Goal: Feedback & Contribution: Contribute content

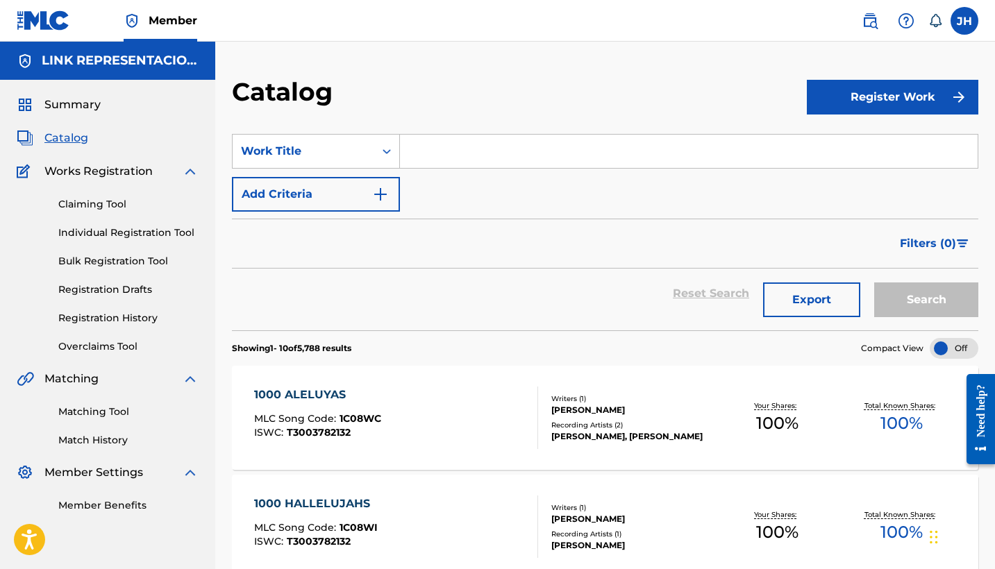
click at [118, 321] on link "Registration History" at bounding box center [128, 318] width 140 height 15
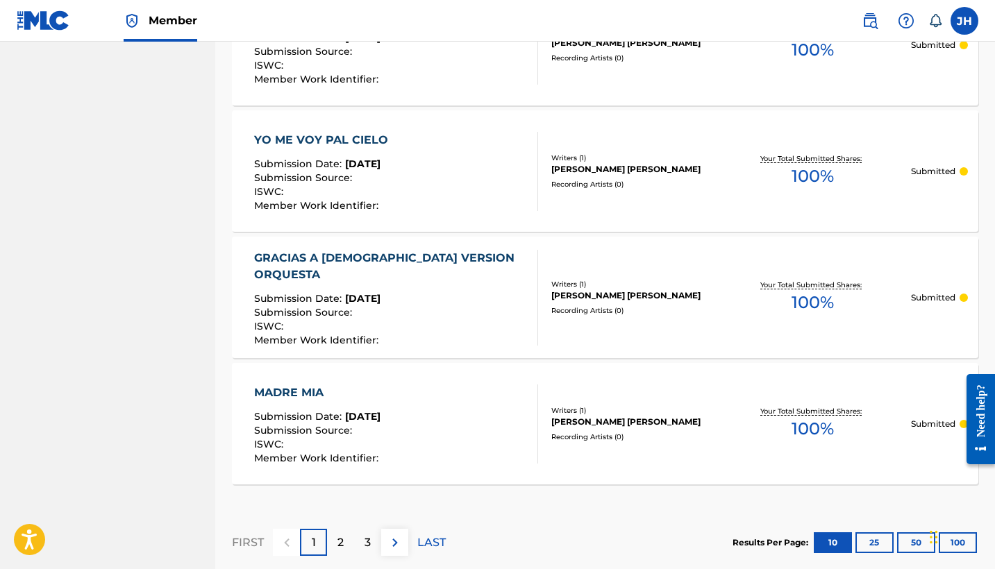
scroll to position [1225, 0]
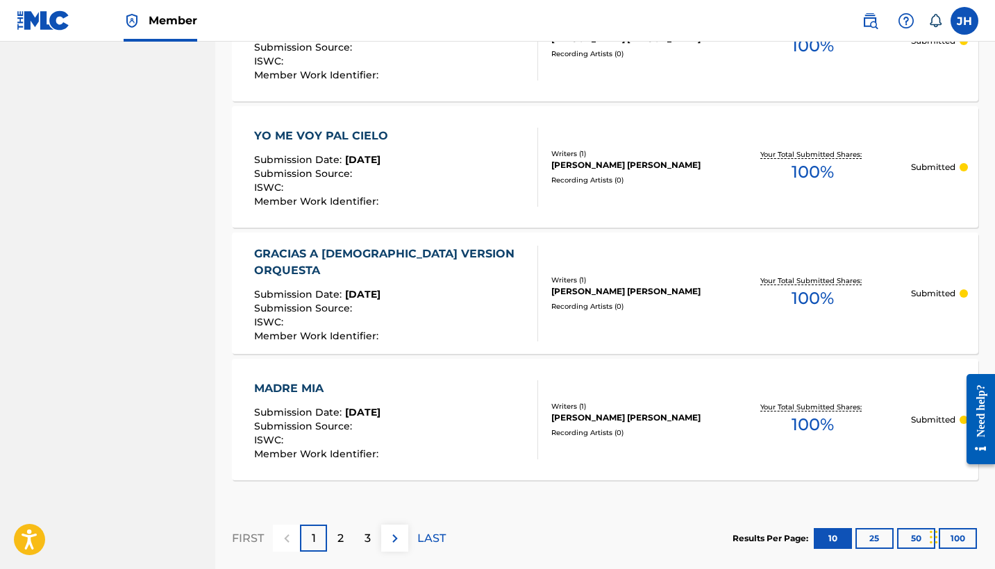
click at [344, 530] on p "2" at bounding box center [340, 538] width 6 height 17
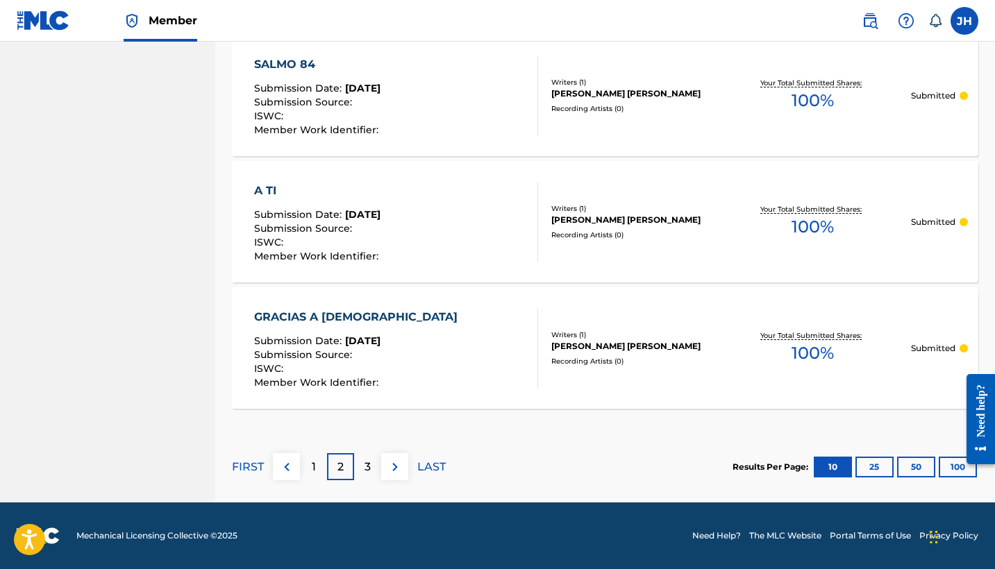
scroll to position [1297, 0]
click at [957, 471] on div at bounding box center [975, 419] width 39 height 119
click at [954, 468] on button "100" at bounding box center [957, 467] width 38 height 21
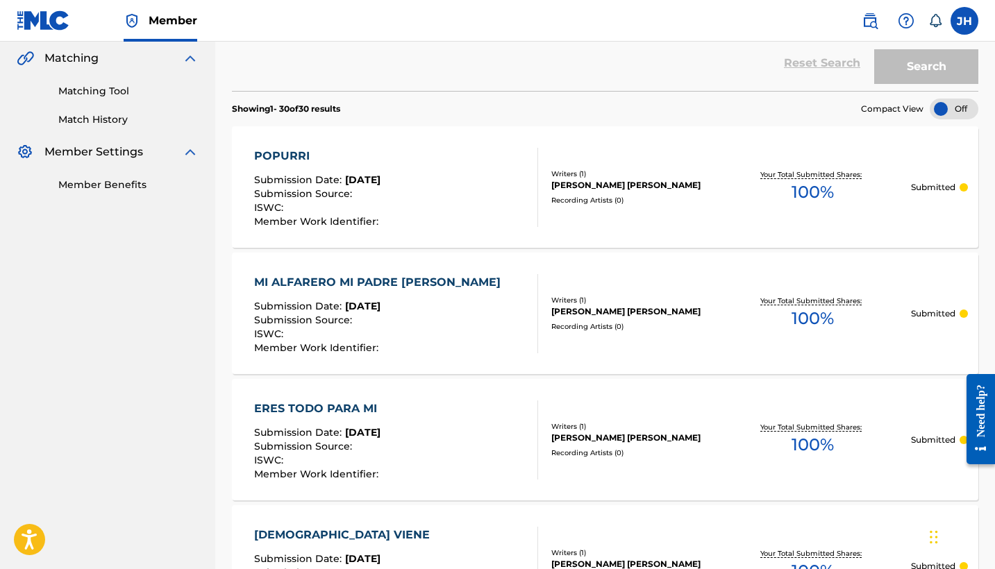
scroll to position [323, 0]
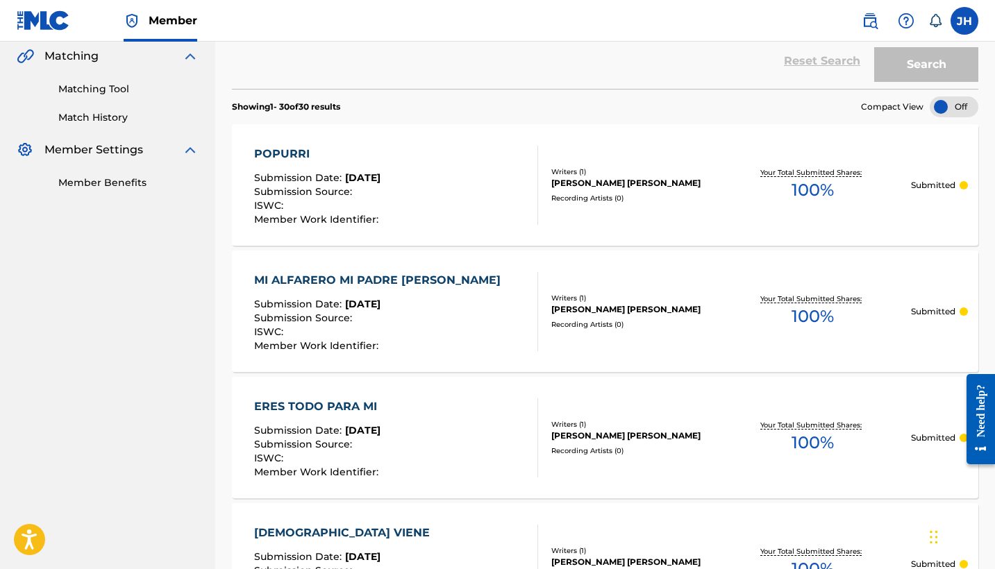
drag, startPoint x: 312, startPoint y: 151, endPoint x: 280, endPoint y: 153, distance: 32.0
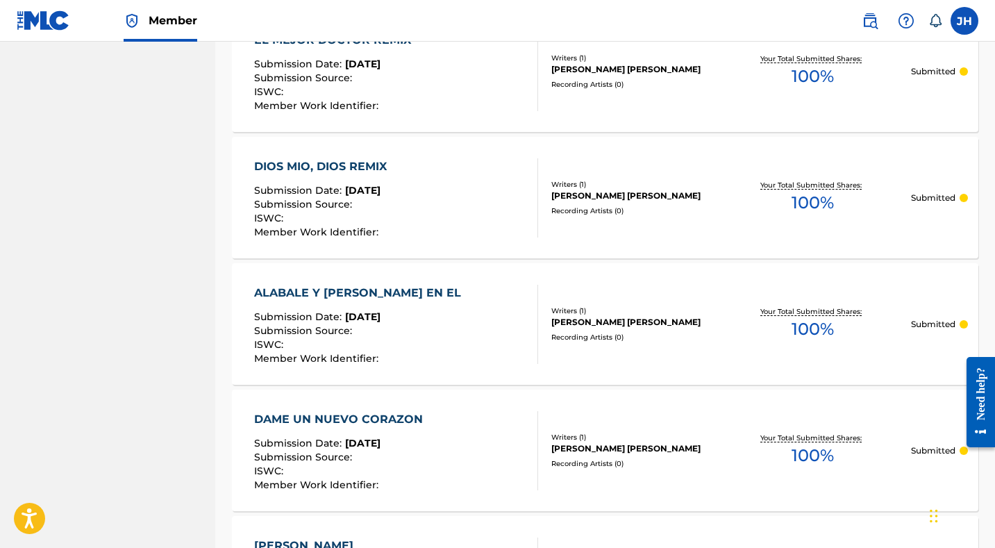
scroll to position [2729, 0]
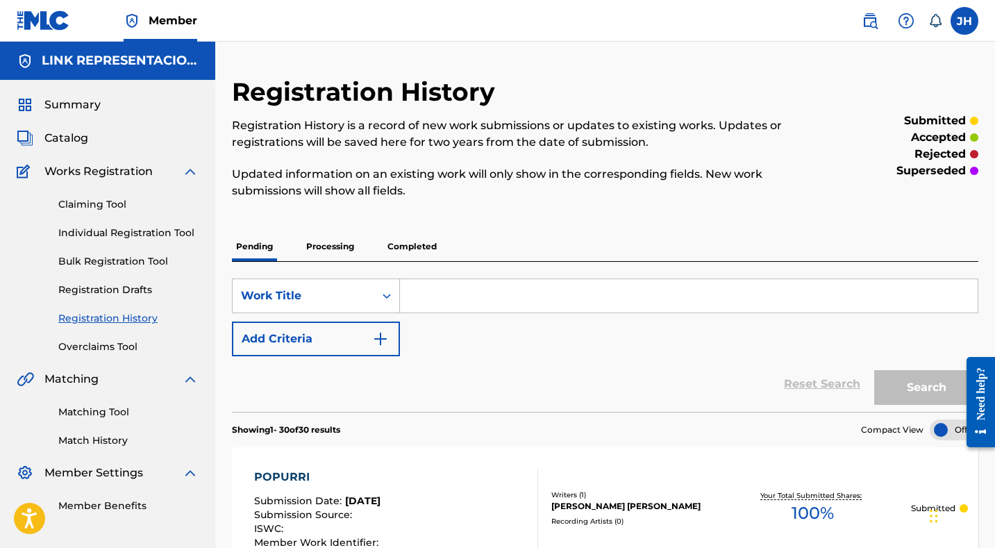
scroll to position [0, 0]
click at [134, 317] on link "Registration History" at bounding box center [128, 318] width 140 height 15
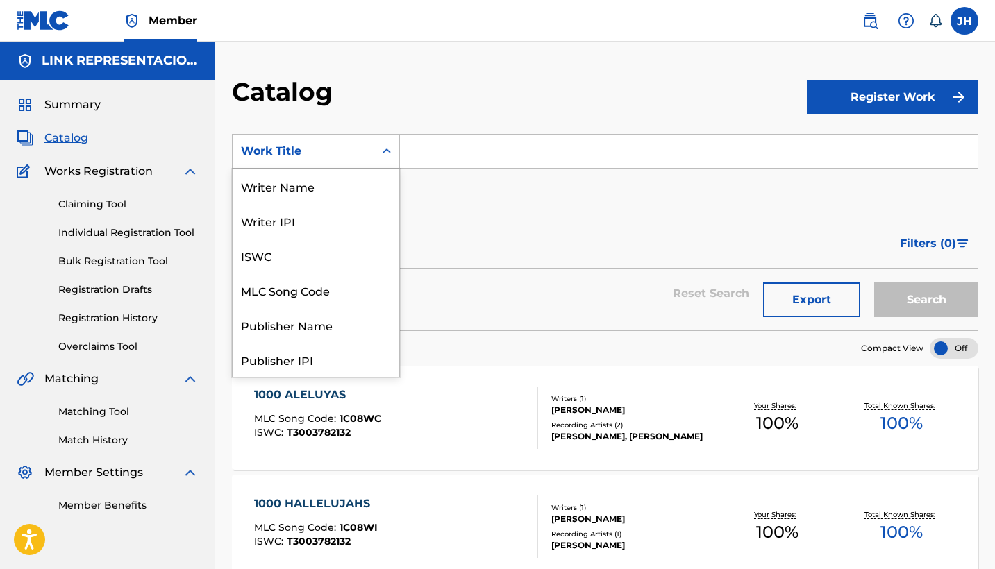
click at [314, 160] on div "Work Title" at bounding box center [304, 151] width 142 height 26
click at [330, 181] on div "Writer Name" at bounding box center [316, 186] width 167 height 35
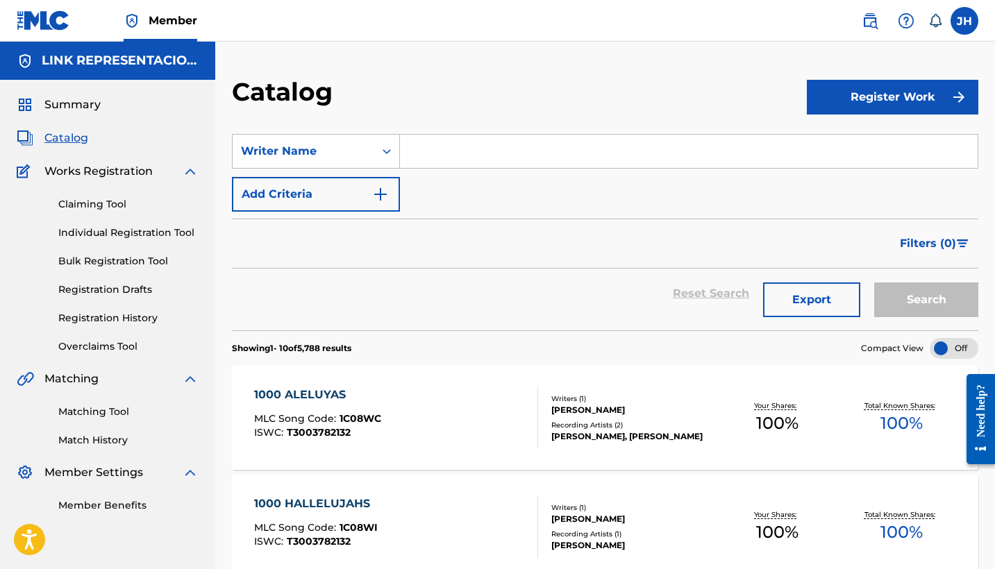
click at [450, 159] on input "Search Form" at bounding box center [689, 151] width 578 height 33
drag, startPoint x: 455, startPoint y: 217, endPoint x: 913, endPoint y: 285, distance: 462.5
click at [913, 285] on button "Search" at bounding box center [926, 300] width 104 height 35
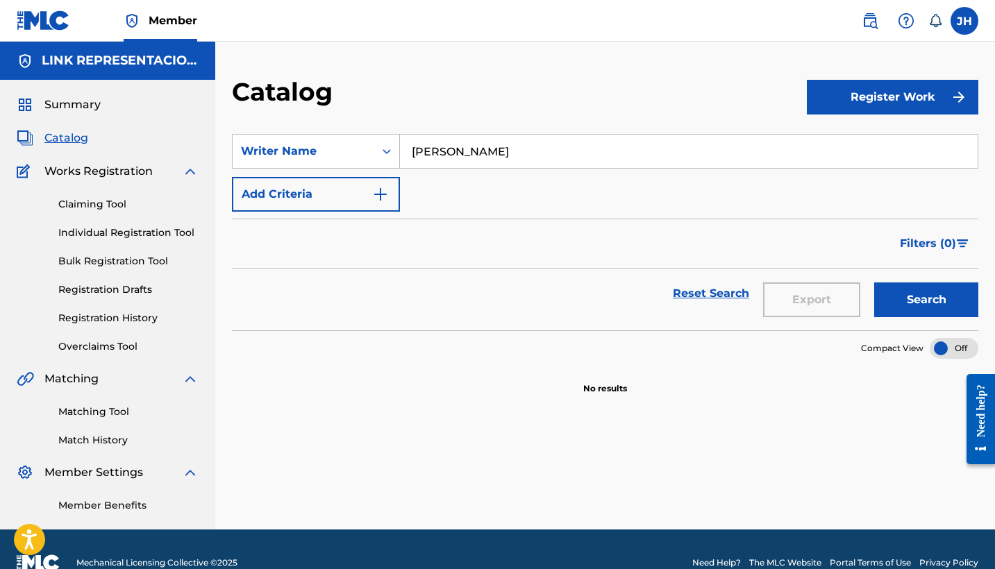
click at [523, 158] on input "Mauricio Orellana" at bounding box center [689, 151] width 578 height 33
type input "Mauricio Orella"
click at [894, 301] on button "Search" at bounding box center [926, 300] width 104 height 35
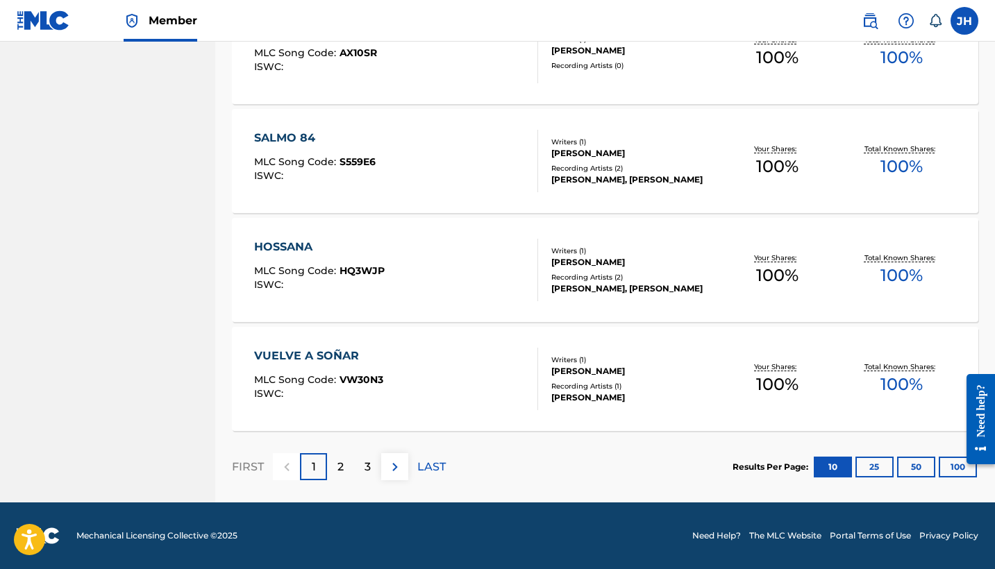
scroll to position [1020, 0]
click at [941, 465] on button "100" at bounding box center [957, 467] width 38 height 21
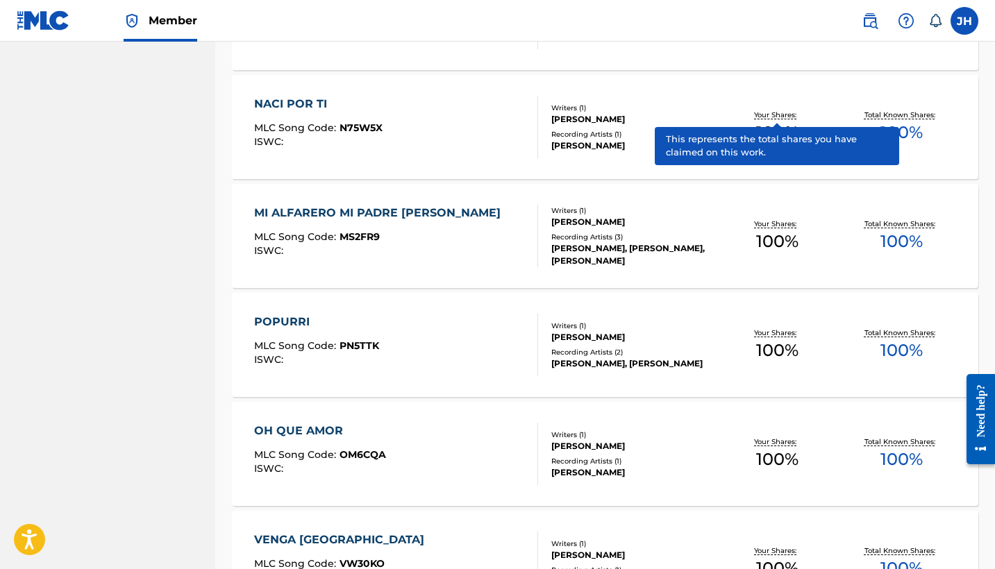
scroll to position [2786, 0]
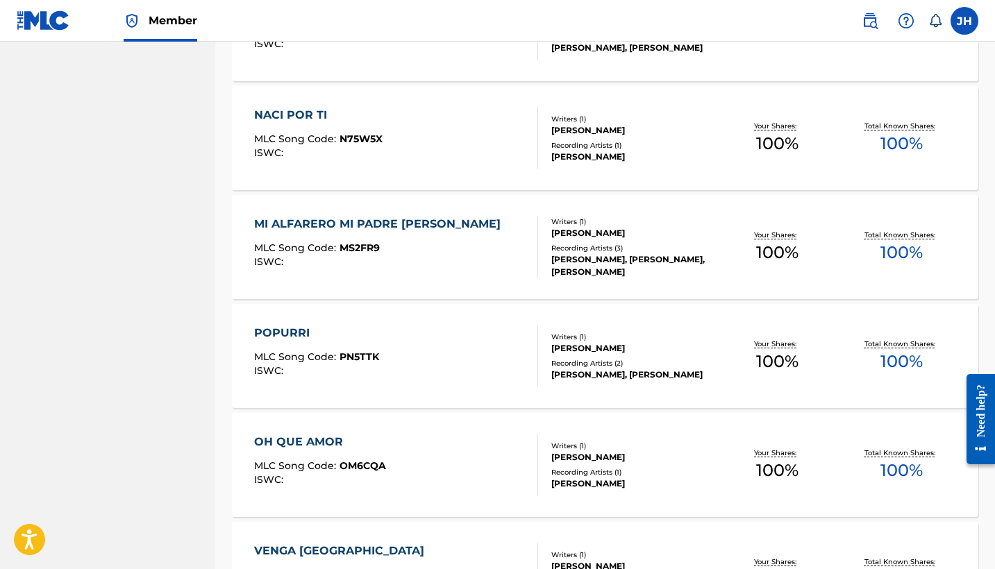
click at [324, 117] on div "NACI POR TI" at bounding box center [318, 115] width 128 height 17
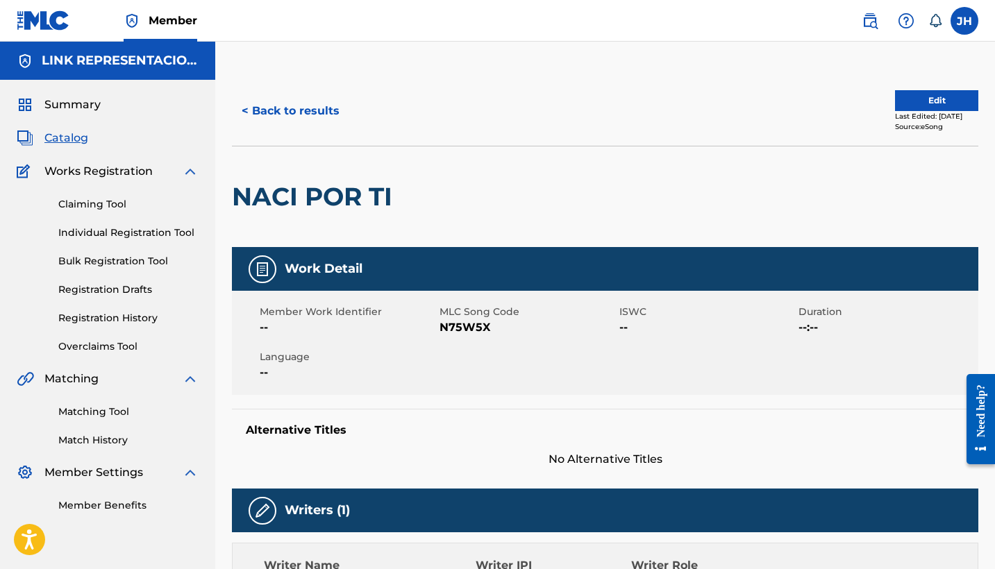
click at [929, 96] on button "Edit" at bounding box center [936, 100] width 83 height 21
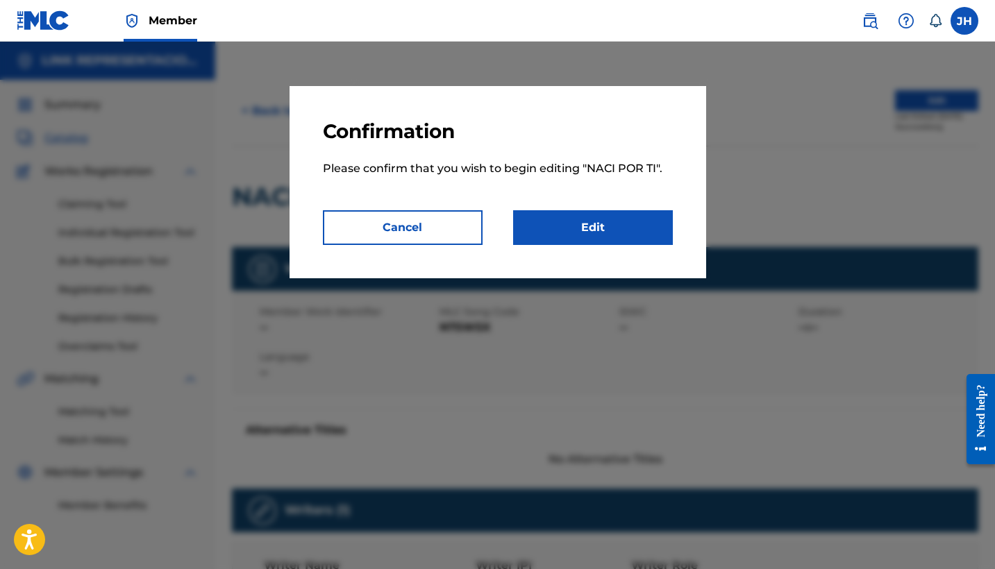
click at [638, 235] on link "Edit" at bounding box center [593, 227] width 160 height 35
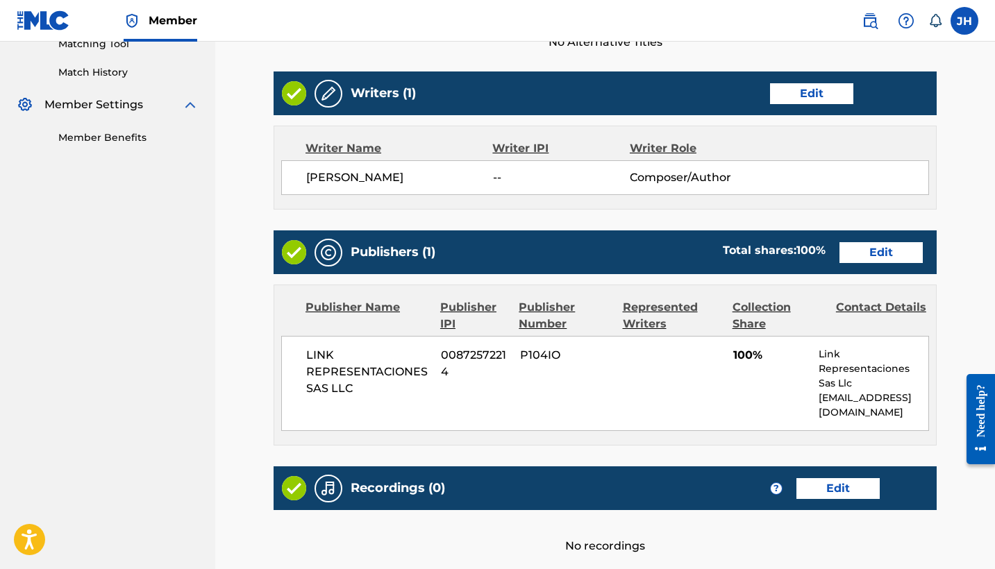
scroll to position [369, 0]
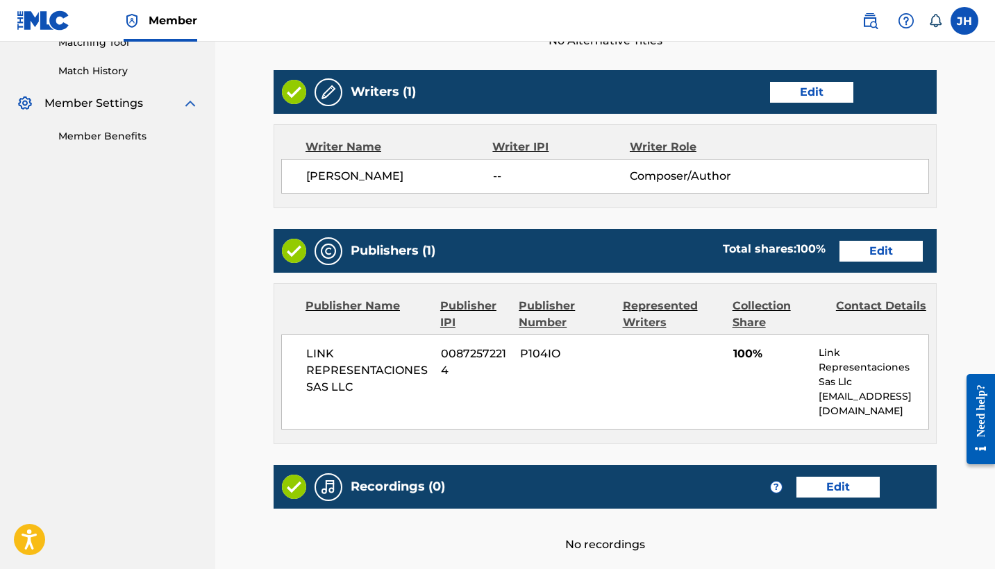
click at [851, 85] on link "Edit" at bounding box center [811, 92] width 83 height 21
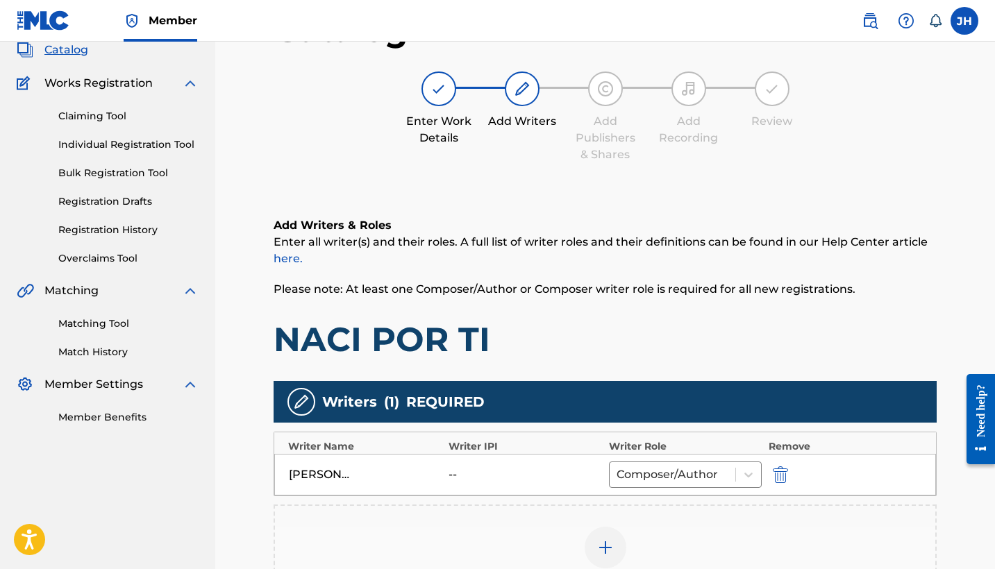
scroll to position [137, 0]
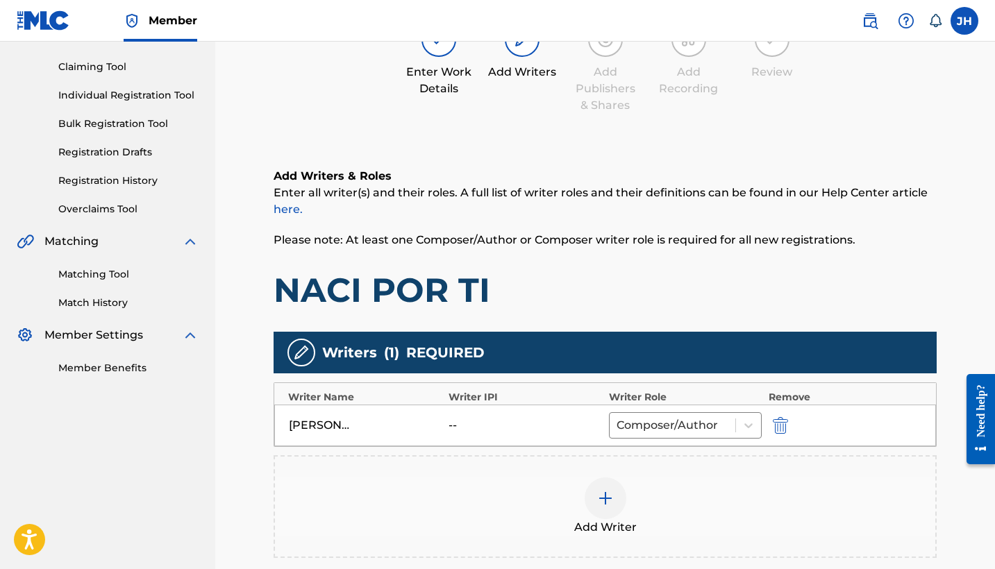
click at [780, 418] on img "submit" at bounding box center [780, 425] width 15 height 17
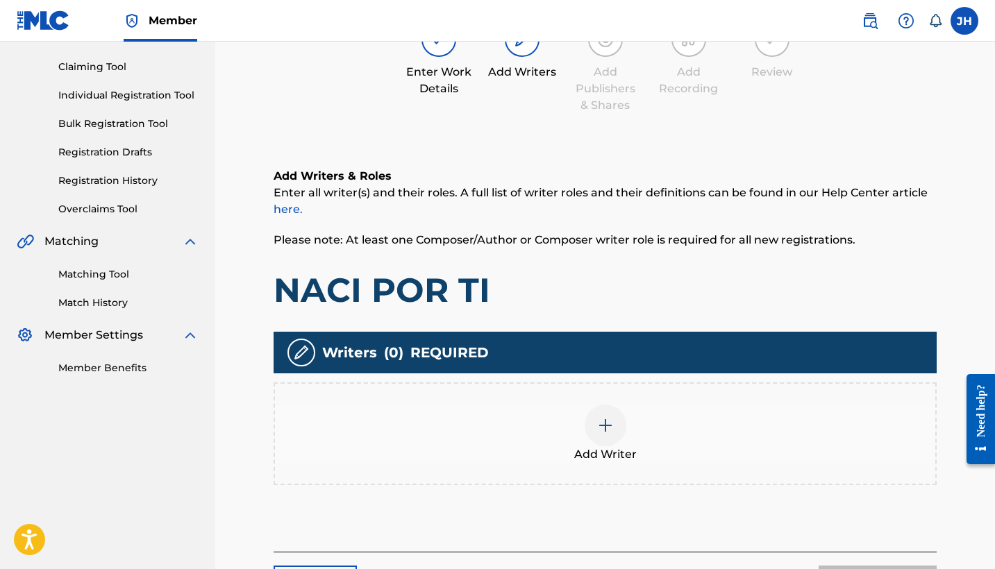
click at [609, 426] on img at bounding box center [605, 425] width 17 height 17
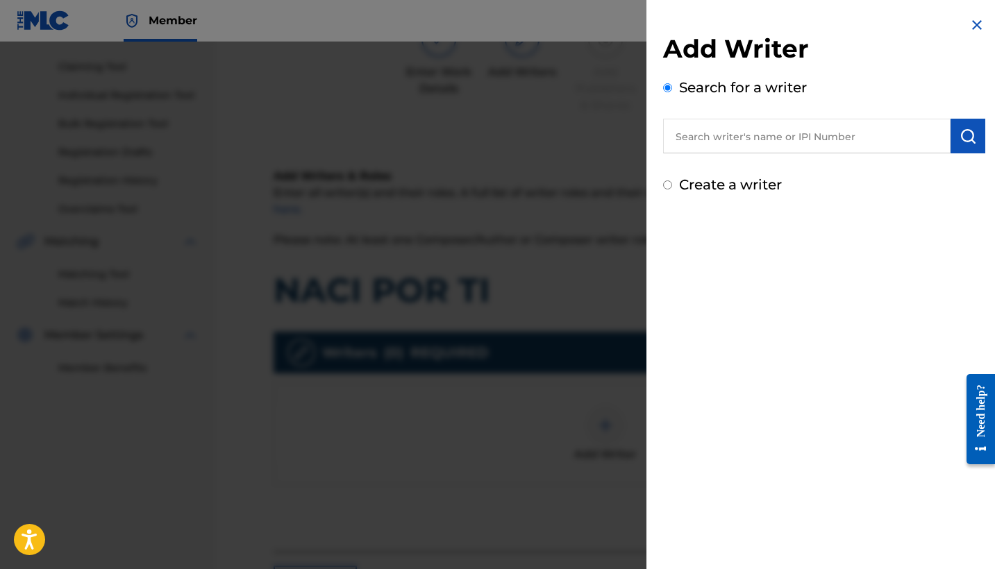
click at [761, 181] on label "Create a writer" at bounding box center [730, 184] width 103 height 17
radio input "true"
click at [672, 181] on input "Create a writer" at bounding box center [667, 184] width 9 height 9
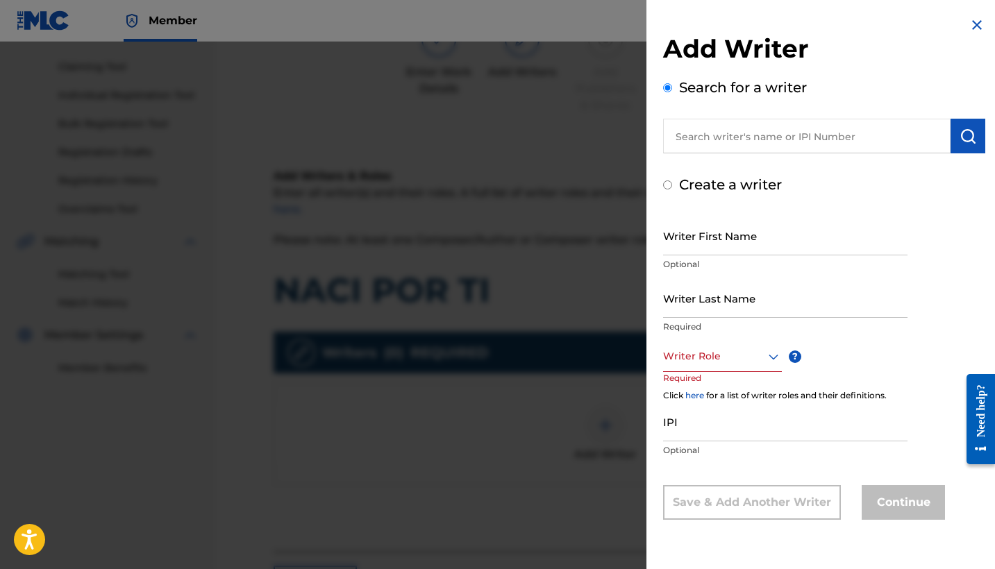
radio input "false"
radio input "true"
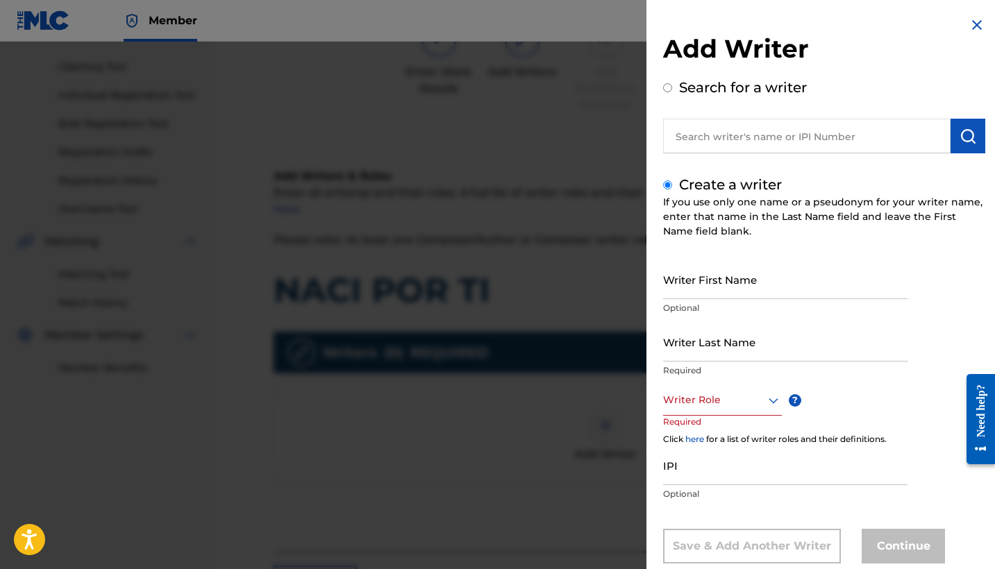
click at [761, 288] on input "Writer First Name" at bounding box center [785, 280] width 244 height 40
type input "Mauricio"
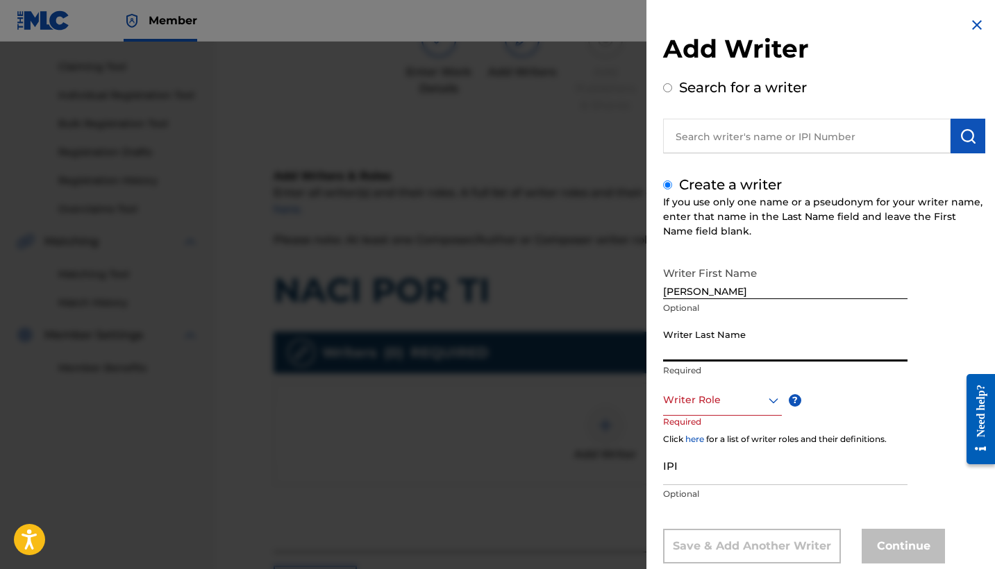
type input ","
type input "Mendoza Orellana"
click at [747, 409] on div "Writer Role" at bounding box center [722, 400] width 119 height 31
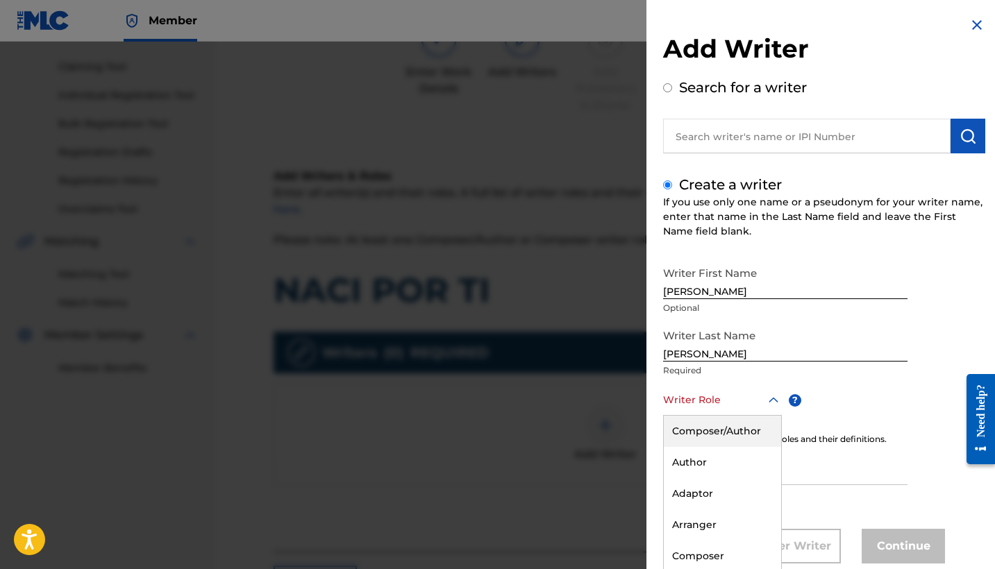
scroll to position [32, 0]
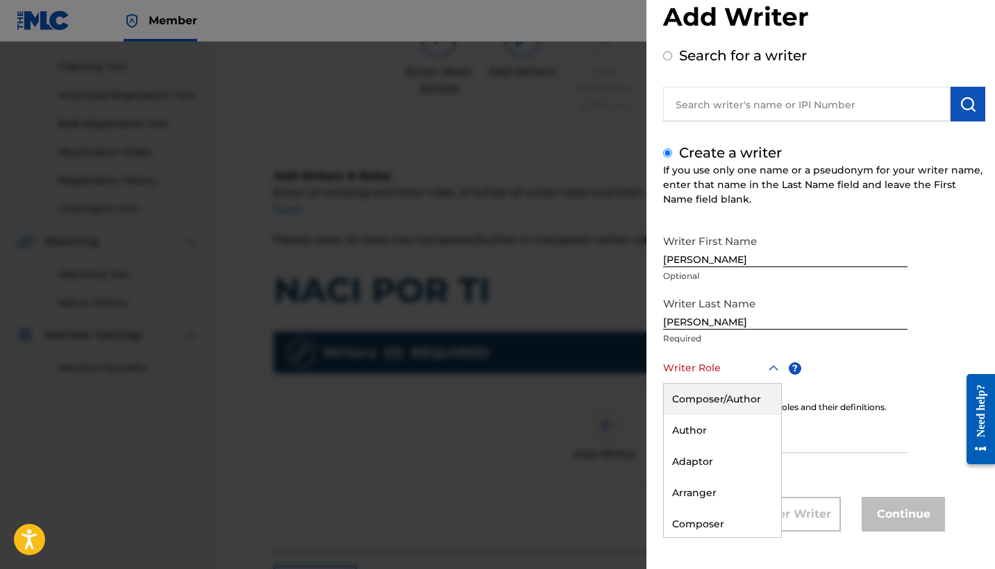
click at [746, 408] on div "Composer/Author" at bounding box center [722, 399] width 117 height 31
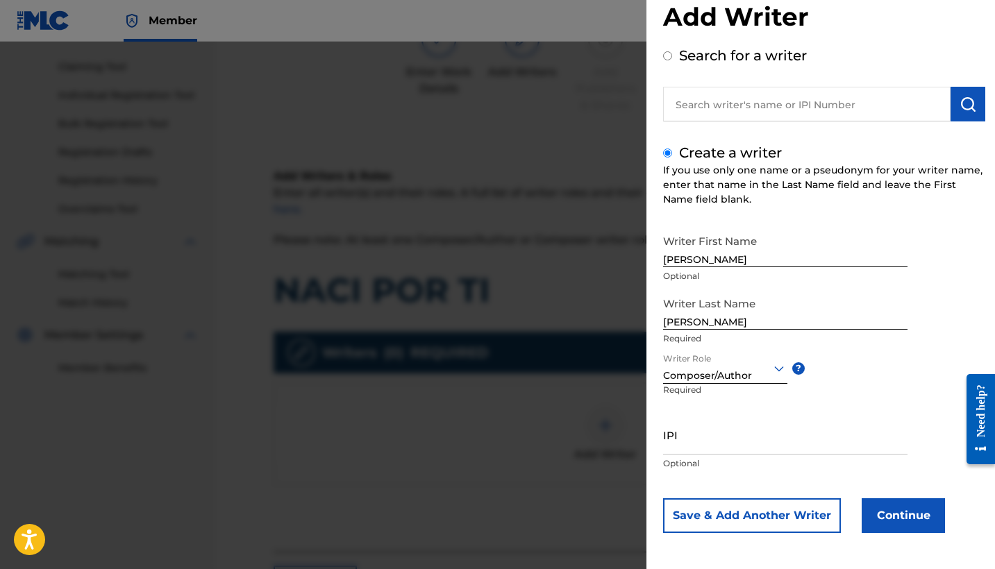
click at [897, 515] on button "Continue" at bounding box center [902, 515] width 83 height 35
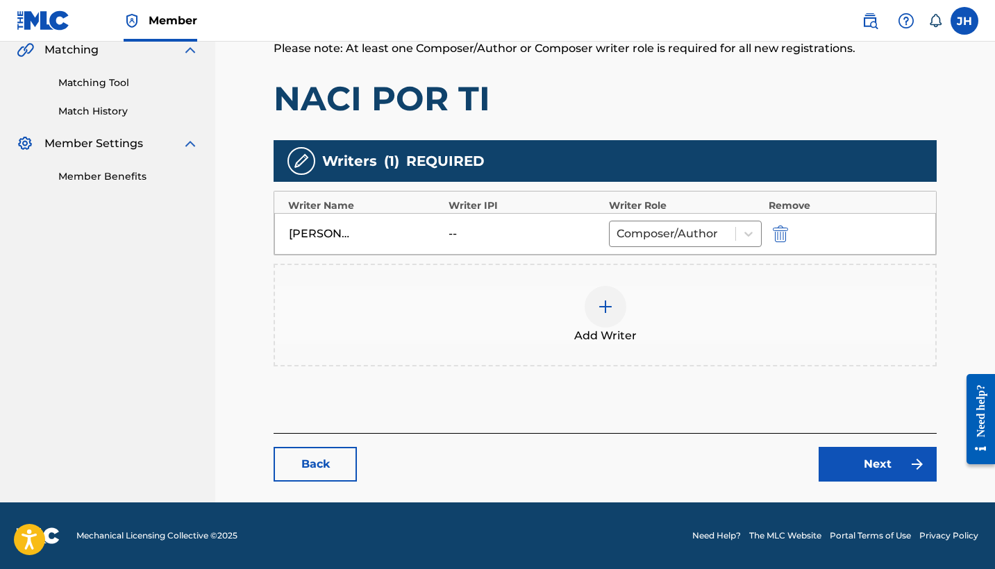
scroll to position [329, 0]
click at [843, 455] on link "Next" at bounding box center [877, 464] width 118 height 35
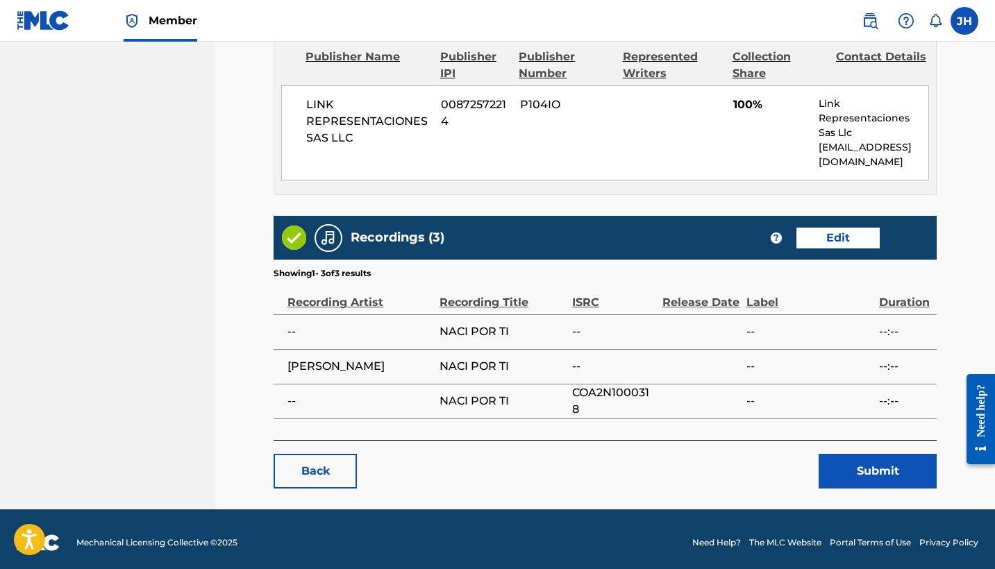
scroll to position [625, 0]
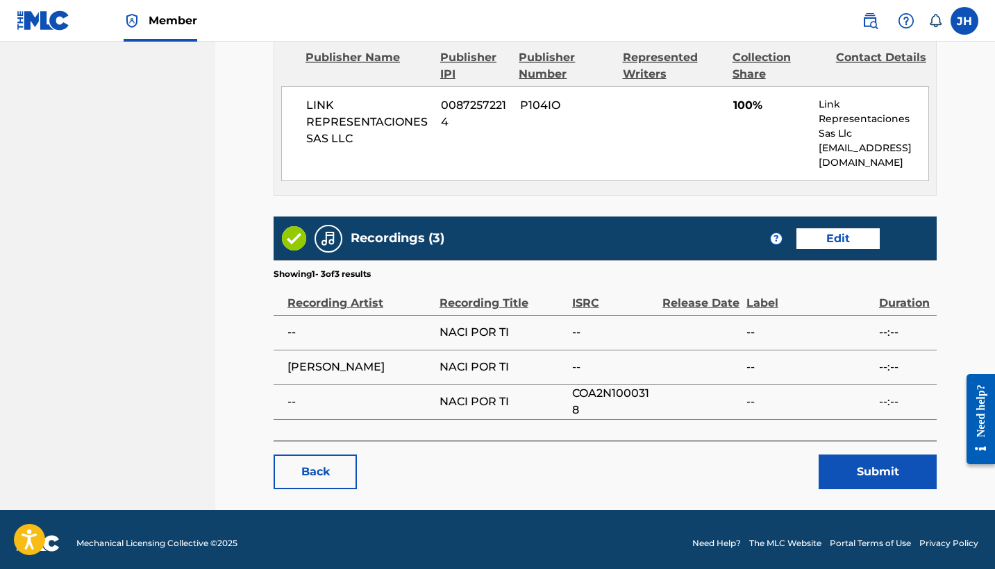
click at [866, 455] on button "Submit" at bounding box center [877, 472] width 118 height 35
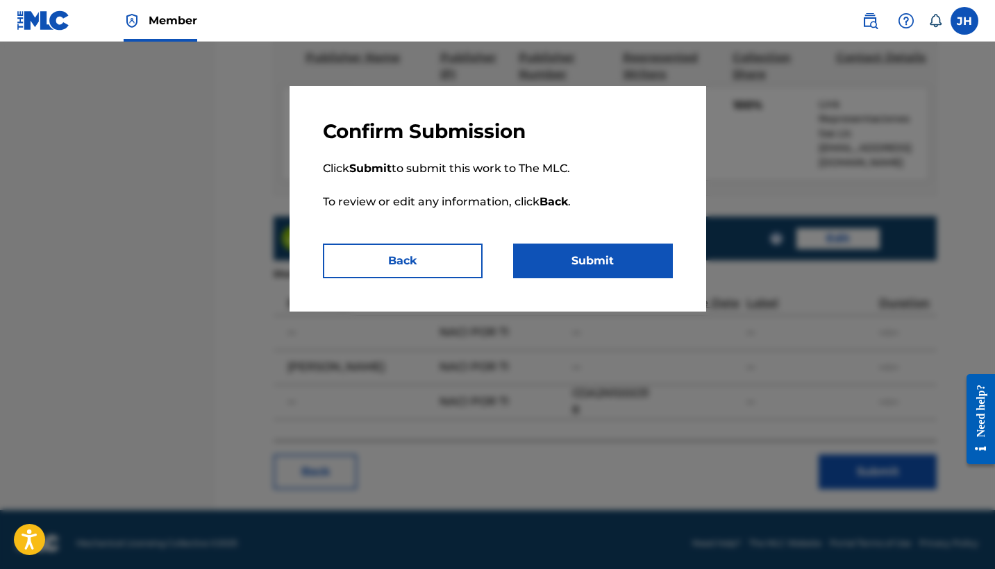
click at [628, 264] on button "Submit" at bounding box center [593, 261] width 160 height 35
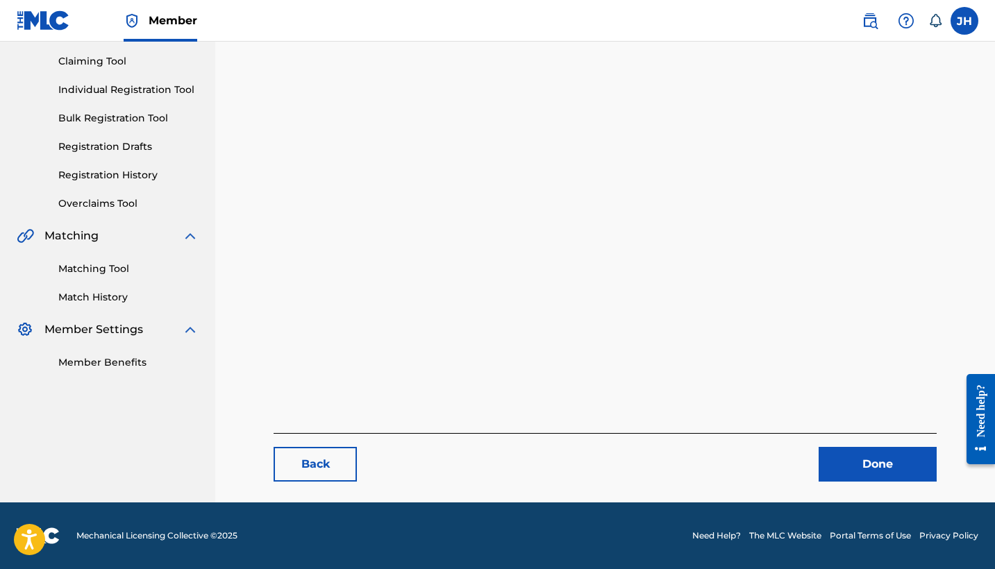
scroll to position [143, 0]
click at [865, 469] on link "Done" at bounding box center [877, 464] width 118 height 35
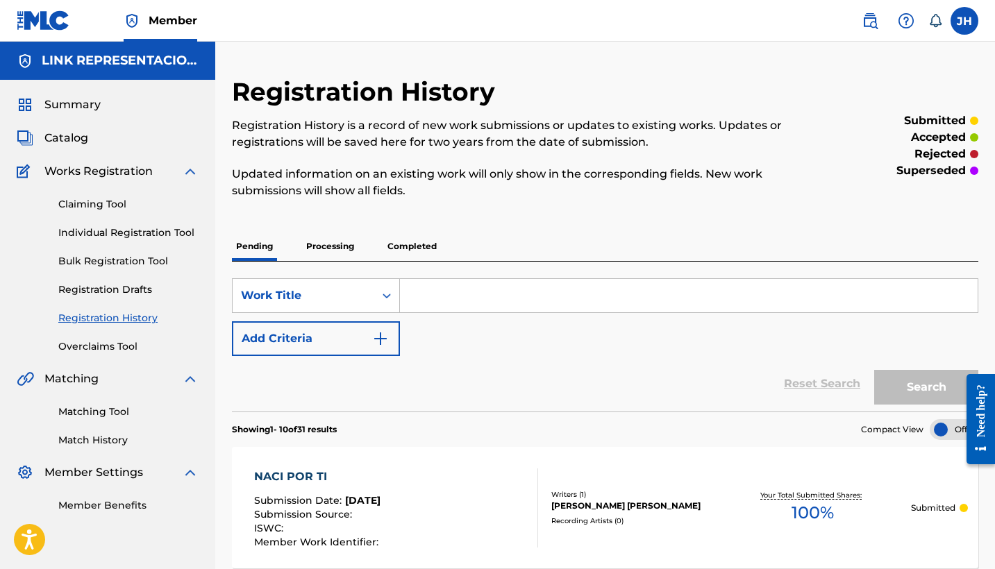
click at [70, 135] on span "Catalog" at bounding box center [66, 138] width 44 height 17
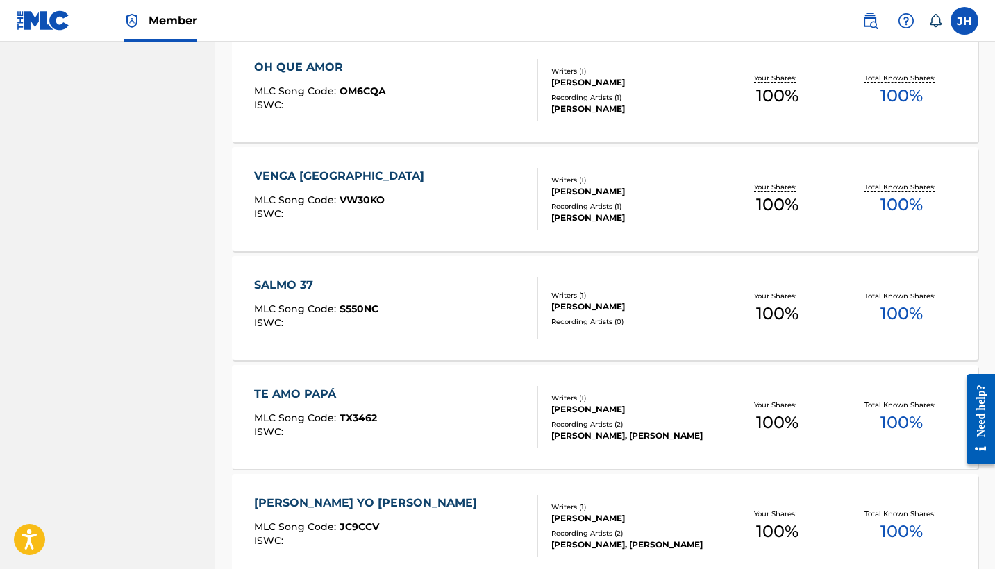
scroll to position [3162, 0]
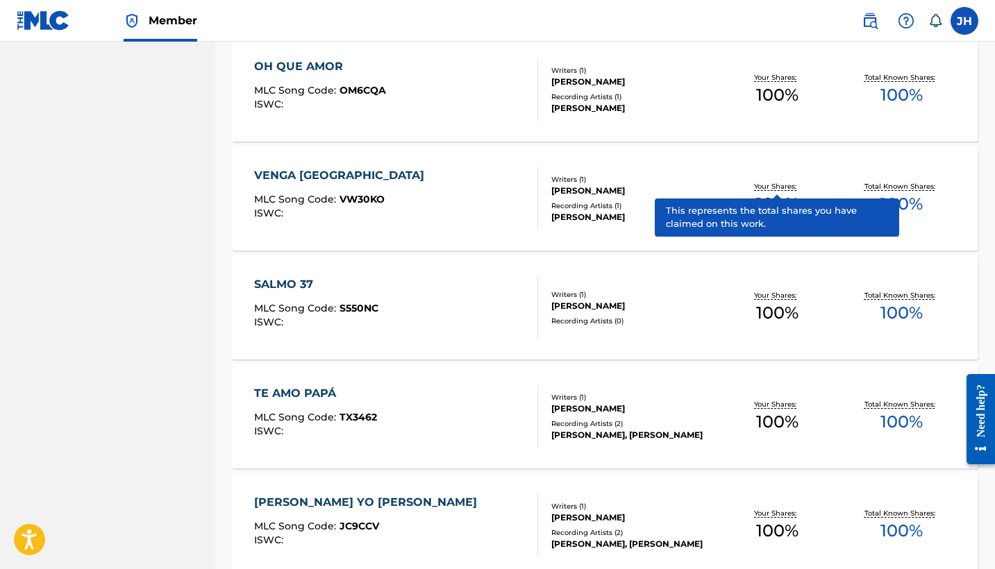
click at [336, 71] on div "OH QUE AMOR" at bounding box center [320, 66] width 132 height 17
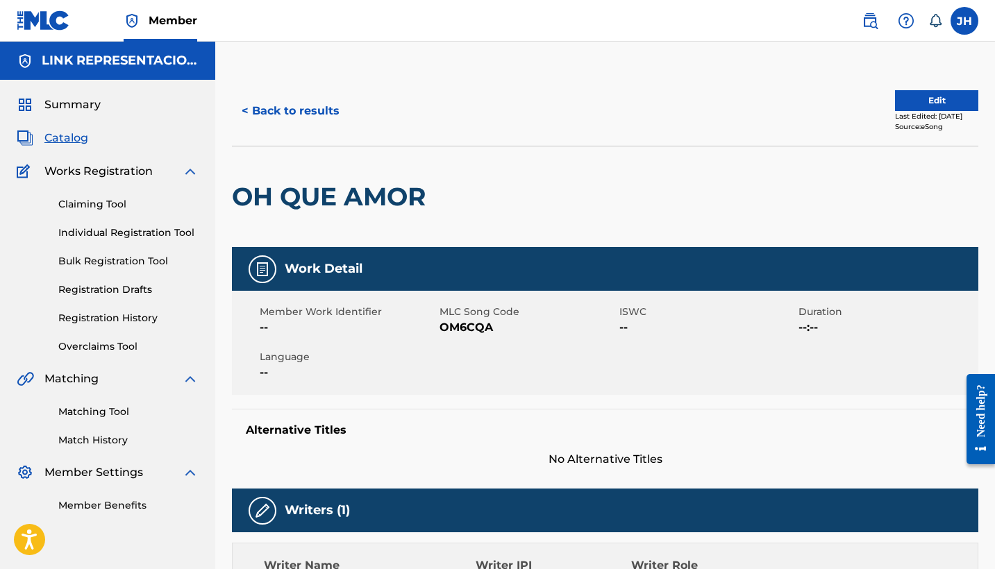
click at [918, 98] on button "Edit" at bounding box center [936, 100] width 83 height 21
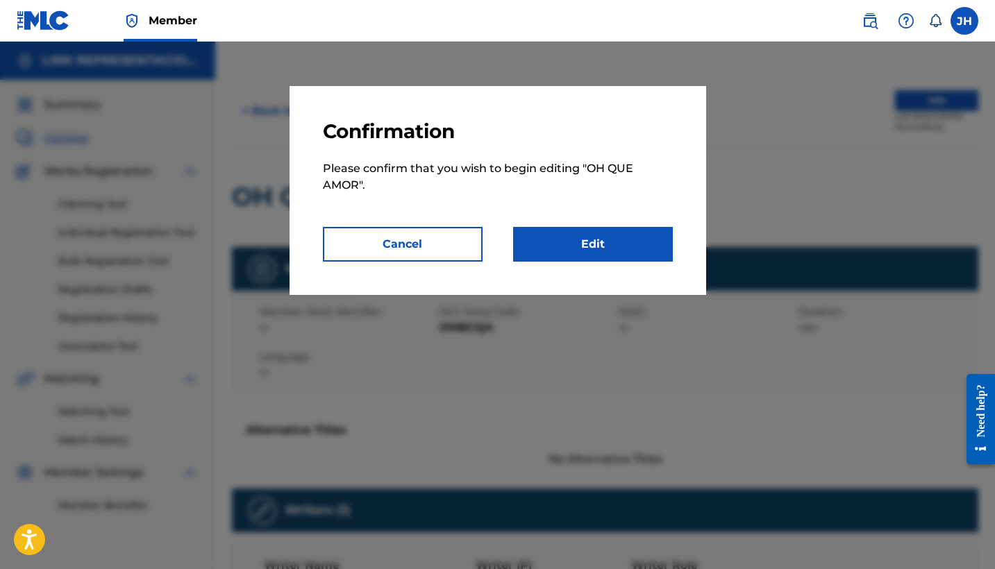
click at [618, 239] on link "Edit" at bounding box center [593, 244] width 160 height 35
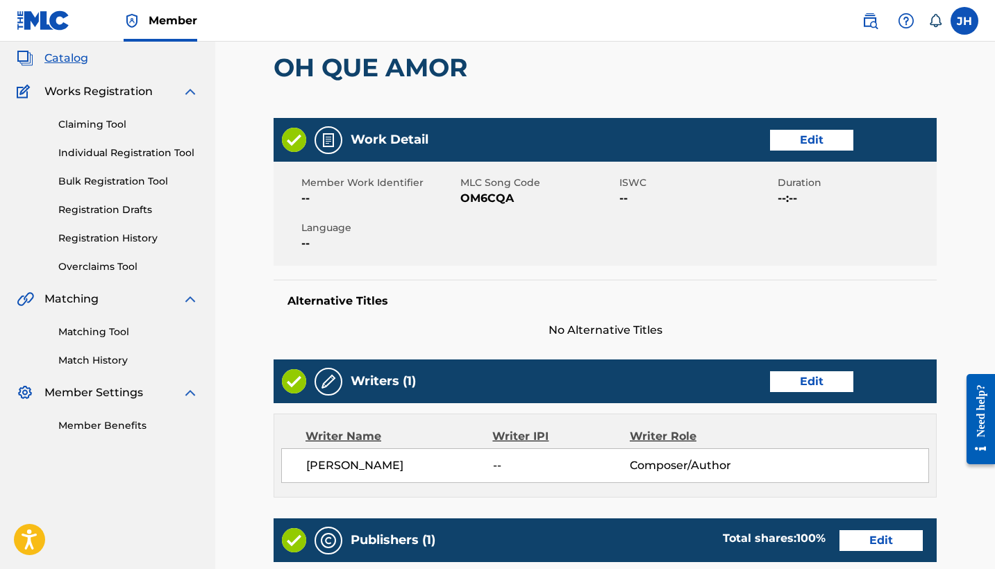
scroll to position [101, 0]
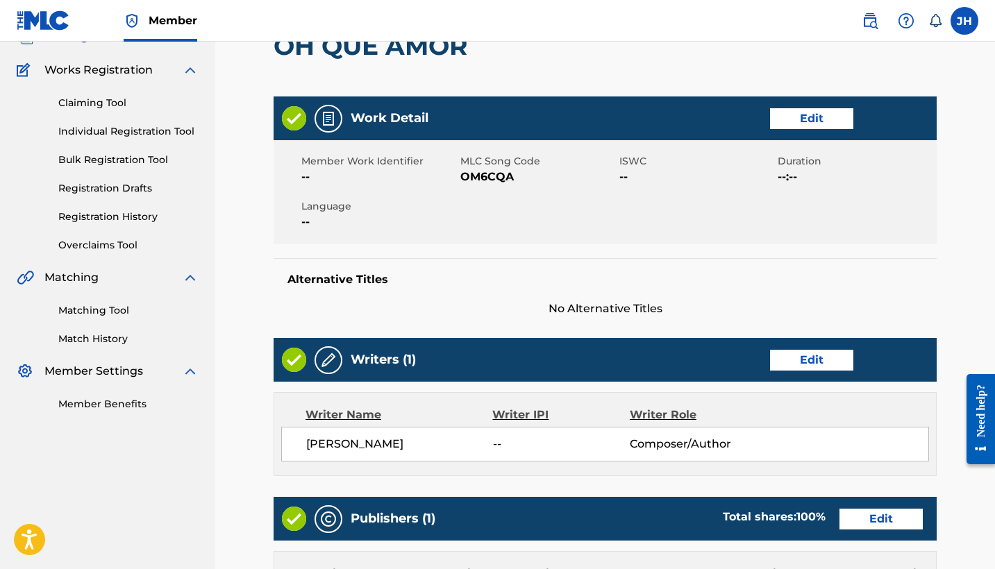
click at [842, 364] on link "Edit" at bounding box center [811, 360] width 83 height 21
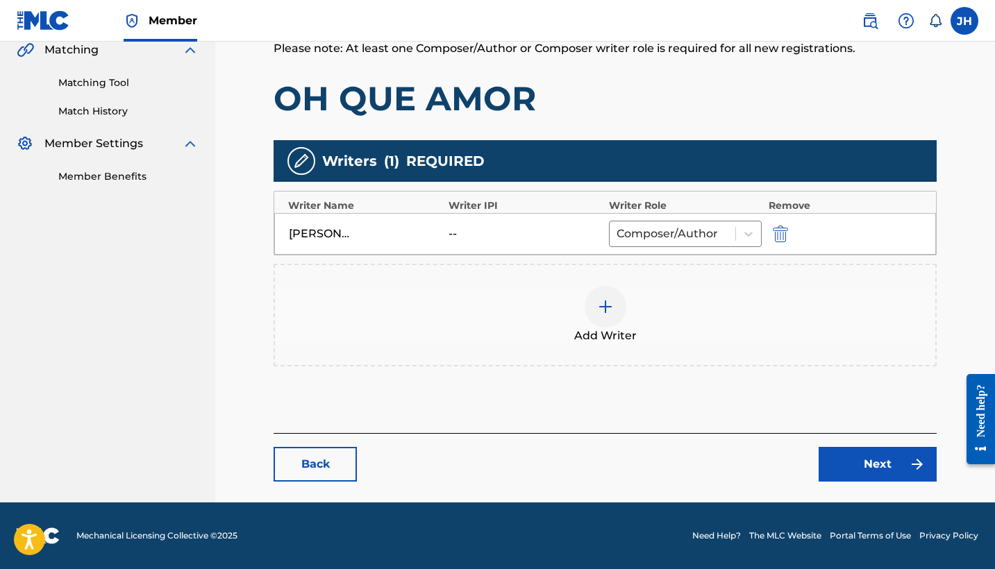
scroll to position [329, 0]
click at [781, 233] on img "submit" at bounding box center [780, 234] width 15 height 17
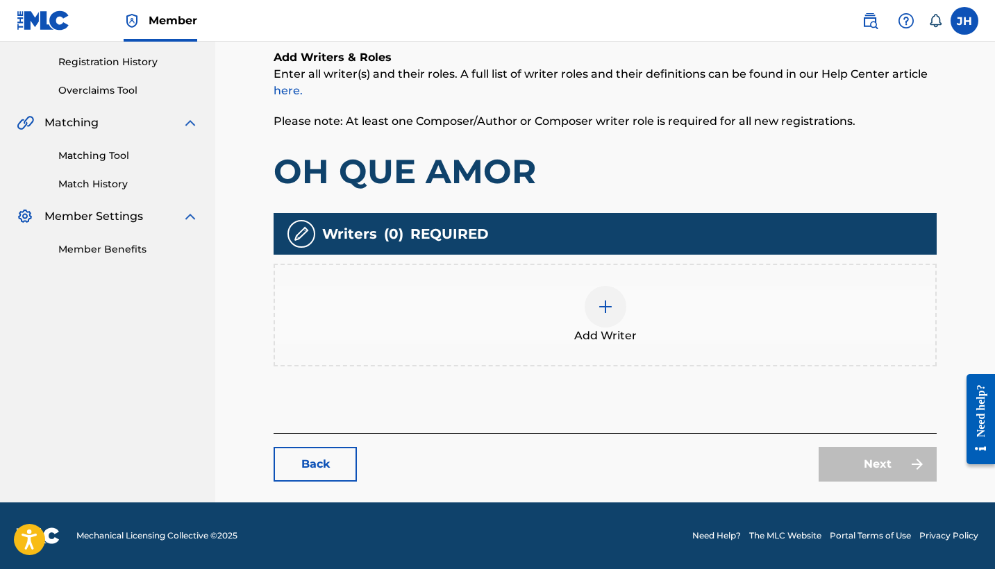
scroll to position [256, 0]
click at [615, 321] on div at bounding box center [605, 307] width 42 height 42
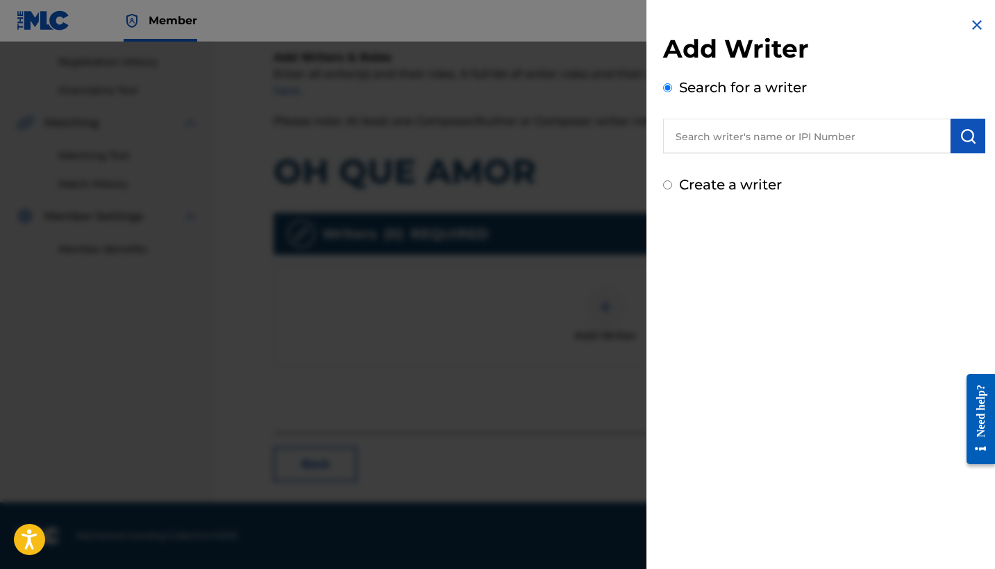
click at [741, 187] on label "Create a writer" at bounding box center [730, 184] width 103 height 17
radio input "true"
click at [672, 187] on input "Create a writer" at bounding box center [667, 184] width 9 height 9
radio input "false"
radio input "true"
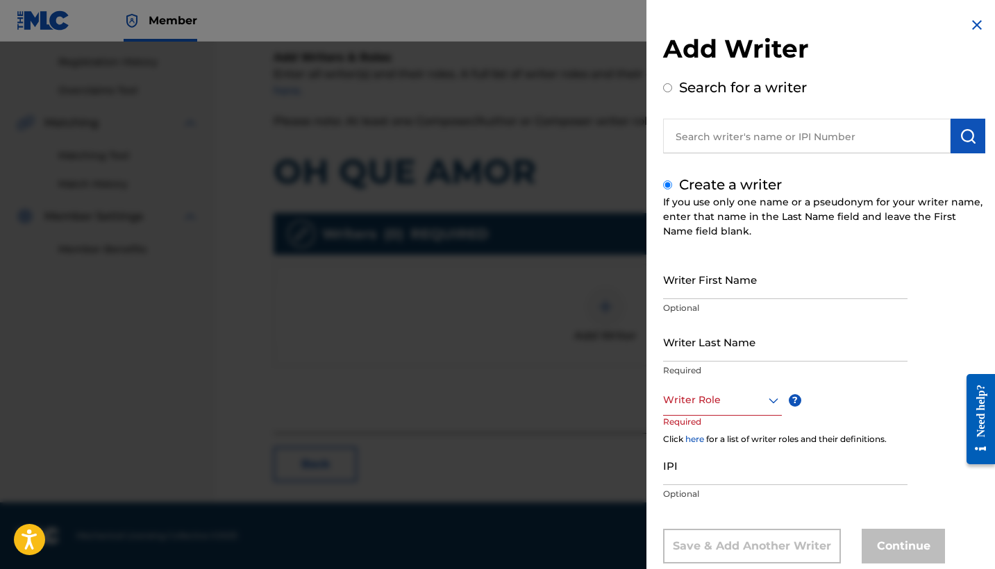
click at [737, 281] on input "Writer First Name" at bounding box center [785, 280] width 244 height 40
type input "Mauricio"
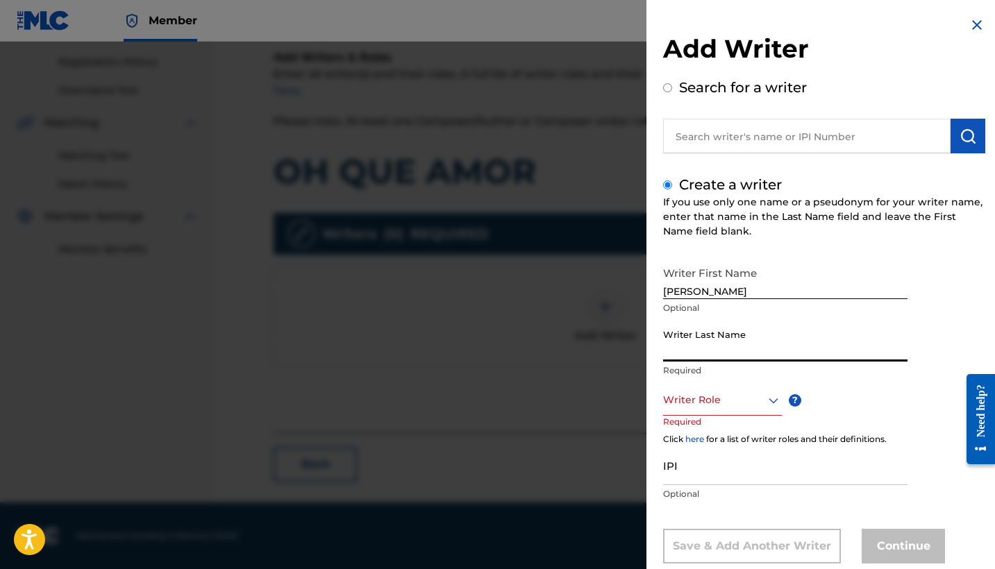
type input "m"
type input "Mendoza Orellana"
click at [721, 408] on div "Writer Role" at bounding box center [722, 400] width 119 height 31
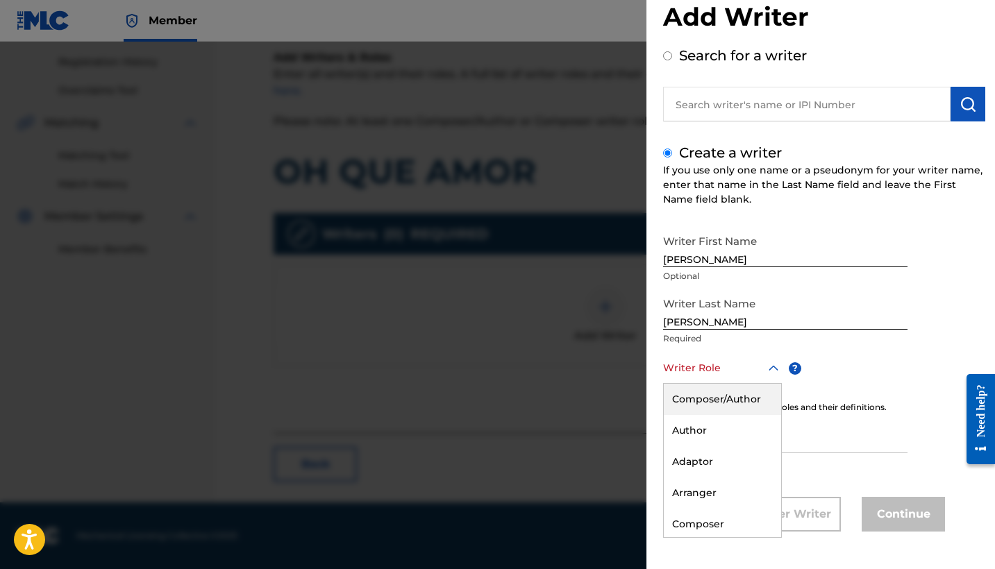
click at [724, 399] on div "Composer/Author" at bounding box center [722, 399] width 117 height 31
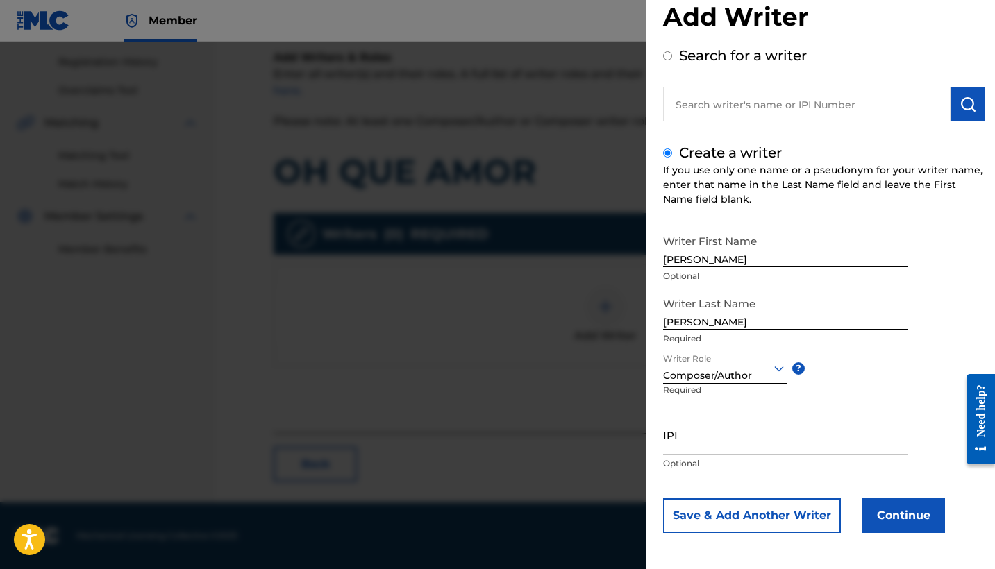
click at [906, 514] on button "Continue" at bounding box center [902, 515] width 83 height 35
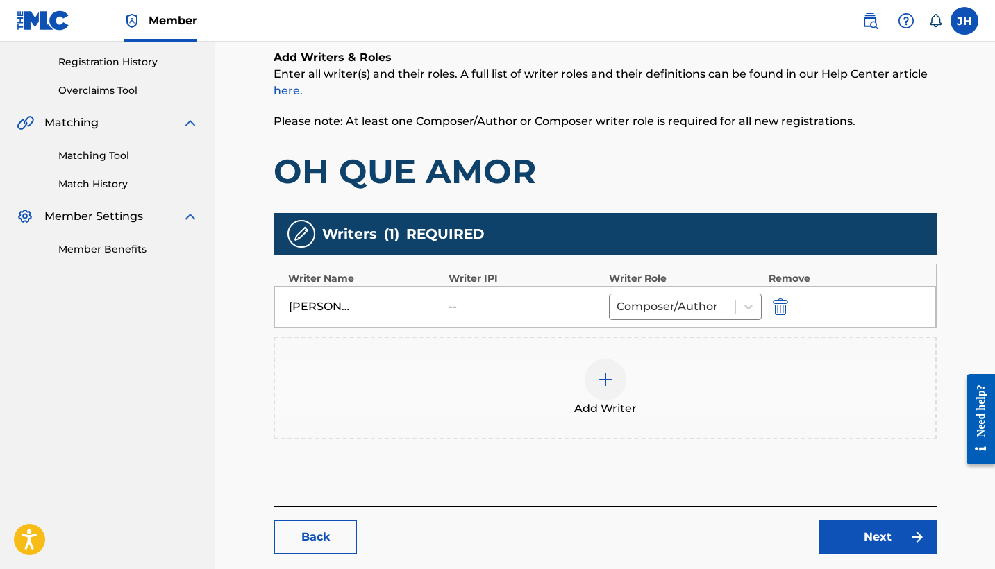
click at [859, 523] on link "Next" at bounding box center [877, 537] width 118 height 35
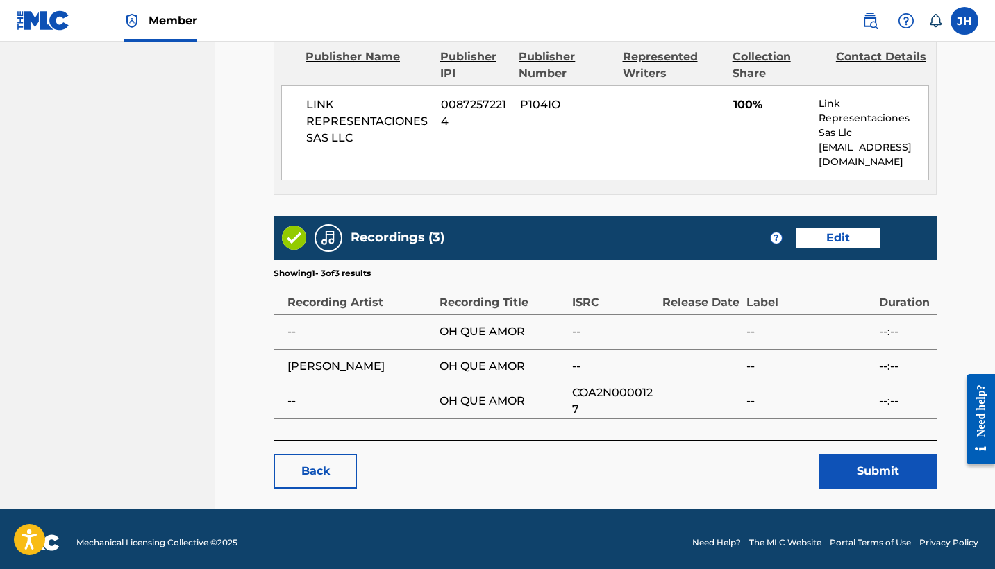
scroll to position [625, 0]
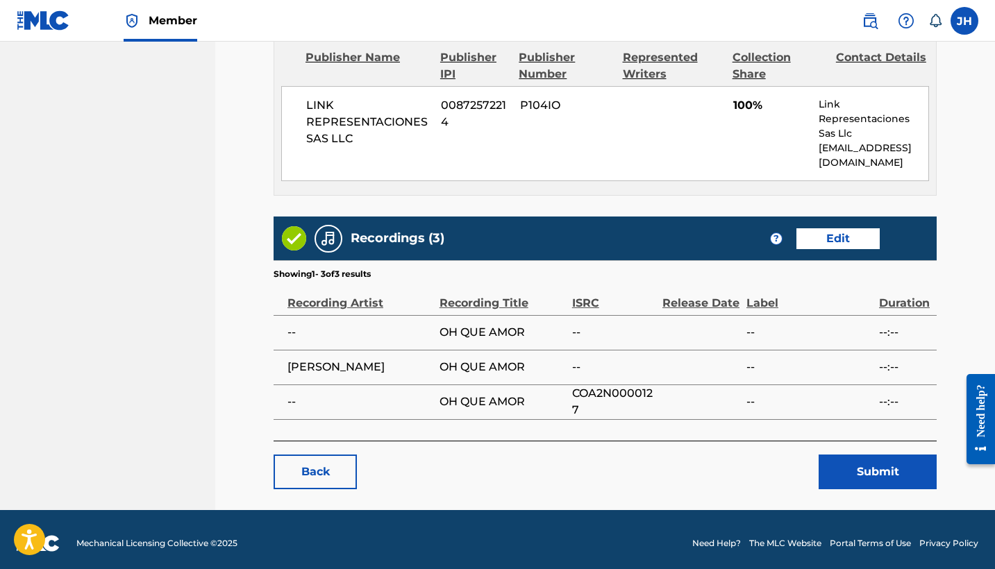
click at [882, 456] on button "Submit" at bounding box center [877, 472] width 118 height 35
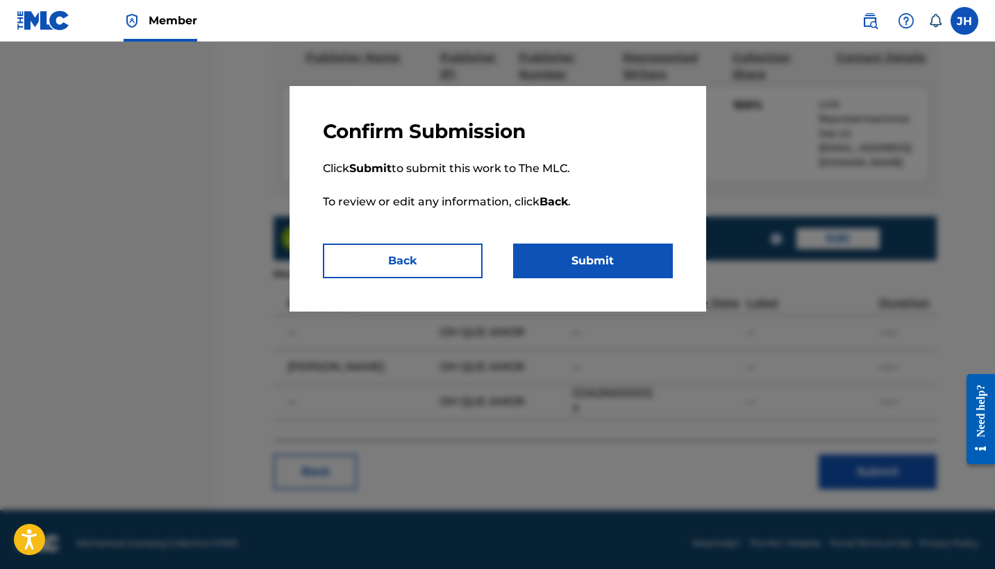
click at [617, 247] on button "Submit" at bounding box center [593, 261] width 160 height 35
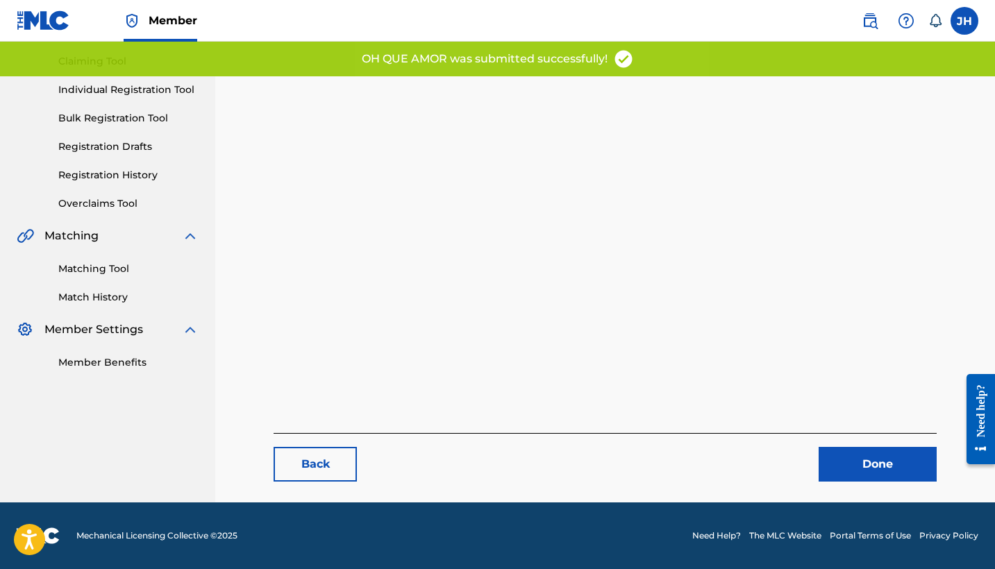
scroll to position [143, 0]
click at [872, 474] on link "Done" at bounding box center [877, 464] width 118 height 35
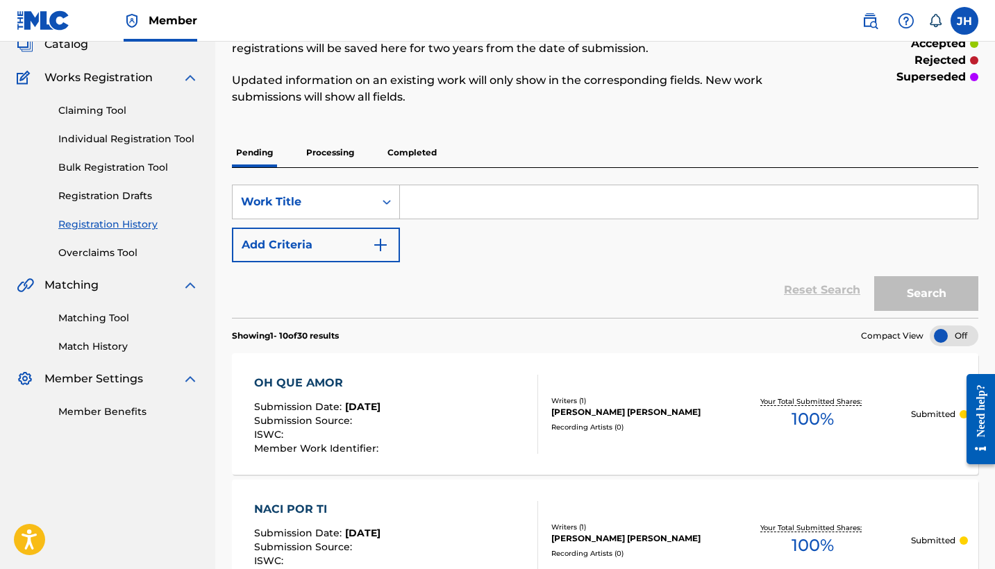
scroll to position [71, 0]
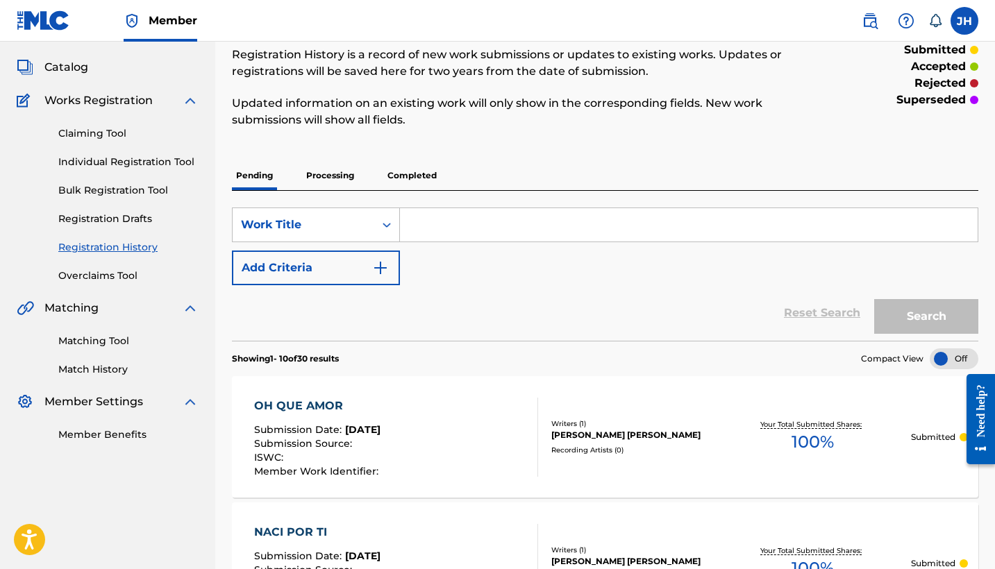
click at [78, 71] on span "Catalog" at bounding box center [66, 67] width 44 height 17
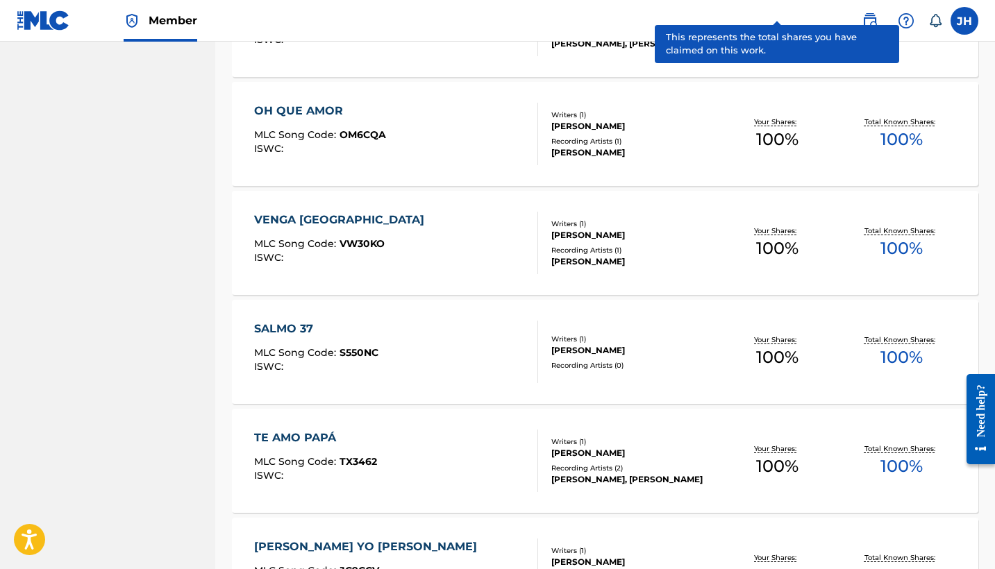
scroll to position [3130, 0]
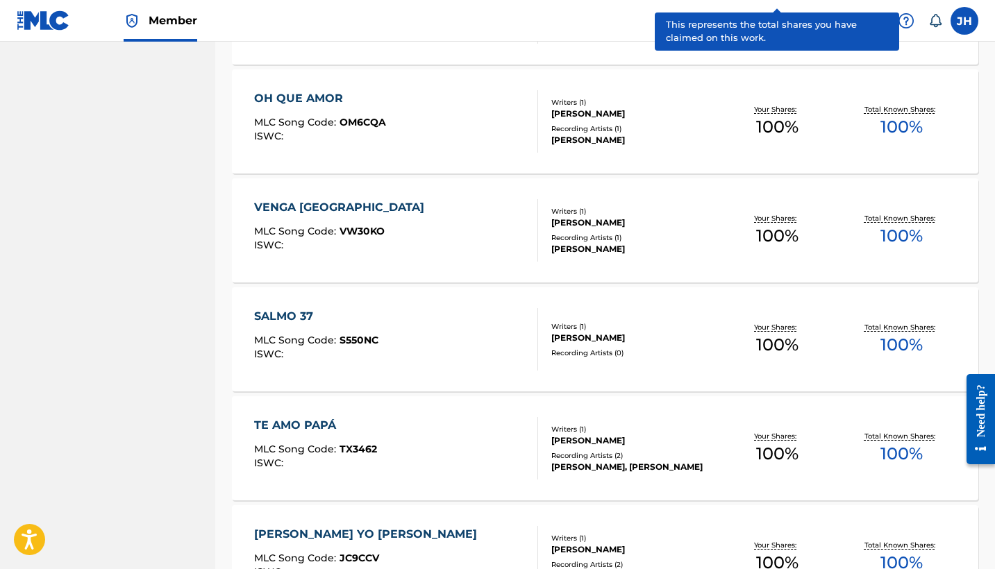
click at [373, 213] on div "VENGA TU REINO" at bounding box center [342, 207] width 177 height 17
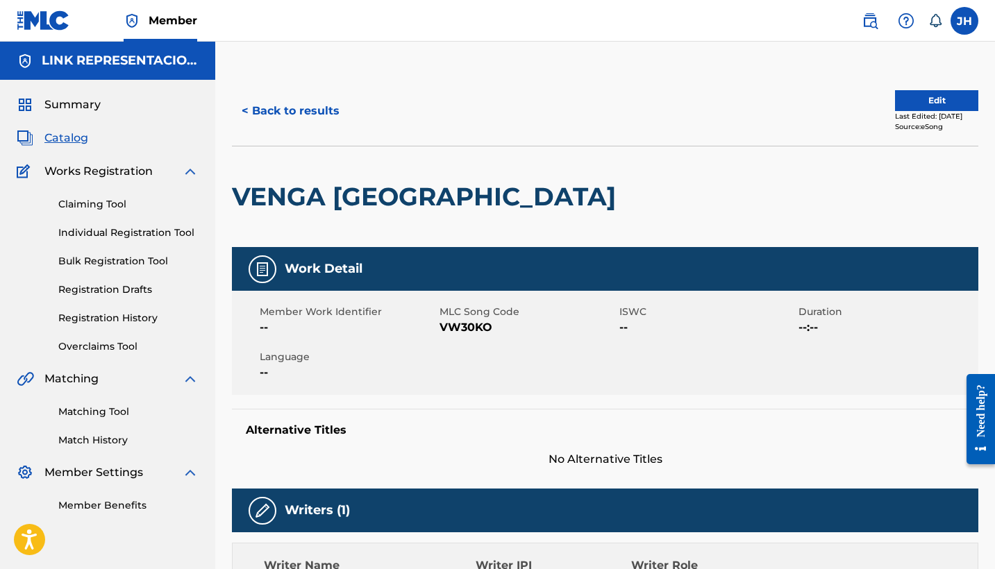
scroll to position [12, 0]
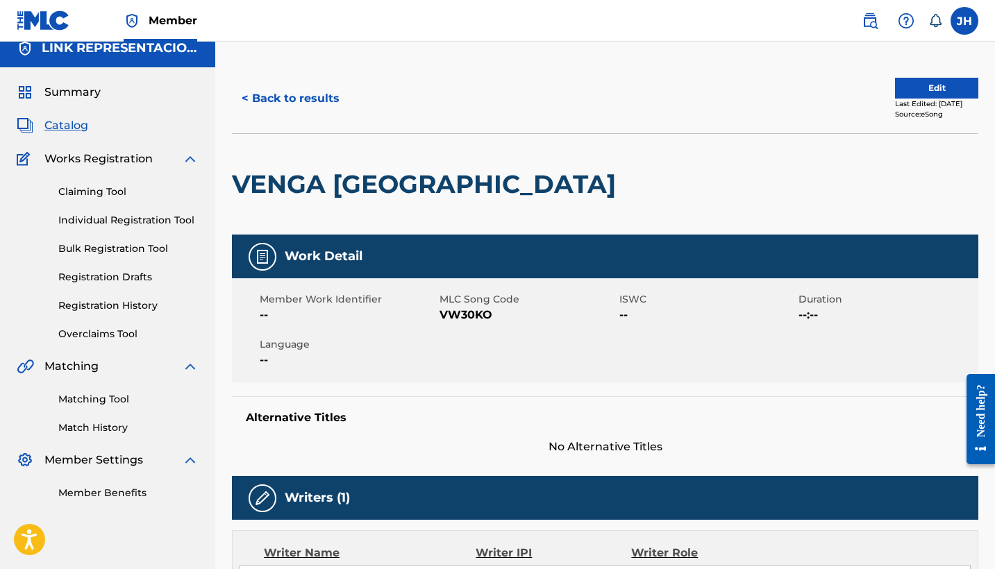
click at [927, 94] on button "Edit" at bounding box center [936, 88] width 83 height 21
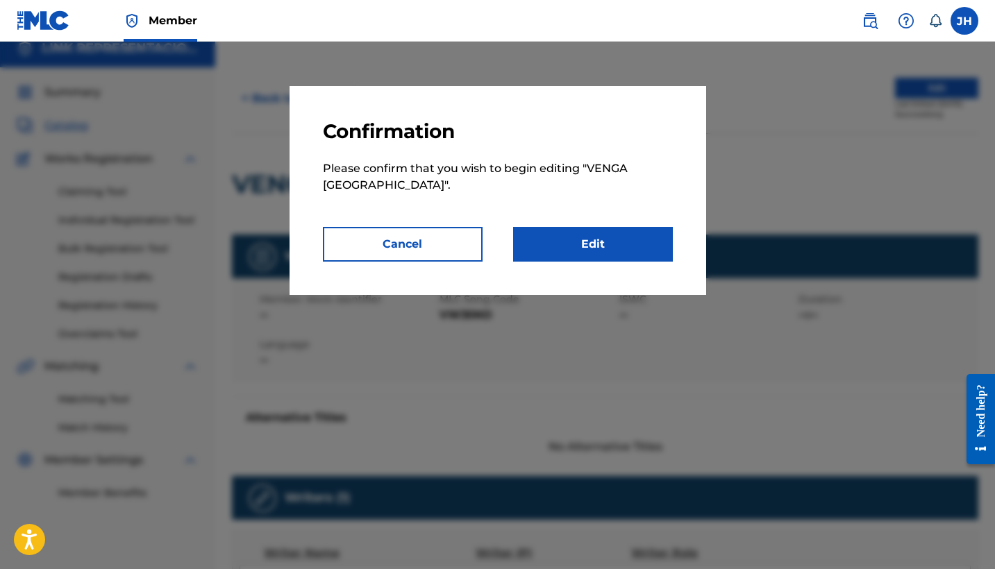
click at [570, 248] on link "Edit" at bounding box center [593, 244] width 160 height 35
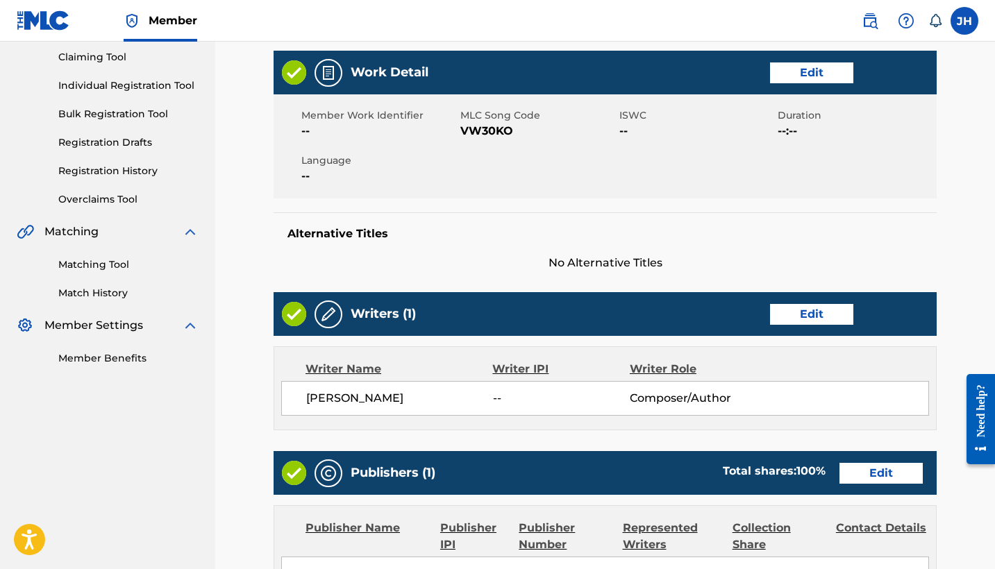
scroll to position [159, 0]
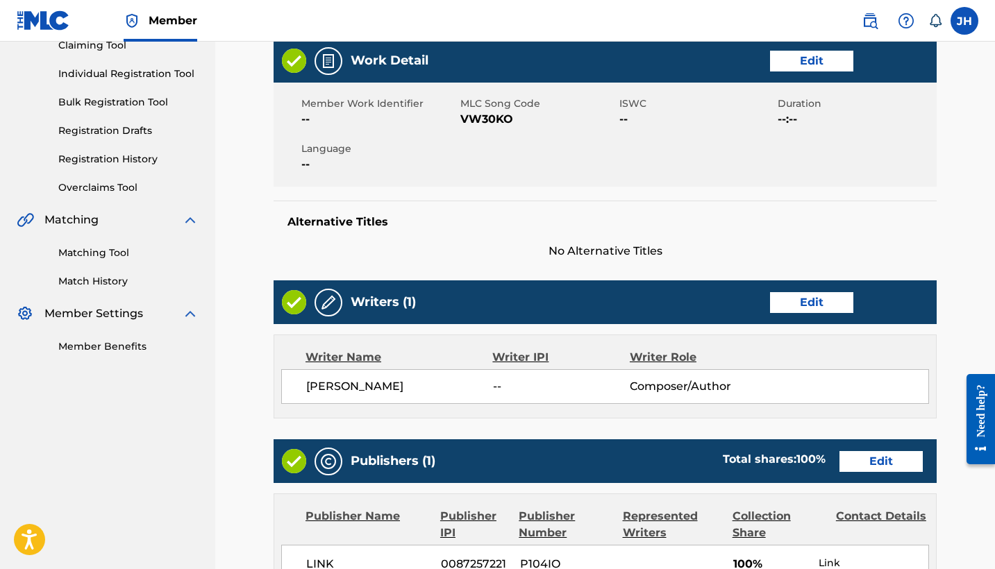
click at [825, 306] on link "Edit" at bounding box center [811, 302] width 83 height 21
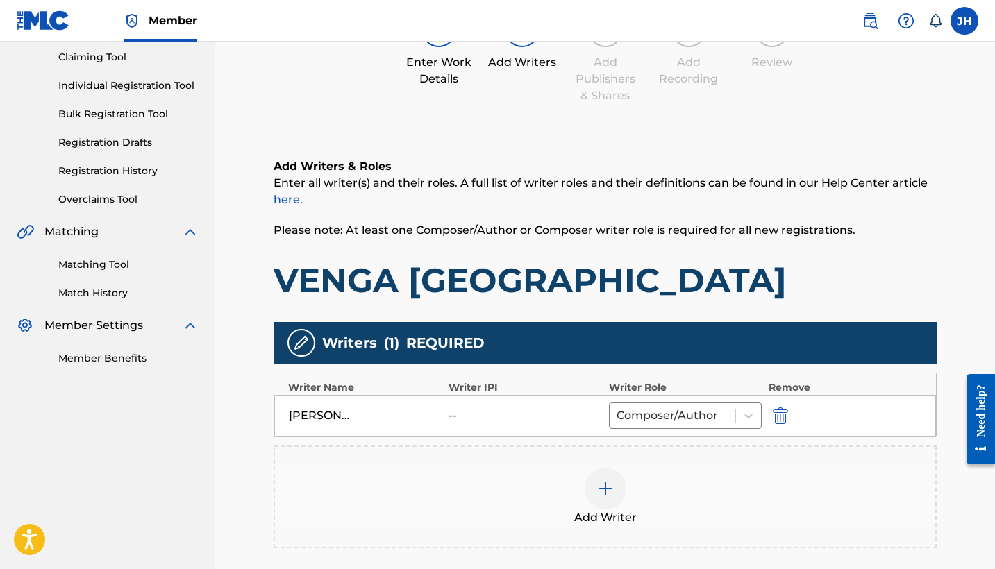
scroll to position [162, 0]
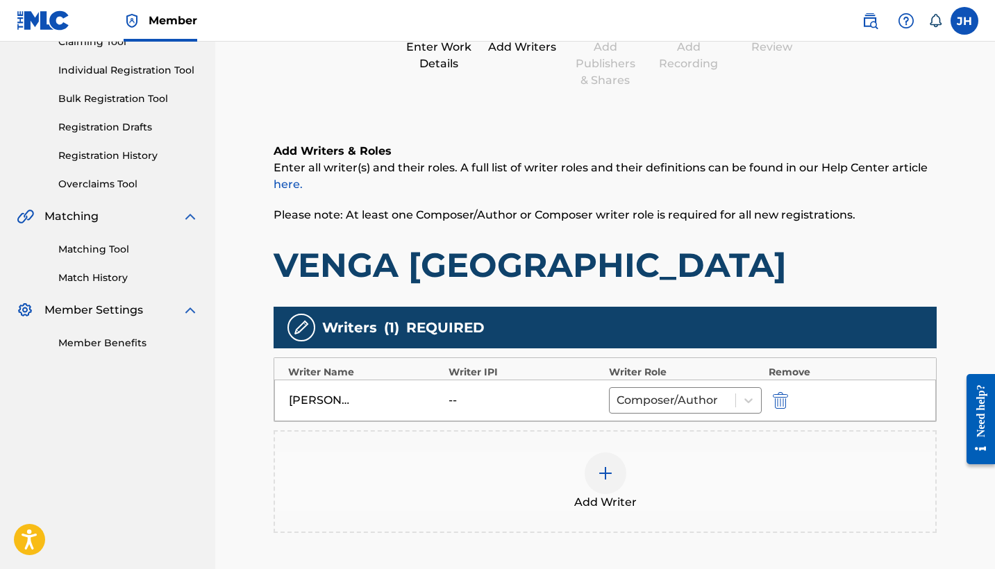
click at [774, 394] on img "submit" at bounding box center [780, 400] width 15 height 17
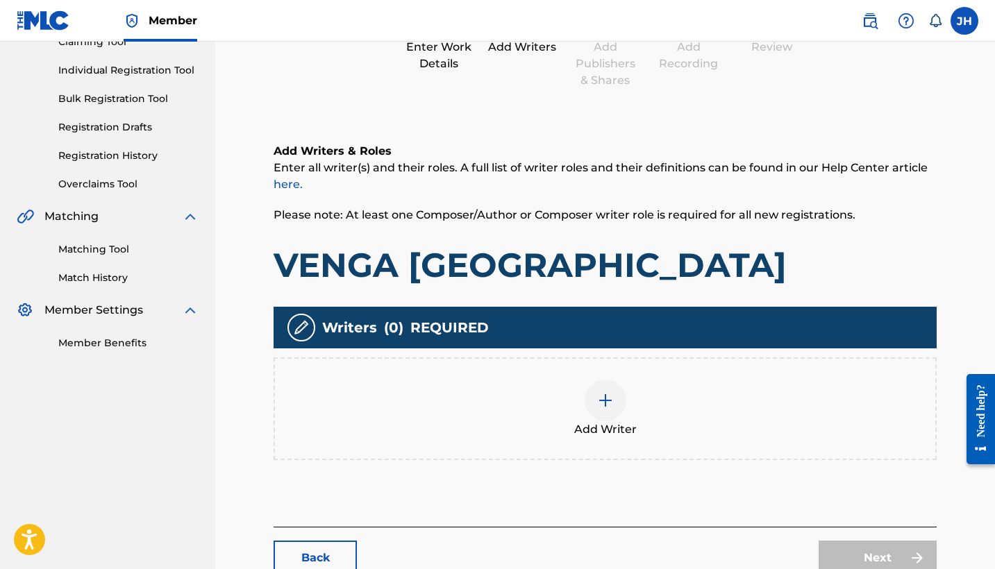
click at [593, 401] on div at bounding box center [605, 401] width 42 height 42
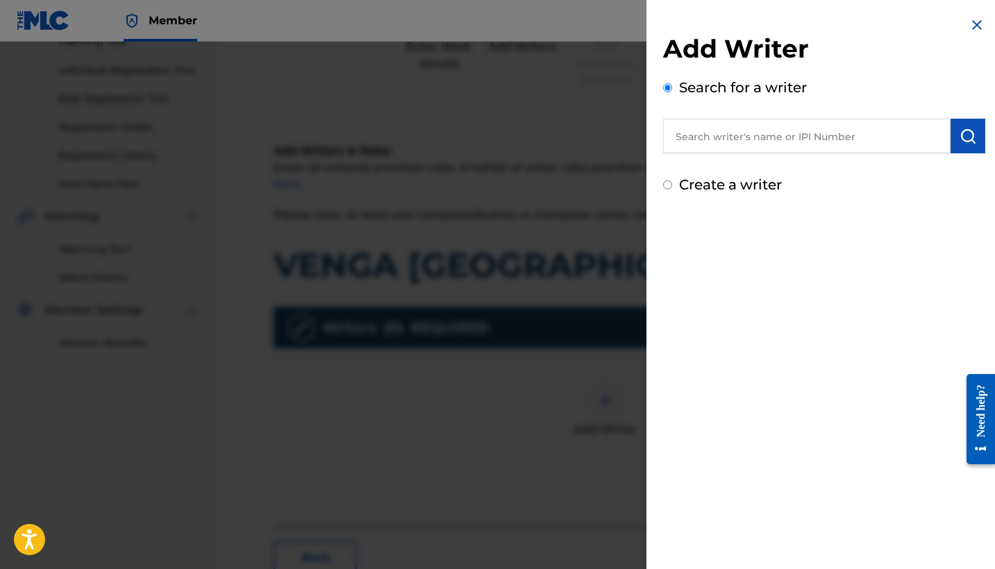
click at [715, 181] on label "Create a writer" at bounding box center [730, 184] width 103 height 17
radio input "true"
click at [672, 181] on input "Create a writer" at bounding box center [667, 184] width 9 height 9
radio input "false"
radio input "true"
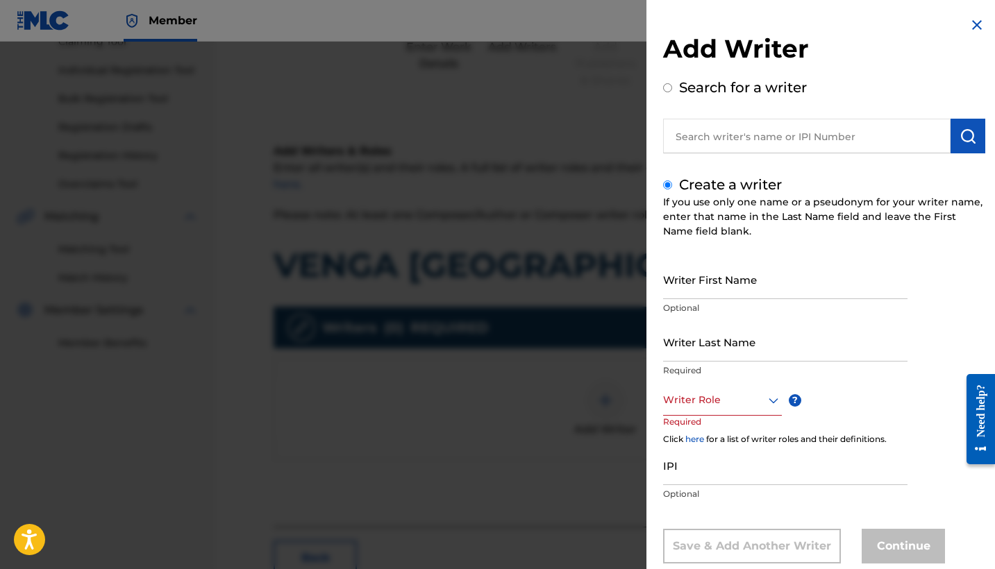
click at [725, 287] on input "Writer First Name" at bounding box center [785, 280] width 244 height 40
type input "Mauricio"
type input "m"
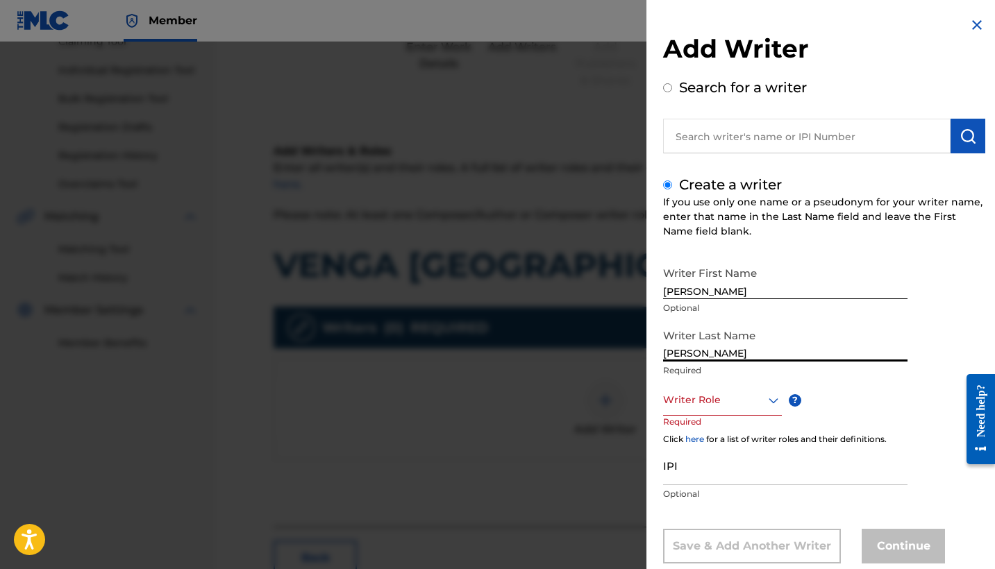
type input "Mendoza Orellana"
click at [764, 408] on div "Writer Role" at bounding box center [722, 400] width 119 height 31
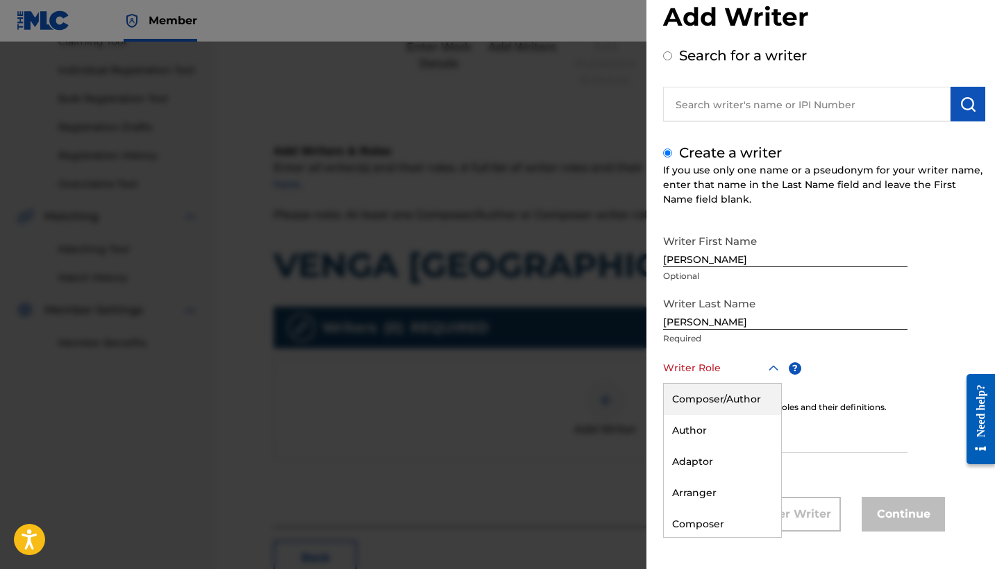
click at [753, 398] on div "Composer/Author" at bounding box center [722, 399] width 117 height 31
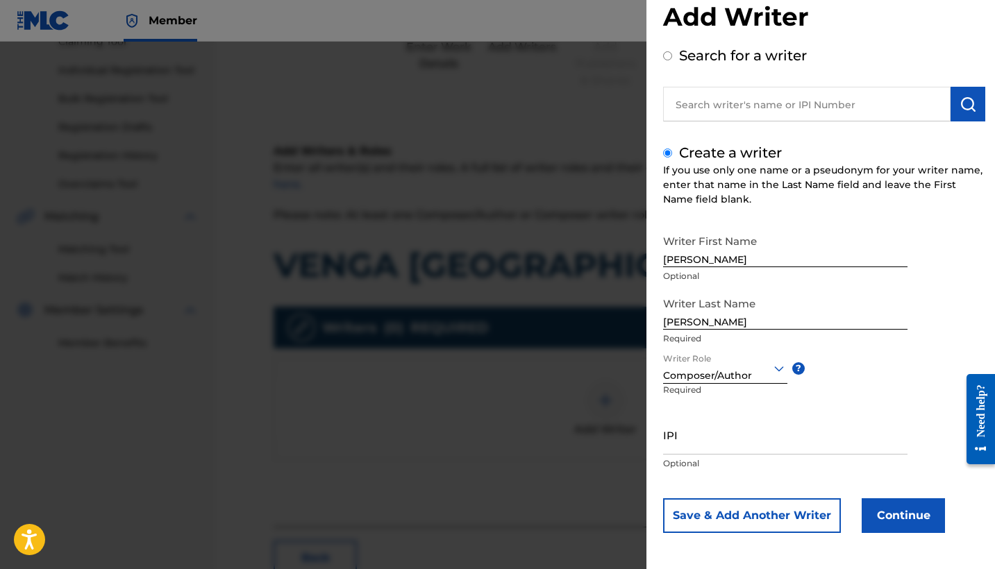
click at [880, 507] on button "Continue" at bounding box center [902, 515] width 83 height 35
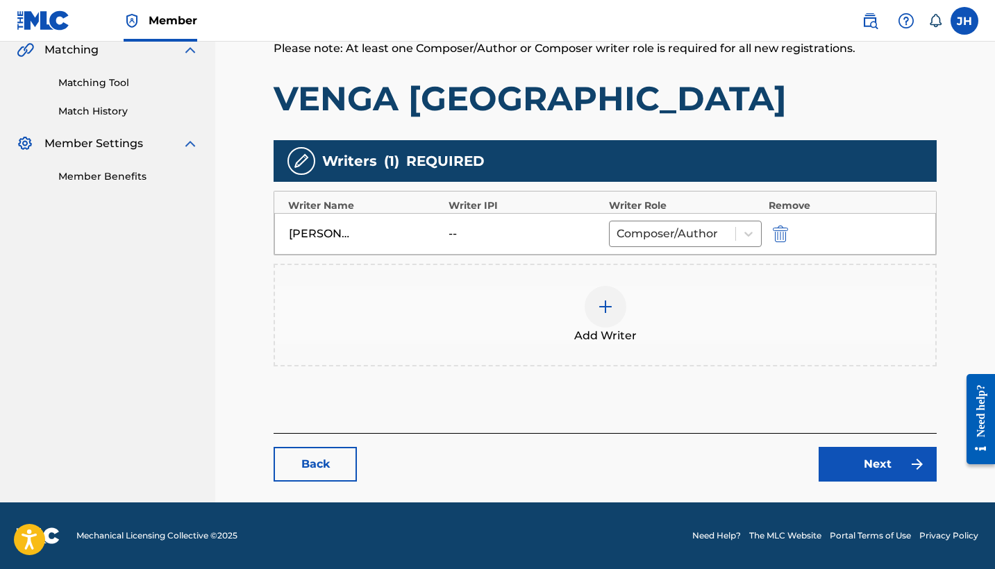
scroll to position [329, 0]
click at [854, 473] on link "Next" at bounding box center [877, 464] width 118 height 35
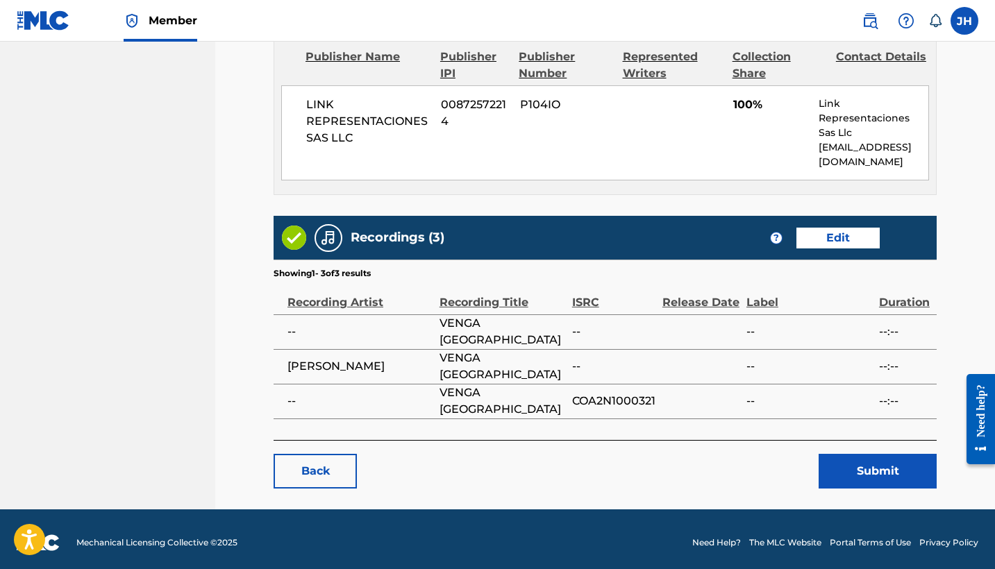
scroll to position [625, 0]
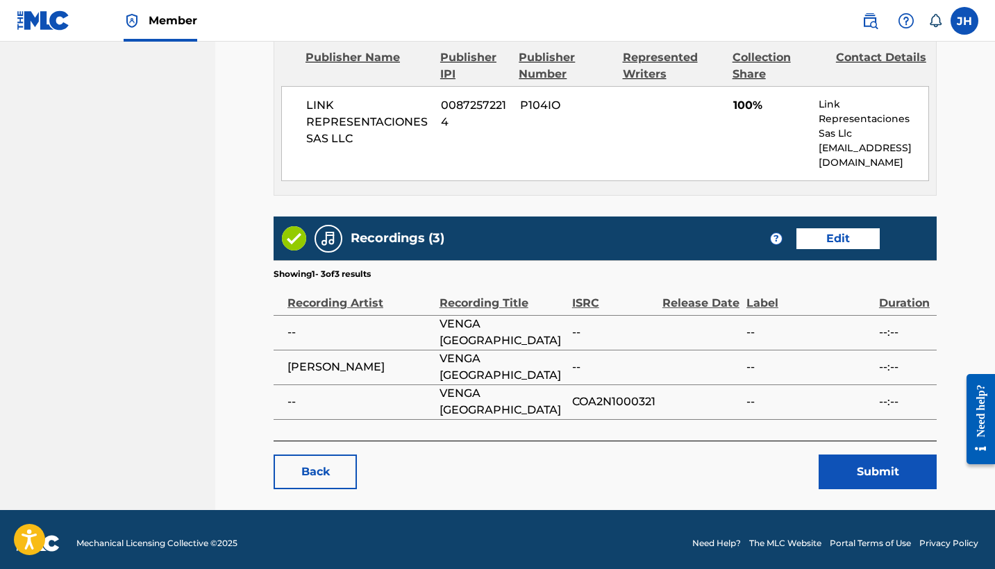
click at [849, 475] on button "Submit" at bounding box center [877, 472] width 118 height 35
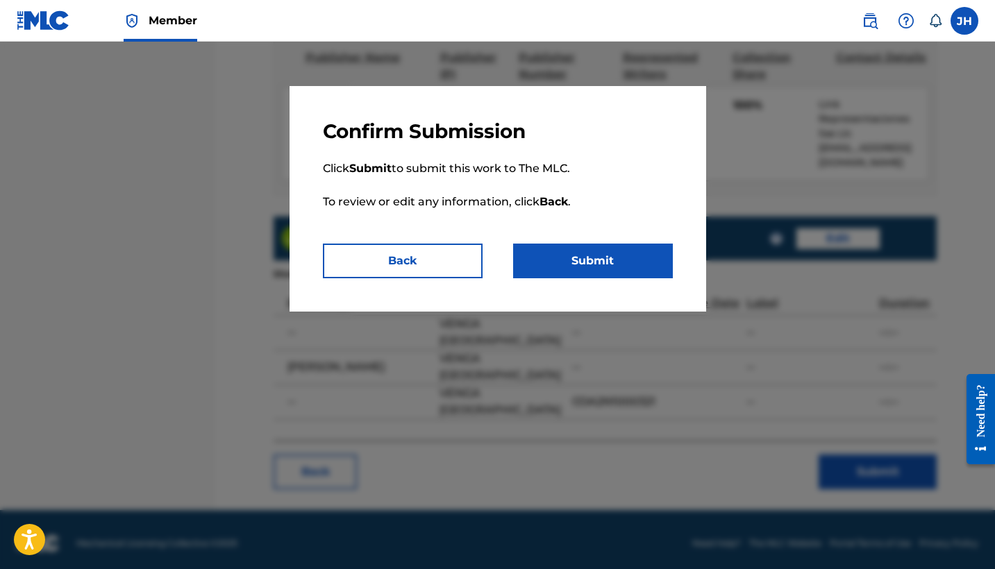
click at [666, 271] on button "Submit" at bounding box center [593, 261] width 160 height 35
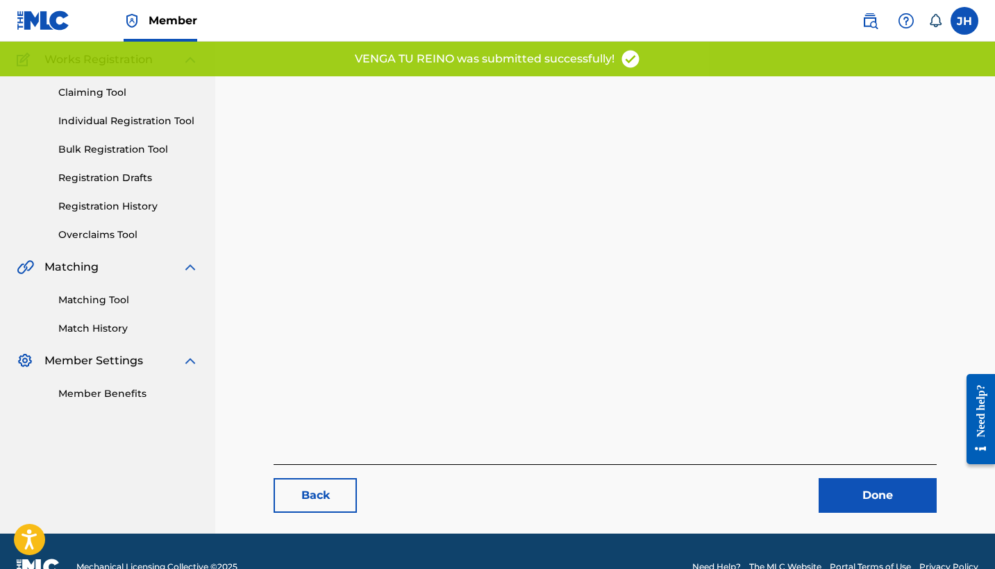
scroll to position [117, 0]
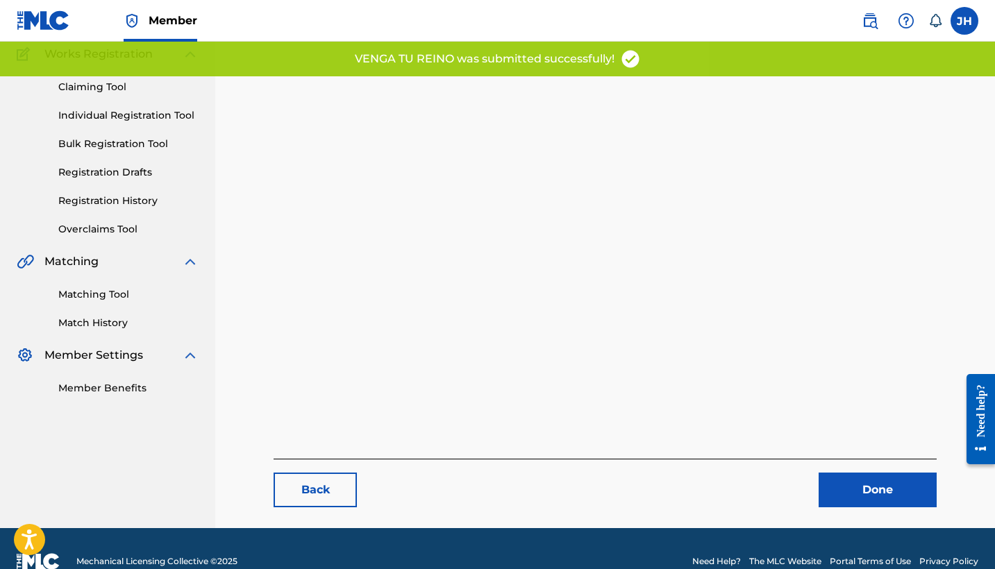
click at [858, 495] on link "Done" at bounding box center [877, 490] width 118 height 35
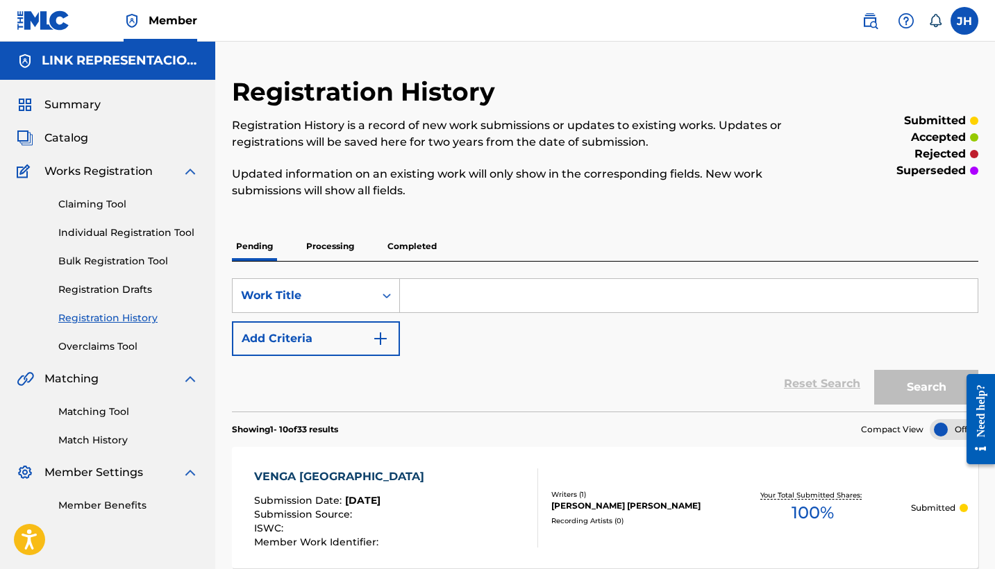
click at [77, 137] on span "Catalog" at bounding box center [66, 138] width 44 height 17
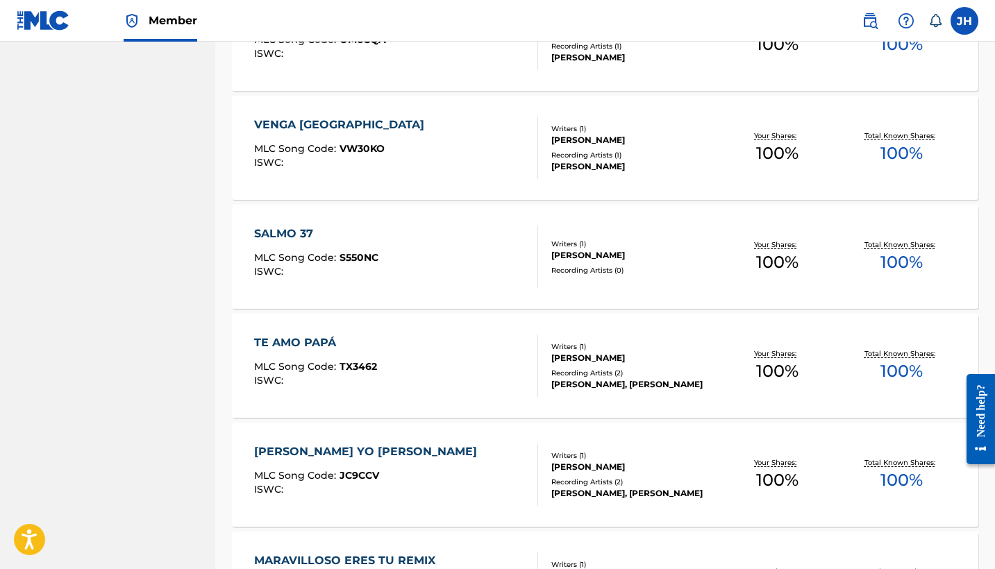
scroll to position [3223, 0]
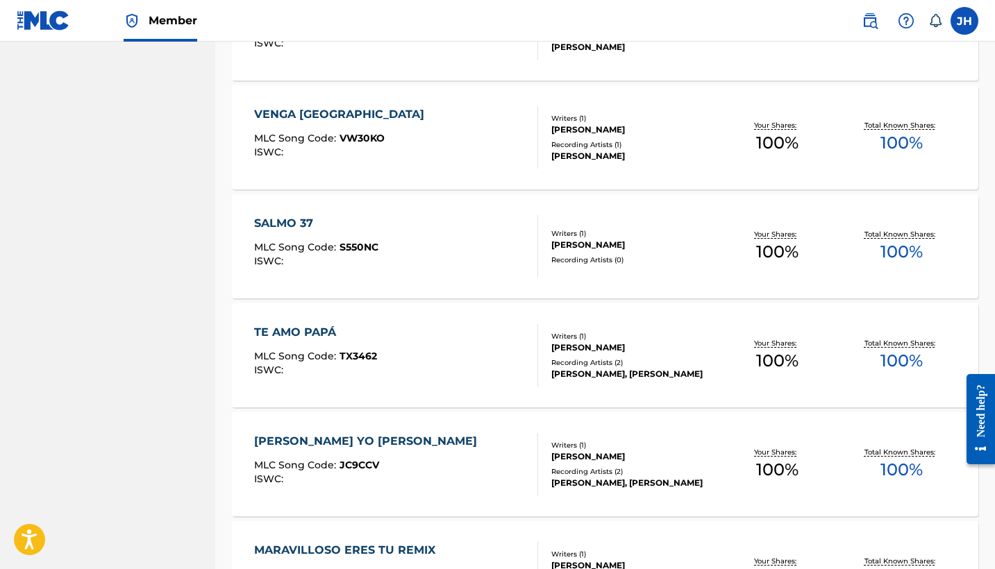
click at [376, 235] on div "SALMO 37 MLC Song Code : S550NC ISWC :" at bounding box center [316, 246] width 124 height 62
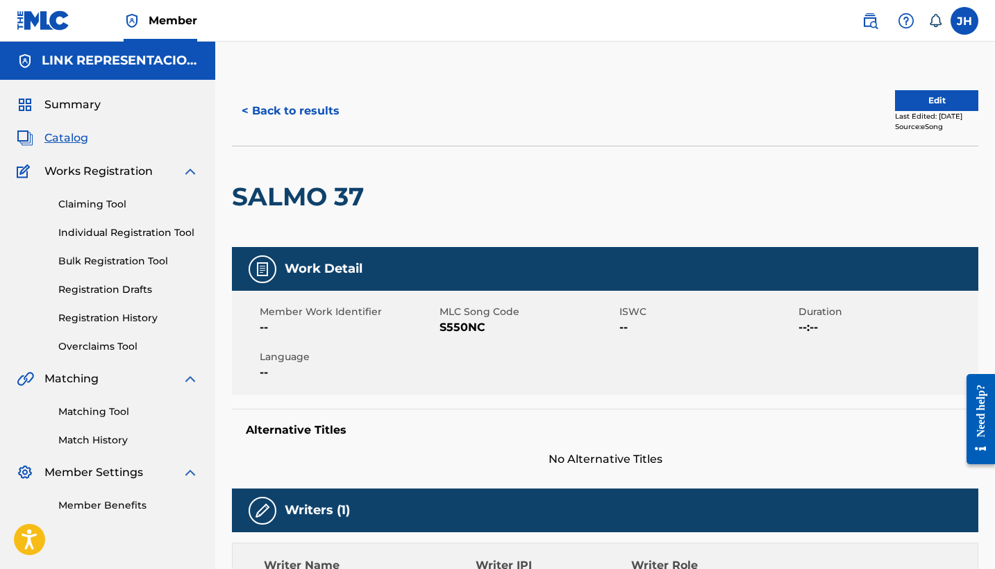
click at [931, 94] on button "Edit" at bounding box center [936, 100] width 83 height 21
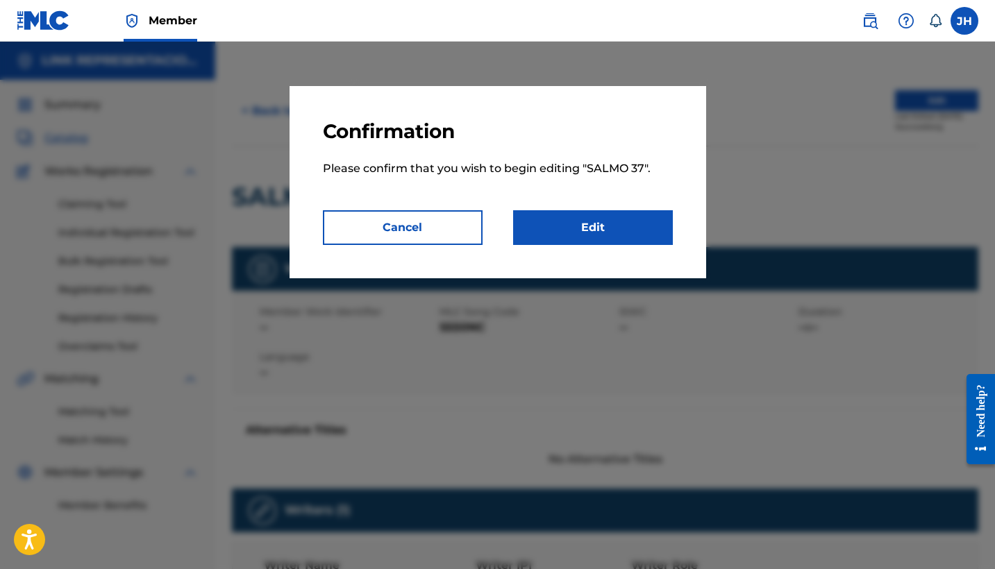
click at [635, 224] on link "Edit" at bounding box center [593, 227] width 160 height 35
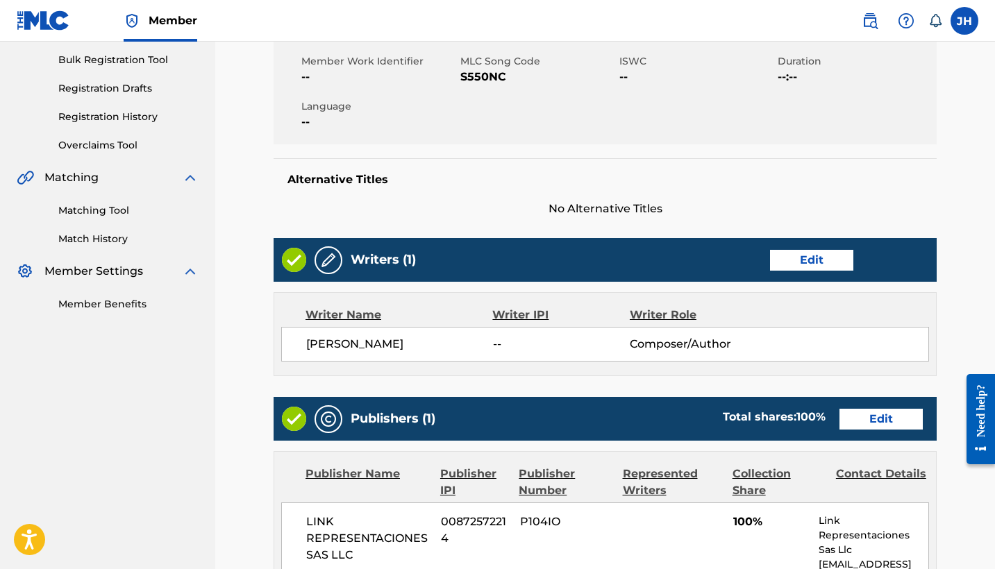
scroll to position [217, 0]
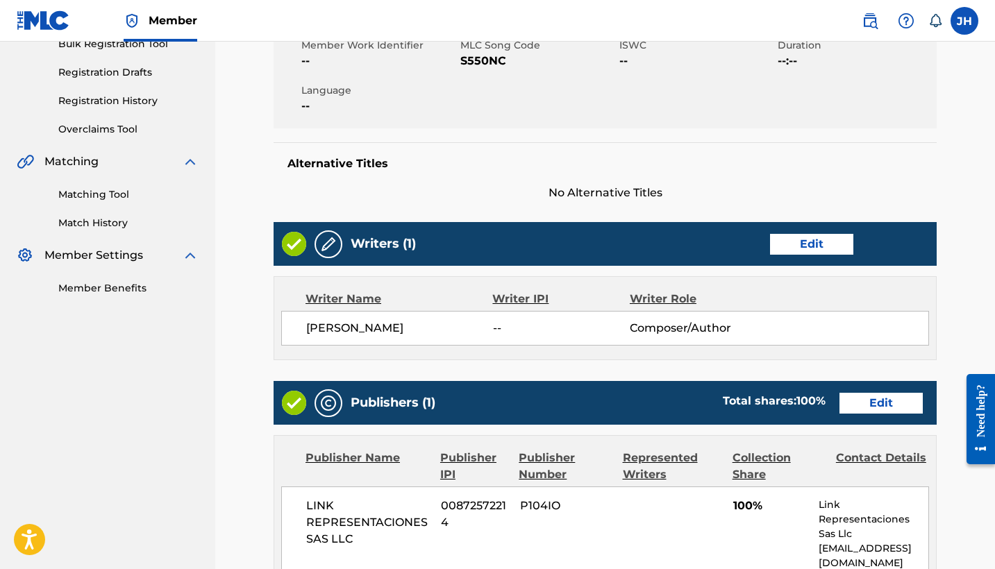
click at [831, 240] on link "Edit" at bounding box center [811, 244] width 83 height 21
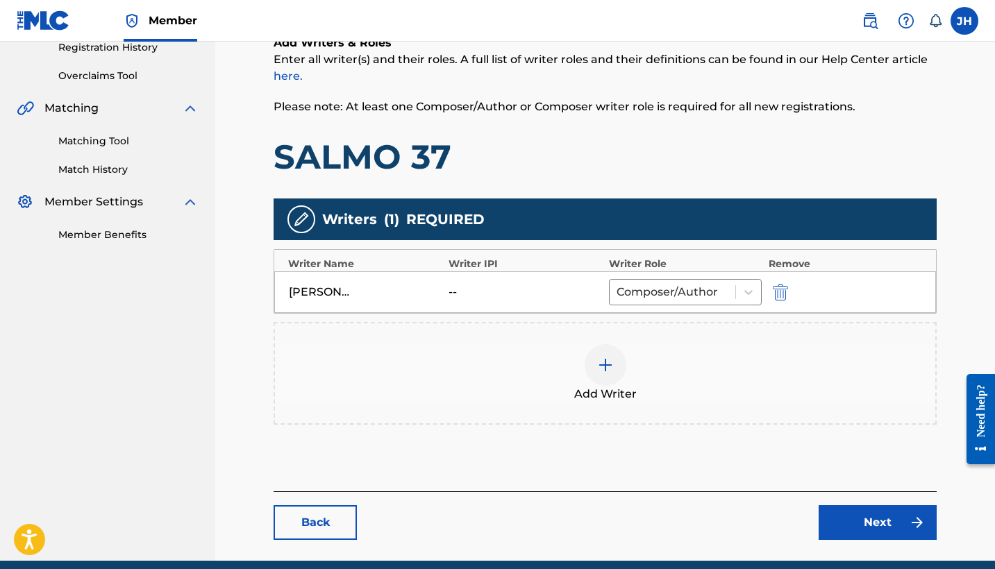
scroll to position [293, 0]
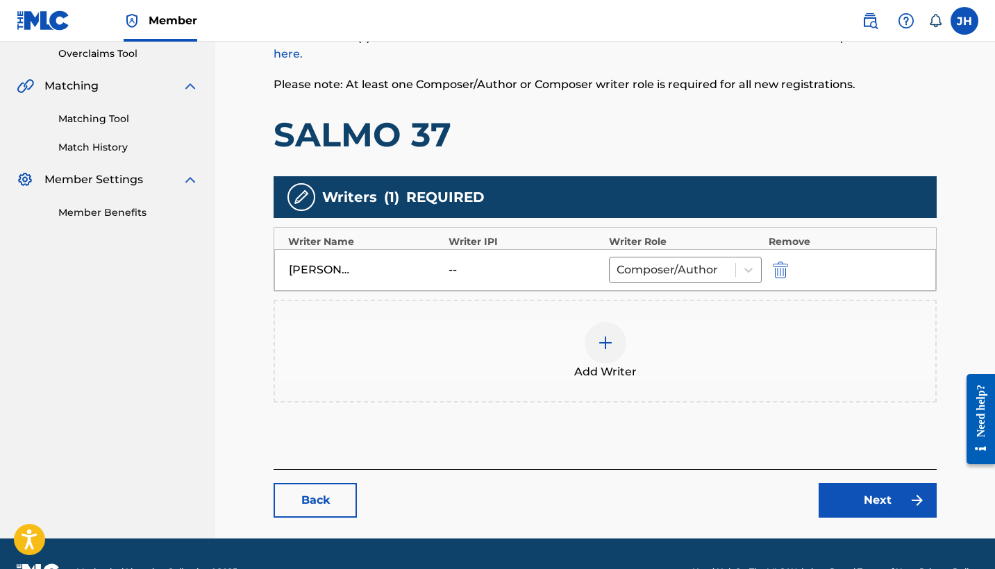
click at [623, 348] on div at bounding box center [605, 343] width 42 height 42
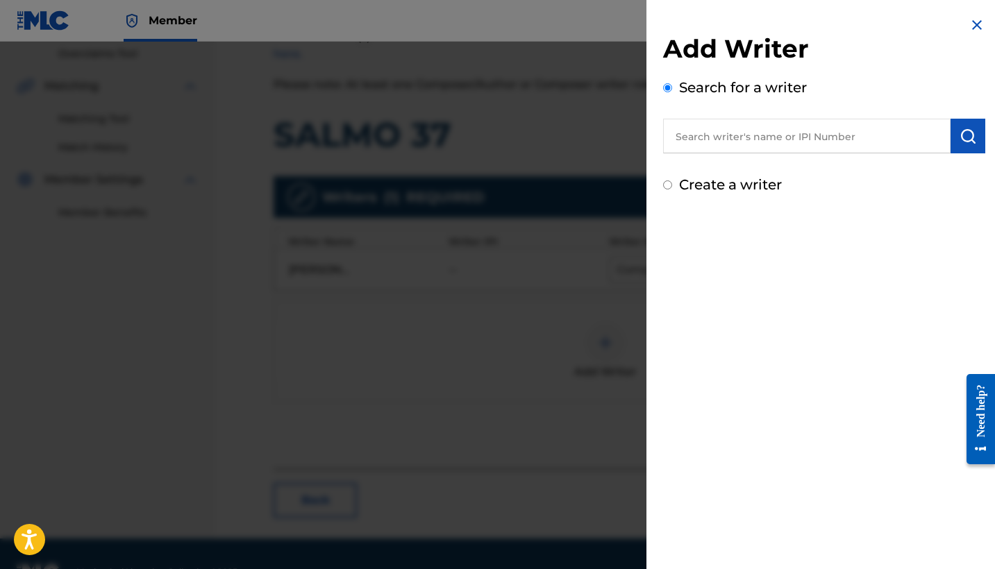
click at [758, 182] on label "Create a writer" at bounding box center [730, 184] width 103 height 17
radio input "true"
click at [672, 182] on input "Create a writer" at bounding box center [667, 184] width 9 height 9
radio input "false"
radio input "true"
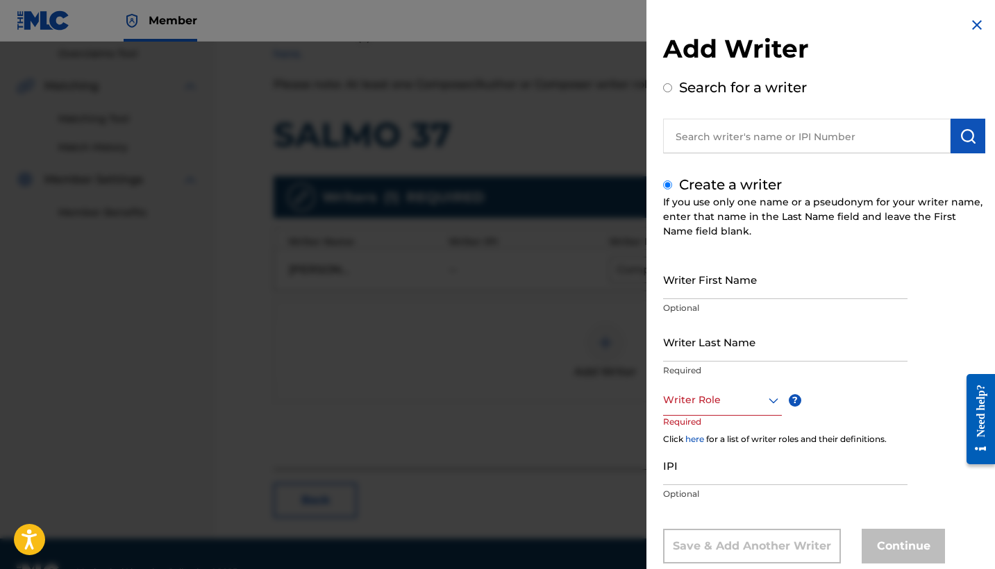
click at [741, 289] on input "Writer First Name" at bounding box center [785, 280] width 244 height 40
type input "Mauricio"
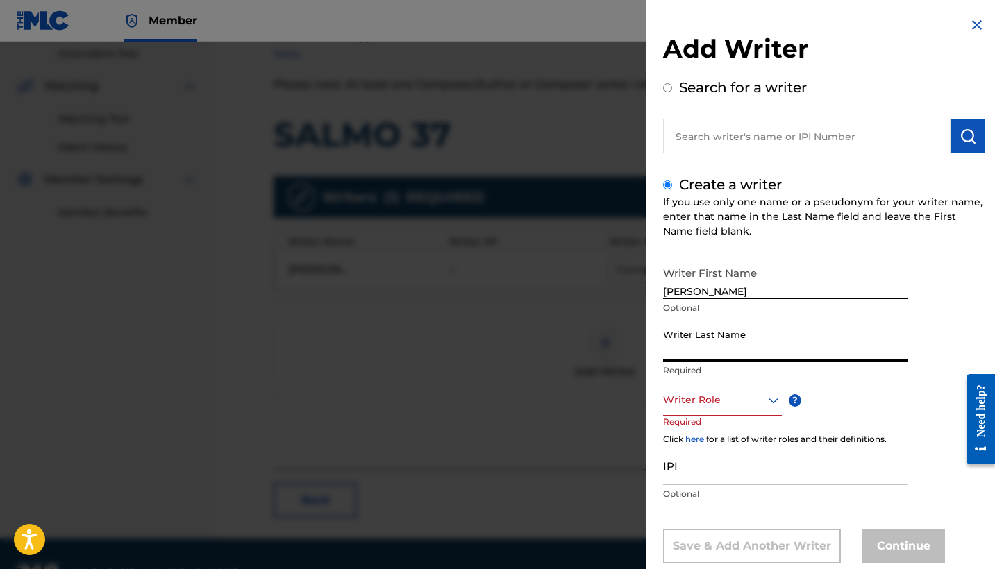
type input "m"
type input "Mendoza Orellana"
click at [751, 401] on div "Writer Role" at bounding box center [722, 400] width 119 height 31
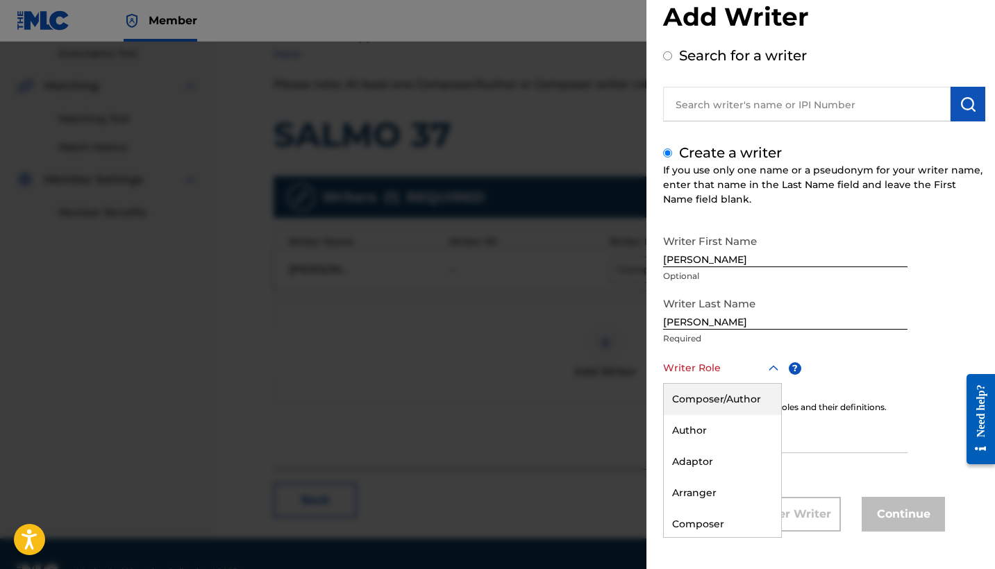
click at [751, 401] on div "Composer/Author" at bounding box center [722, 399] width 117 height 31
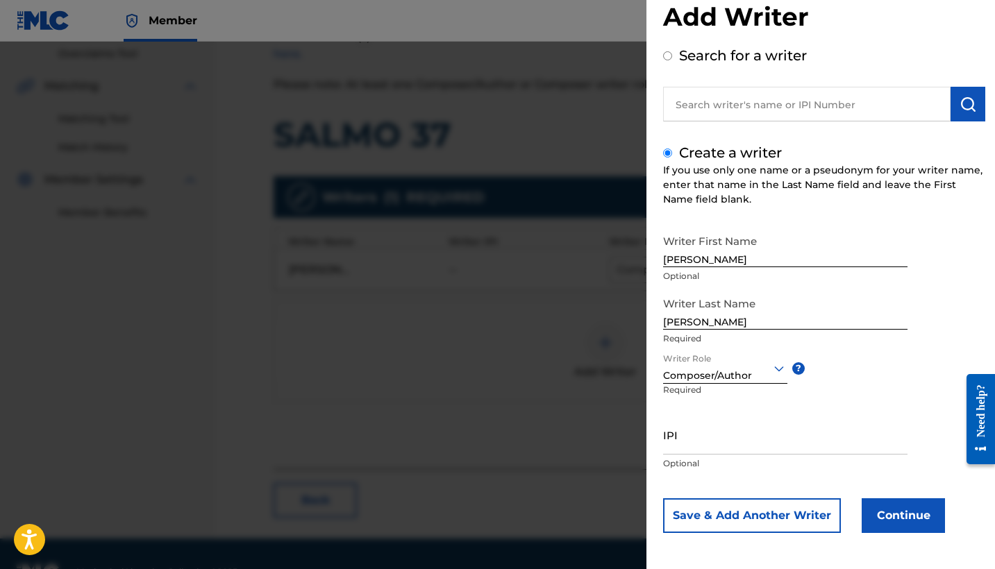
click at [869, 515] on button "Continue" at bounding box center [902, 515] width 83 height 35
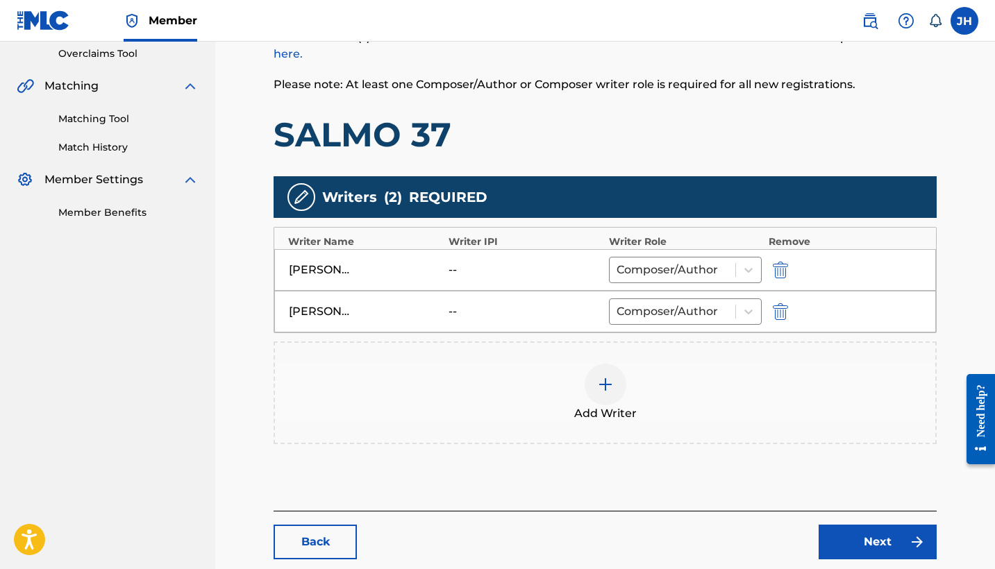
click at [783, 270] on img "submit" at bounding box center [780, 270] width 15 height 17
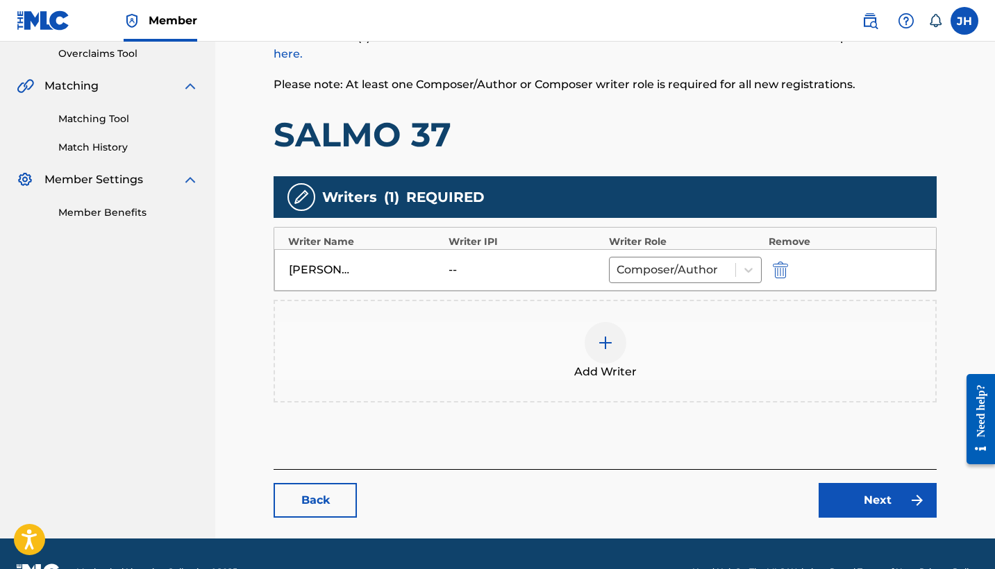
click at [848, 498] on link "Next" at bounding box center [877, 500] width 118 height 35
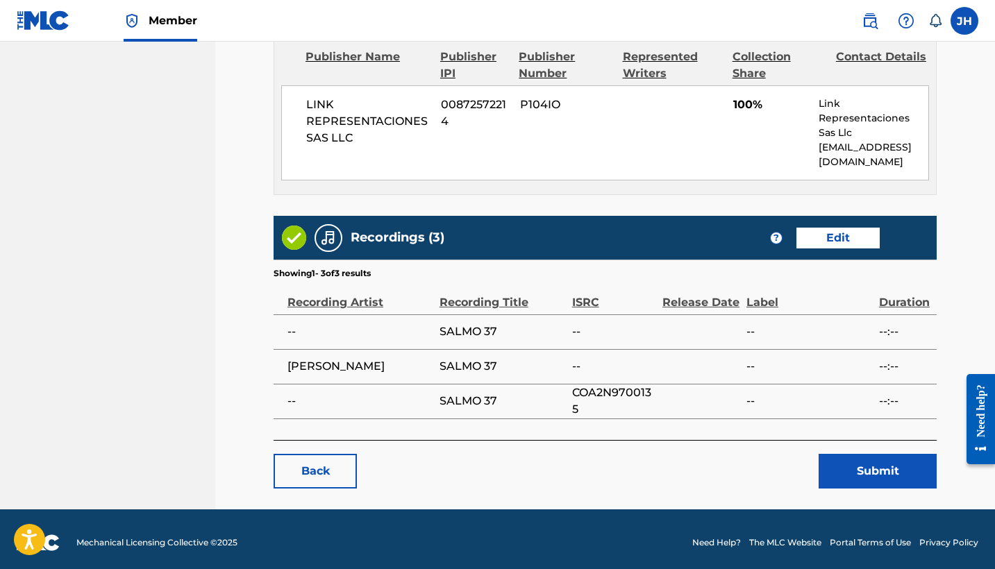
scroll to position [625, 0]
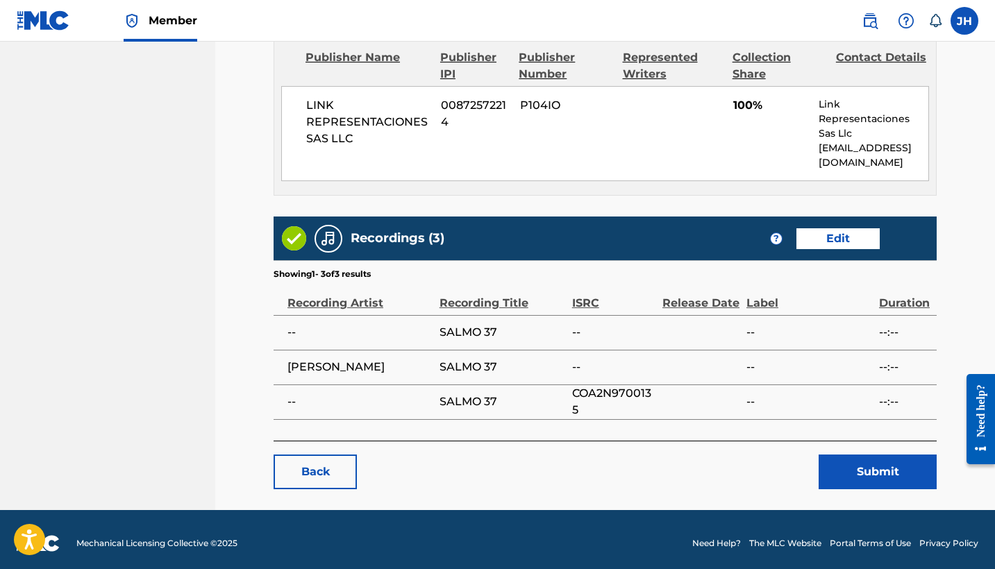
click at [874, 473] on button "Submit" at bounding box center [877, 472] width 118 height 35
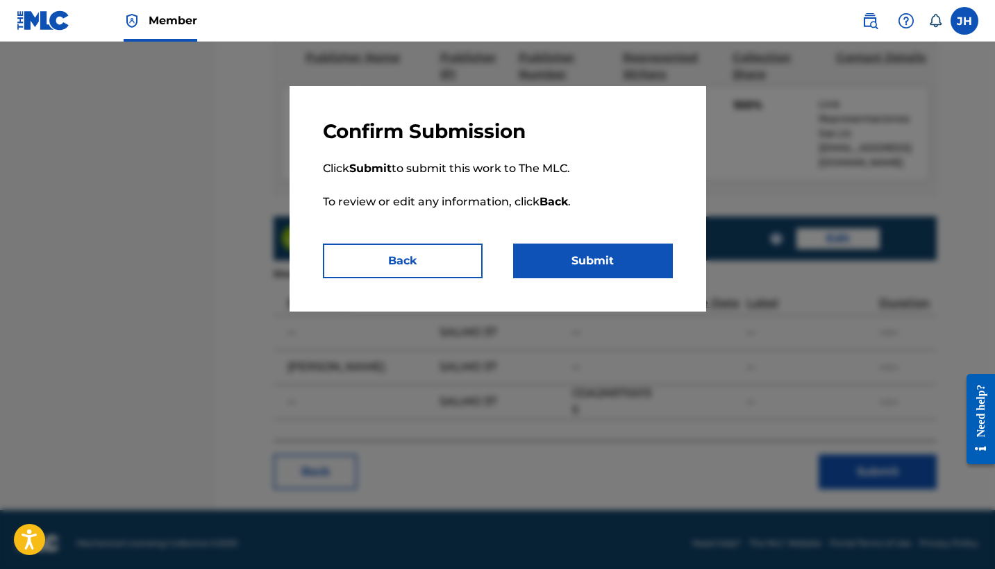
click at [541, 252] on button "Submit" at bounding box center [593, 261] width 160 height 35
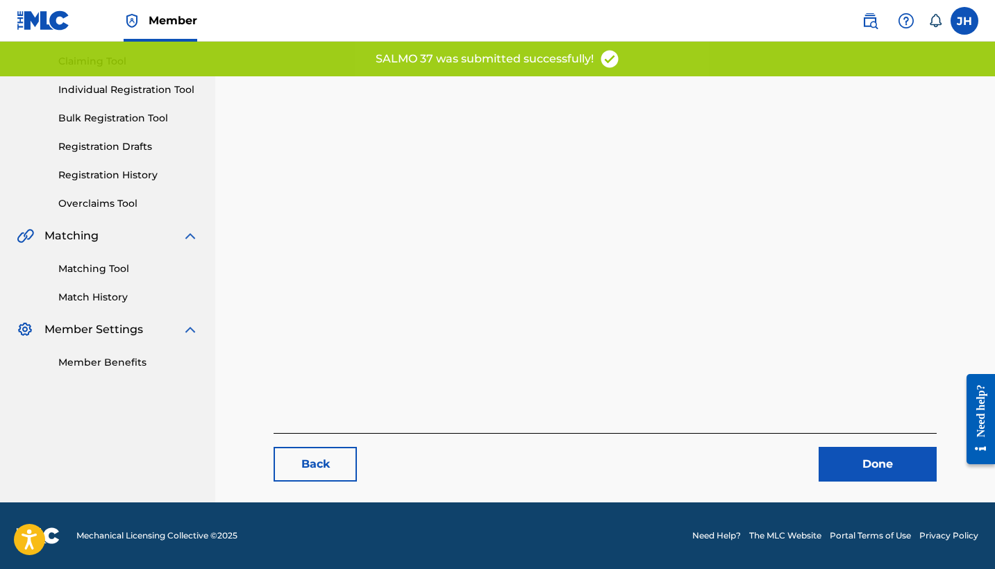
scroll to position [143, 0]
click at [860, 463] on link "Done" at bounding box center [877, 464] width 118 height 35
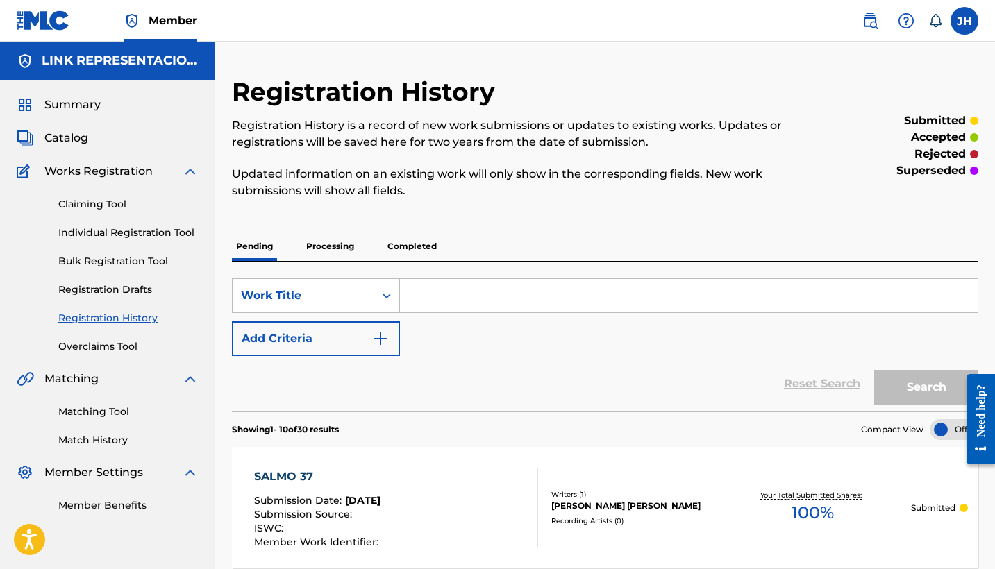
click at [79, 142] on span "Catalog" at bounding box center [66, 138] width 44 height 17
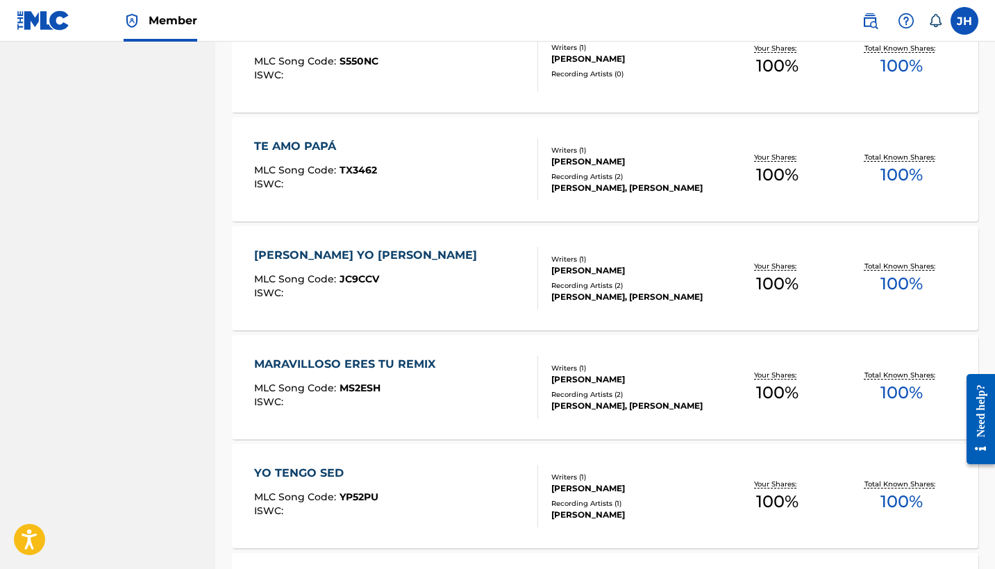
scroll to position [3435, 0]
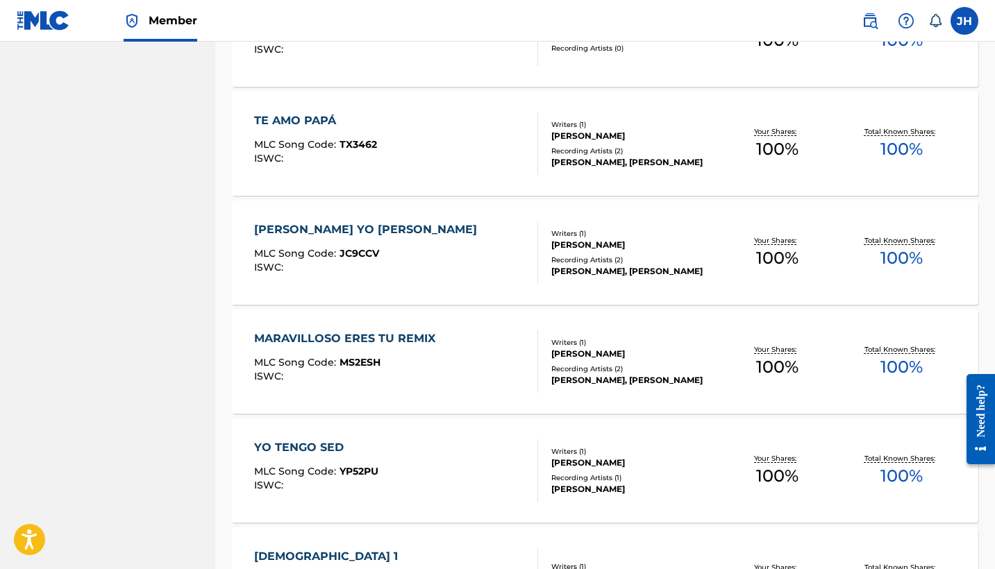
click at [291, 133] on div "TE AMO PAPÁ MLC Song Code : TX3462 ISWC :" at bounding box center [315, 143] width 123 height 62
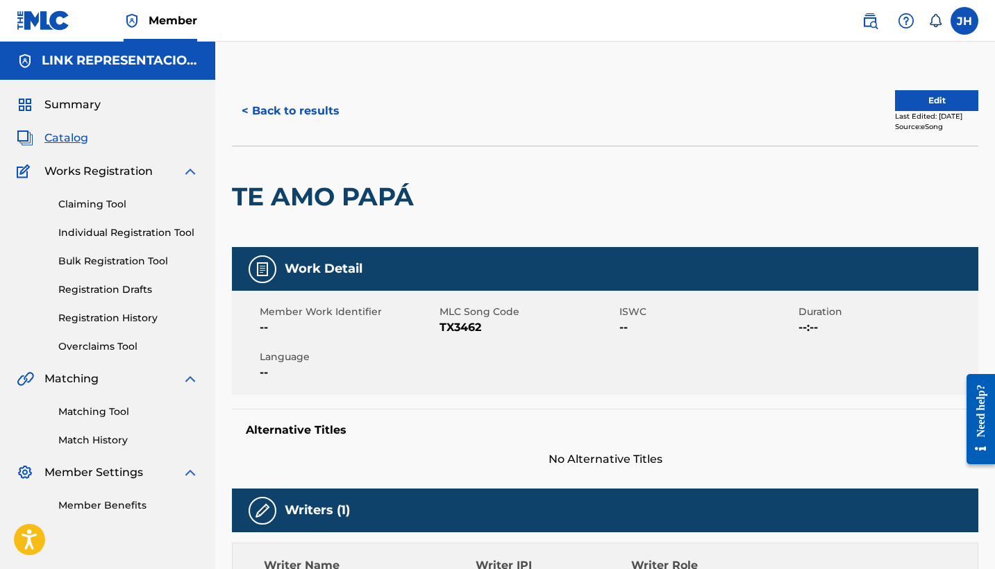
click at [960, 103] on button "Edit" at bounding box center [936, 100] width 83 height 21
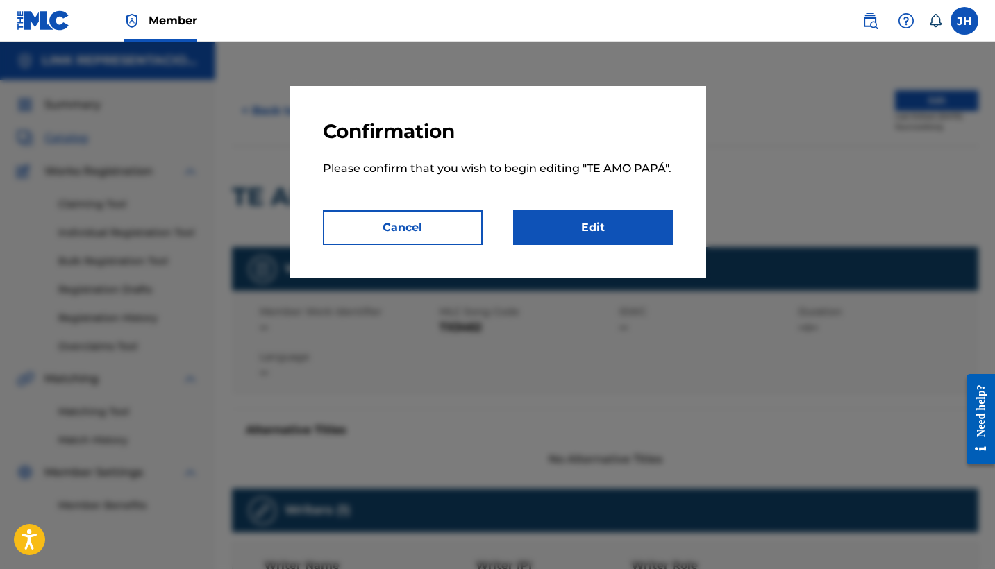
click at [638, 233] on link "Edit" at bounding box center [593, 227] width 160 height 35
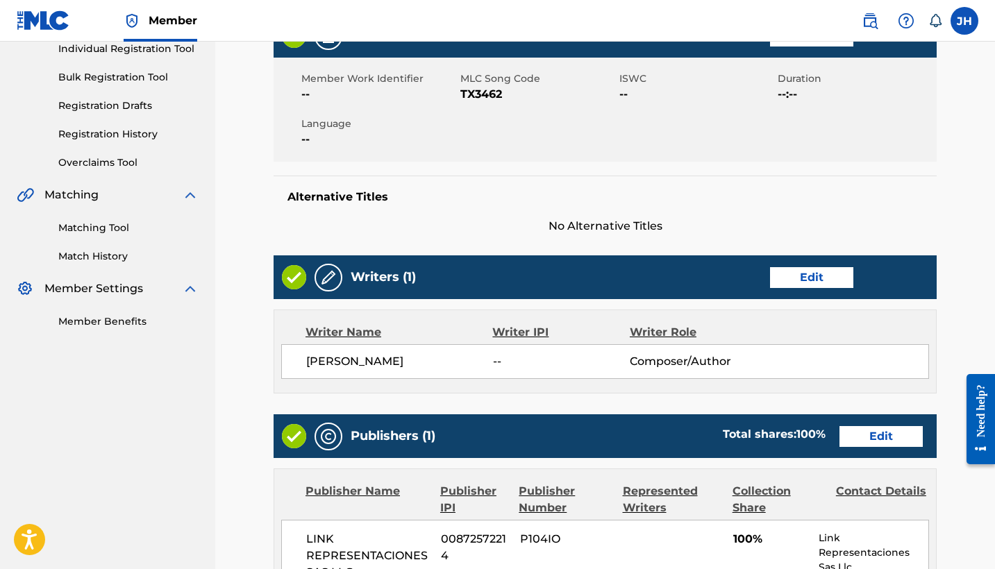
scroll to position [187, 0]
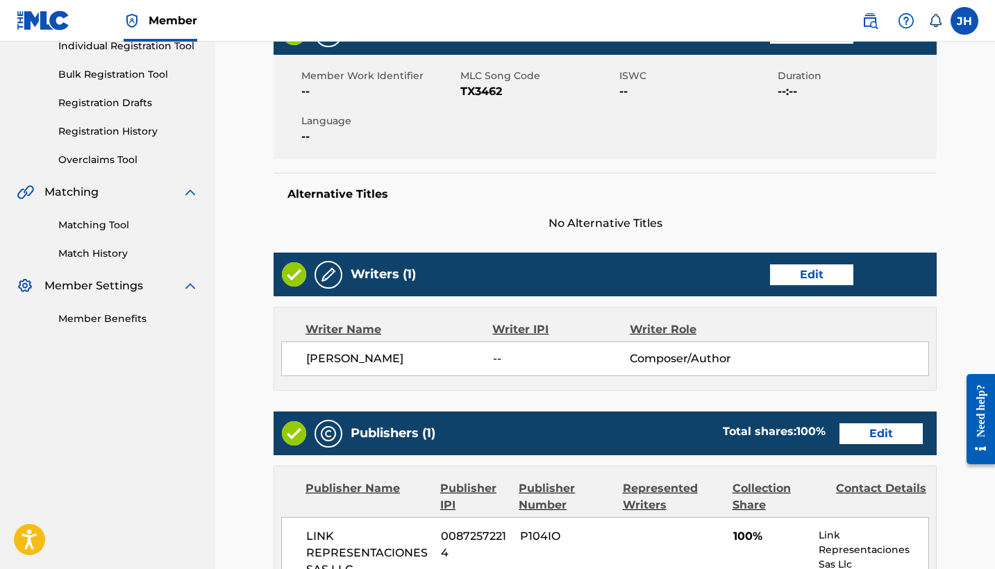
click at [816, 279] on link "Edit" at bounding box center [811, 274] width 83 height 21
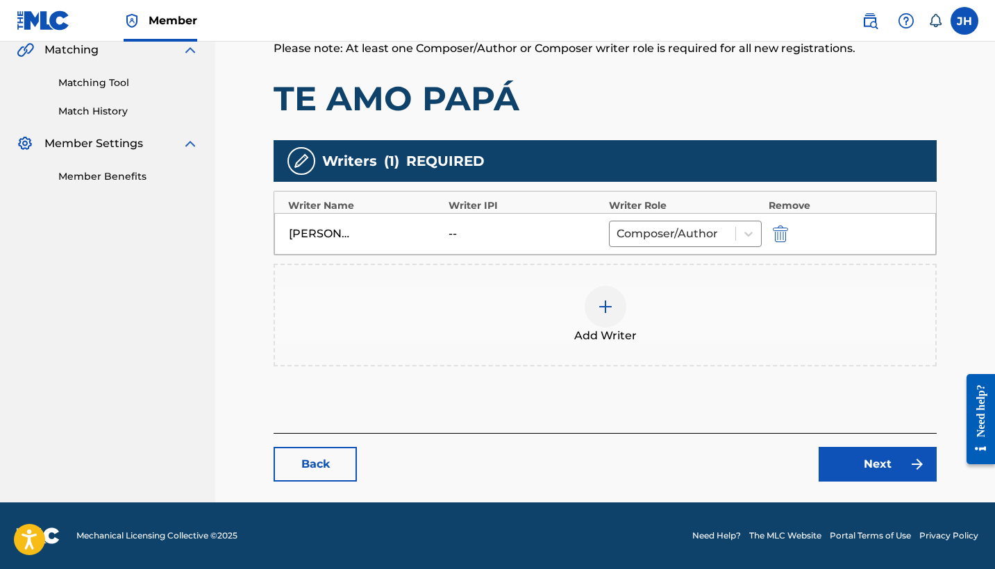
scroll to position [329, 0]
click at [782, 228] on img "submit" at bounding box center [780, 234] width 15 height 17
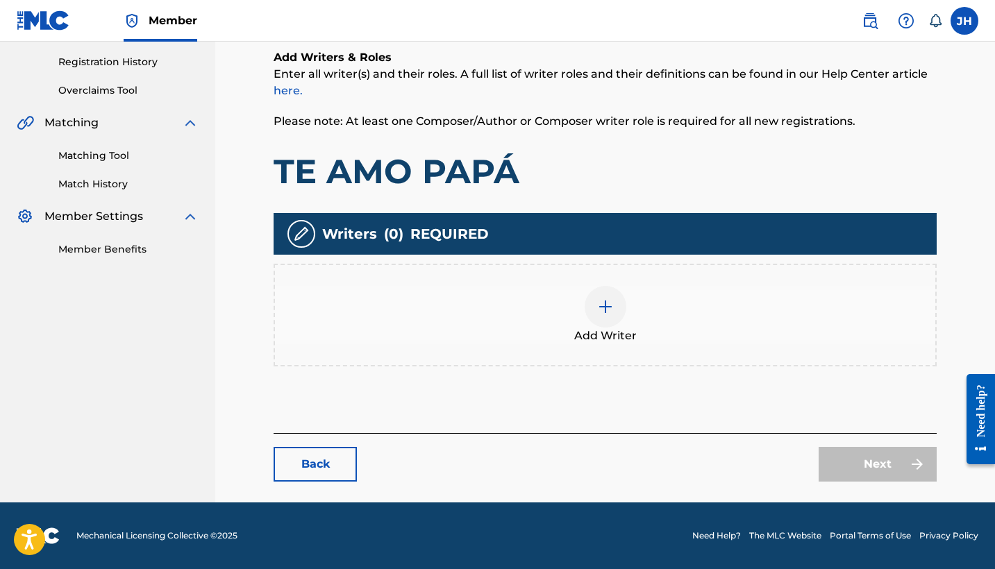
click at [597, 306] on img at bounding box center [605, 306] width 17 height 17
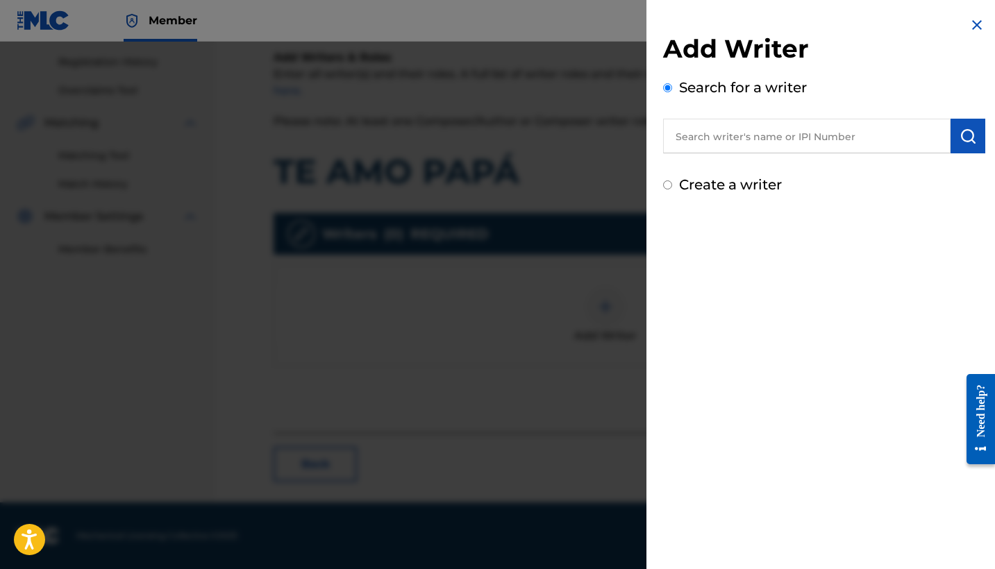
click at [724, 147] on input "text" at bounding box center [806, 136] width 287 height 35
click at [672, 188] on div "Create a writer" at bounding box center [824, 184] width 322 height 21
click at [666, 185] on input "Create a writer" at bounding box center [667, 184] width 9 height 9
radio input "false"
radio input "true"
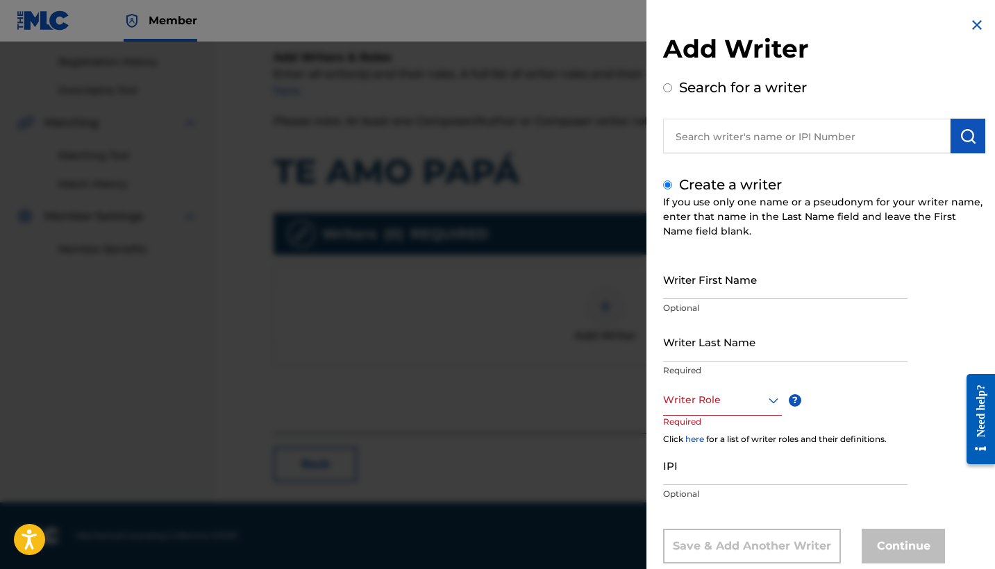
click at [732, 298] on input "Writer First Name" at bounding box center [785, 280] width 244 height 40
type input "Mauricio"
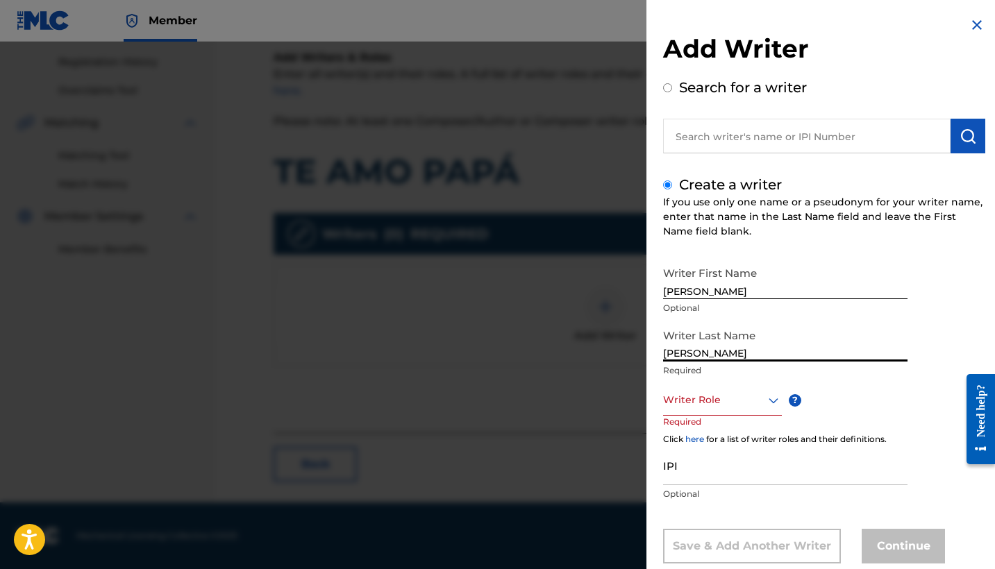
type input "Mendoza Orellana"
click at [725, 403] on div "Writer Role" at bounding box center [722, 400] width 119 height 31
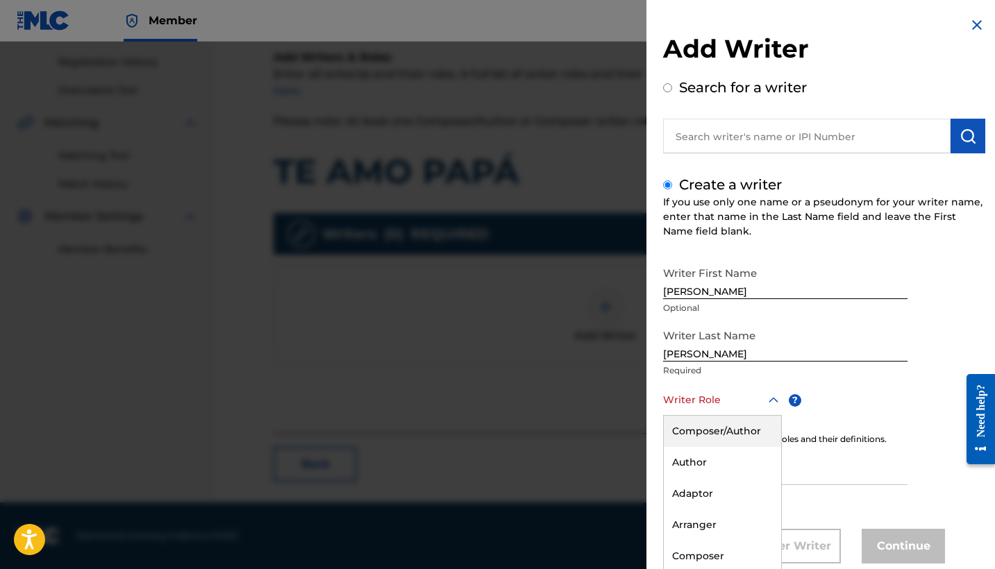
scroll to position [32, 0]
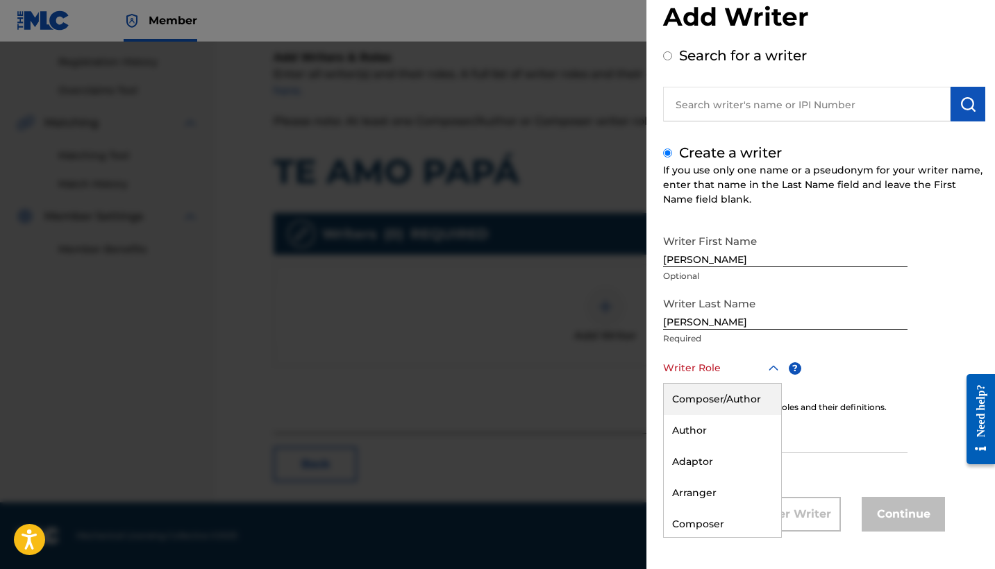
click at [727, 384] on div "Composer/Author" at bounding box center [722, 399] width 117 height 31
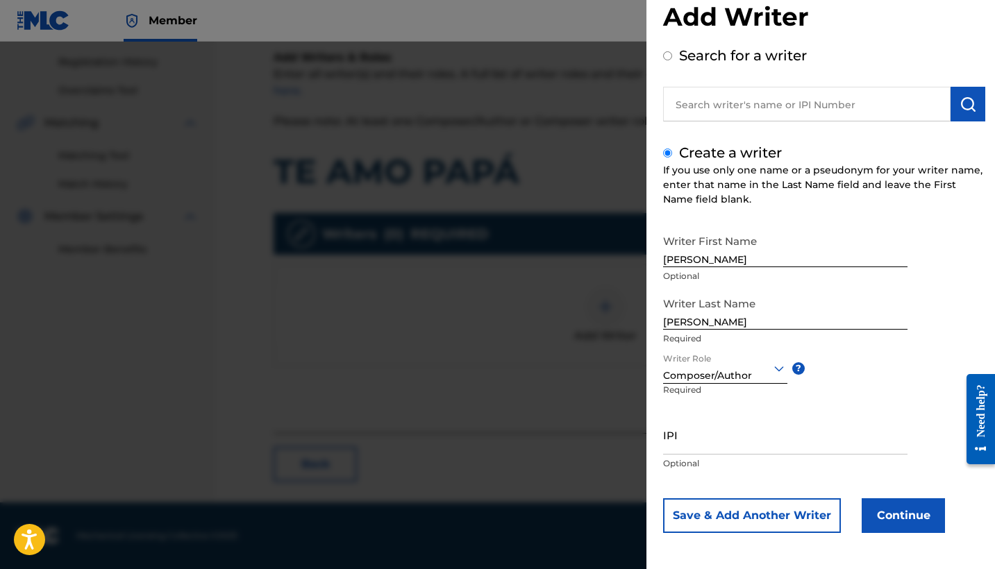
click at [902, 509] on button "Continue" at bounding box center [902, 515] width 83 height 35
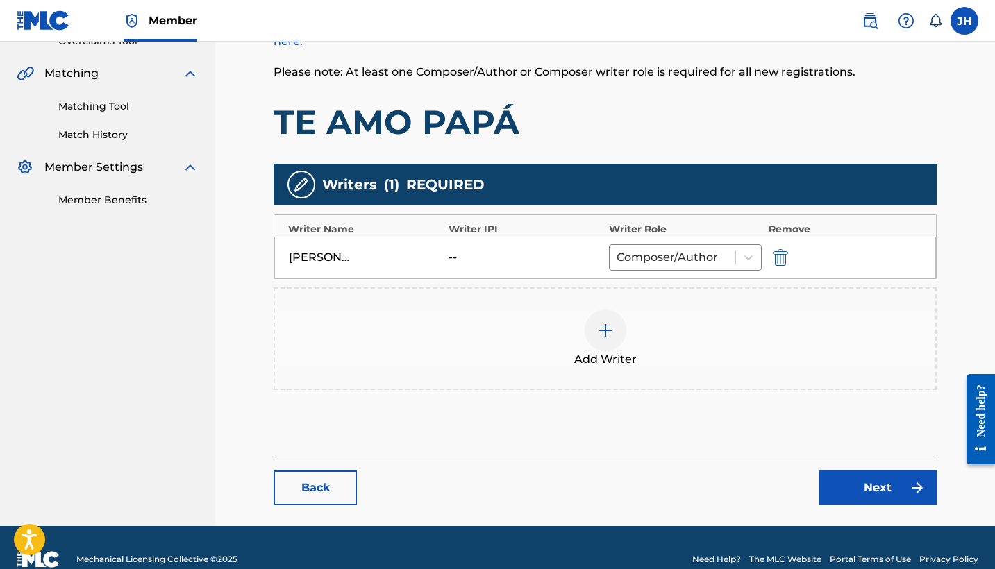
scroll to position [314, 0]
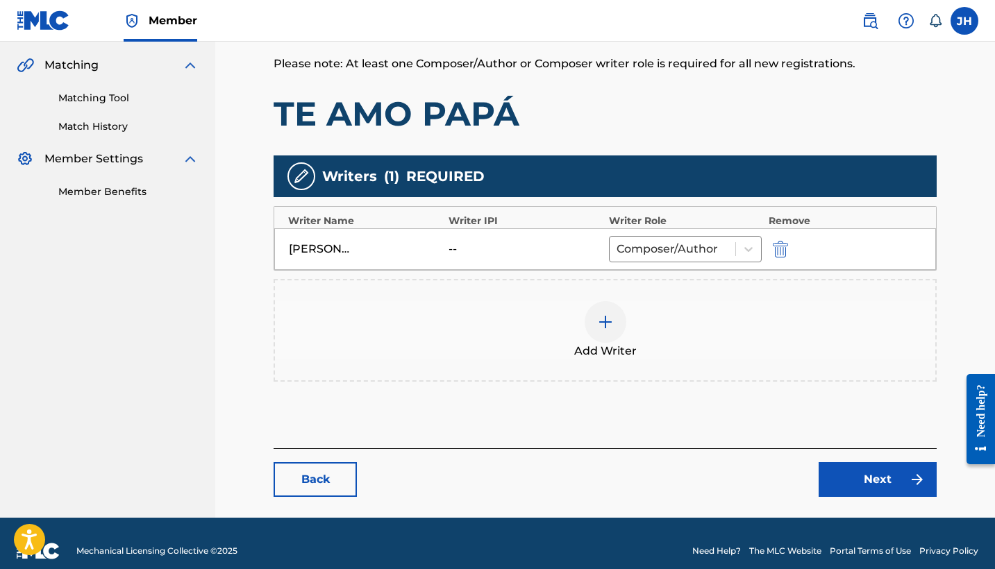
click at [881, 482] on link "Next" at bounding box center [877, 479] width 118 height 35
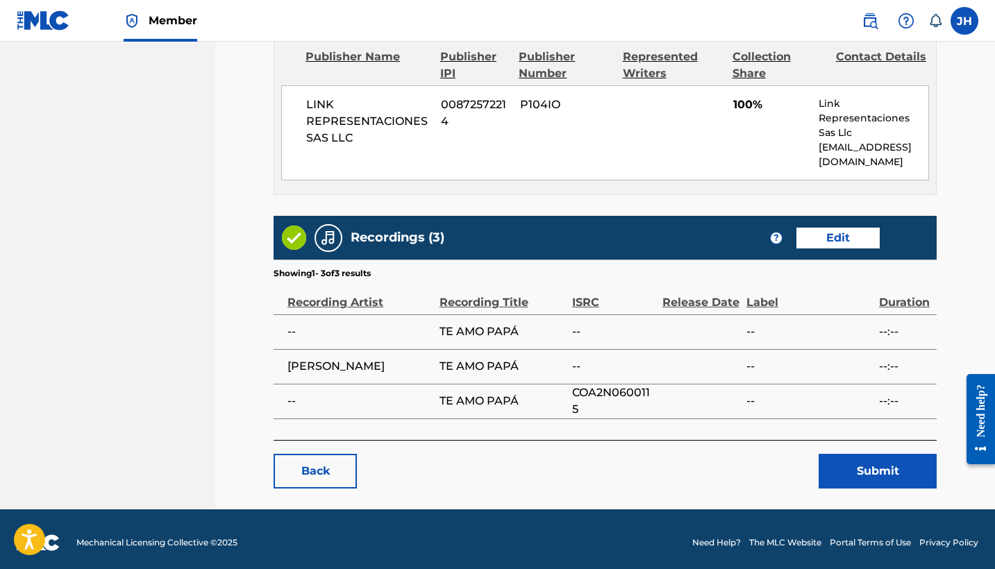
scroll to position [625, 0]
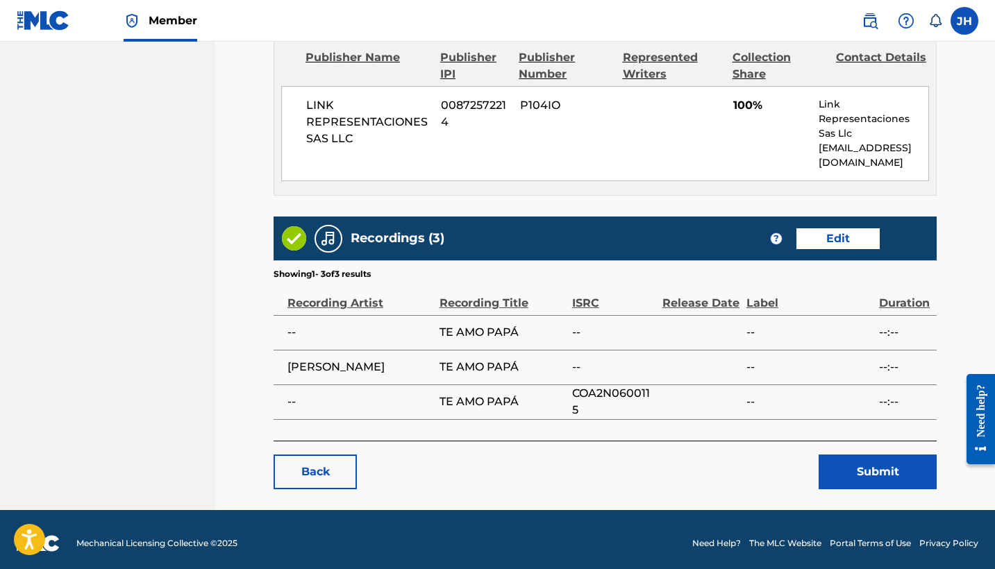
click at [868, 479] on button "Submit" at bounding box center [877, 472] width 118 height 35
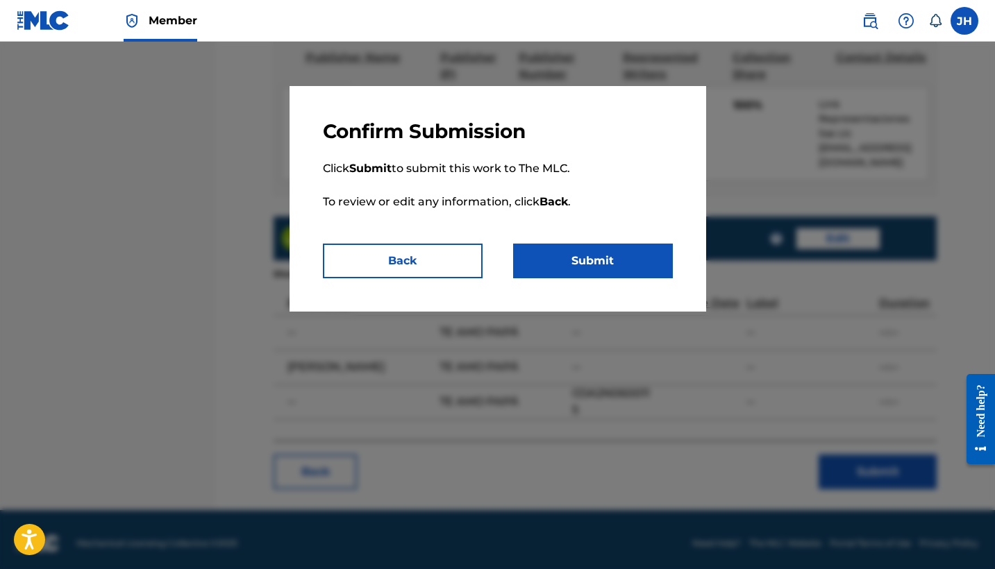
click at [604, 263] on button "Submit" at bounding box center [593, 261] width 160 height 35
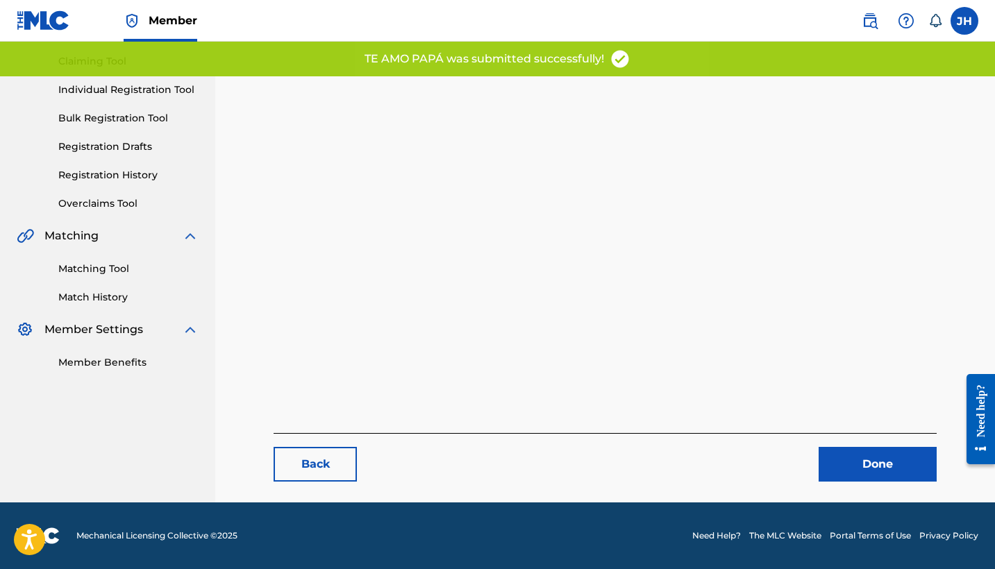
scroll to position [143, 0]
click at [907, 473] on link "Done" at bounding box center [877, 464] width 118 height 35
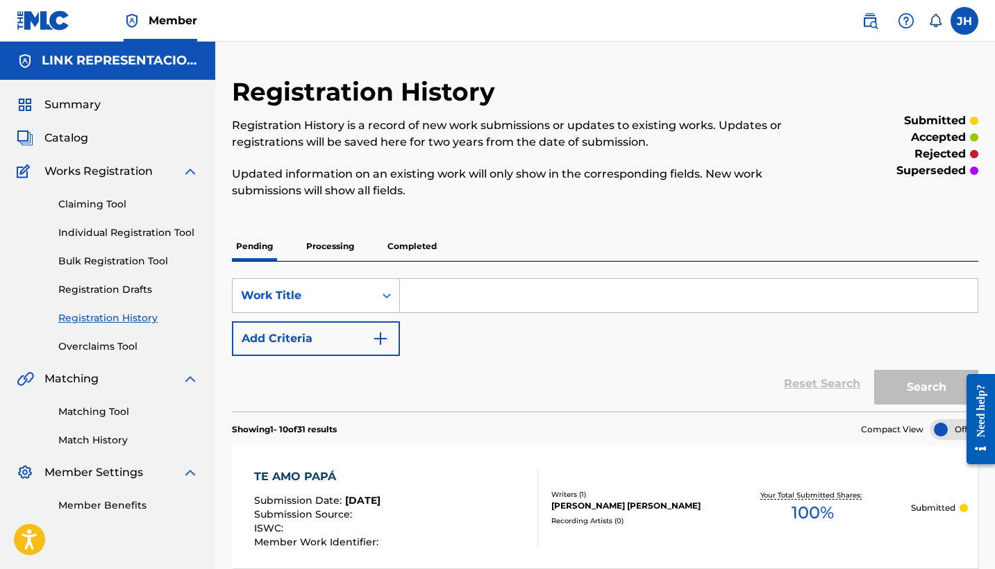
click at [68, 139] on span "Catalog" at bounding box center [66, 138] width 44 height 17
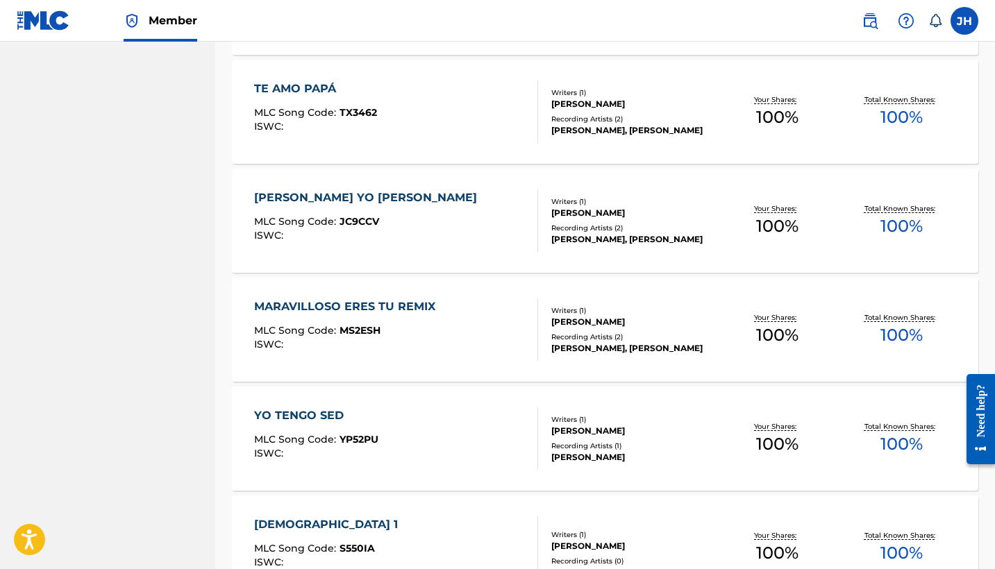
scroll to position [3505, 0]
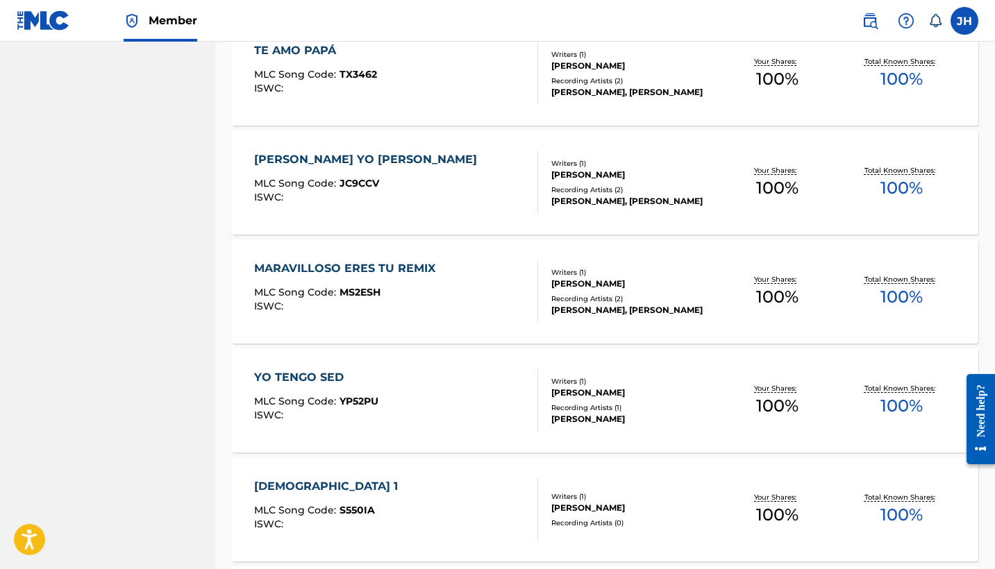
click at [340, 162] on div "JESUS YO TE AMO" at bounding box center [369, 159] width 230 height 17
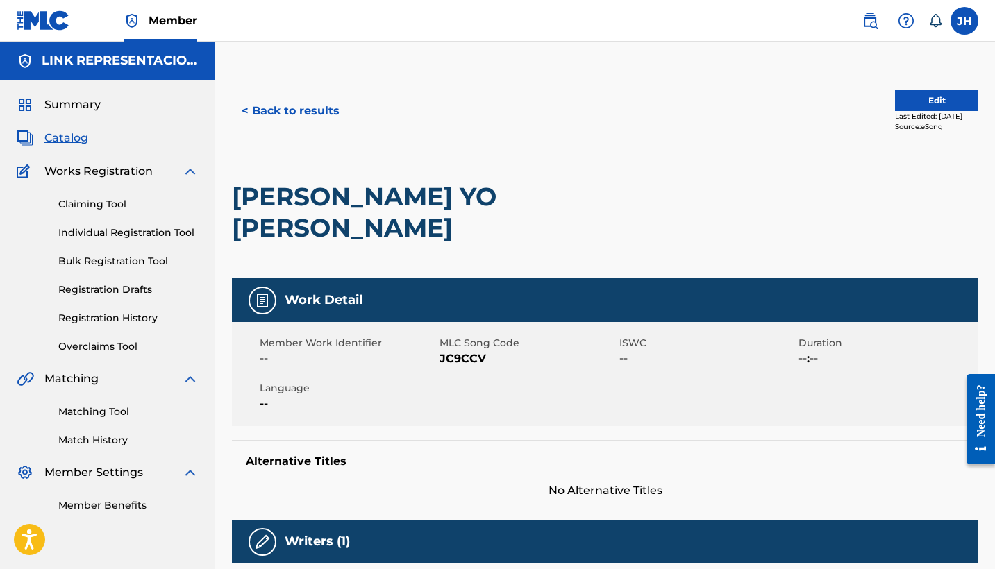
click at [915, 103] on button "Edit" at bounding box center [936, 100] width 83 height 21
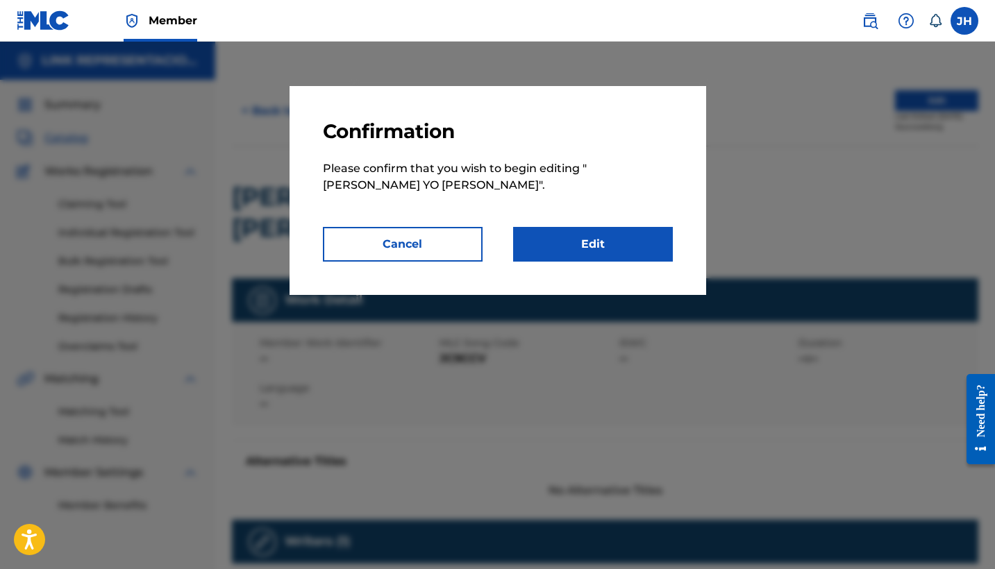
click at [621, 244] on link "Edit" at bounding box center [593, 244] width 160 height 35
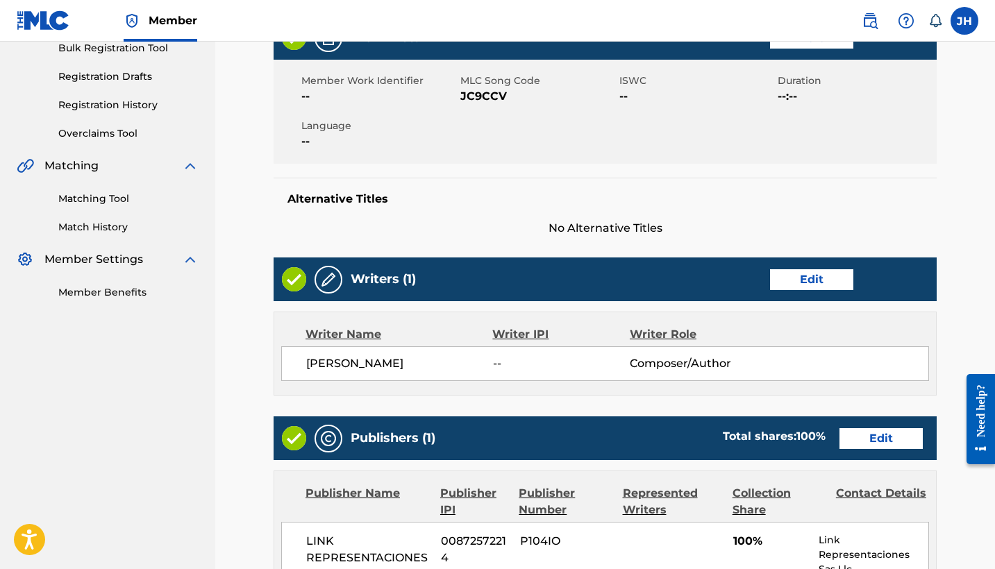
scroll to position [233, 0]
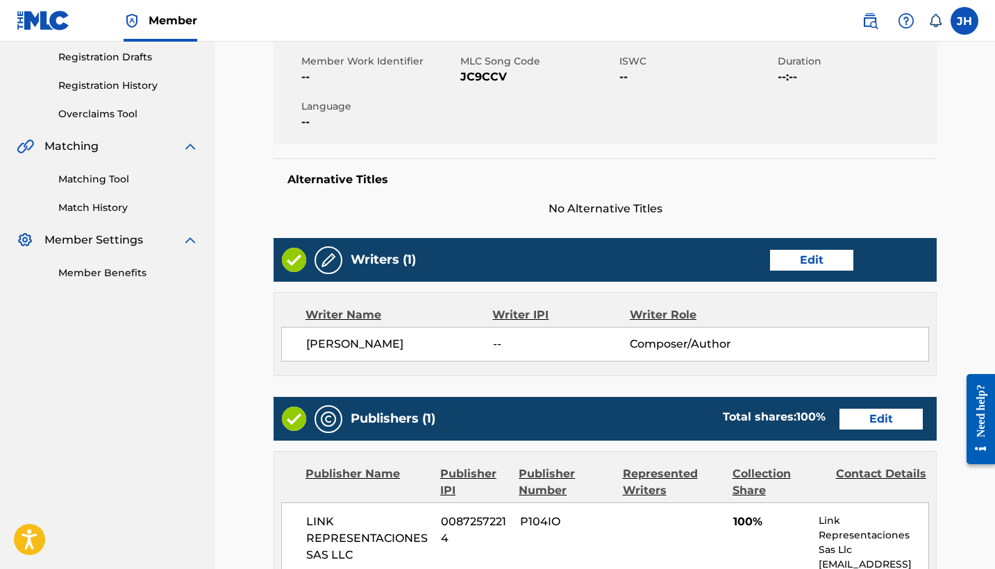
click at [830, 250] on link "Edit" at bounding box center [811, 260] width 83 height 21
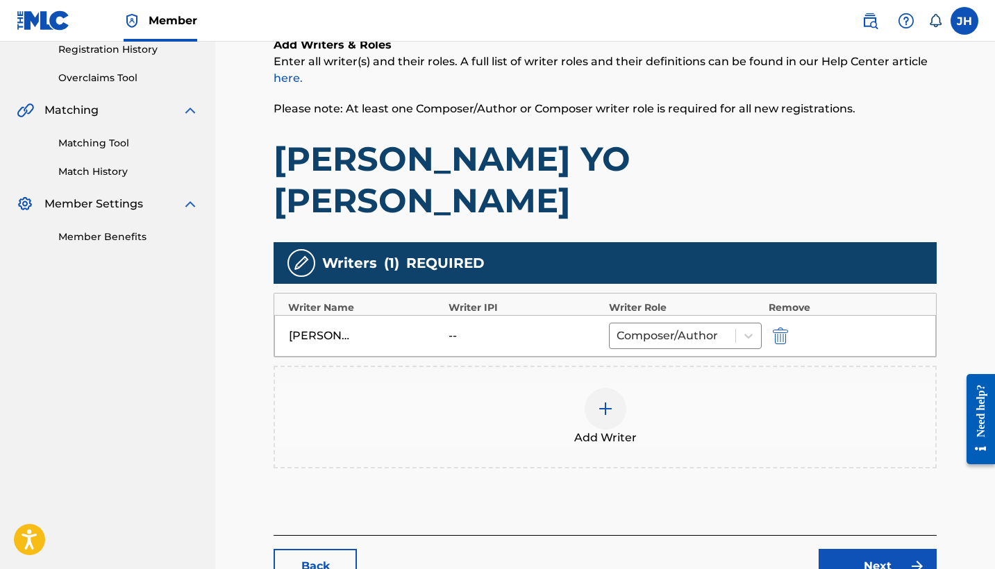
scroll to position [284, 0]
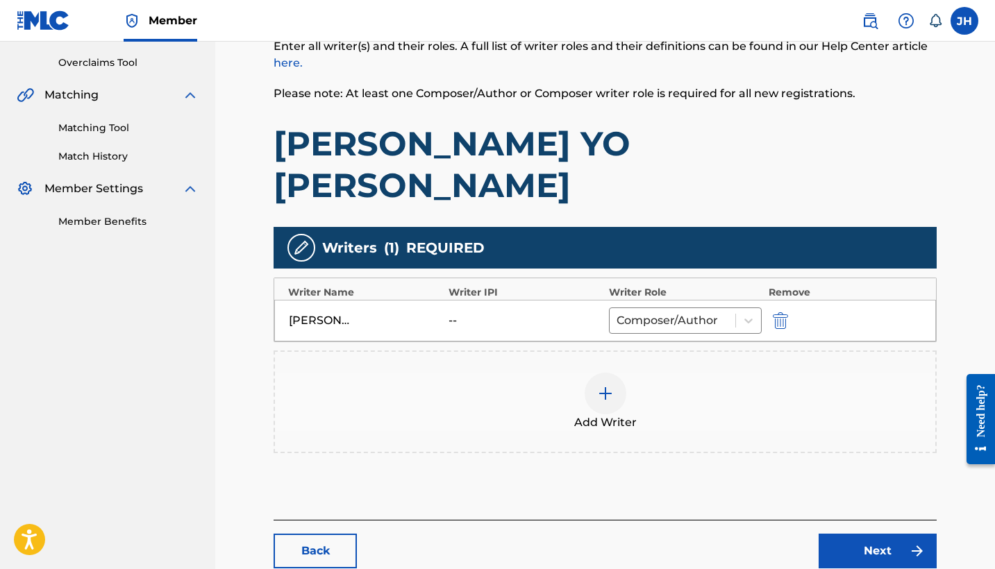
click at [784, 312] on img "submit" at bounding box center [780, 320] width 15 height 17
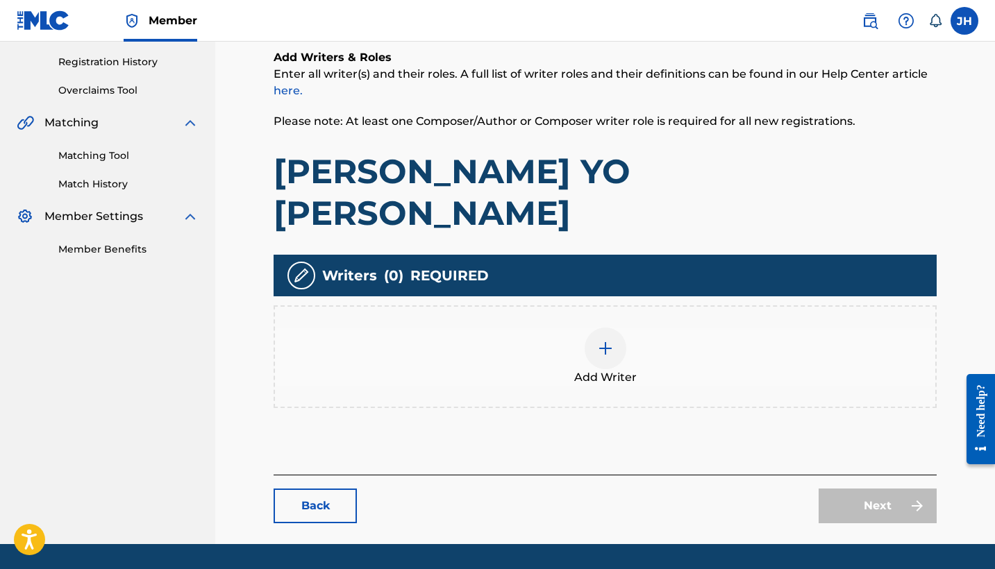
click at [599, 328] on div at bounding box center [605, 349] width 42 height 42
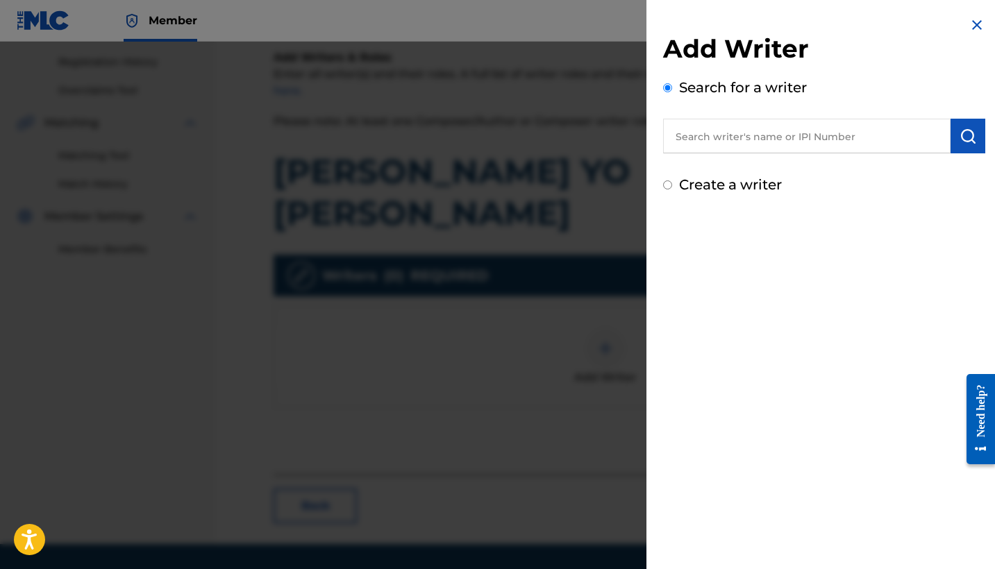
click at [739, 180] on label "Create a writer" at bounding box center [730, 184] width 103 height 17
radio input "true"
click at [672, 180] on input "Create a writer" at bounding box center [667, 184] width 9 height 9
radio input "false"
radio input "true"
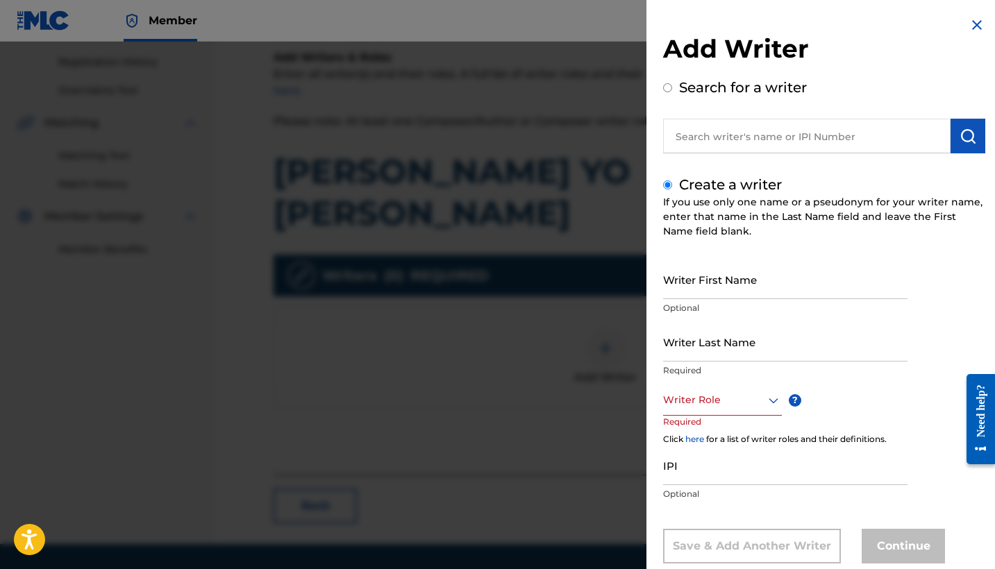
click at [740, 294] on input "Writer First Name" at bounding box center [785, 280] width 244 height 40
type input "Mauricio"
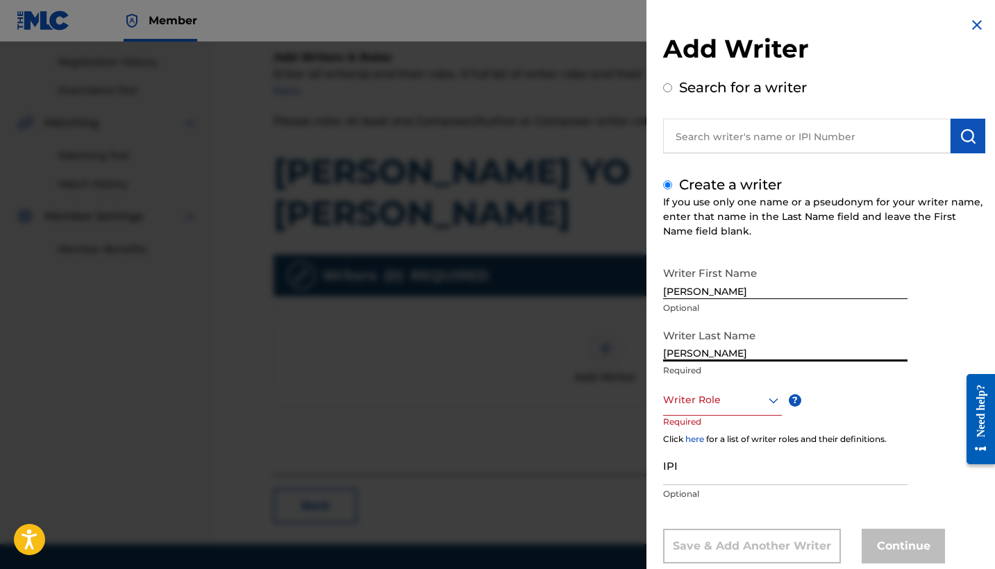
type input "Mendoza Orellana"
click at [718, 396] on div "Writer Role" at bounding box center [722, 400] width 119 height 31
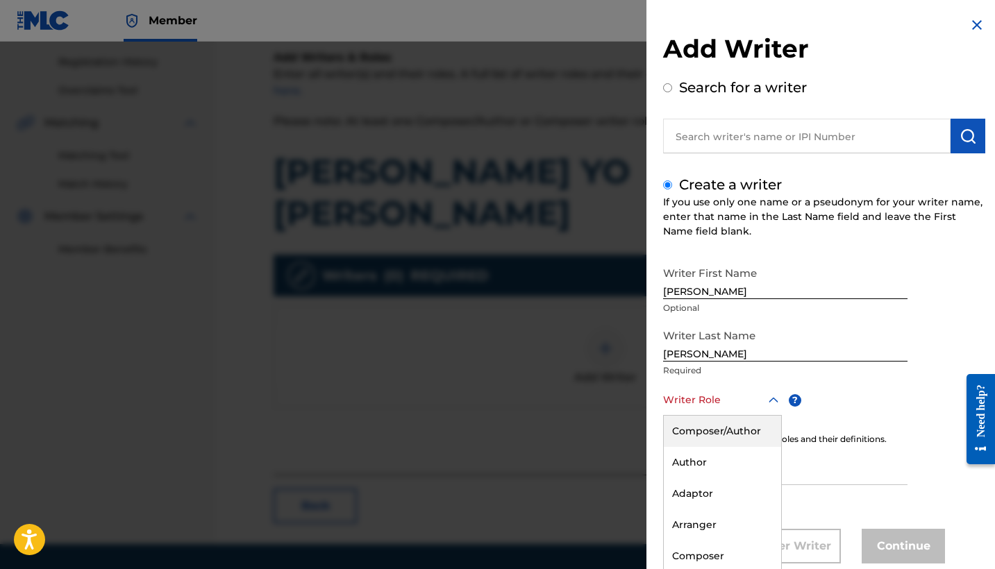
scroll to position [32, 0]
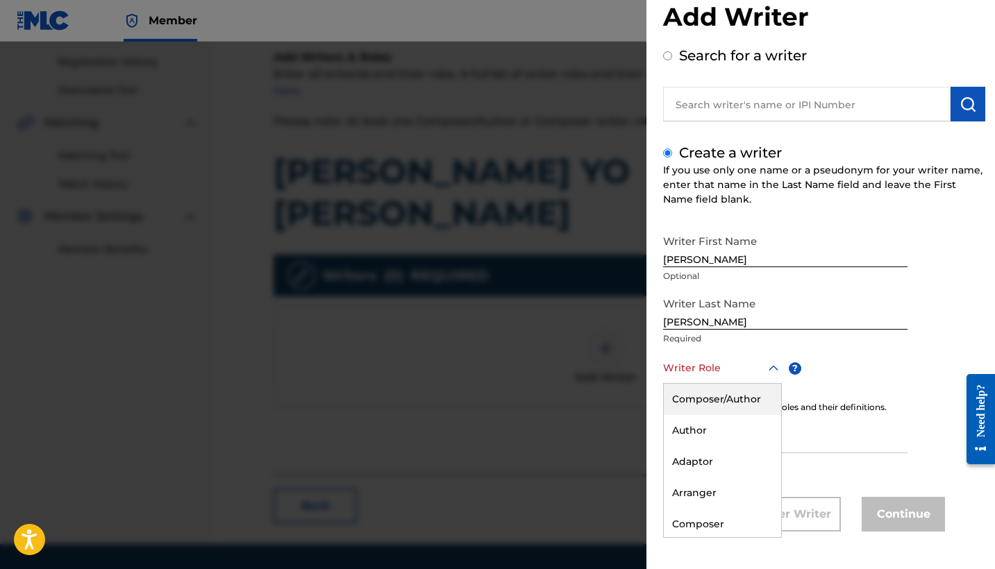
click at [723, 403] on div "Composer/Author" at bounding box center [722, 399] width 117 height 31
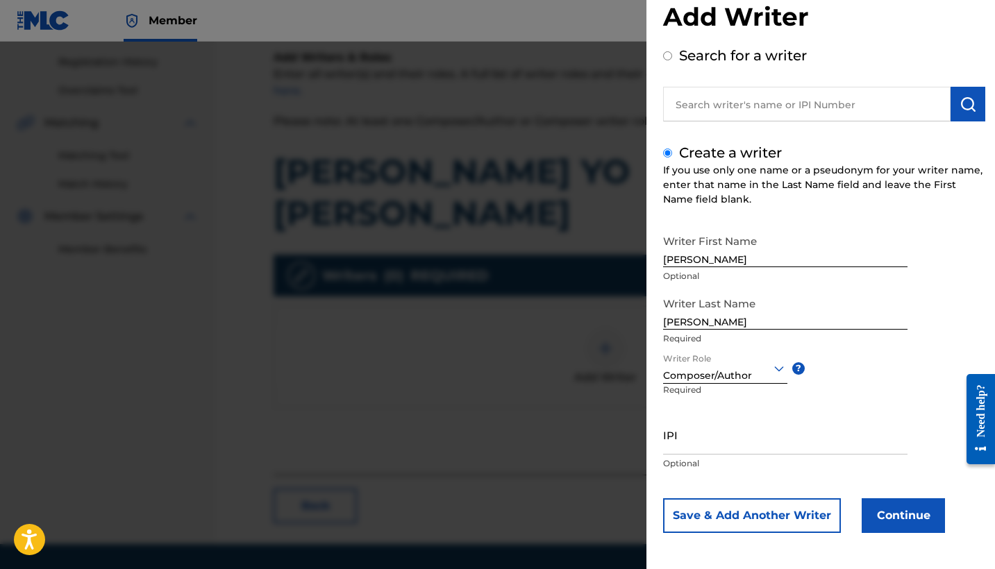
click at [888, 515] on button "Continue" at bounding box center [902, 515] width 83 height 35
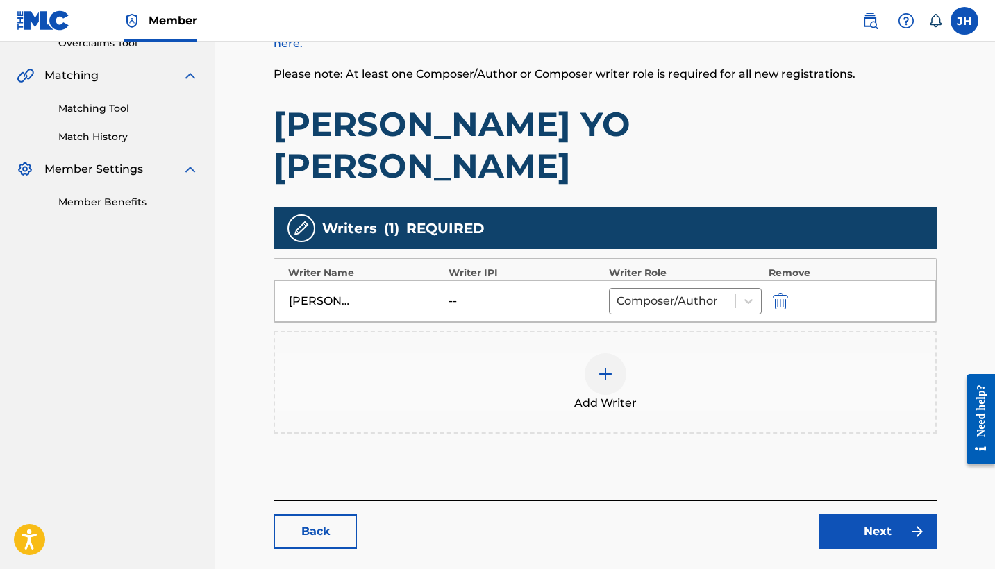
scroll to position [310, 0]
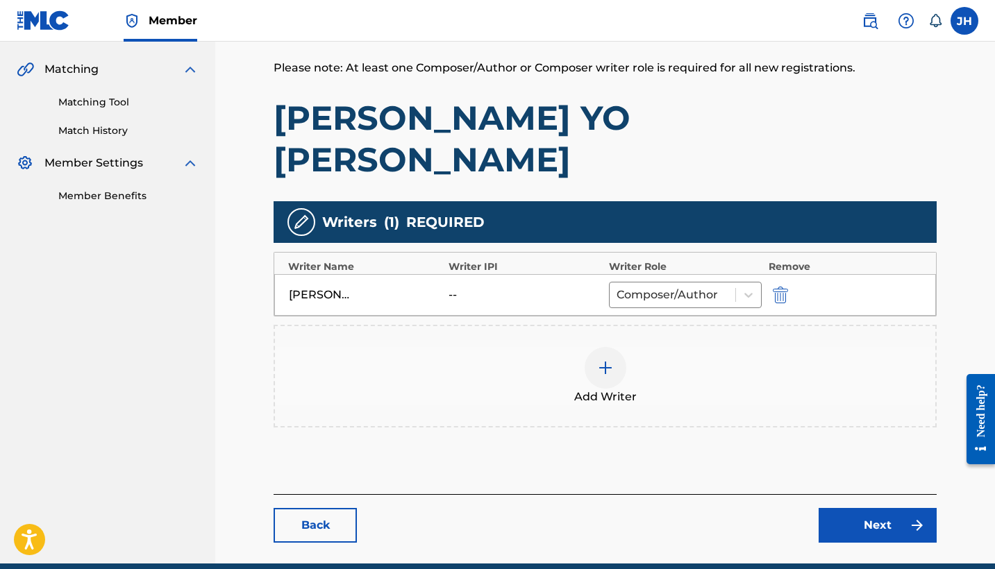
click at [891, 508] on link "Next" at bounding box center [877, 525] width 118 height 35
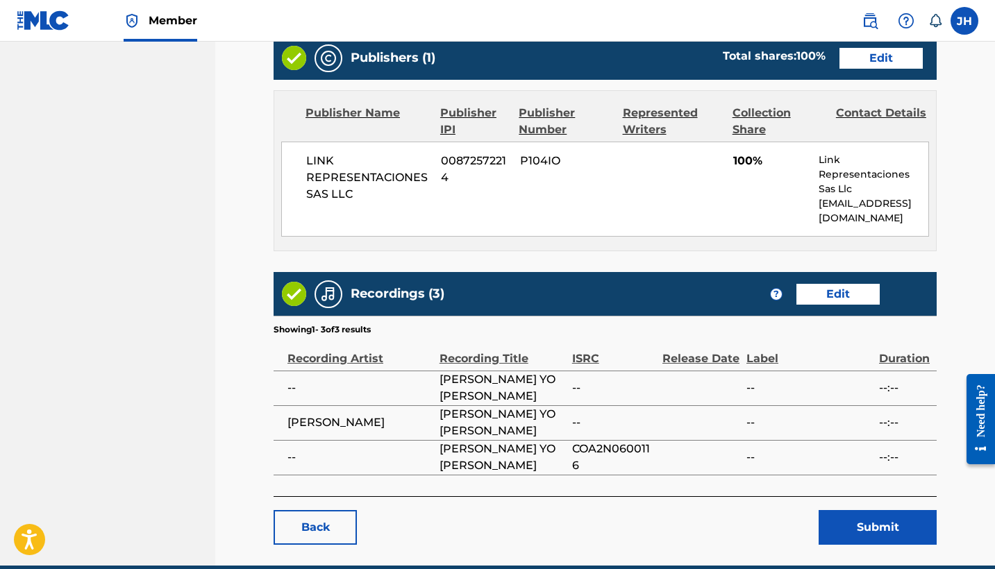
scroll to position [606, 0]
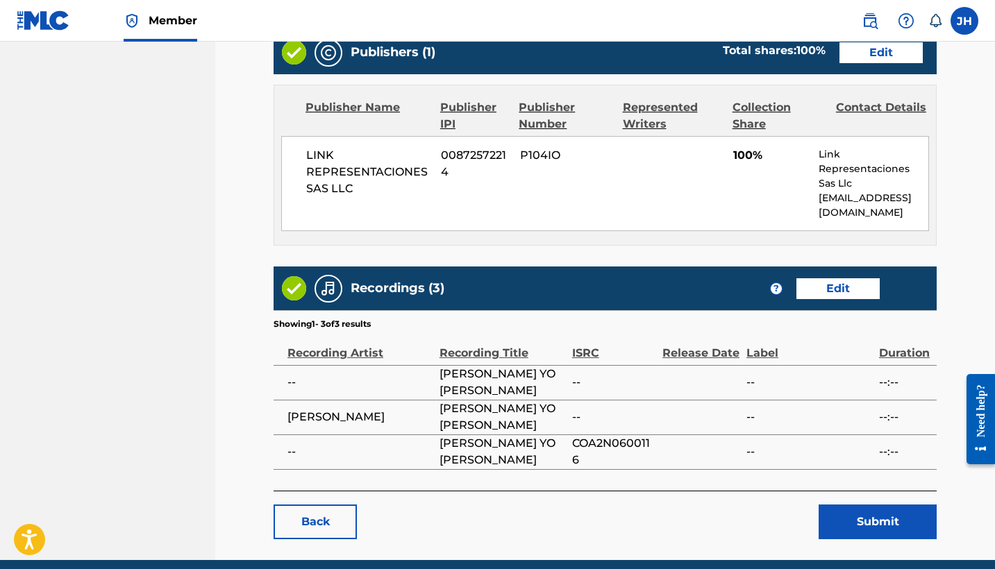
click at [895, 505] on button "Submit" at bounding box center [877, 522] width 118 height 35
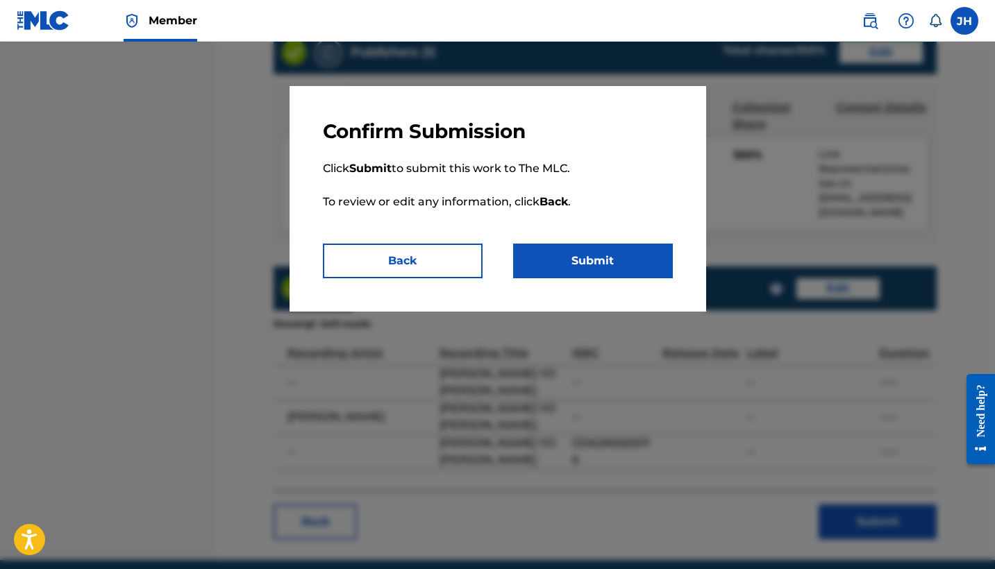
click at [638, 266] on button "Submit" at bounding box center [593, 261] width 160 height 35
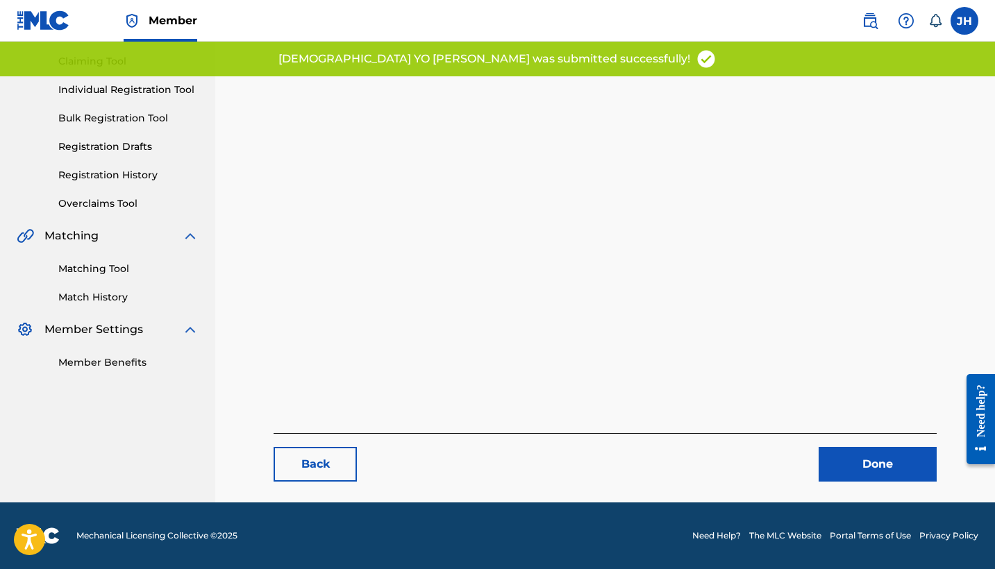
scroll to position [143, 0]
click at [909, 473] on link "Done" at bounding box center [877, 464] width 118 height 35
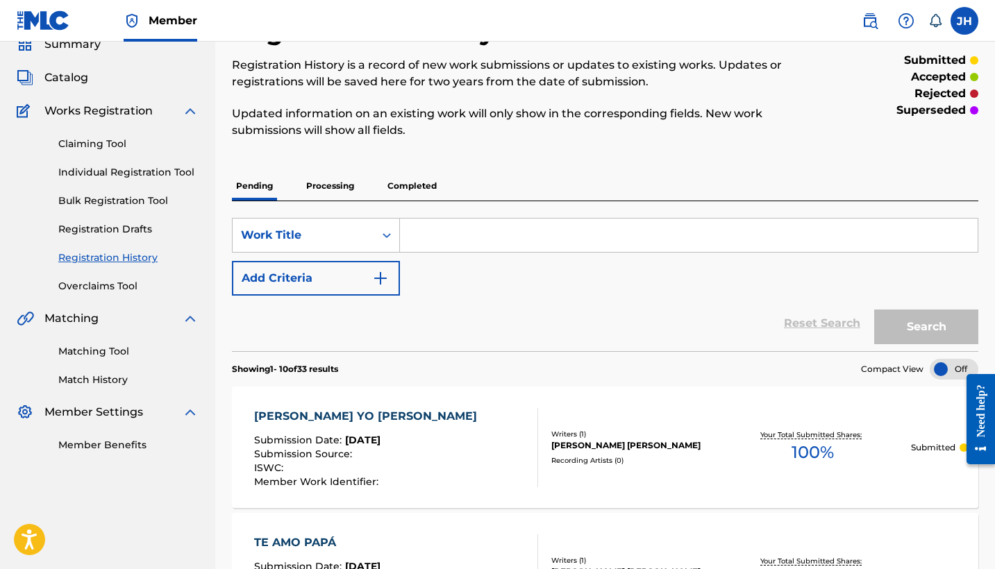
scroll to position [28, 0]
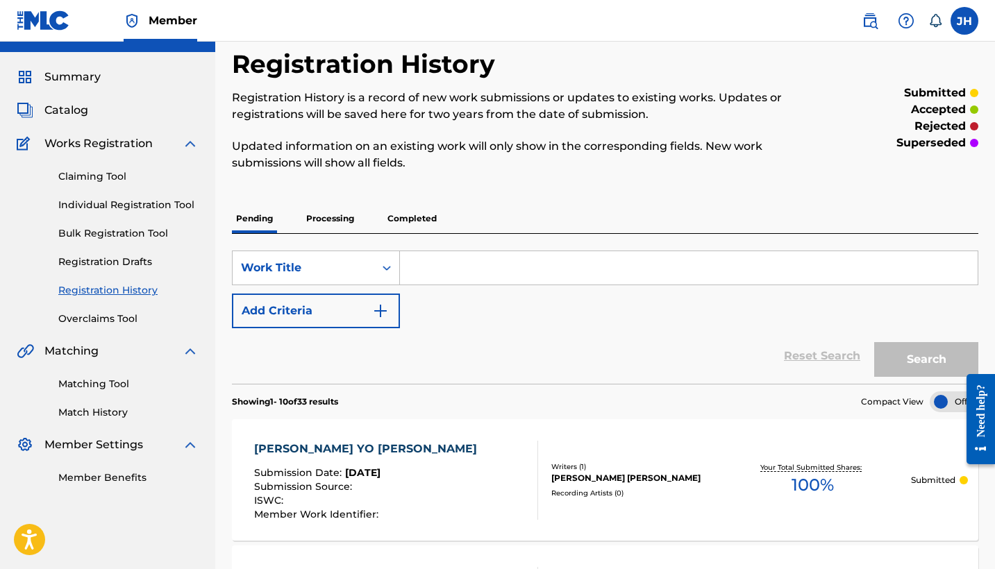
click at [67, 114] on span "Catalog" at bounding box center [66, 110] width 44 height 17
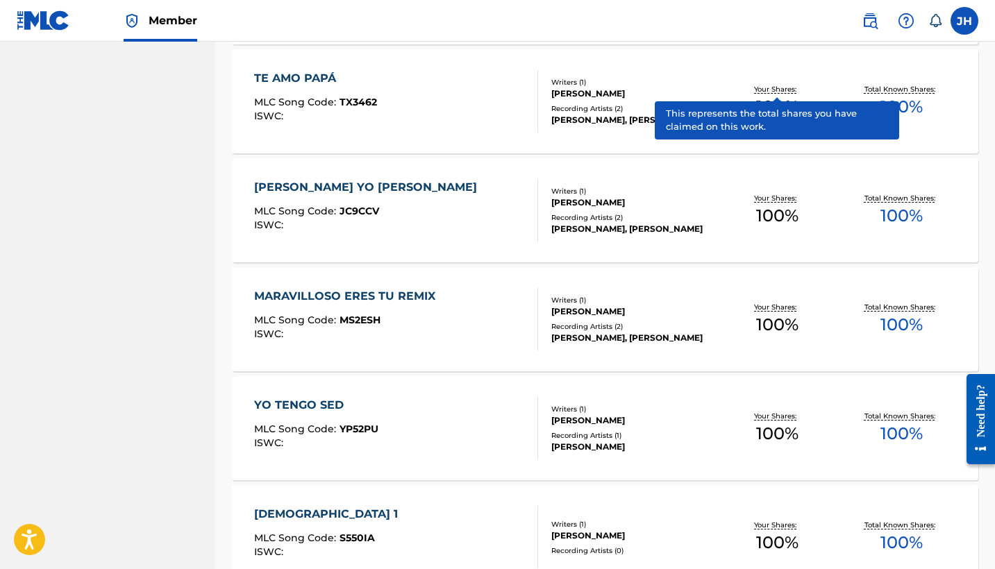
scroll to position [3513, 0]
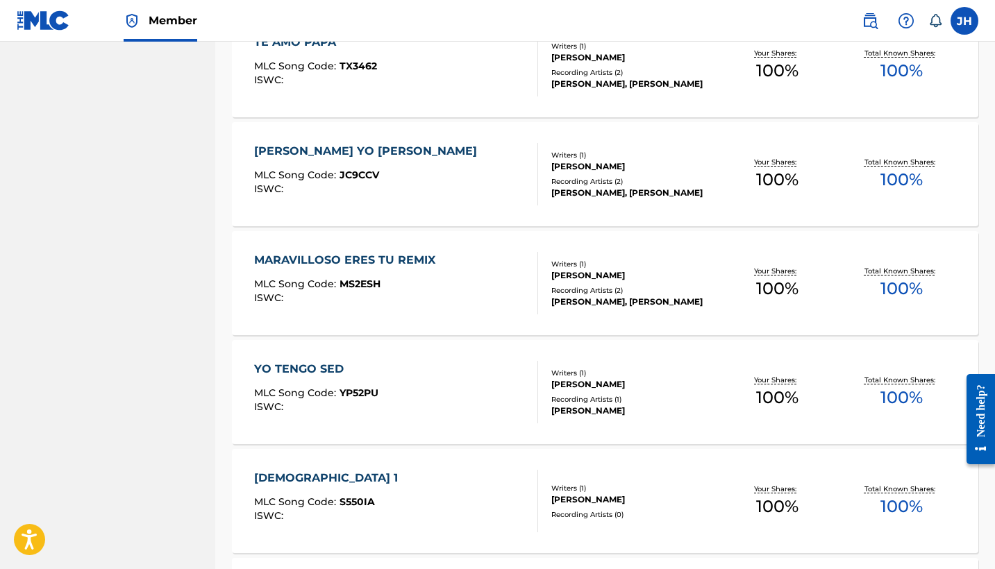
click at [432, 258] on div "MARAVILLOSO ERES TU REMIX" at bounding box center [348, 260] width 188 height 17
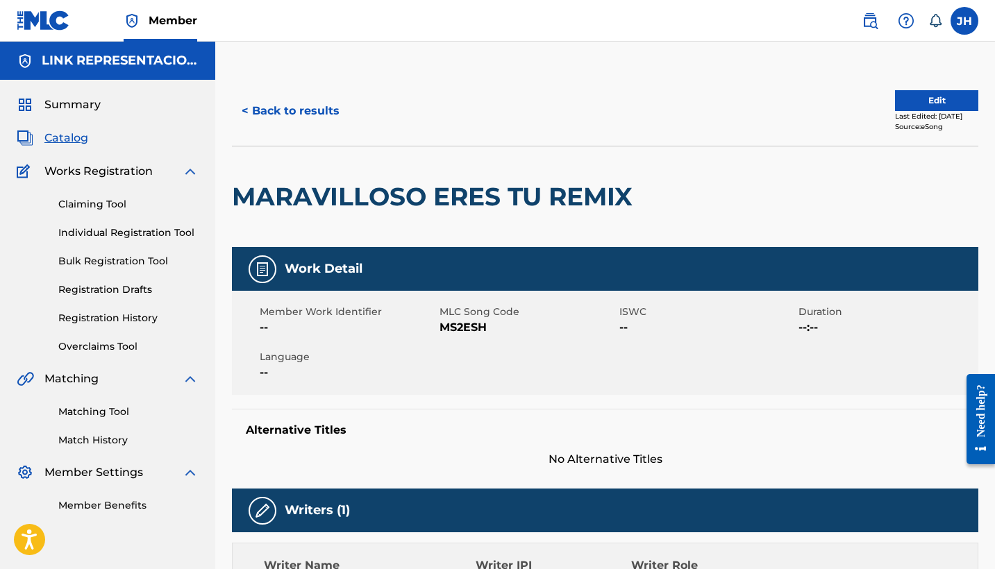
click at [929, 106] on button "Edit" at bounding box center [936, 100] width 83 height 21
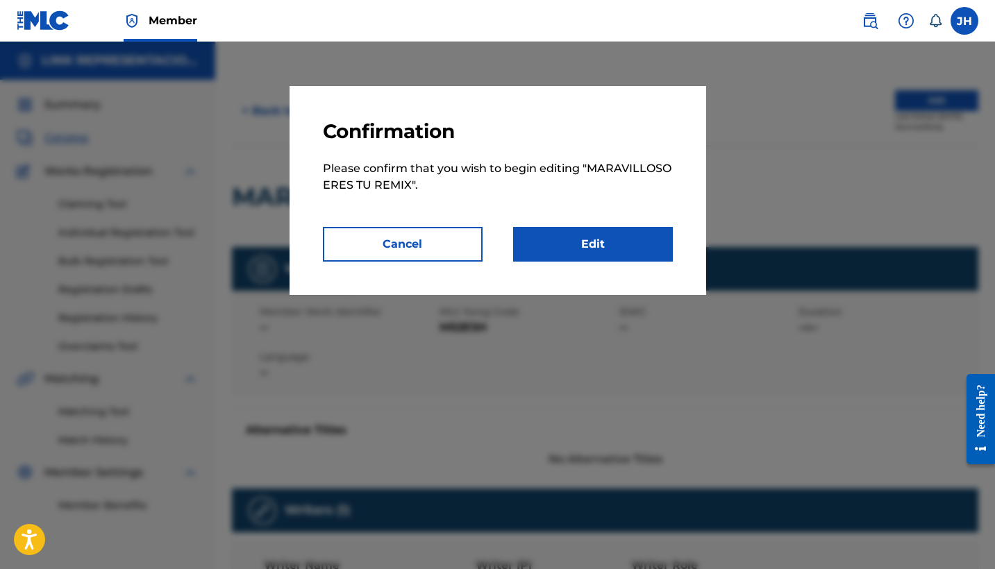
click at [650, 249] on link "Edit" at bounding box center [593, 244] width 160 height 35
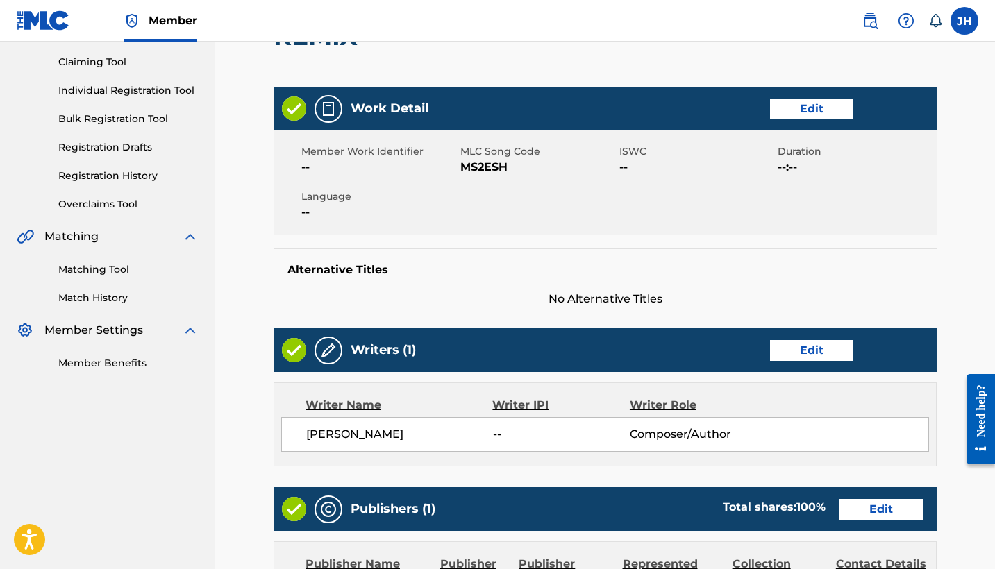
scroll to position [156, 0]
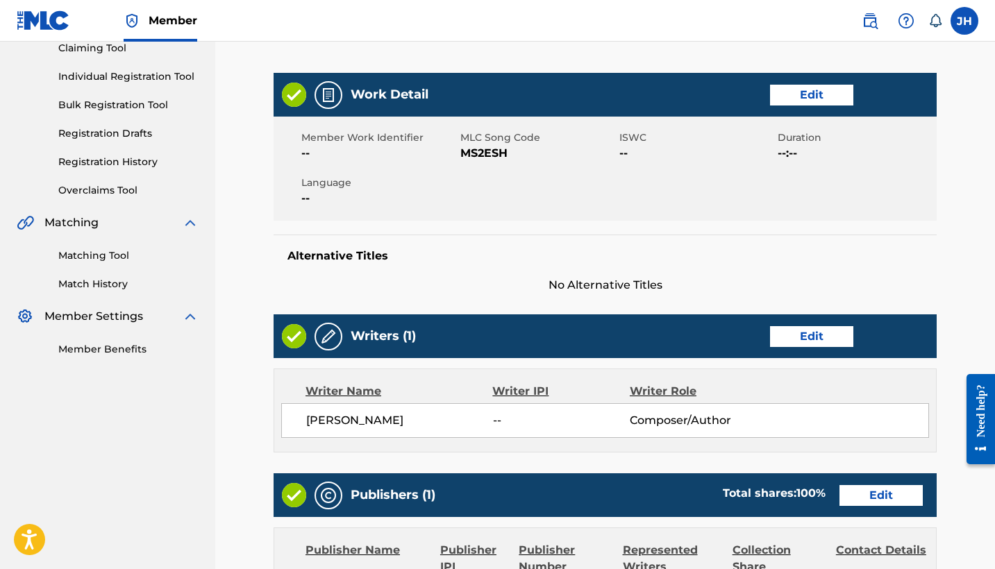
click at [825, 330] on link "Edit" at bounding box center [811, 336] width 83 height 21
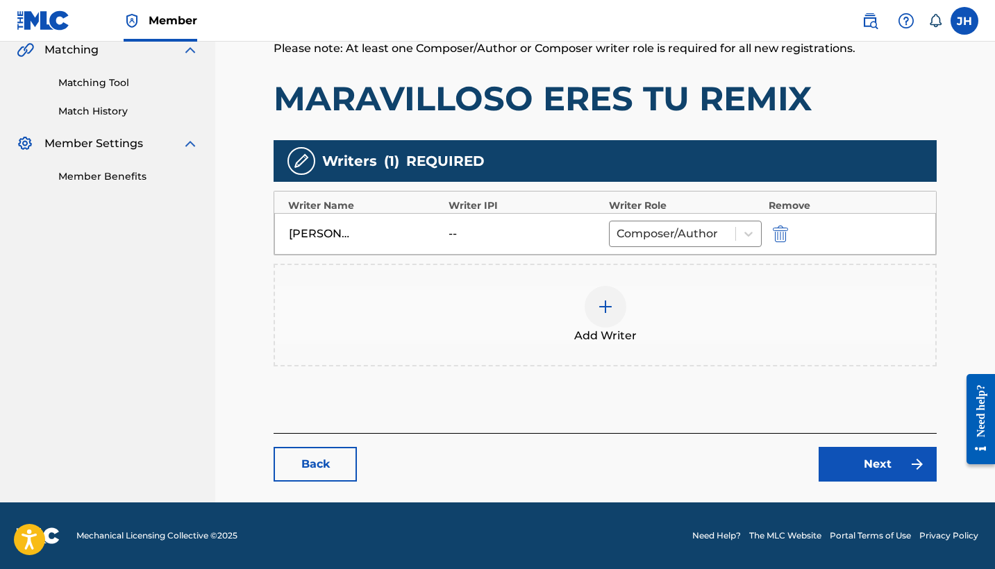
scroll to position [329, 0]
click at [780, 232] on img "submit" at bounding box center [780, 234] width 15 height 17
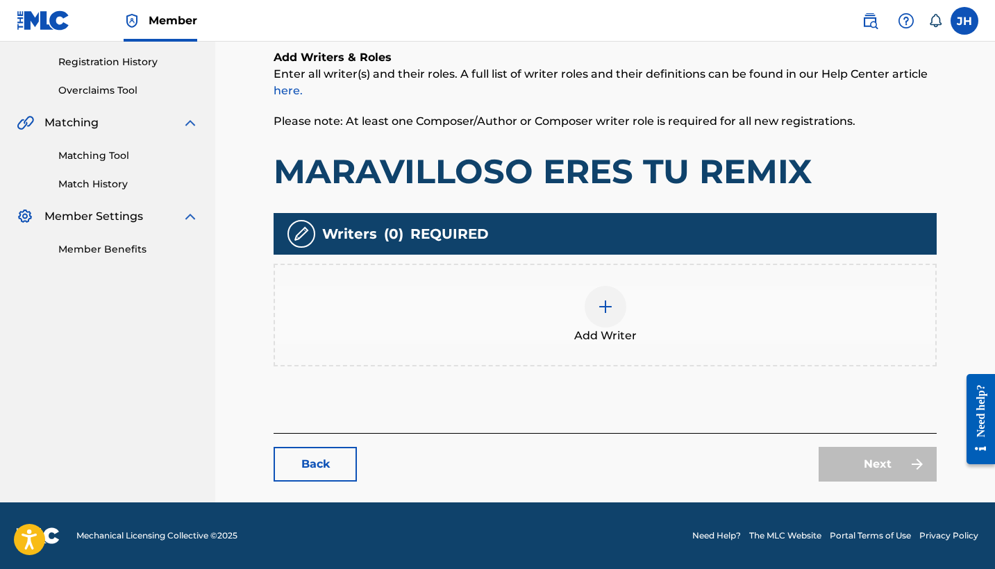
click at [625, 323] on div "Add Writer" at bounding box center [605, 315] width 660 height 58
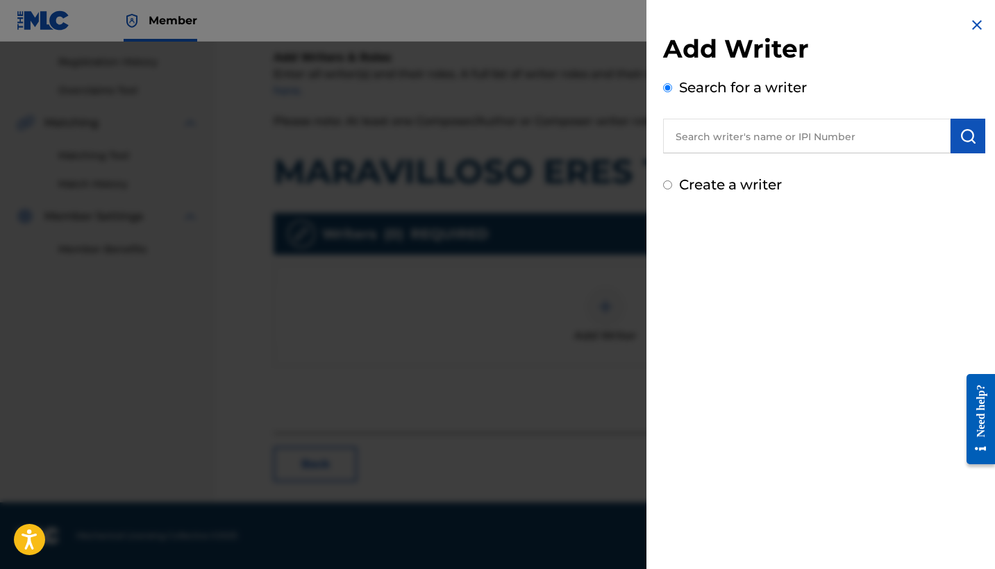
click at [752, 187] on label "Create a writer" at bounding box center [730, 184] width 103 height 17
radio input "true"
click at [672, 187] on input "Create a writer" at bounding box center [667, 184] width 9 height 9
radio input "false"
radio input "true"
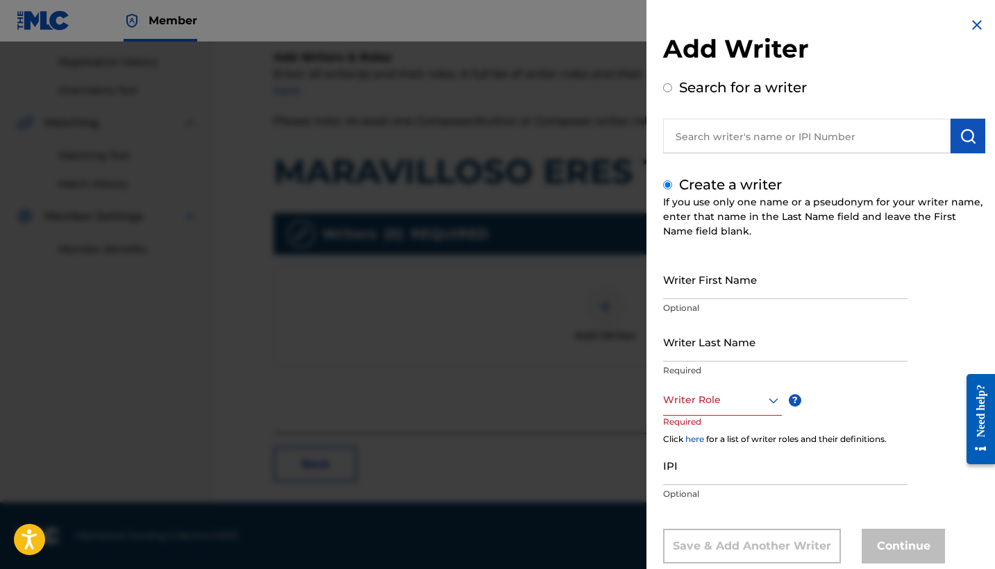
click at [764, 292] on input "Writer First Name" at bounding box center [785, 280] width 244 height 40
type input "Mauricio"
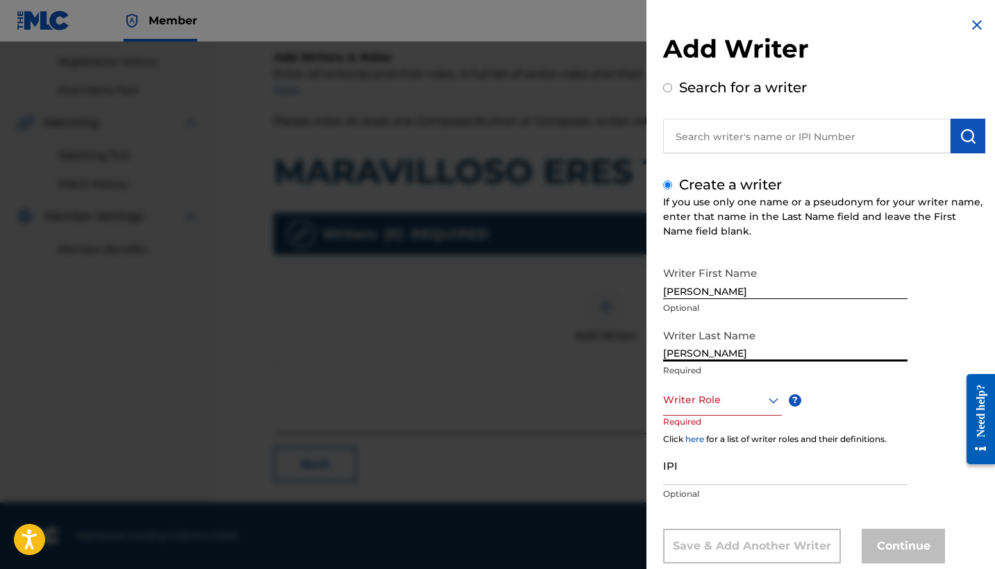
type input "Mendoza Orellana"
click at [755, 396] on div "Writer Role" at bounding box center [722, 400] width 119 height 31
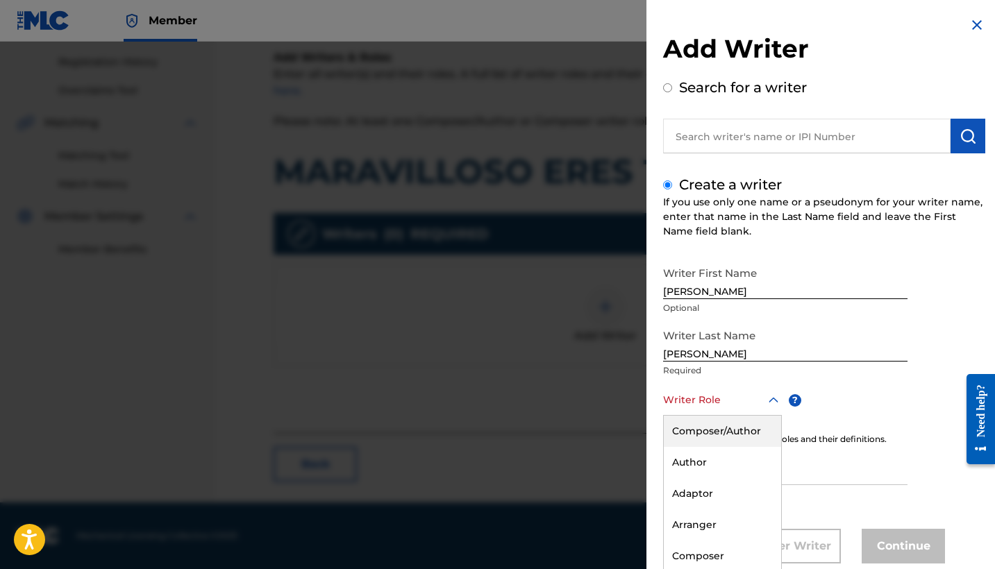
scroll to position [32, 0]
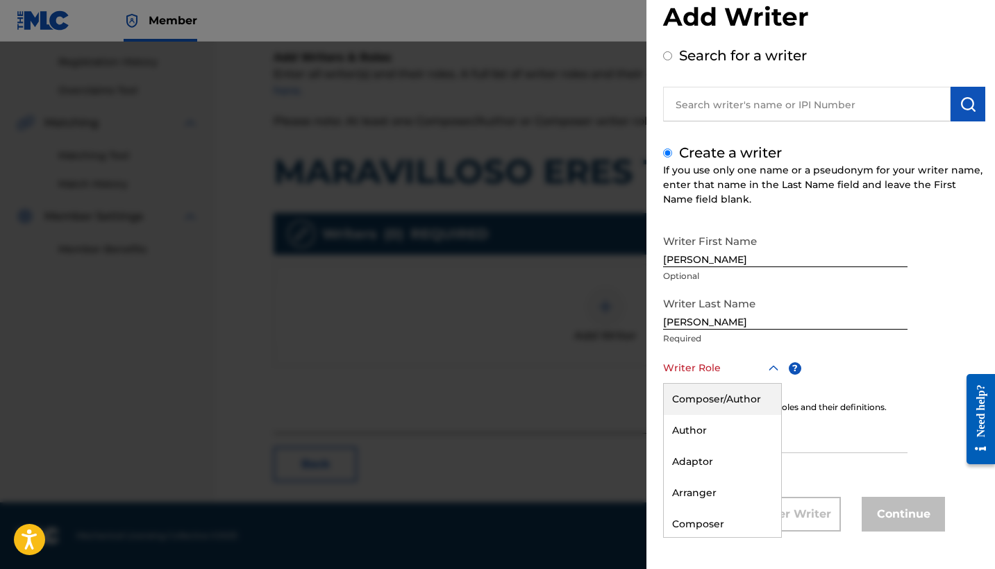
click at [753, 398] on div "Composer/Author" at bounding box center [722, 399] width 117 height 31
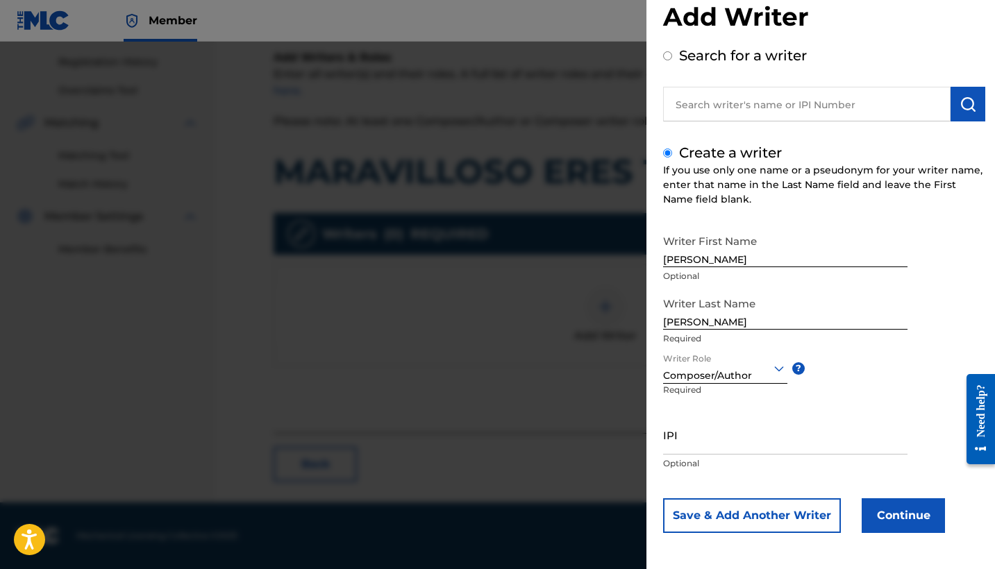
click at [886, 523] on button "Continue" at bounding box center [902, 515] width 83 height 35
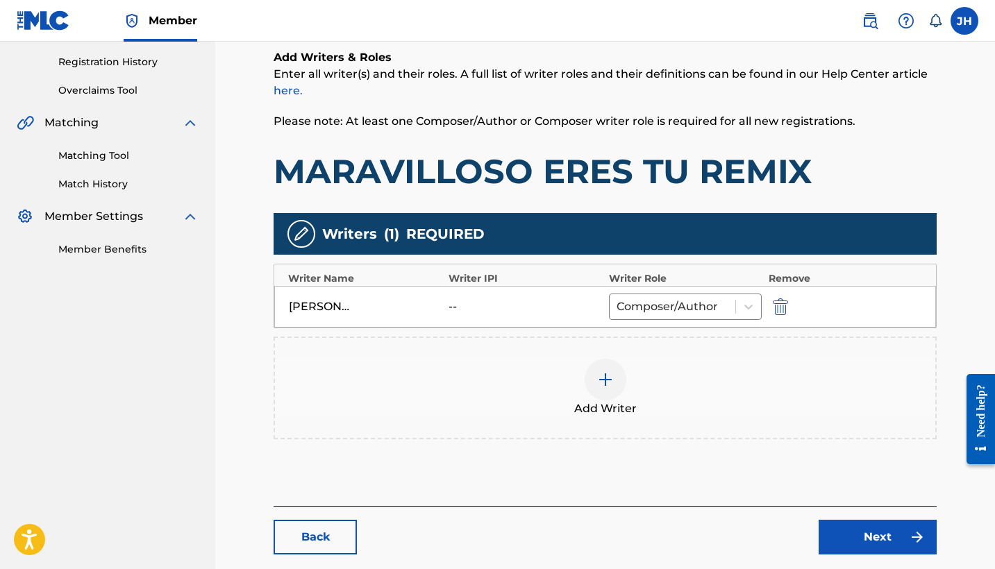
click at [872, 533] on link "Next" at bounding box center [877, 537] width 118 height 35
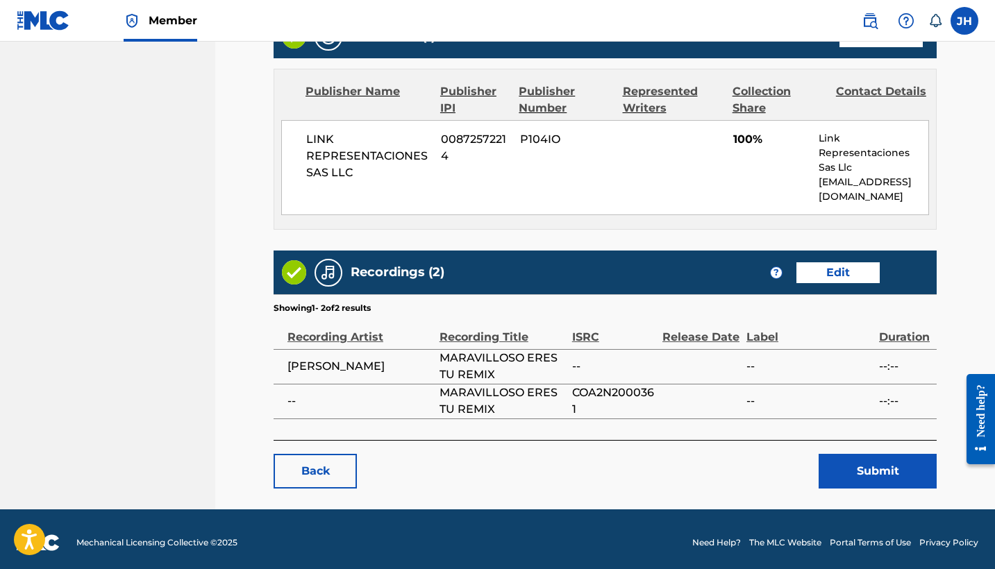
scroll to position [621, 0]
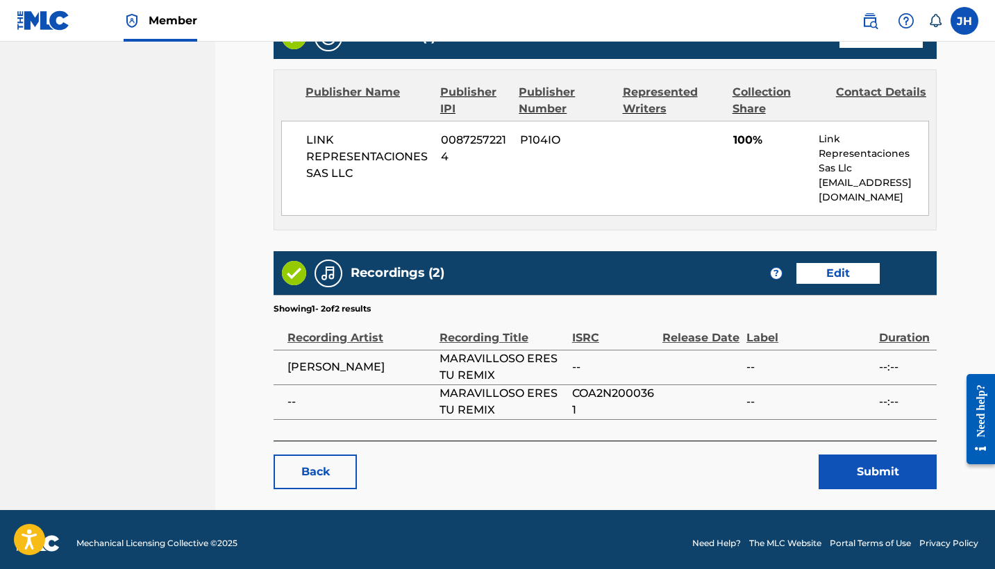
click at [851, 465] on button "Submit" at bounding box center [877, 472] width 118 height 35
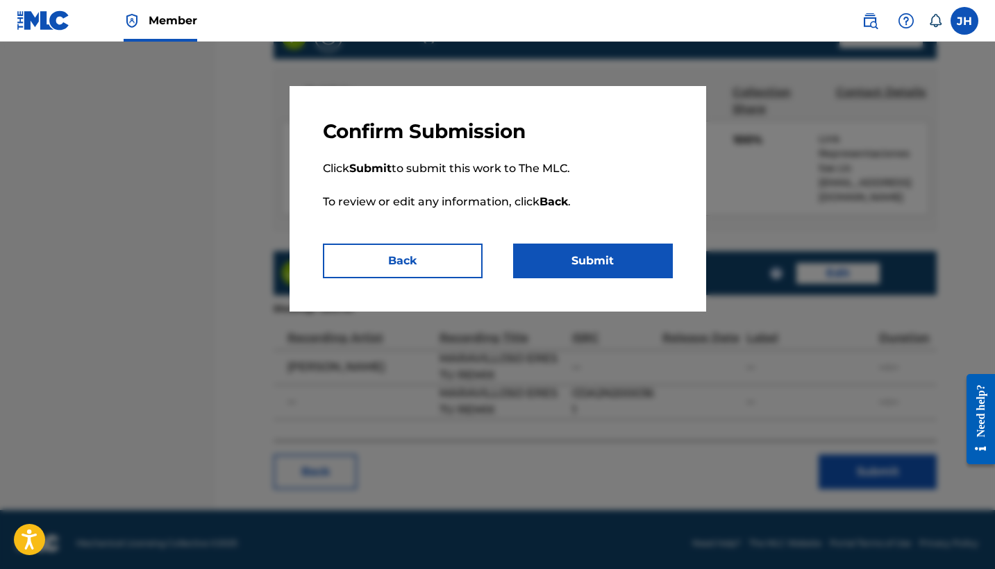
click at [574, 250] on button "Submit" at bounding box center [593, 261] width 160 height 35
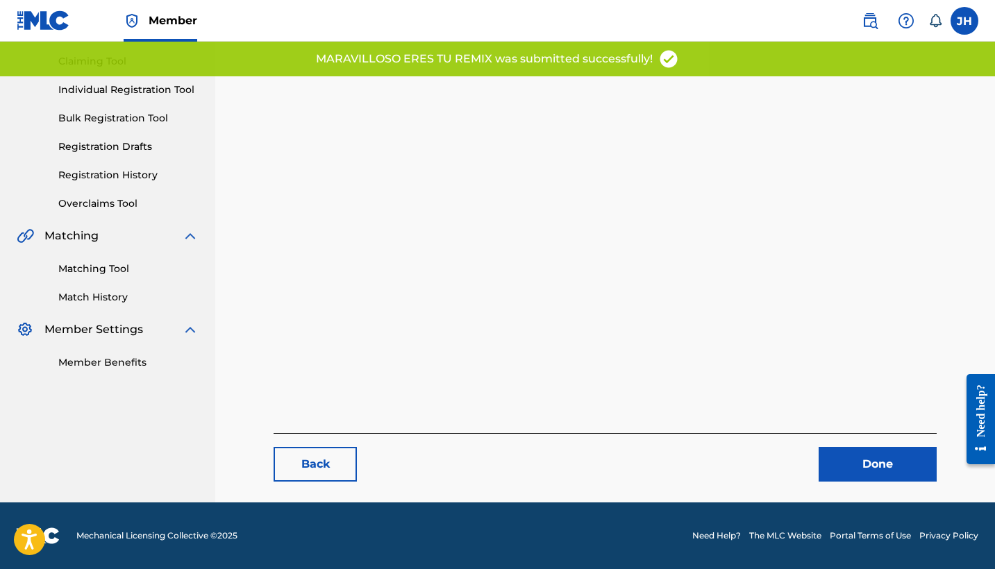
scroll to position [143, 0]
click at [884, 475] on link "Done" at bounding box center [877, 464] width 118 height 35
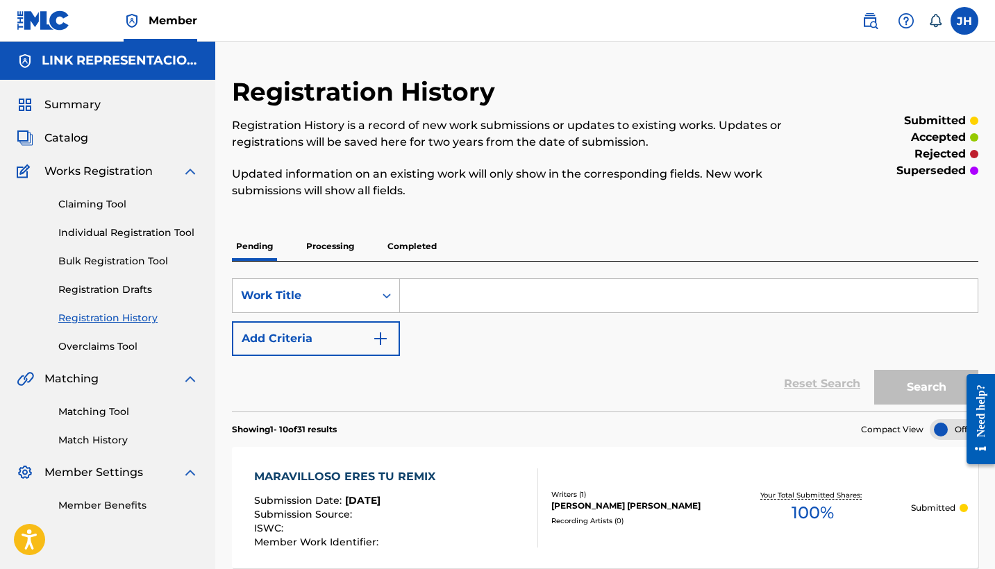
click at [77, 144] on span "Catalog" at bounding box center [66, 138] width 44 height 17
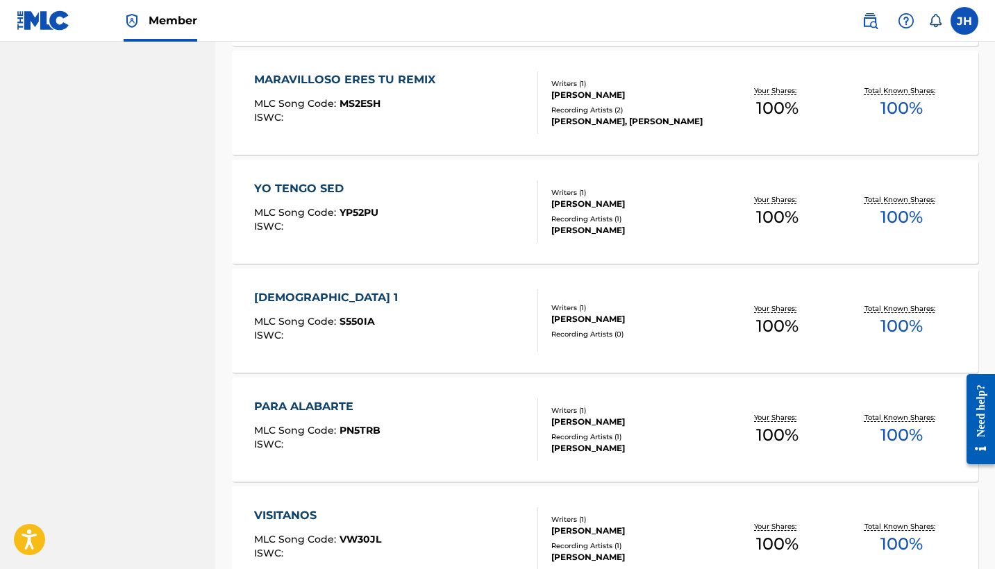
scroll to position [3658, 0]
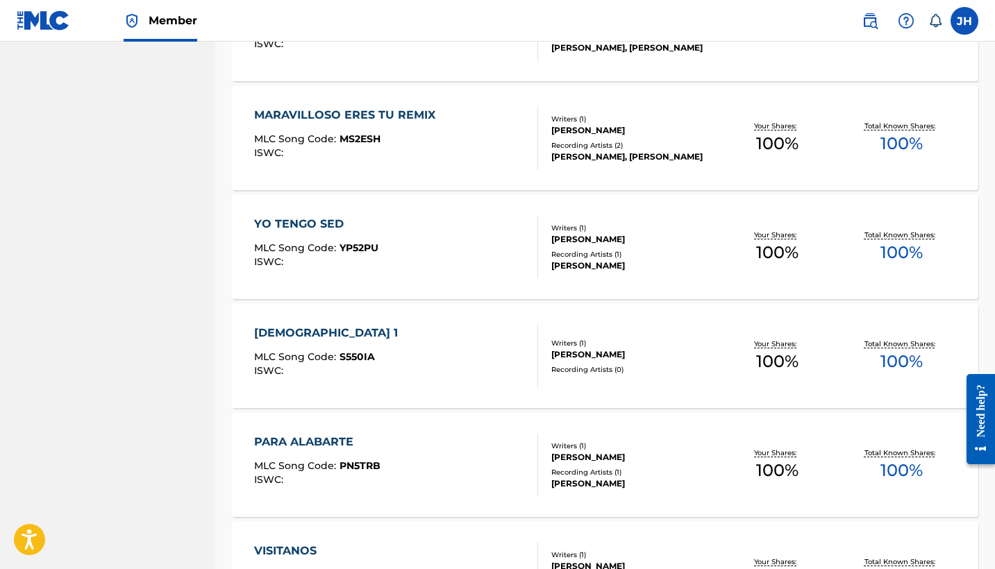
click at [321, 230] on div "YO TENGO SED" at bounding box center [316, 224] width 124 height 17
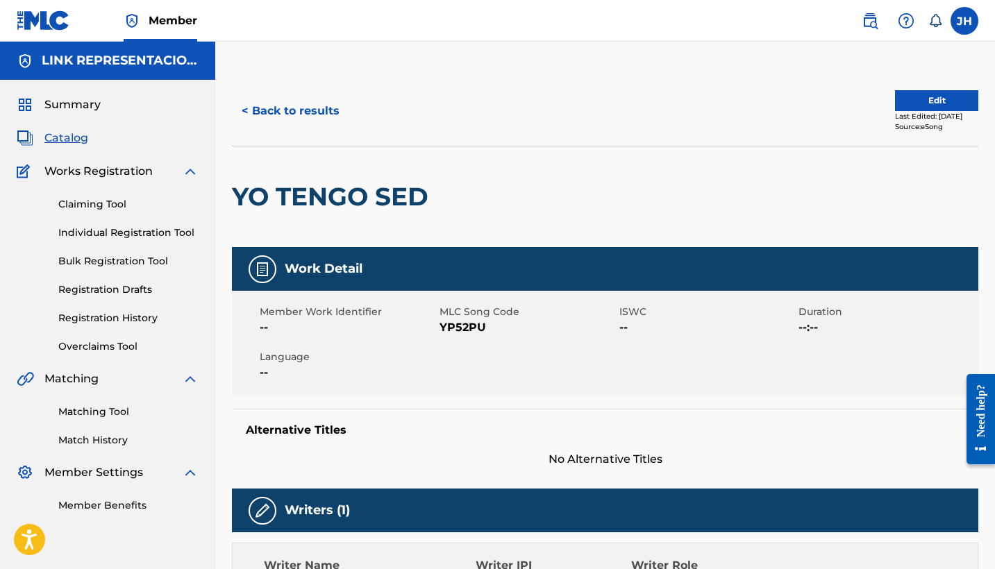
click at [906, 92] on button "Edit" at bounding box center [936, 100] width 83 height 21
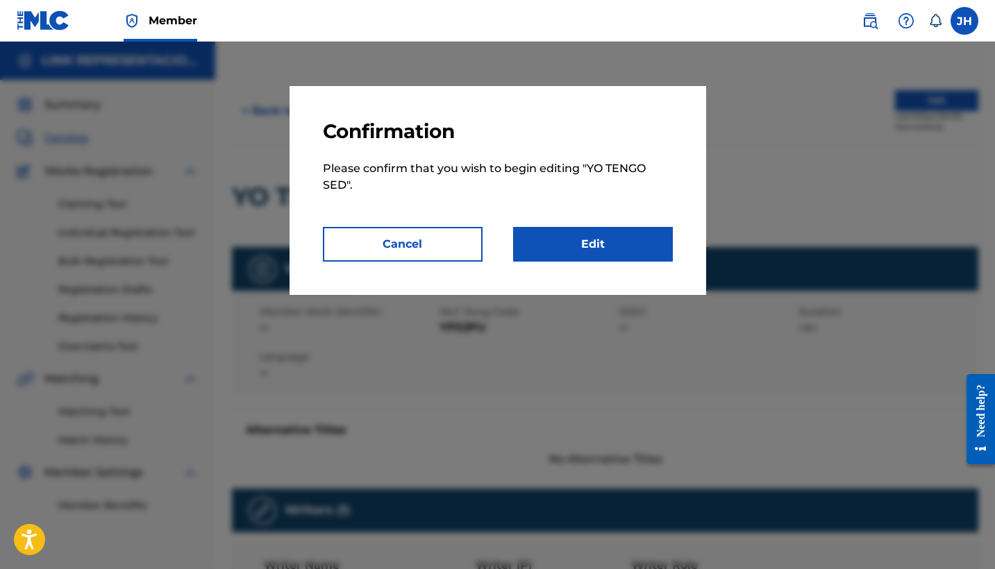
click at [628, 248] on link "Edit" at bounding box center [593, 244] width 160 height 35
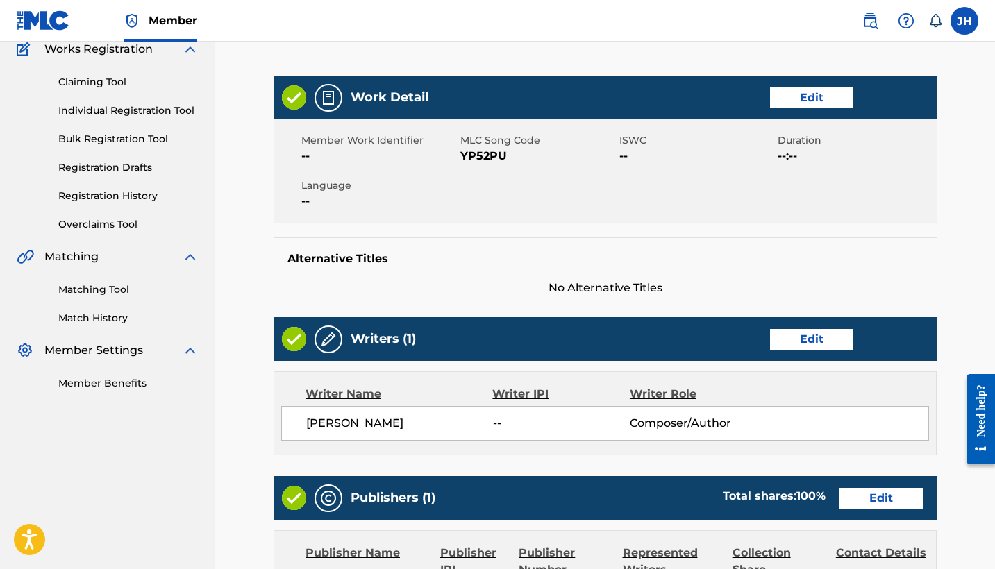
scroll to position [123, 0]
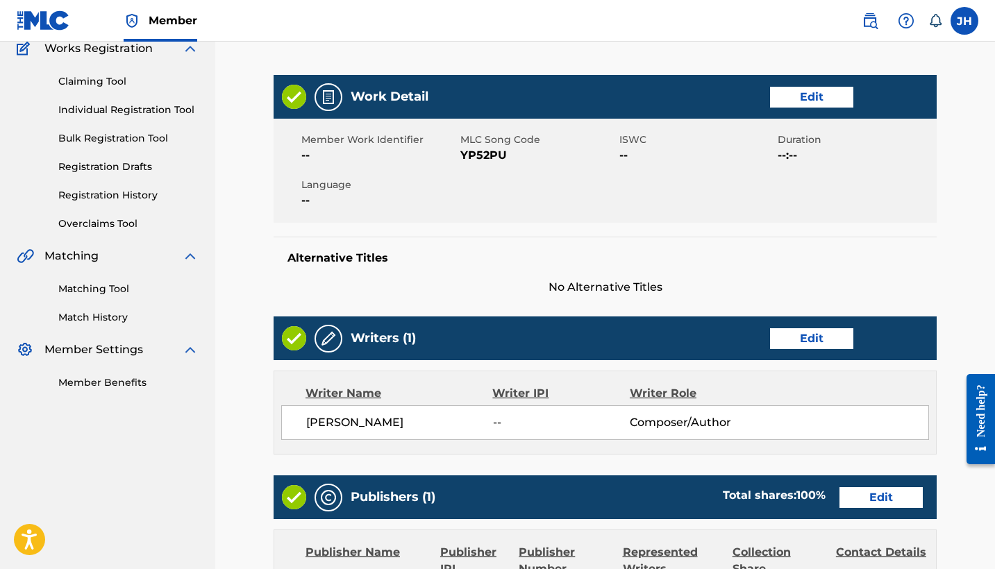
click at [815, 339] on link "Edit" at bounding box center [811, 338] width 83 height 21
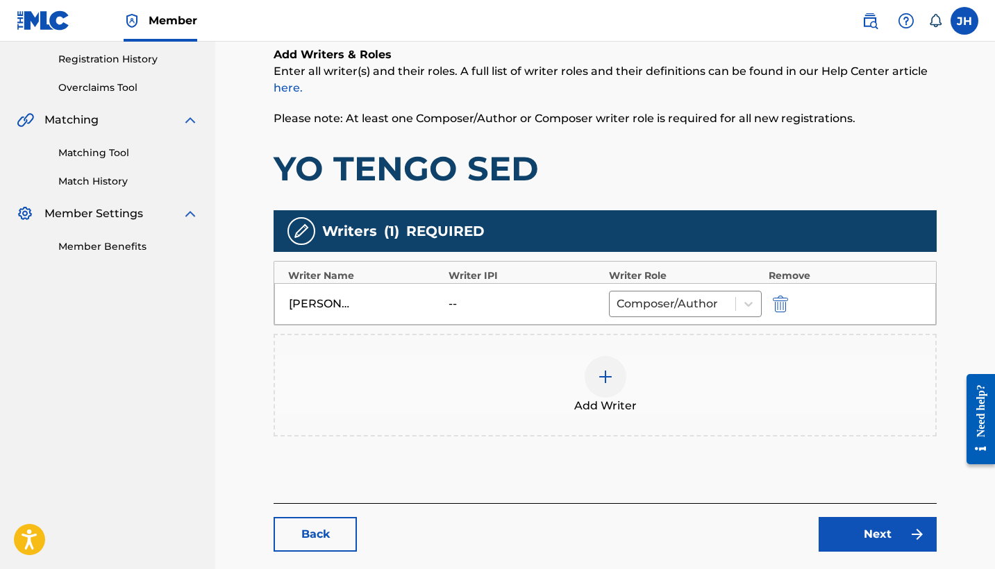
scroll to position [280, 0]
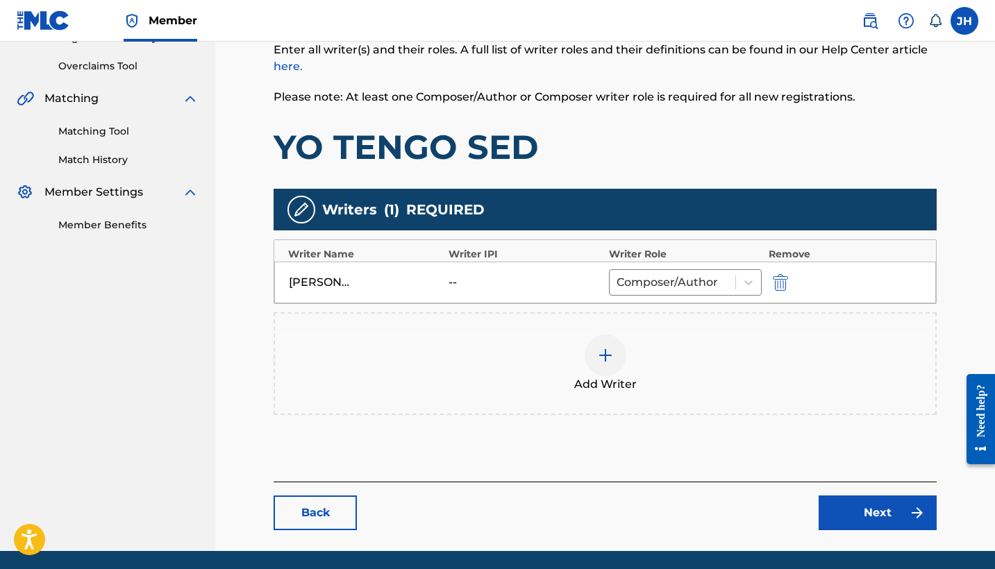
click at [782, 283] on img "submit" at bounding box center [780, 282] width 15 height 17
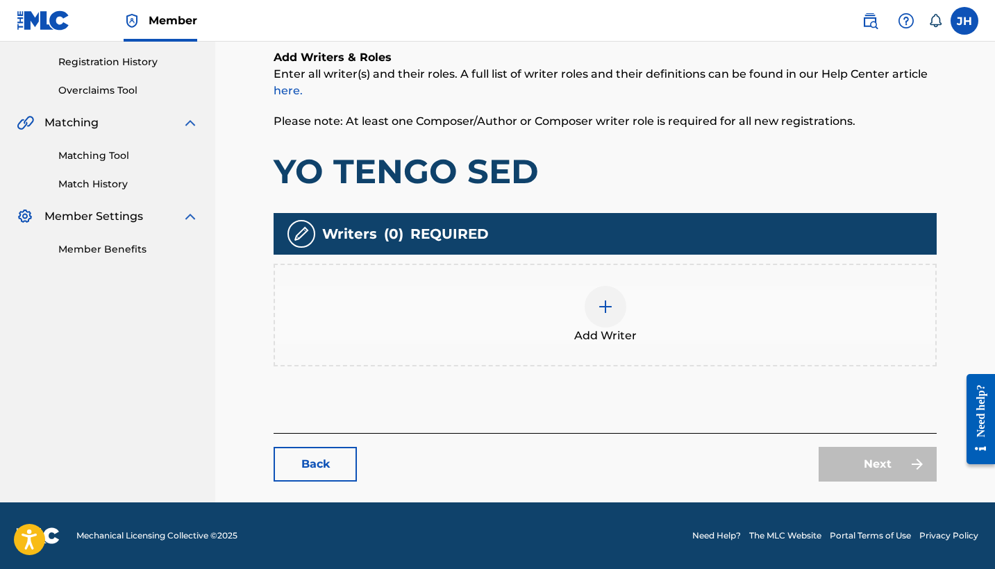
scroll to position [256, 0]
click at [623, 321] on div "Add Writer" at bounding box center [605, 315] width 660 height 58
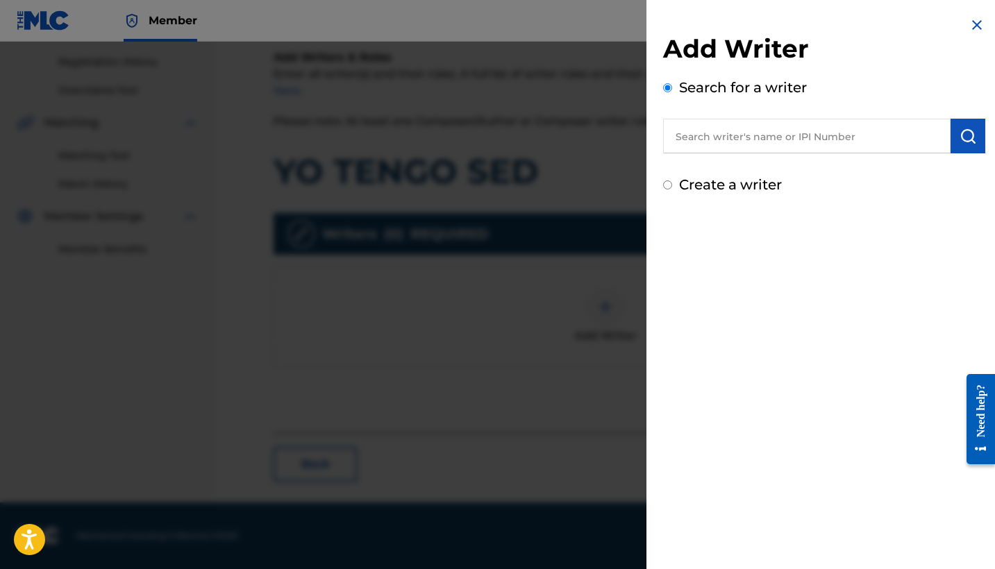
click at [740, 189] on label "Create a writer" at bounding box center [730, 184] width 103 height 17
radio input "true"
click at [672, 189] on input "Create a writer" at bounding box center [667, 184] width 9 height 9
radio input "false"
radio input "true"
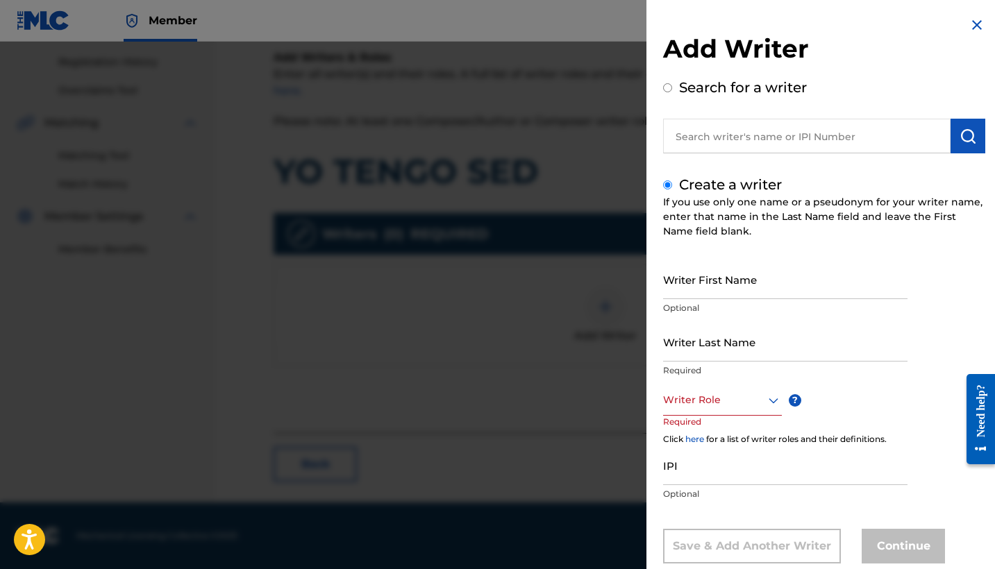
click at [725, 296] on input "Writer First Name" at bounding box center [785, 280] width 244 height 40
type input "Mauricio"
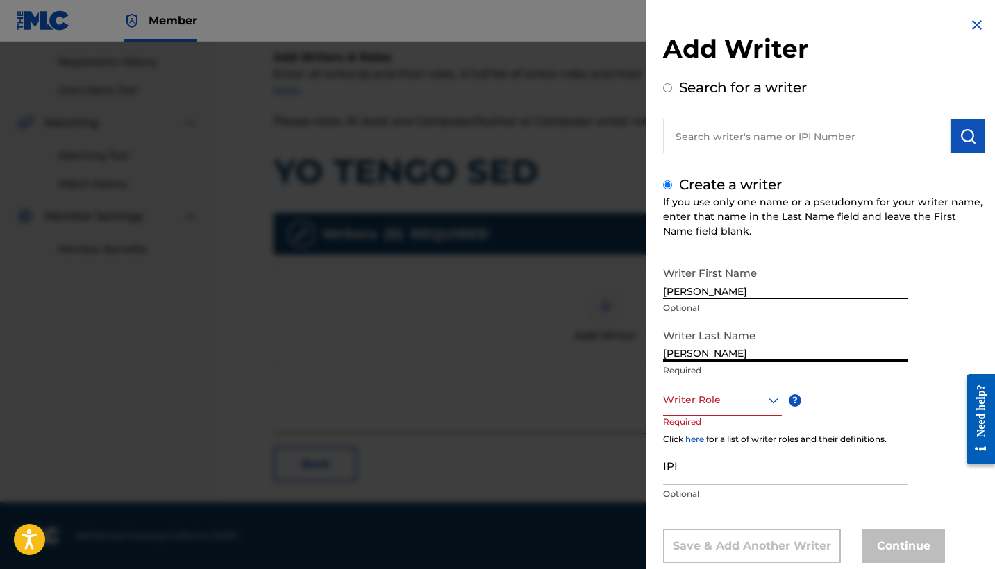
type input "Mendoza Orellana"
click at [698, 401] on div "Writer Role" at bounding box center [722, 400] width 119 height 31
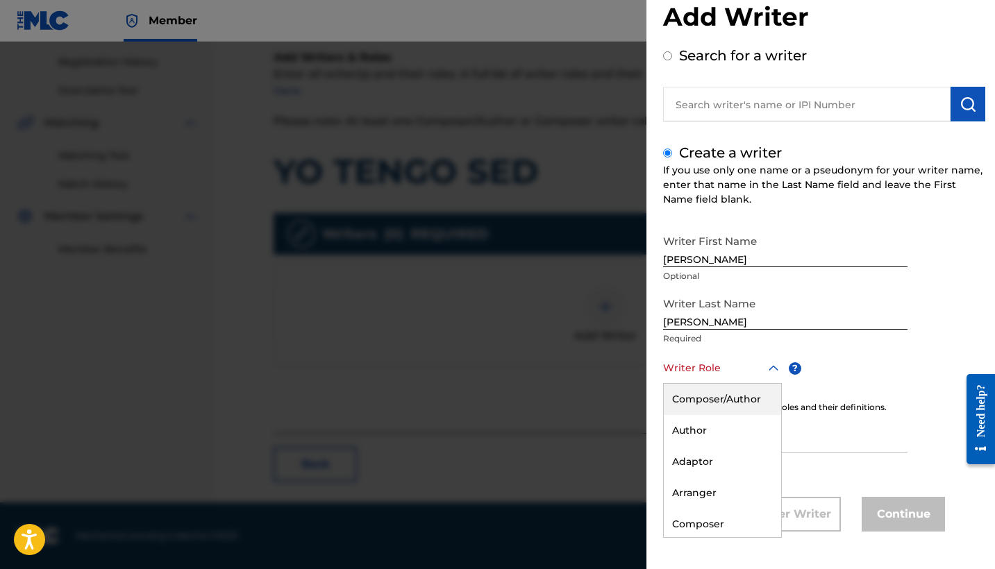
click at [715, 403] on div "Composer/Author" at bounding box center [722, 399] width 117 height 31
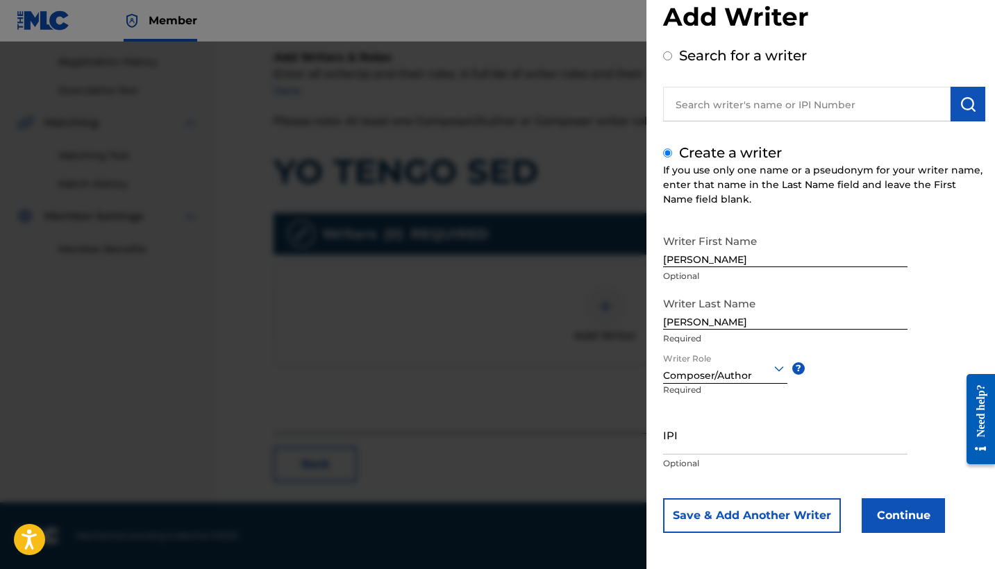
click at [903, 531] on button "Continue" at bounding box center [902, 515] width 83 height 35
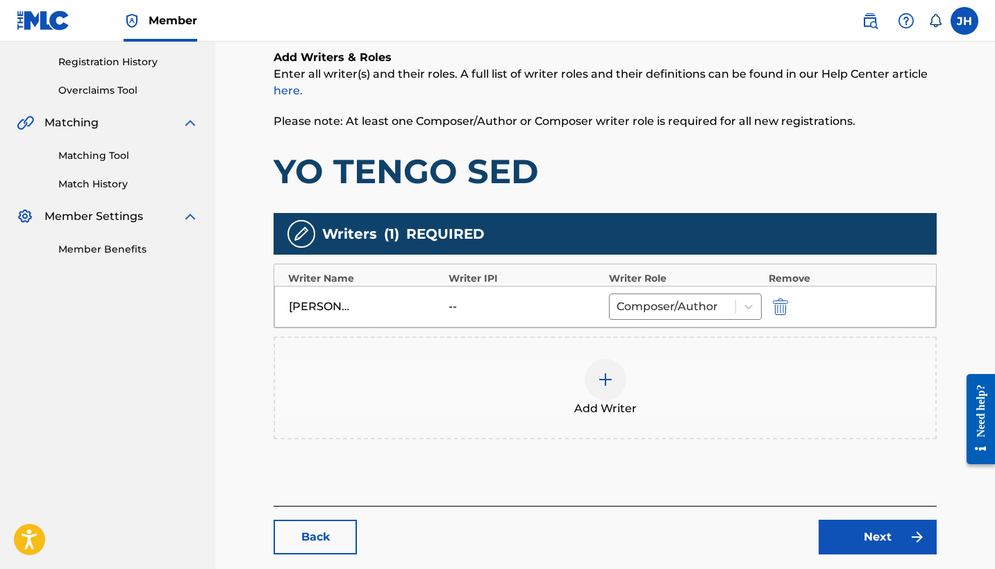
click at [918, 544] on img at bounding box center [917, 537] width 17 height 17
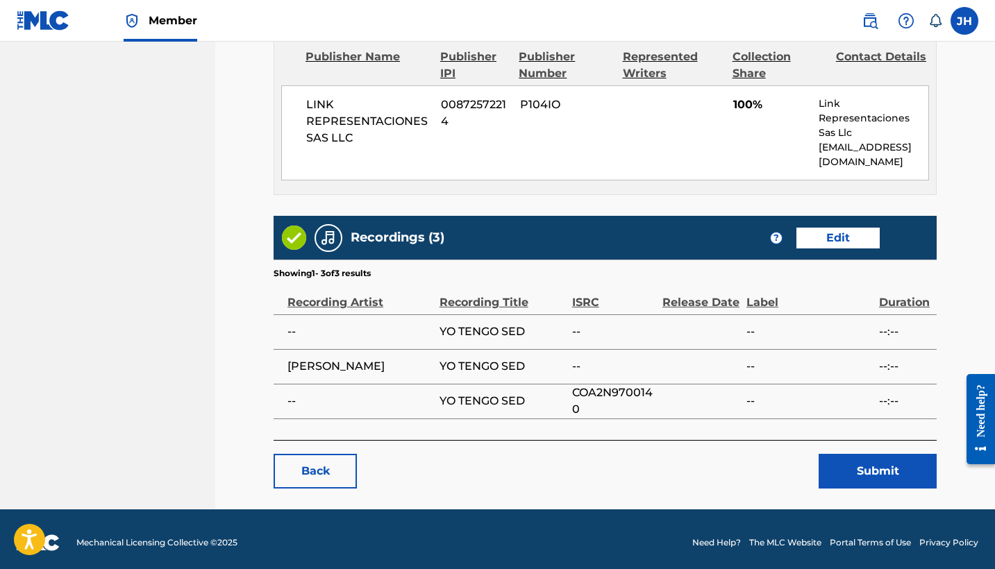
scroll to position [625, 0]
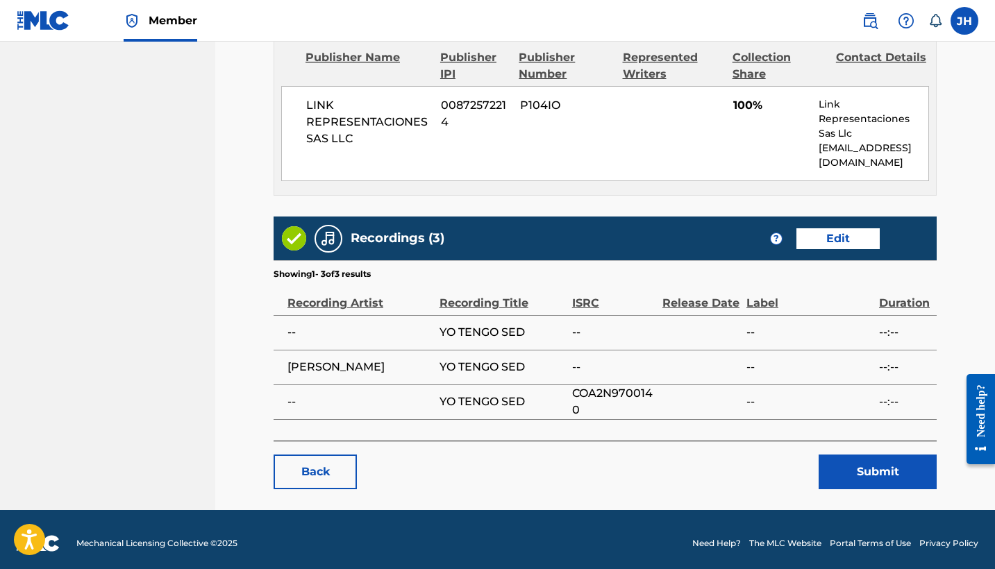
click at [886, 464] on button "Submit" at bounding box center [877, 472] width 118 height 35
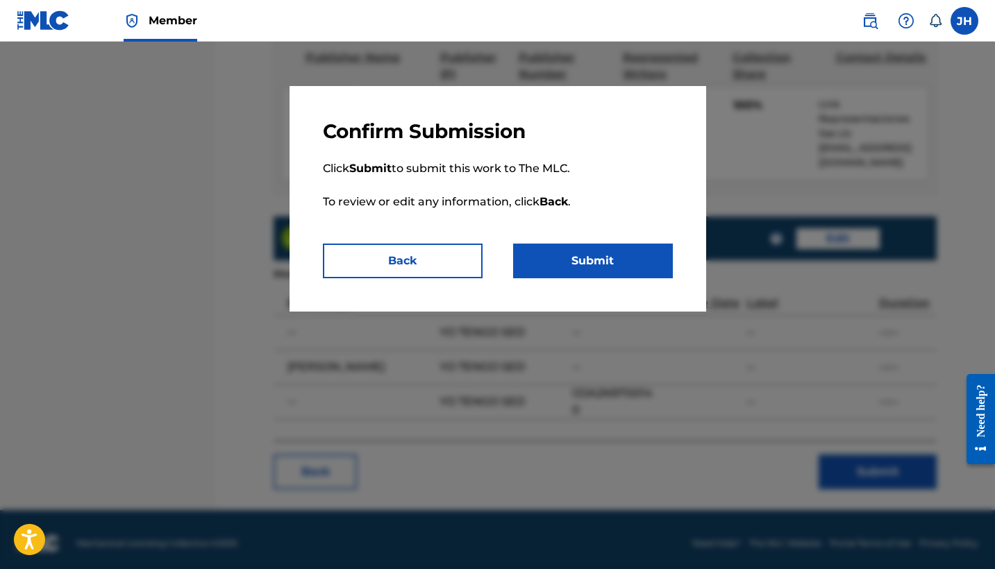
click at [639, 247] on button "Submit" at bounding box center [593, 261] width 160 height 35
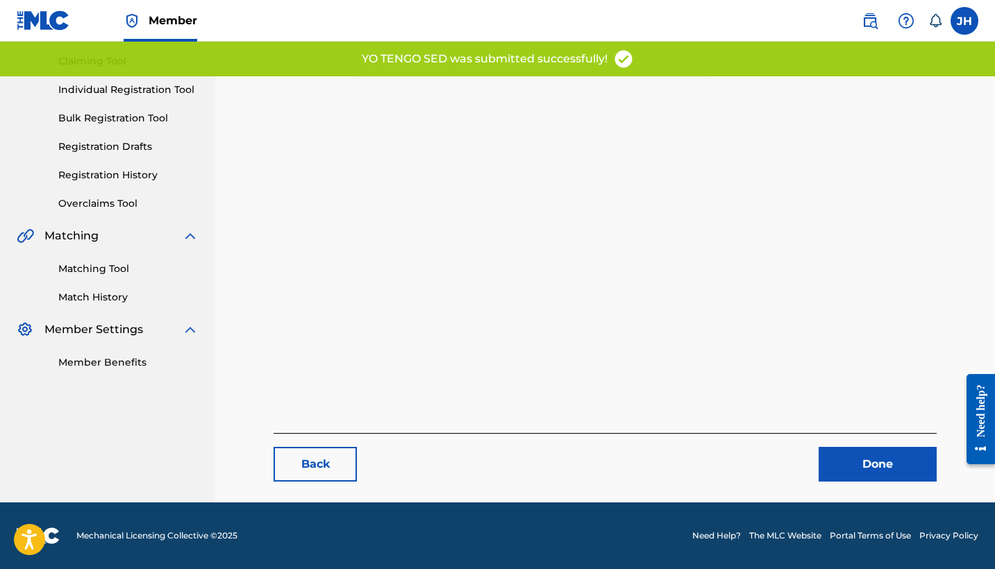
scroll to position [143, 0]
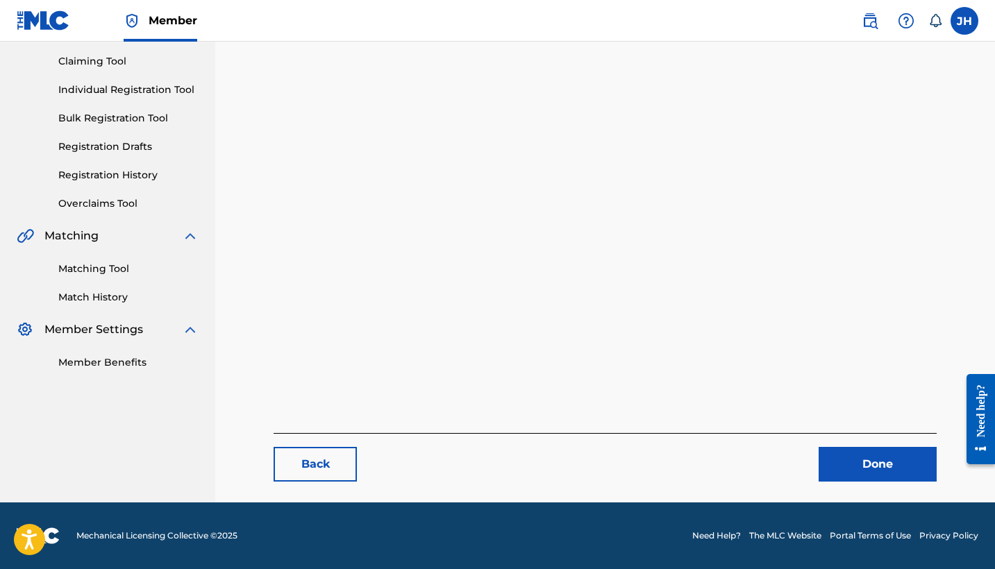
click at [875, 464] on link "Done" at bounding box center [877, 464] width 118 height 35
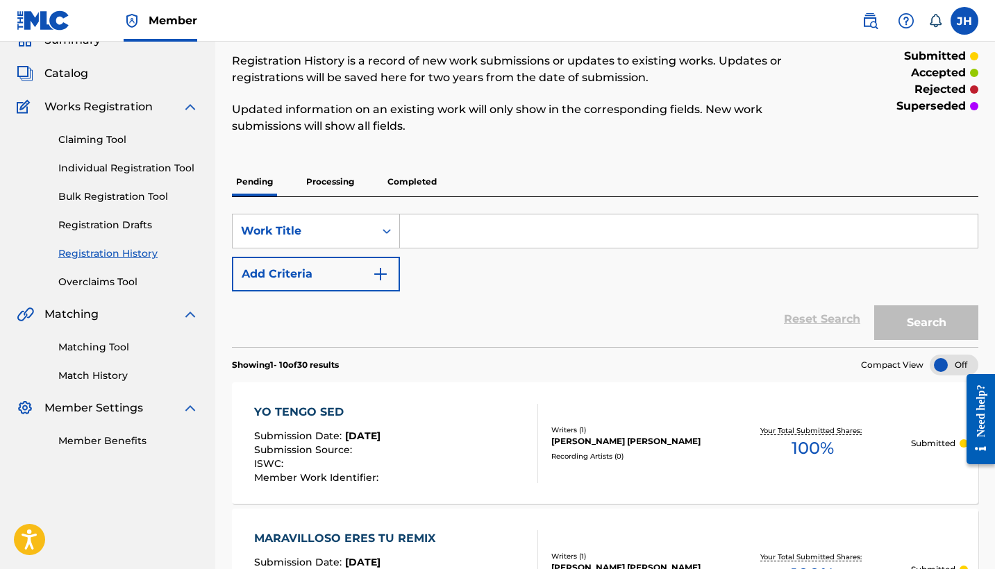
scroll to position [37, 0]
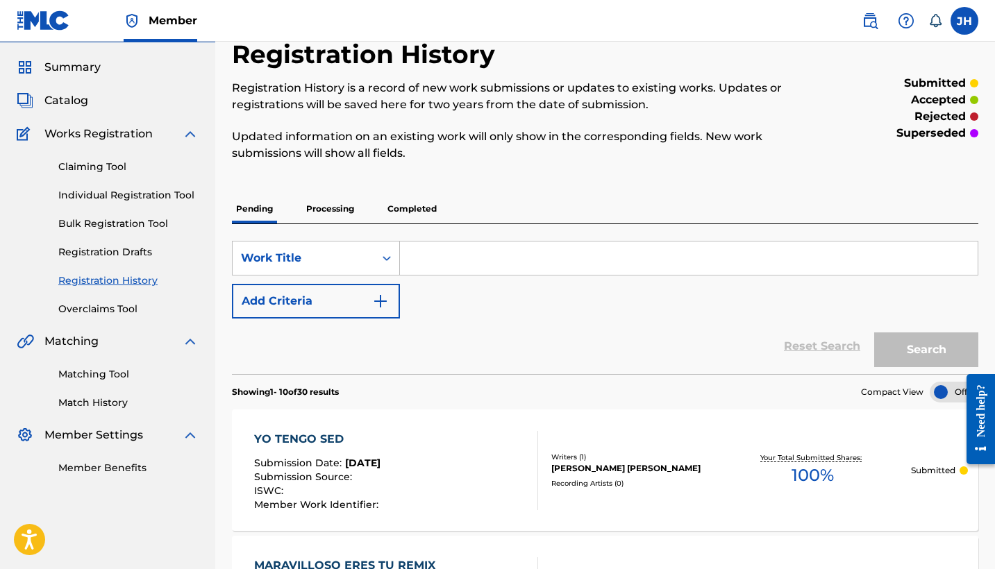
click at [71, 96] on span "Catalog" at bounding box center [66, 100] width 44 height 17
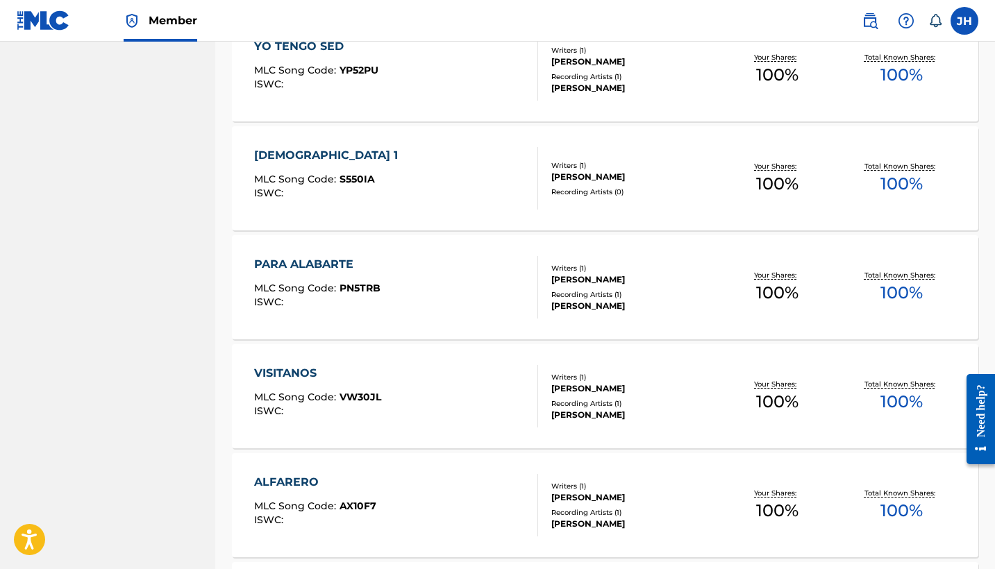
scroll to position [3845, 0]
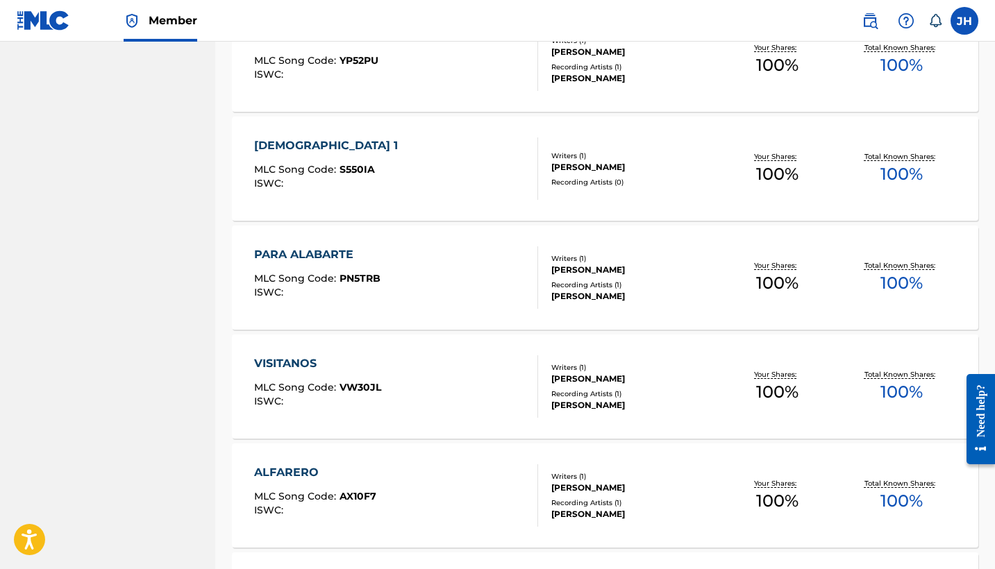
click at [291, 137] on div "SALMO 1" at bounding box center [329, 145] width 151 height 17
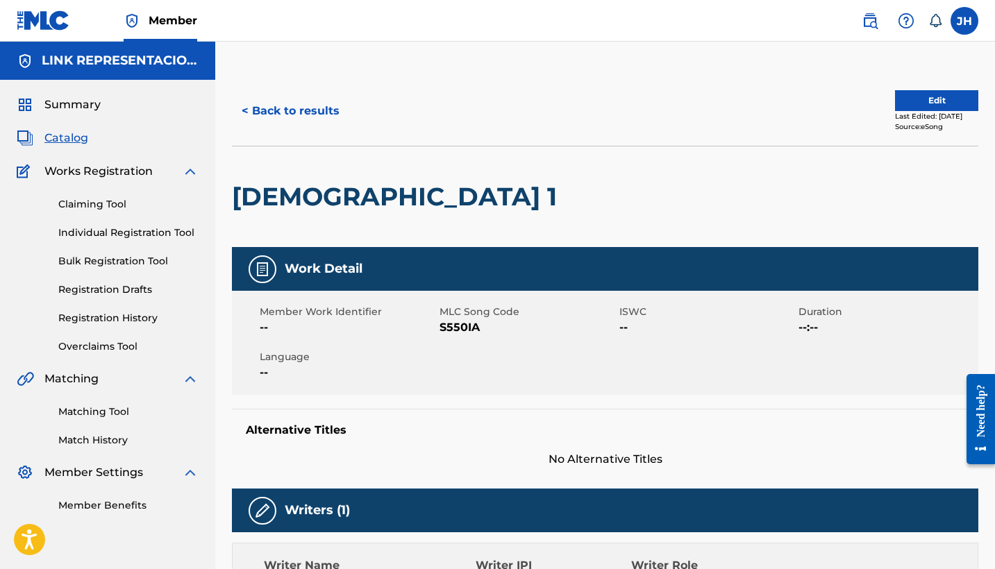
click at [915, 92] on button "Edit" at bounding box center [936, 100] width 83 height 21
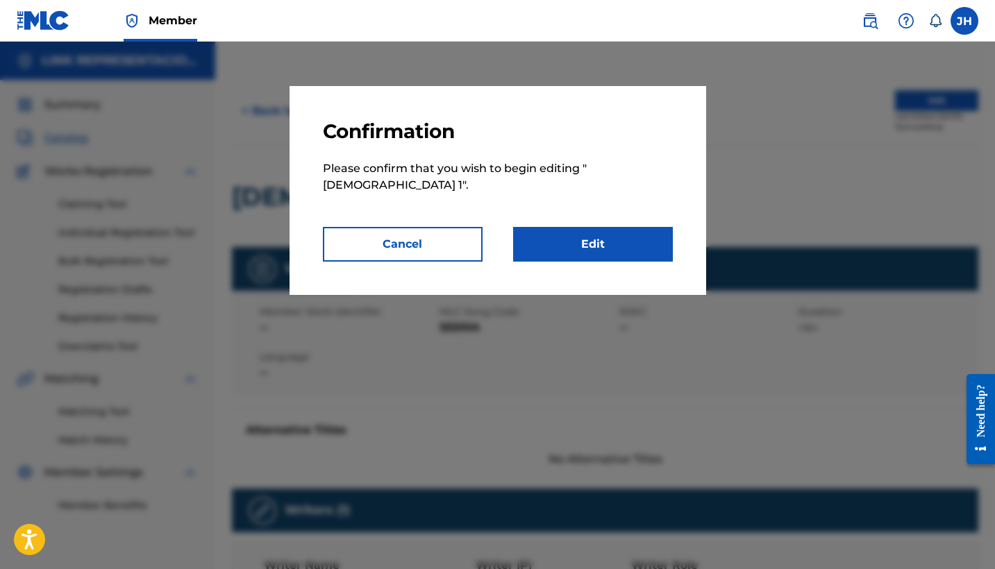
scroll to position [35, 0]
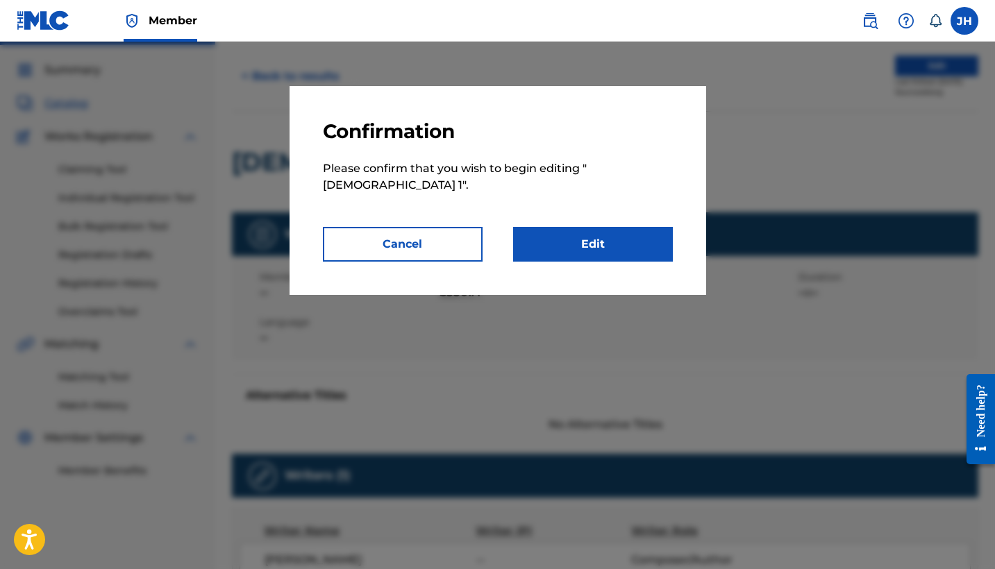
click at [593, 227] on link "Edit" at bounding box center [593, 244] width 160 height 35
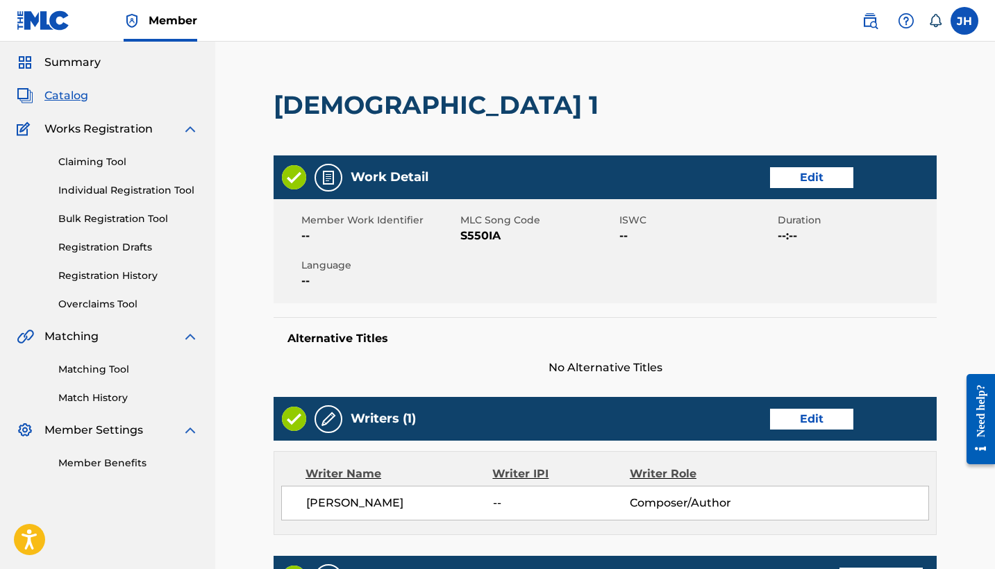
scroll to position [45, 0]
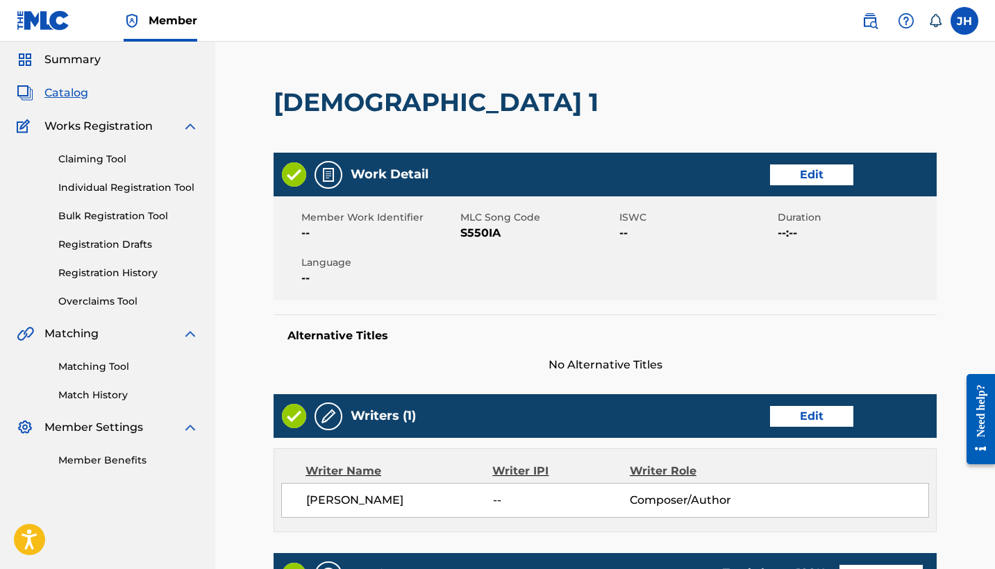
click at [794, 424] on link "Edit" at bounding box center [811, 416] width 83 height 21
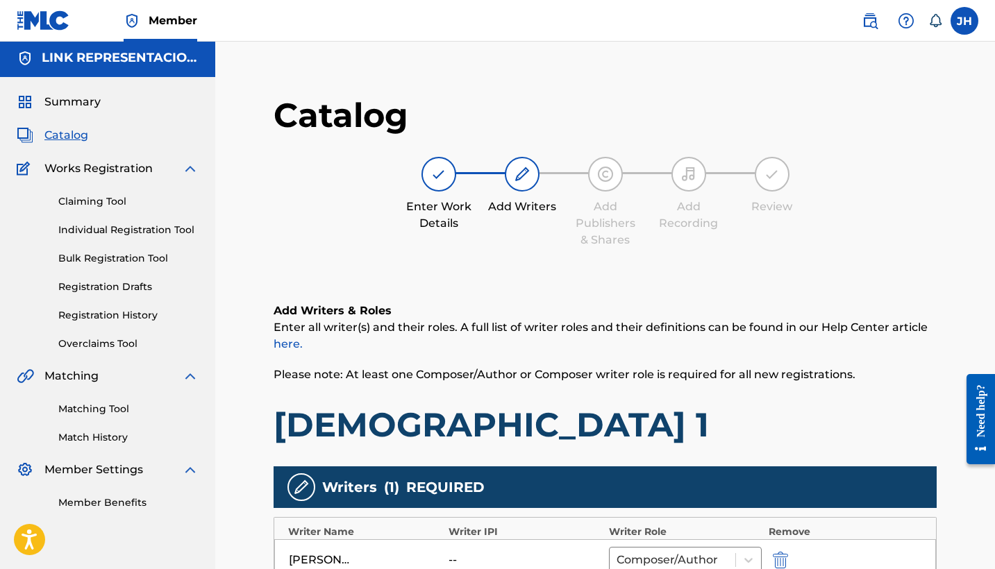
scroll to position [228, 0]
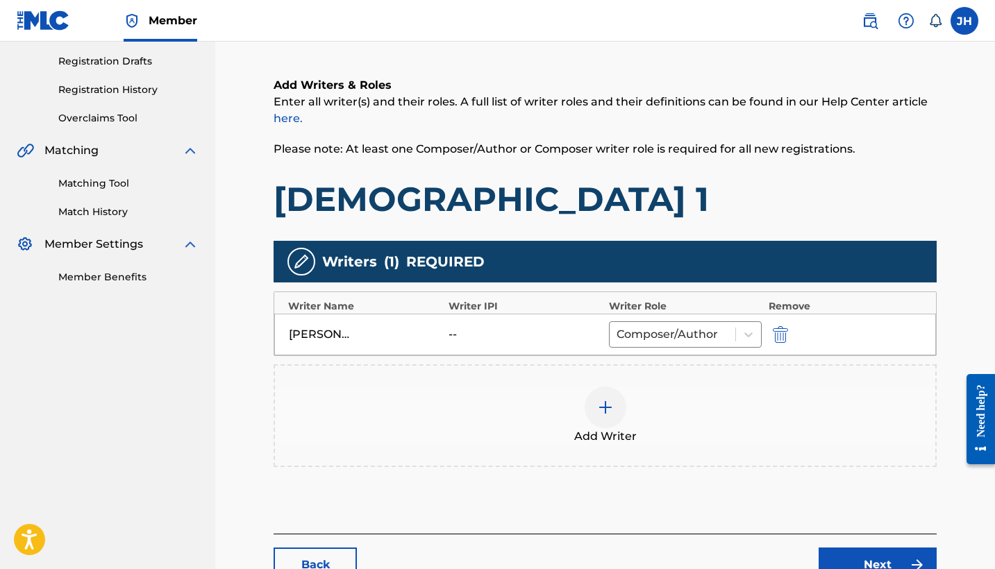
click at [784, 337] on img "submit" at bounding box center [780, 334] width 15 height 17
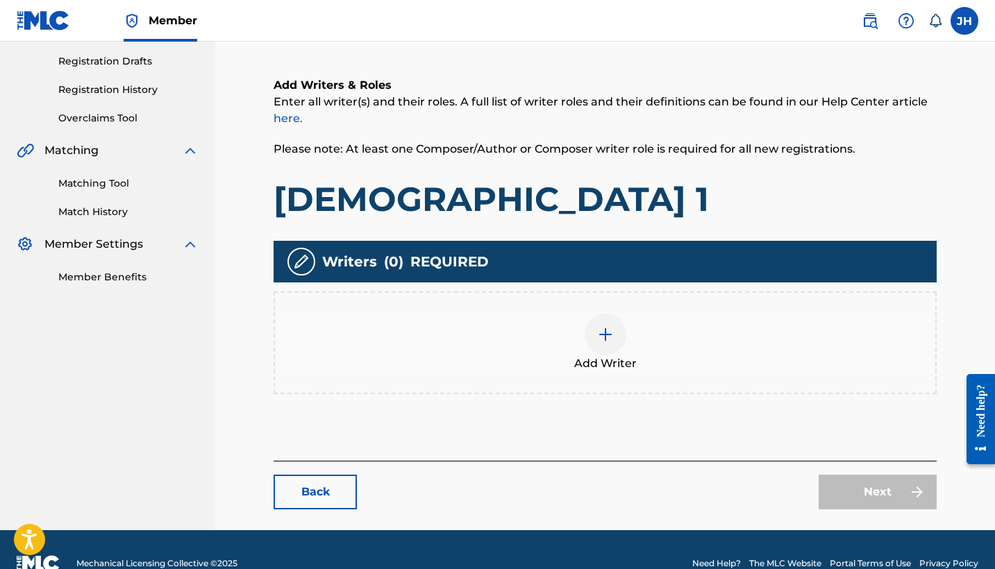
click at [606, 301] on div "Add Writer" at bounding box center [604, 343] width 663 height 103
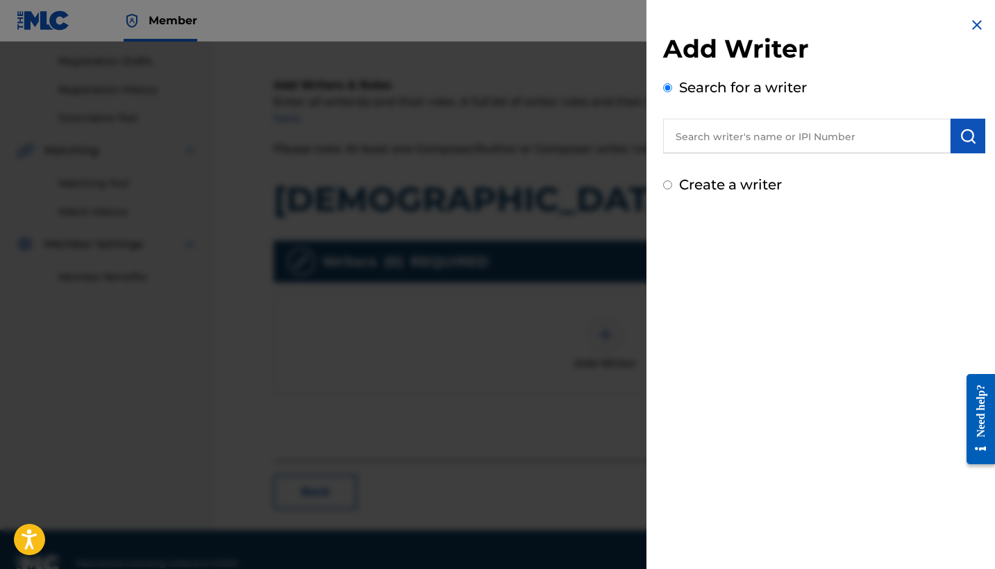
click at [750, 187] on label "Create a writer" at bounding box center [730, 184] width 103 height 17
radio input "true"
click at [672, 187] on input "Create a writer" at bounding box center [667, 184] width 9 height 9
radio input "false"
radio input "true"
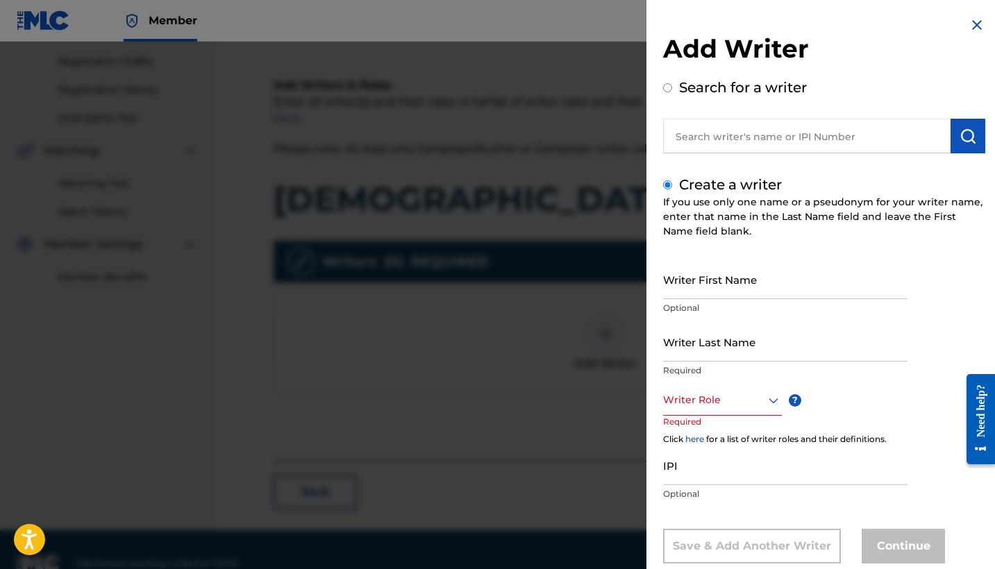
click at [766, 296] on input "Writer First Name" at bounding box center [785, 280] width 244 height 40
type input "Mauricio"
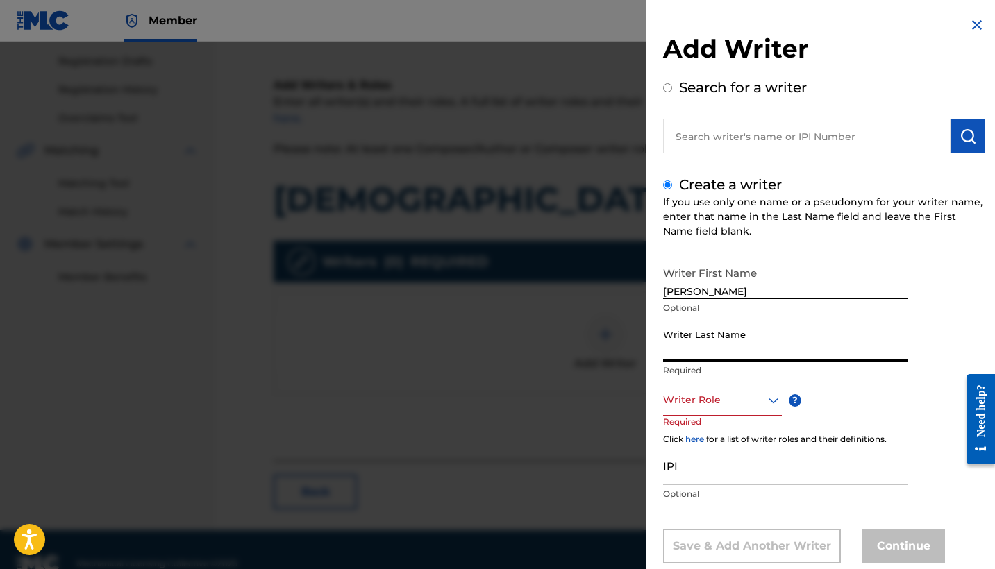
type input "m"
type input "Mendoza Orellana"
click at [750, 410] on div "Writer Role" at bounding box center [722, 400] width 119 height 31
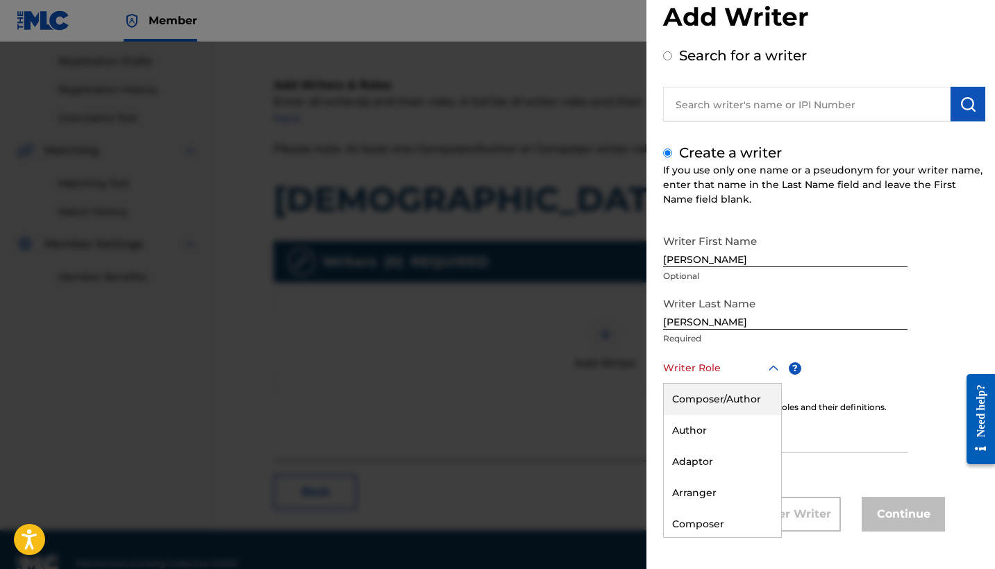
click at [717, 398] on div "Composer/Author" at bounding box center [722, 399] width 117 height 31
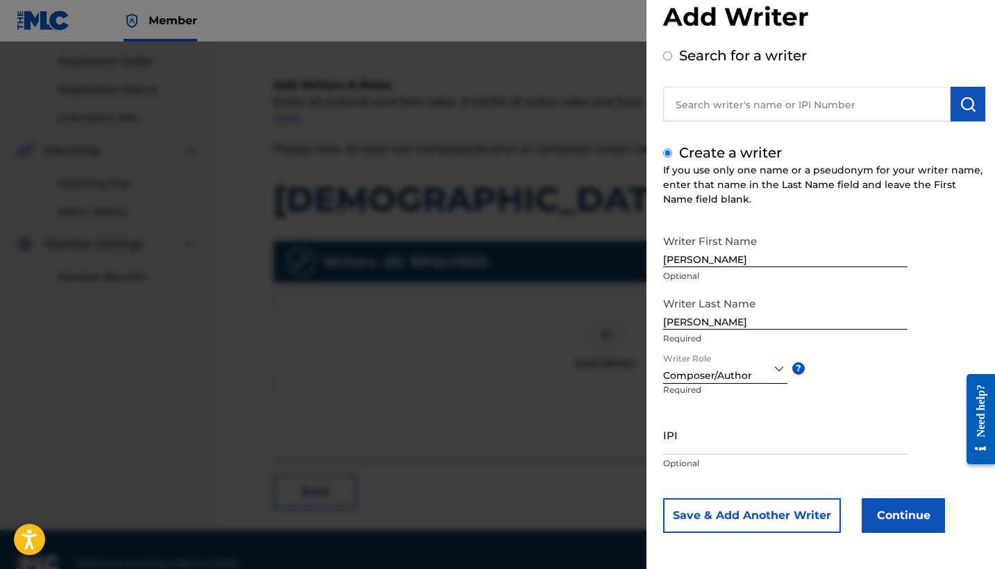
click at [881, 520] on button "Continue" at bounding box center [902, 515] width 83 height 35
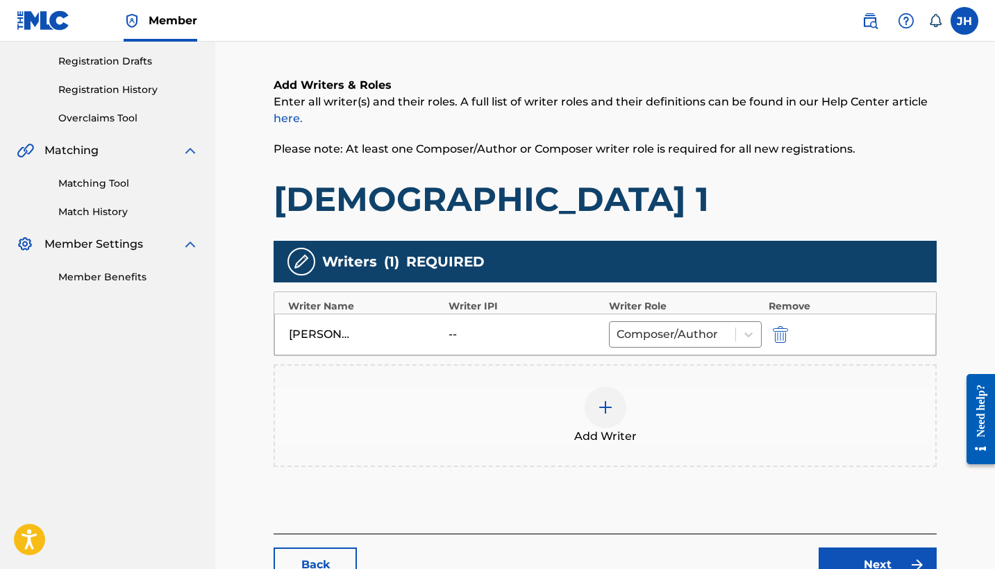
click at [888, 551] on link "Next" at bounding box center [877, 565] width 118 height 35
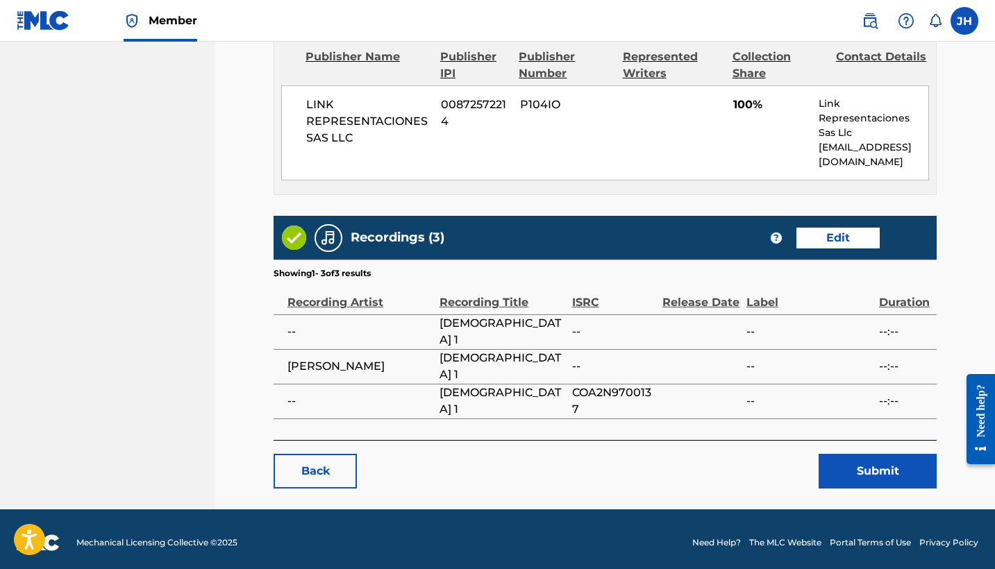
scroll to position [625, 0]
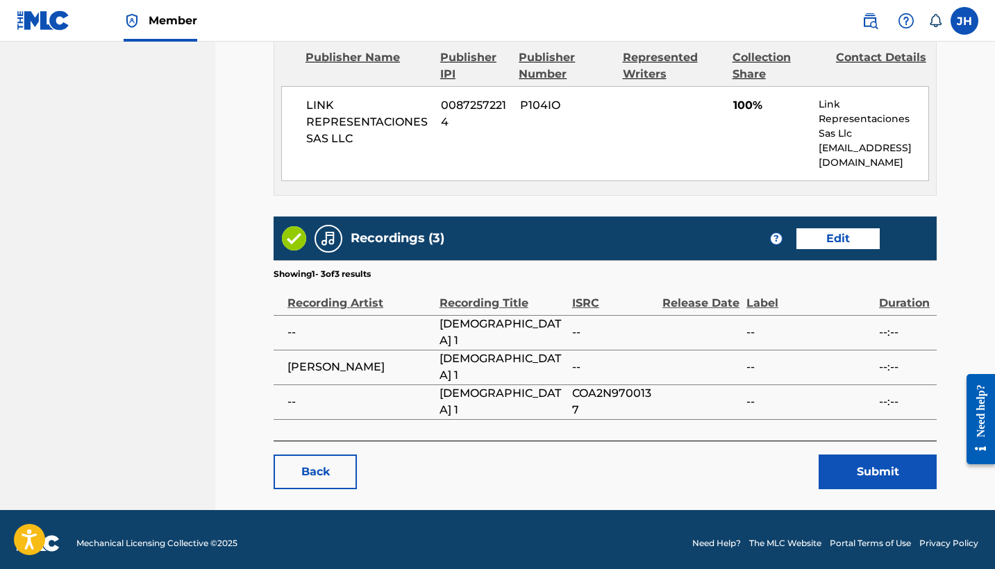
click at [866, 462] on button "Submit" at bounding box center [877, 472] width 118 height 35
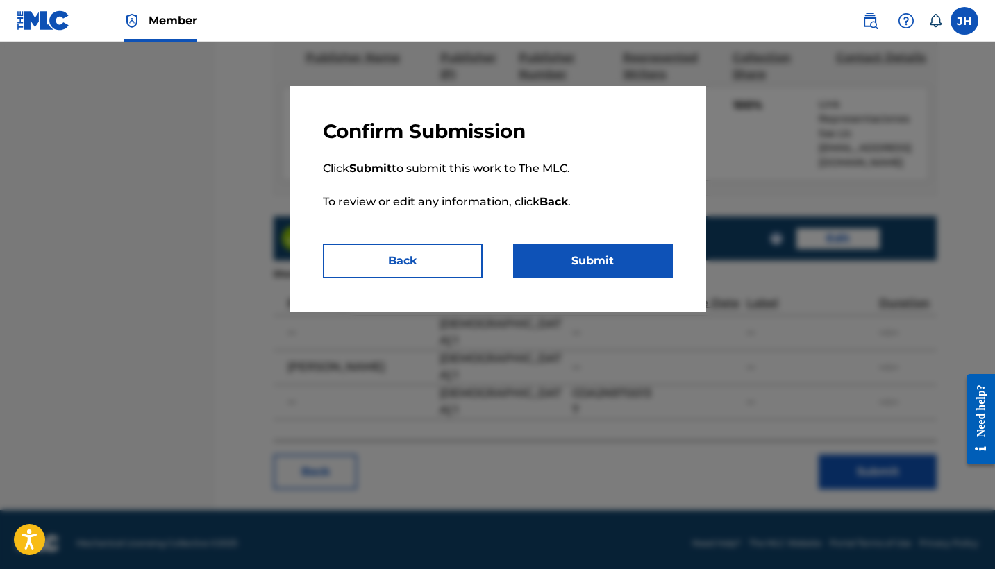
click at [611, 254] on button "Submit" at bounding box center [593, 261] width 160 height 35
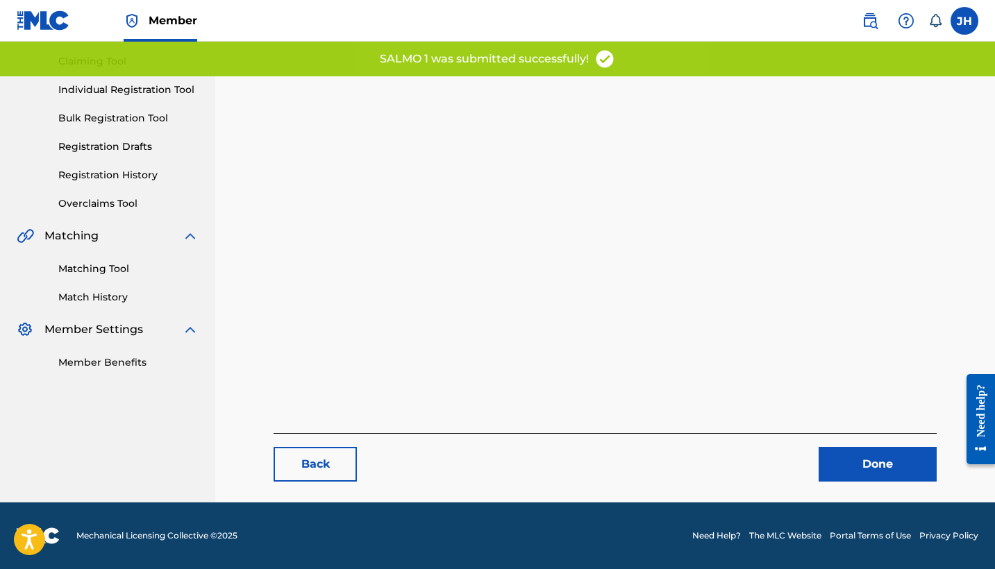
scroll to position [143, 0]
click at [857, 469] on link "Done" at bounding box center [877, 464] width 118 height 35
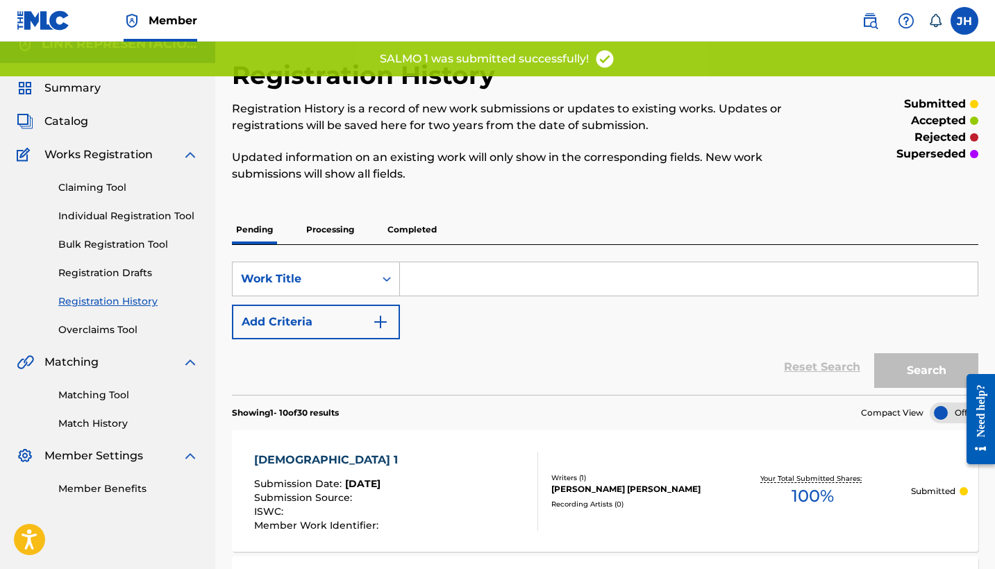
scroll to position [19, 0]
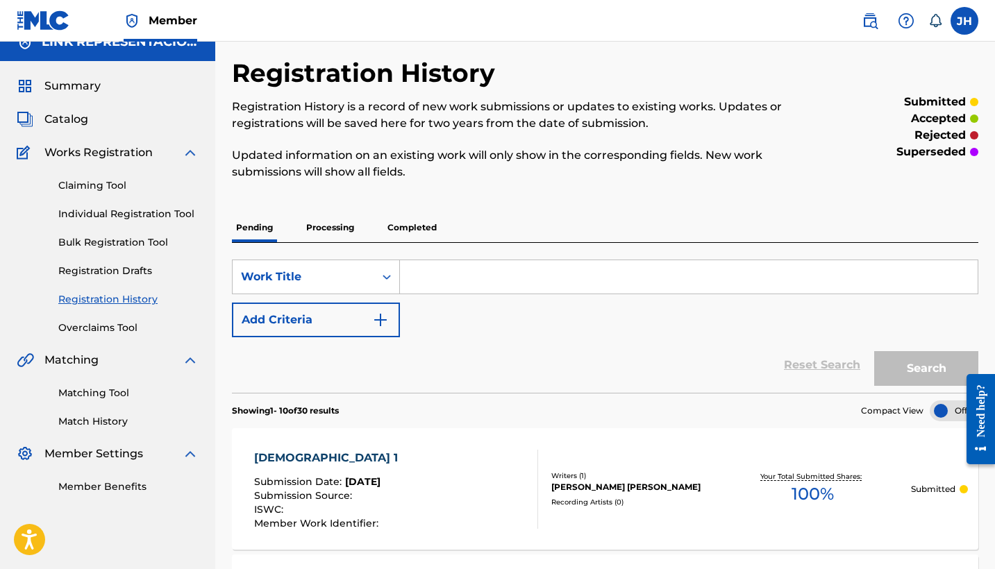
click at [71, 124] on span "Catalog" at bounding box center [66, 119] width 44 height 17
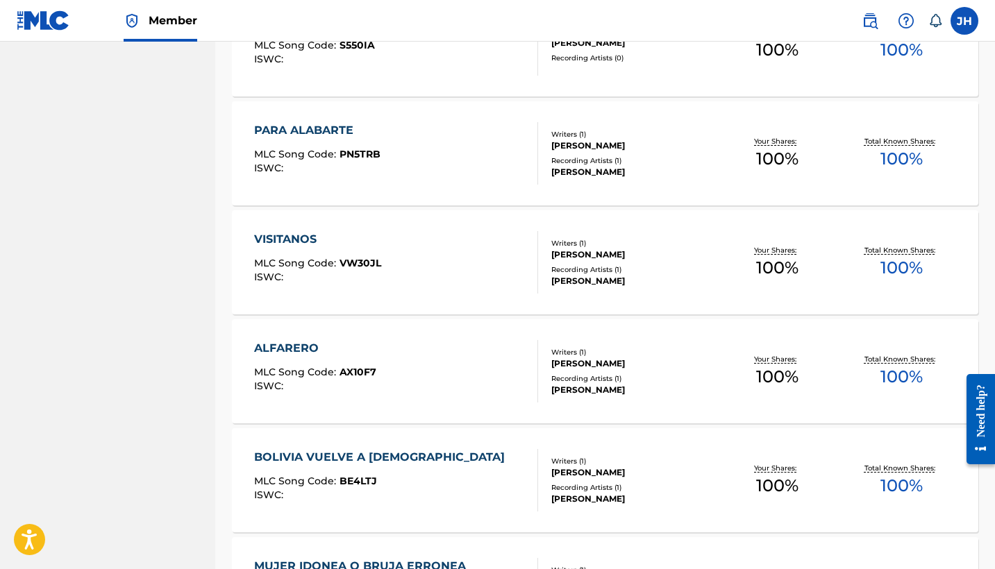
scroll to position [3971, 0]
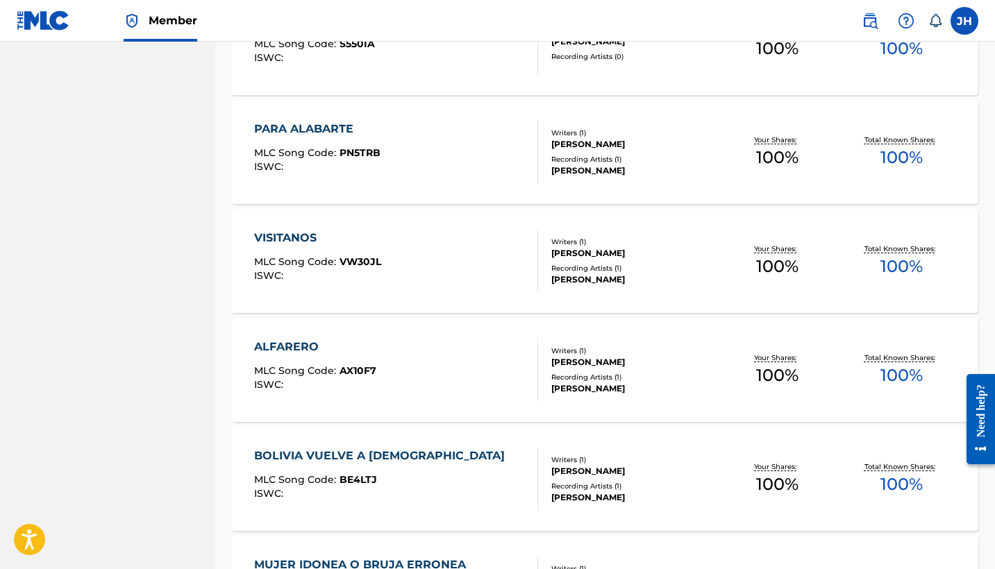
click at [366, 115] on div "PARA ALABARTE MLC Song Code : PN5TRB ISWC : Writers ( 1 ) MAURICIO ORELLA Recor…" at bounding box center [605, 152] width 746 height 104
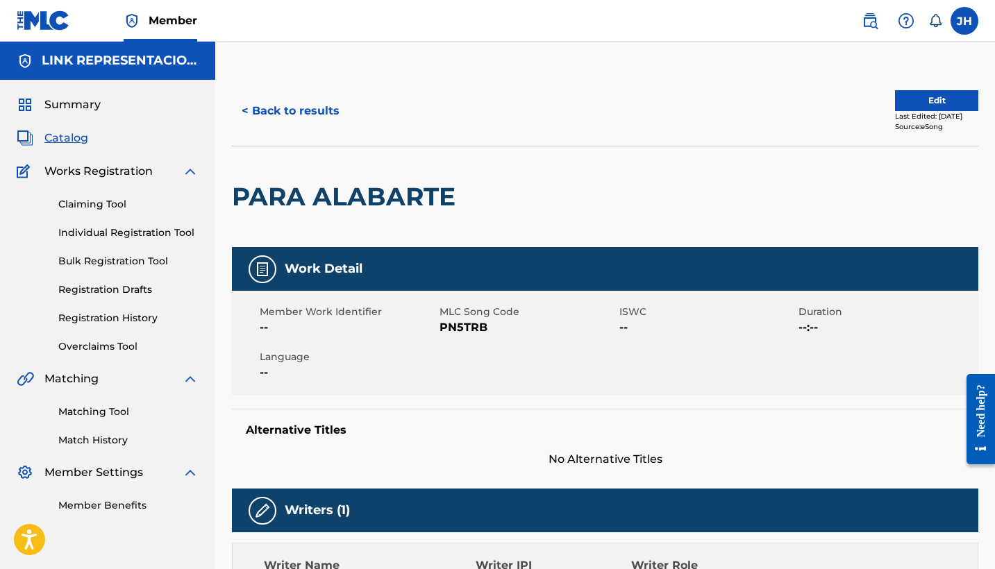
click at [914, 100] on button "Edit" at bounding box center [936, 100] width 83 height 21
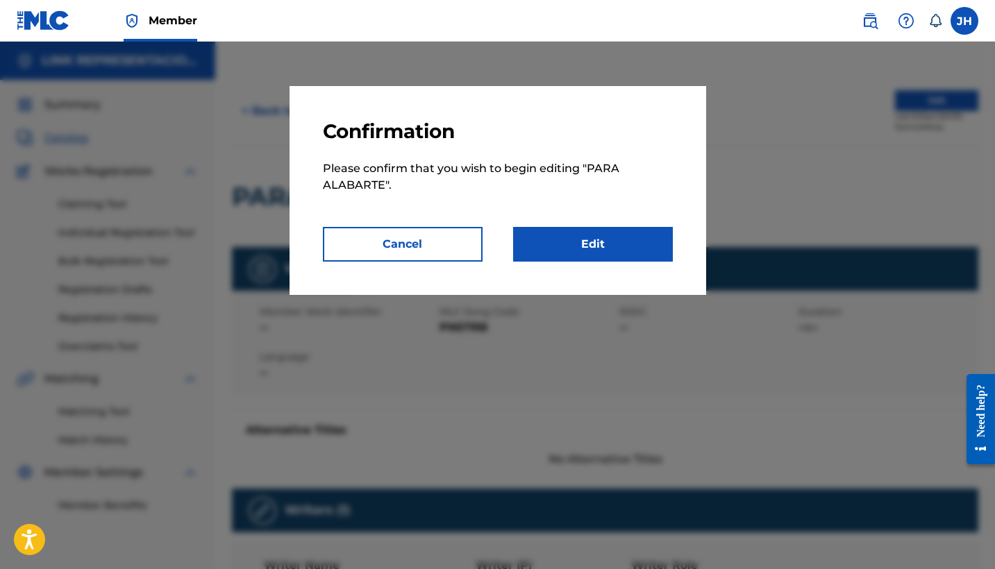
click at [571, 261] on link "Edit" at bounding box center [593, 244] width 160 height 35
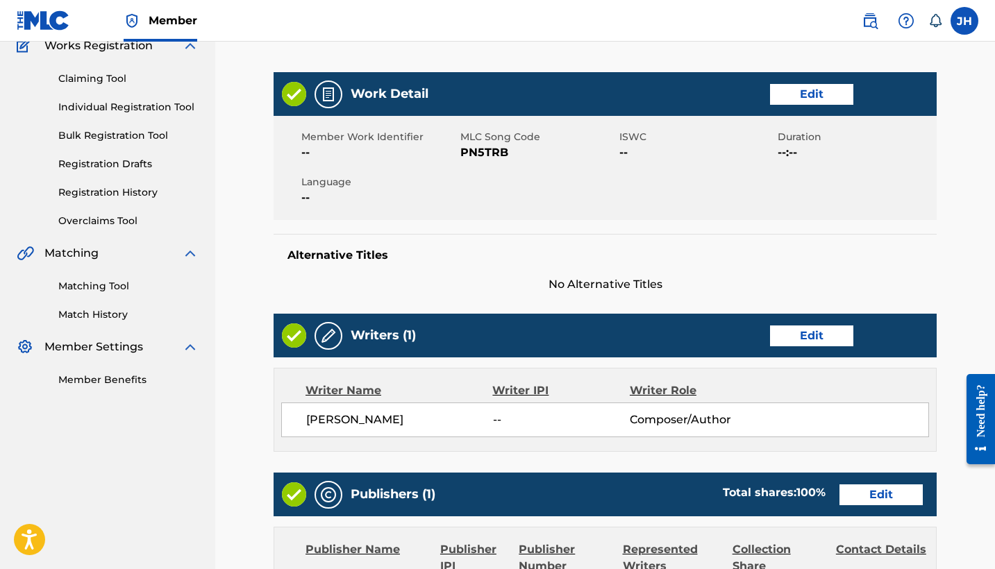
scroll to position [128, 0]
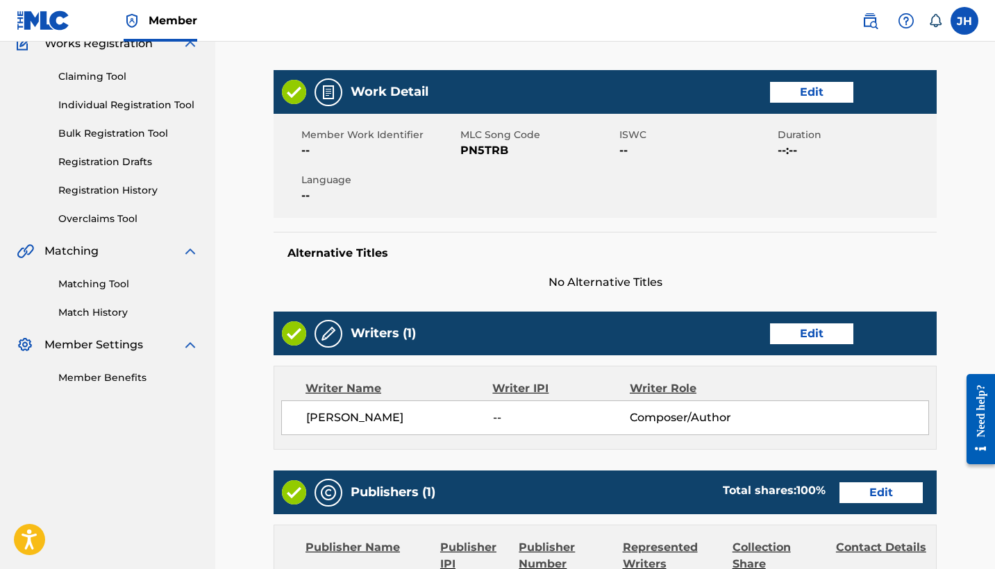
click at [819, 334] on link "Edit" at bounding box center [811, 333] width 83 height 21
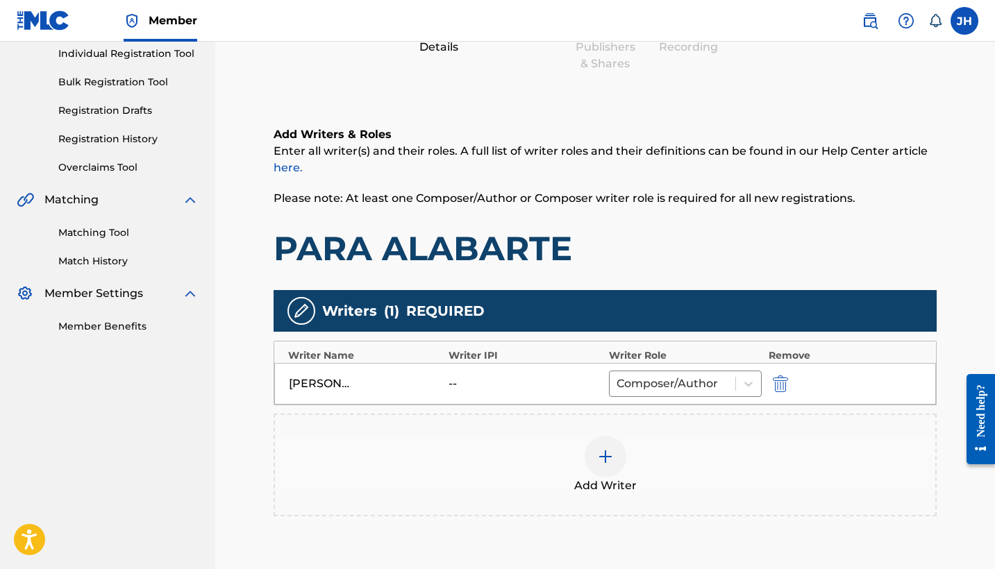
scroll to position [195, 0]
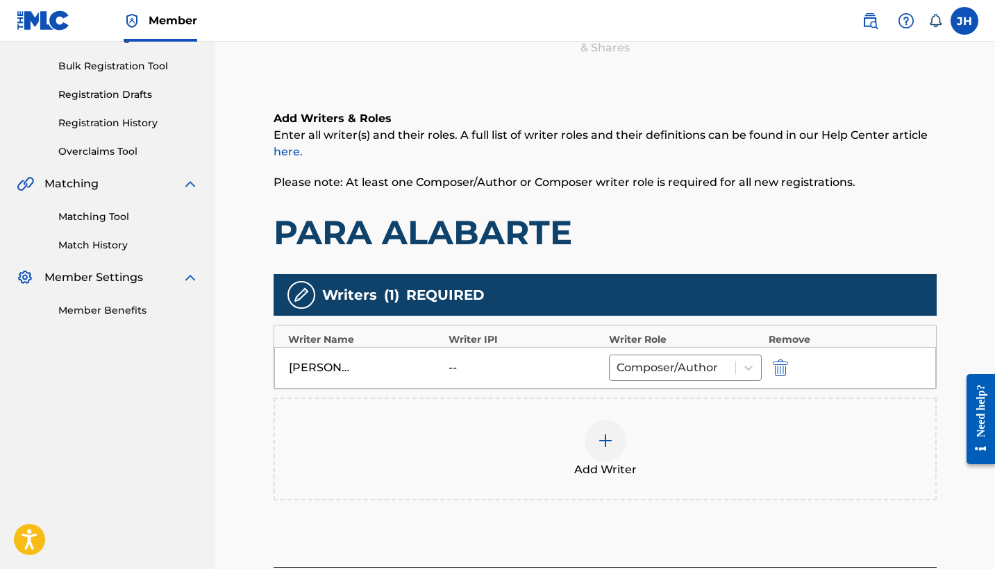
click at [783, 370] on img "submit" at bounding box center [780, 368] width 15 height 17
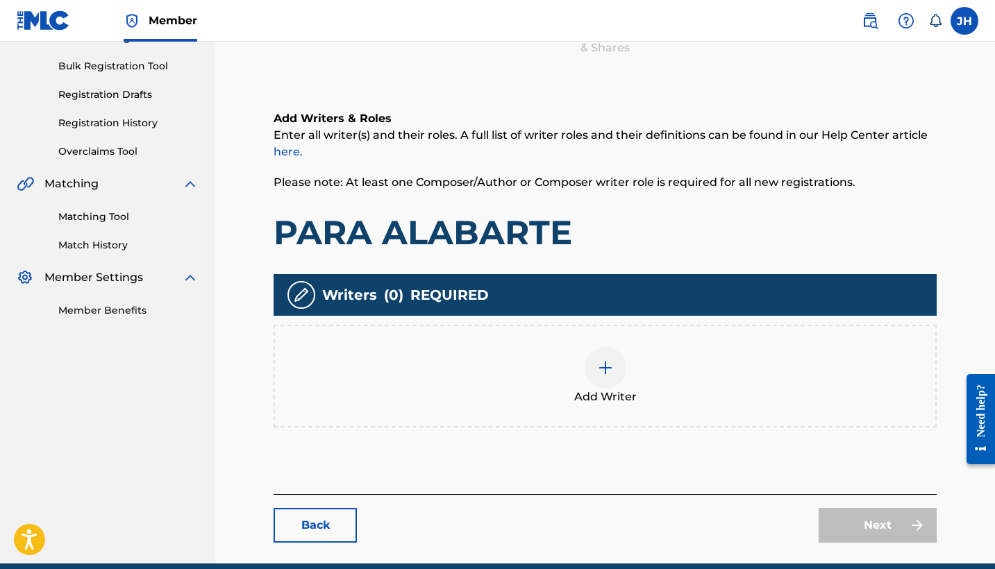
click at [589, 379] on div at bounding box center [605, 368] width 42 height 42
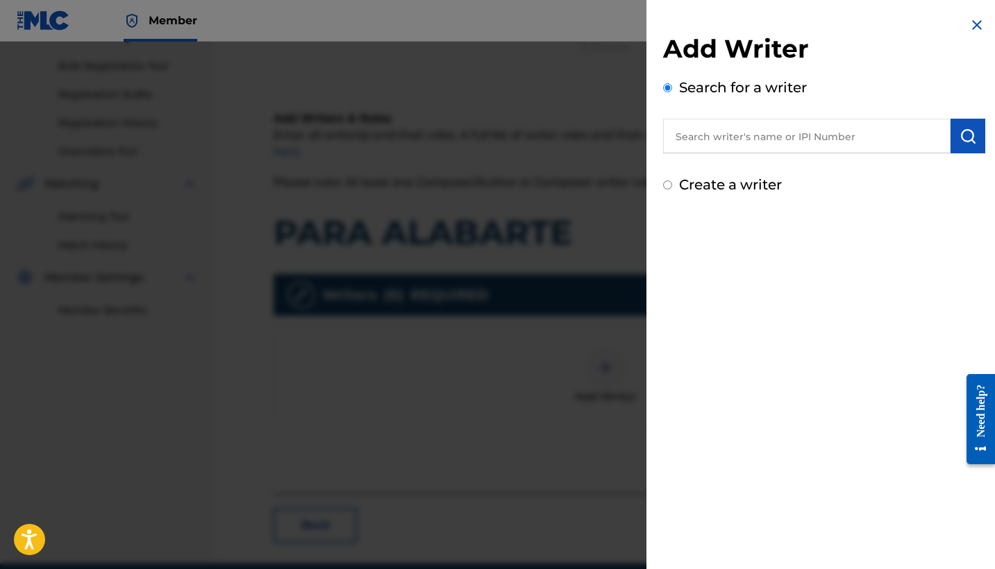
click at [666, 188] on input "Create a writer" at bounding box center [667, 184] width 9 height 9
radio input "false"
radio input "true"
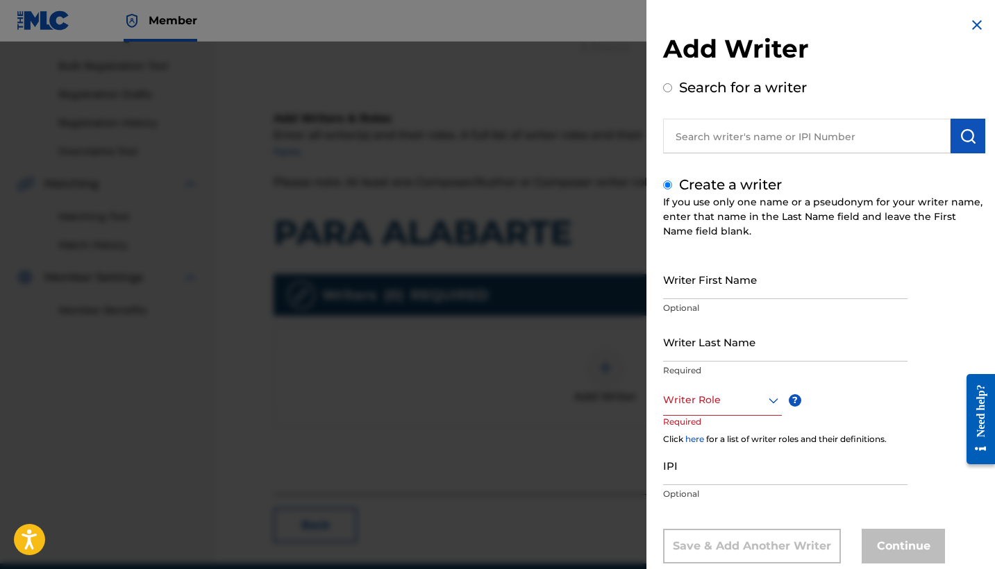
click at [733, 288] on input "Writer First Name" at bounding box center [785, 280] width 244 height 40
type input "Mauricio"
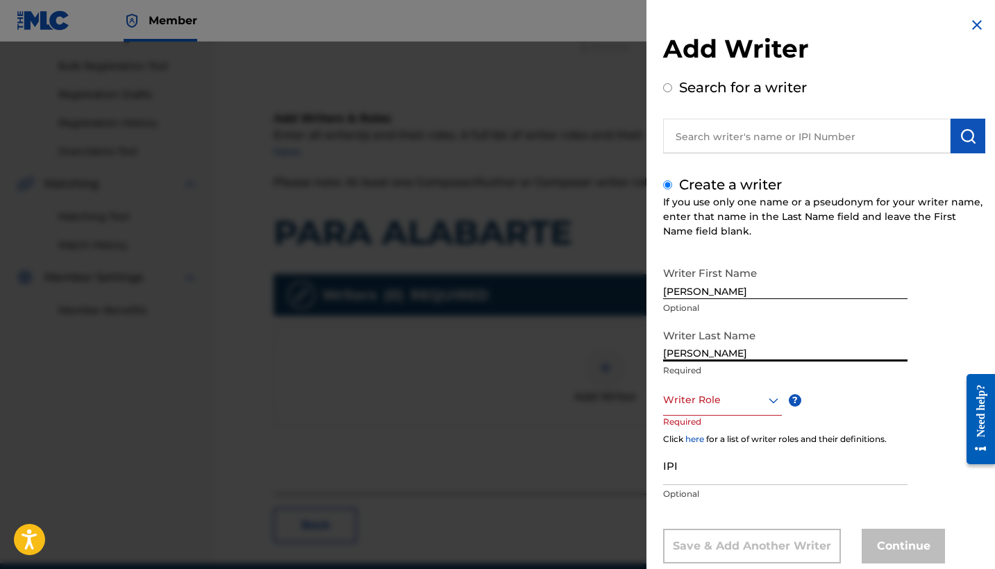
type input "Mendoza Orellana"
click at [738, 406] on div "Writer Role" at bounding box center [722, 400] width 119 height 31
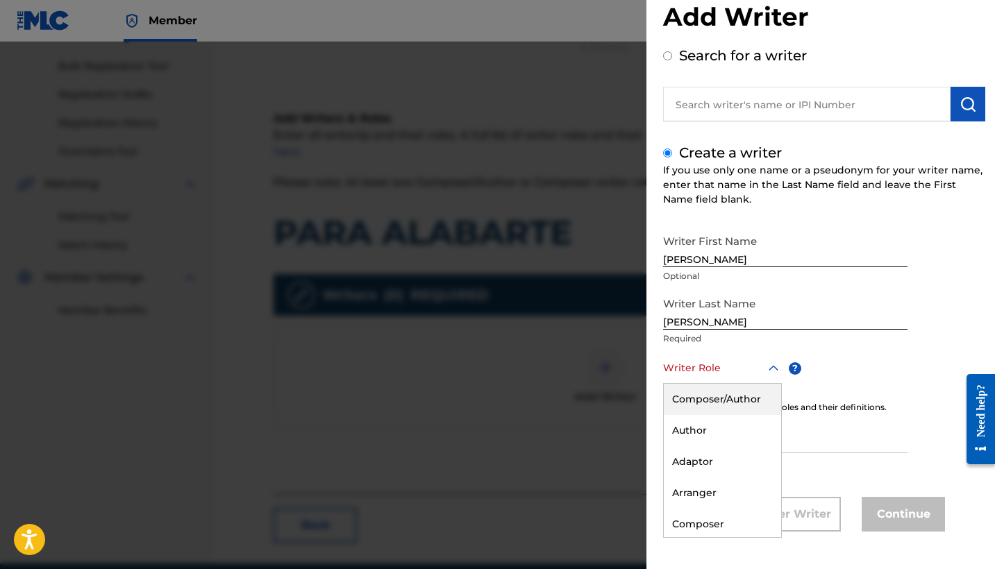
click at [741, 401] on div "Composer/Author" at bounding box center [722, 399] width 117 height 31
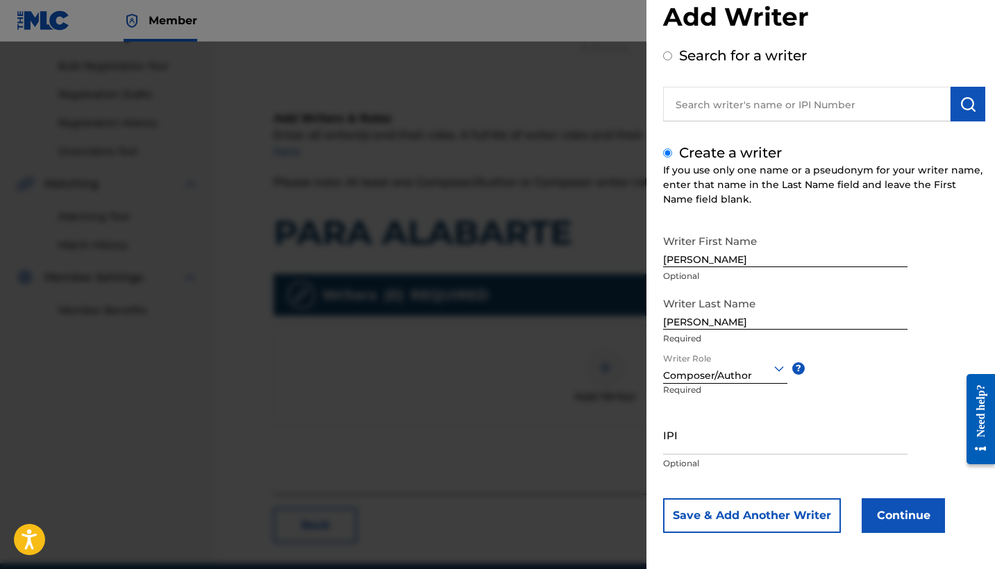
click at [898, 511] on button "Continue" at bounding box center [902, 515] width 83 height 35
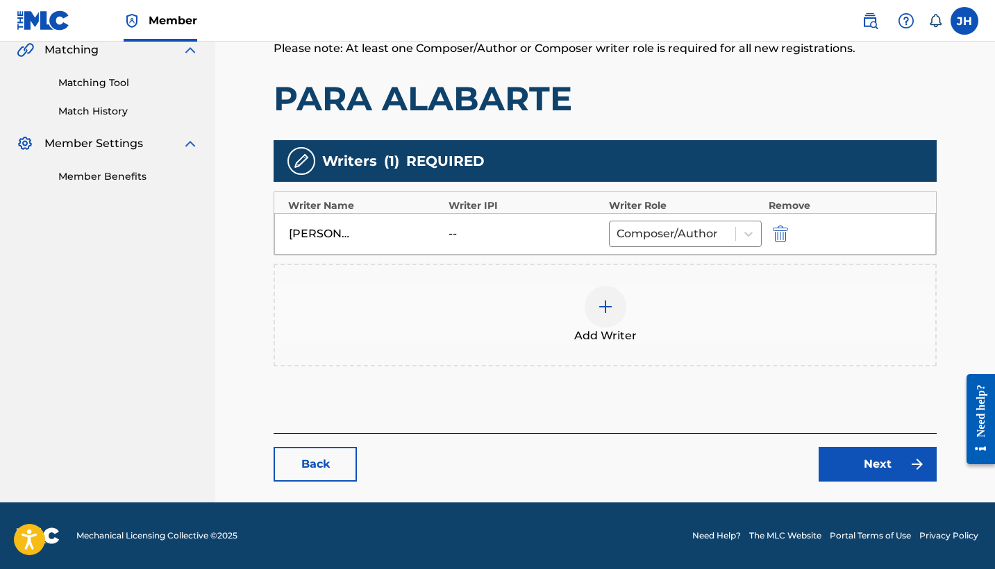
scroll to position [329, 0]
click at [909, 475] on link "Next" at bounding box center [877, 464] width 118 height 35
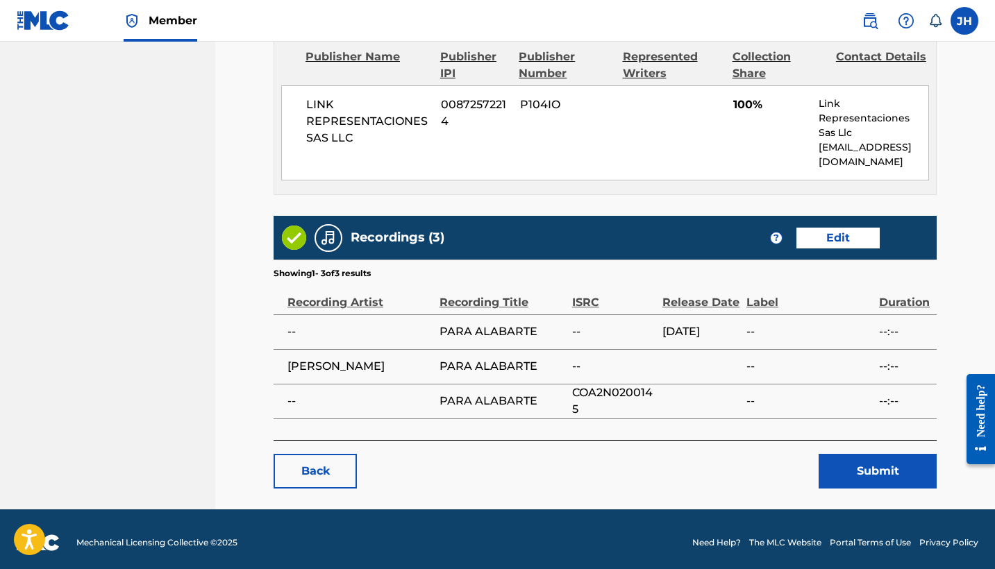
scroll to position [625, 0]
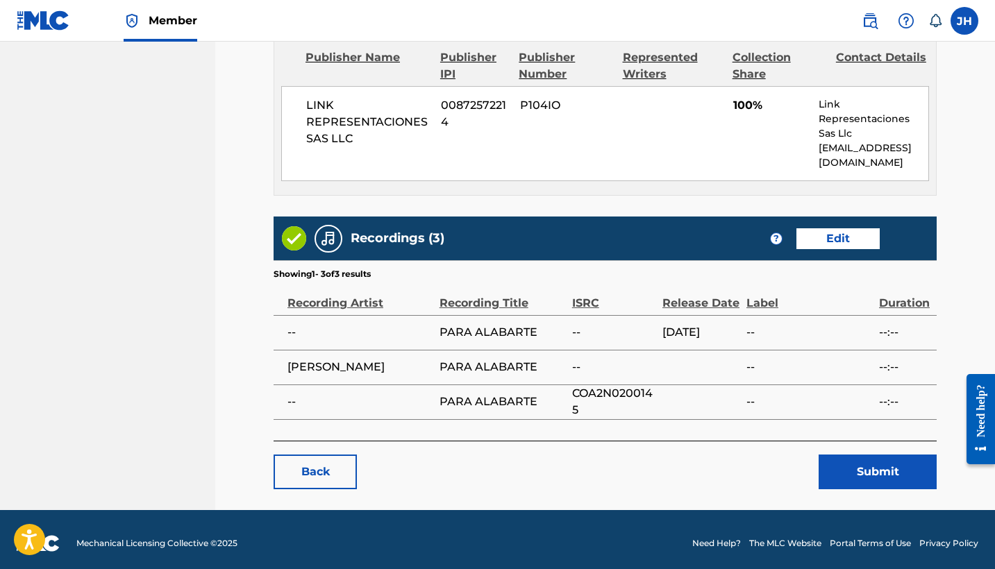
click at [911, 458] on button "Submit" at bounding box center [877, 472] width 118 height 35
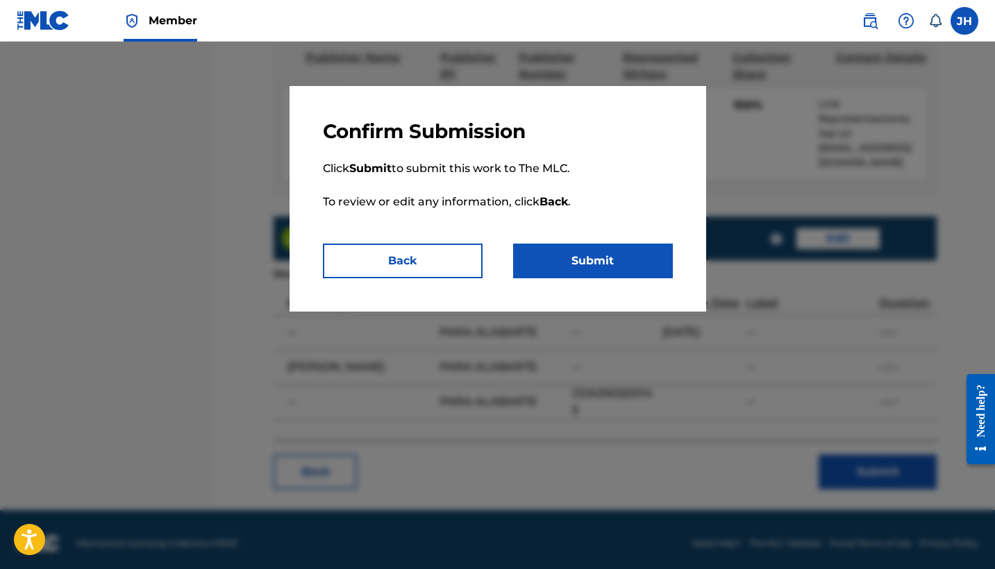
click at [625, 264] on button "Submit" at bounding box center [593, 261] width 160 height 35
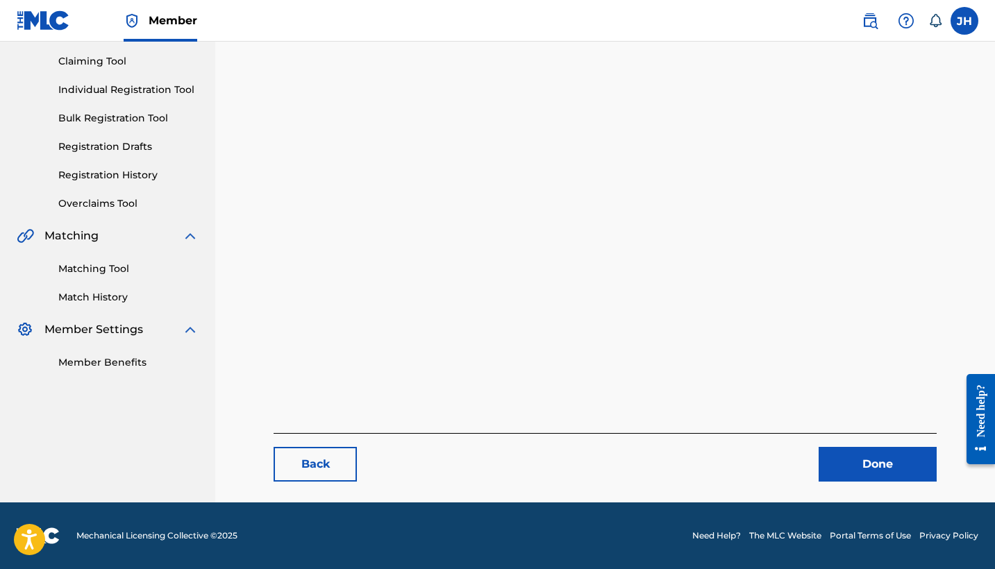
scroll to position [143, 0]
click at [864, 457] on link "Done" at bounding box center [877, 464] width 118 height 35
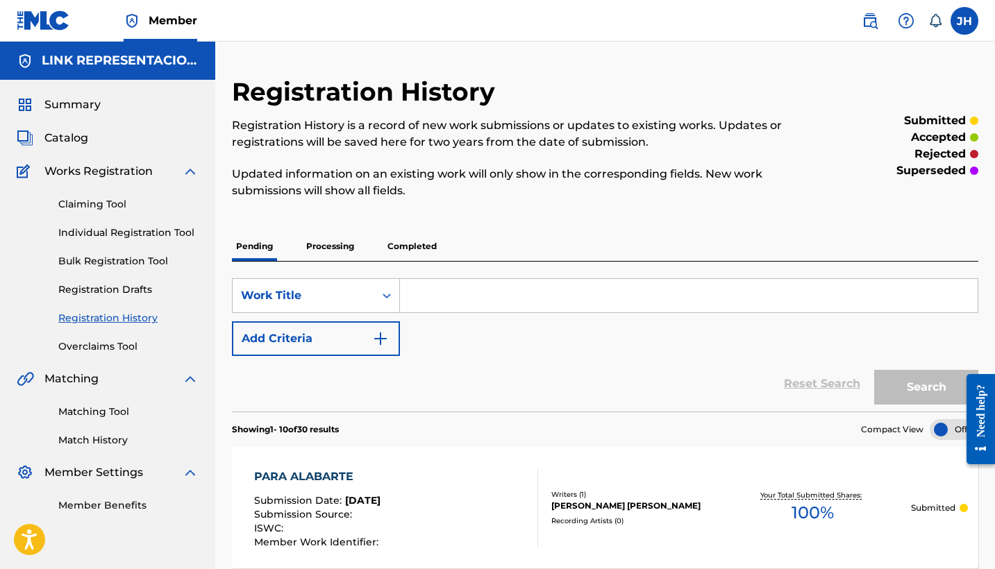
click at [80, 130] on span "Catalog" at bounding box center [66, 138] width 44 height 17
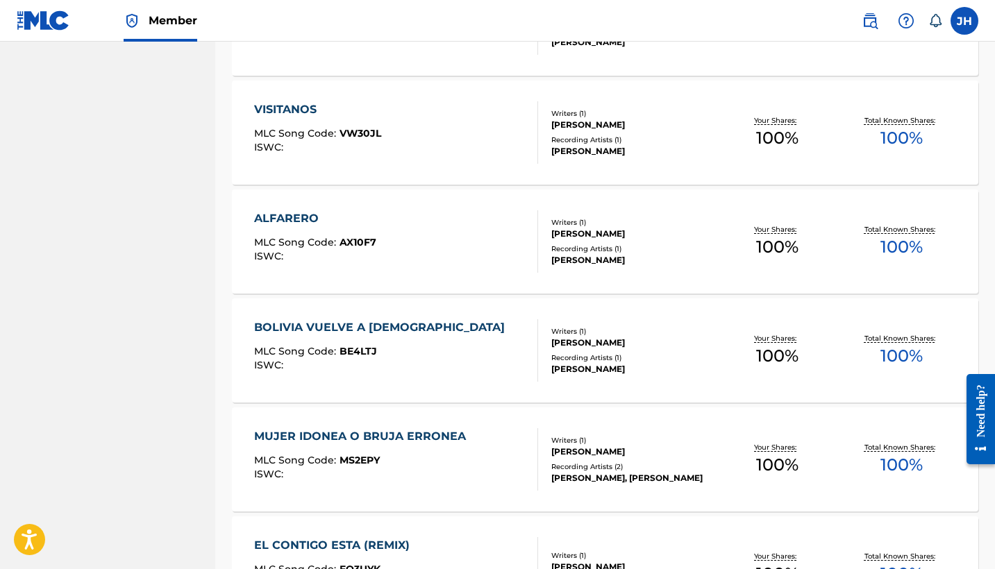
scroll to position [4102, 0]
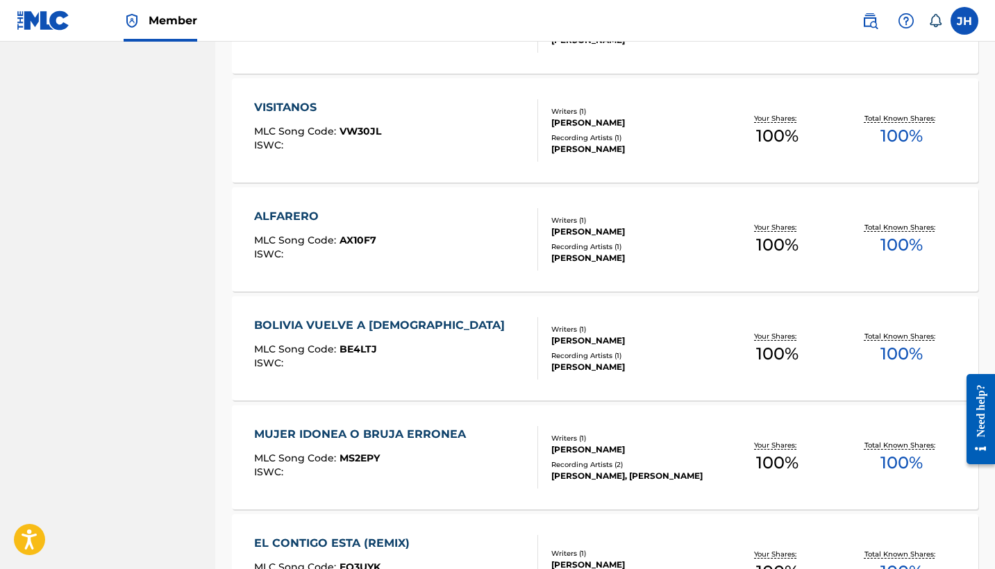
click at [295, 110] on div "VISITANOS" at bounding box center [317, 107] width 127 height 17
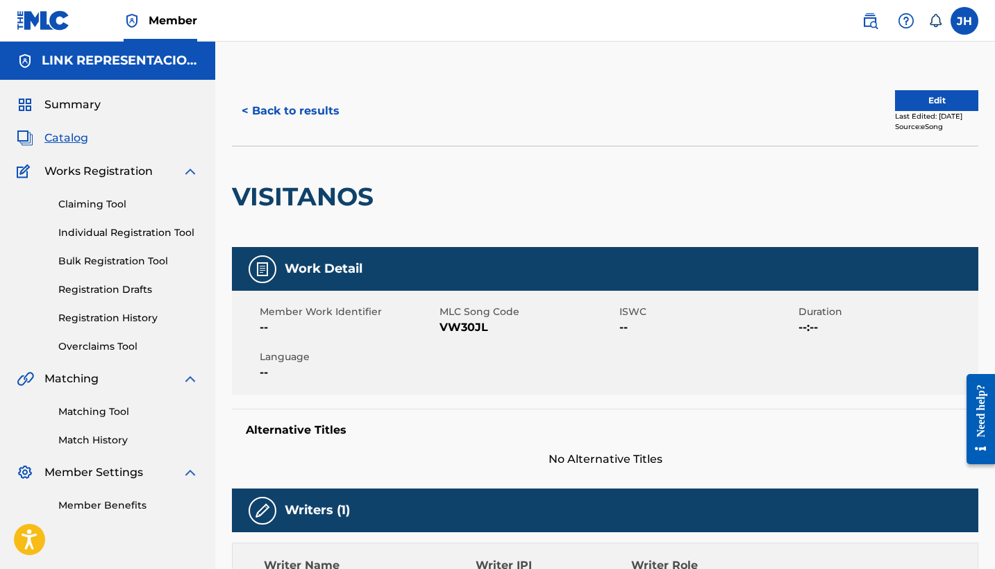
click at [935, 103] on button "Edit" at bounding box center [936, 100] width 83 height 21
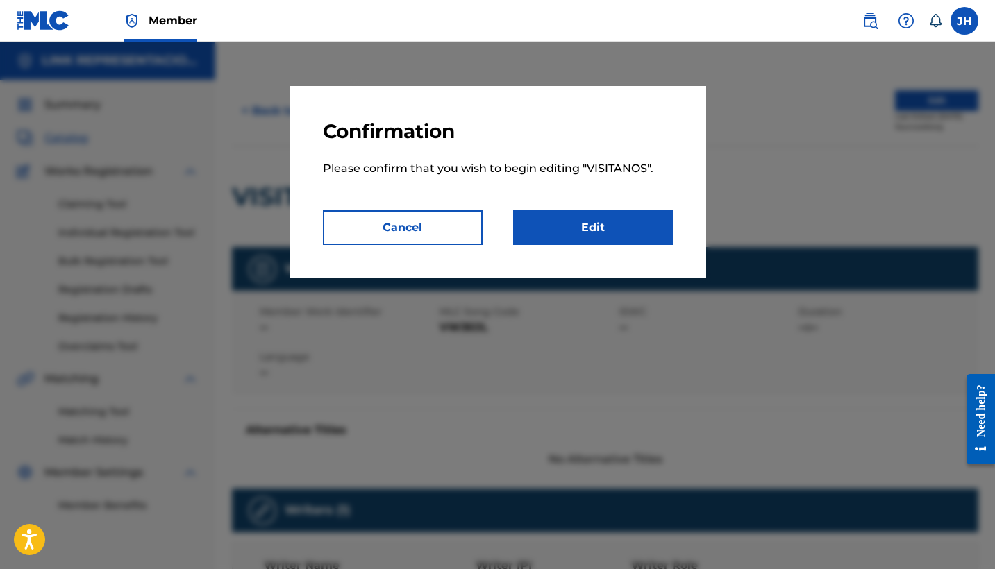
click at [637, 231] on link "Edit" at bounding box center [593, 227] width 160 height 35
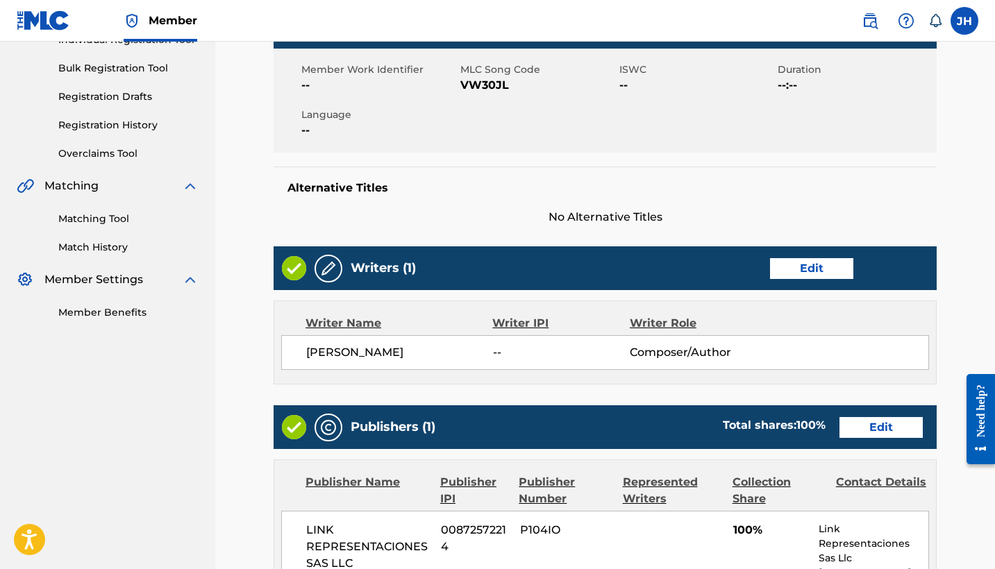
scroll to position [197, 0]
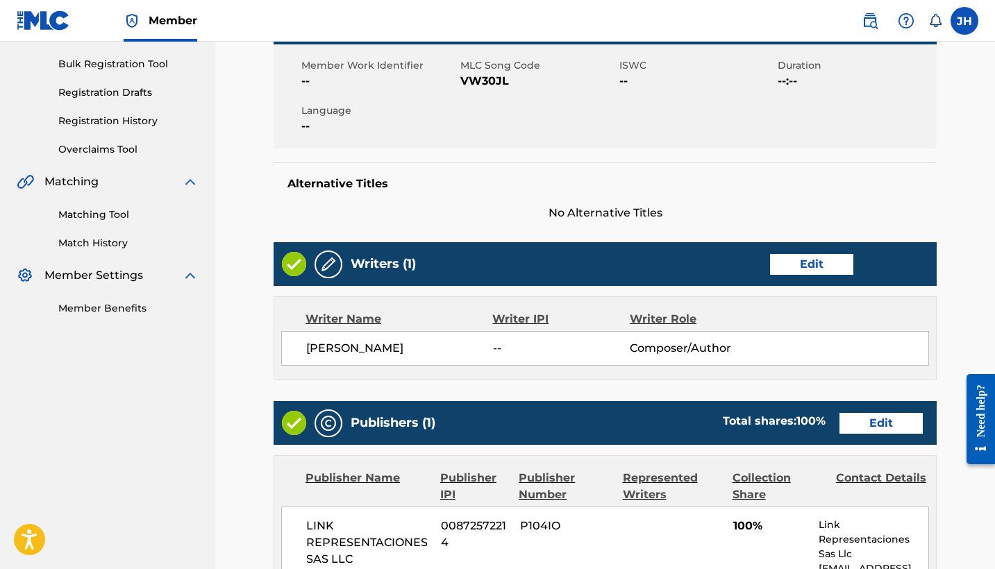
click at [793, 267] on link "Edit" at bounding box center [811, 264] width 83 height 21
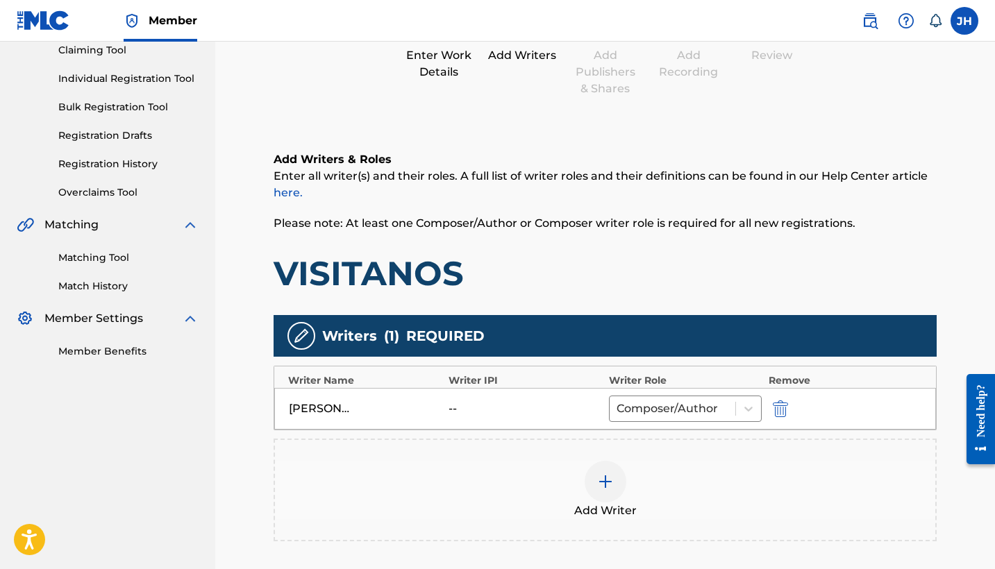
scroll to position [162, 0]
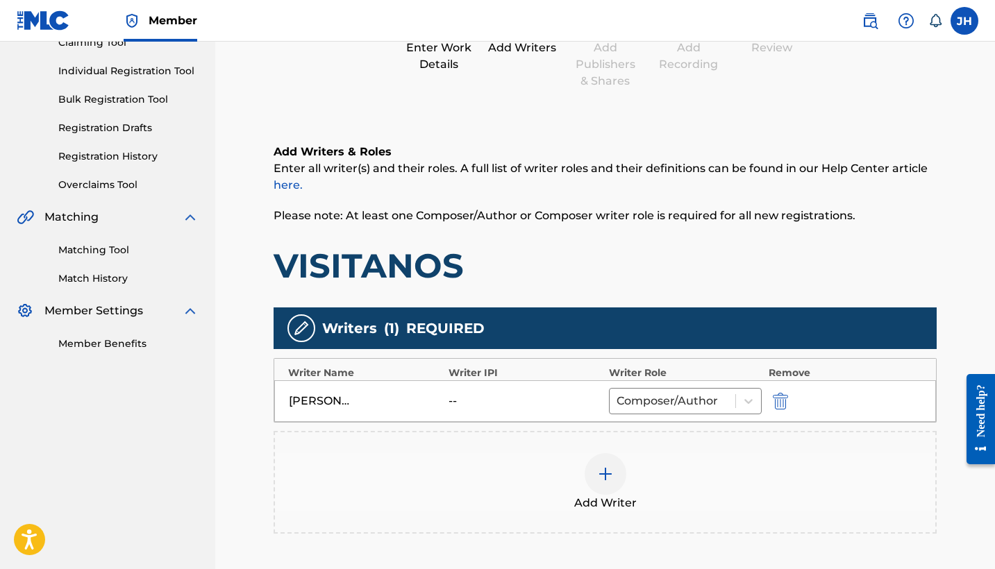
click at [775, 404] on img "submit" at bounding box center [780, 401] width 15 height 17
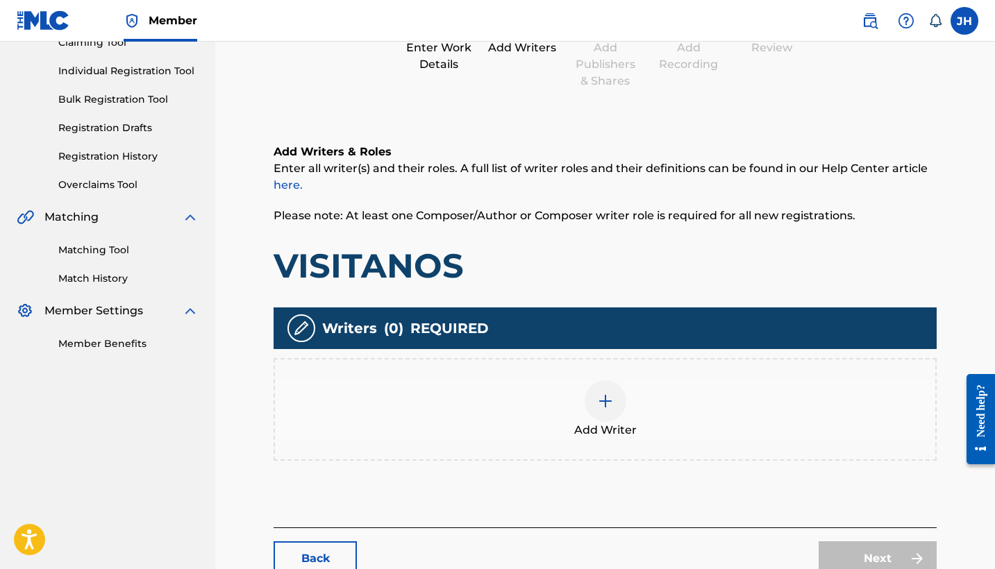
click at [603, 410] on div at bounding box center [605, 401] width 42 height 42
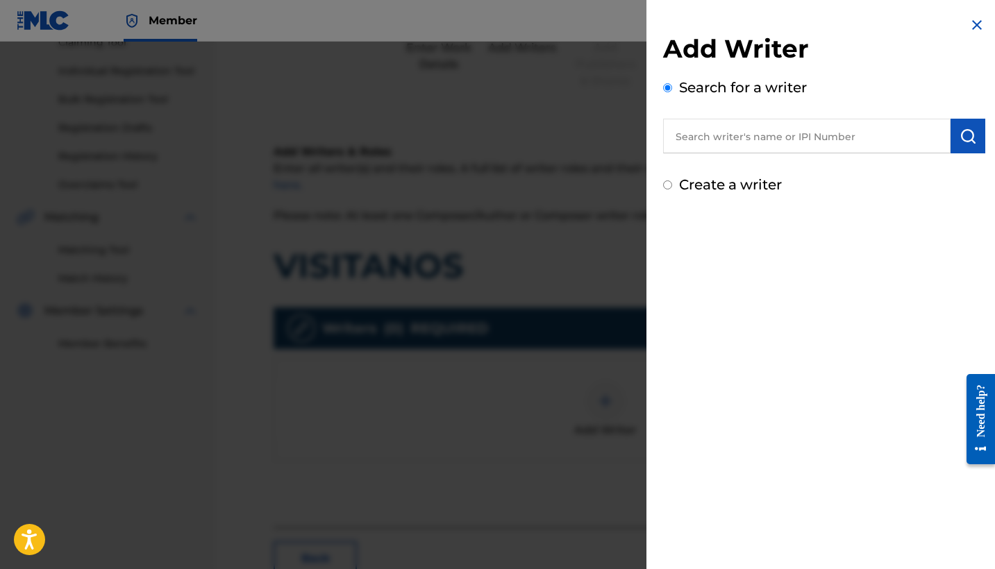
click at [757, 189] on label "Create a writer" at bounding box center [730, 184] width 103 height 17
radio input "true"
click at [672, 189] on input "Create a writer" at bounding box center [667, 184] width 9 height 9
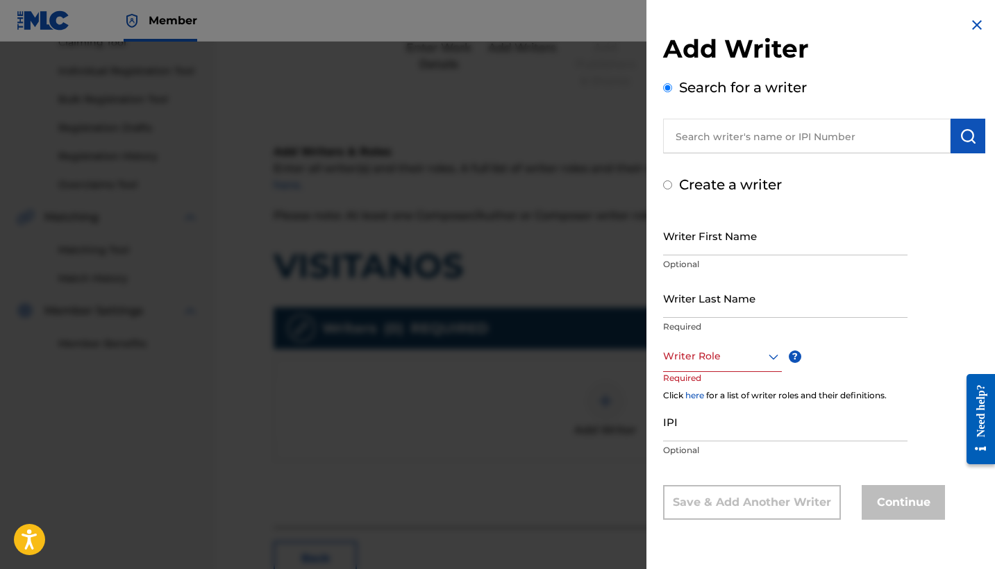
radio input "false"
radio input "true"
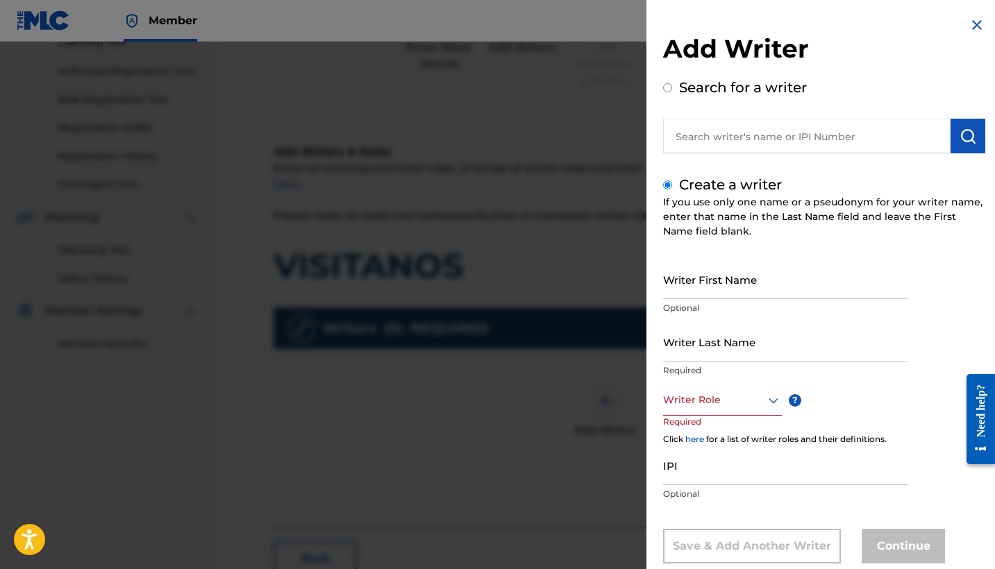
click at [761, 286] on input "Writer First Name" at bounding box center [785, 280] width 244 height 40
type input "Mauricio"
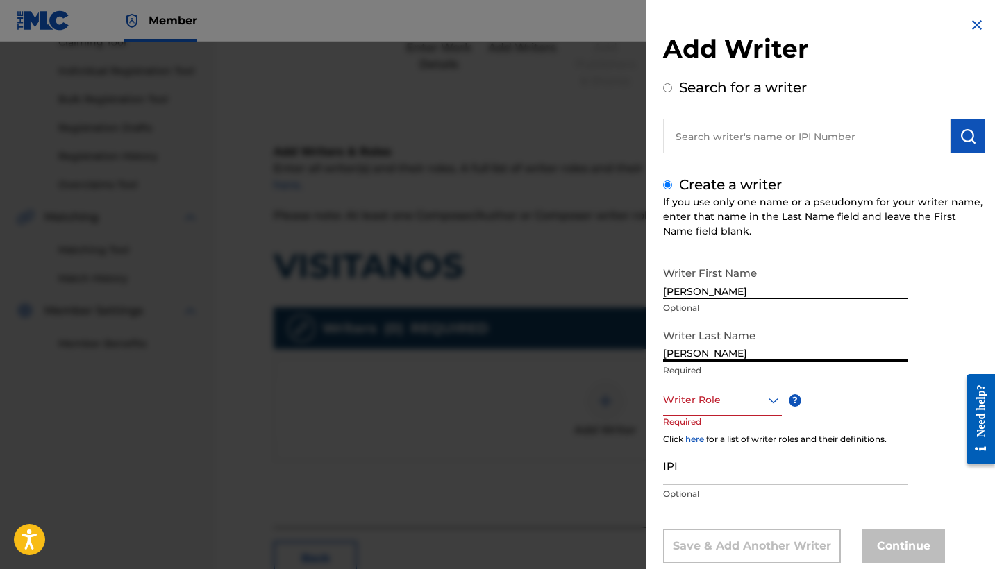
type input "Mendoza Orellana"
click at [757, 404] on div "Writer Role" at bounding box center [722, 400] width 119 height 31
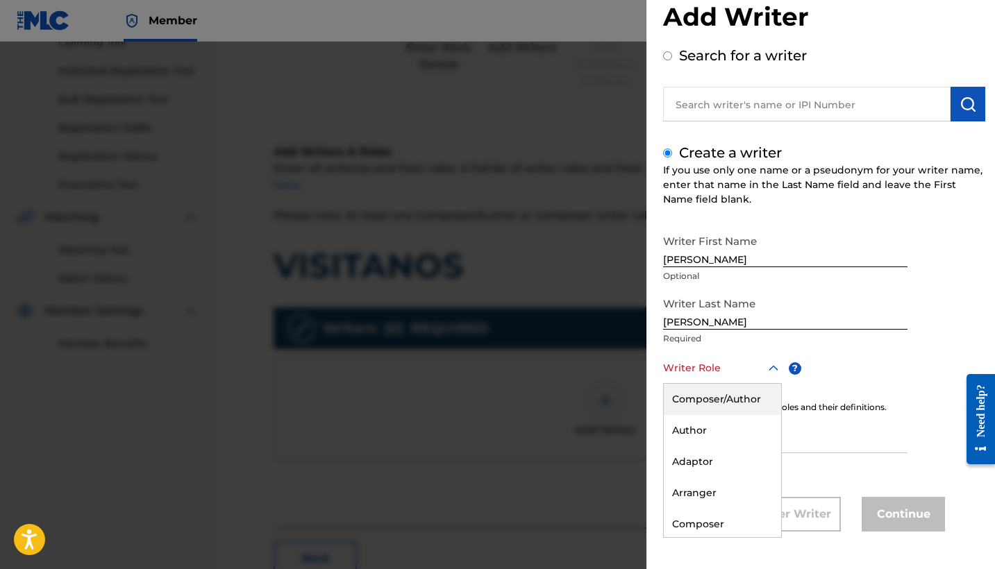
click at [757, 396] on div "Composer/Author" at bounding box center [722, 399] width 117 height 31
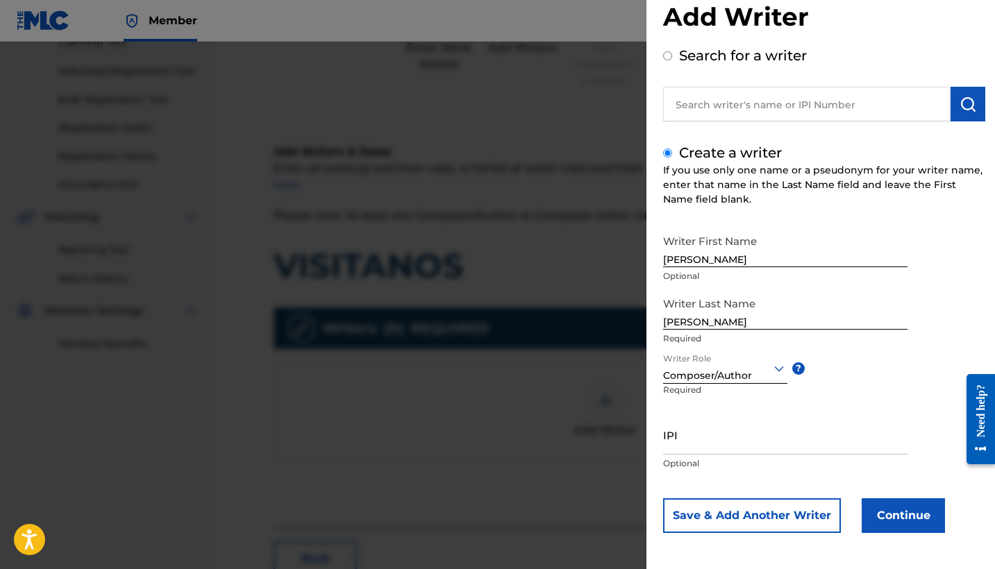
click at [893, 503] on button "Continue" at bounding box center [902, 515] width 83 height 35
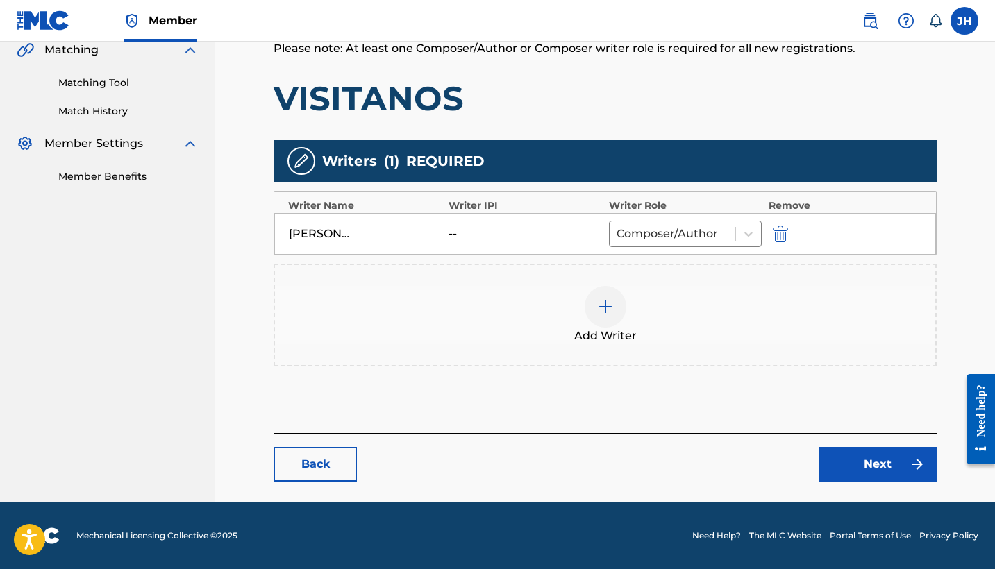
scroll to position [329, 0]
click at [899, 480] on link "Next" at bounding box center [877, 464] width 118 height 35
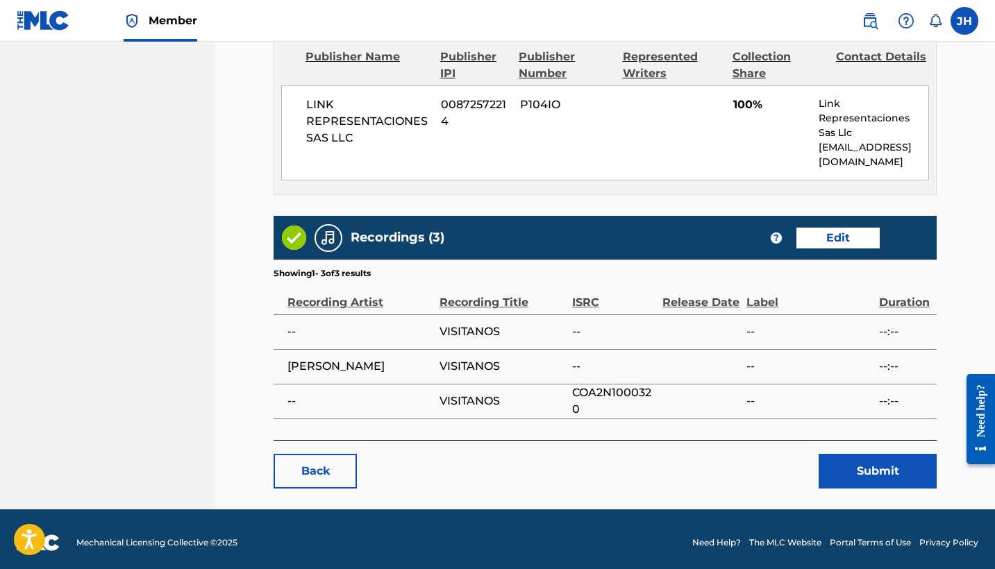
scroll to position [625, 0]
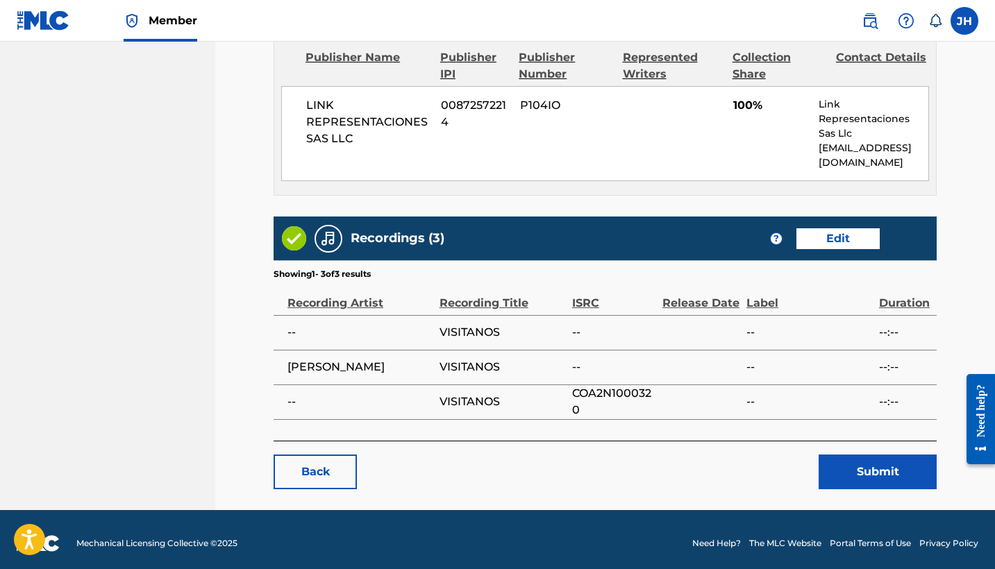
click at [902, 469] on button "Submit" at bounding box center [877, 472] width 118 height 35
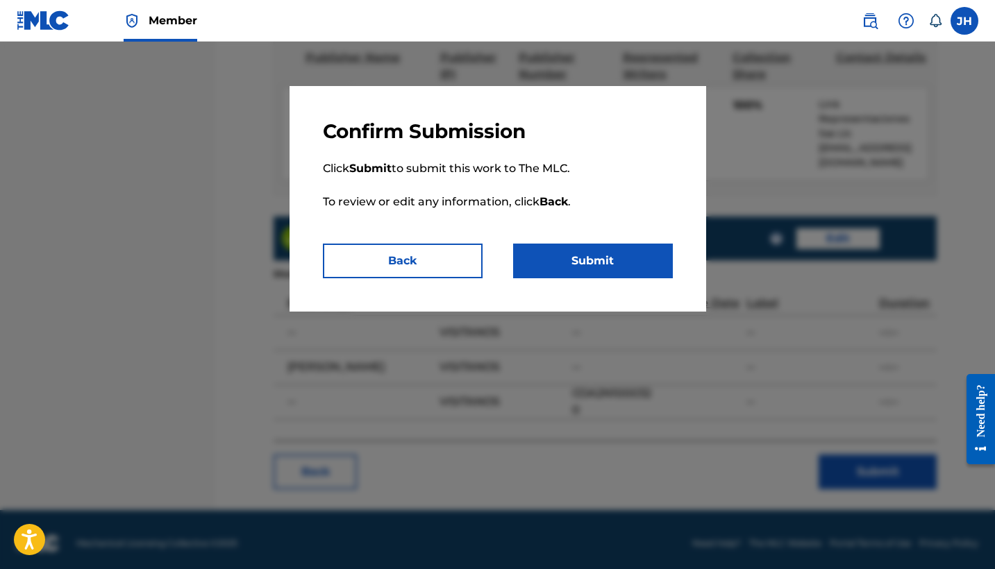
click at [582, 262] on button "Submit" at bounding box center [593, 261] width 160 height 35
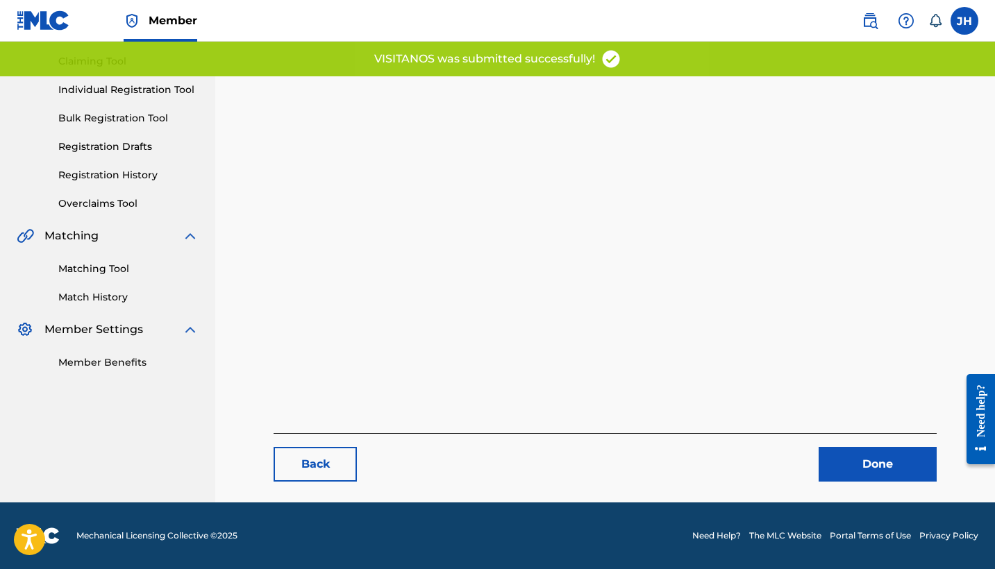
scroll to position [143, 0]
click at [886, 462] on link "Done" at bounding box center [877, 464] width 118 height 35
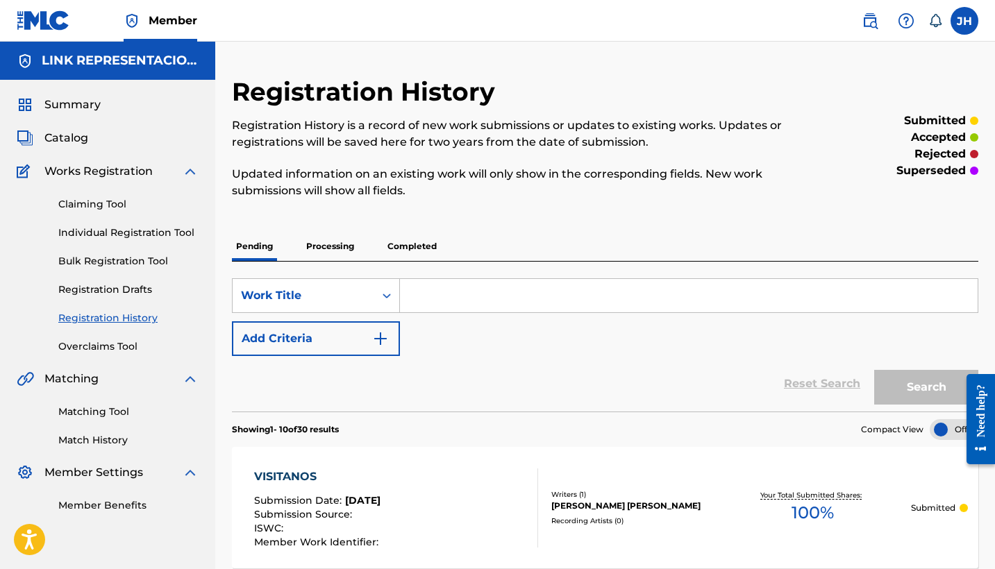
click at [80, 133] on span "Catalog" at bounding box center [66, 138] width 44 height 17
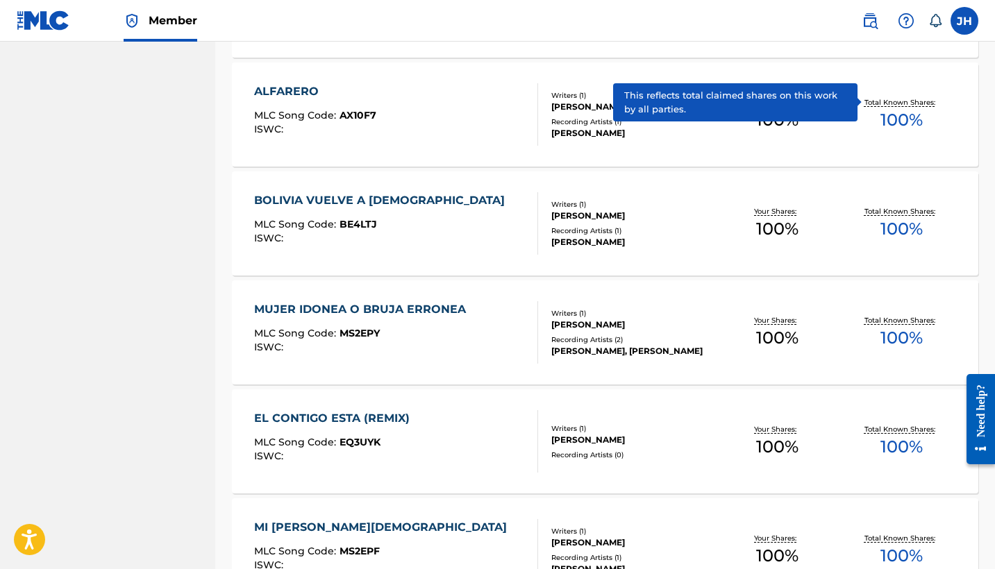
scroll to position [4249, 0]
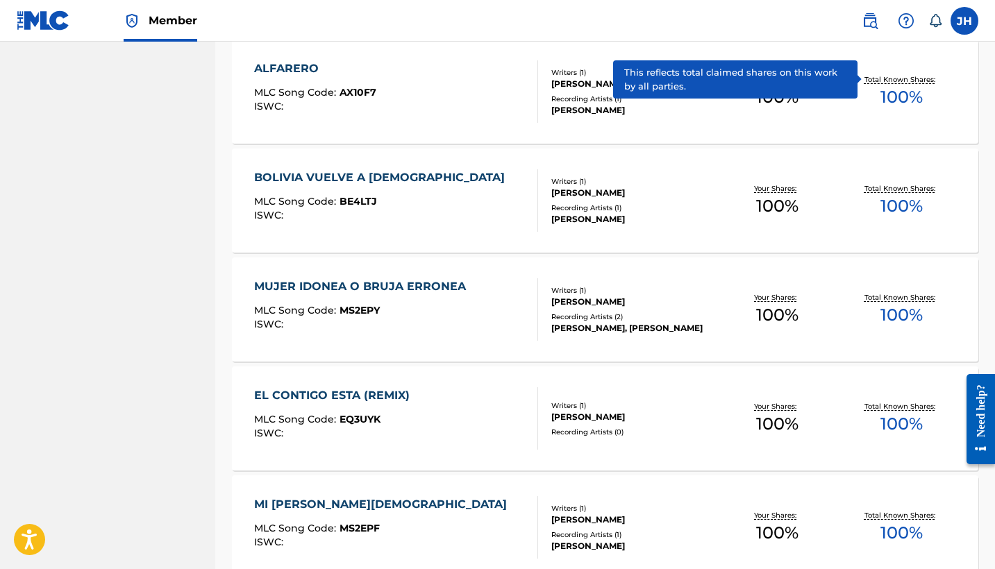
click at [310, 66] on div "ALFARERO" at bounding box center [315, 68] width 122 height 17
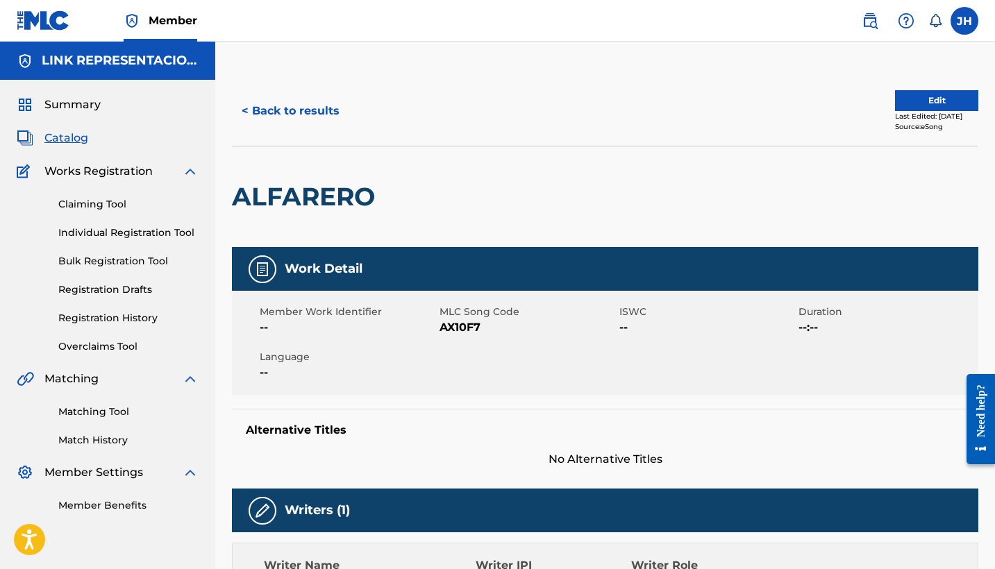
click at [934, 106] on button "Edit" at bounding box center [936, 100] width 83 height 21
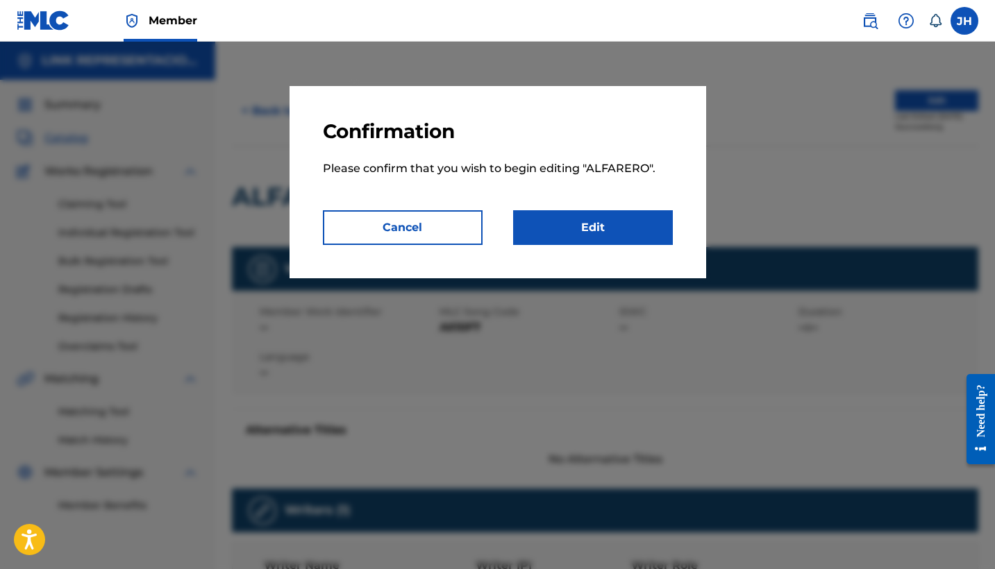
click at [659, 213] on link "Edit" at bounding box center [593, 227] width 160 height 35
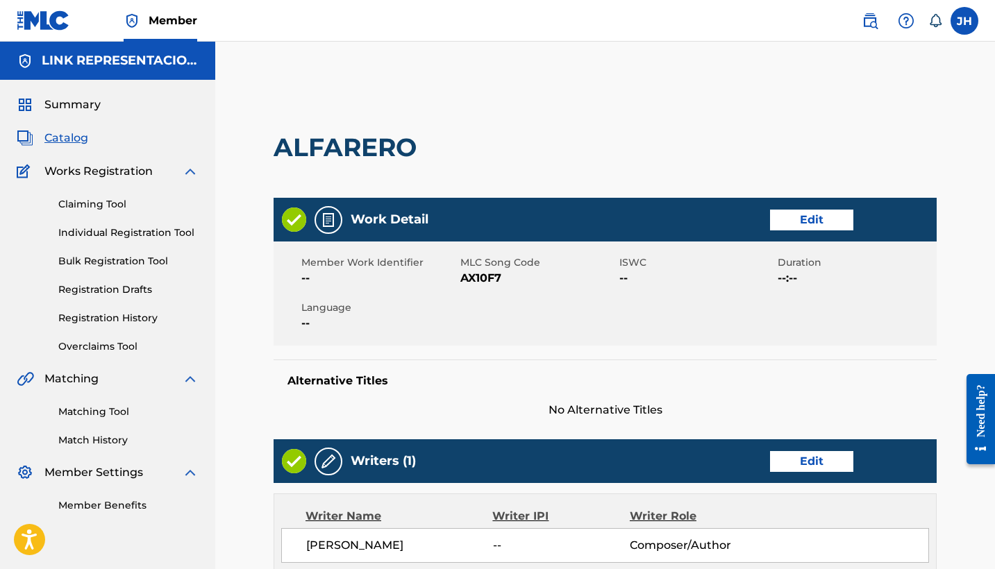
click at [828, 469] on link "Edit" at bounding box center [811, 461] width 83 height 21
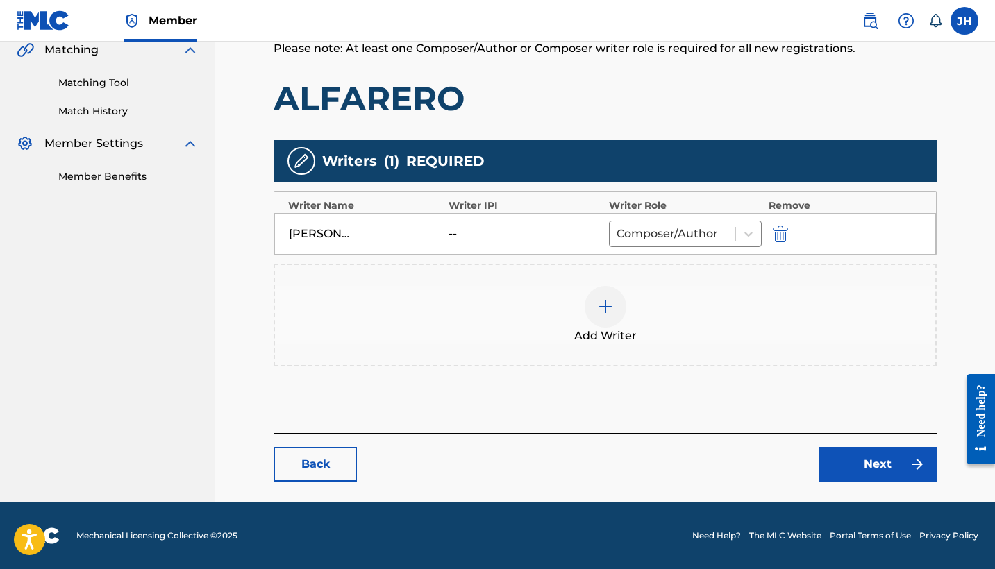
scroll to position [329, 0]
click at [775, 233] on img "submit" at bounding box center [780, 234] width 15 height 17
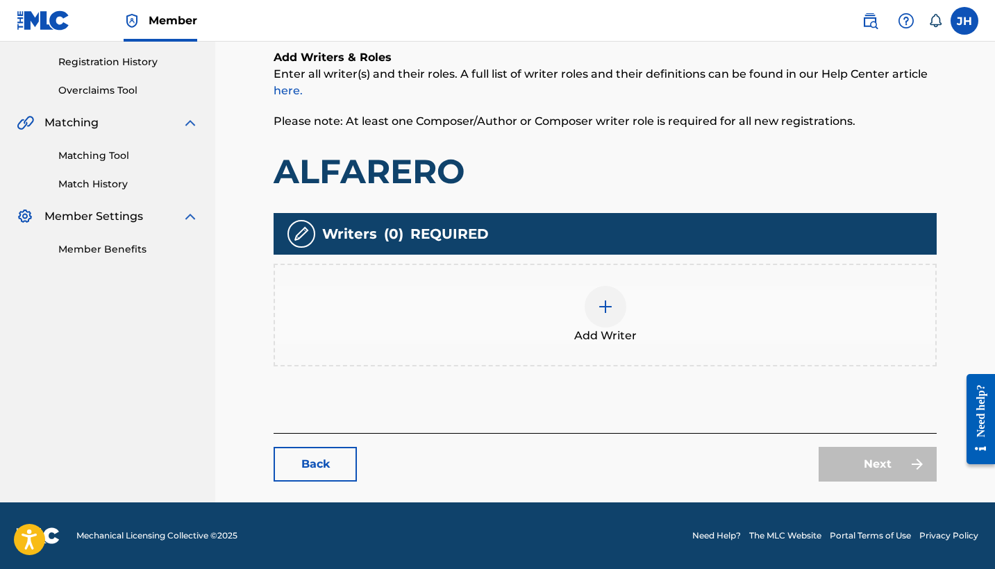
click at [598, 328] on span "Add Writer" at bounding box center [605, 336] width 62 height 17
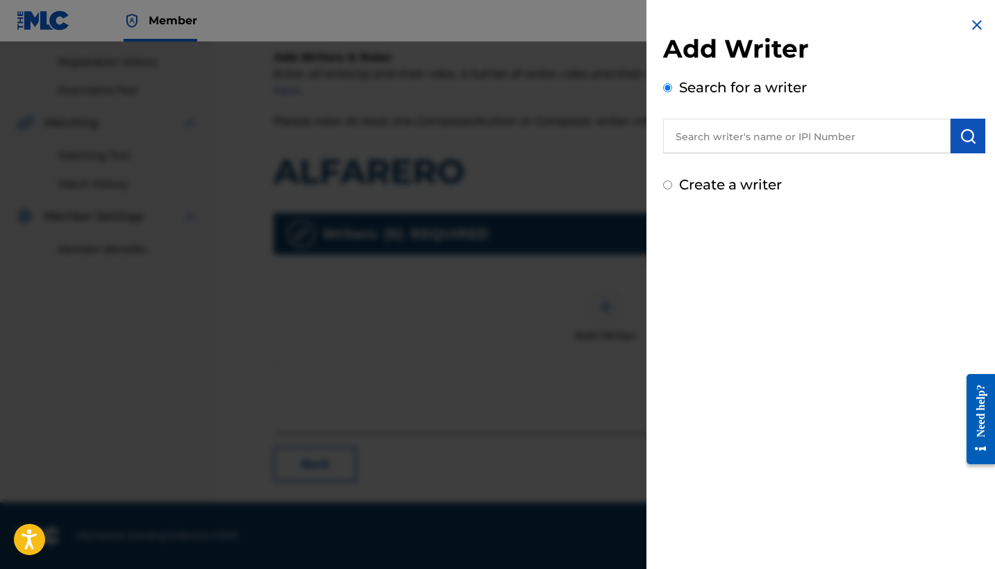
click at [741, 192] on label "Create a writer" at bounding box center [730, 184] width 103 height 17
radio input "true"
click at [672, 189] on input "Create a writer" at bounding box center [667, 184] width 9 height 9
radio input "false"
radio input "true"
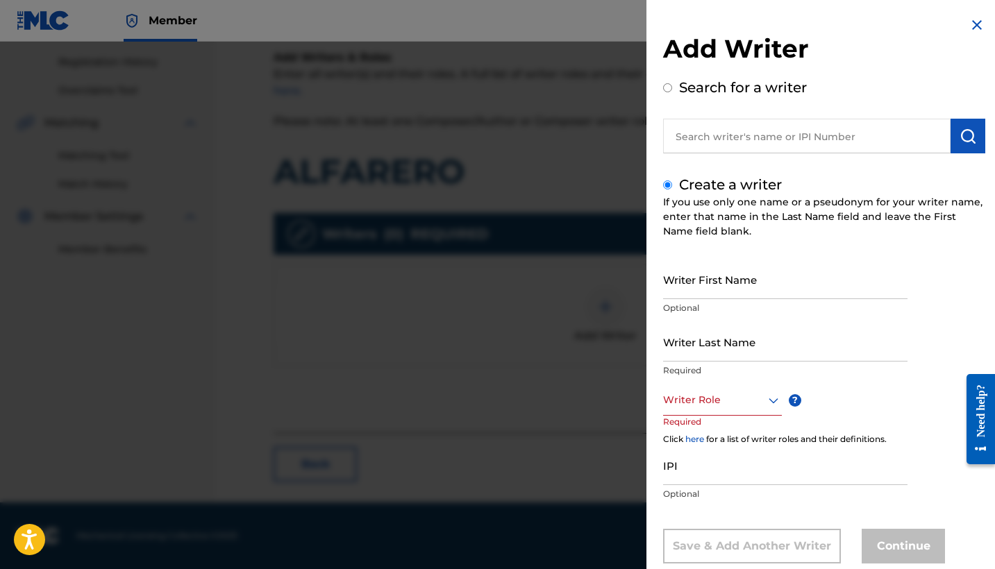
click at [745, 293] on input "Writer First Name" at bounding box center [785, 280] width 244 height 40
type input "Mauricio"
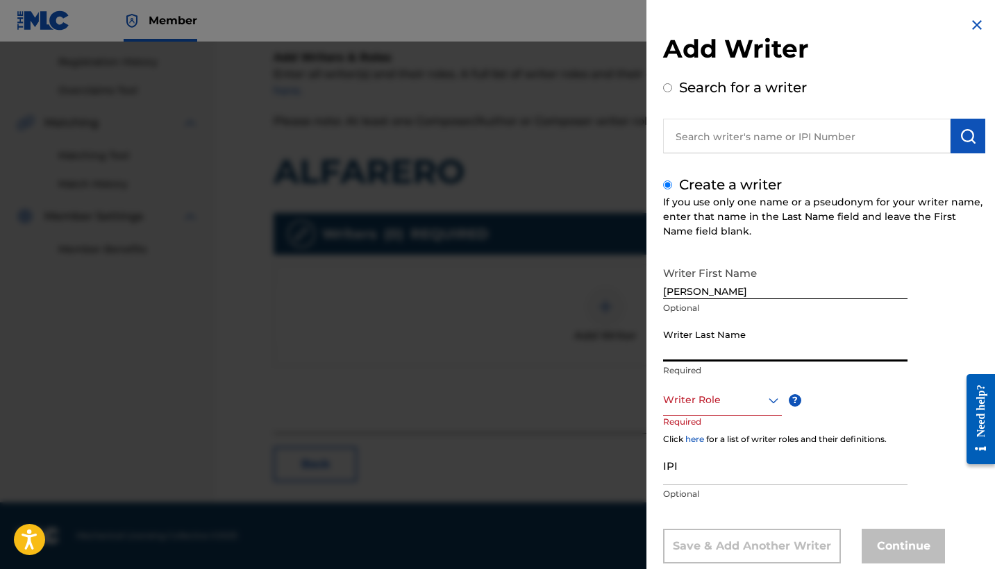
type input "m"
type input "Mendoza Orellana"
click at [733, 397] on div "Writer Role" at bounding box center [722, 400] width 119 height 31
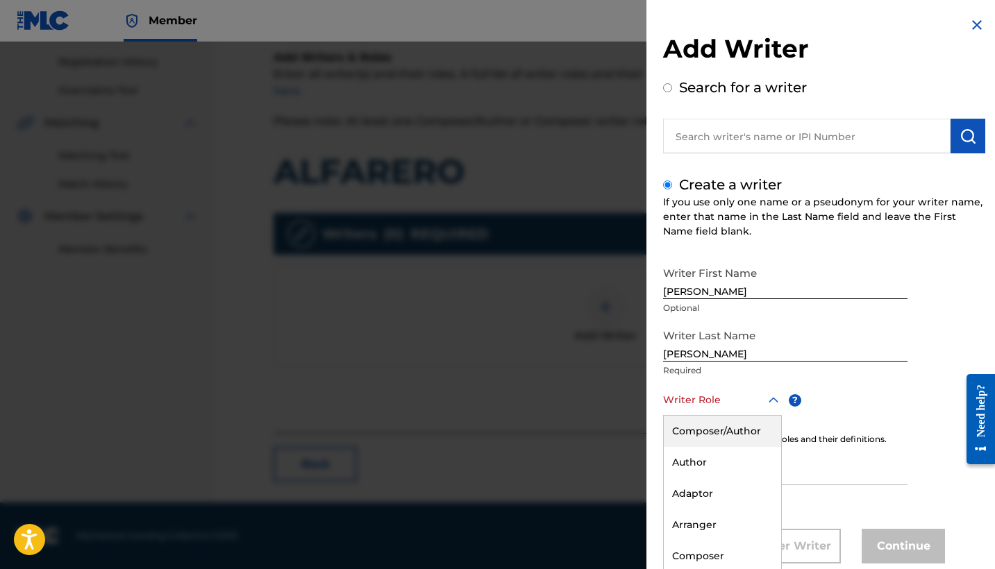
scroll to position [32, 0]
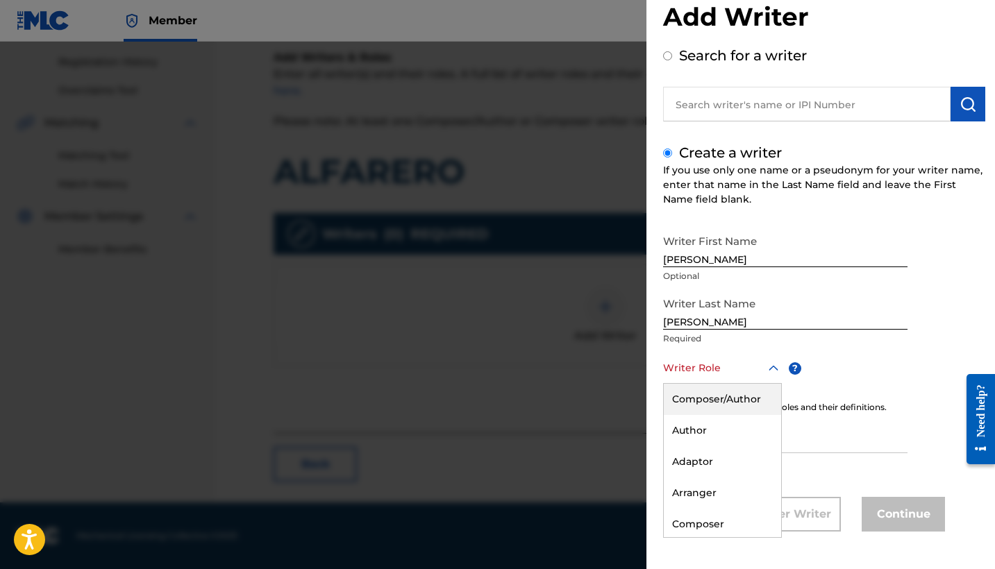
click at [734, 400] on div "Composer/Author" at bounding box center [722, 399] width 117 height 31
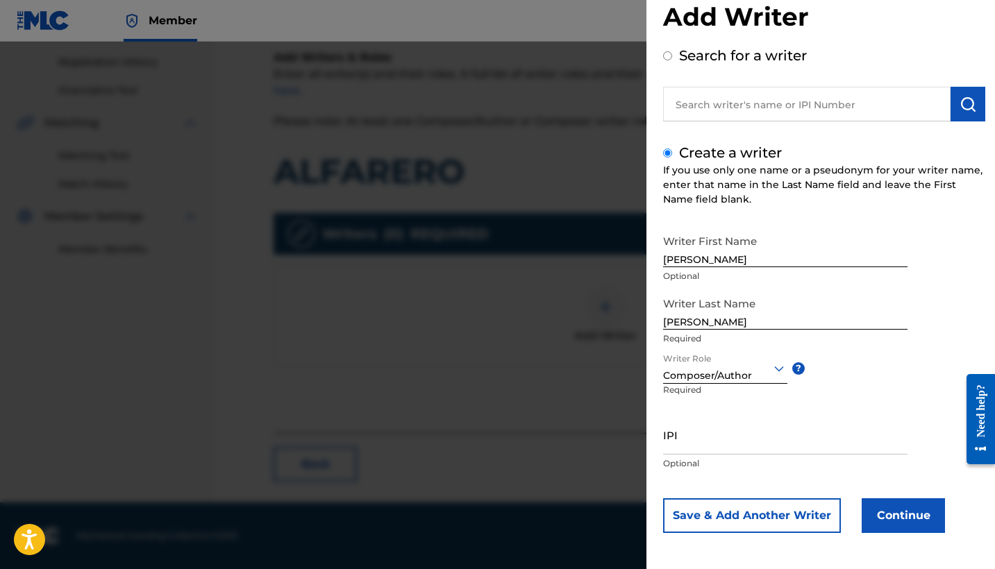
click at [890, 509] on button "Continue" at bounding box center [902, 515] width 83 height 35
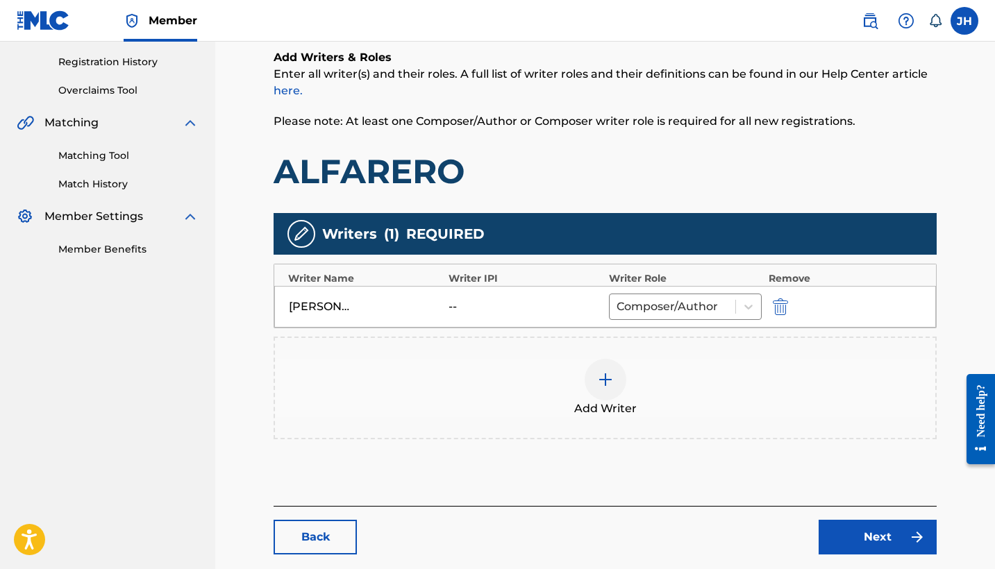
click at [342, 305] on div "[PERSON_NAME] [PERSON_NAME]" at bounding box center [320, 306] width 62 height 17
click at [900, 543] on link "Next" at bounding box center [877, 537] width 118 height 35
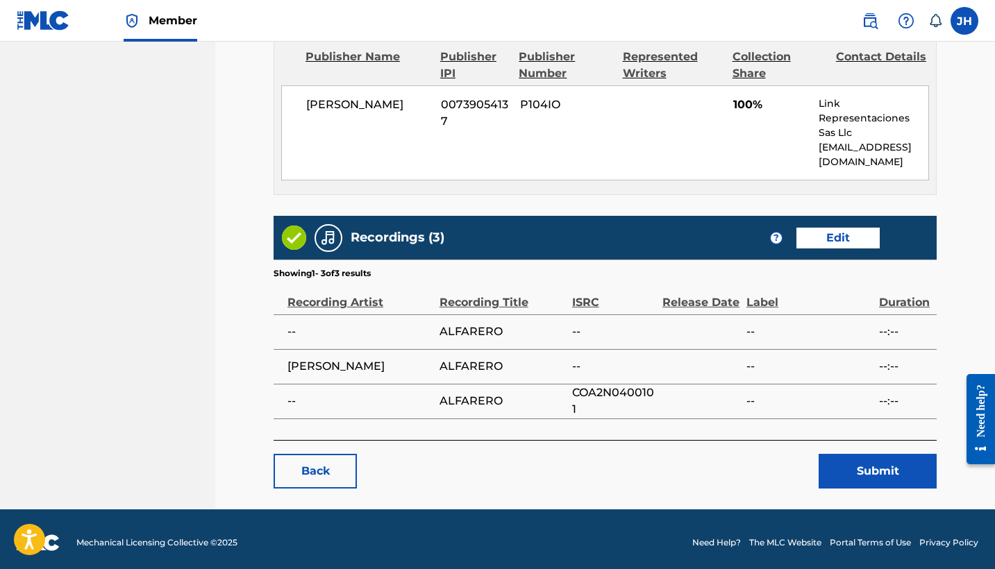
scroll to position [625, 0]
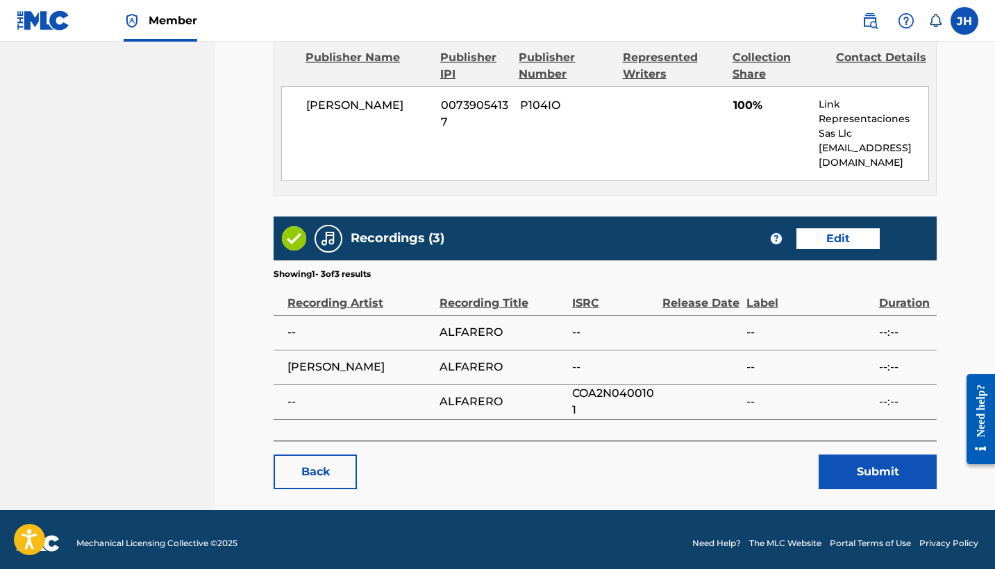
click at [892, 455] on button "Submit" at bounding box center [877, 472] width 118 height 35
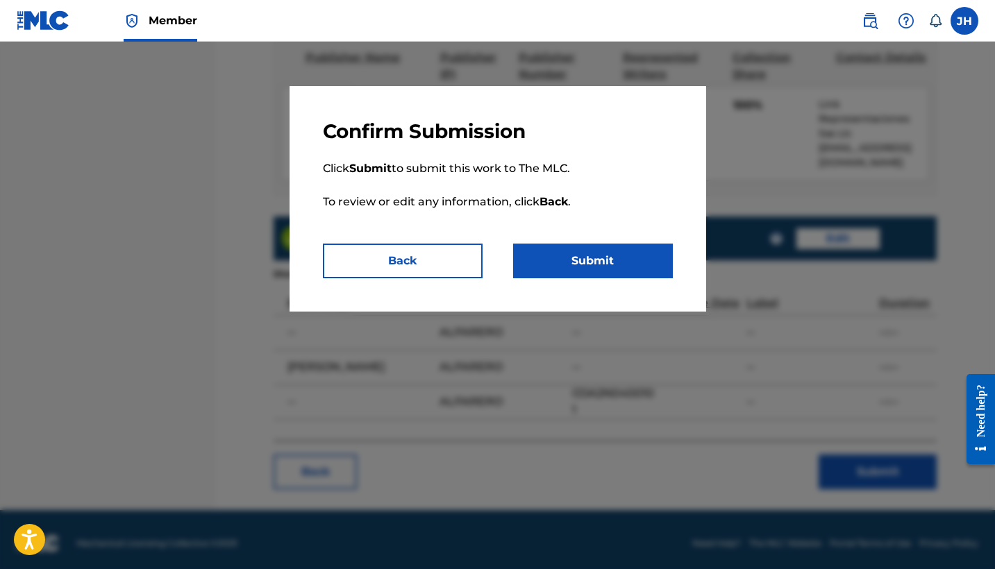
click at [607, 243] on p "Click Submit to submit this work to The MLC. To review or edit any information,…" at bounding box center [498, 194] width 350 height 100
click at [624, 275] on button "Submit" at bounding box center [593, 261] width 160 height 35
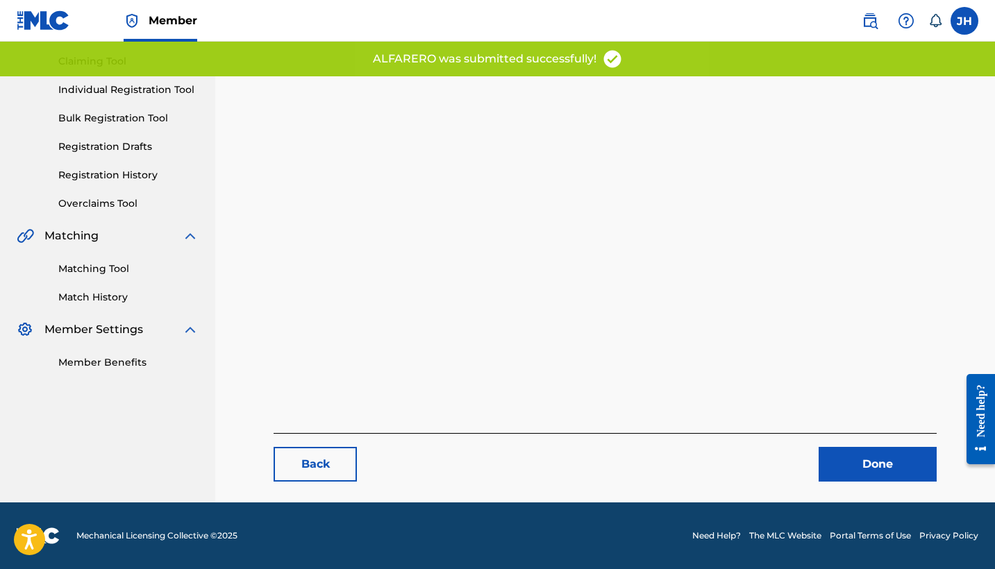
scroll to position [143, 0]
click at [882, 470] on link "Done" at bounding box center [877, 464] width 118 height 35
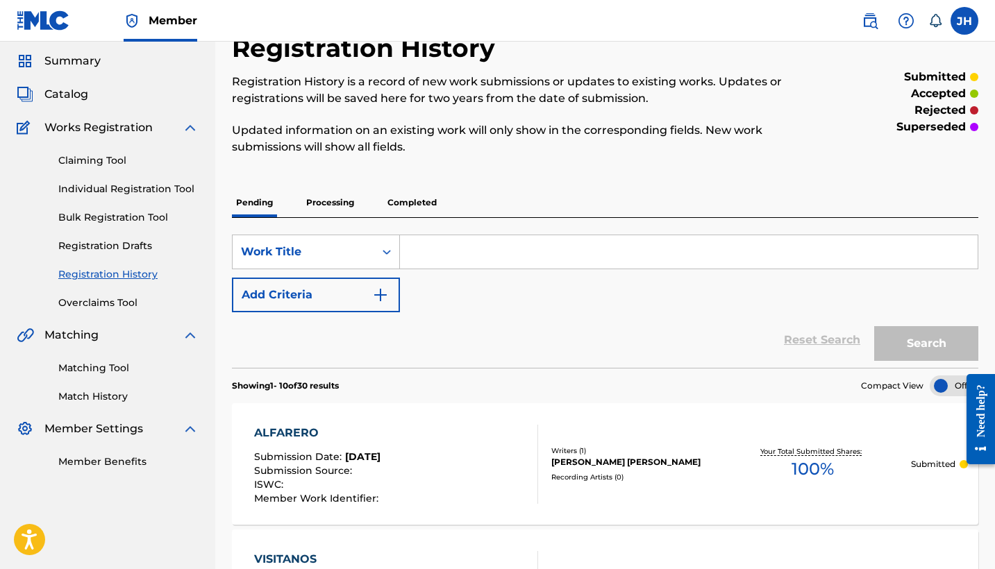
scroll to position [36, 0]
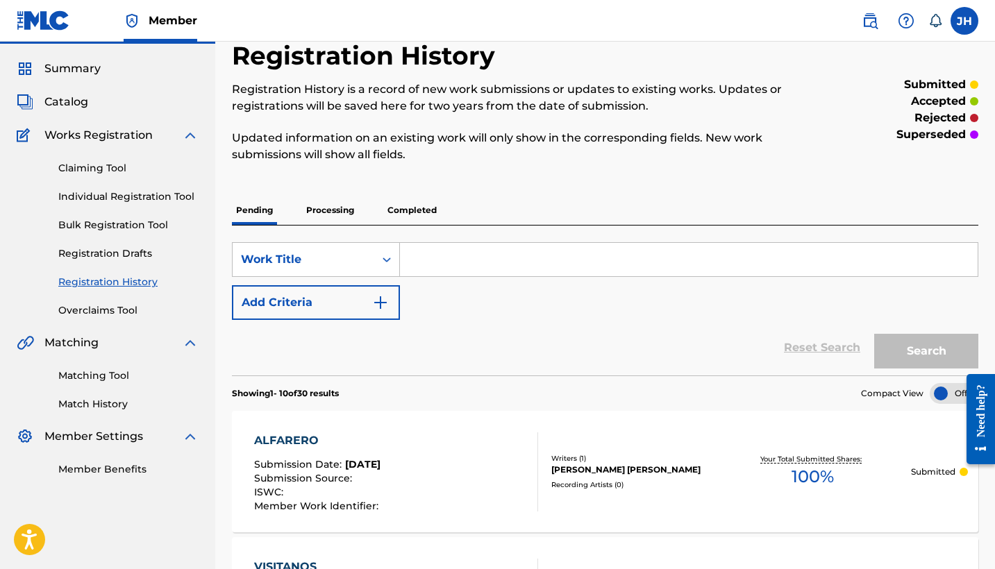
click at [76, 95] on span "Catalog" at bounding box center [66, 102] width 44 height 17
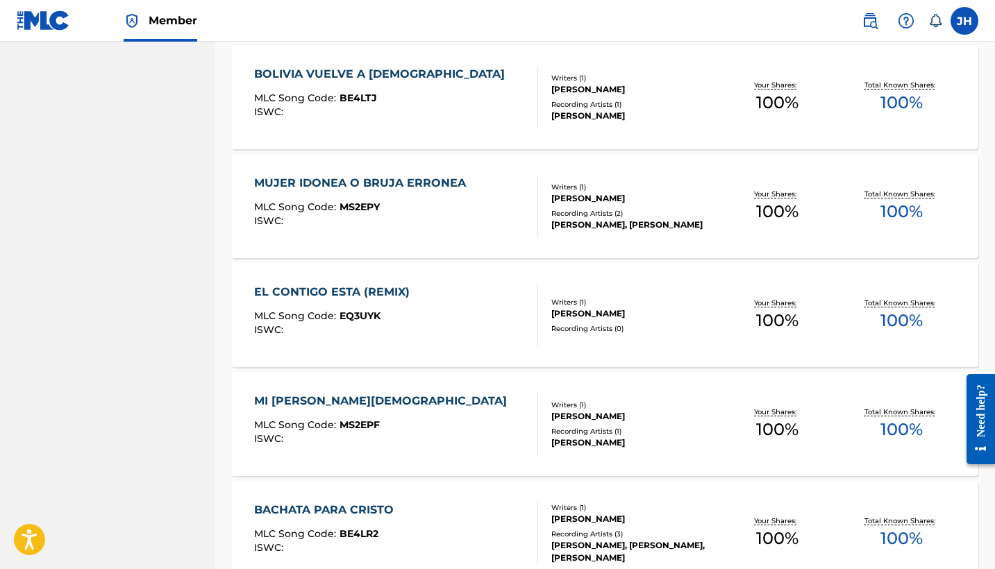
scroll to position [4355, 0]
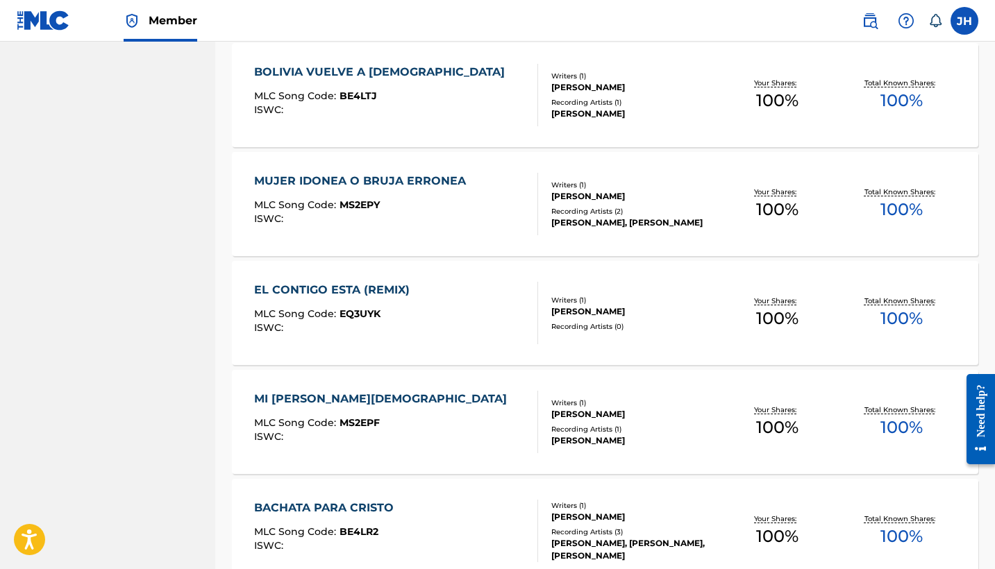
click at [375, 64] on div "BOLIVIA VUELVE A CRISTO" at bounding box center [383, 72] width 258 height 17
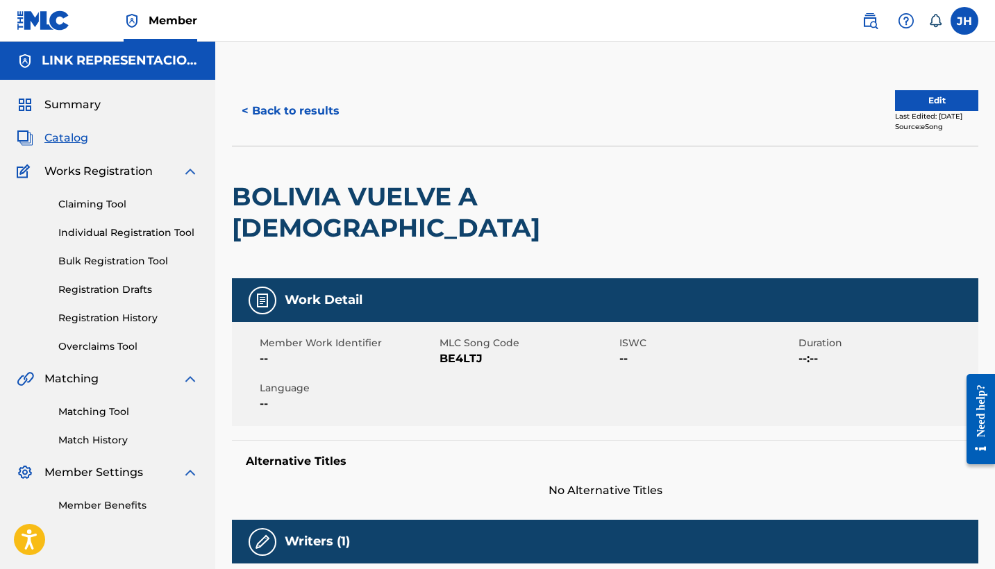
click at [924, 95] on button "Edit" at bounding box center [936, 100] width 83 height 21
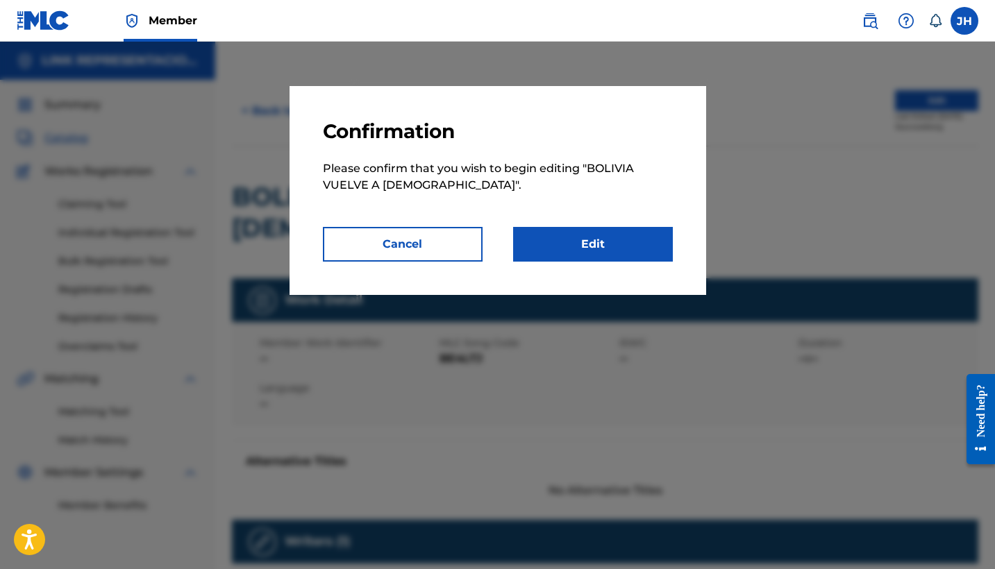
click at [614, 237] on link "Edit" at bounding box center [593, 244] width 160 height 35
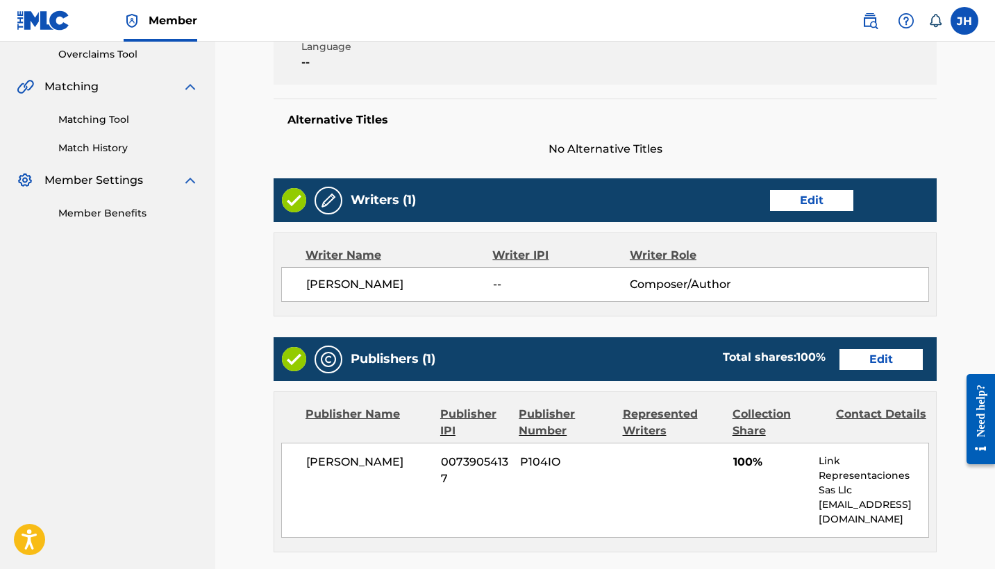
scroll to position [310, 0]
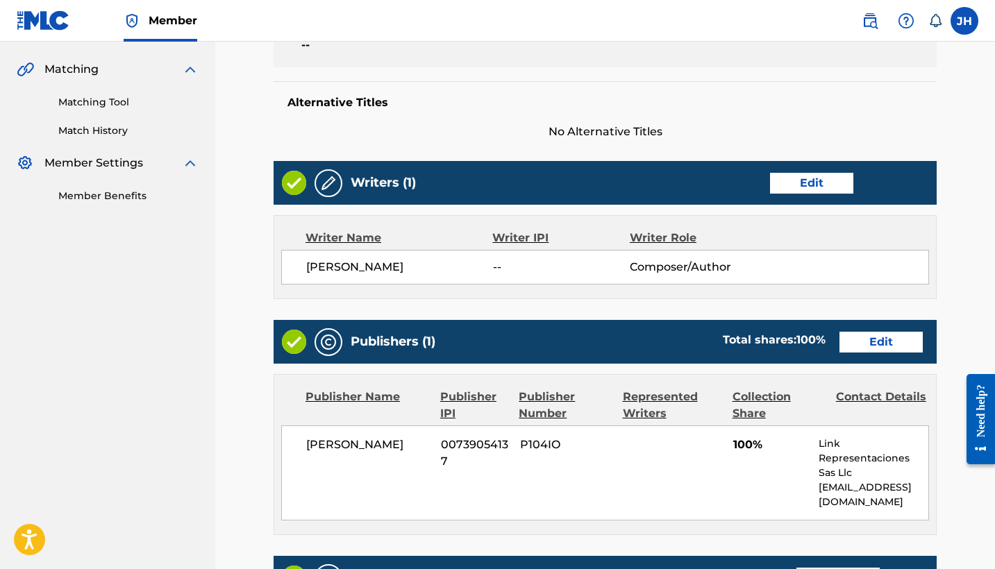
click at [821, 173] on link "Edit" at bounding box center [811, 183] width 83 height 21
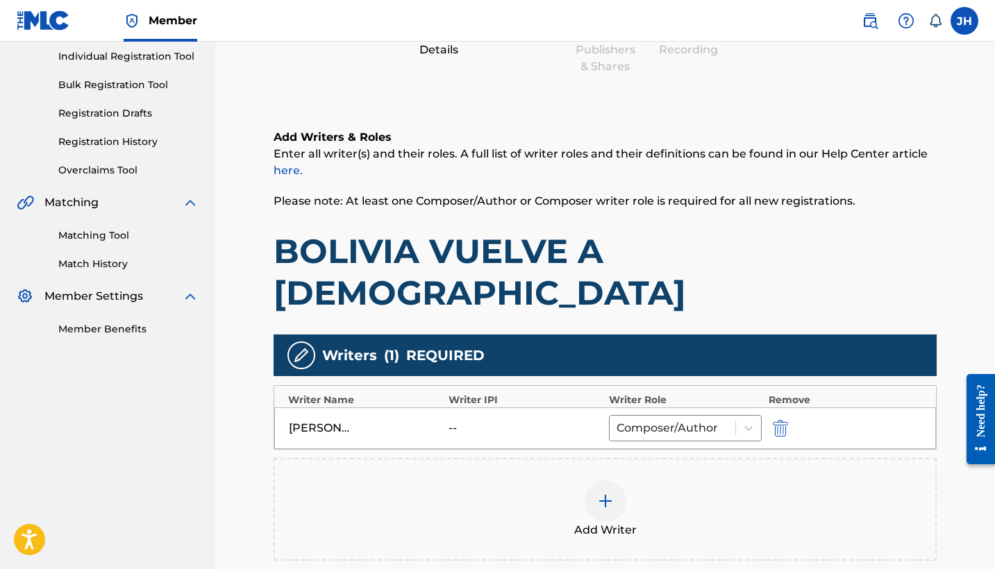
scroll to position [204, 0]
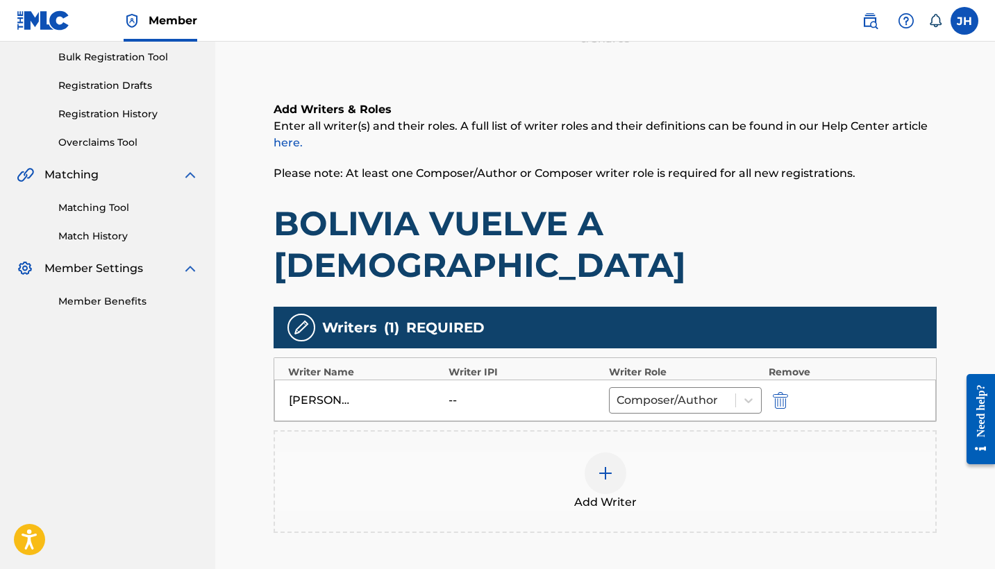
click at [778, 392] on img "submit" at bounding box center [780, 400] width 15 height 17
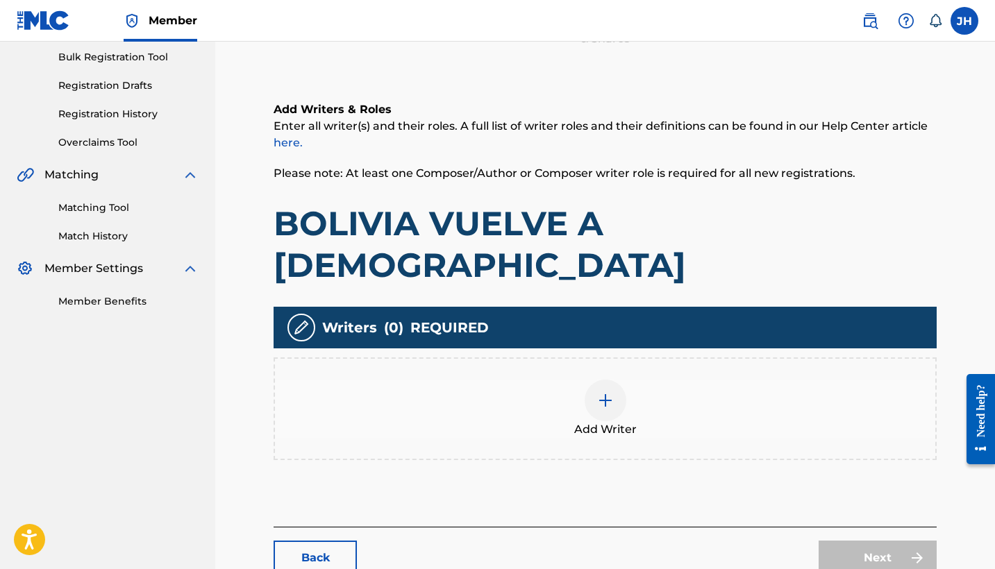
click at [607, 380] on div at bounding box center [605, 401] width 42 height 42
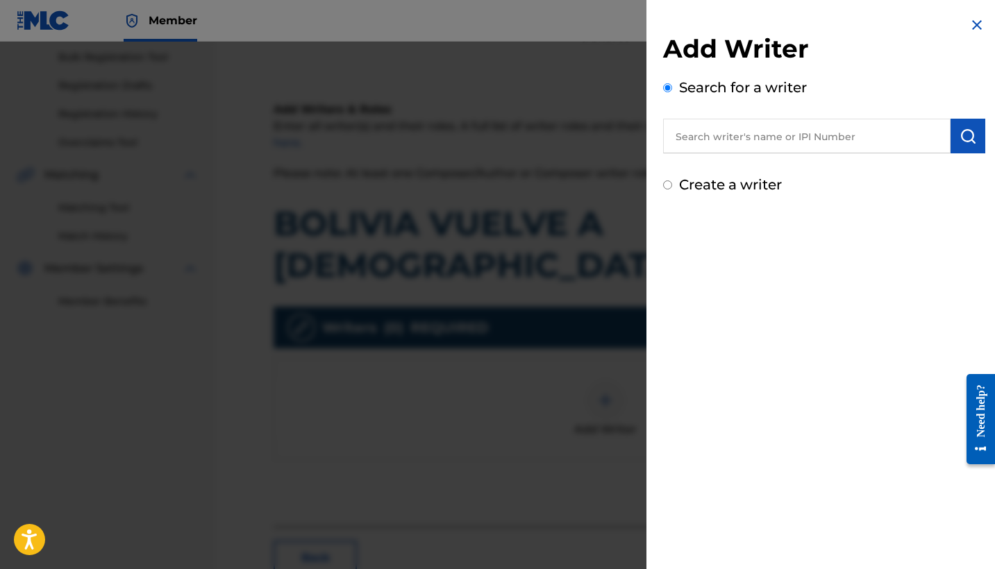
click at [758, 188] on label "Create a writer" at bounding box center [730, 184] width 103 height 17
radio input "true"
click at [672, 188] on input "Create a writer" at bounding box center [667, 184] width 9 height 9
radio input "false"
radio input "true"
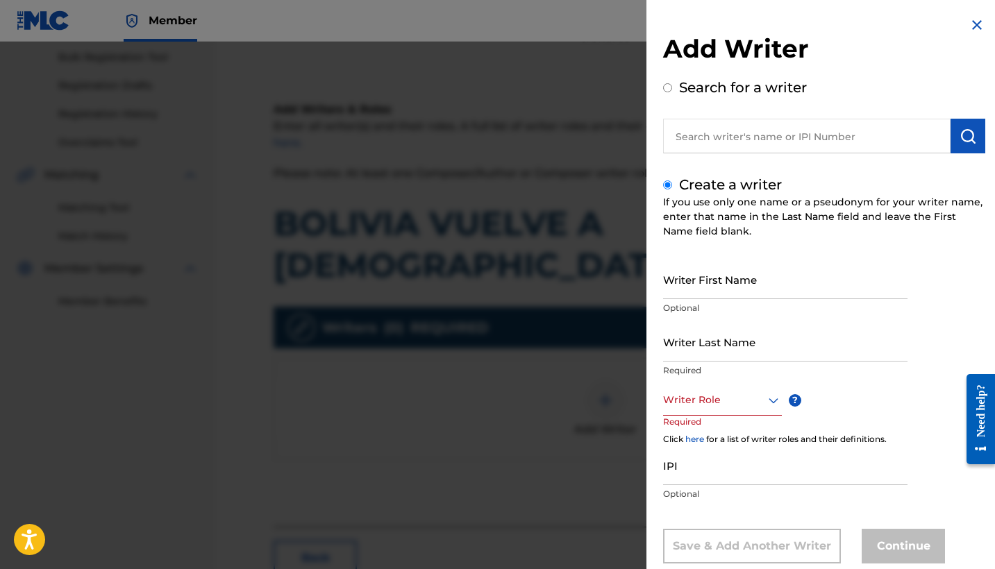
click at [770, 278] on input "Writer First Name" at bounding box center [785, 280] width 244 height 40
type input "Mauricio"
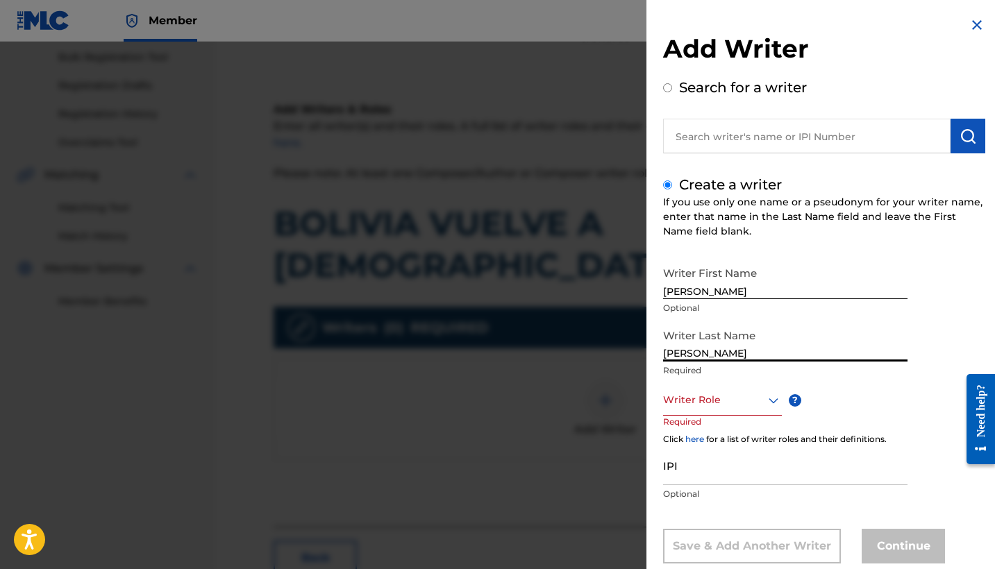
type input "Mendoza Orellana"
click at [725, 421] on div "Writer Role ? Required" at bounding box center [736, 416] width 146 height 62
click at [730, 406] on div "Writer Role" at bounding box center [722, 400] width 119 height 31
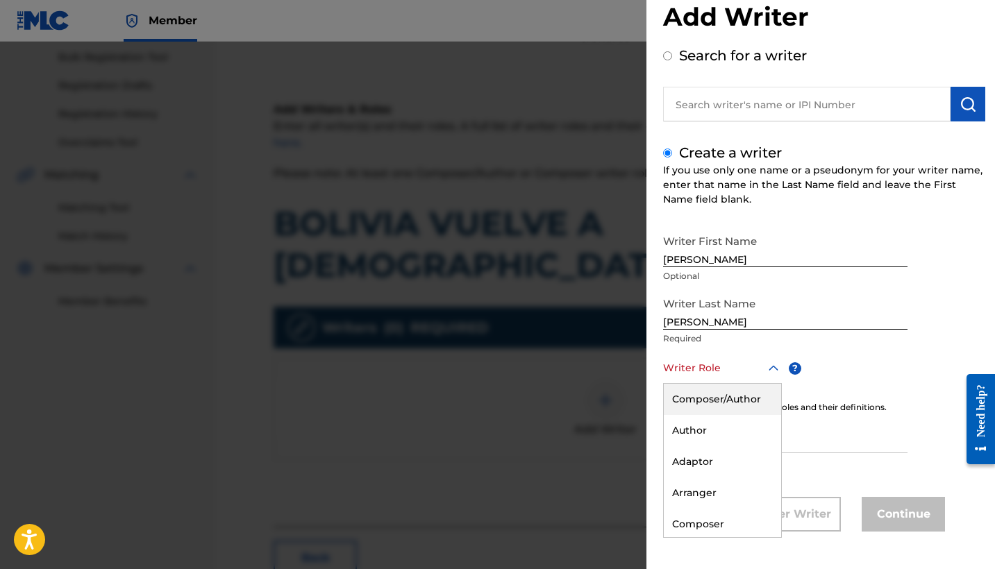
click at [738, 400] on div "Composer/Author" at bounding box center [722, 399] width 117 height 31
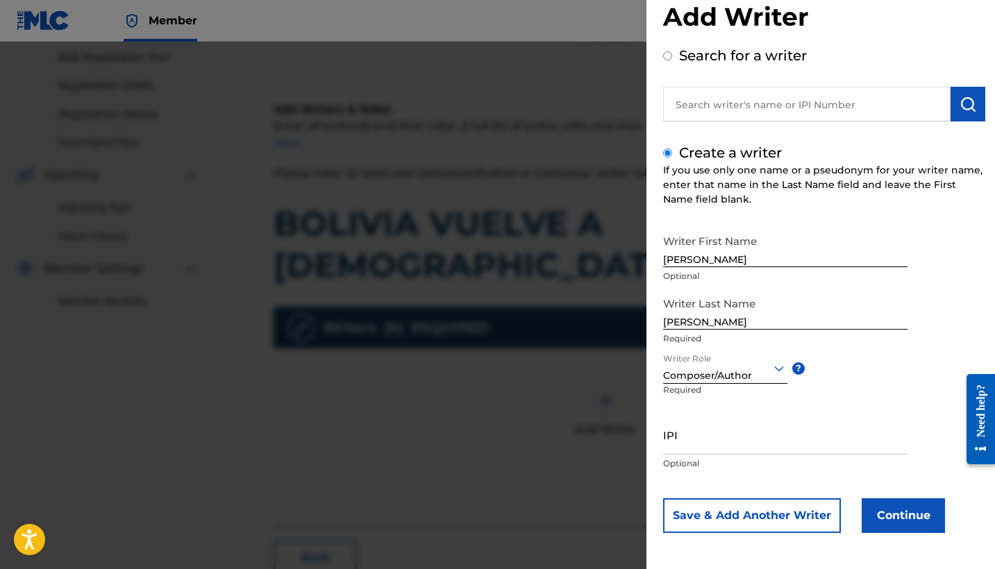
click at [909, 508] on button "Continue" at bounding box center [902, 515] width 83 height 35
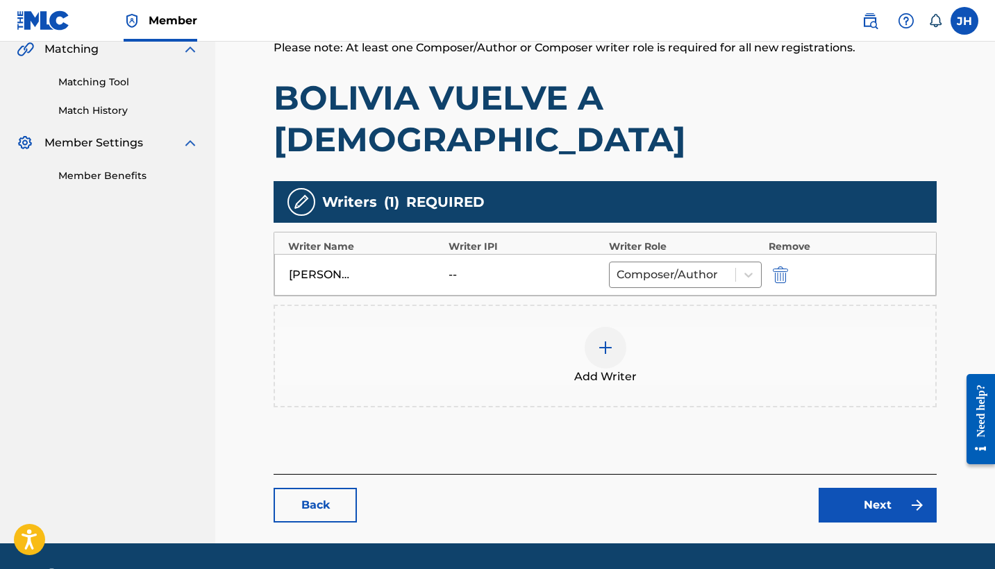
scroll to position [329, 0]
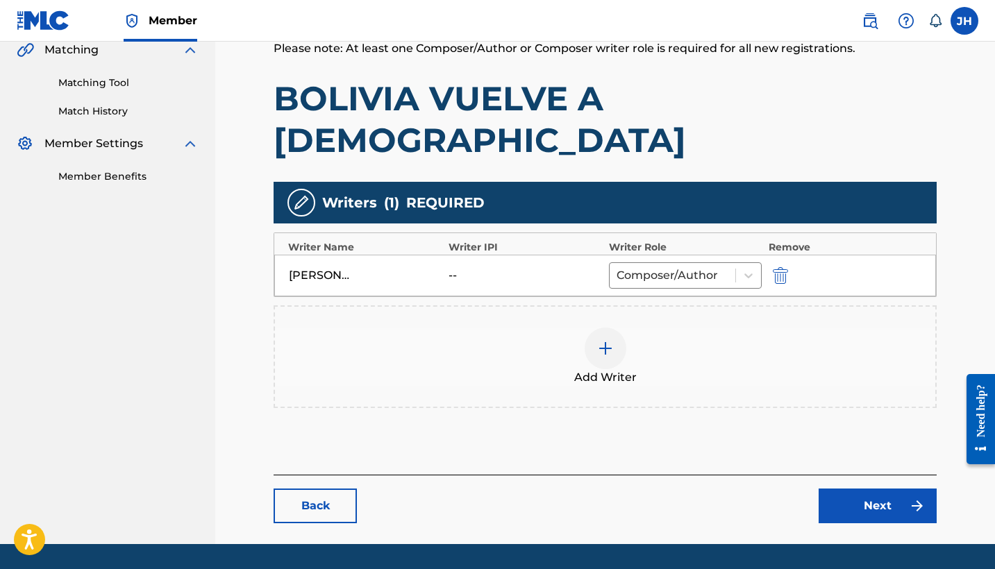
click at [897, 489] on link "Next" at bounding box center [877, 506] width 118 height 35
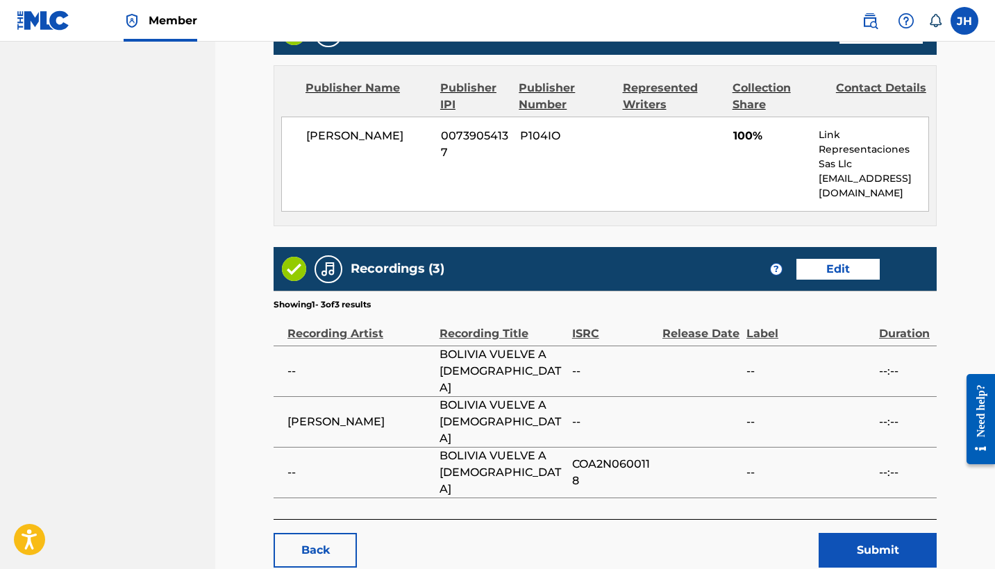
scroll to position [625, 0]
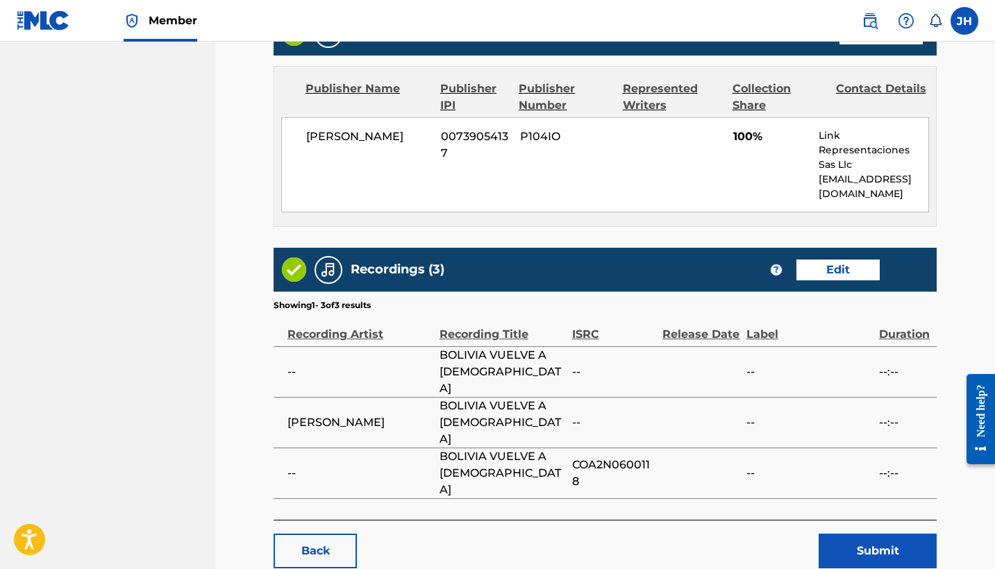
click at [877, 534] on button "Submit" at bounding box center [877, 551] width 118 height 35
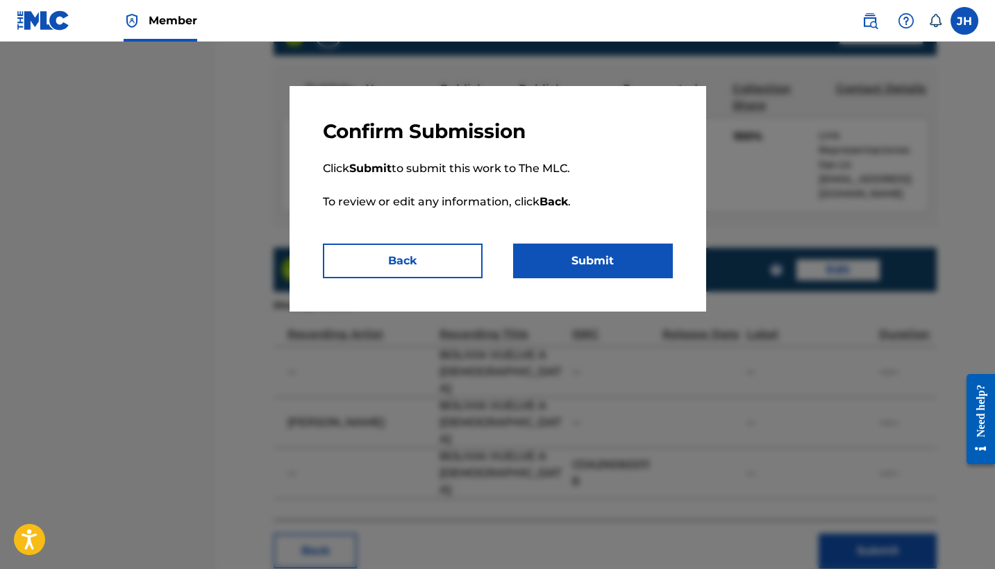
click at [598, 261] on button "Submit" at bounding box center [593, 261] width 160 height 35
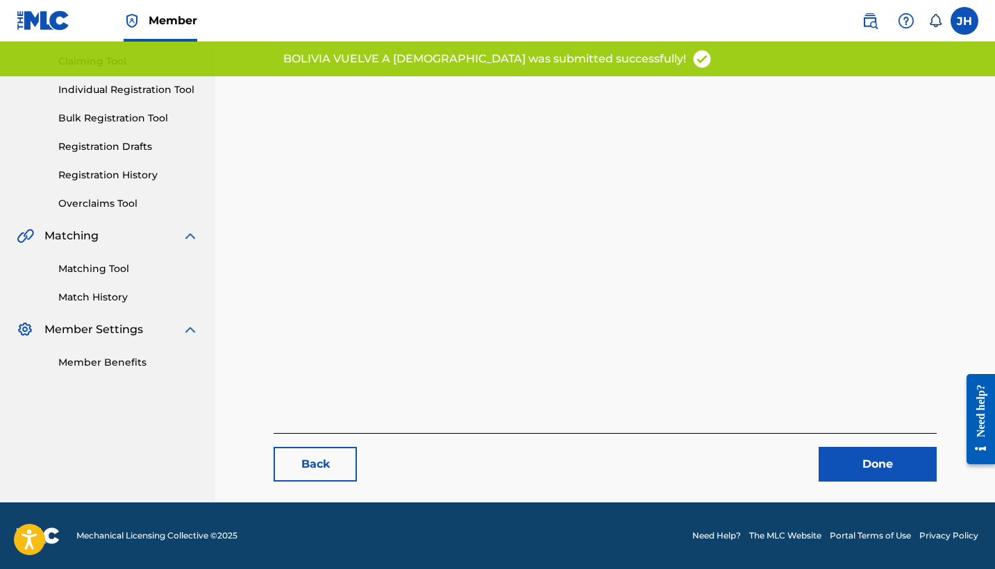
scroll to position [143, 0]
click at [862, 473] on link "Done" at bounding box center [877, 464] width 118 height 35
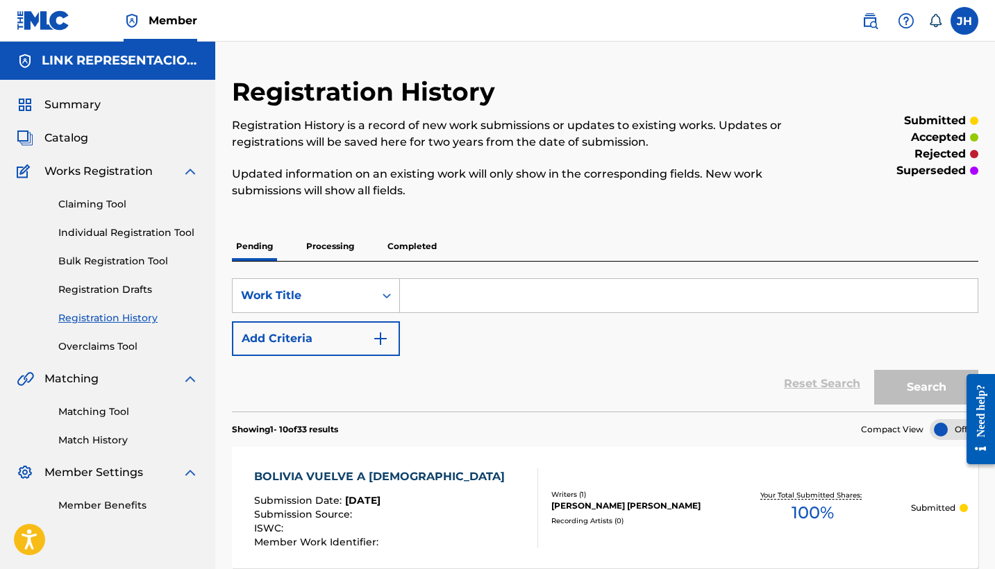
click at [76, 136] on span "Catalog" at bounding box center [66, 138] width 44 height 17
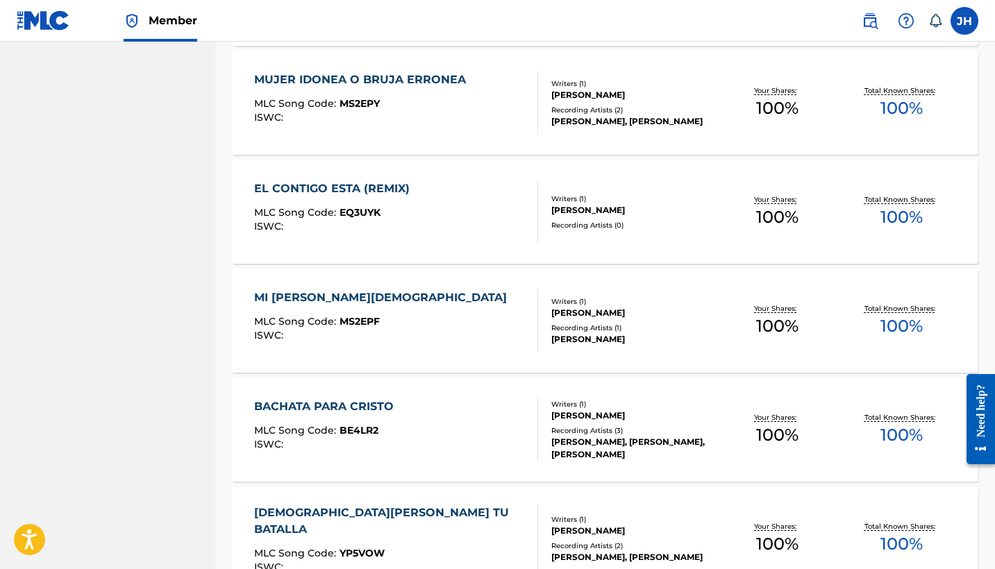
scroll to position [4462, 0]
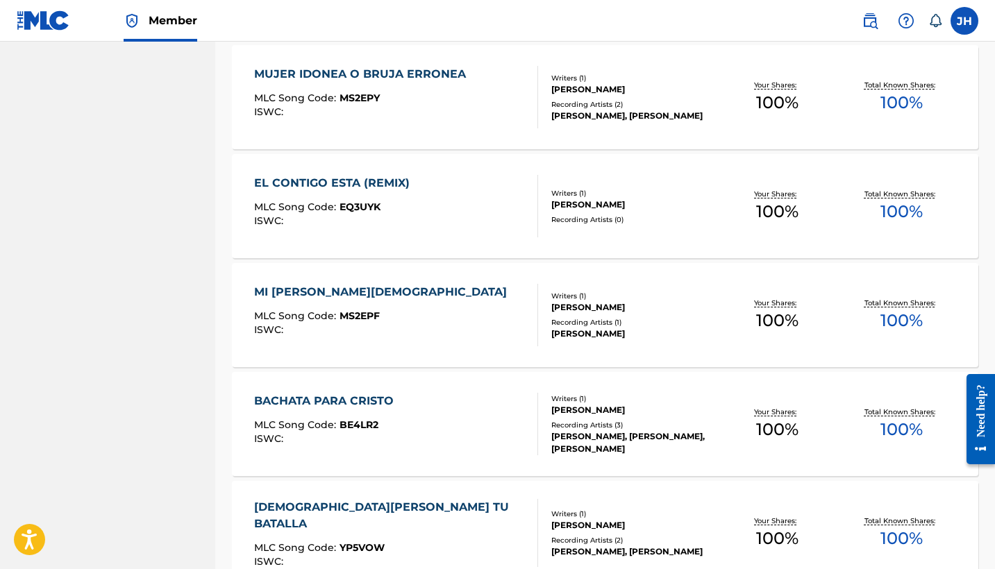
click at [441, 91] on div "MUJER IDONEA O BRUJA ERRONEA MLC Song Code : MS2EPY ISWC :" at bounding box center [363, 97] width 219 height 62
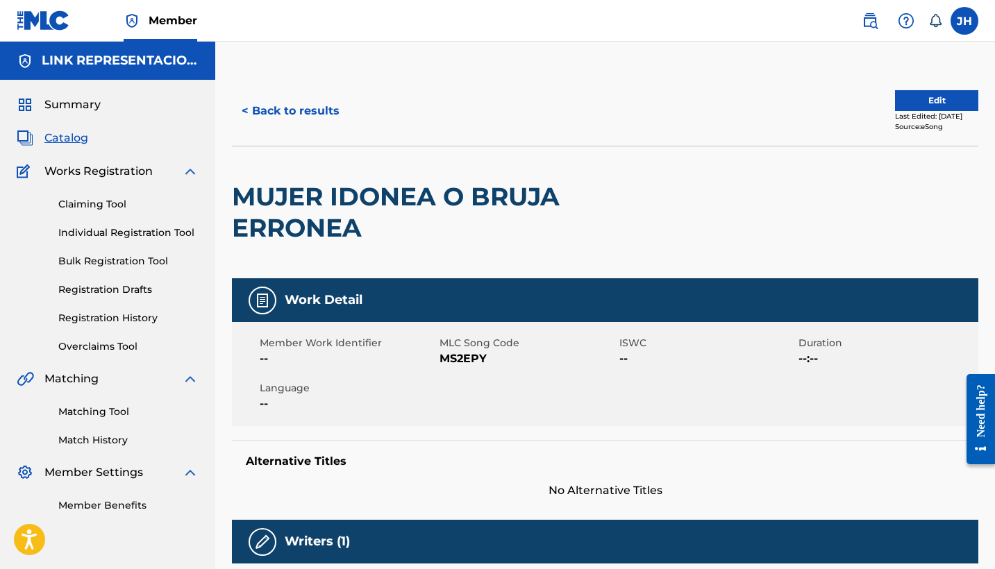
click at [954, 110] on button "Edit" at bounding box center [936, 100] width 83 height 21
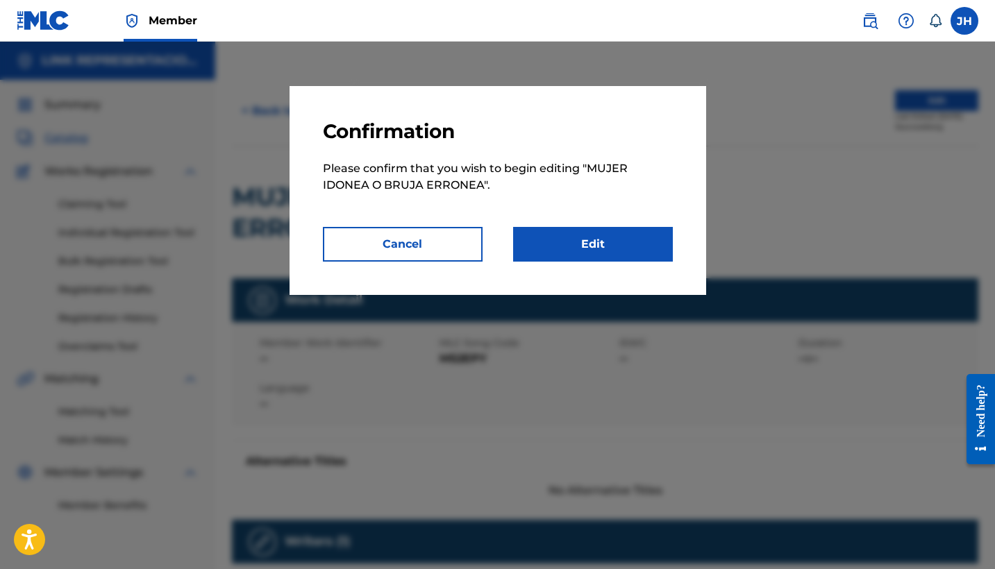
click at [593, 257] on link "Edit" at bounding box center [593, 244] width 160 height 35
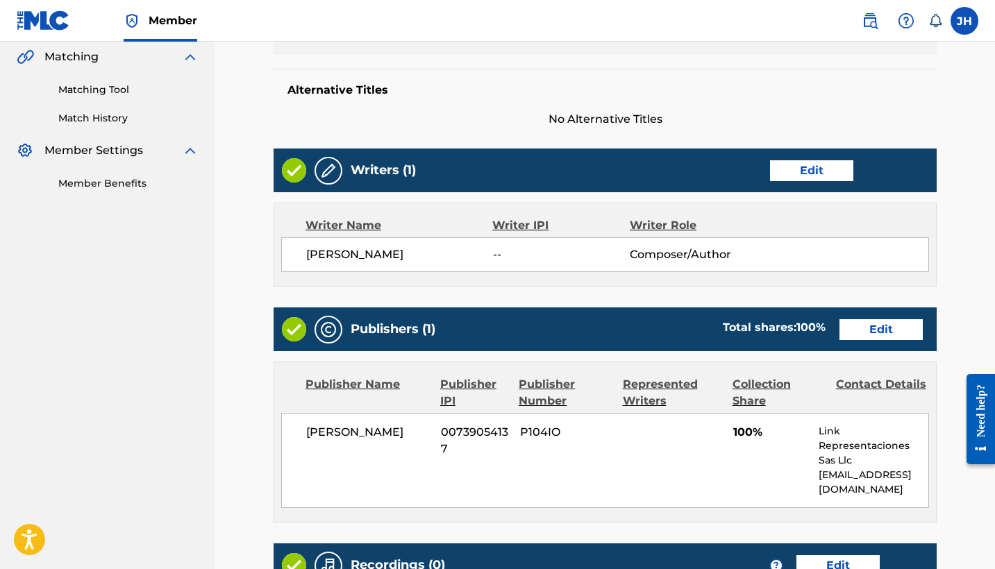
scroll to position [300, 0]
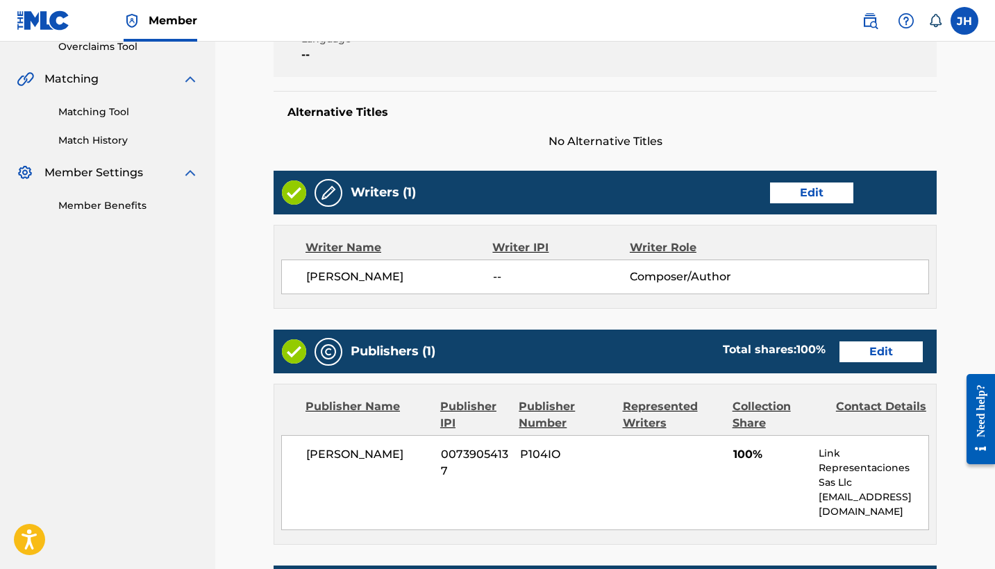
click at [818, 186] on link "Edit" at bounding box center [811, 193] width 83 height 21
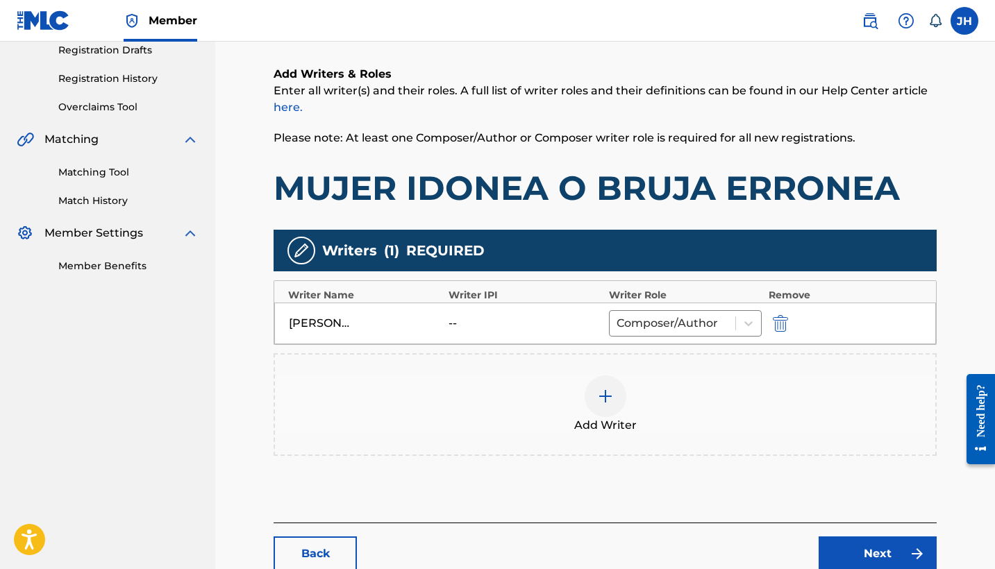
scroll to position [258, 0]
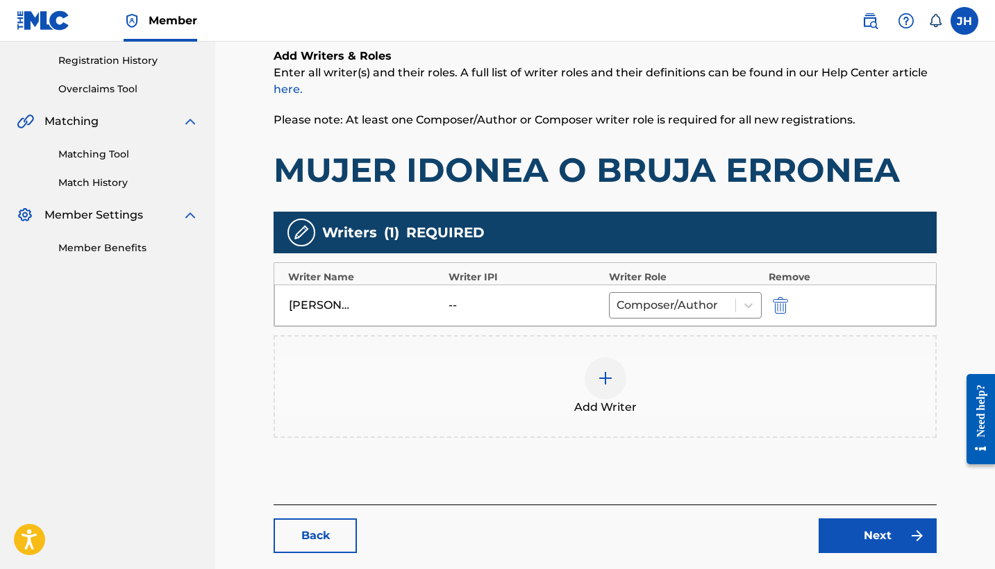
click at [778, 306] on img "submit" at bounding box center [780, 305] width 15 height 17
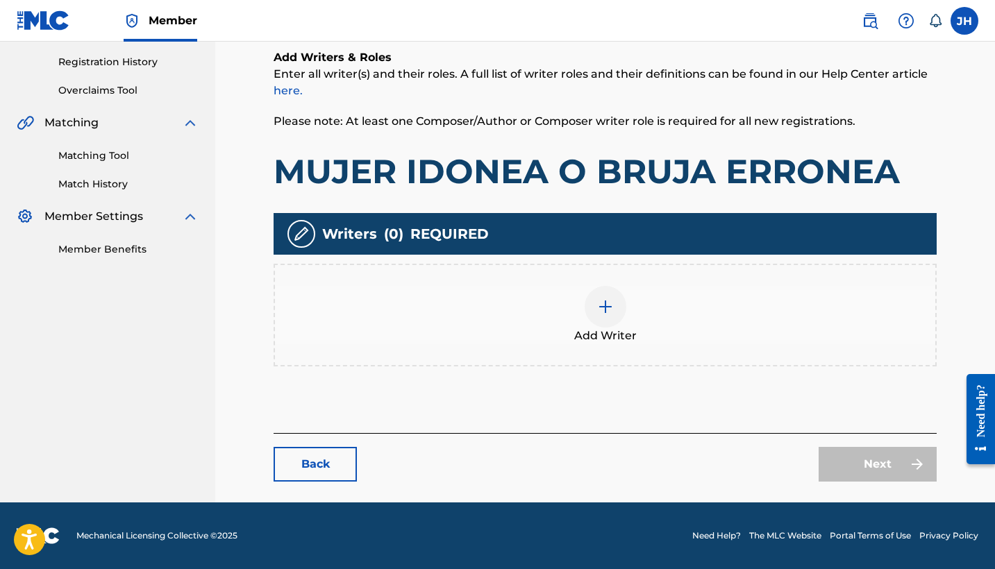
click at [615, 325] on div "Add Writer" at bounding box center [605, 315] width 660 height 58
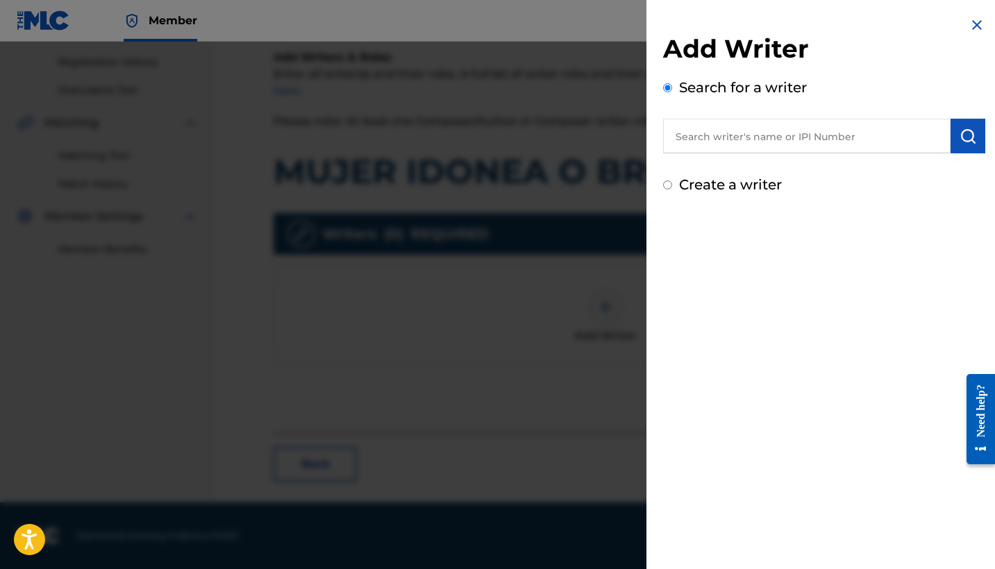
click at [726, 184] on label "Create a writer" at bounding box center [730, 184] width 103 height 17
radio input "true"
click at [672, 184] on input "Create a writer" at bounding box center [667, 184] width 9 height 9
radio input "false"
radio input "true"
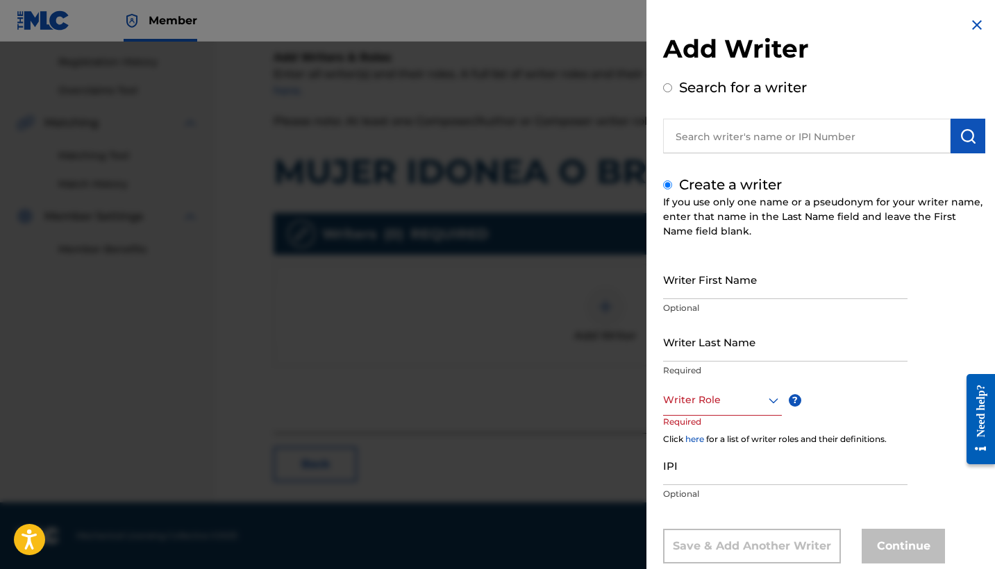
click at [768, 286] on input "Writer First Name" at bounding box center [785, 280] width 244 height 40
type input "Mauricio"
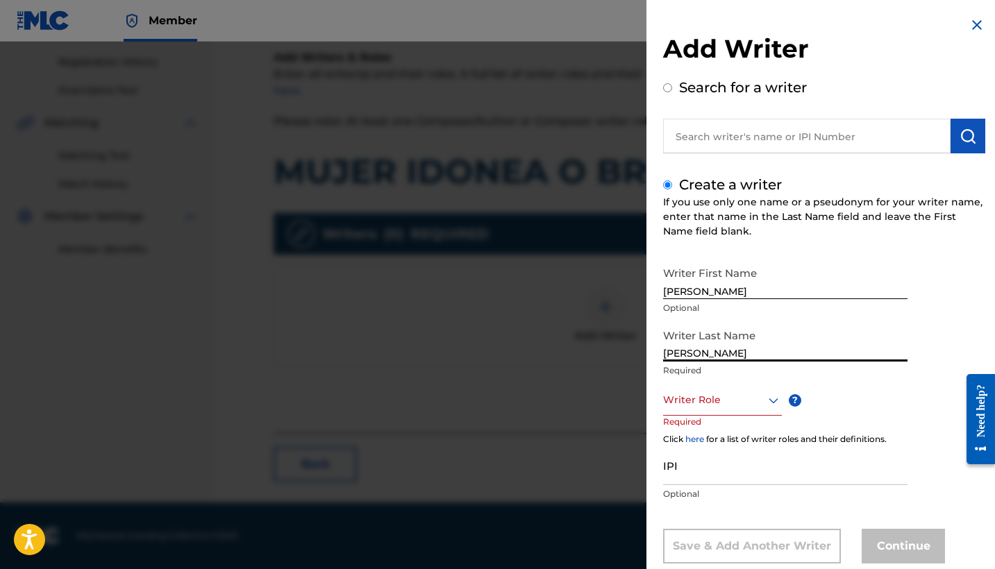
type input "Mendoza Orellana"
click at [718, 407] on div "Writer Role" at bounding box center [722, 400] width 119 height 31
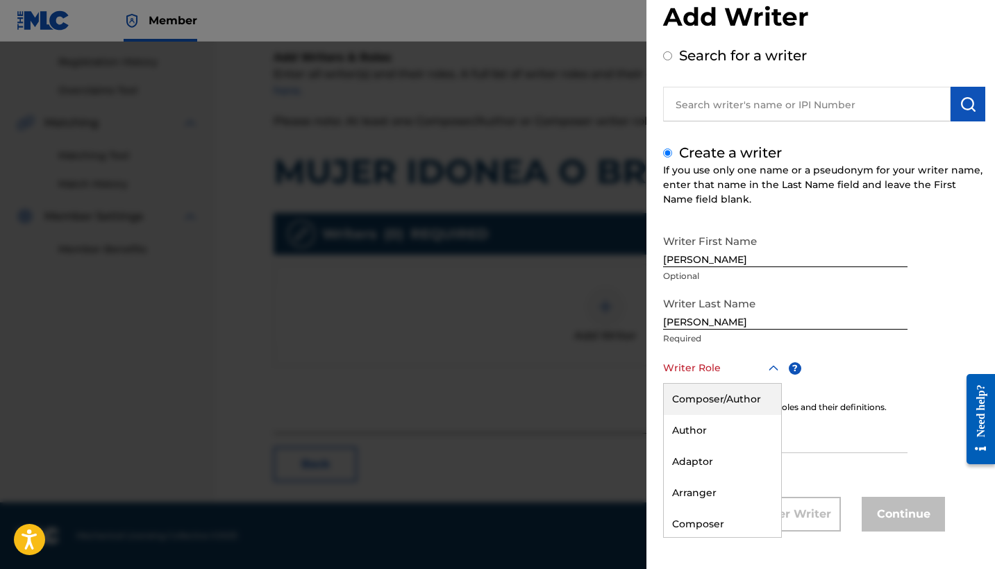
click at [734, 410] on div "Composer/Author" at bounding box center [722, 399] width 117 height 31
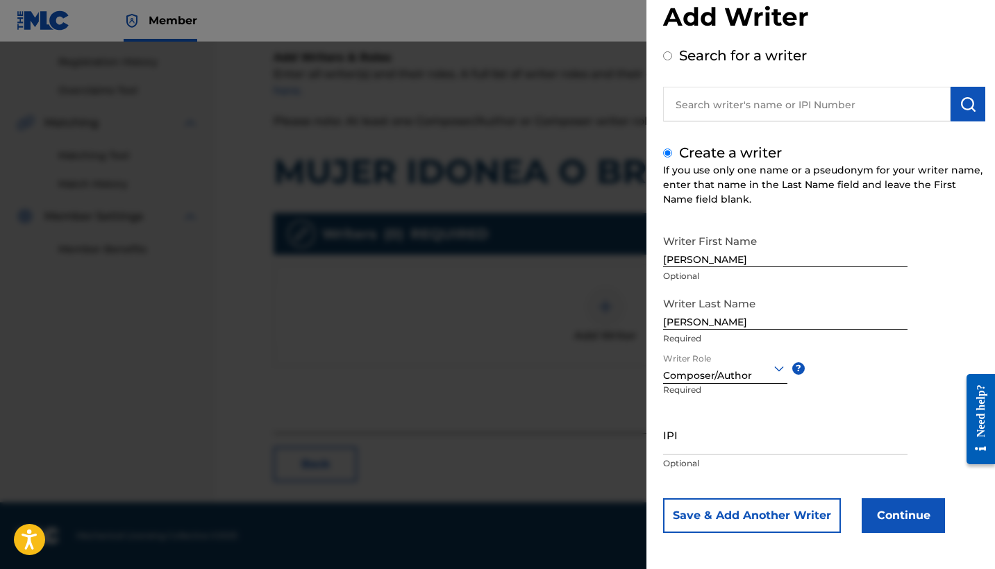
click at [892, 514] on button "Continue" at bounding box center [902, 515] width 83 height 35
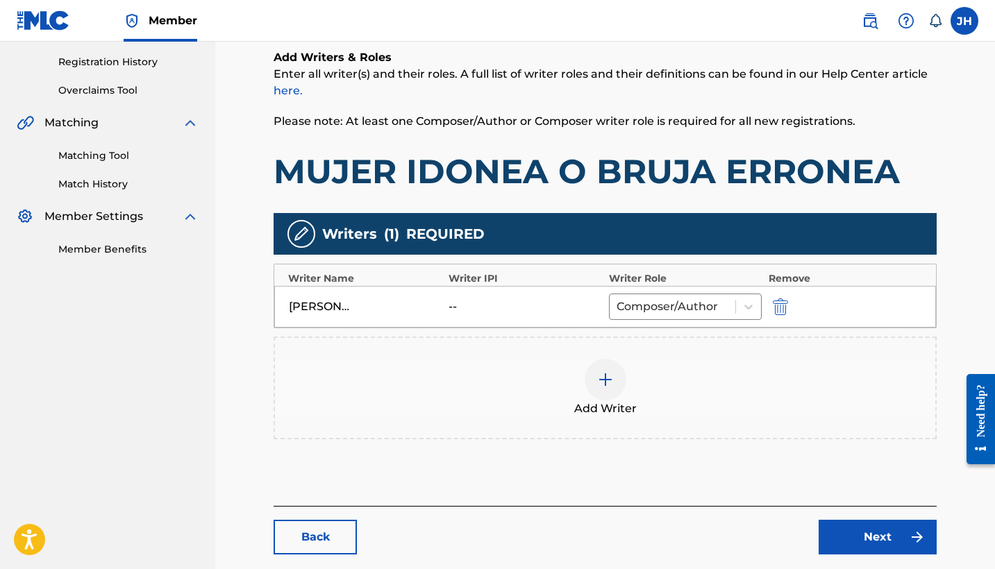
scroll to position [292, 0]
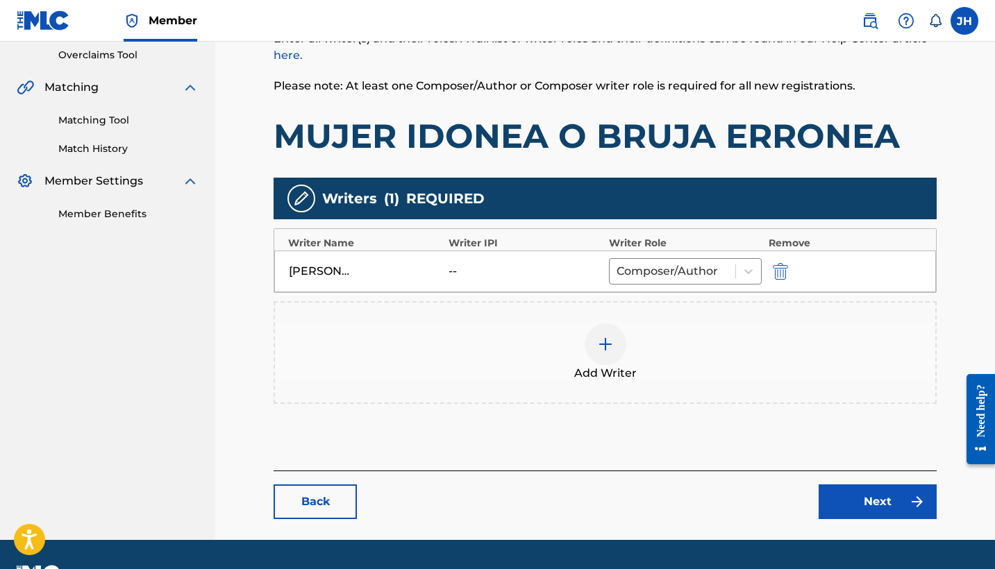
click at [898, 490] on link "Next" at bounding box center [877, 501] width 118 height 35
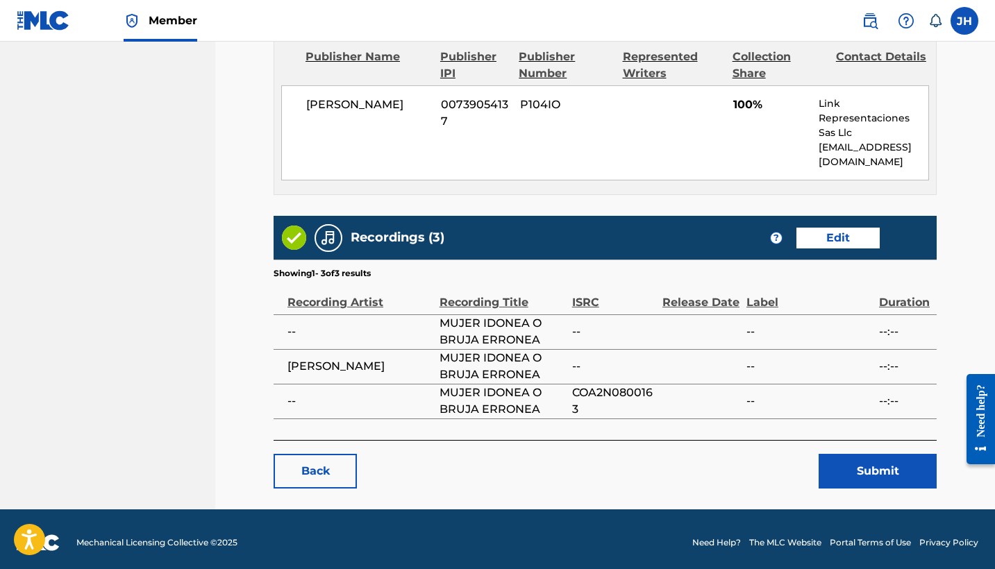
scroll to position [656, 0]
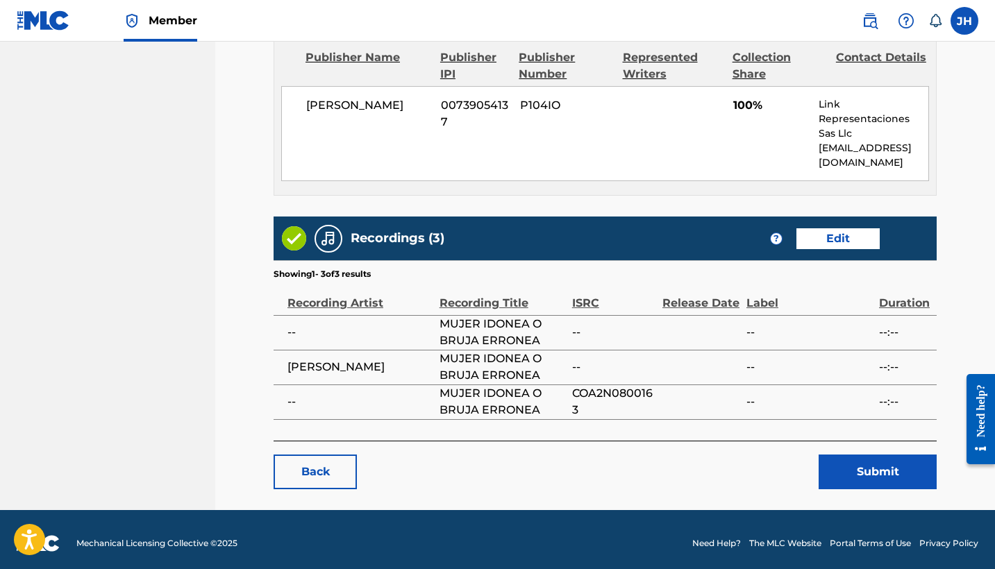
click at [888, 465] on button "Submit" at bounding box center [877, 472] width 118 height 35
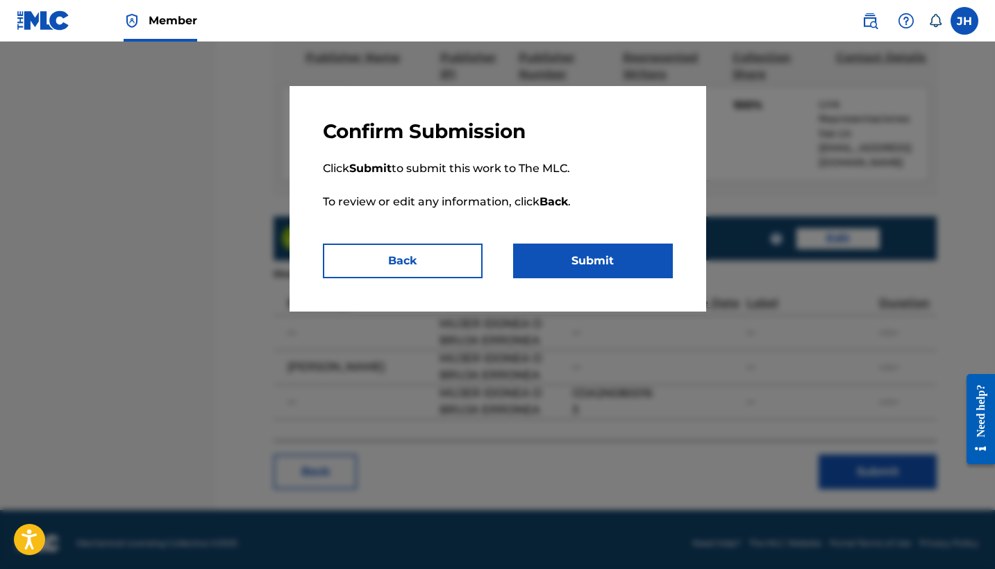
click at [593, 260] on button "Submit" at bounding box center [593, 261] width 160 height 35
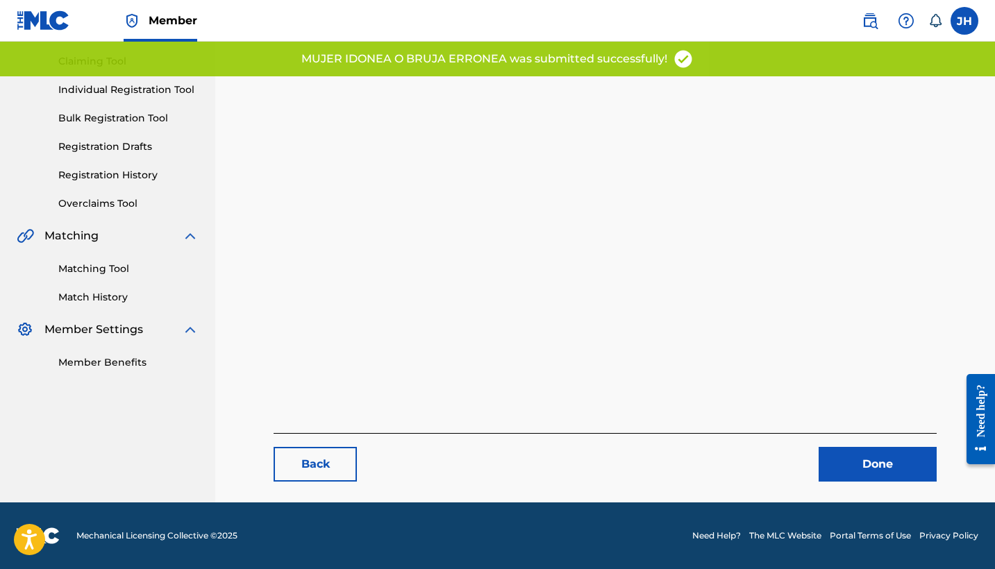
scroll to position [143, 0]
click at [886, 463] on link "Done" at bounding box center [877, 464] width 118 height 35
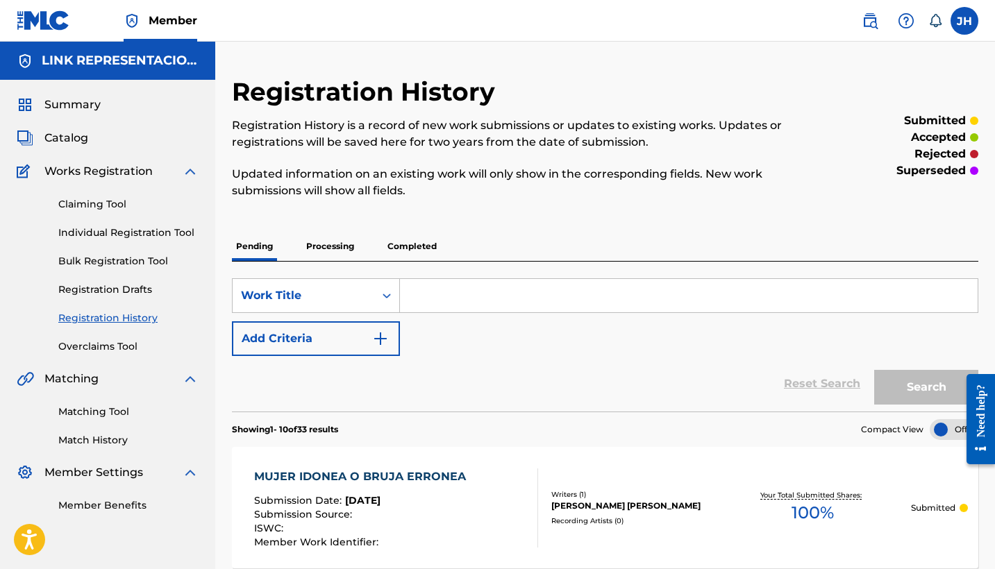
click at [71, 136] on span "Catalog" at bounding box center [66, 138] width 44 height 17
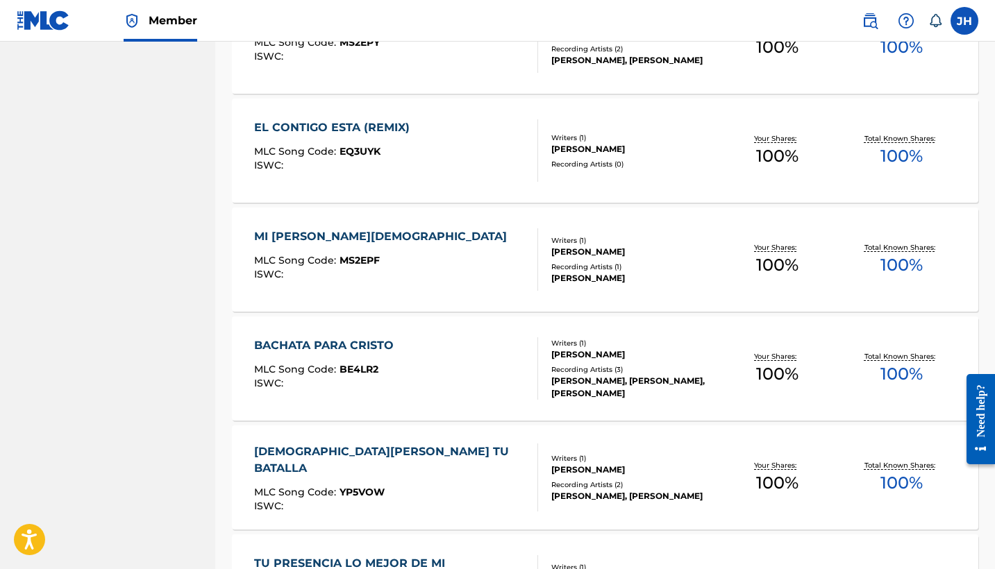
scroll to position [4521, 0]
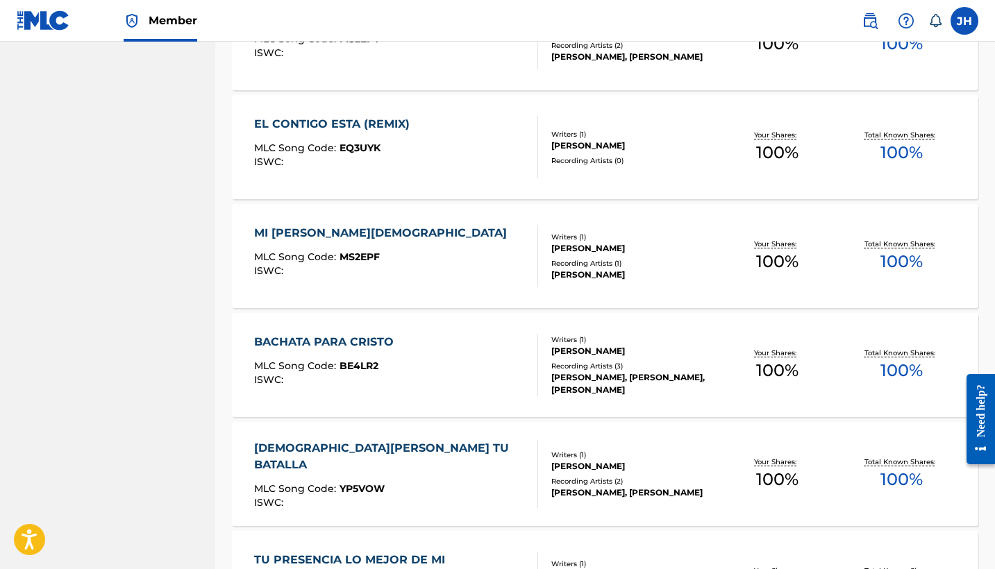
click at [368, 126] on div "EL CONTIGO ESTA (REMIX)" at bounding box center [335, 124] width 162 height 17
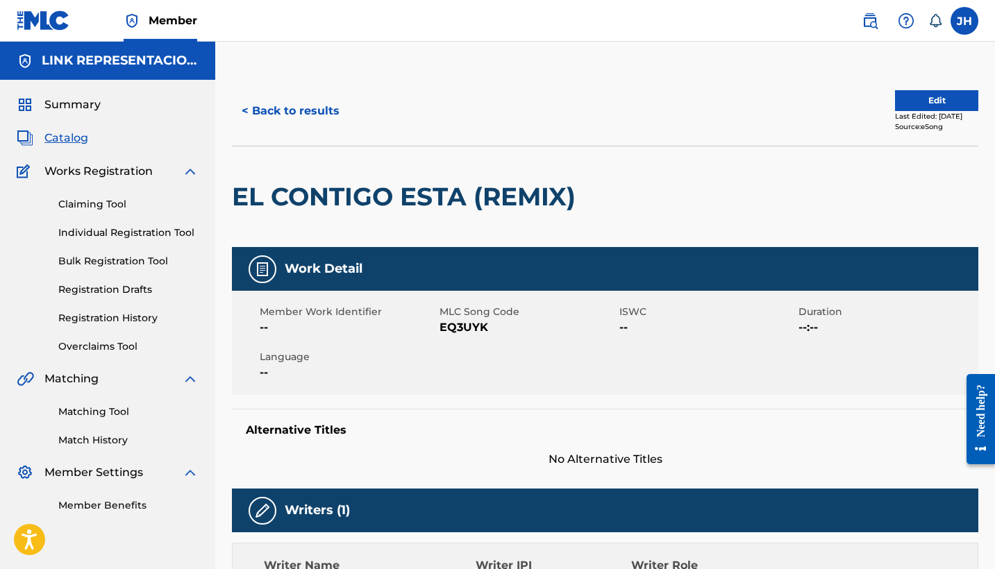
click at [912, 99] on button "Edit" at bounding box center [936, 100] width 83 height 21
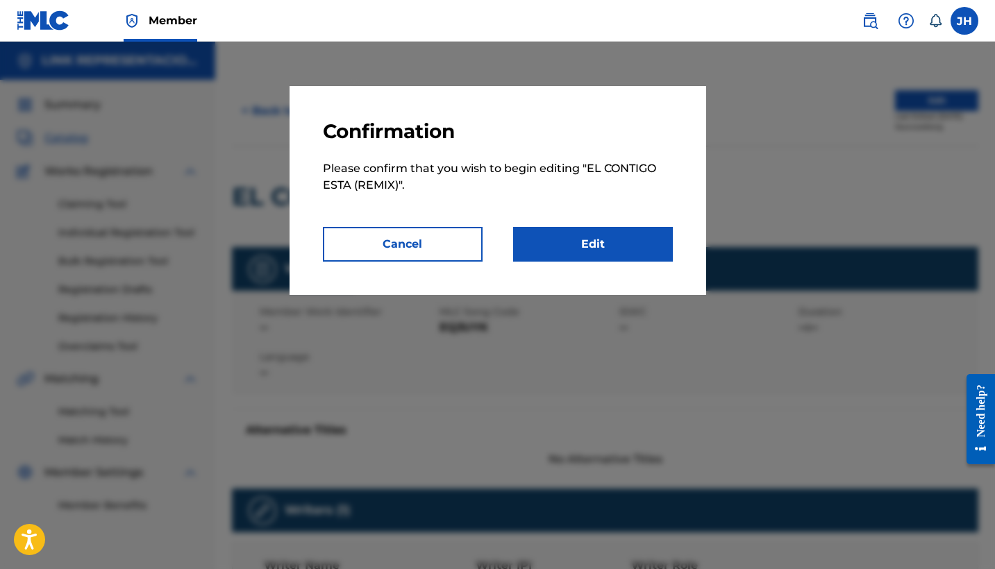
click at [658, 242] on link "Edit" at bounding box center [593, 244] width 160 height 35
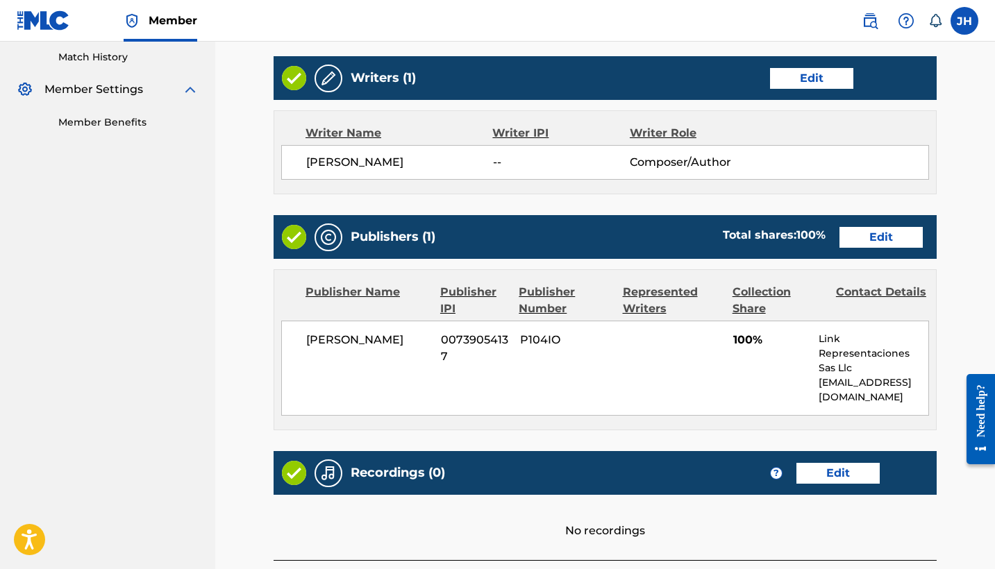
scroll to position [386, 0]
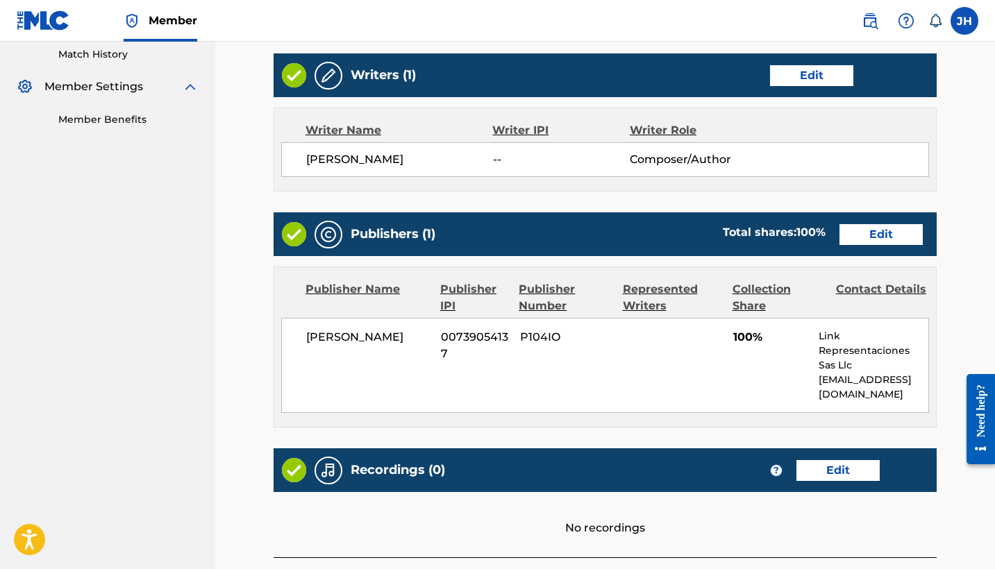
click at [815, 79] on link "Edit" at bounding box center [811, 75] width 83 height 21
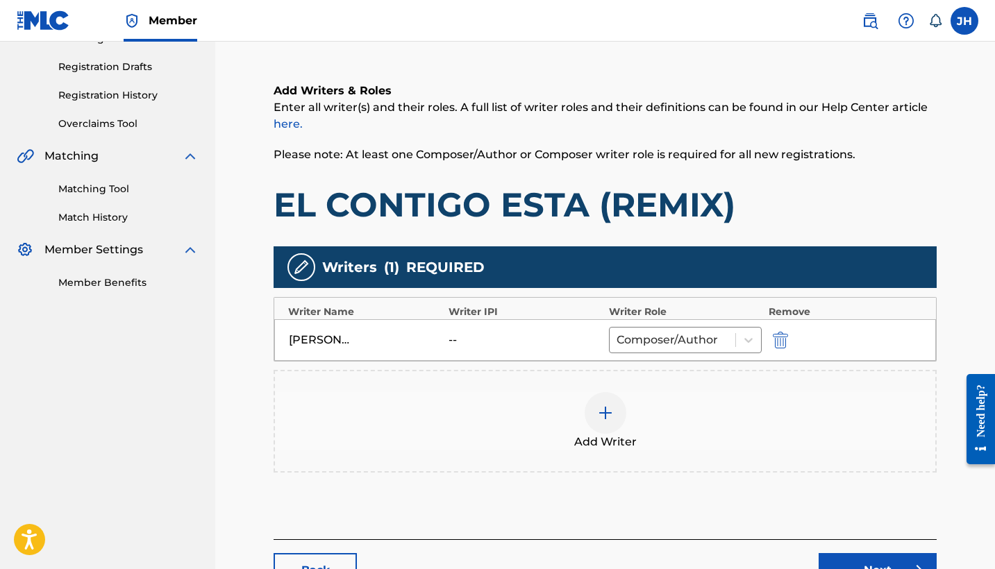
scroll to position [226, 0]
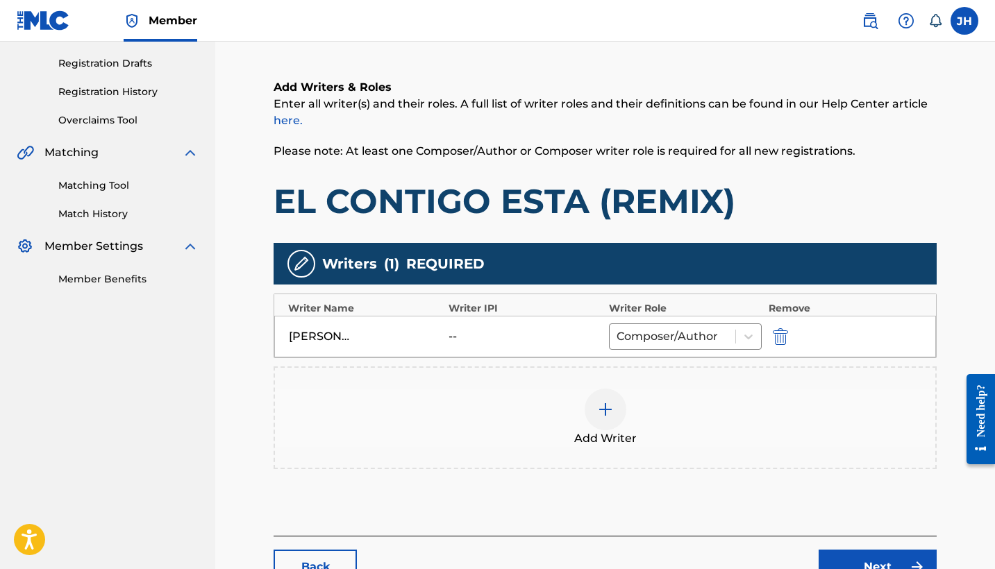
click at [784, 335] on img "submit" at bounding box center [780, 336] width 15 height 17
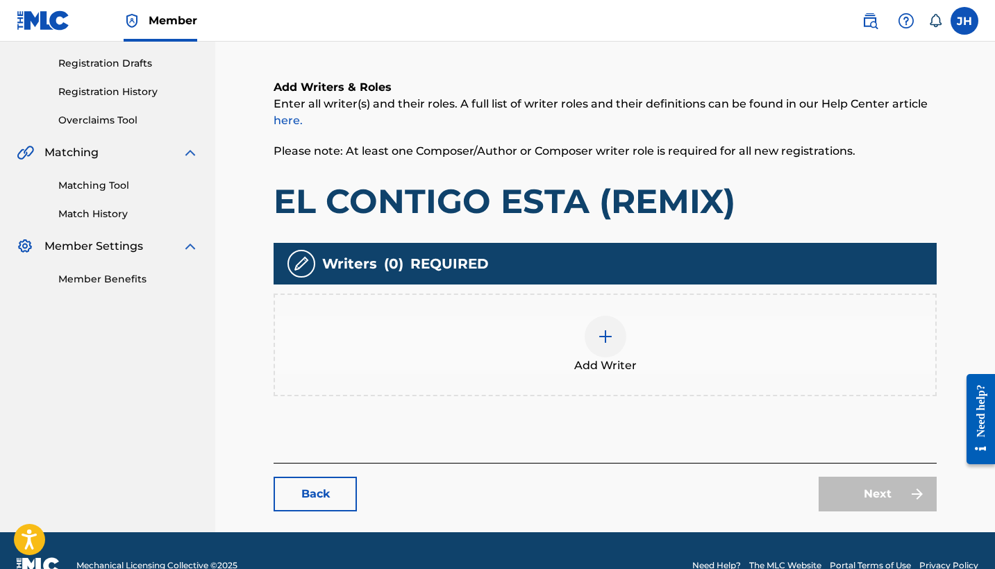
click at [588, 347] on div at bounding box center [605, 337] width 42 height 42
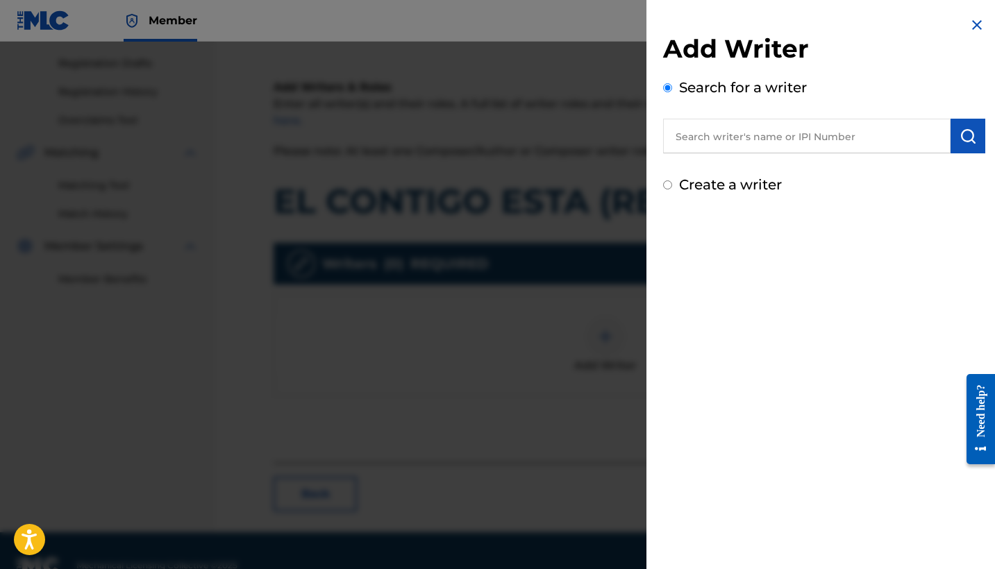
click at [739, 183] on label "Create a writer" at bounding box center [730, 184] width 103 height 17
radio input "true"
click at [672, 183] on input "Create a writer" at bounding box center [667, 184] width 9 height 9
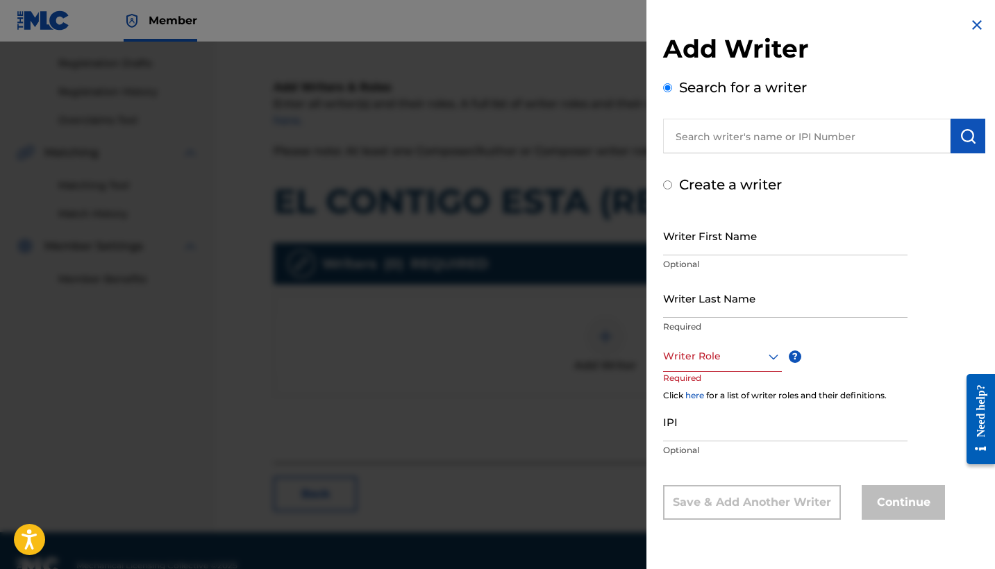
radio input "false"
radio input "true"
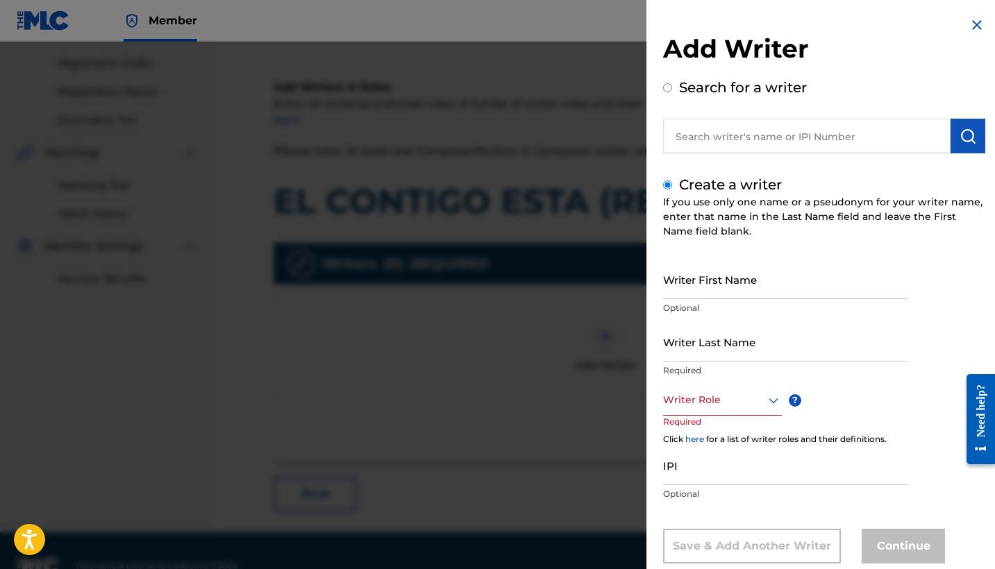
click at [793, 290] on input "Writer First Name" at bounding box center [785, 280] width 244 height 40
type input "Mauricio"
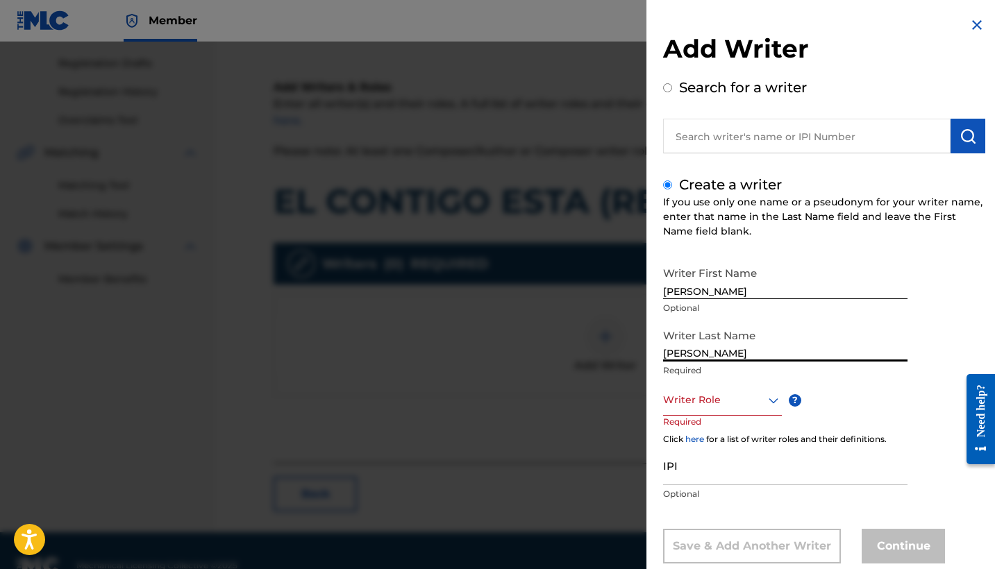
type input "Mendoza Orellana"
click at [775, 407] on div "Writer Role" at bounding box center [722, 400] width 119 height 31
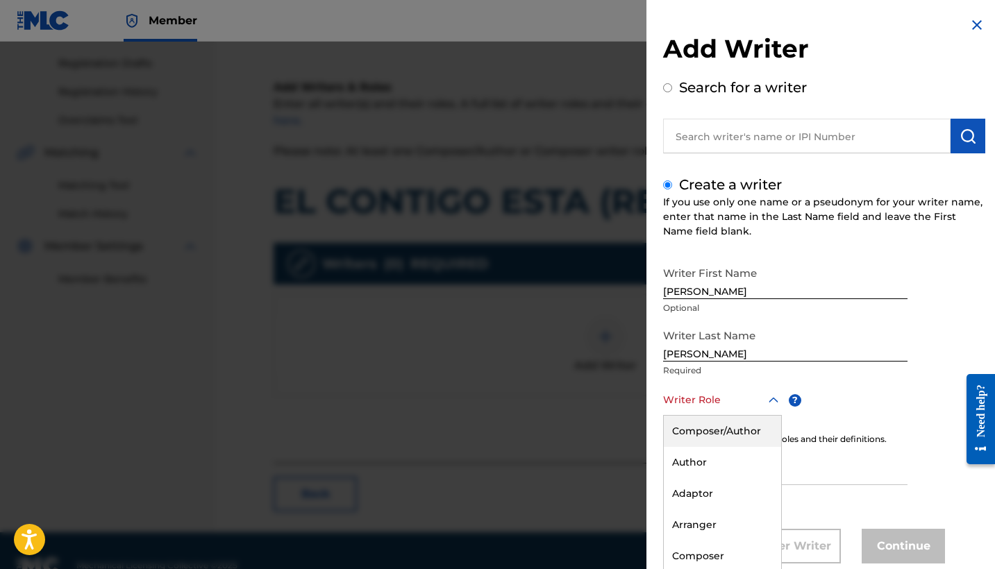
scroll to position [32, 0]
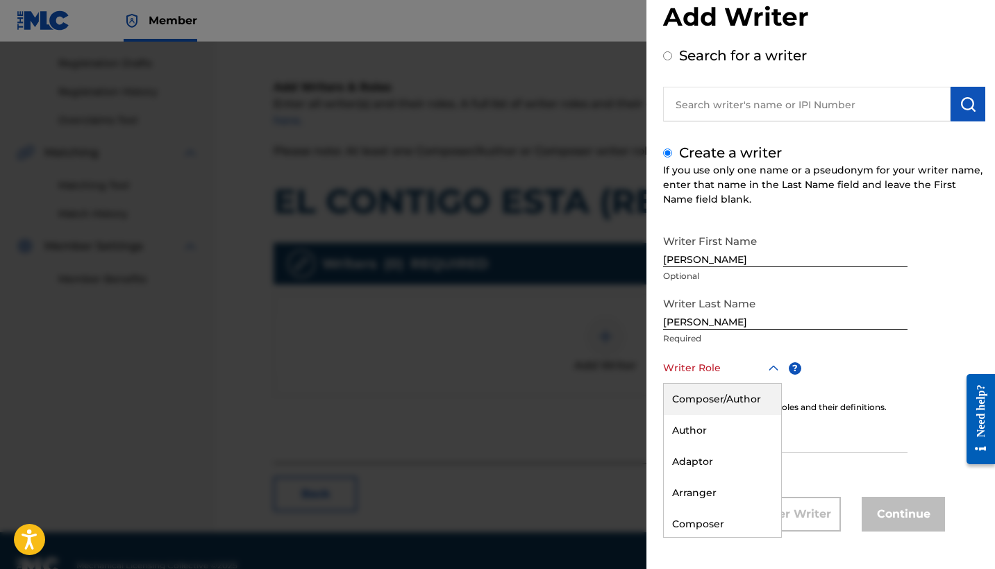
click at [757, 409] on div "Composer/Author" at bounding box center [722, 399] width 117 height 31
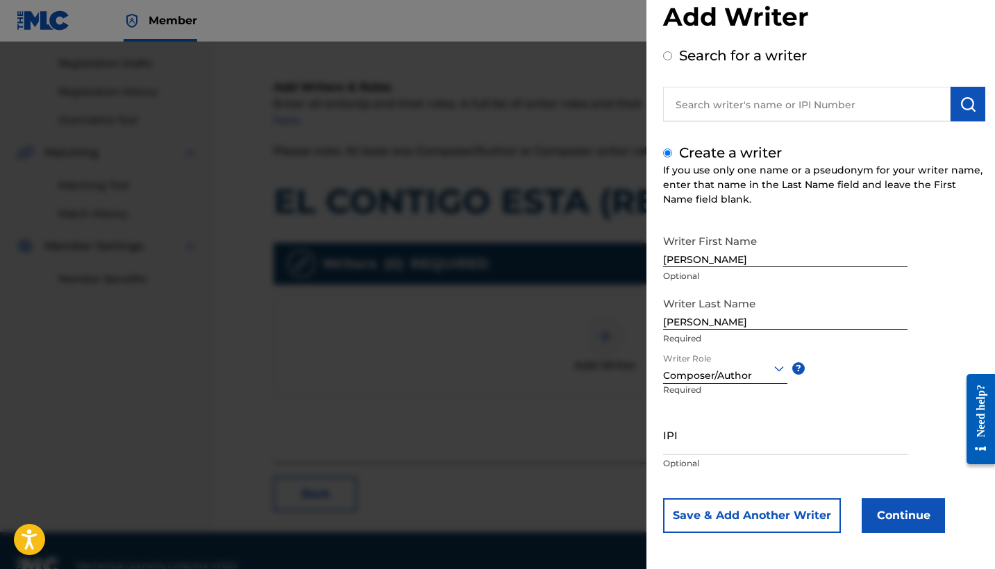
click at [889, 513] on button "Continue" at bounding box center [902, 515] width 83 height 35
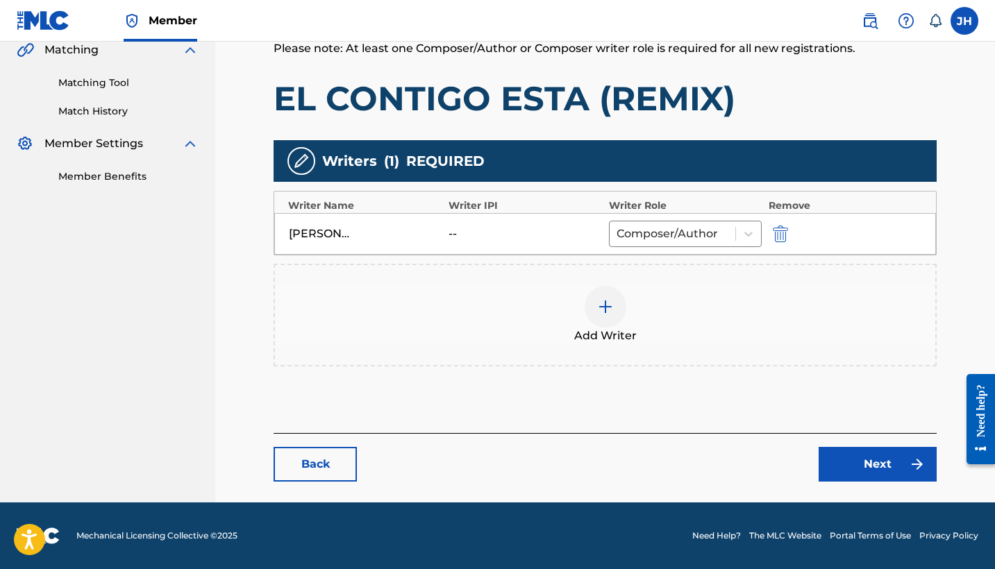
scroll to position [329, 0]
click at [891, 454] on link "Next" at bounding box center [877, 464] width 118 height 35
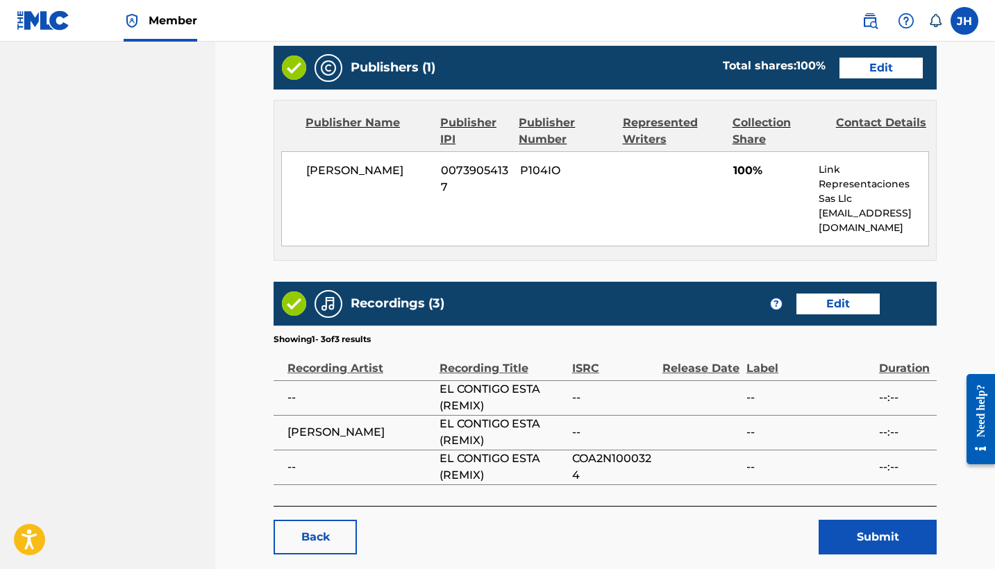
scroll to position [589, 0]
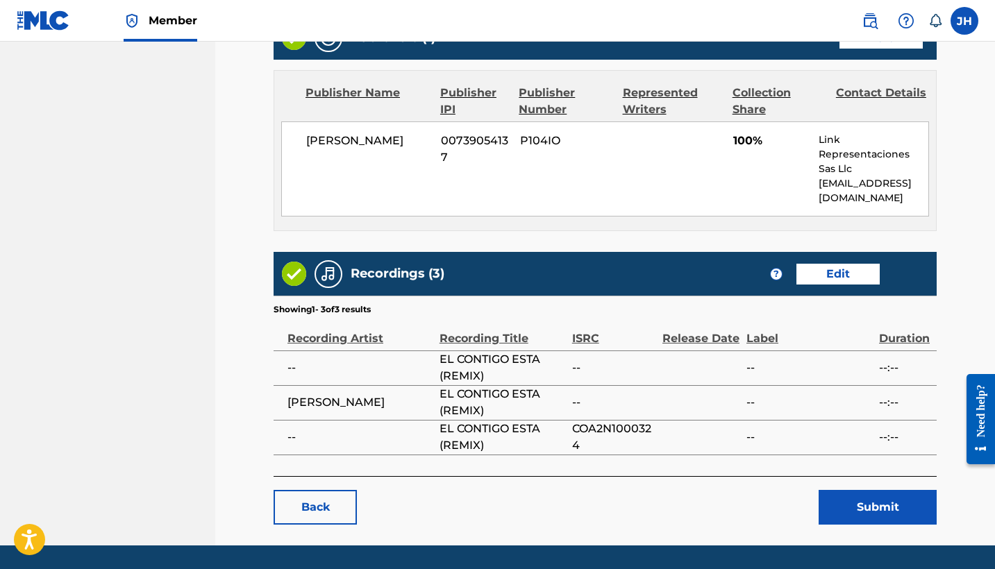
click at [893, 498] on button "Submit" at bounding box center [877, 507] width 118 height 35
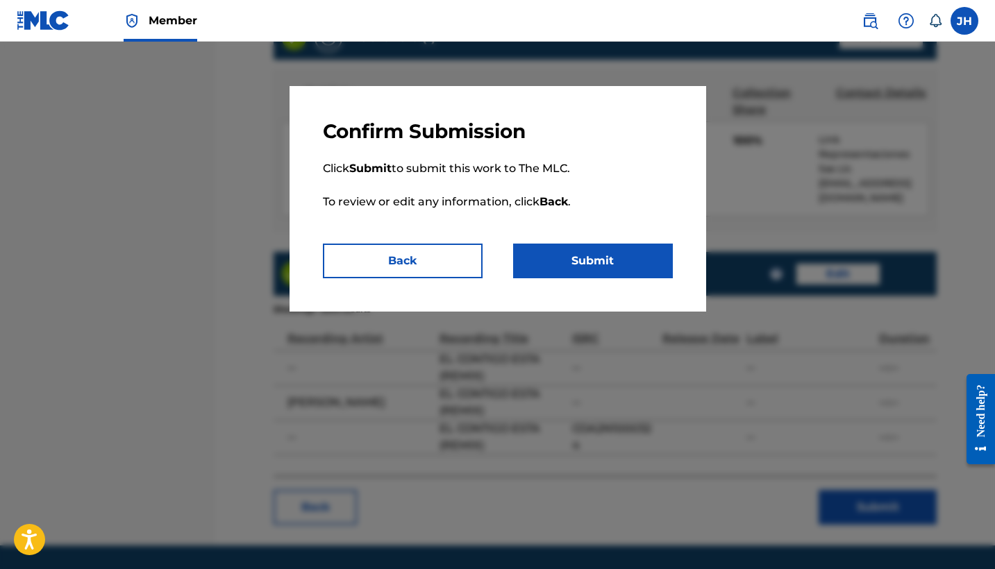
click at [604, 254] on button "Submit" at bounding box center [593, 261] width 160 height 35
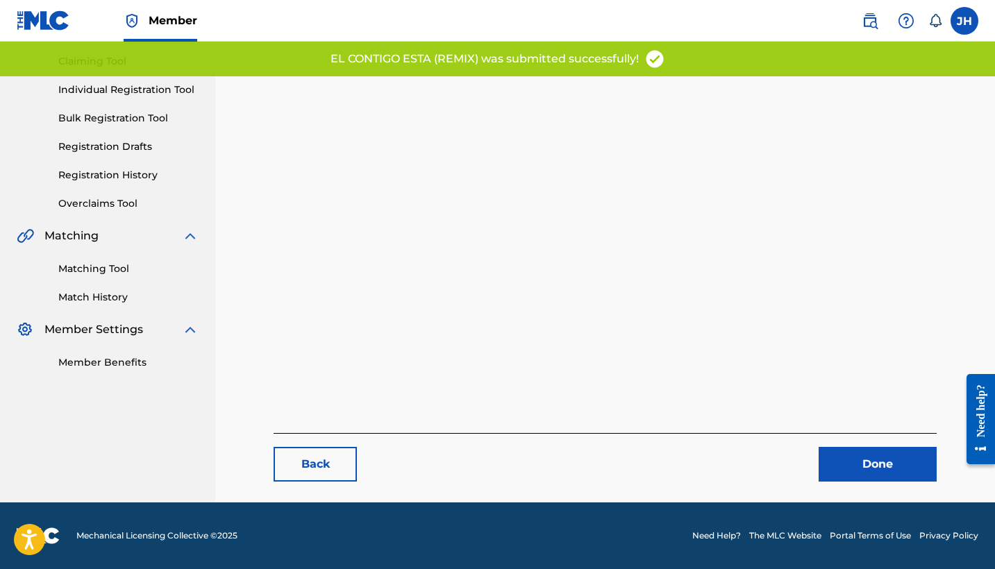
scroll to position [143, 0]
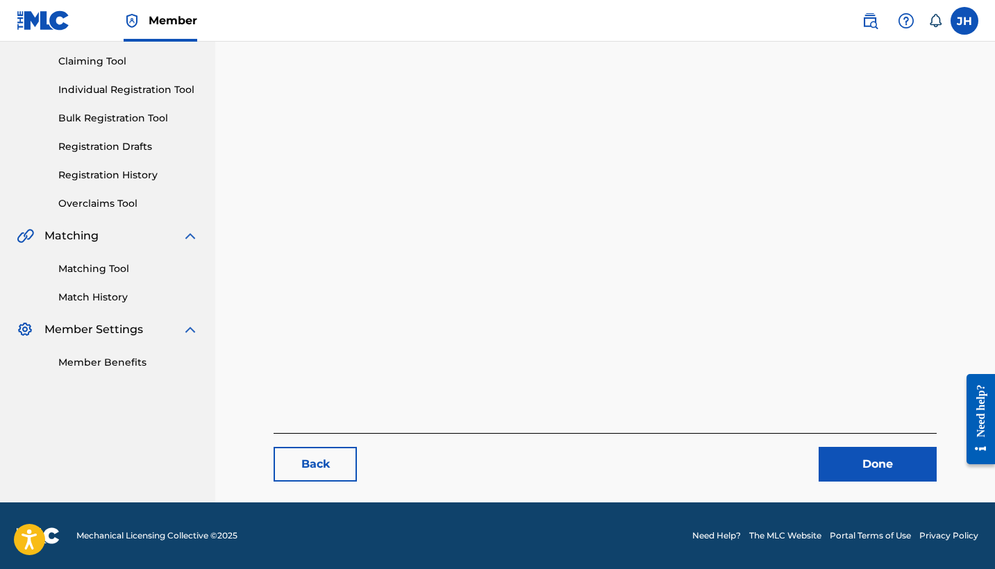
click at [863, 460] on link "Done" at bounding box center [877, 464] width 118 height 35
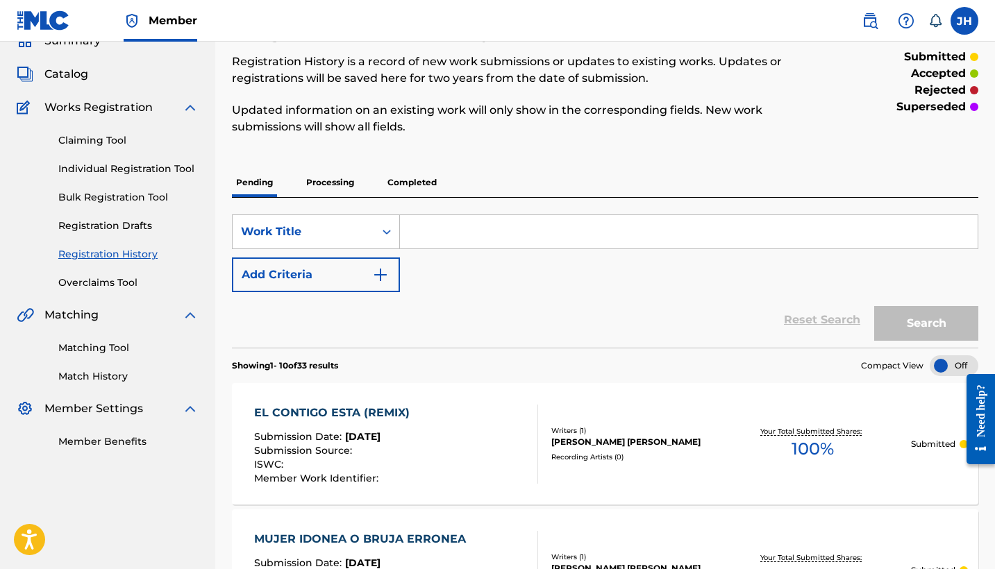
scroll to position [69, 0]
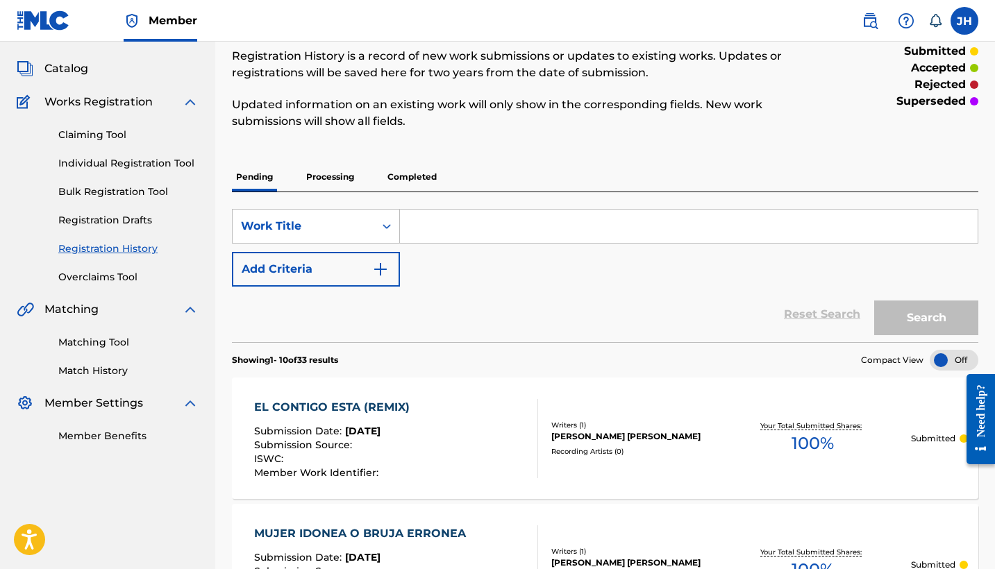
click at [78, 65] on span "Catalog" at bounding box center [66, 68] width 44 height 17
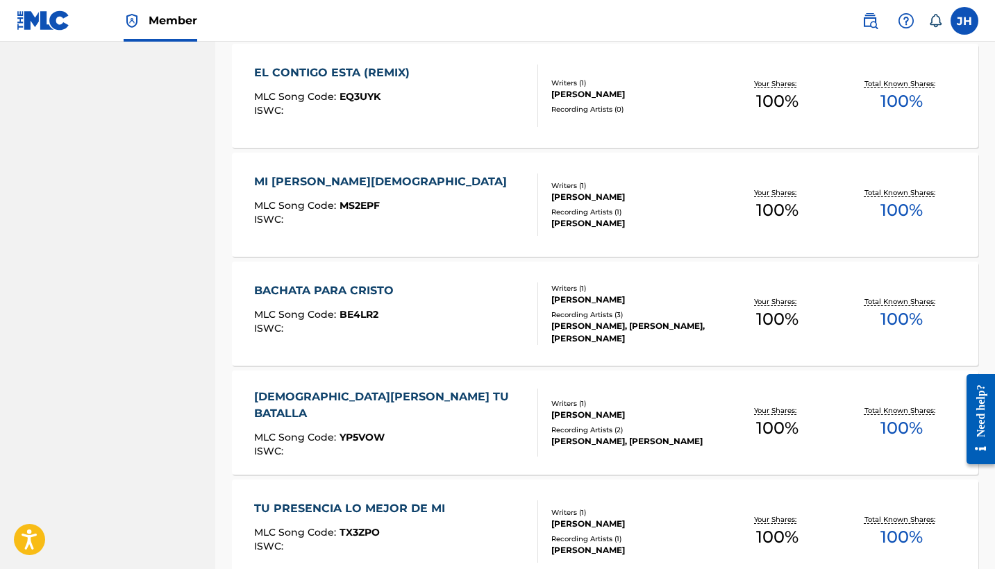
scroll to position [4581, 0]
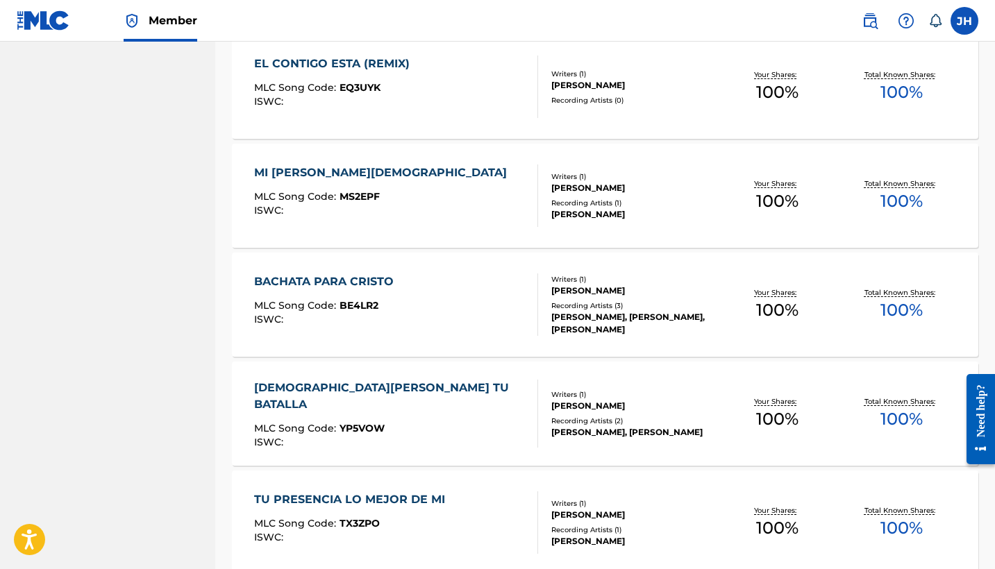
click at [332, 169] on div "MI AMADO JESUS" at bounding box center [384, 173] width 260 height 17
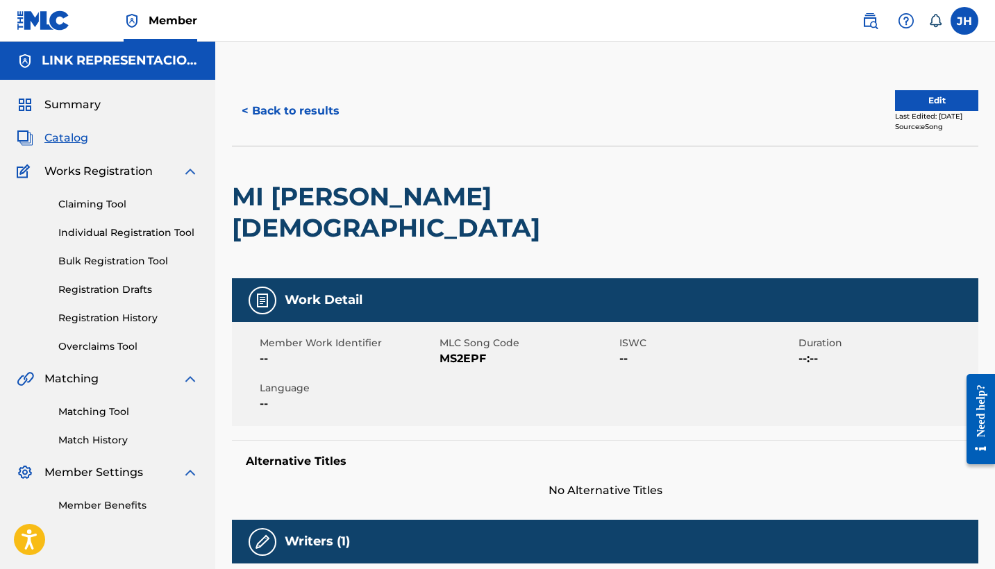
click at [944, 97] on button "Edit" at bounding box center [936, 100] width 83 height 21
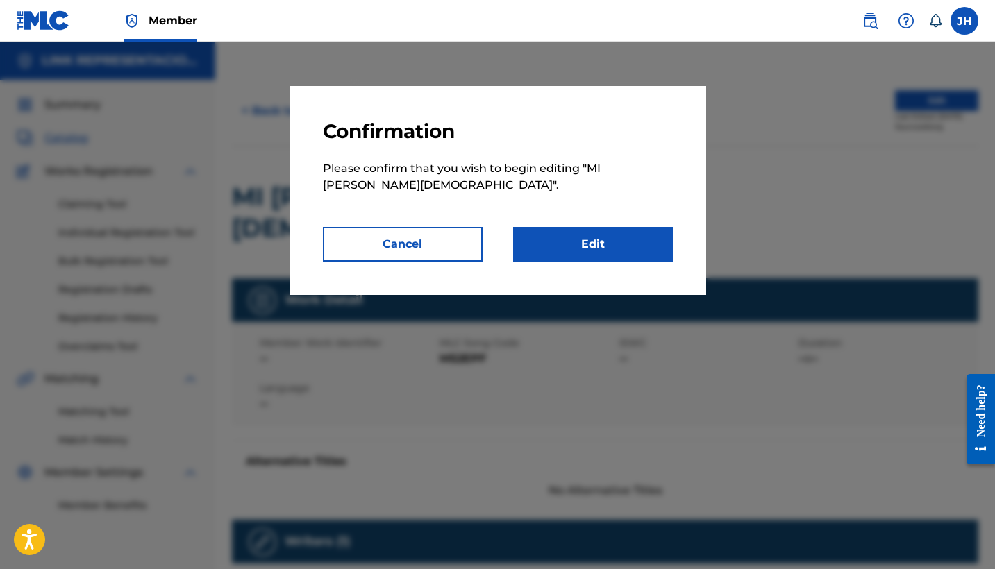
click at [639, 244] on link "Edit" at bounding box center [593, 244] width 160 height 35
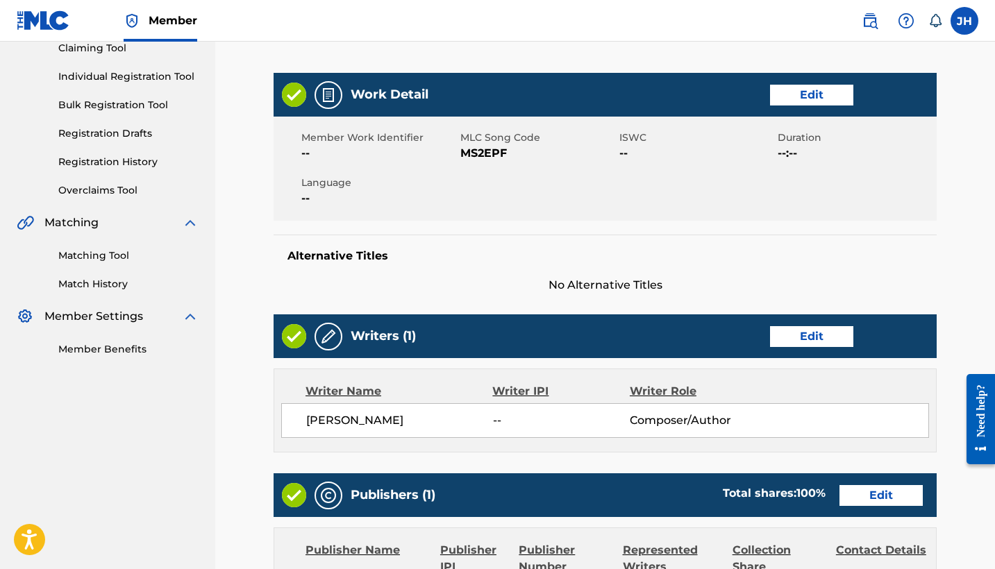
scroll to position [158, 0]
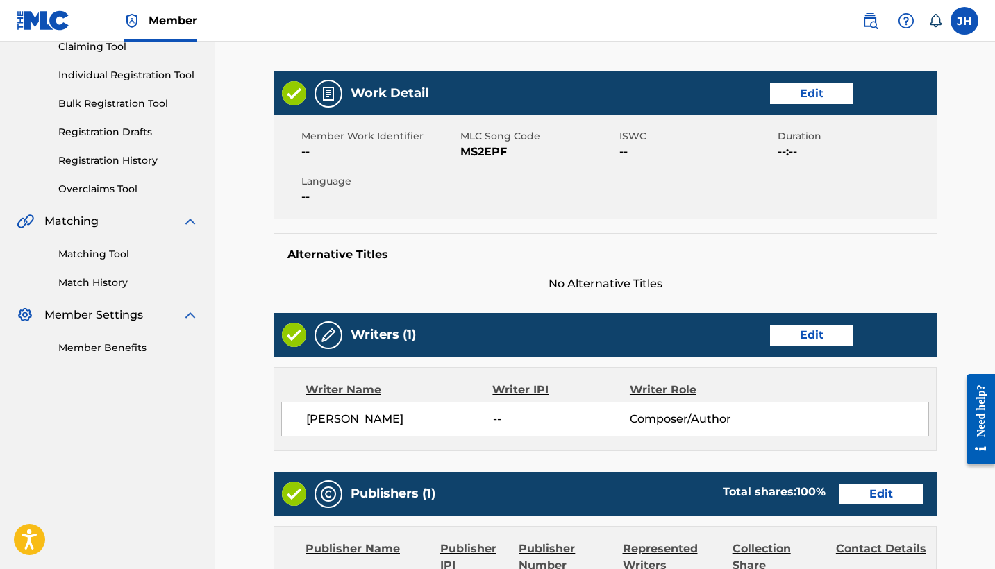
click at [825, 325] on link "Edit" at bounding box center [811, 335] width 83 height 21
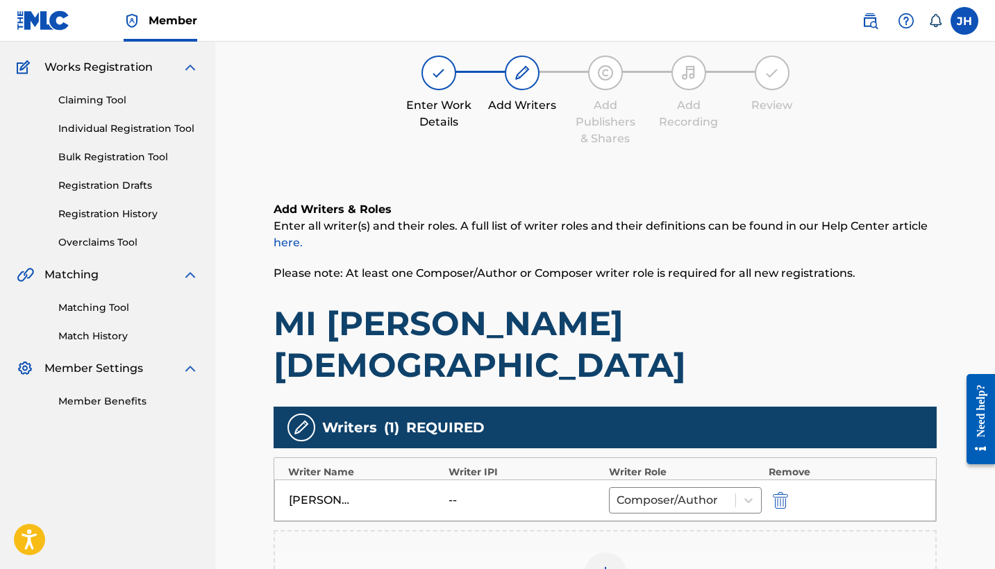
scroll to position [146, 0]
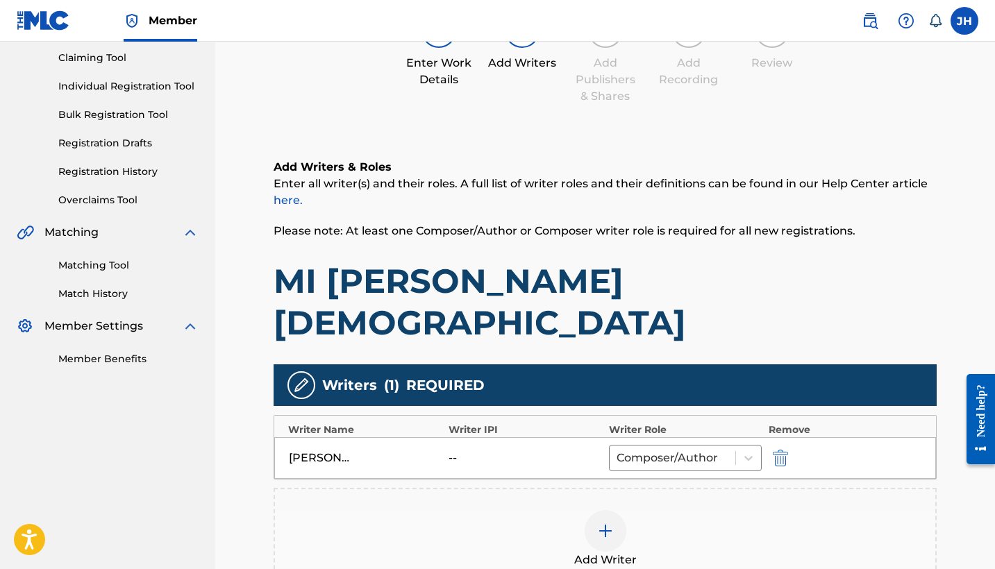
click at [779, 450] on img "submit" at bounding box center [780, 458] width 15 height 17
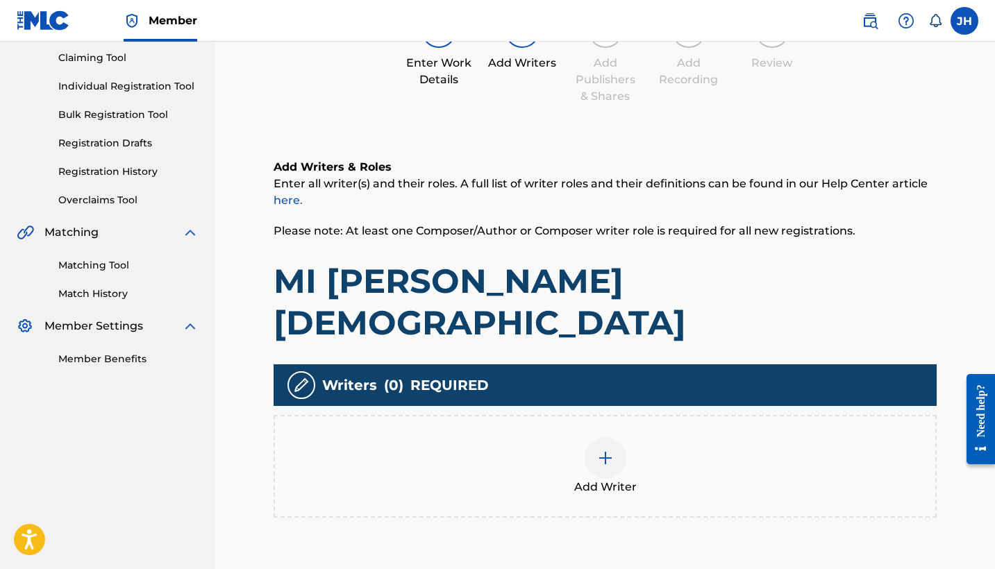
click at [591, 437] on div at bounding box center [605, 458] width 42 height 42
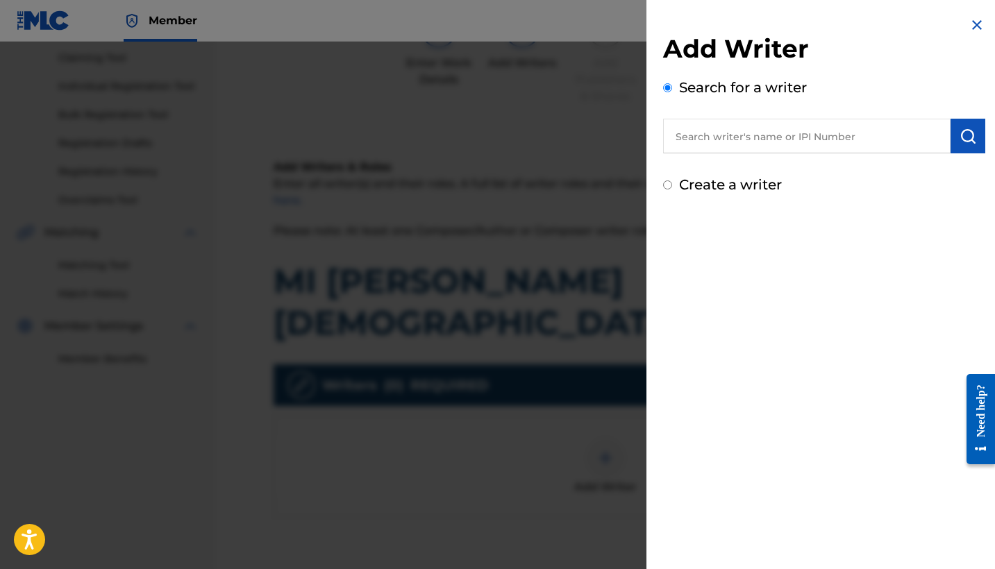
click at [672, 186] on div "Create a writer" at bounding box center [824, 184] width 322 height 21
click at [666, 185] on input "Create a writer" at bounding box center [667, 184] width 9 height 9
radio input "false"
radio input "true"
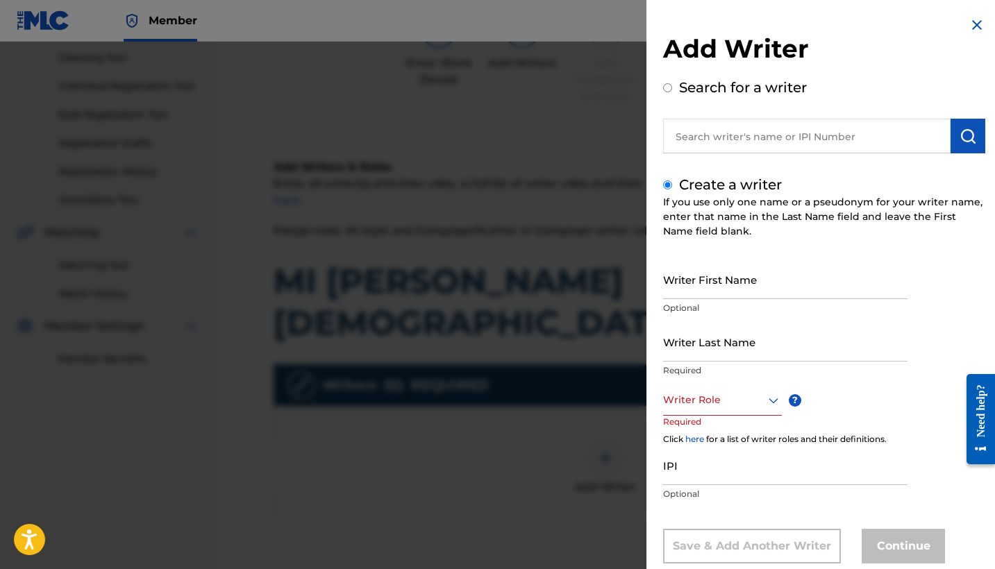
click at [752, 285] on input "Writer First Name" at bounding box center [785, 280] width 244 height 40
type input "Mauricio"
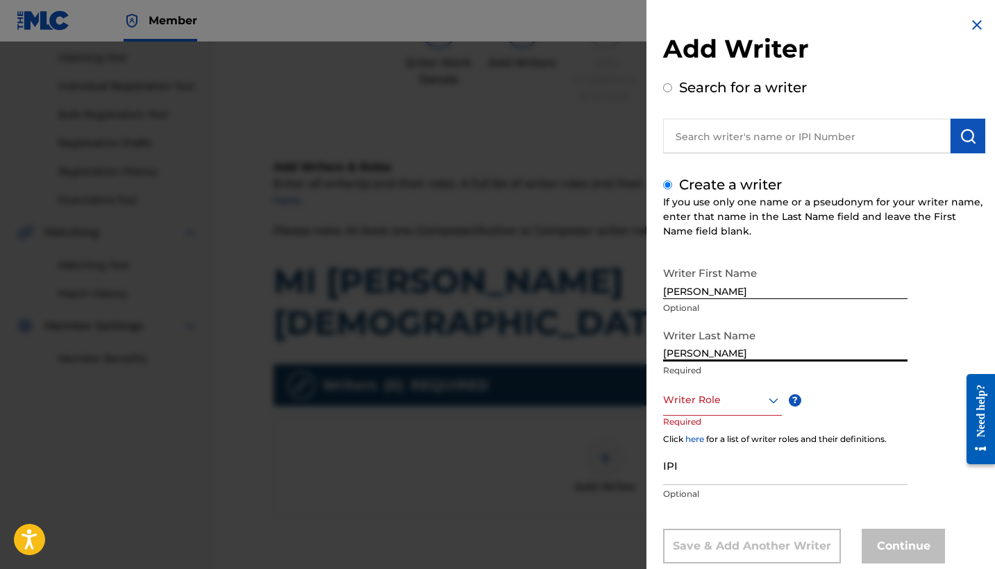
type input "Mendoza Orellana"
click at [691, 397] on div "Writer Role" at bounding box center [722, 400] width 119 height 31
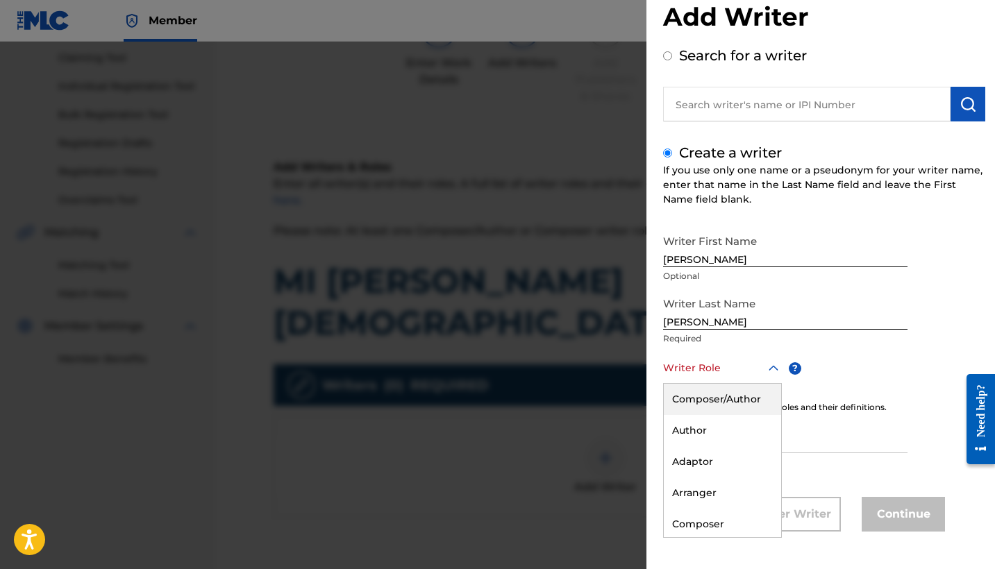
click at [719, 400] on div "Composer/Author" at bounding box center [722, 399] width 117 height 31
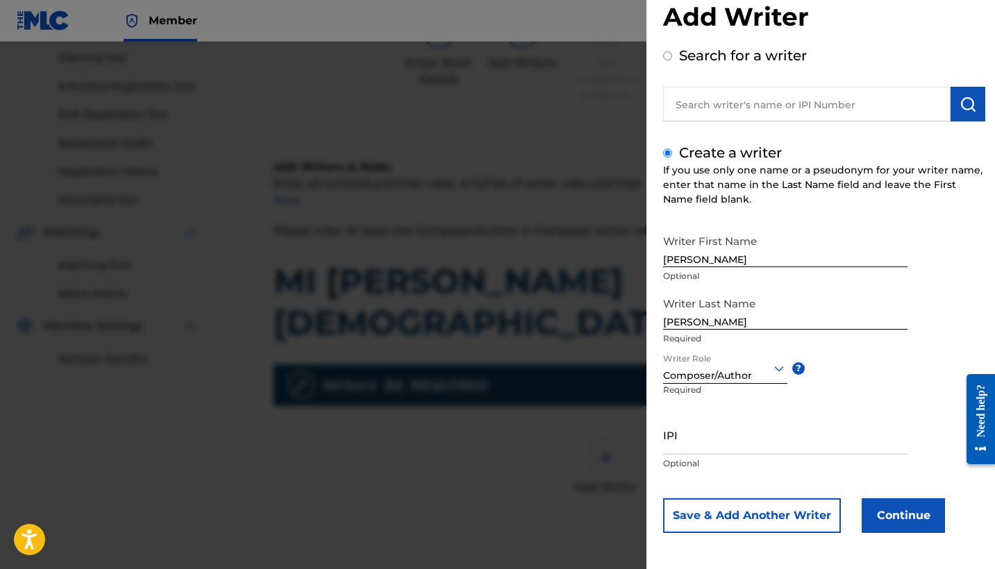
click at [913, 516] on button "Continue" at bounding box center [902, 515] width 83 height 35
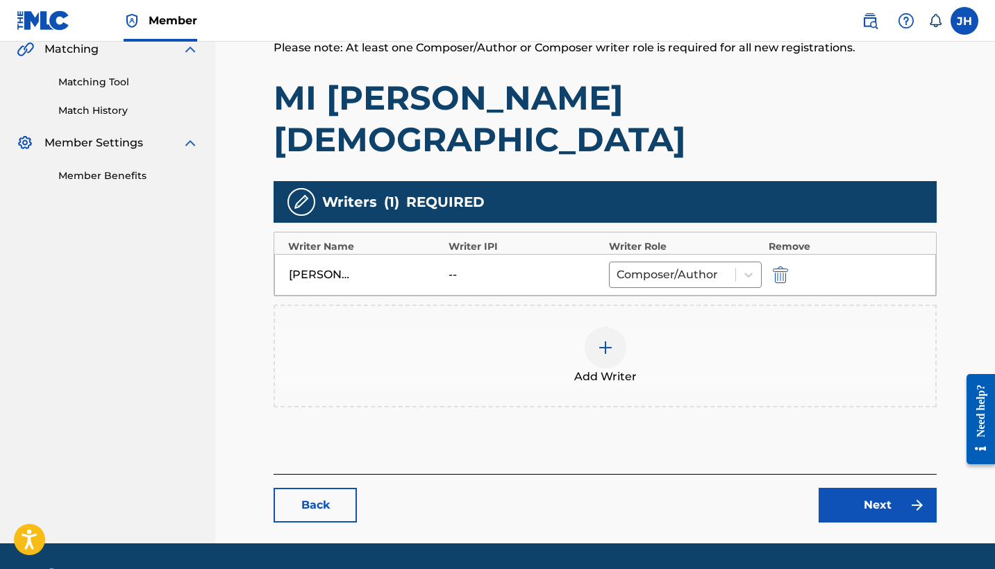
scroll to position [329, 0]
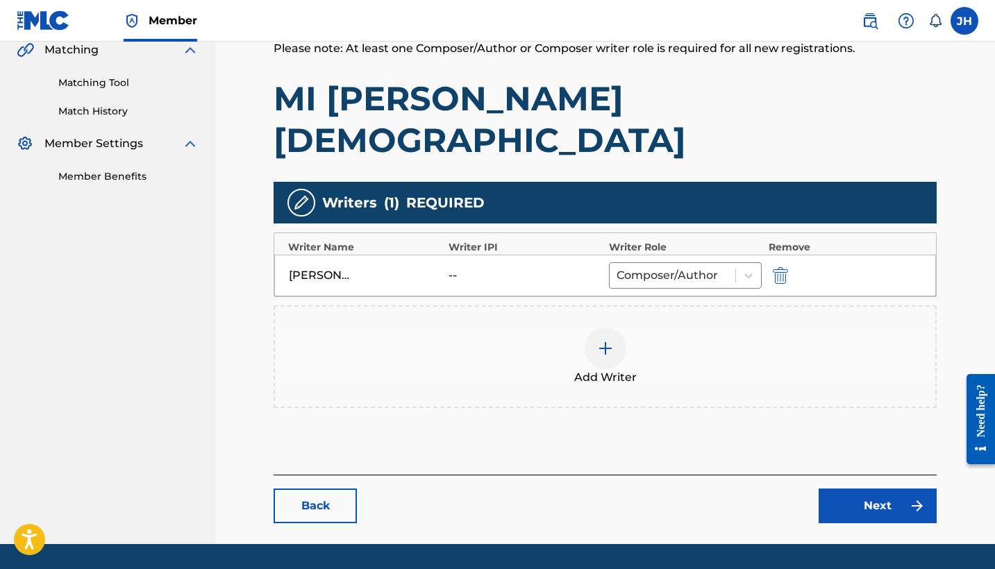
click at [892, 489] on link "Next" at bounding box center [877, 506] width 118 height 35
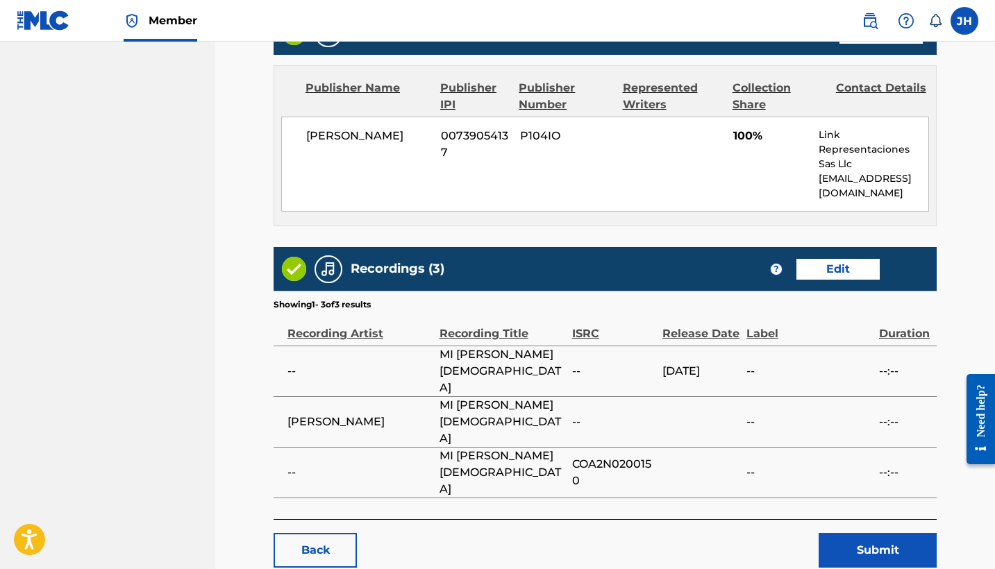
scroll to position [625, 0]
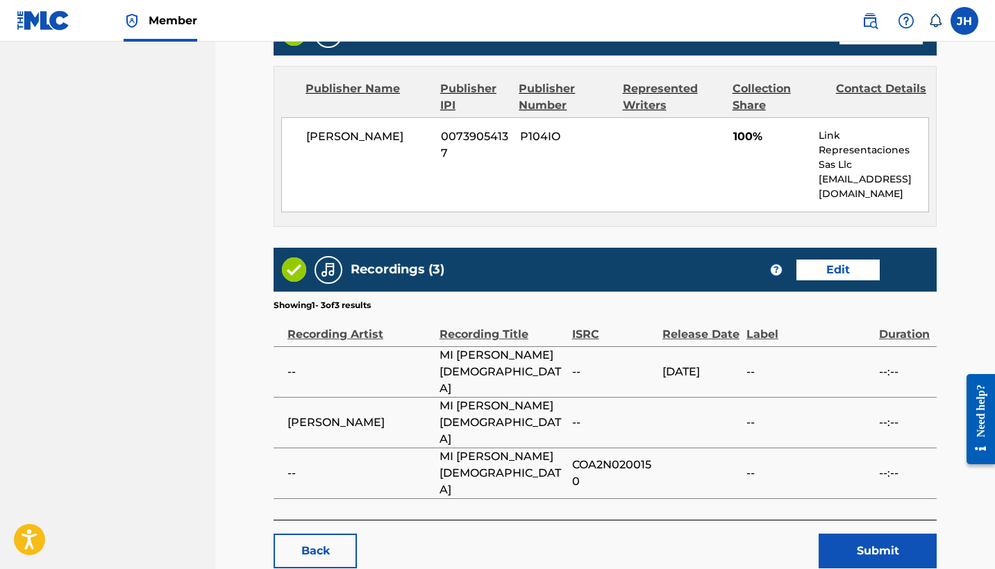
click at [867, 534] on button "Submit" at bounding box center [877, 551] width 118 height 35
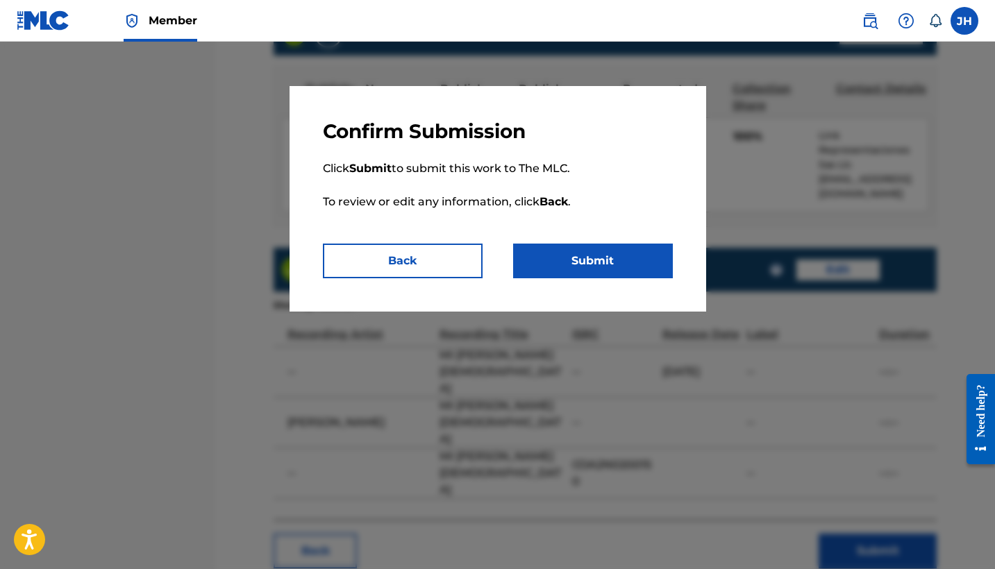
click at [645, 253] on button "Submit" at bounding box center [593, 261] width 160 height 35
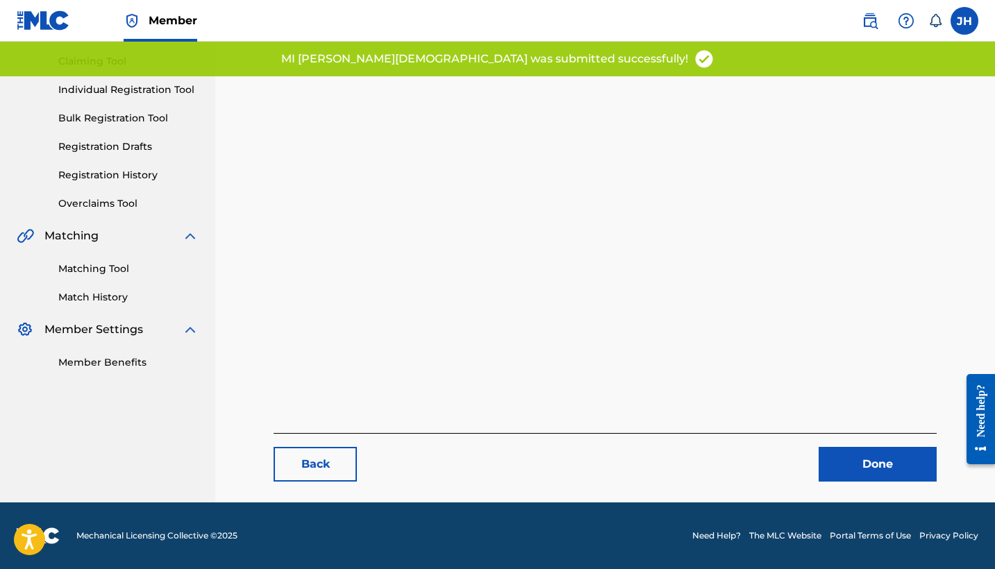
scroll to position [143, 0]
click at [858, 457] on link "Done" at bounding box center [877, 464] width 118 height 35
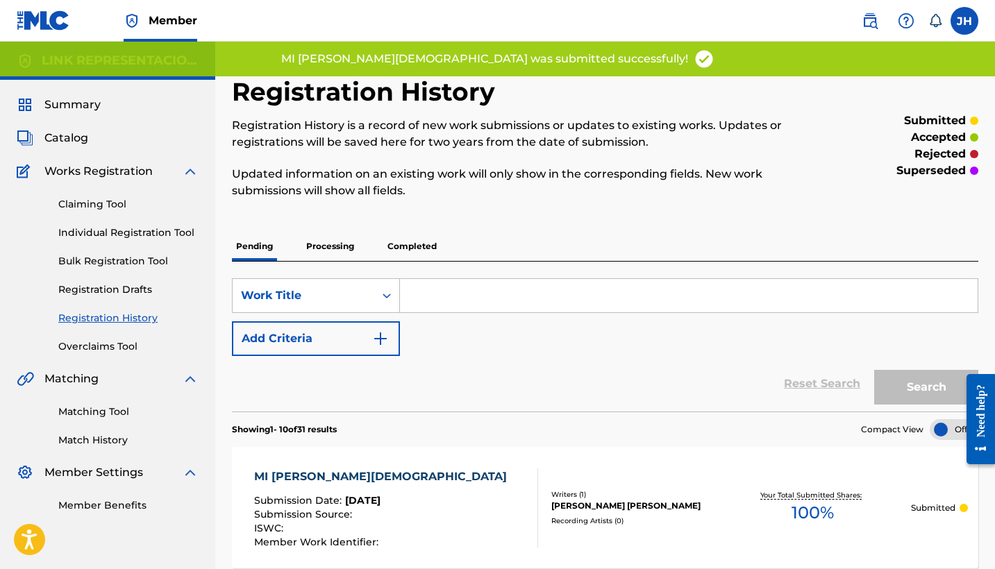
click at [60, 133] on span "Catalog" at bounding box center [66, 138] width 44 height 17
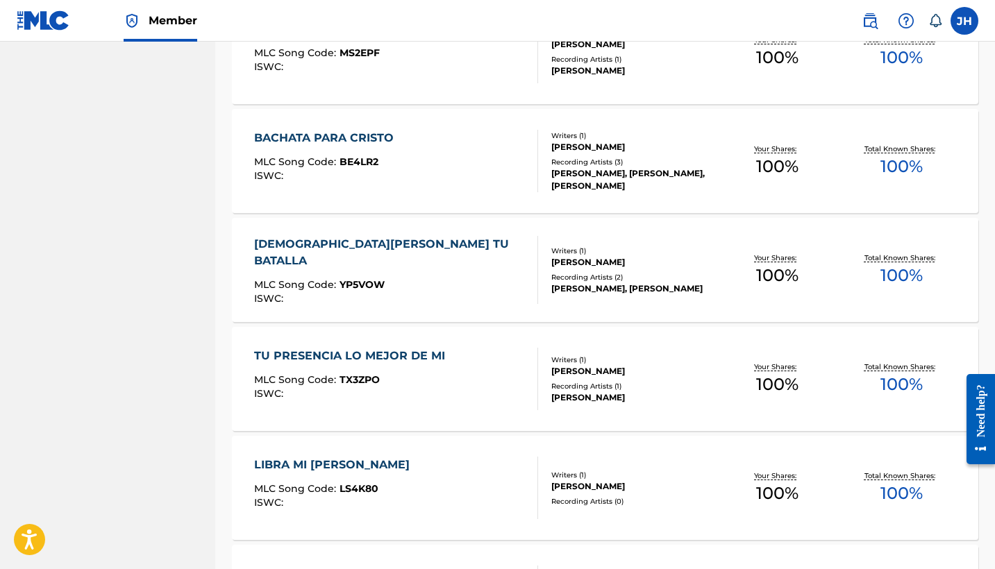
scroll to position [4735, 0]
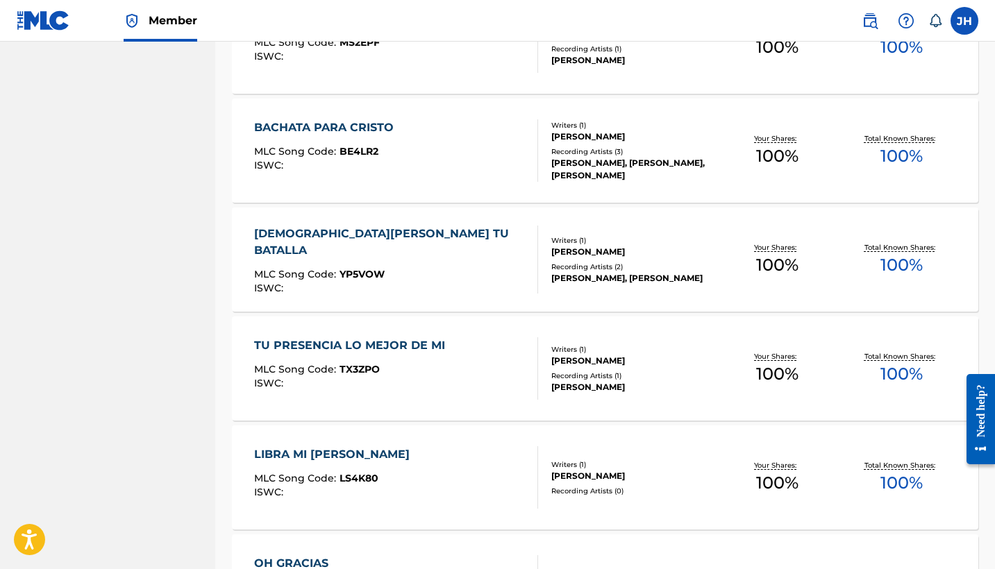
click at [370, 126] on div "BACHATA PARA CRISTO" at bounding box center [327, 127] width 146 height 17
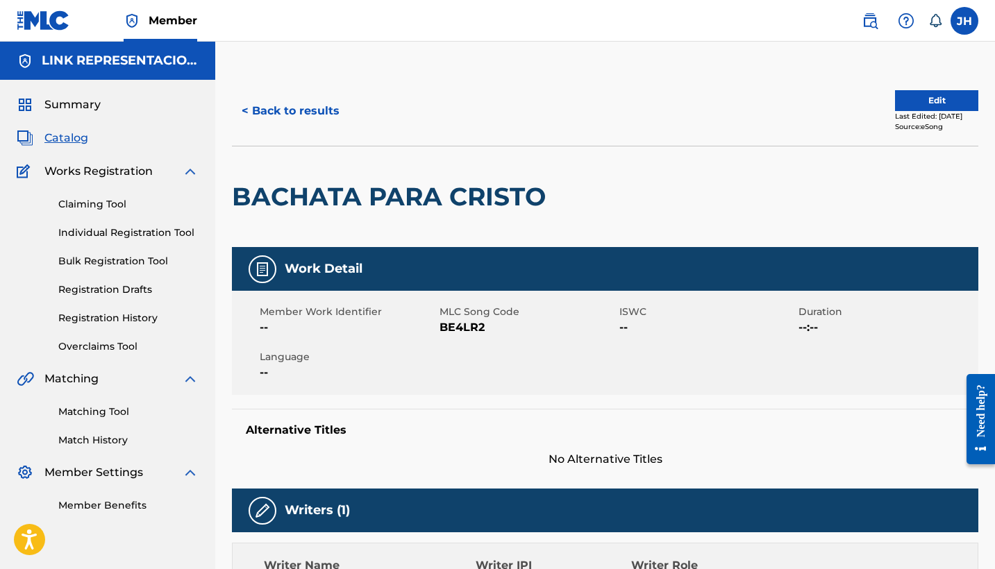
click at [959, 98] on button "Edit" at bounding box center [936, 100] width 83 height 21
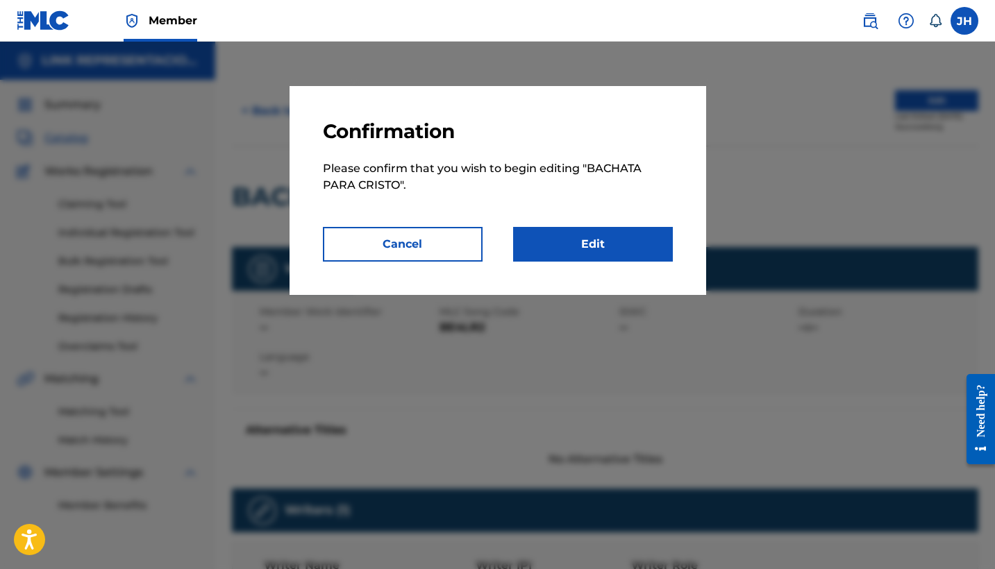
click at [595, 233] on link "Edit" at bounding box center [593, 244] width 160 height 35
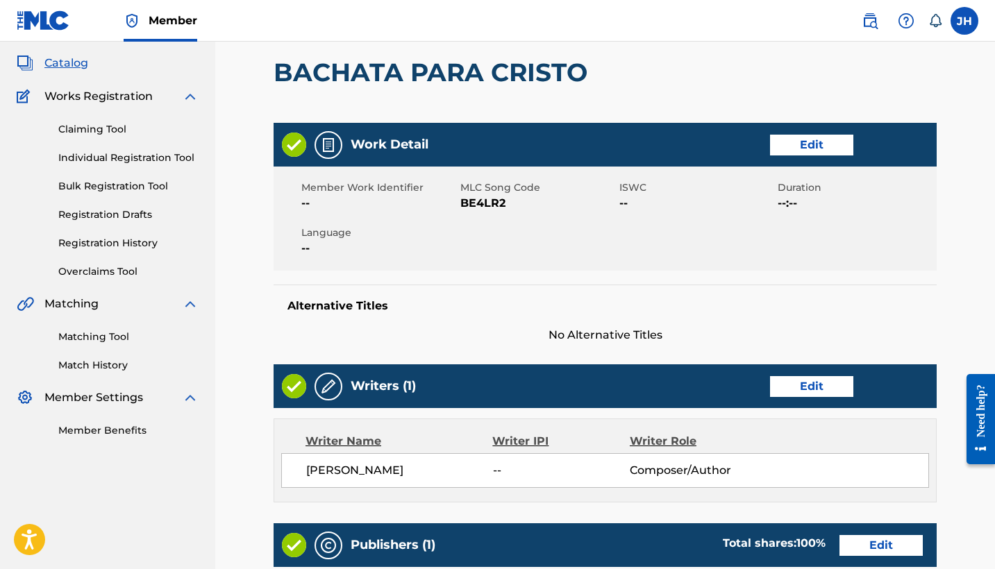
scroll to position [106, 0]
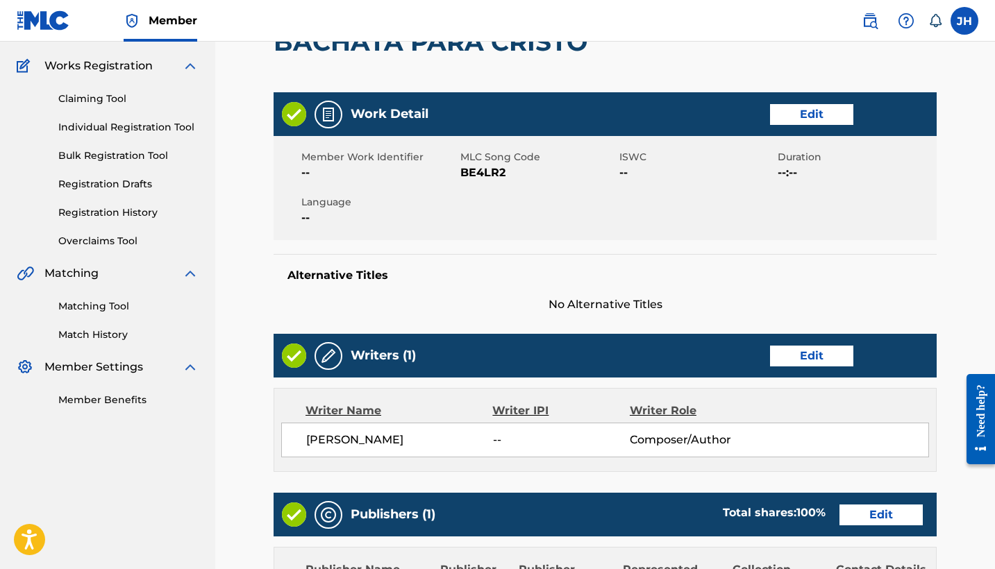
click at [814, 358] on link "Edit" at bounding box center [811, 356] width 83 height 21
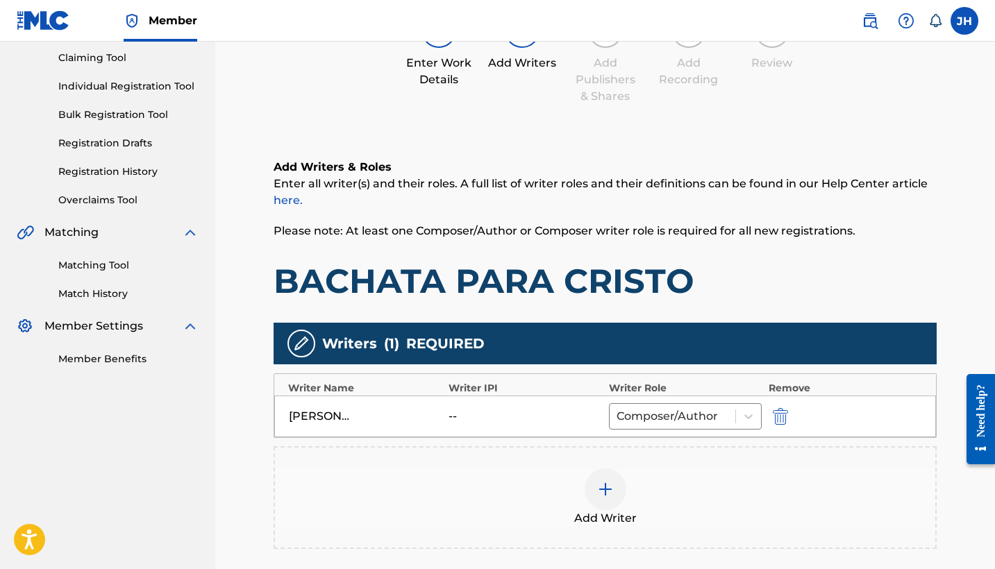
scroll to position [165, 0]
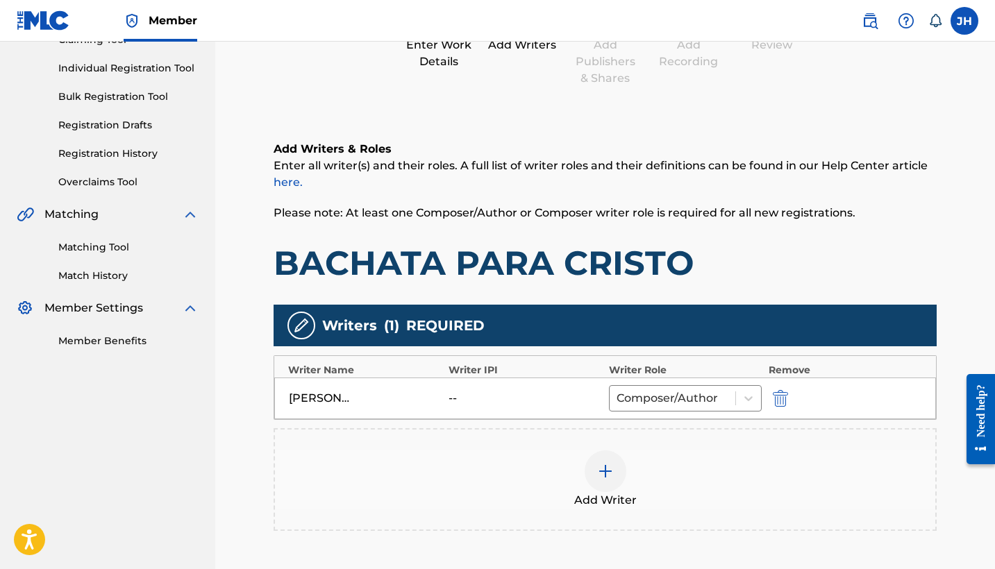
click at [780, 396] on img "submit" at bounding box center [780, 398] width 15 height 17
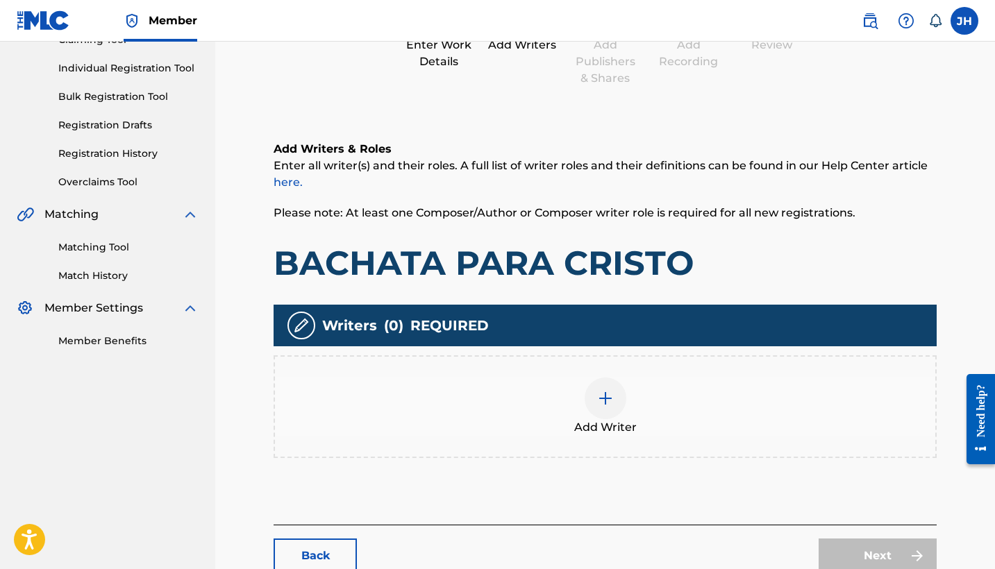
click at [598, 394] on img at bounding box center [605, 398] width 17 height 17
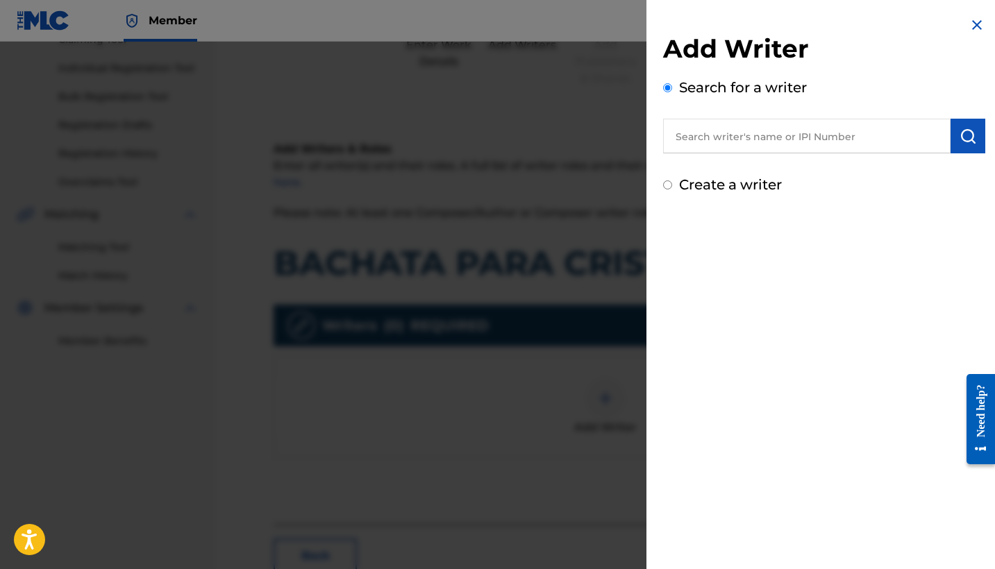
click at [668, 187] on input "Create a writer" at bounding box center [667, 184] width 9 height 9
radio input "false"
radio input "true"
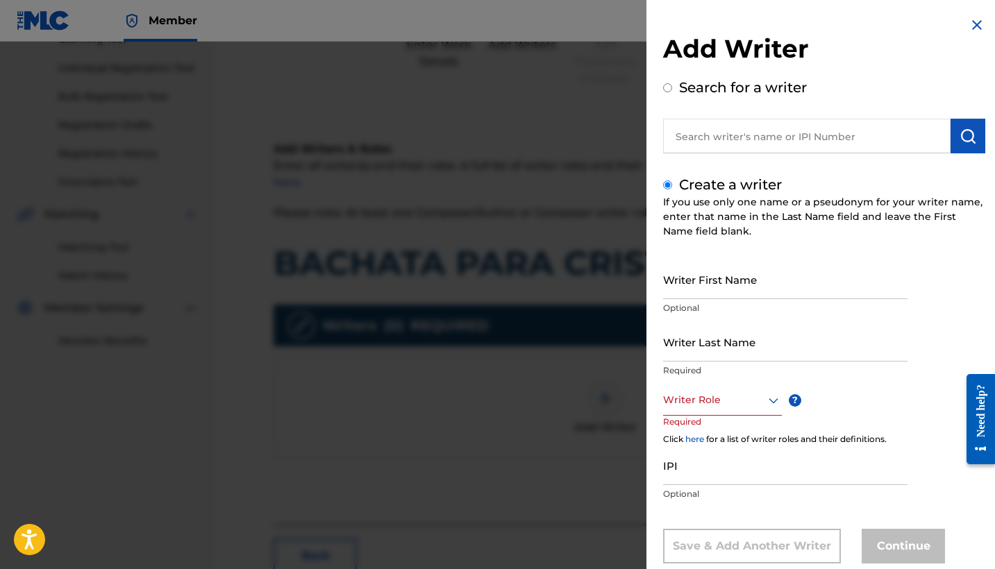
click at [731, 282] on input "Writer First Name" at bounding box center [785, 280] width 244 height 40
type input "Mauricio"
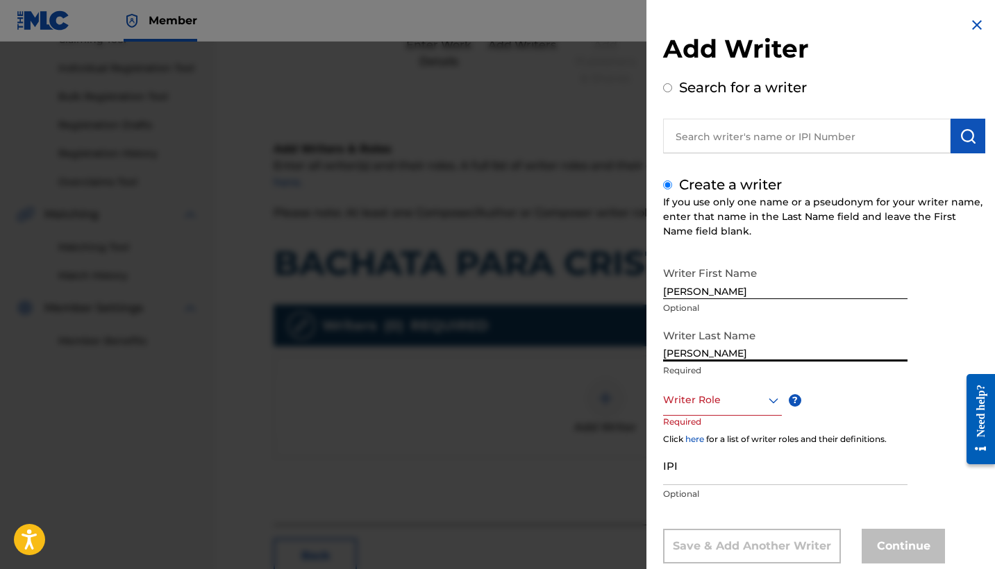
type input "Mendoza Orellana"
click at [721, 403] on div "Writer Role" at bounding box center [722, 400] width 119 height 31
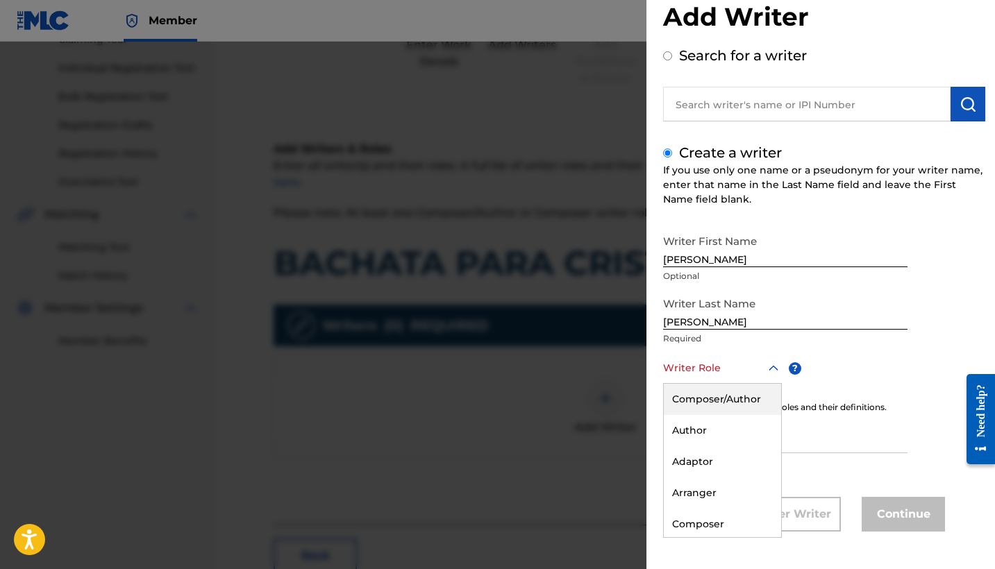
click at [721, 393] on div "Composer/Author" at bounding box center [722, 399] width 117 height 31
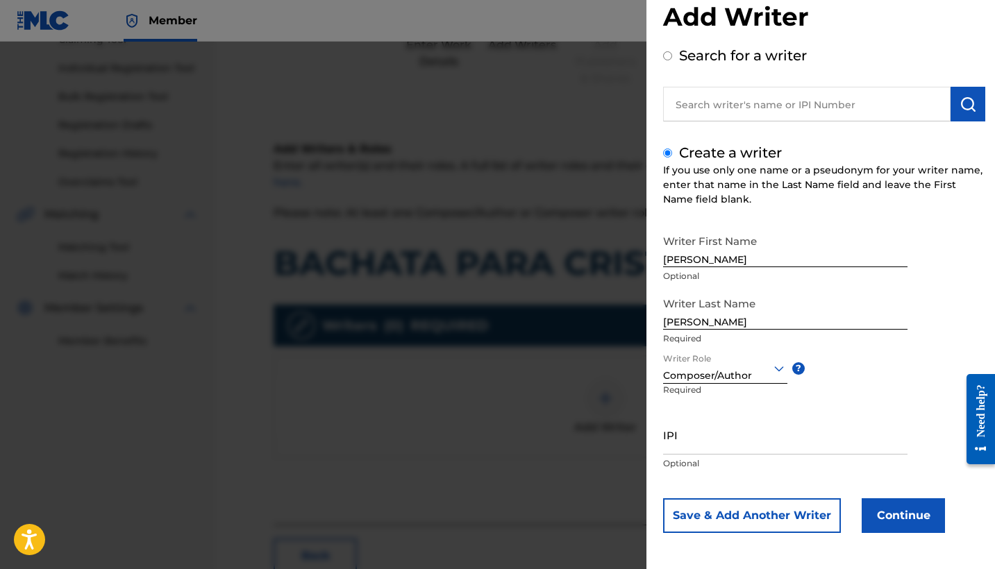
click at [911, 523] on button "Continue" at bounding box center [902, 515] width 83 height 35
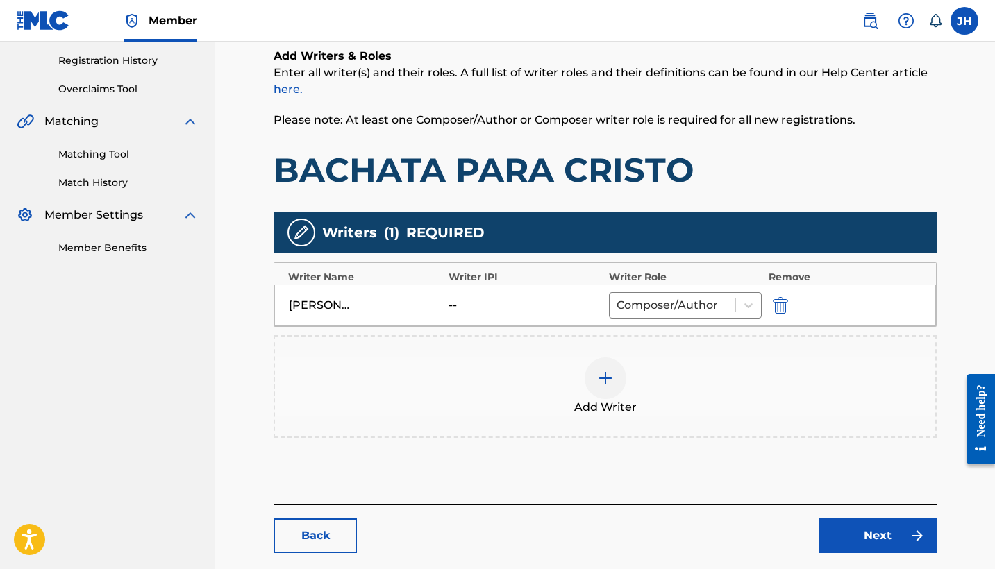
scroll to position [311, 0]
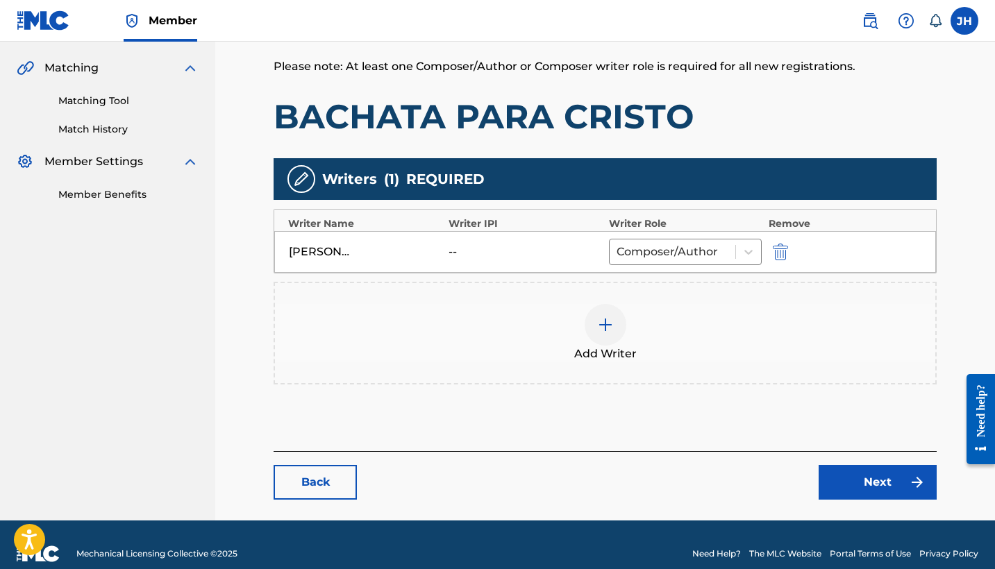
click at [836, 477] on link "Next" at bounding box center [877, 482] width 118 height 35
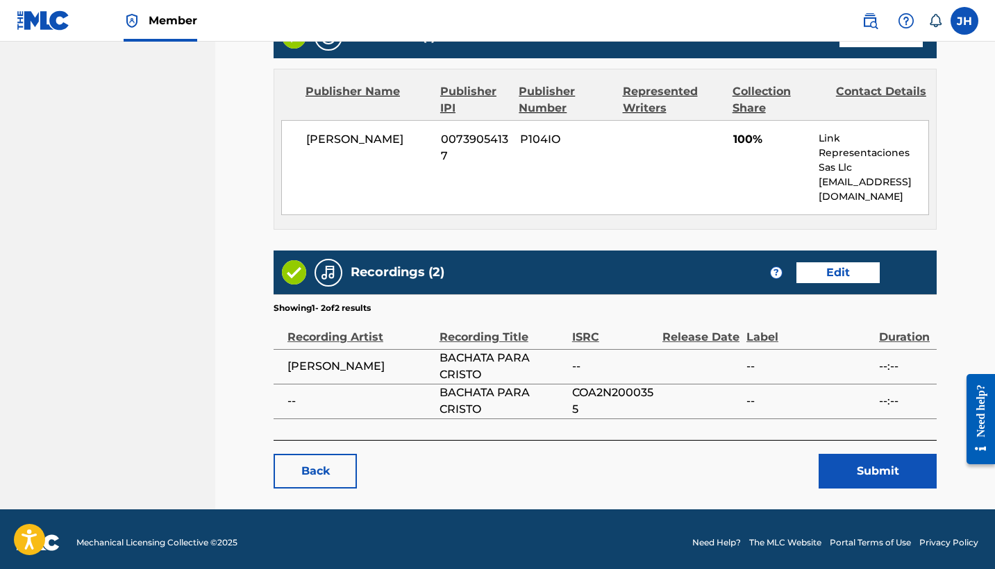
scroll to position [590, 0]
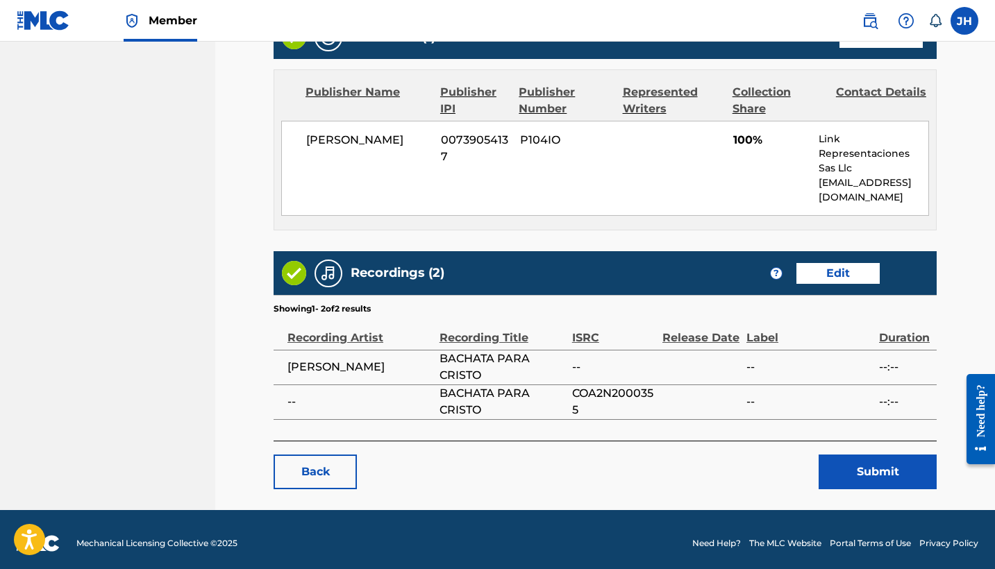
click at [903, 474] on button "Submit" at bounding box center [877, 472] width 118 height 35
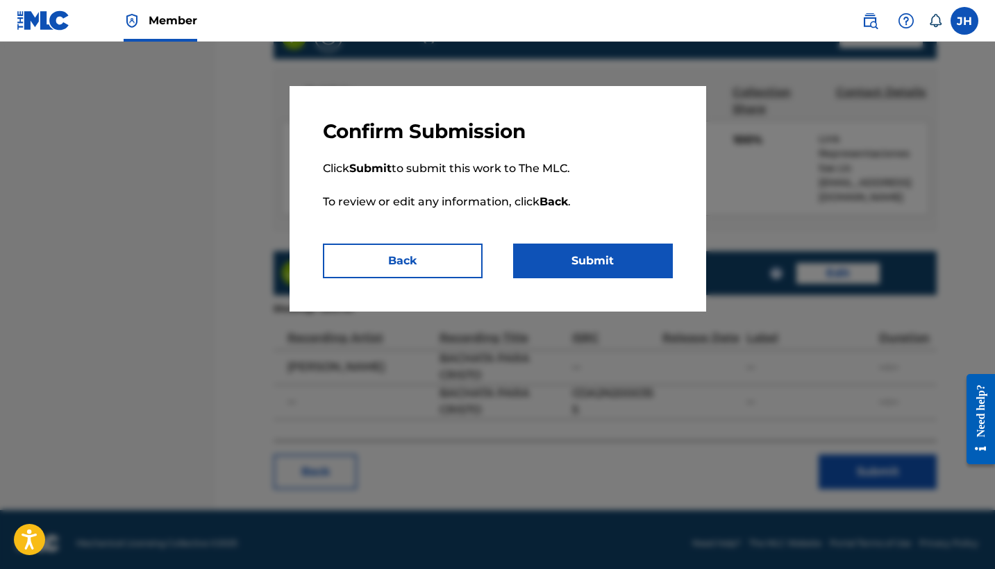
click at [596, 256] on button "Submit" at bounding box center [593, 261] width 160 height 35
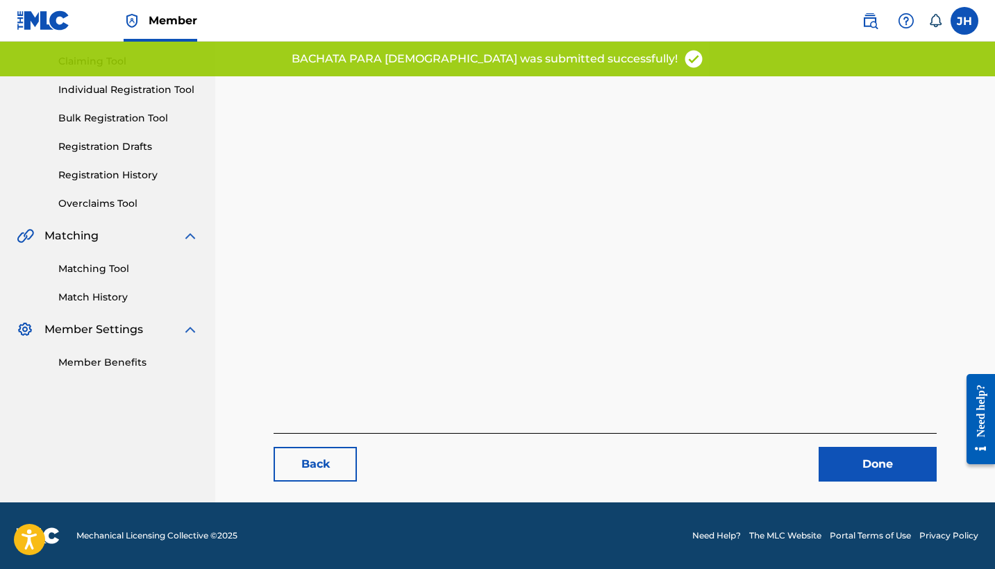
scroll to position [143, 0]
click at [890, 461] on link "Done" at bounding box center [877, 464] width 118 height 35
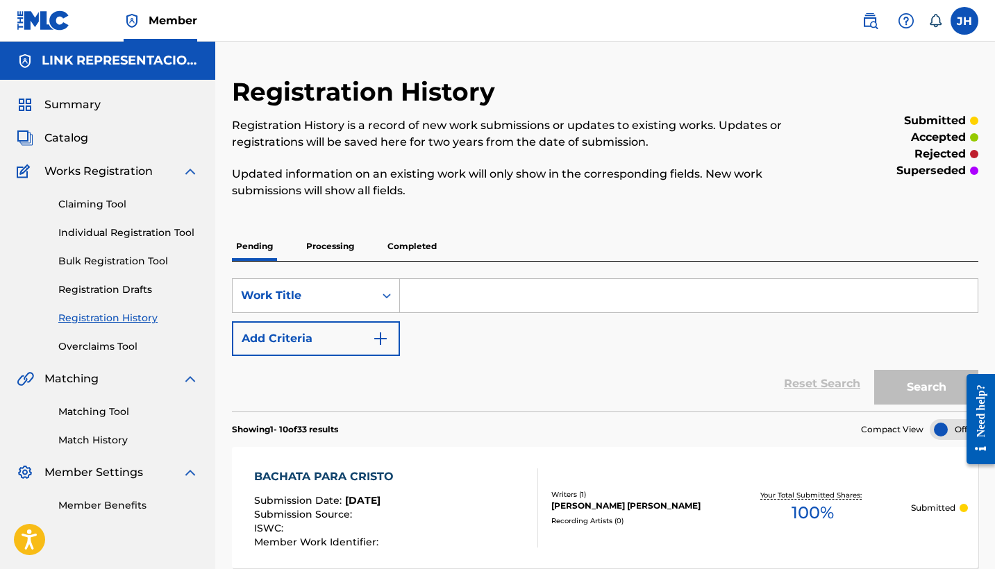
click at [63, 132] on span "Catalog" at bounding box center [66, 138] width 44 height 17
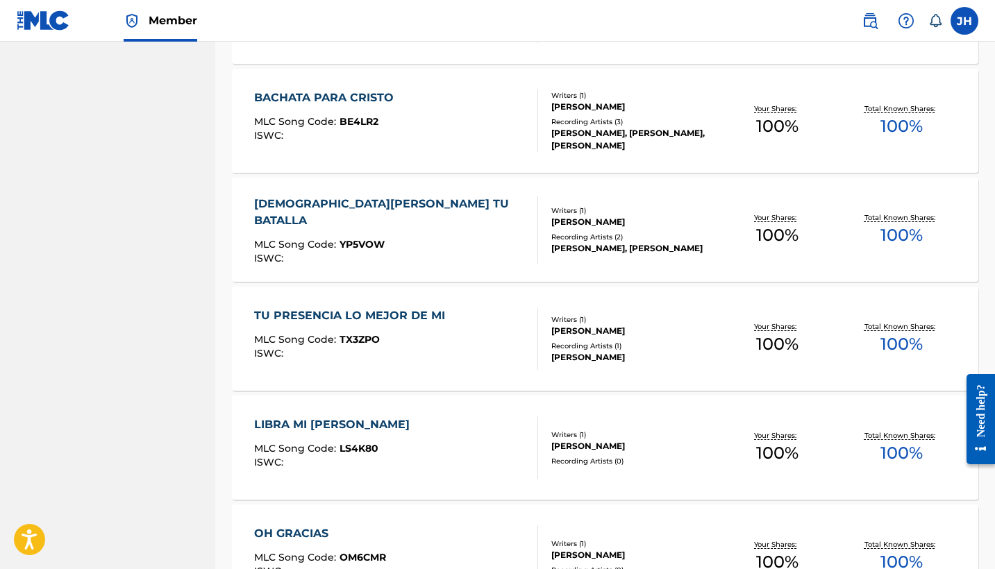
scroll to position [4735, 0]
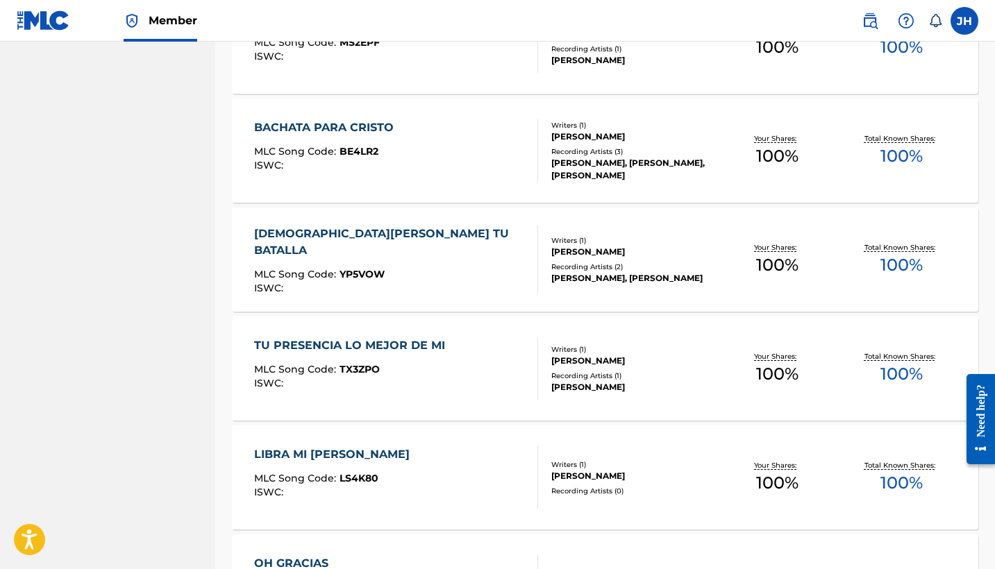
click at [426, 231] on div "YAHVEH PELEARA TU BATALLA" at bounding box center [390, 242] width 272 height 33
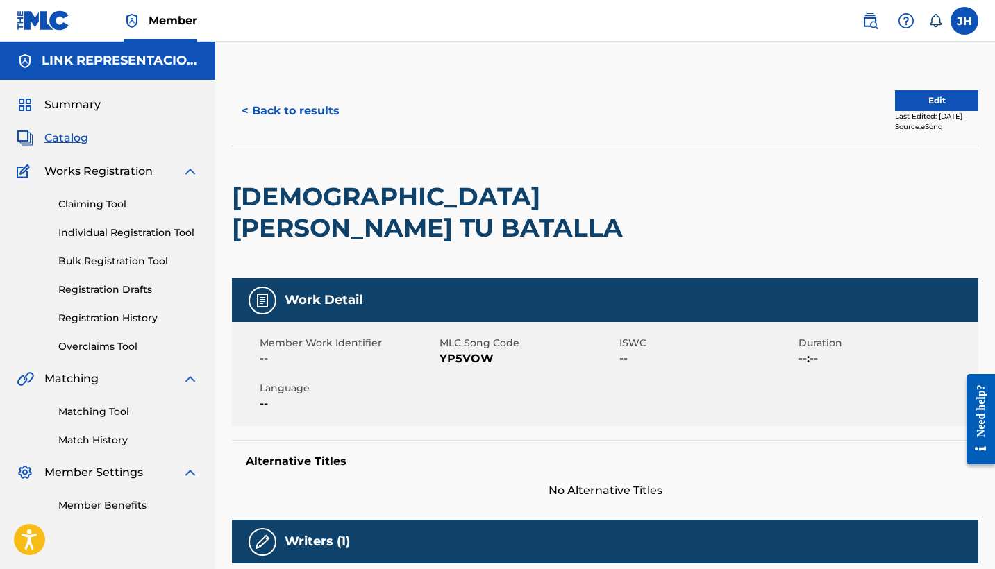
click at [941, 96] on button "Edit" at bounding box center [936, 100] width 83 height 21
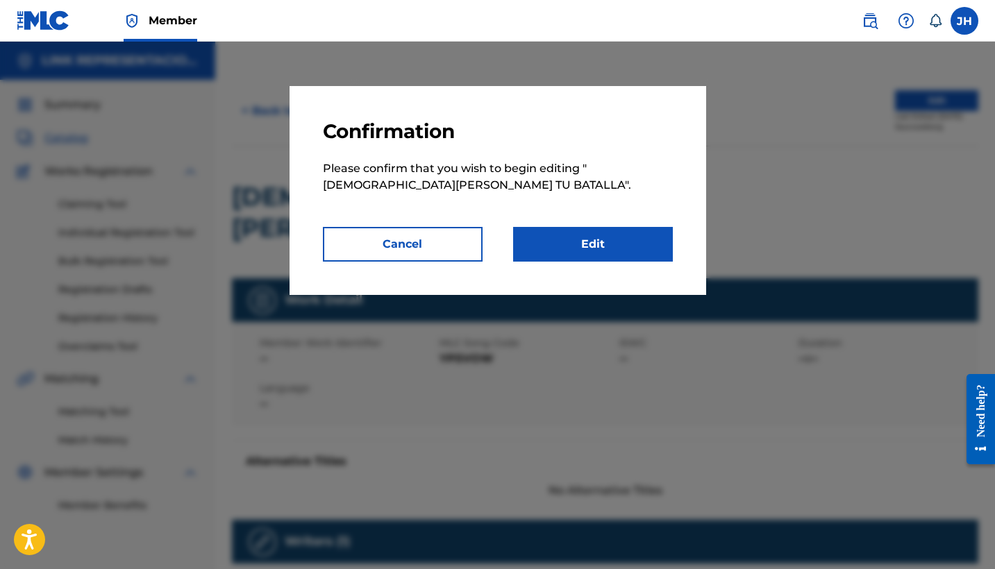
click at [656, 249] on link "Edit" at bounding box center [593, 244] width 160 height 35
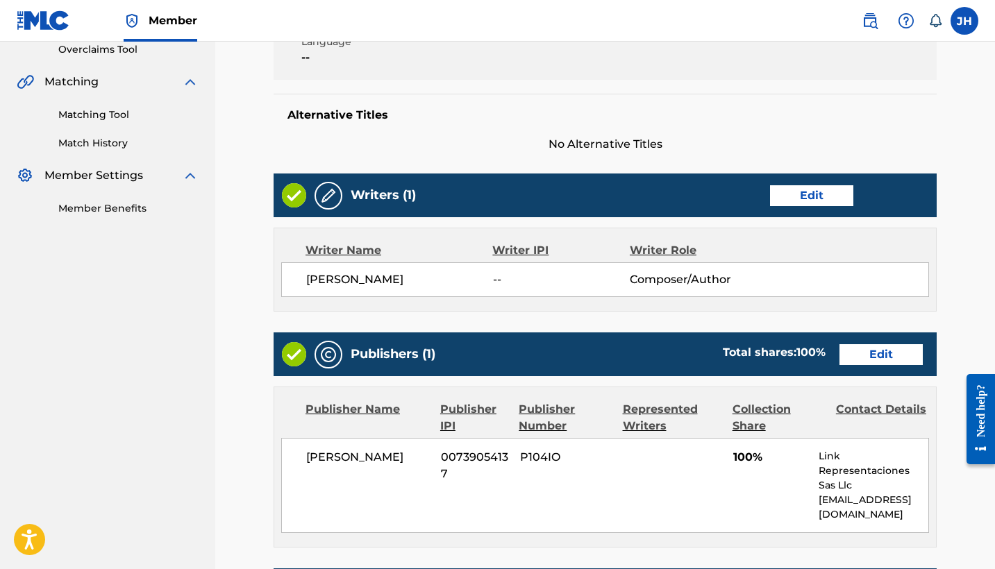
scroll to position [305, 0]
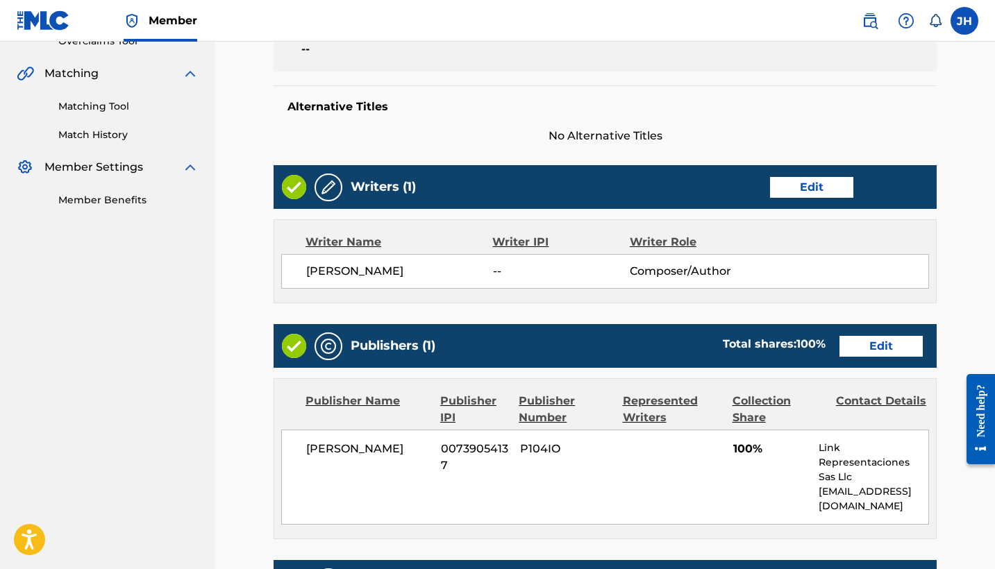
click at [828, 193] on link "Edit" at bounding box center [811, 187] width 83 height 21
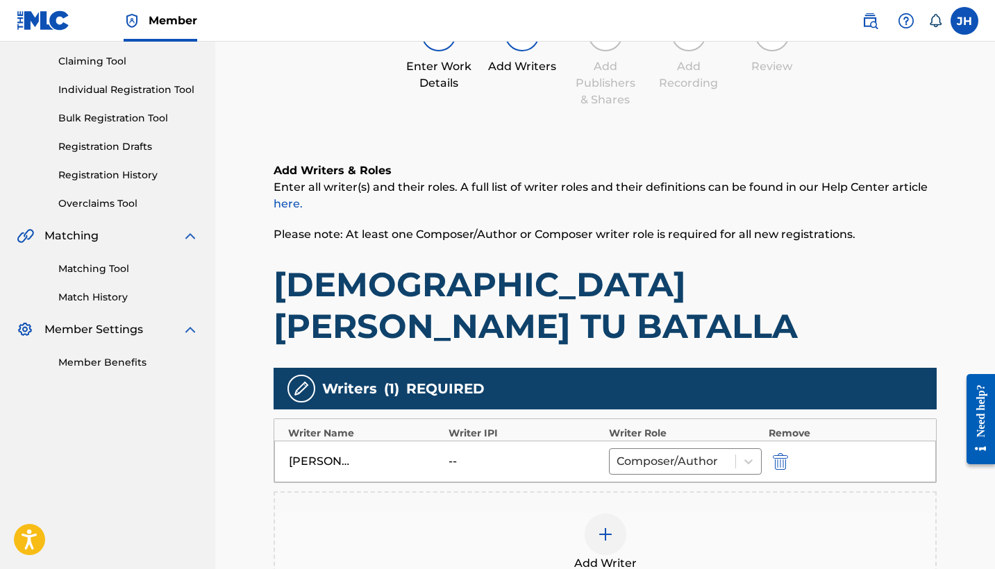
scroll to position [146, 0]
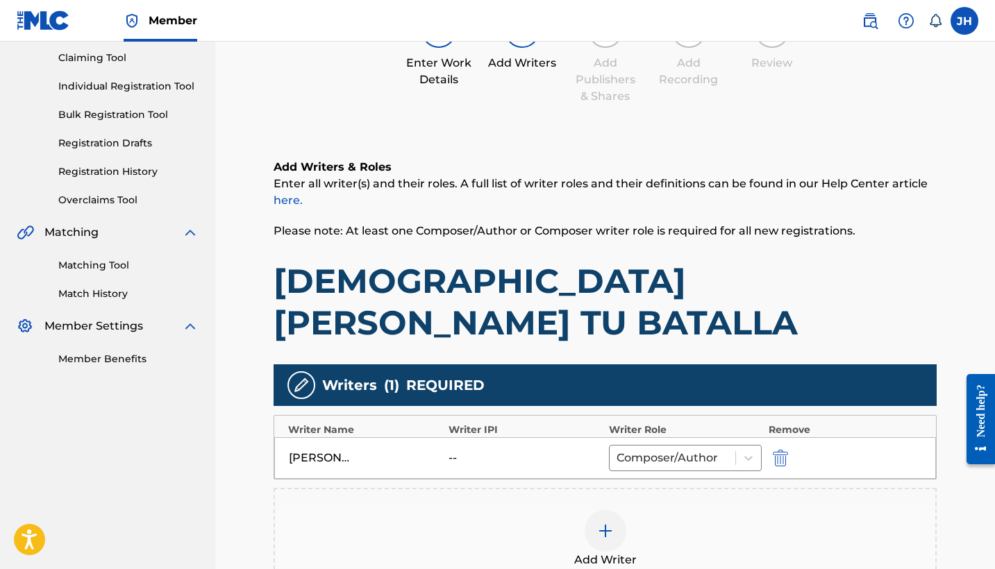
click at [779, 450] on img "submit" at bounding box center [780, 458] width 15 height 17
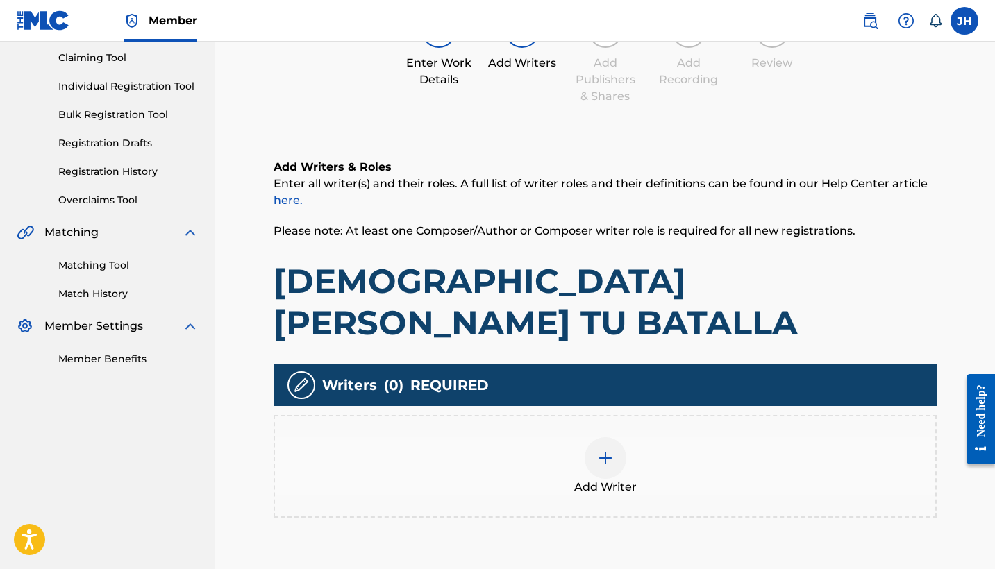
click at [613, 437] on div at bounding box center [605, 458] width 42 height 42
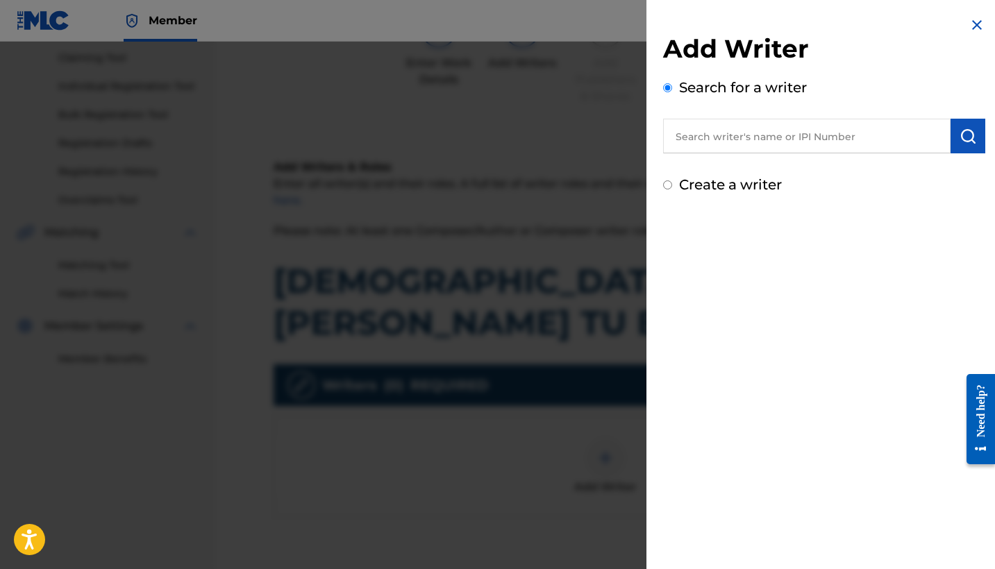
click at [711, 183] on label "Create a writer" at bounding box center [730, 184] width 103 height 17
radio input "true"
click at [672, 183] on input "Create a writer" at bounding box center [667, 184] width 9 height 9
radio input "false"
radio input "true"
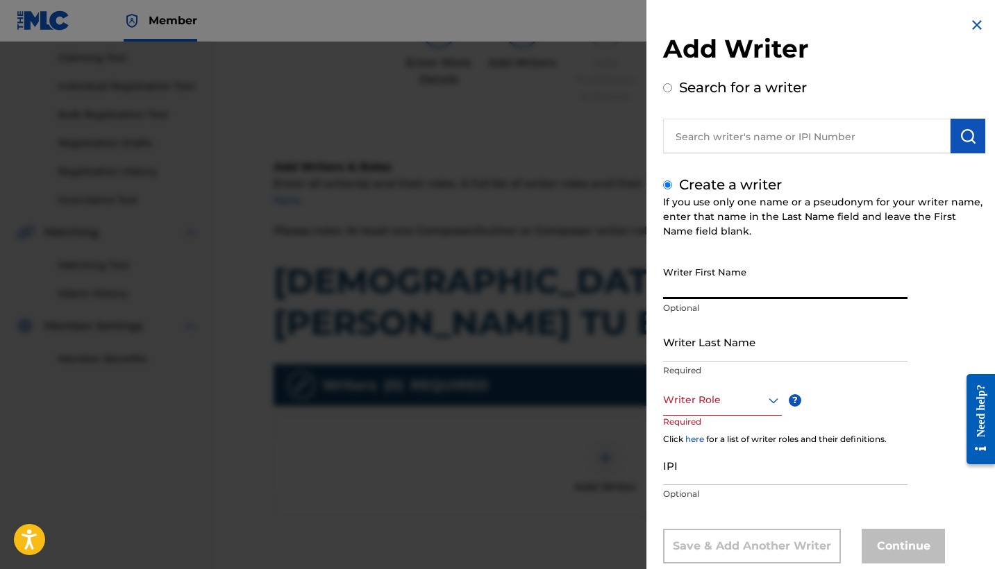
click at [716, 283] on input "Writer First Name" at bounding box center [785, 280] width 244 height 40
type input "Mauricio"
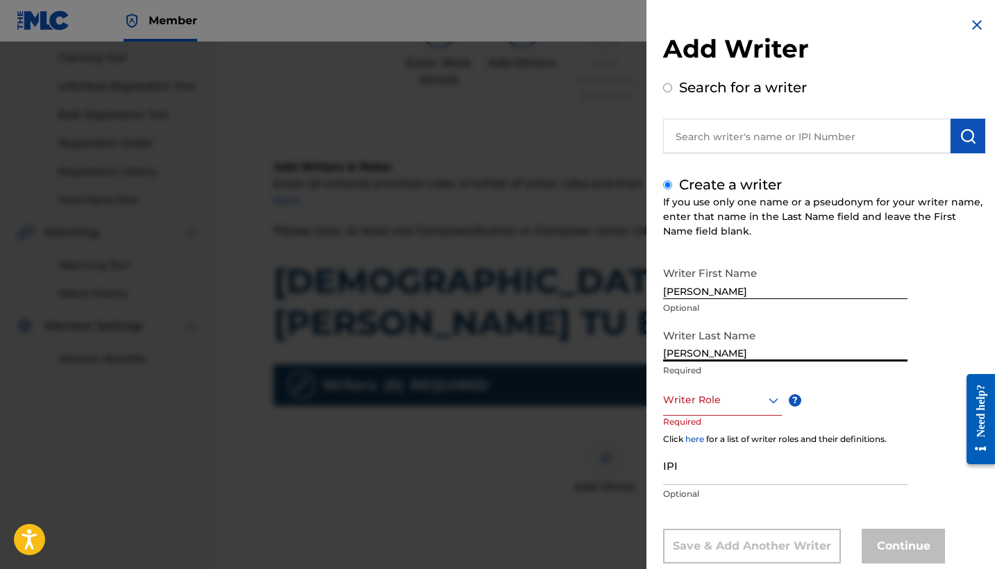
type input "Mendoza Orellana"
click at [726, 404] on div "Writer Role" at bounding box center [722, 400] width 119 height 31
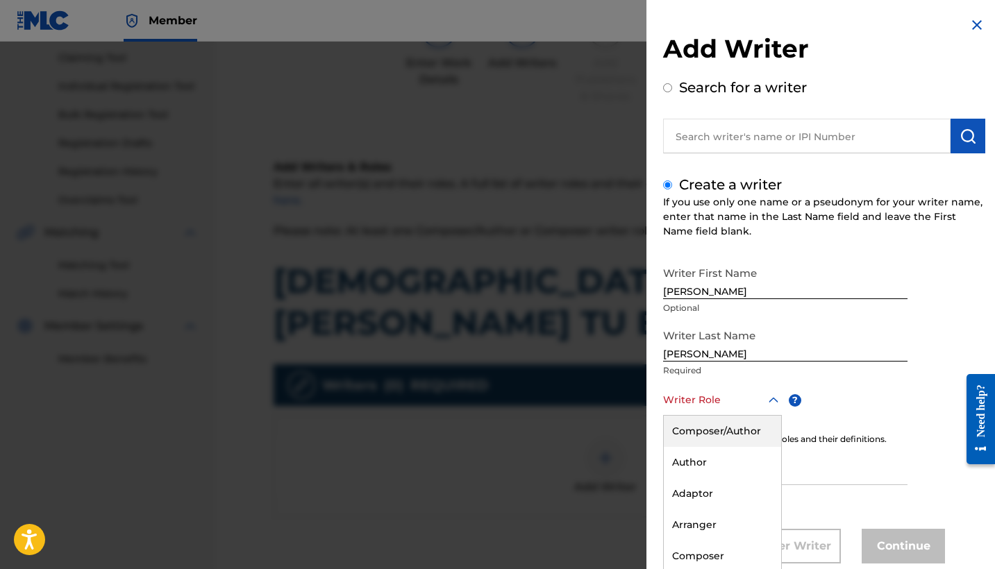
scroll to position [32, 0]
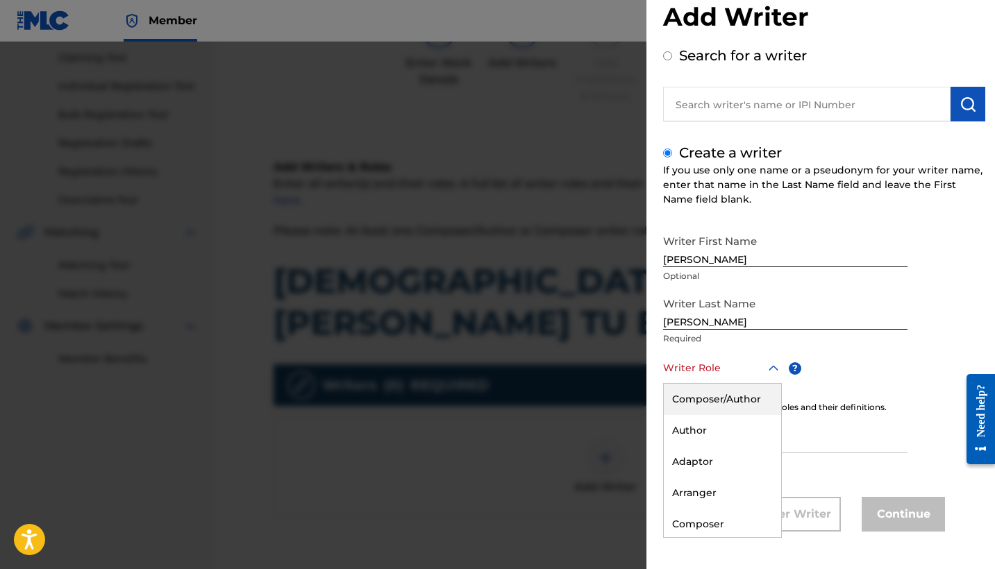
click at [731, 390] on div "Composer/Author" at bounding box center [722, 399] width 117 height 31
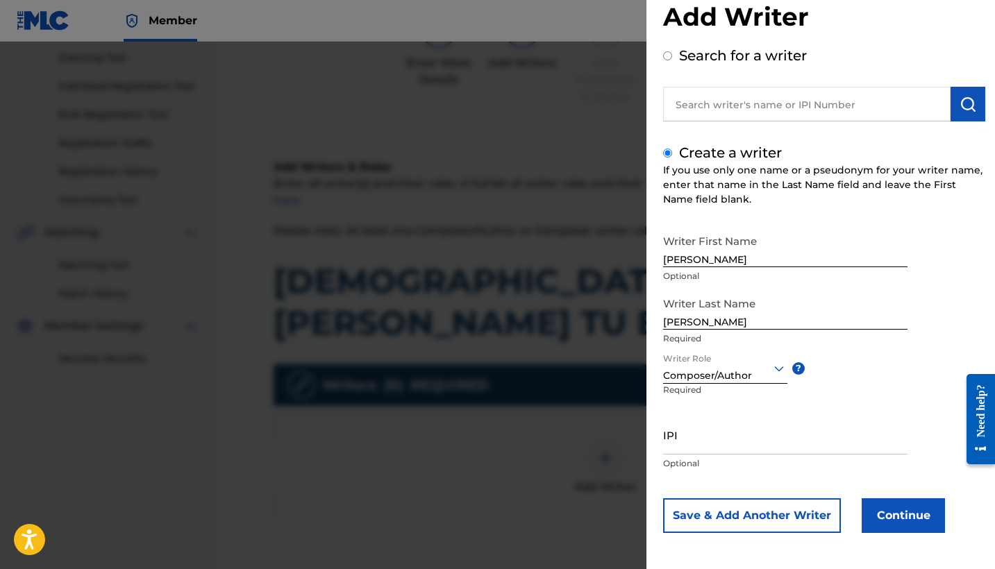
click at [884, 506] on button "Continue" at bounding box center [902, 515] width 83 height 35
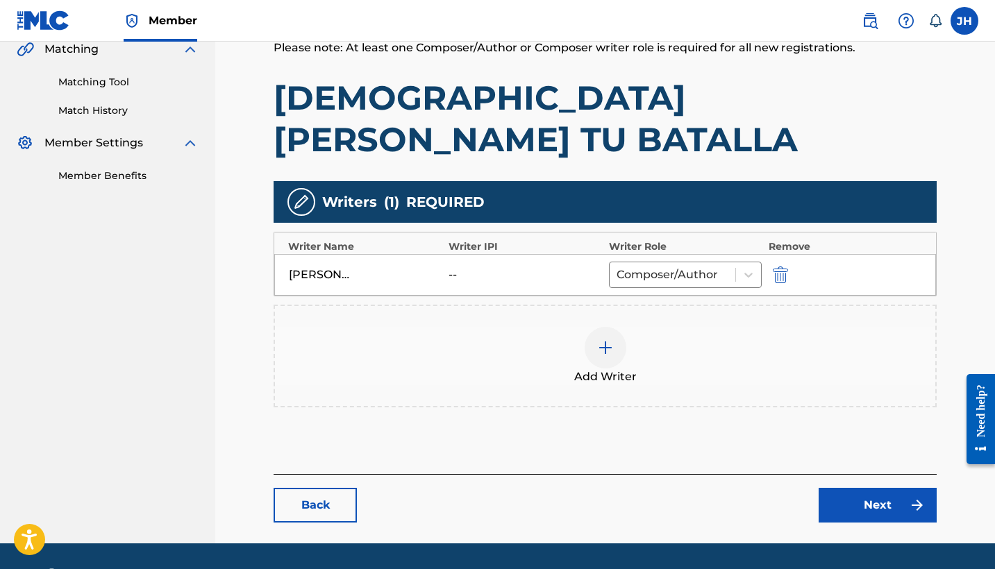
scroll to position [329, 0]
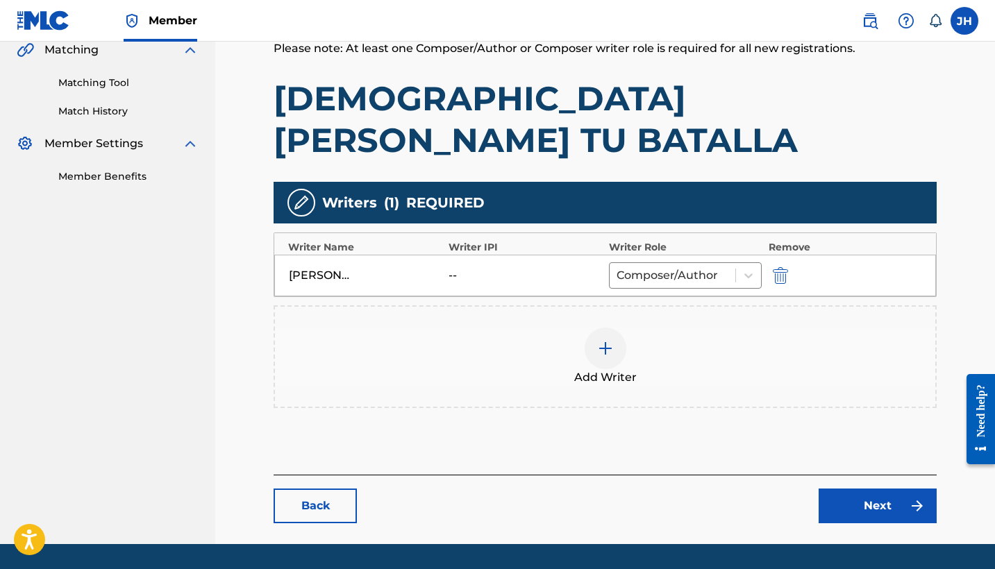
click at [878, 489] on link "Next" at bounding box center [877, 506] width 118 height 35
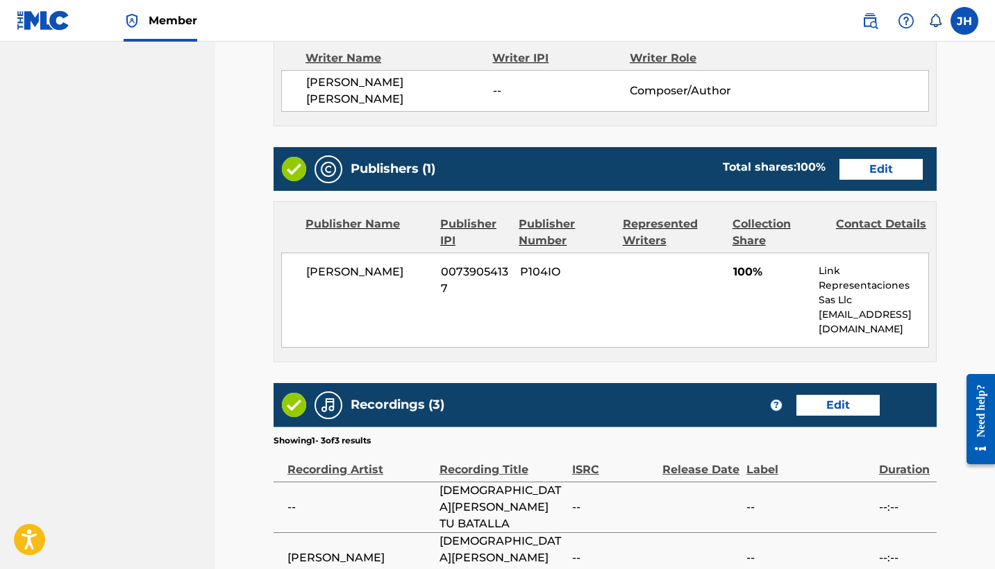
scroll to position [559, 0]
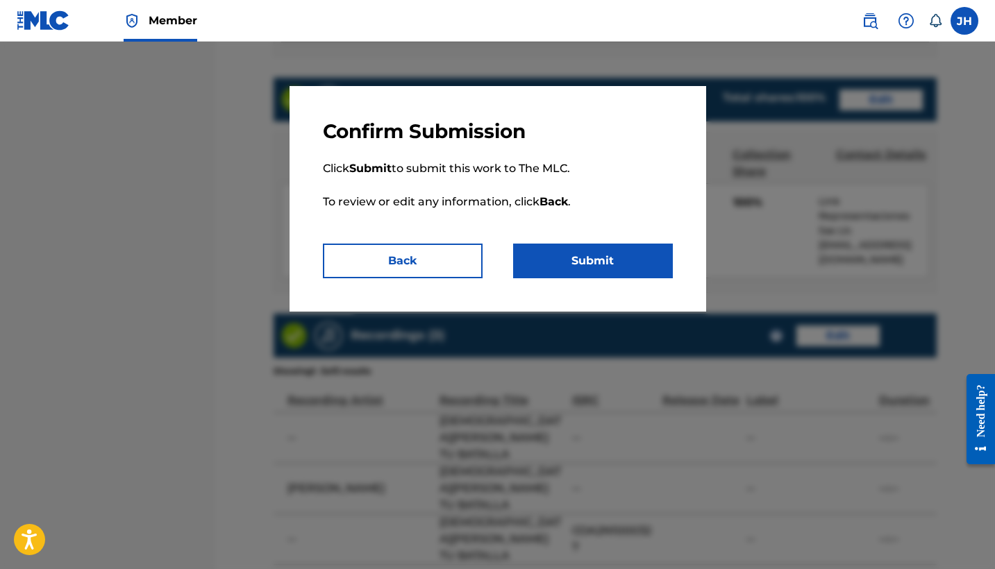
click at [593, 273] on button "Submit" at bounding box center [593, 261] width 160 height 35
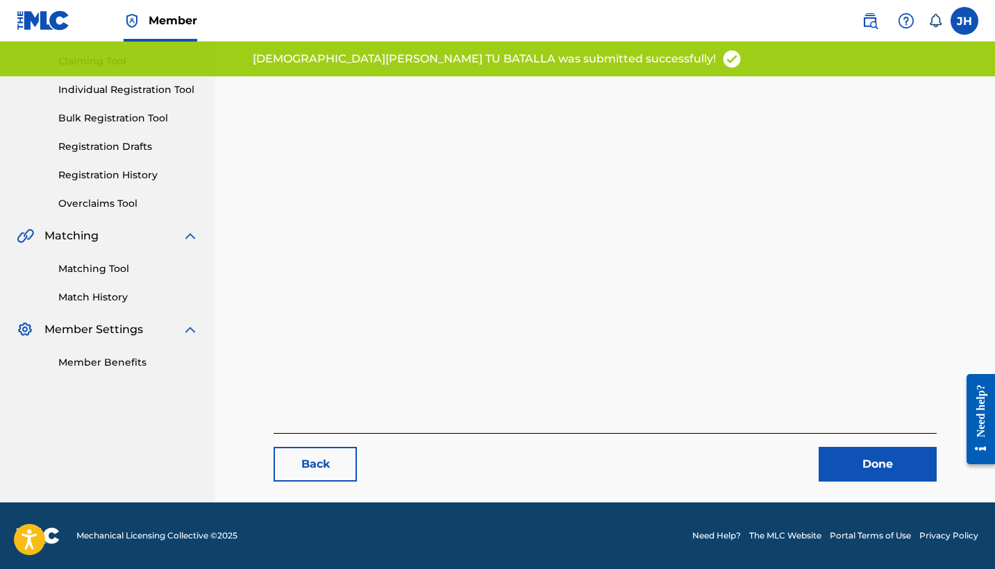
scroll to position [143, 0]
click at [917, 464] on link "Done" at bounding box center [877, 464] width 118 height 35
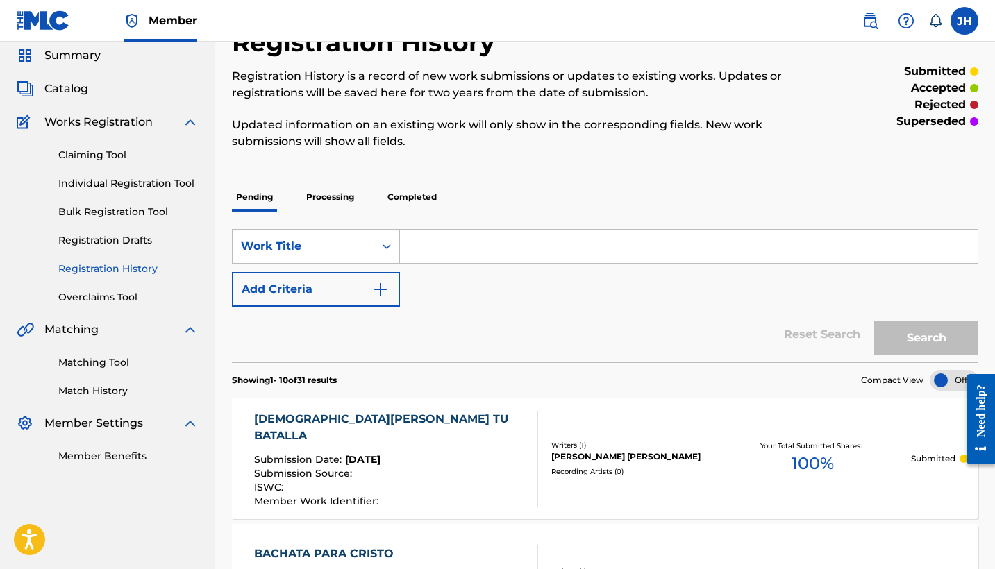
scroll to position [35, 0]
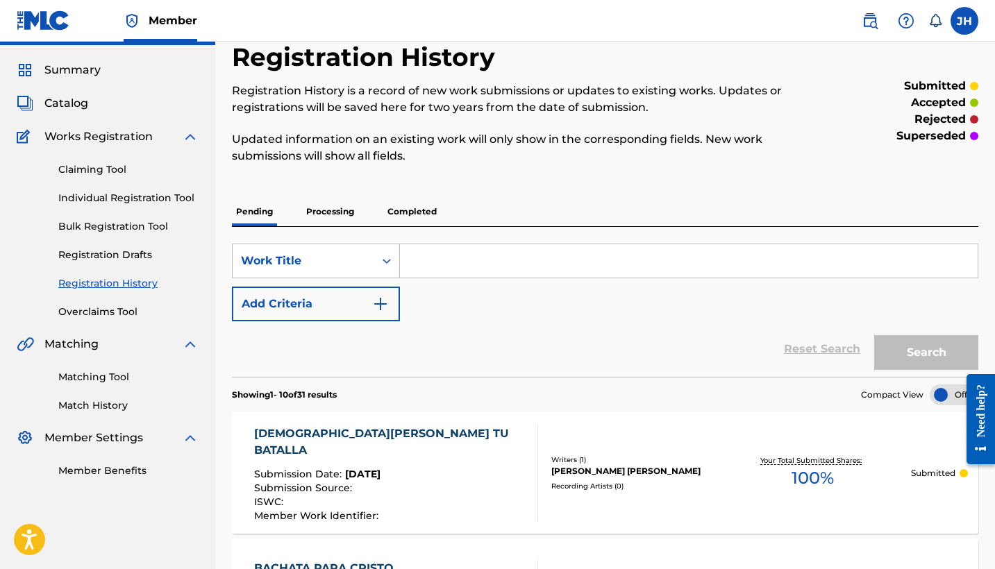
click at [61, 103] on span "Catalog" at bounding box center [66, 103] width 44 height 17
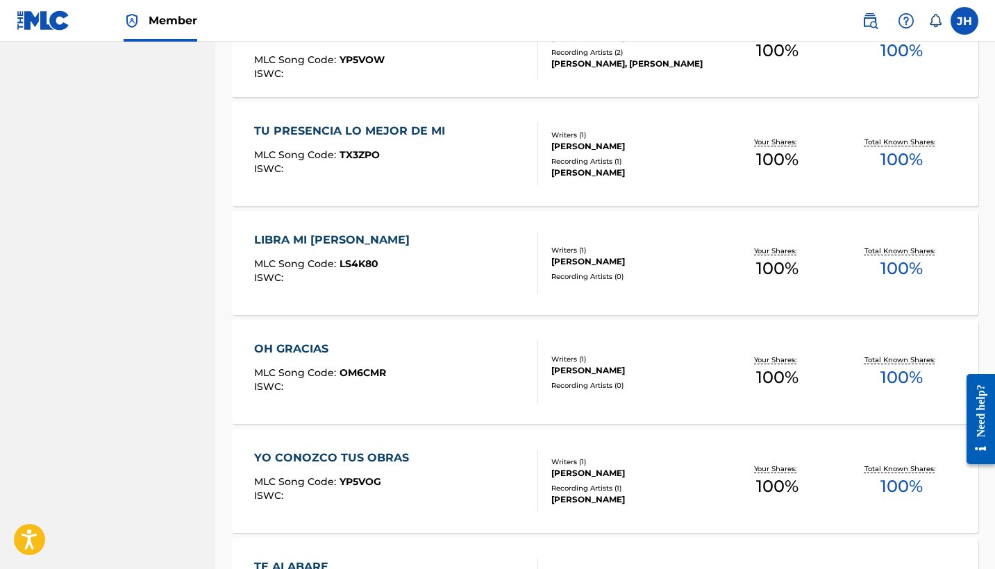
scroll to position [4961, 0]
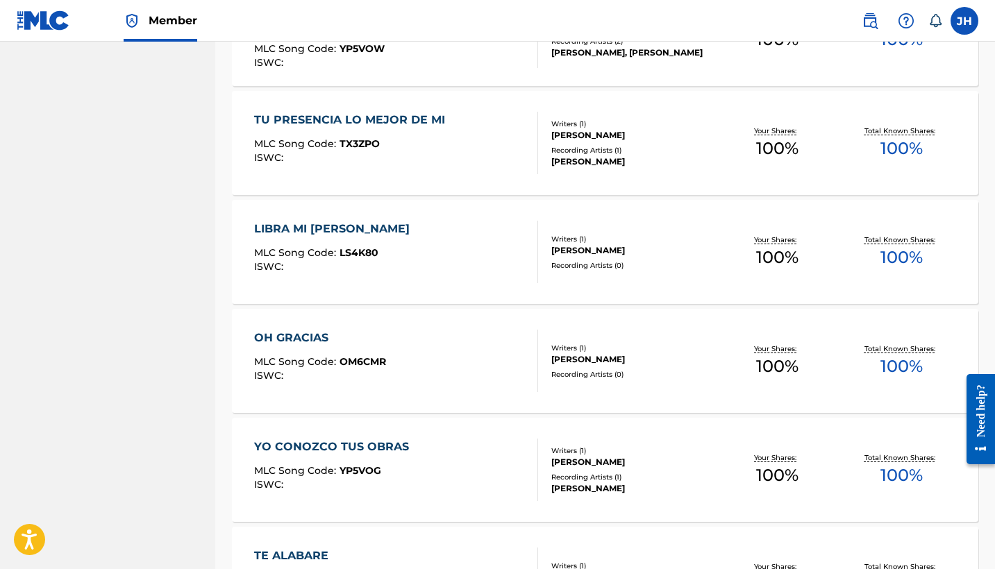
click at [376, 124] on div "TU PRESENCIA LO MEJOR DE MI" at bounding box center [353, 120] width 198 height 17
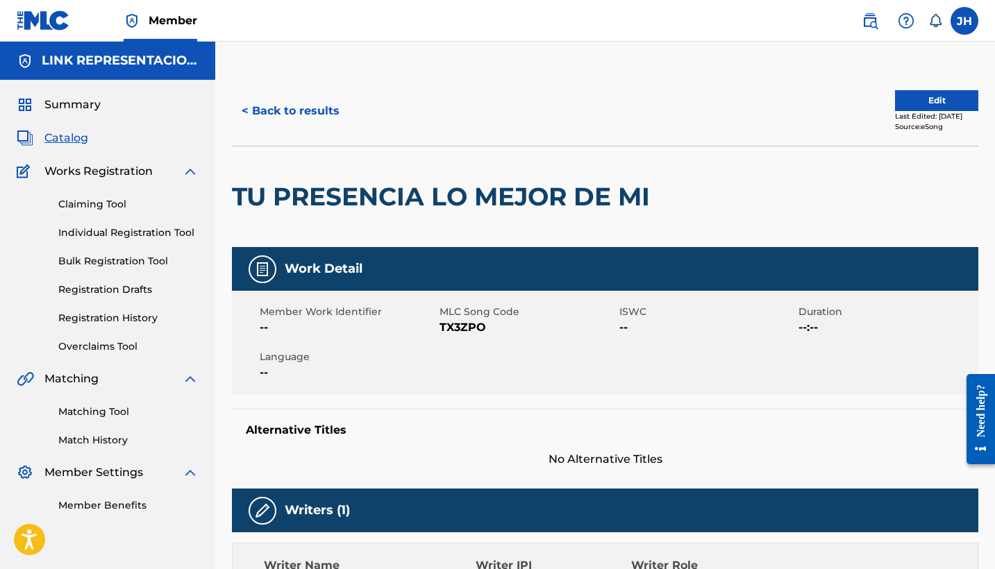
click at [966, 94] on button "Edit" at bounding box center [936, 100] width 83 height 21
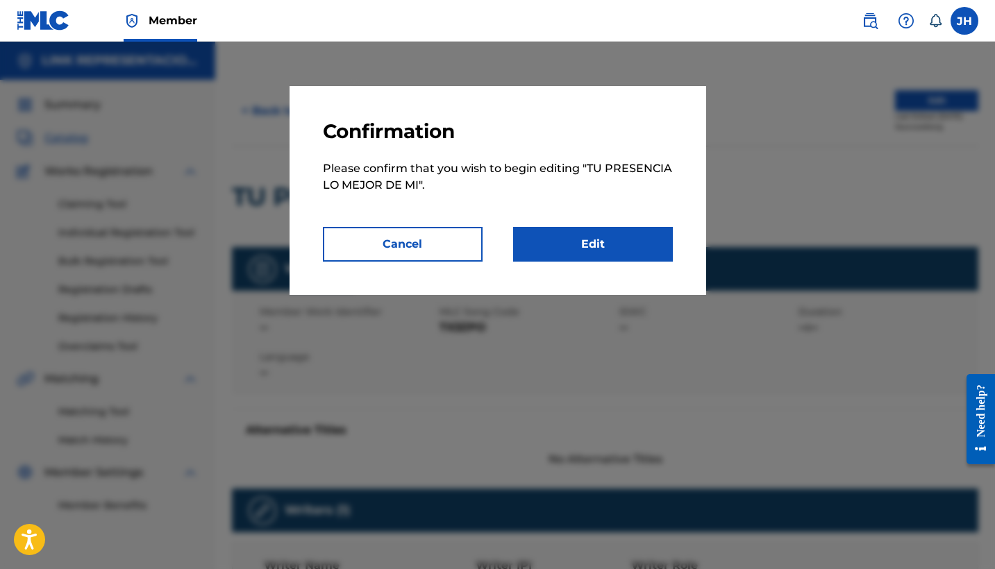
click at [621, 230] on link "Edit" at bounding box center [593, 244] width 160 height 35
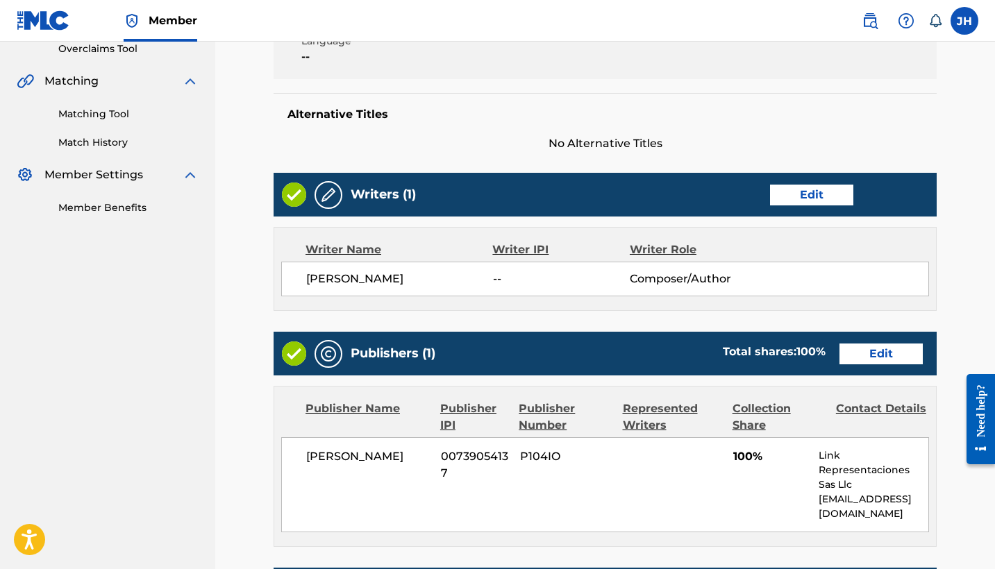
scroll to position [339, 0]
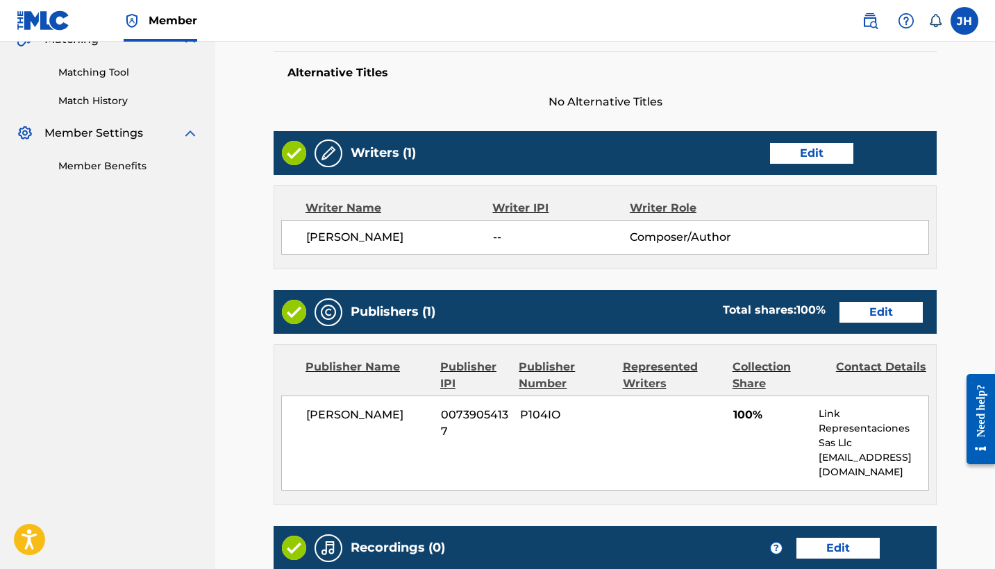
click at [827, 153] on link "Edit" at bounding box center [811, 153] width 83 height 21
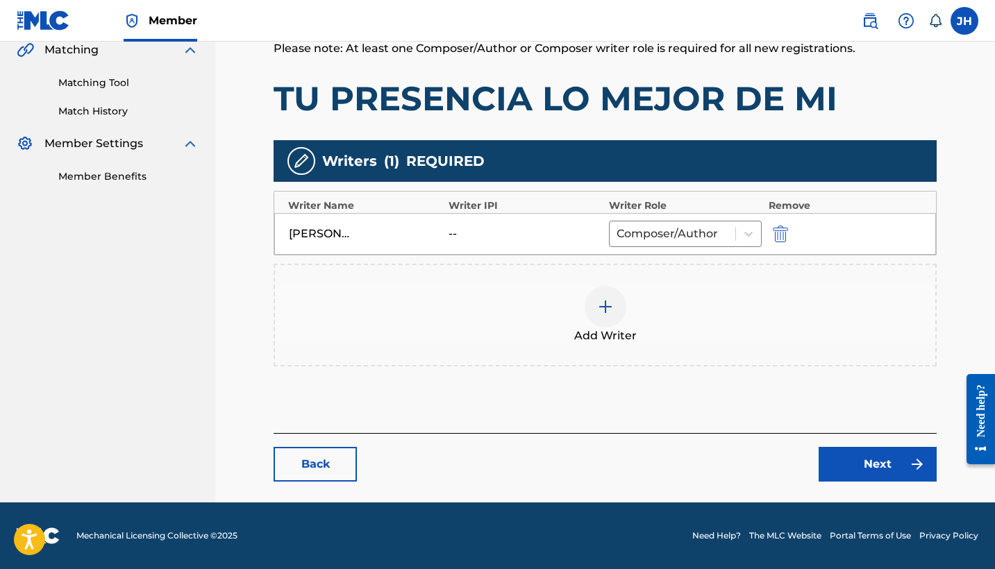
click at [773, 239] on img "submit" at bounding box center [780, 234] width 15 height 17
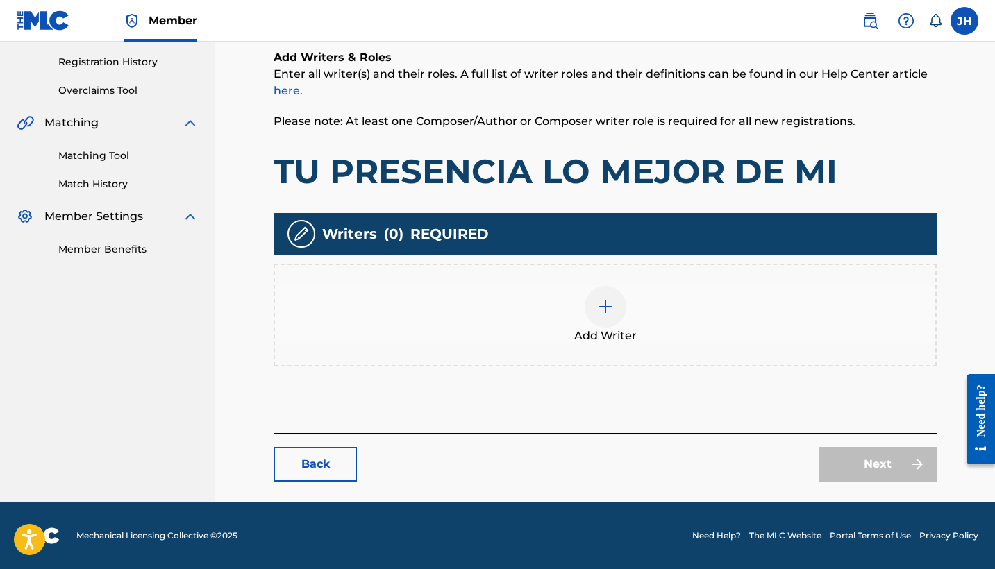
click at [773, 239] on div "Writers ( 0 ) REQUIRED" at bounding box center [604, 234] width 663 height 42
click at [596, 319] on div at bounding box center [605, 307] width 42 height 42
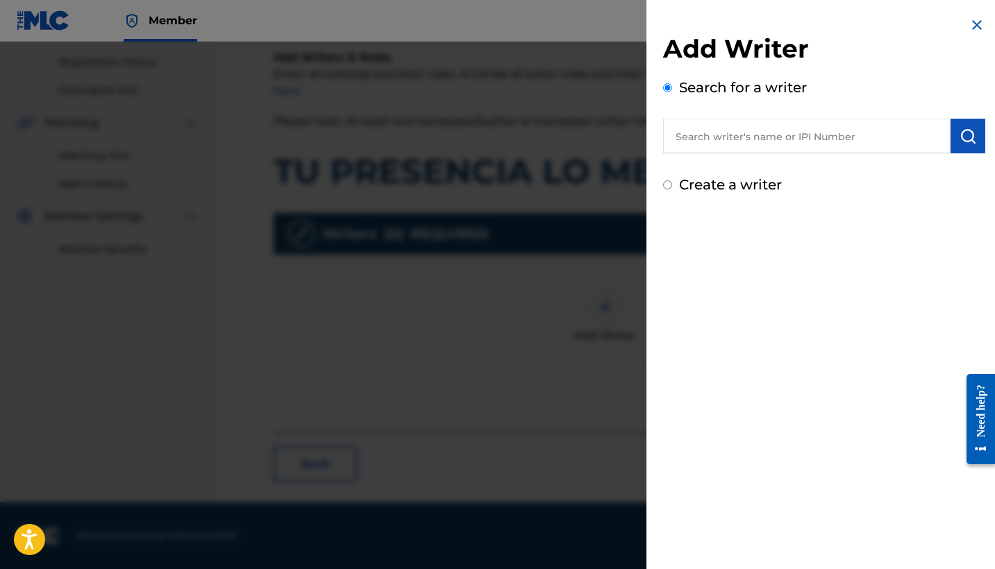
click at [669, 187] on input "Create a writer" at bounding box center [667, 184] width 9 height 9
radio input "false"
radio input "true"
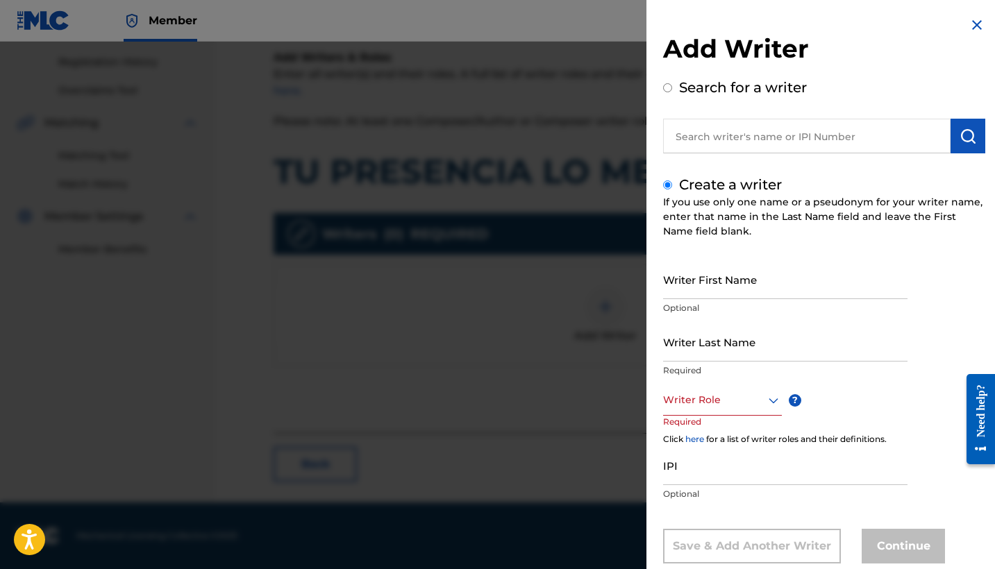
click at [754, 298] on input "Writer First Name" at bounding box center [785, 280] width 244 height 40
type input "Mauricio"
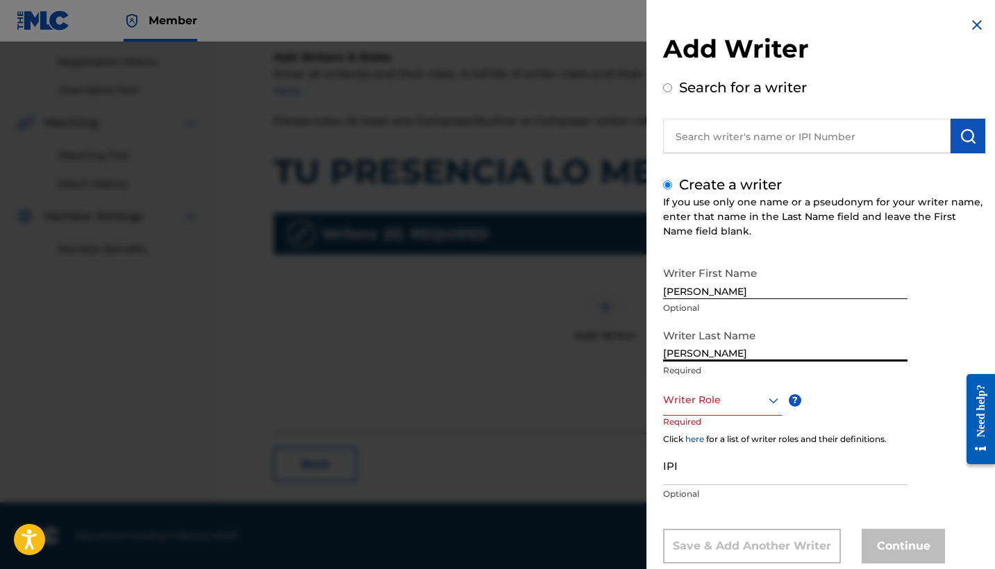
type input "Mendoza Orellana"
click at [744, 411] on div "Writer Role" at bounding box center [722, 400] width 119 height 31
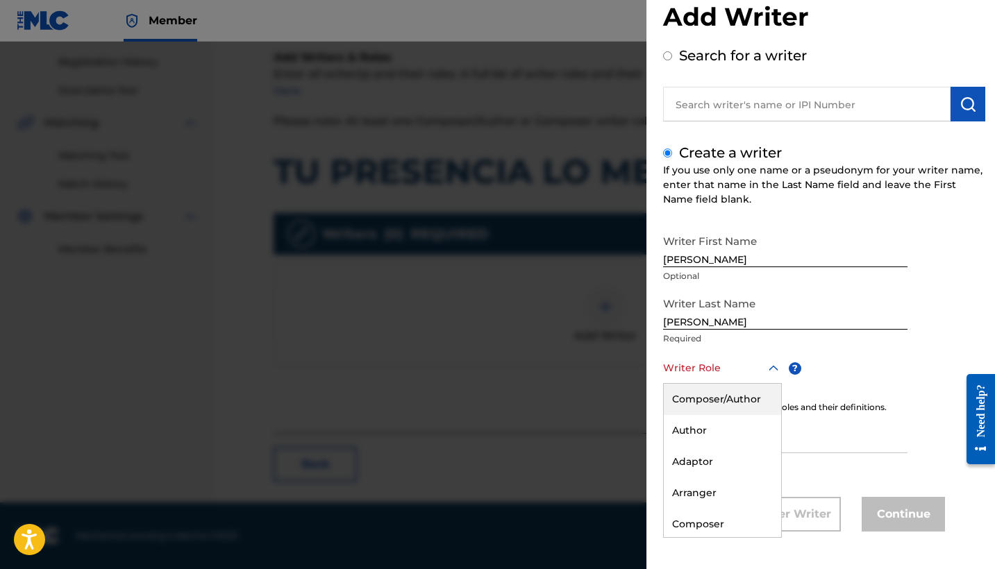
click at [734, 389] on div "Composer/Author" at bounding box center [722, 399] width 117 height 31
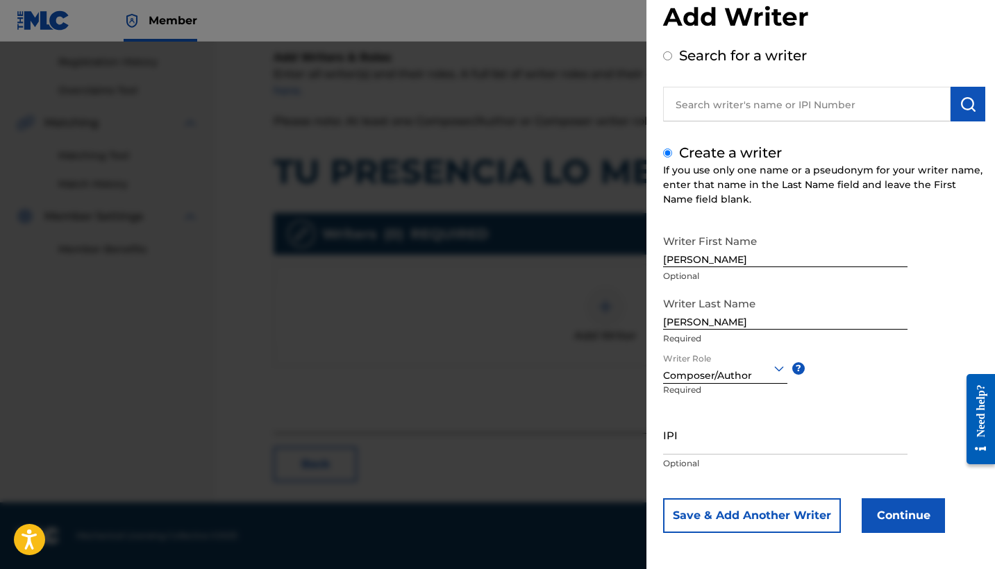
click at [876, 511] on button "Continue" at bounding box center [902, 515] width 83 height 35
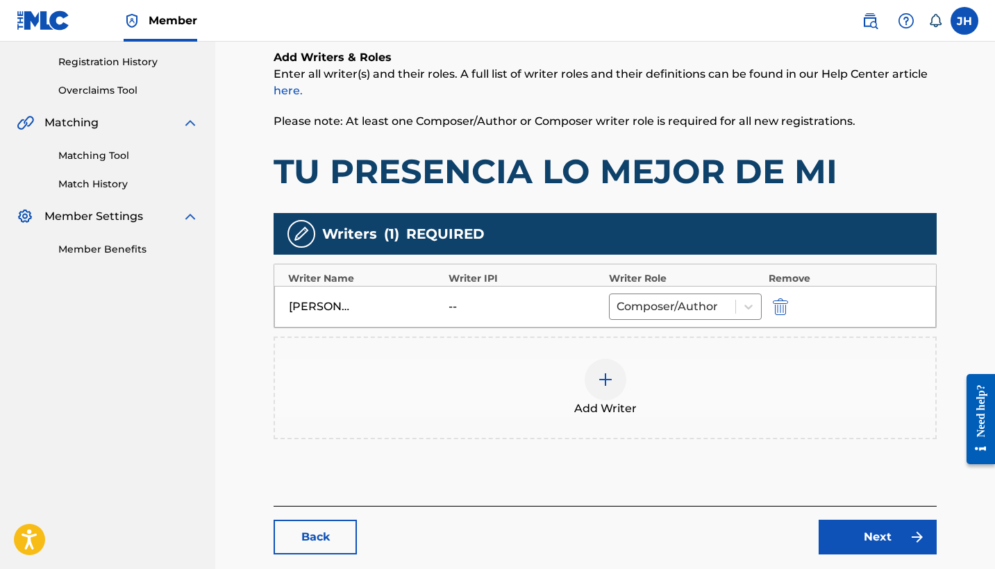
click at [884, 523] on link "Next" at bounding box center [877, 537] width 118 height 35
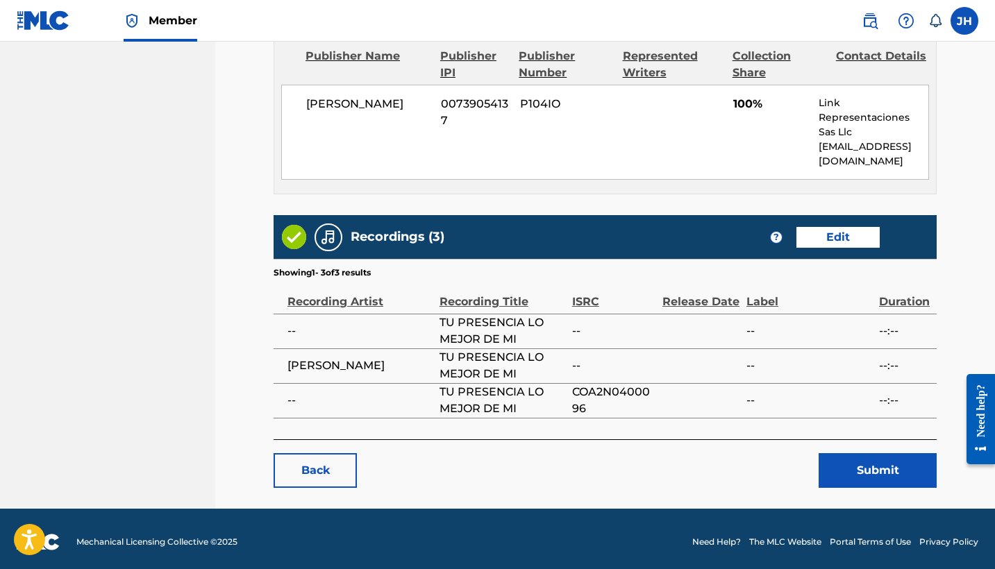
scroll to position [656, 0]
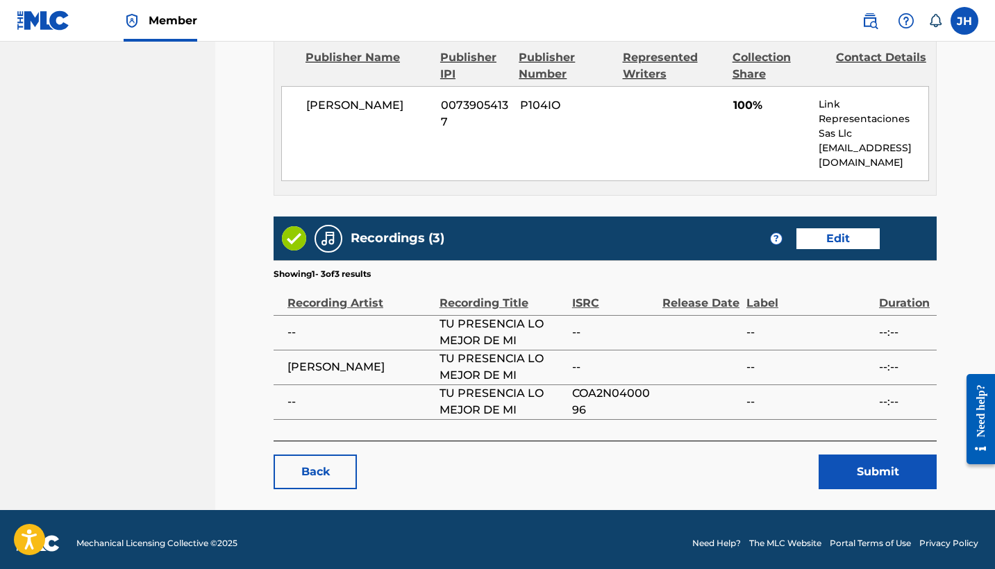
click at [901, 470] on button "Submit" at bounding box center [877, 472] width 118 height 35
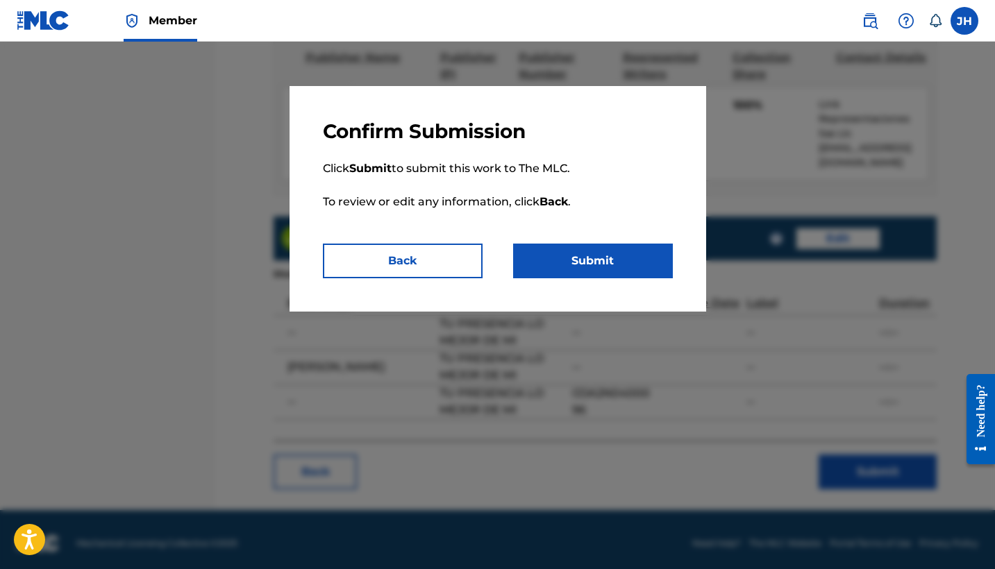
click at [569, 246] on button "Submit" at bounding box center [593, 261] width 160 height 35
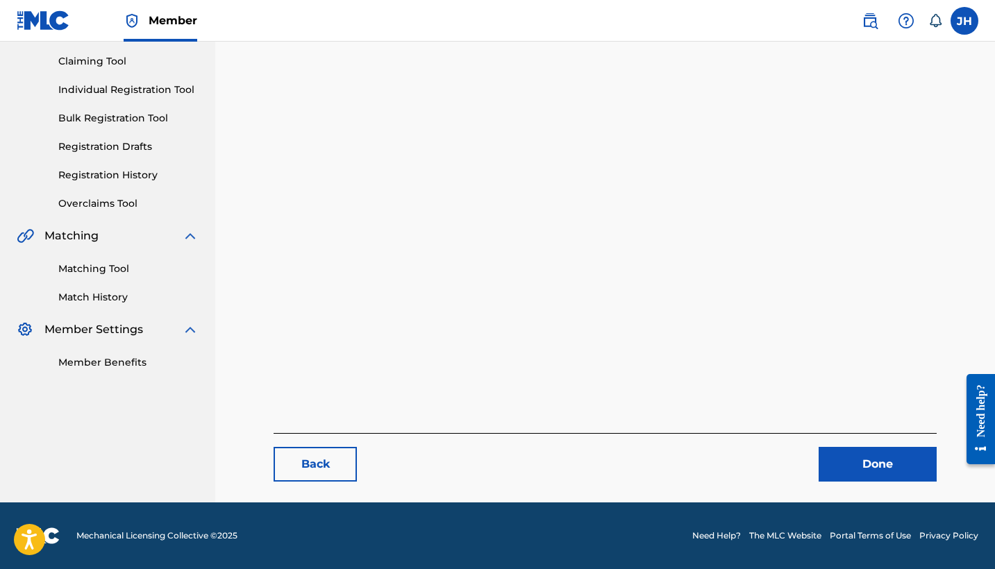
scroll to position [143, 0]
click at [823, 455] on link "Done" at bounding box center [877, 464] width 118 height 35
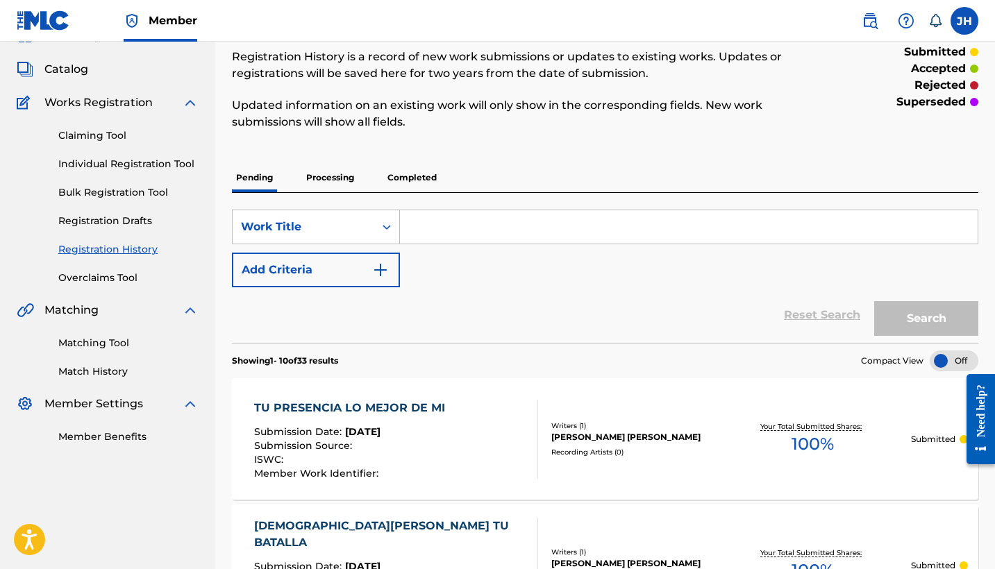
scroll to position [31, 0]
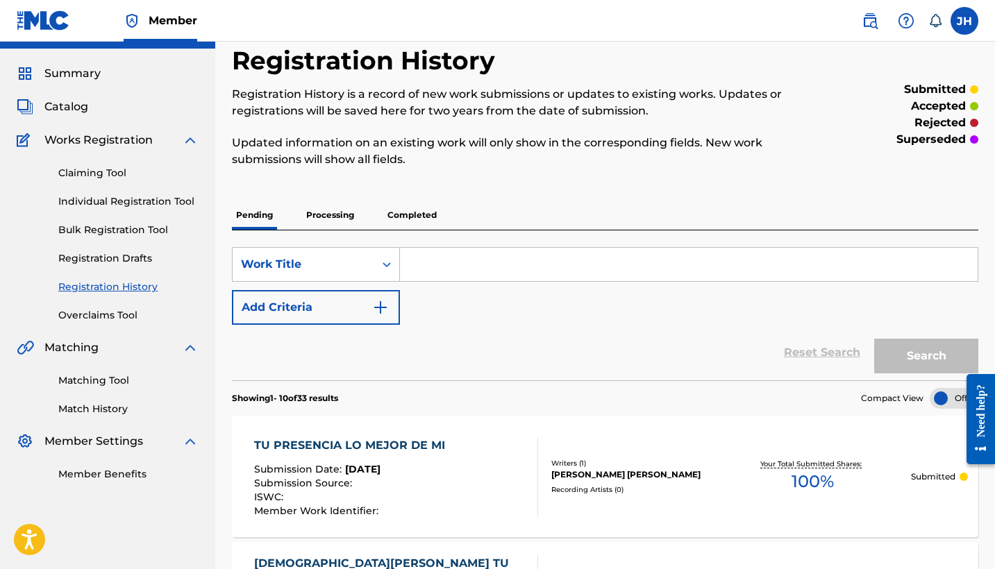
click at [67, 112] on span "Catalog" at bounding box center [66, 107] width 44 height 17
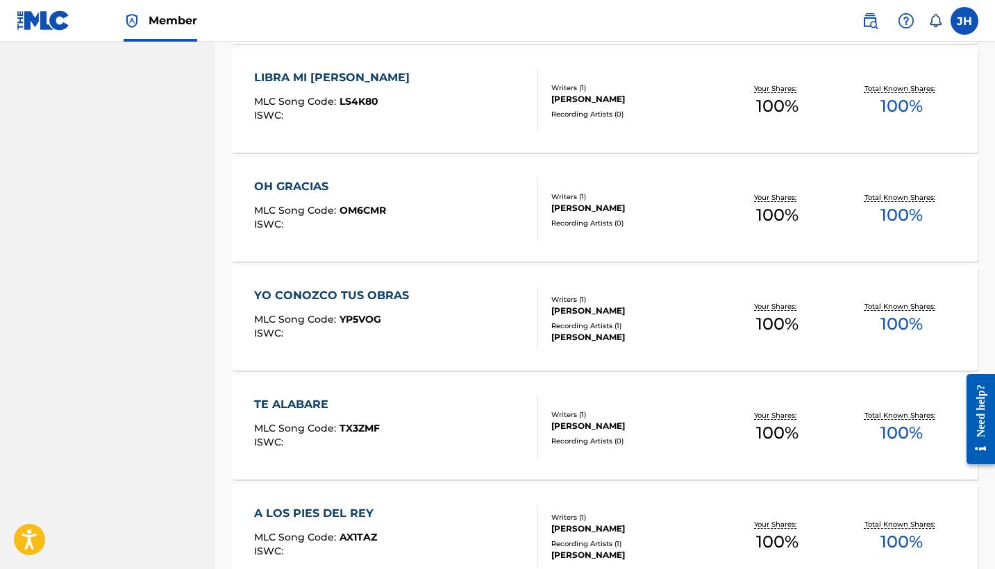
scroll to position [5082, 0]
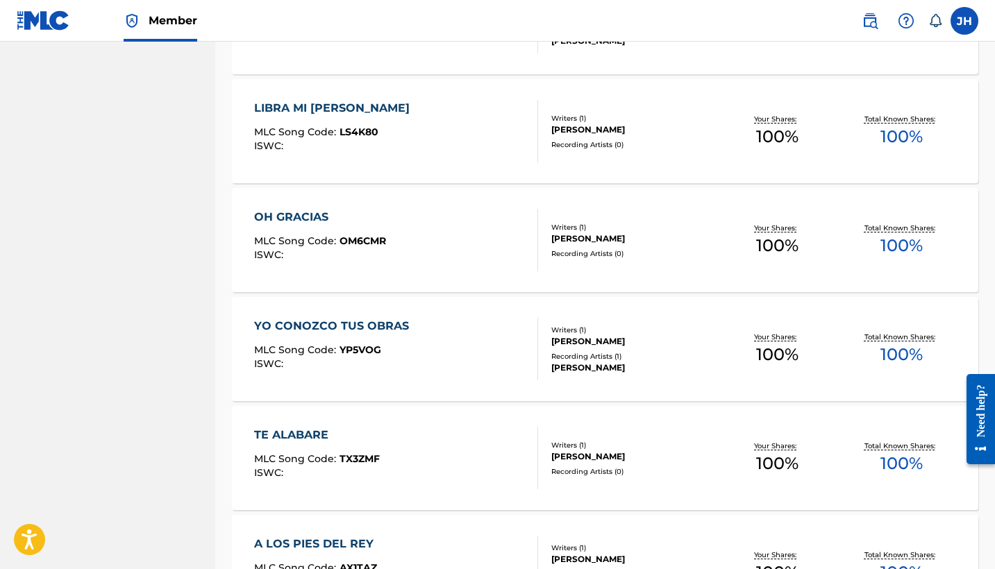
click at [310, 112] on div "LIBRA MI ALMA" at bounding box center [335, 108] width 162 height 17
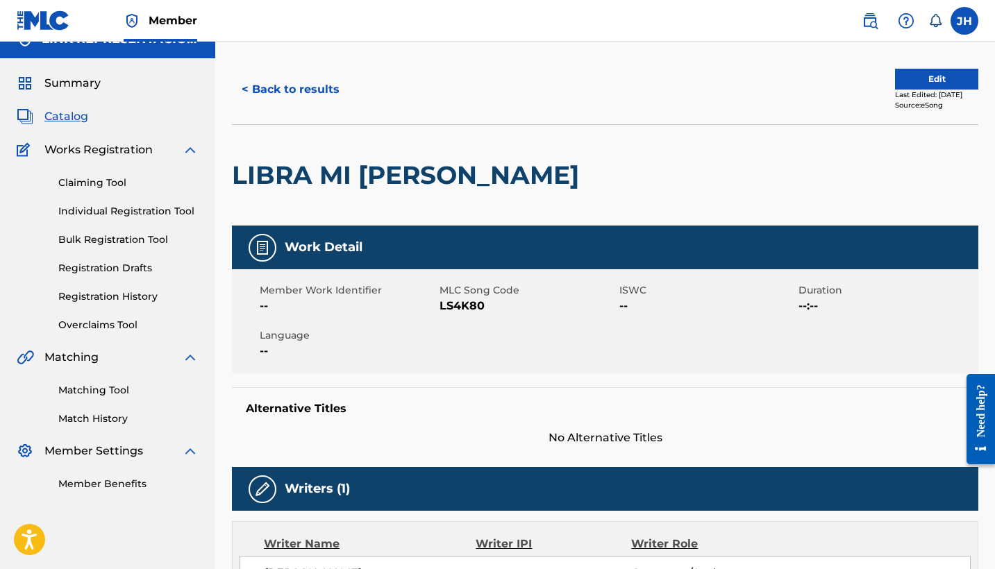
scroll to position [22, 0]
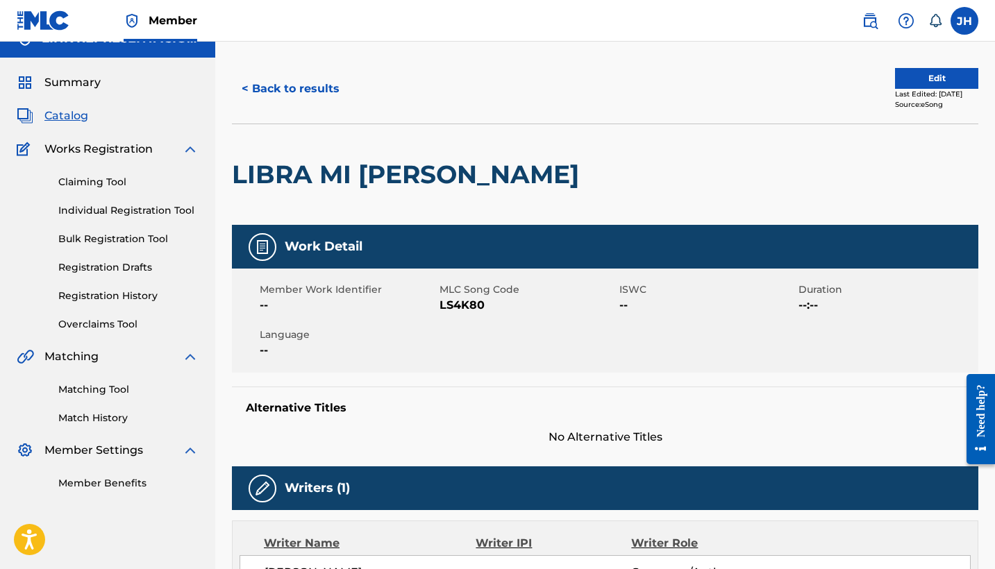
click at [927, 90] on div "Last Edited: July 06, 2024" at bounding box center [936, 94] width 83 height 10
click at [930, 70] on button "Edit" at bounding box center [936, 78] width 83 height 21
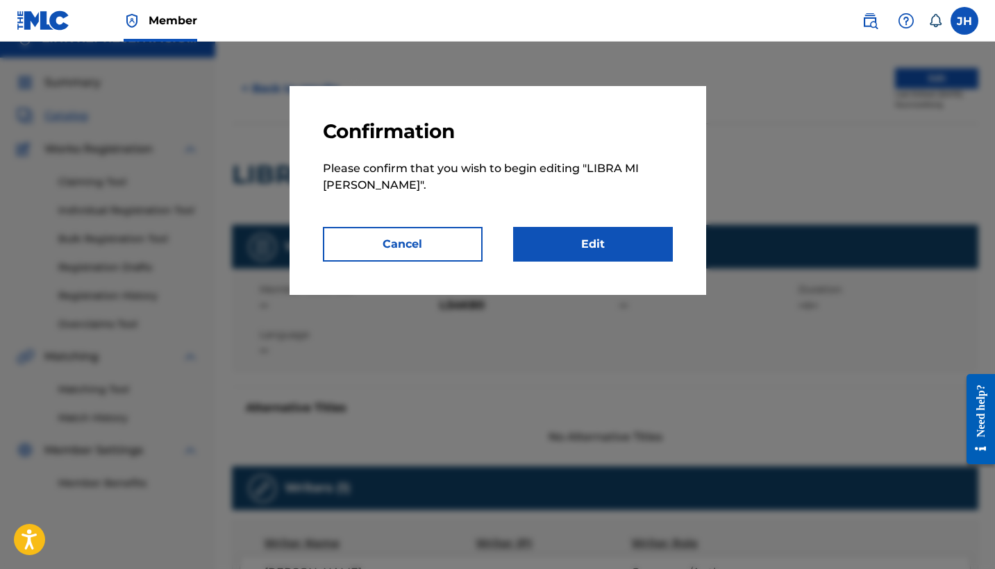
click at [646, 238] on link "Edit" at bounding box center [593, 244] width 160 height 35
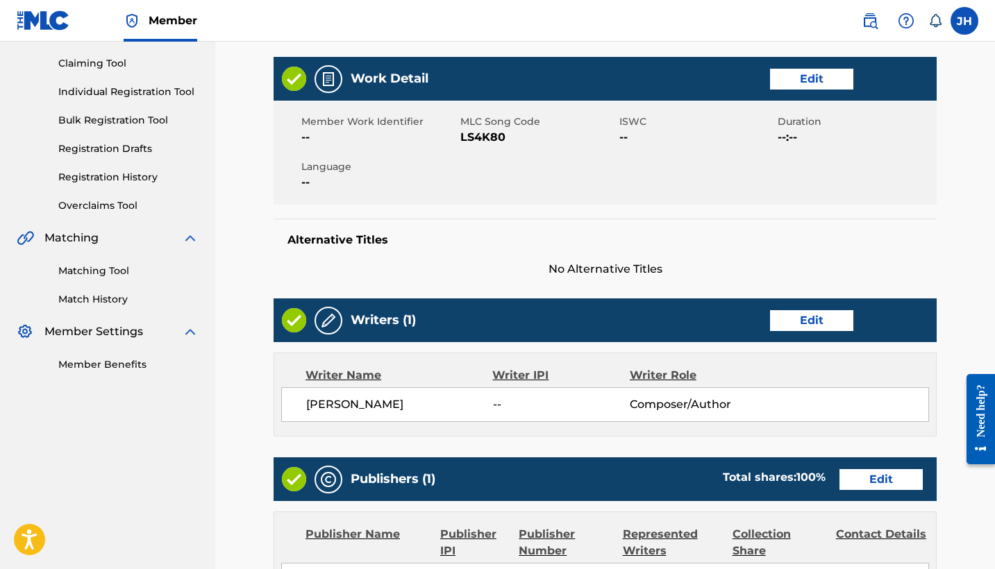
scroll to position [165, 0]
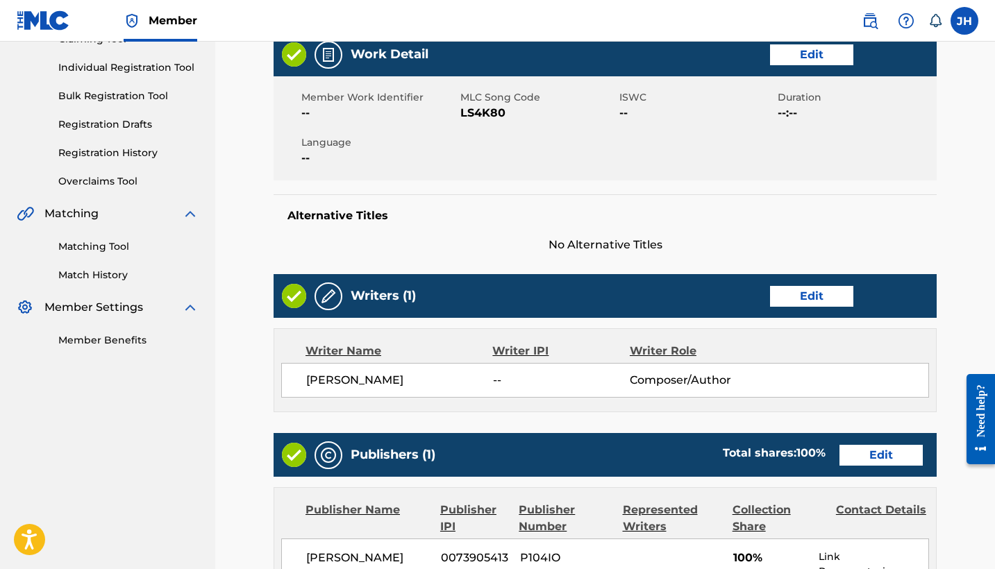
click at [820, 295] on link "Edit" at bounding box center [811, 296] width 83 height 21
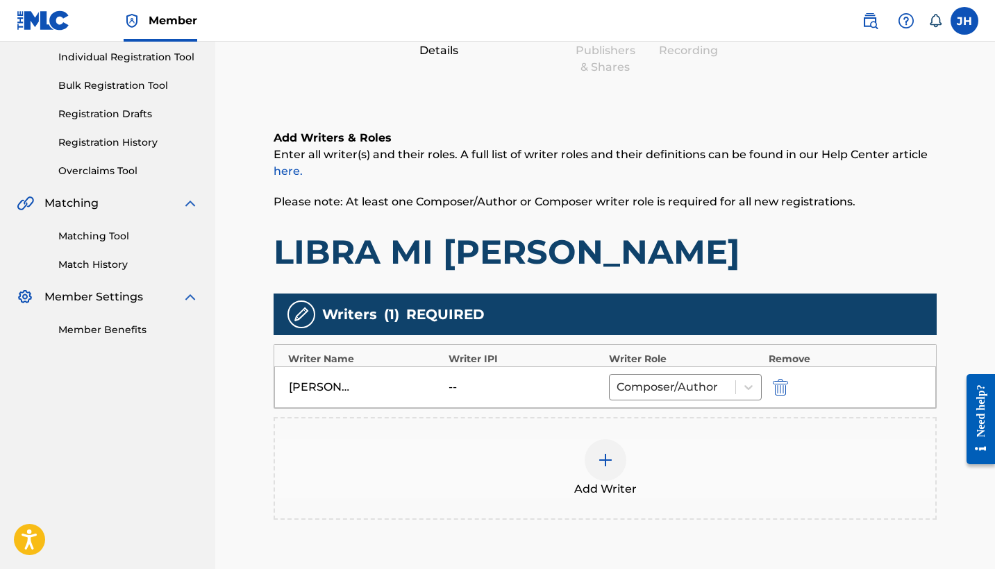
scroll to position [176, 0]
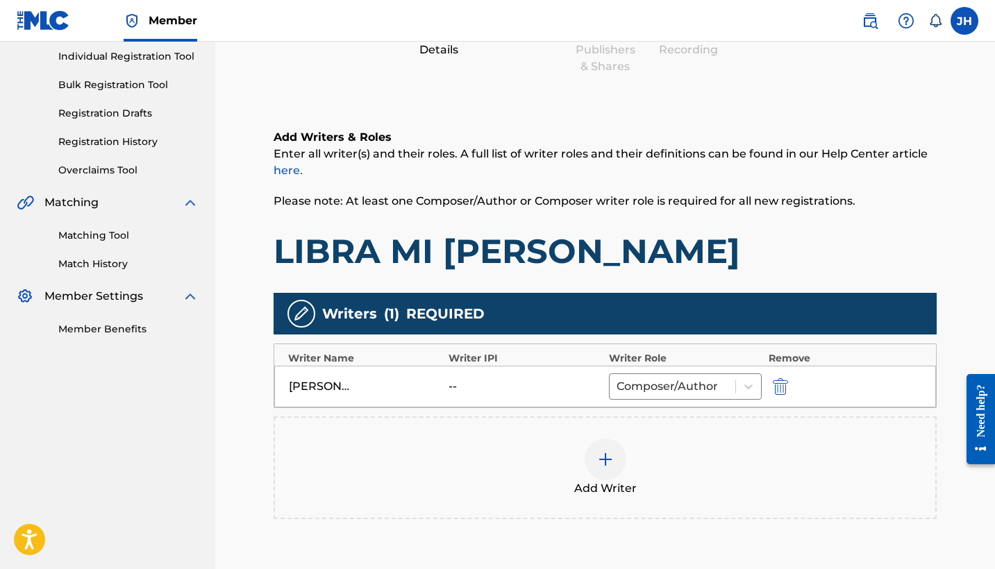
click at [771, 393] on button "submit" at bounding box center [778, 386] width 21 height 16
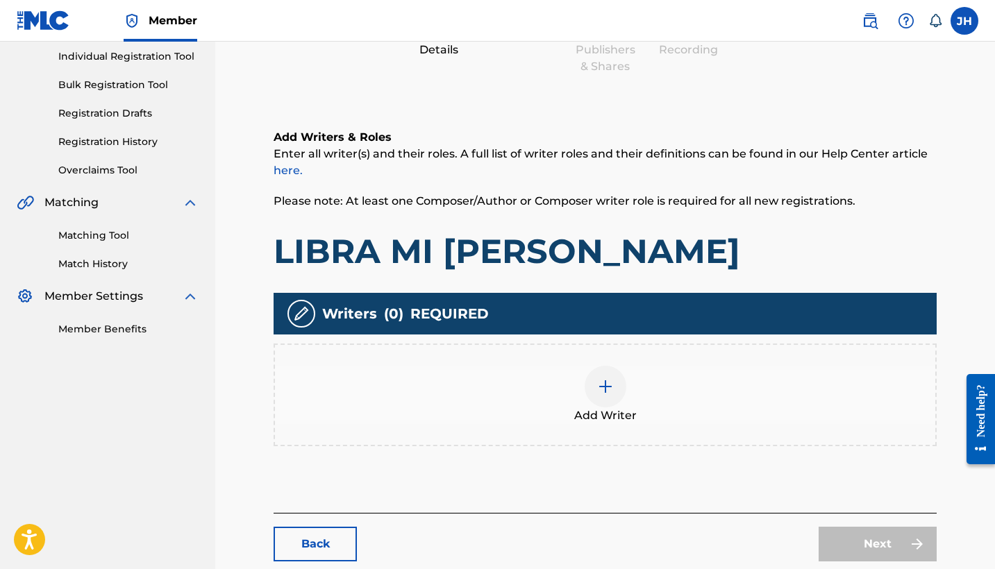
click at [771, 393] on div "Add Writer" at bounding box center [605, 395] width 660 height 58
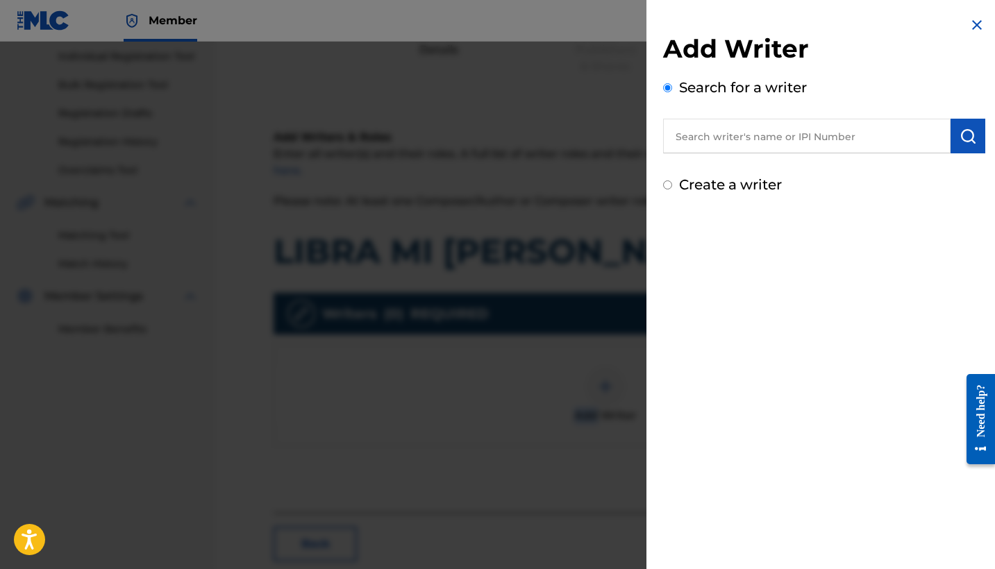
click at [719, 183] on label "Create a writer" at bounding box center [730, 184] width 103 height 17
radio input "true"
click at [672, 183] on input "Create a writer" at bounding box center [667, 184] width 9 height 9
radio input "false"
radio input "true"
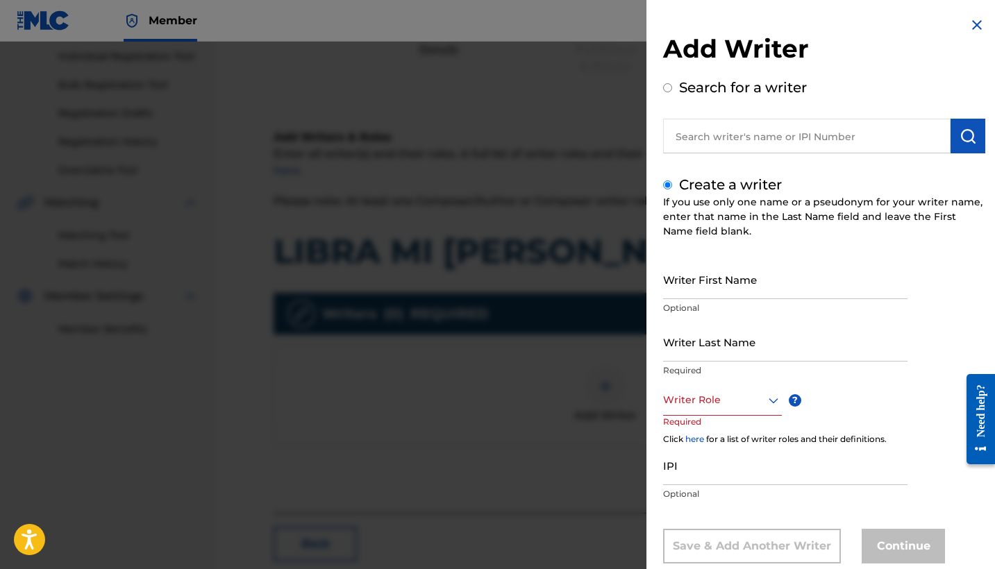
click at [723, 296] on input "Writer First Name" at bounding box center [785, 280] width 244 height 40
type input "Mauricio"
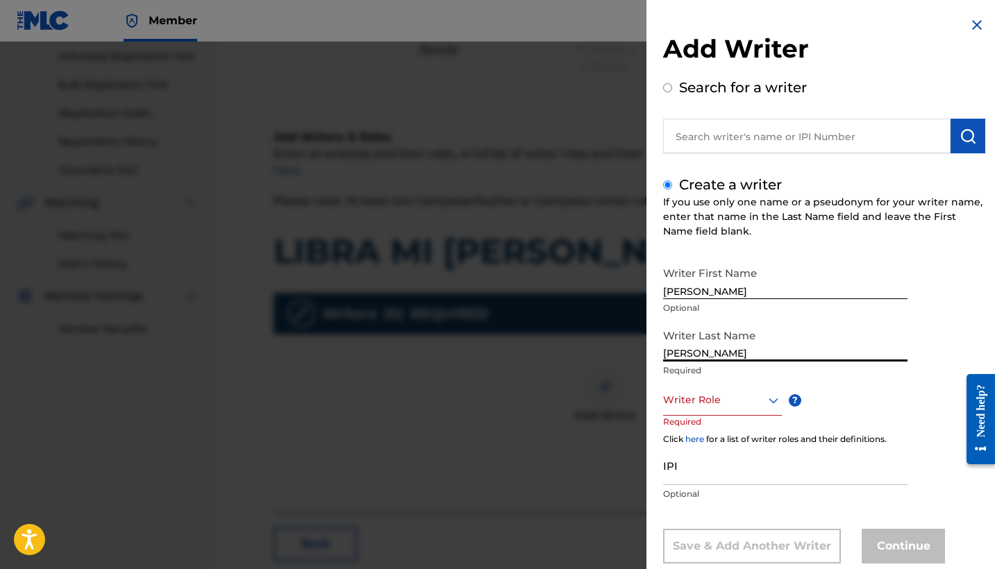
type input "Mendoza Orellana"
click at [750, 417] on div "Writer Role ? Required" at bounding box center [736, 416] width 146 height 62
click at [757, 407] on div "Writer Role" at bounding box center [722, 400] width 119 height 31
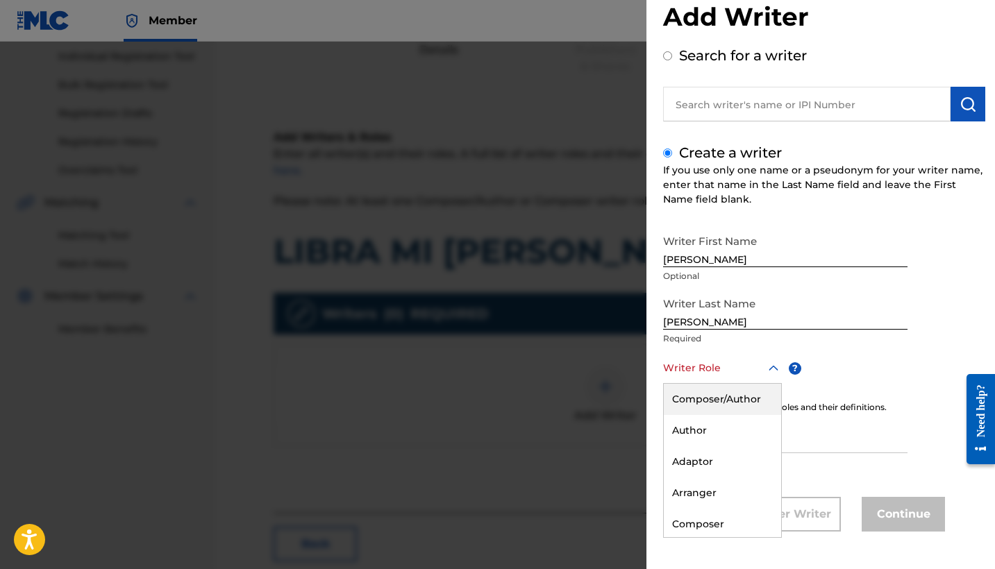
click at [757, 403] on div "Composer/Author" at bounding box center [722, 399] width 117 height 31
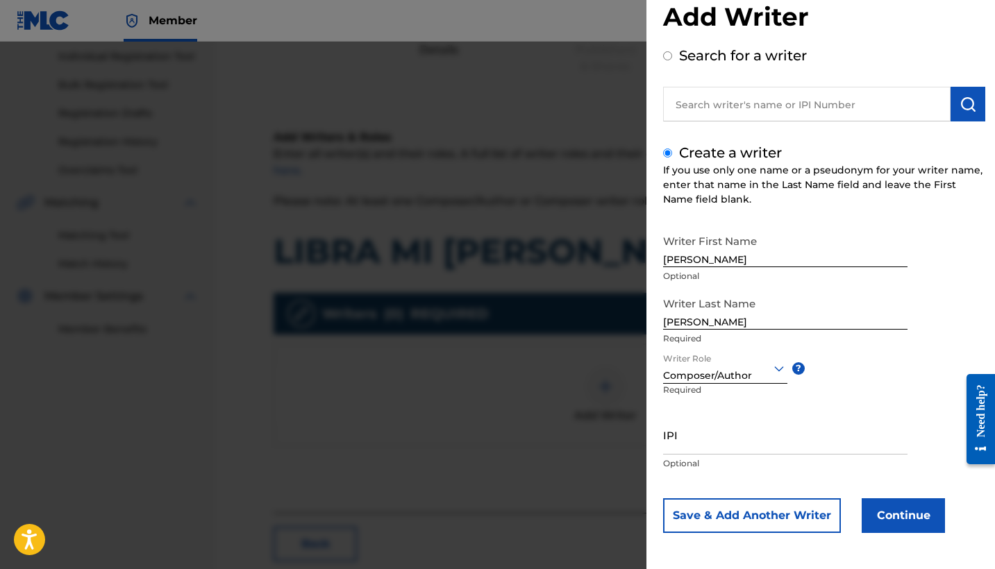
click at [909, 519] on button "Continue" at bounding box center [902, 515] width 83 height 35
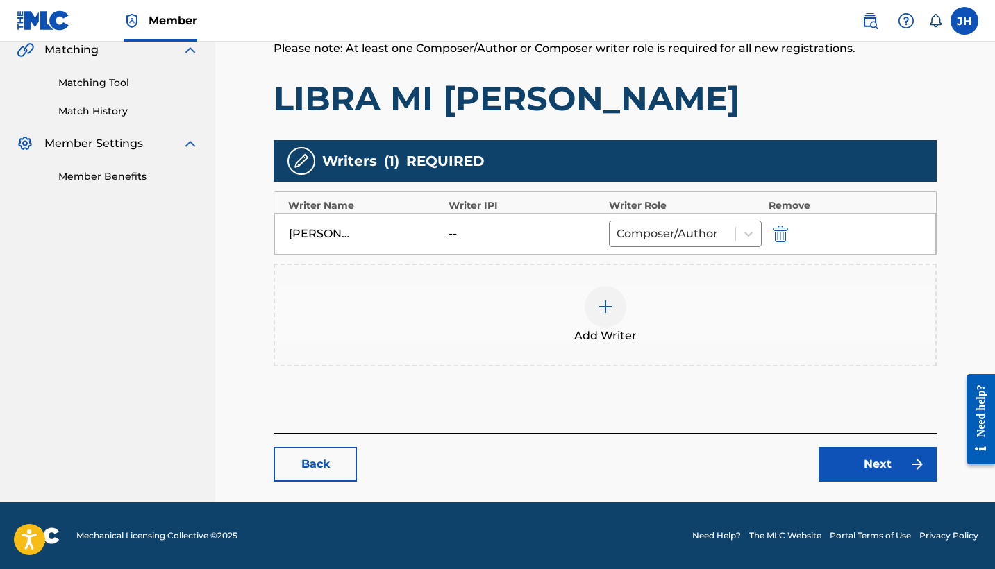
scroll to position [329, 0]
click at [868, 460] on link "Next" at bounding box center [877, 464] width 118 height 35
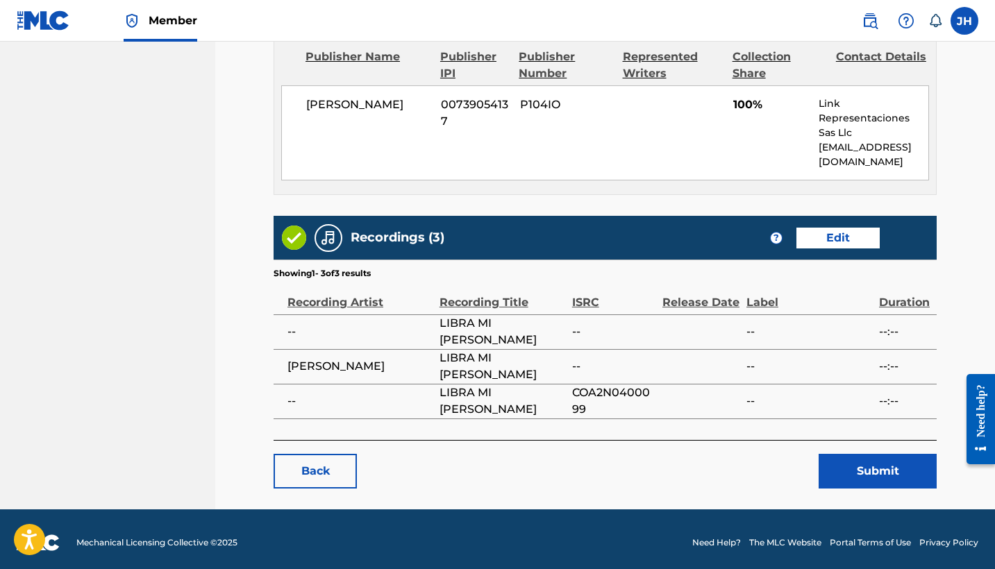
scroll to position [625, 0]
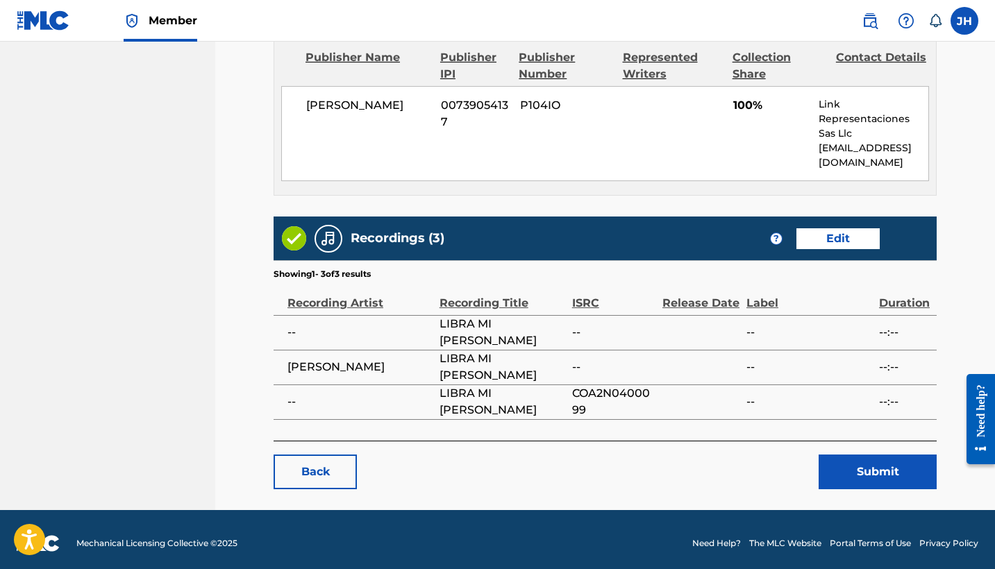
click at [885, 473] on button "Submit" at bounding box center [877, 472] width 118 height 35
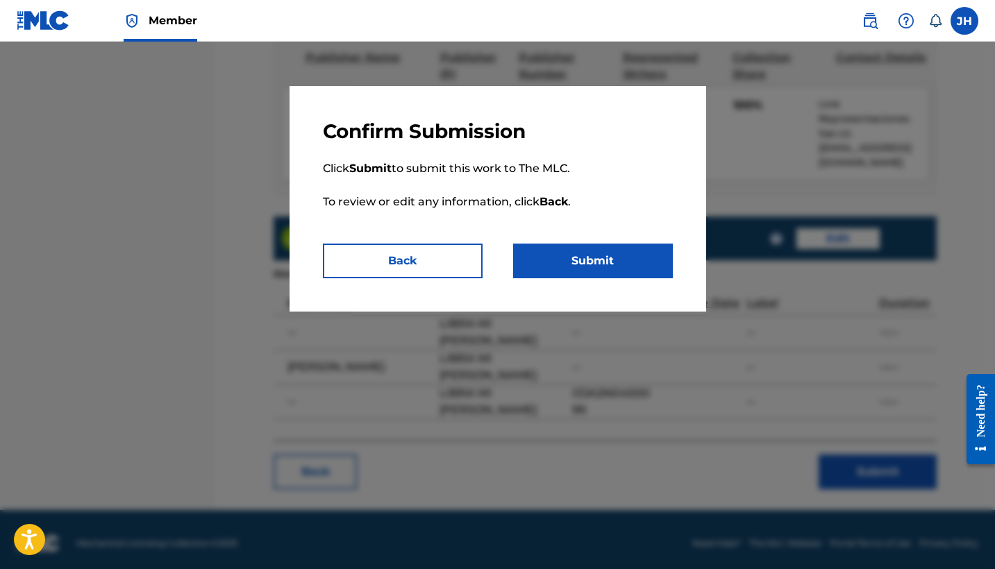
click at [569, 249] on button "Submit" at bounding box center [593, 261] width 160 height 35
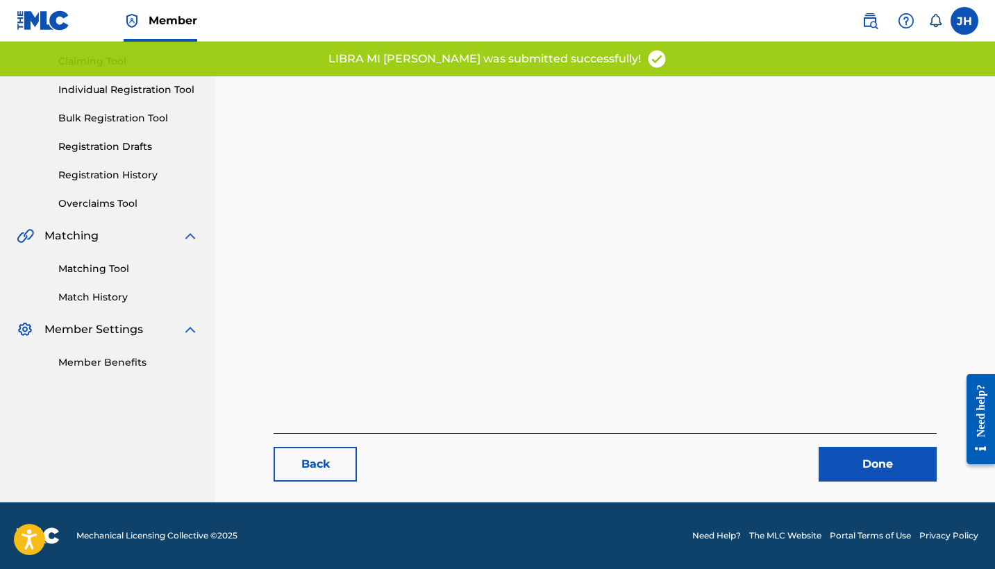
scroll to position [143, 0]
click at [877, 460] on link "Done" at bounding box center [877, 464] width 118 height 35
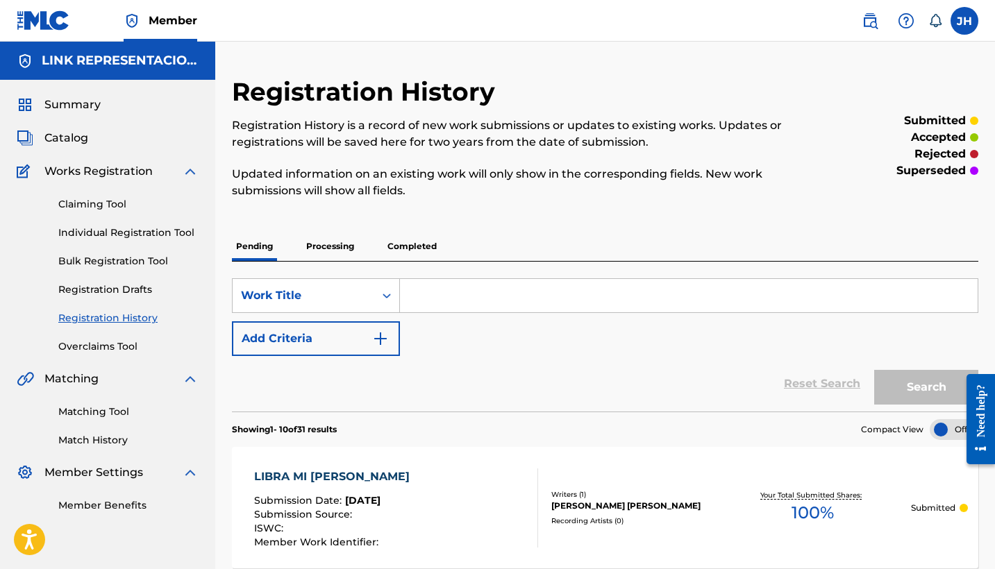
click at [73, 143] on span "Catalog" at bounding box center [66, 138] width 44 height 17
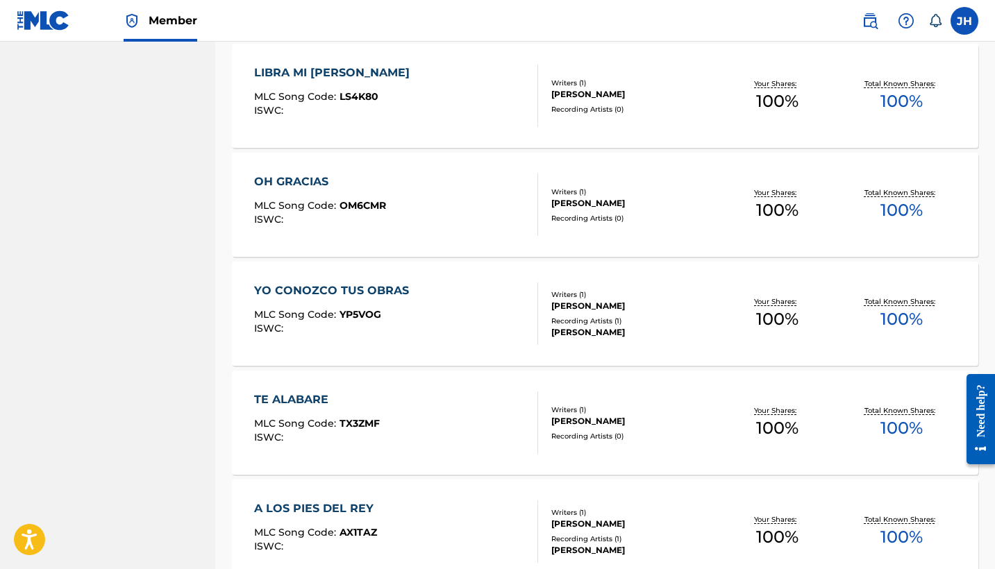
scroll to position [5120, 0]
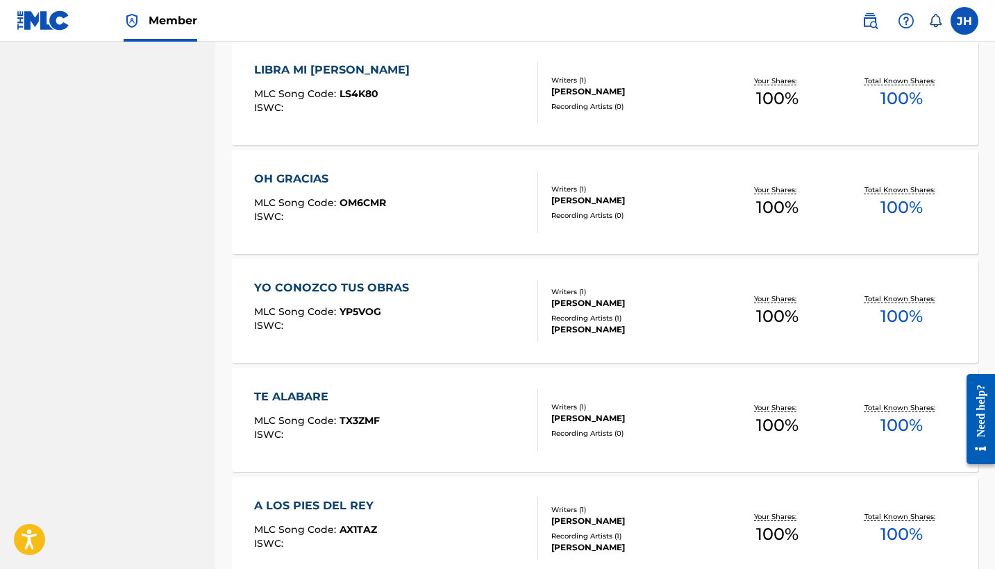
click at [309, 178] on div "OH GRACIAS" at bounding box center [320, 179] width 132 height 17
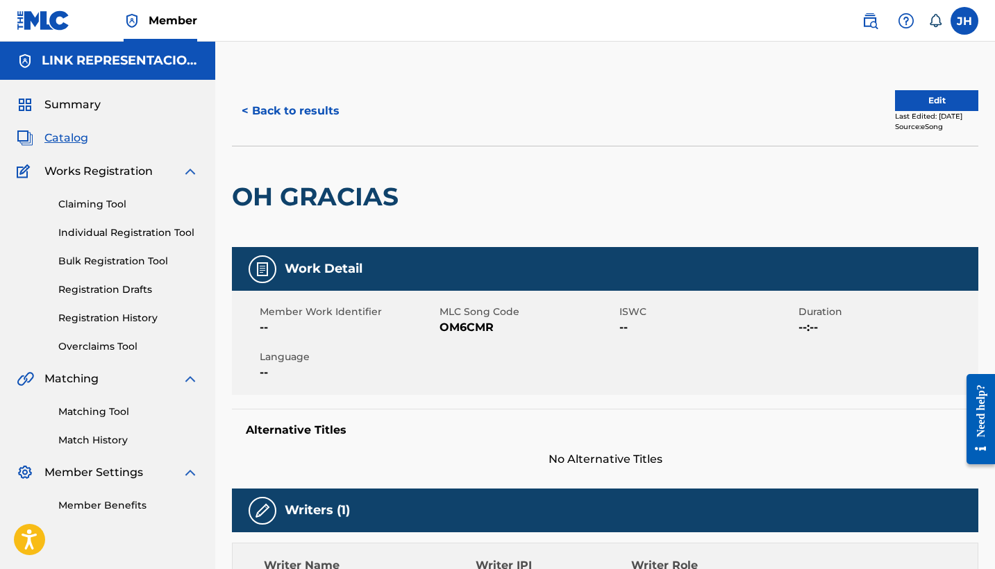
click at [895, 103] on button "Edit" at bounding box center [936, 100] width 83 height 21
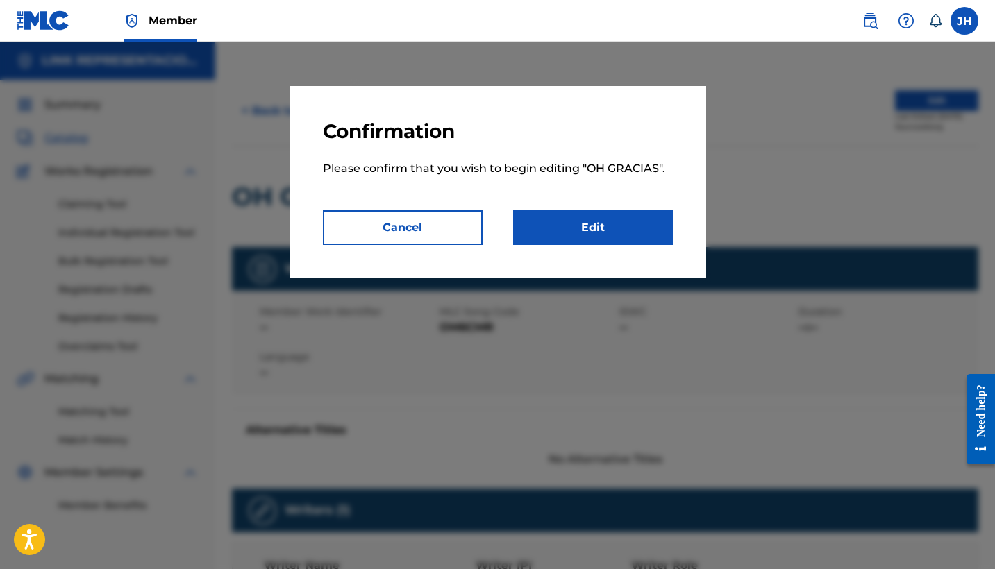
click at [564, 214] on link "Edit" at bounding box center [593, 227] width 160 height 35
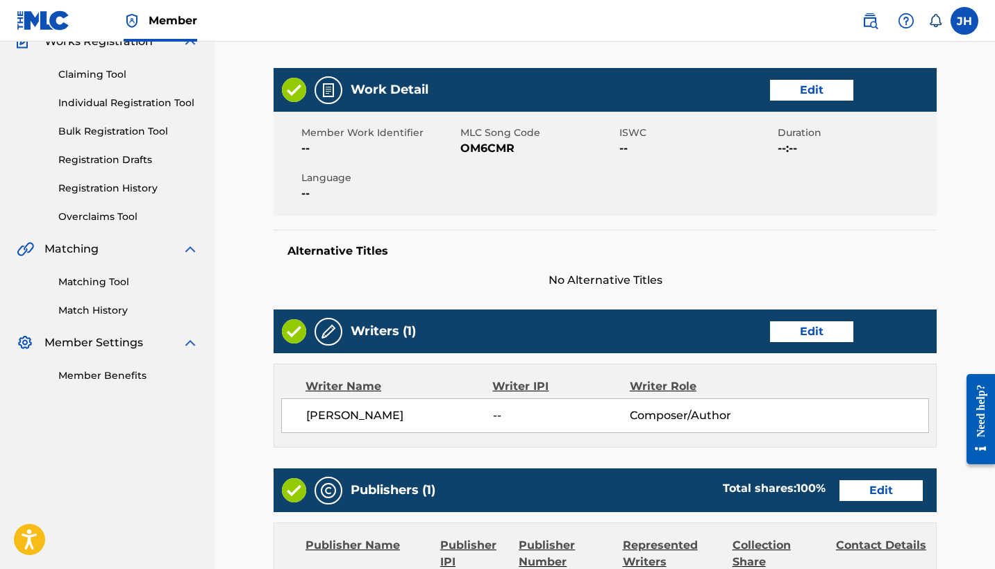
scroll to position [158, 0]
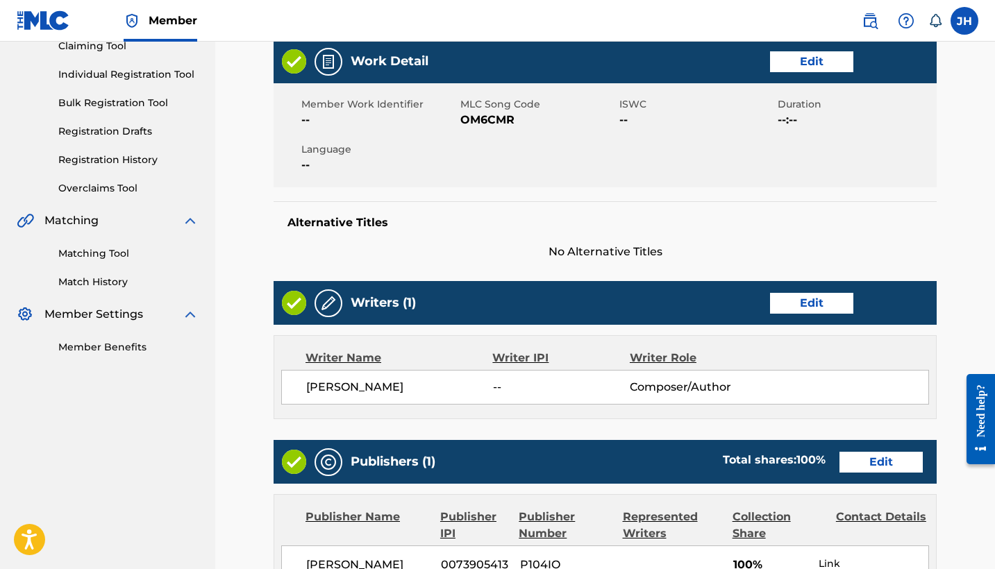
click at [783, 307] on link "Edit" at bounding box center [811, 303] width 83 height 21
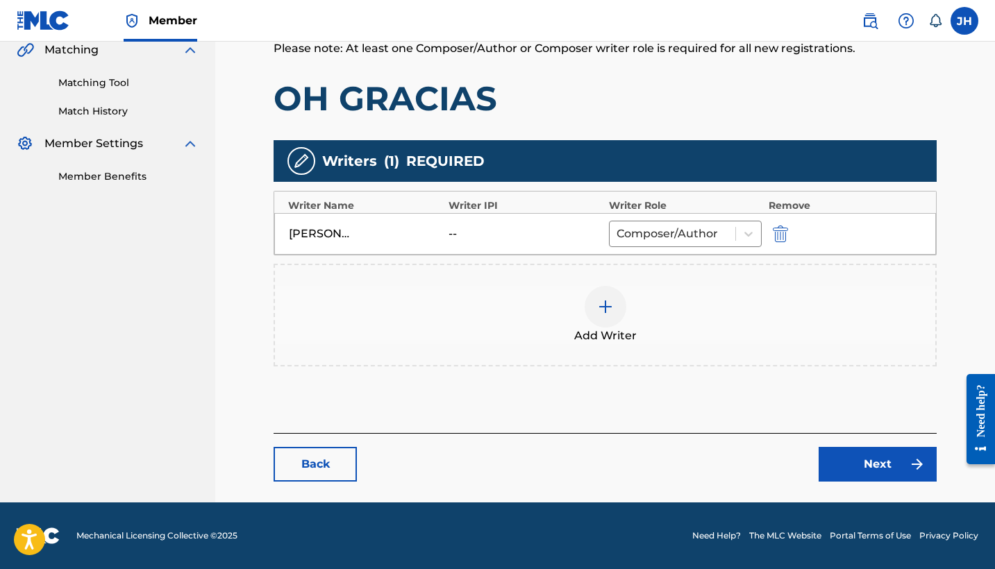
scroll to position [329, 0]
click at [781, 238] on img "submit" at bounding box center [780, 234] width 15 height 17
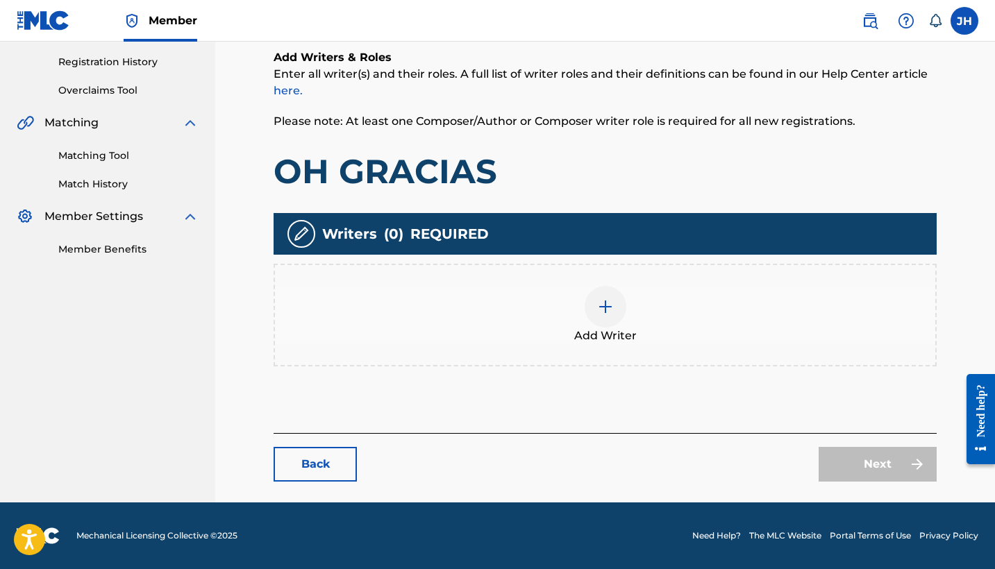
scroll to position [256, 0]
click at [605, 300] on img at bounding box center [605, 306] width 17 height 17
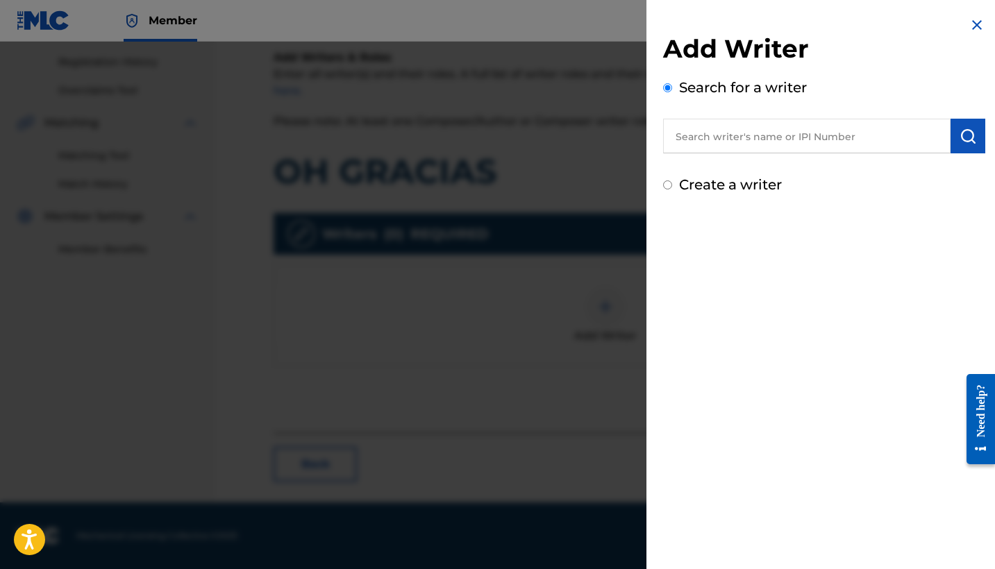
click at [684, 188] on label "Create a writer" at bounding box center [730, 184] width 103 height 17
radio input "true"
click at [672, 188] on input "Create a writer" at bounding box center [667, 184] width 9 height 9
radio input "false"
radio input "true"
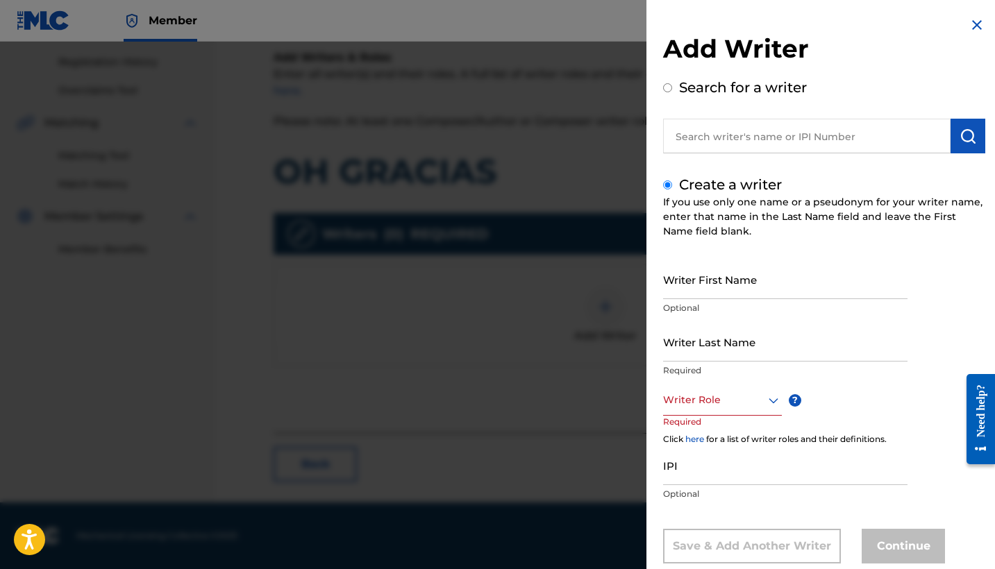
click at [745, 276] on input "Writer First Name" at bounding box center [785, 280] width 244 height 40
type input "Mauricio"
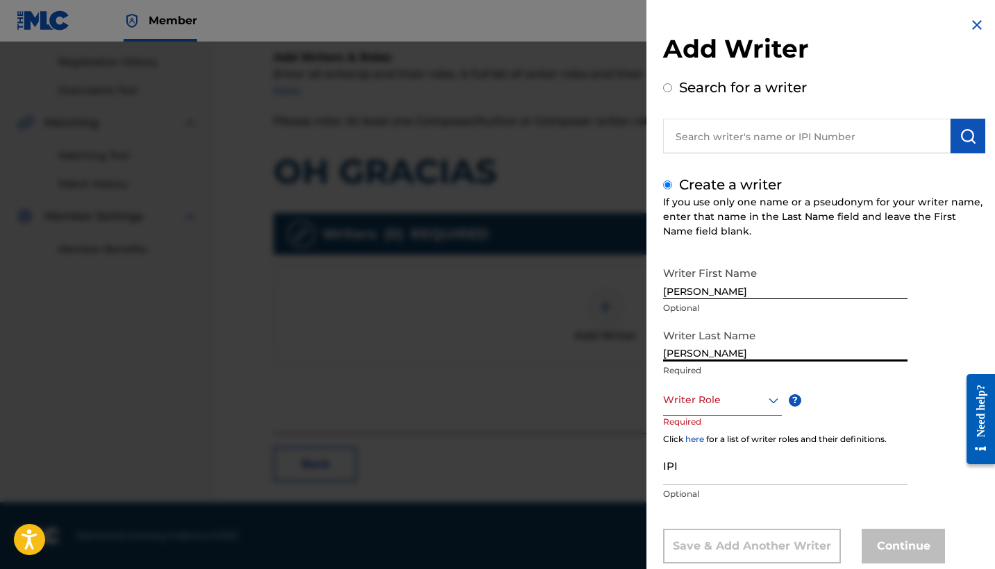
type input "Mendoza Orellana"
click at [761, 396] on div "Writer Role" at bounding box center [722, 400] width 119 height 31
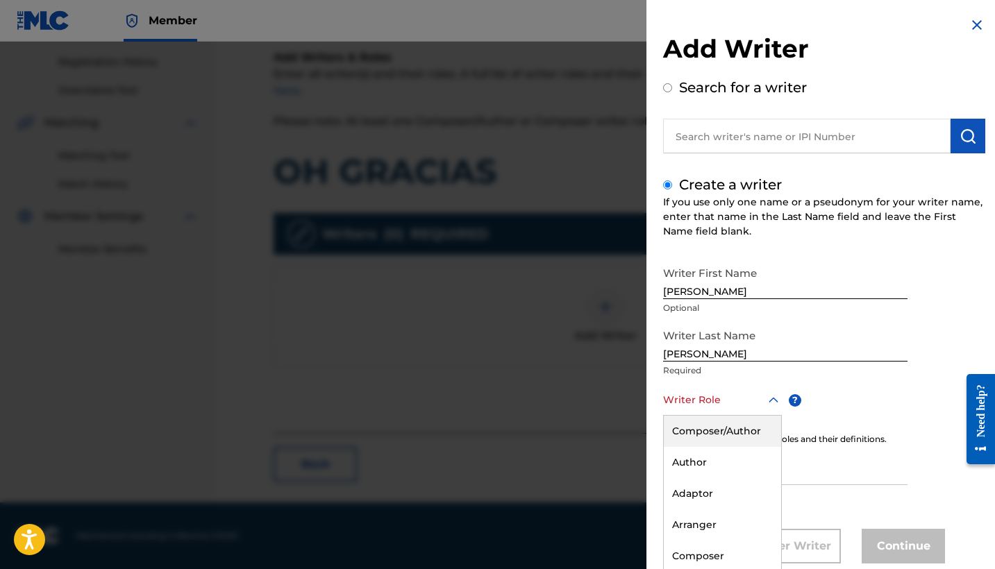
scroll to position [32, 0]
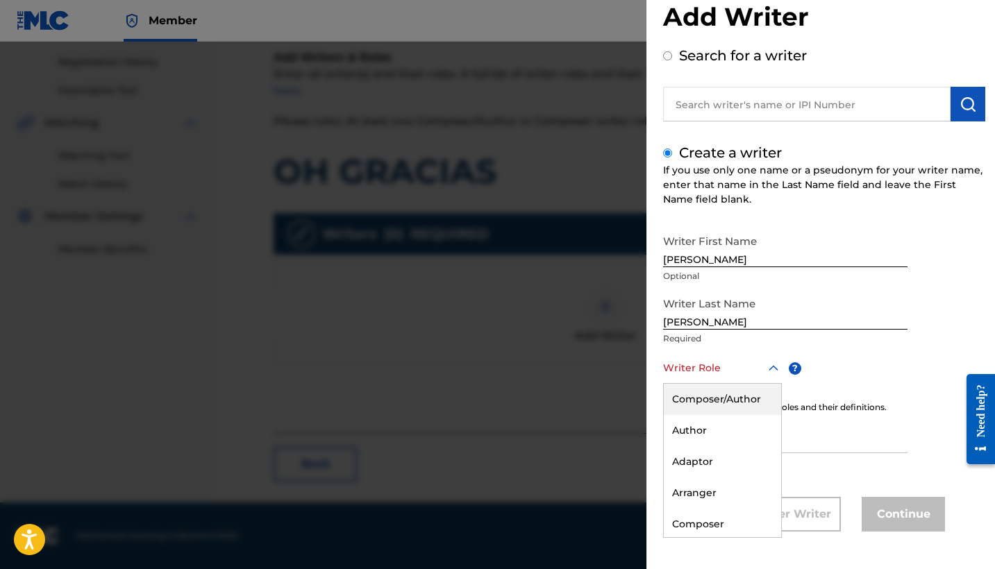
click at [755, 399] on div "Composer/Author" at bounding box center [722, 399] width 117 height 31
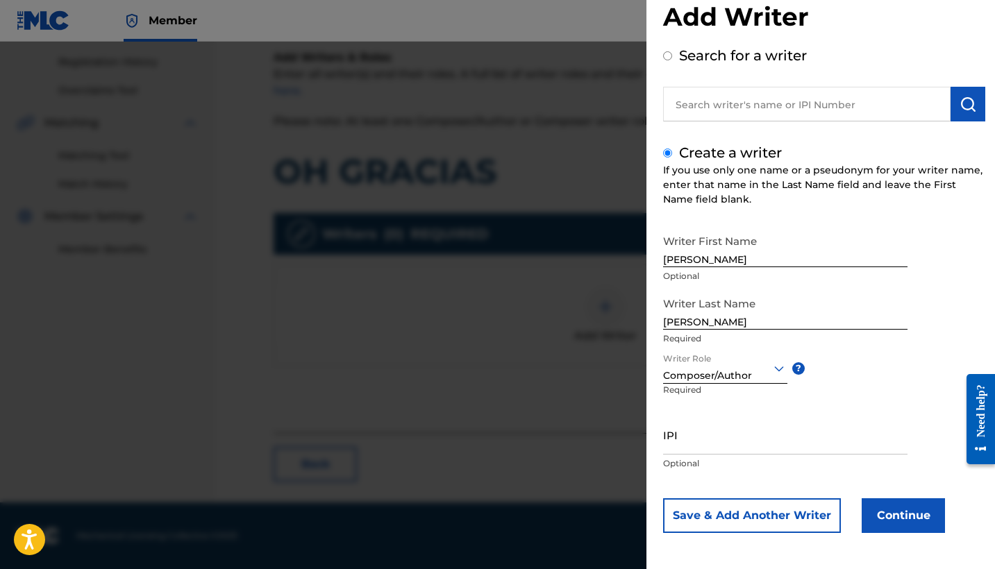
click at [895, 504] on button "Continue" at bounding box center [902, 515] width 83 height 35
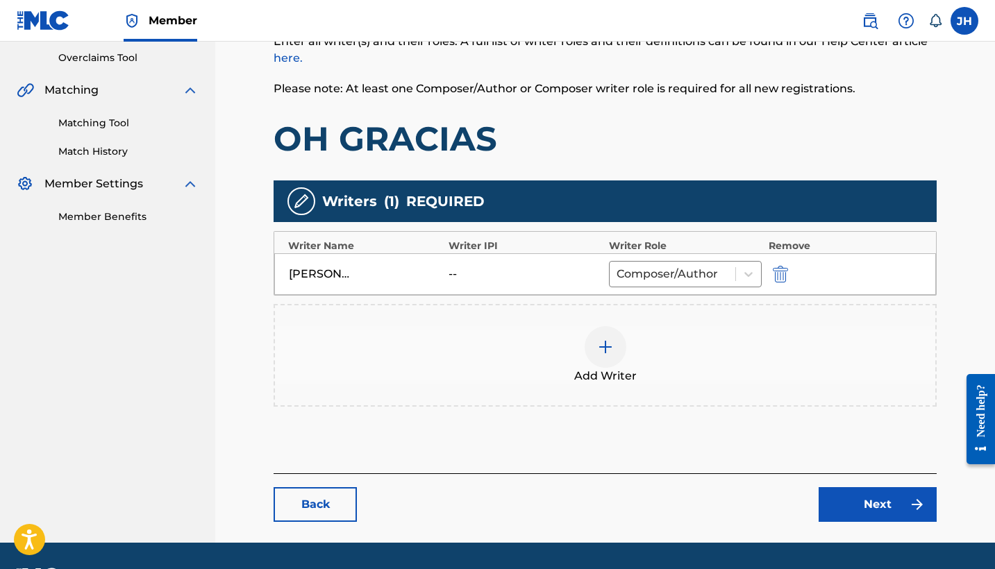
scroll to position [320, 0]
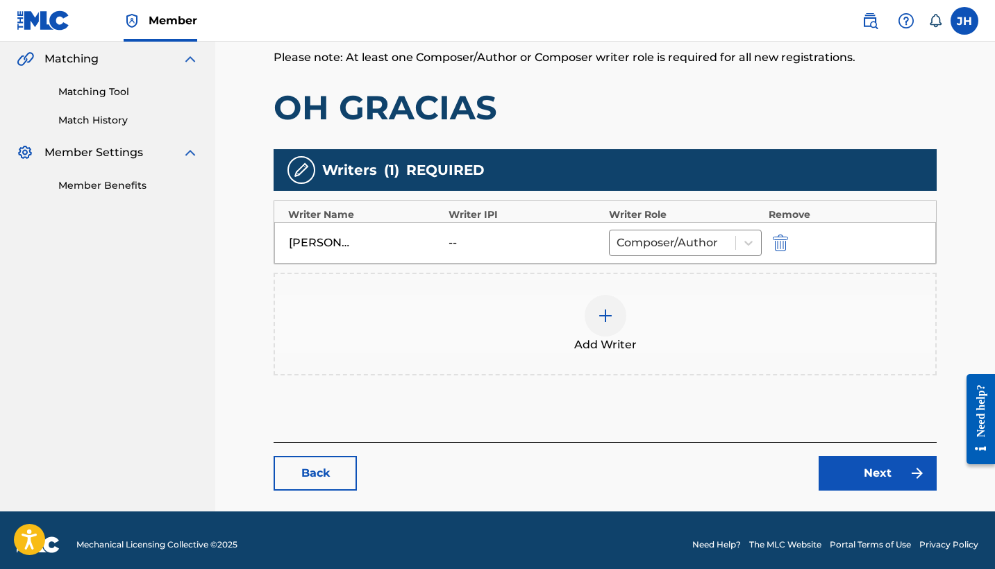
click at [867, 473] on link "Next" at bounding box center [877, 473] width 118 height 35
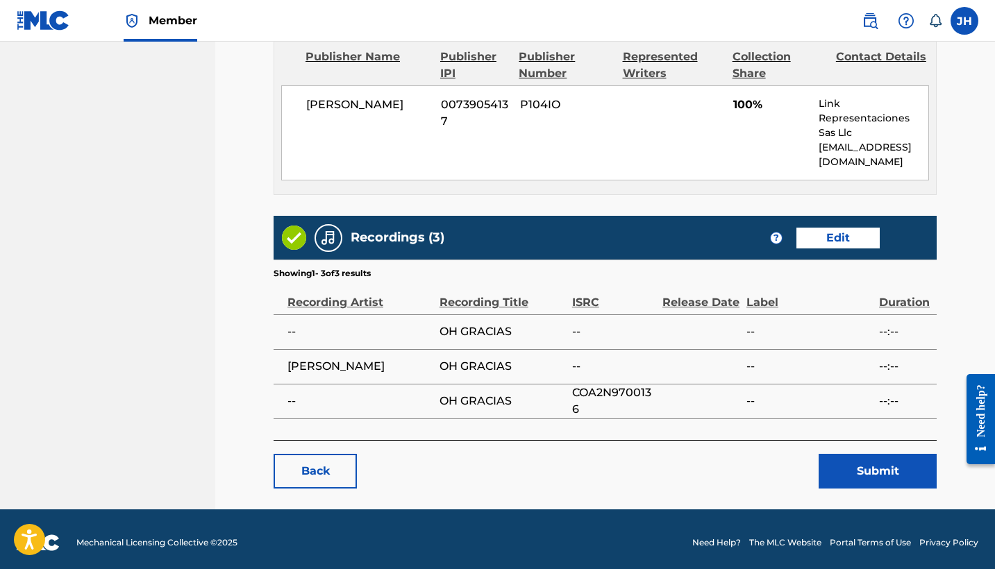
scroll to position [625, 0]
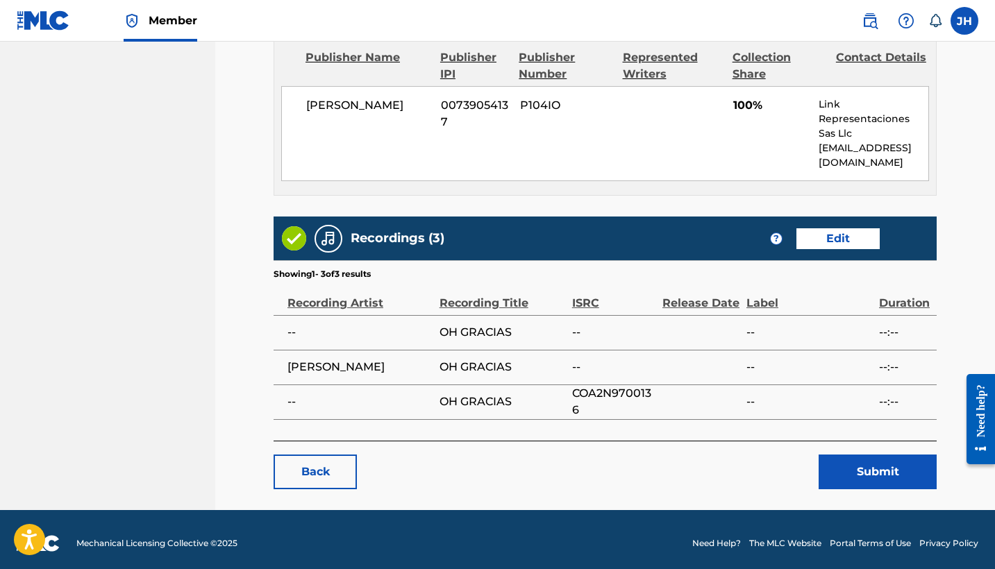
click at [850, 455] on button "Submit" at bounding box center [877, 472] width 118 height 35
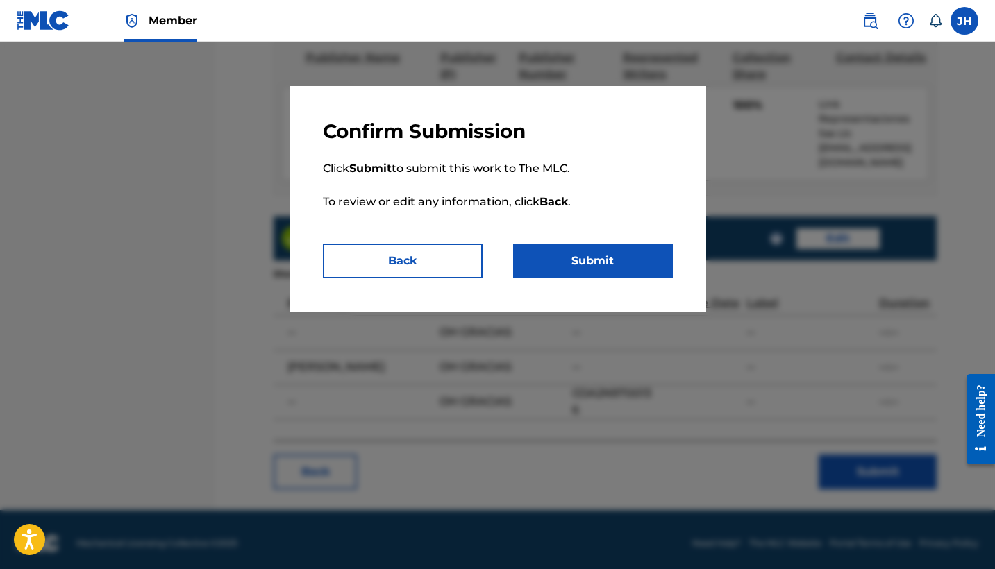
click at [578, 264] on button "Submit" at bounding box center [593, 261] width 160 height 35
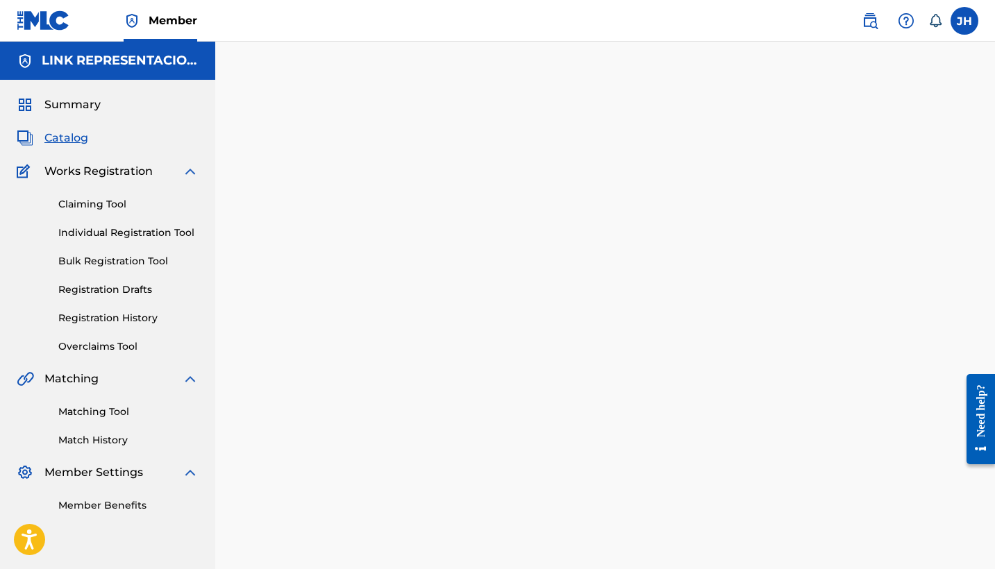
click at [74, 142] on span "Catalog" at bounding box center [66, 138] width 44 height 17
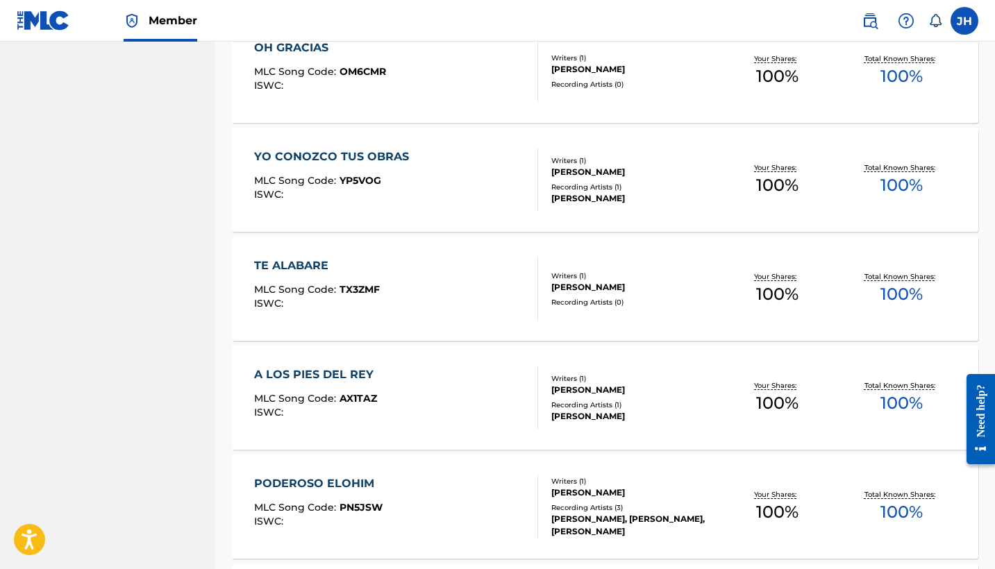
scroll to position [5295, 0]
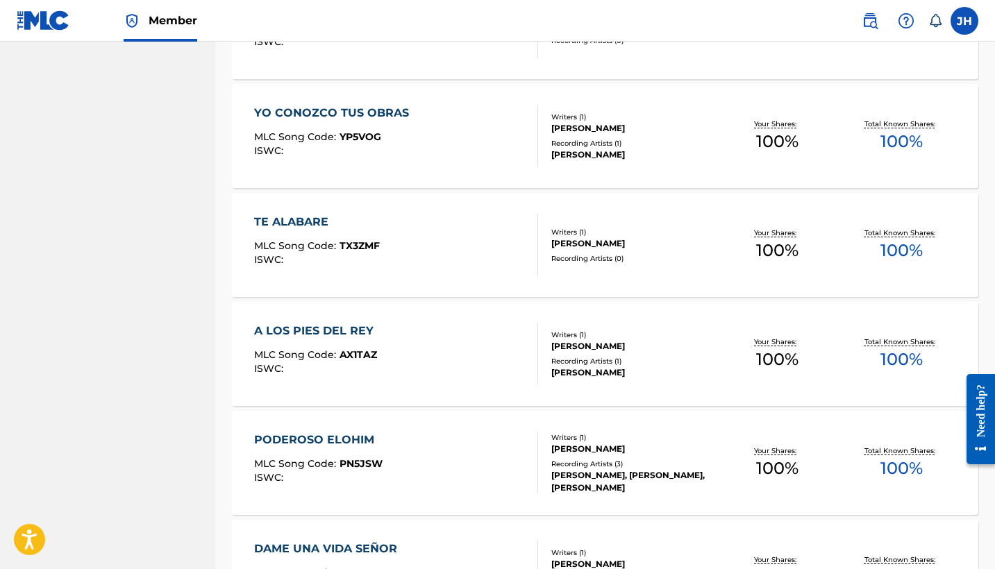
click at [301, 111] on div "YO CONOZCO TUS OBRAS" at bounding box center [335, 113] width 162 height 17
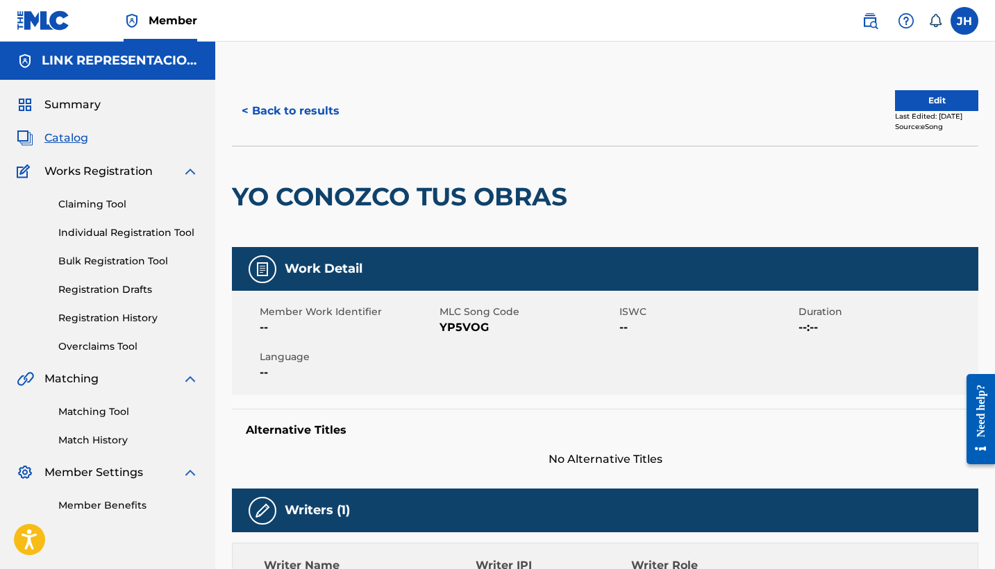
click at [936, 99] on button "Edit" at bounding box center [936, 100] width 83 height 21
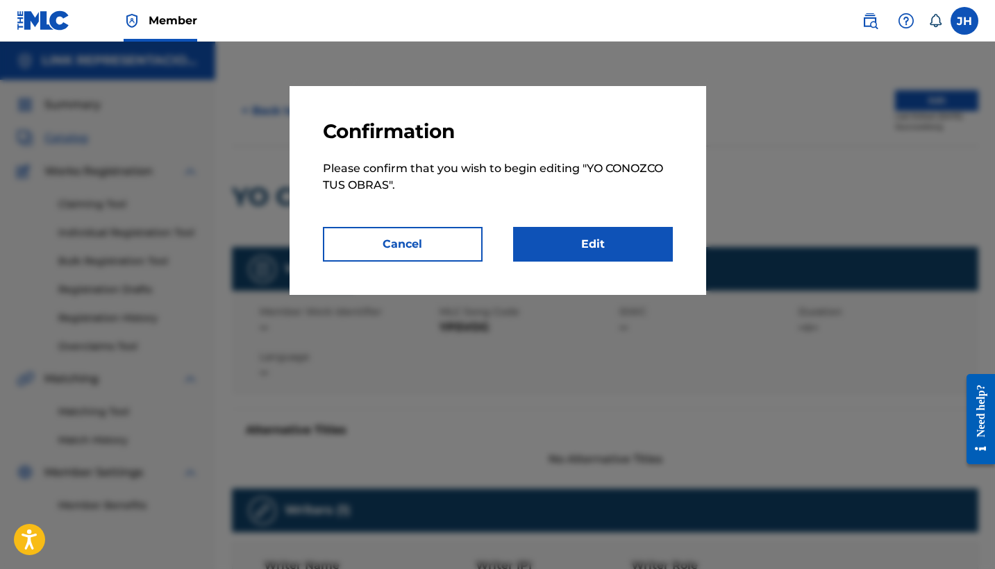
click at [421, 256] on button "Cancel" at bounding box center [403, 244] width 160 height 35
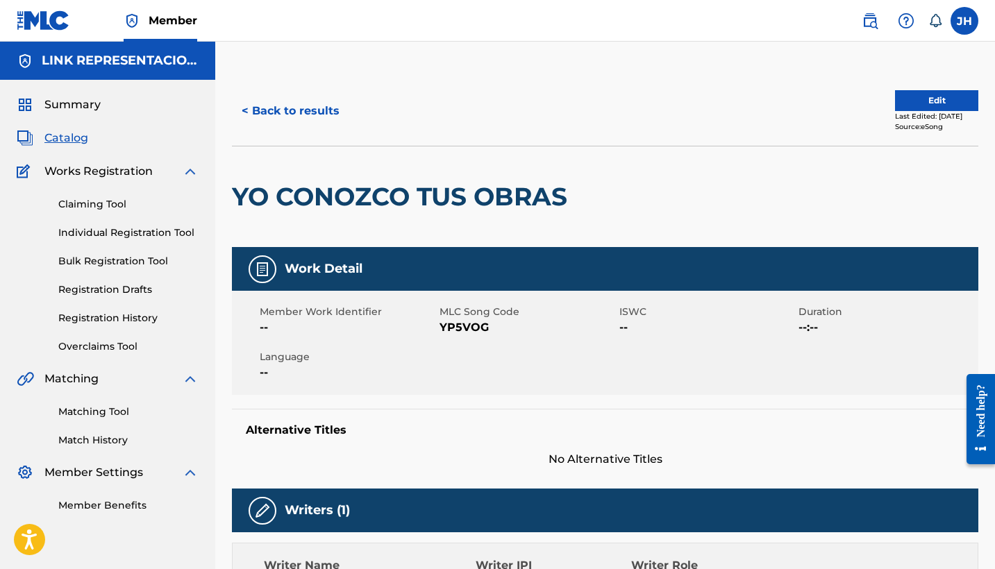
click at [933, 99] on button "Edit" at bounding box center [936, 100] width 83 height 21
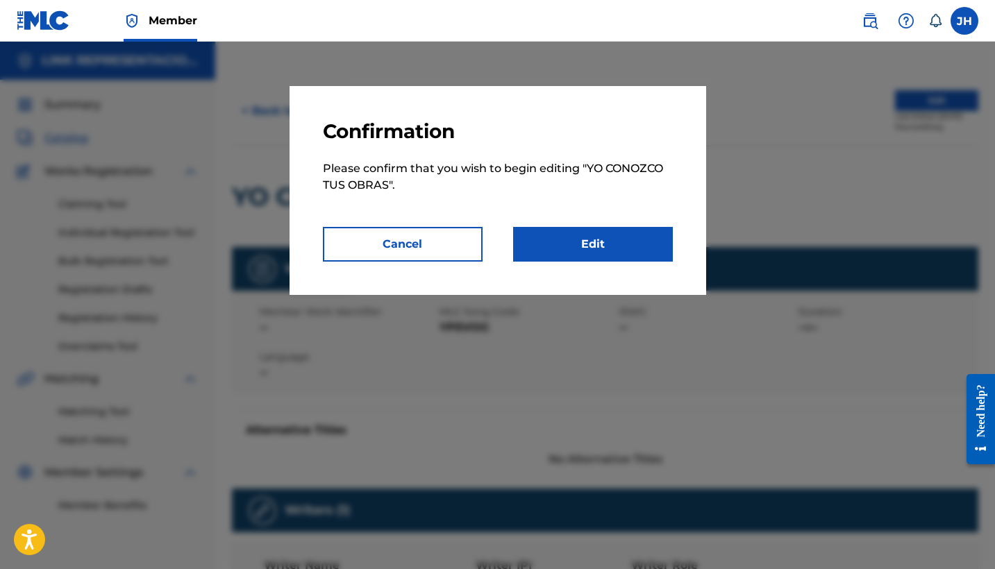
click at [578, 258] on link "Edit" at bounding box center [593, 244] width 160 height 35
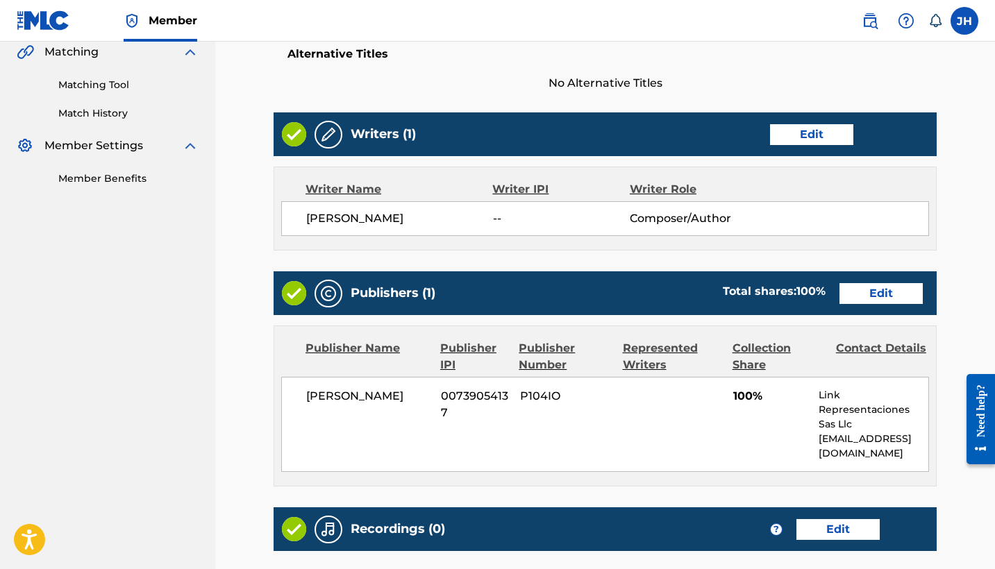
scroll to position [296, 0]
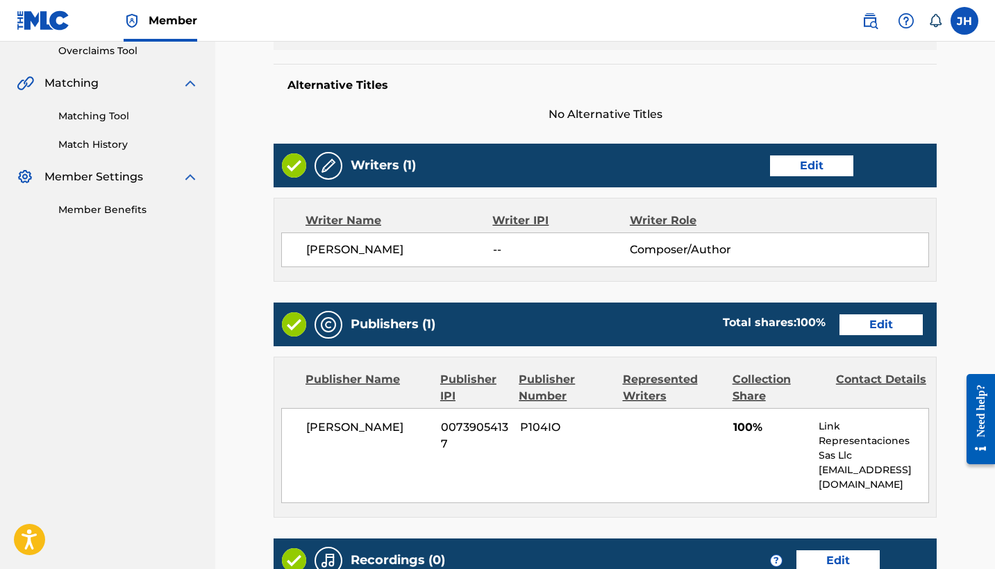
click at [803, 161] on link "Edit" at bounding box center [811, 165] width 83 height 21
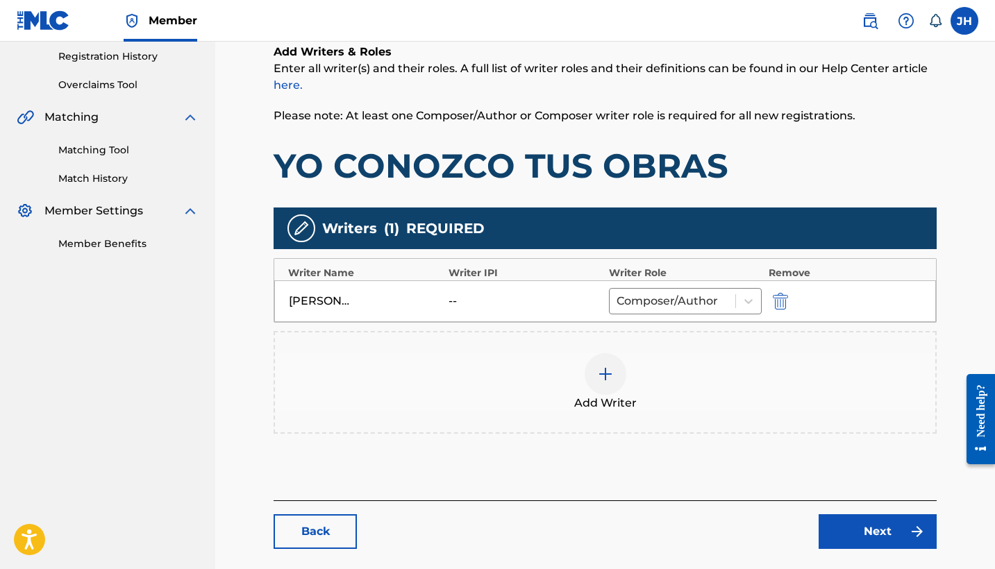
scroll to position [290, 0]
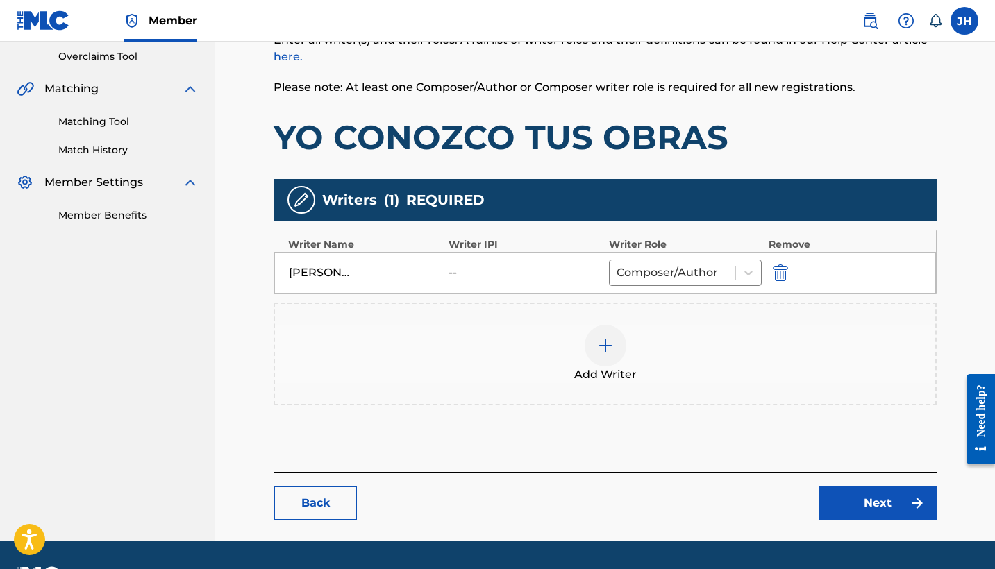
click at [611, 346] on img at bounding box center [605, 345] width 17 height 17
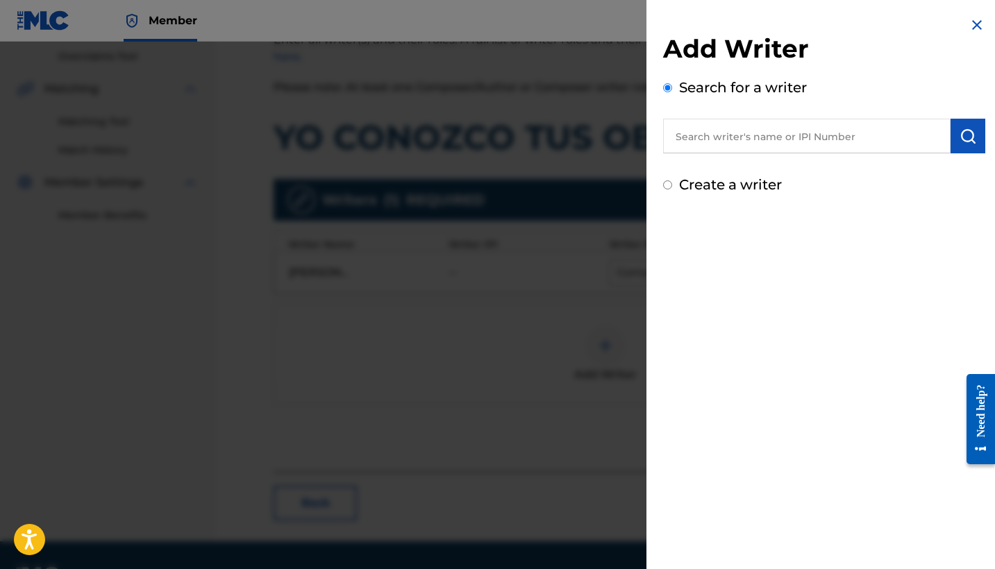
click at [709, 175] on div "Create a writer" at bounding box center [824, 184] width 322 height 21
click at [673, 188] on div "Create a writer" at bounding box center [824, 184] width 322 height 21
click at [668, 185] on input "Create a writer" at bounding box center [667, 184] width 9 height 9
radio input "false"
radio input "true"
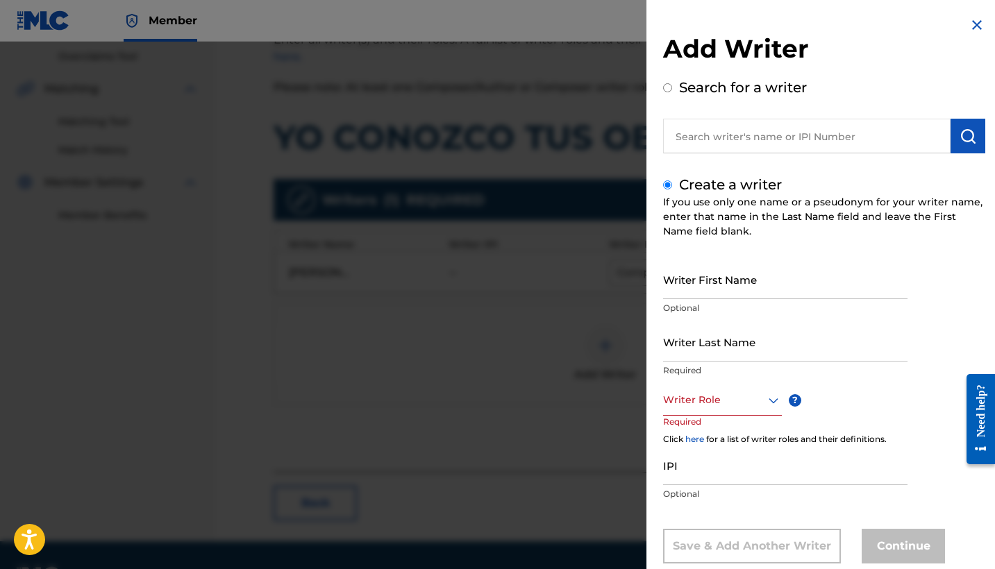
click at [761, 298] on input "Writer First Name" at bounding box center [785, 280] width 244 height 40
type input "Mauricio"
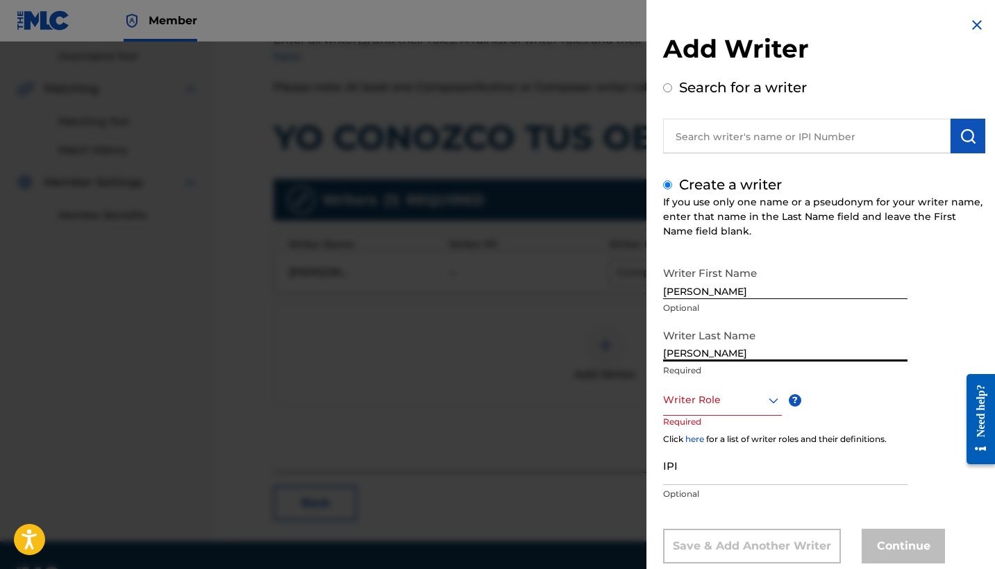
type input "Mendoza Orellana"
click at [703, 401] on div "Writer Role" at bounding box center [722, 400] width 119 height 31
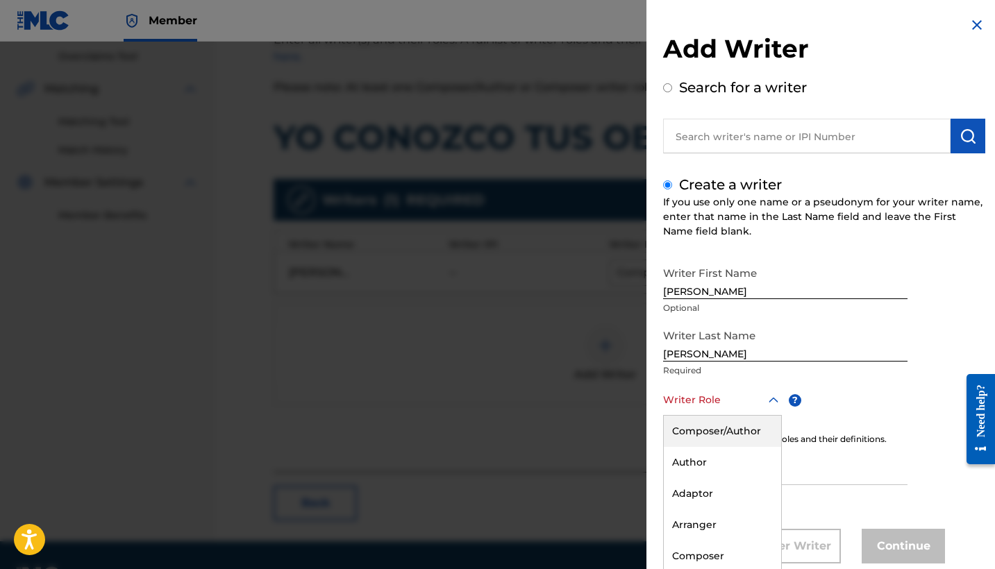
scroll to position [32, 0]
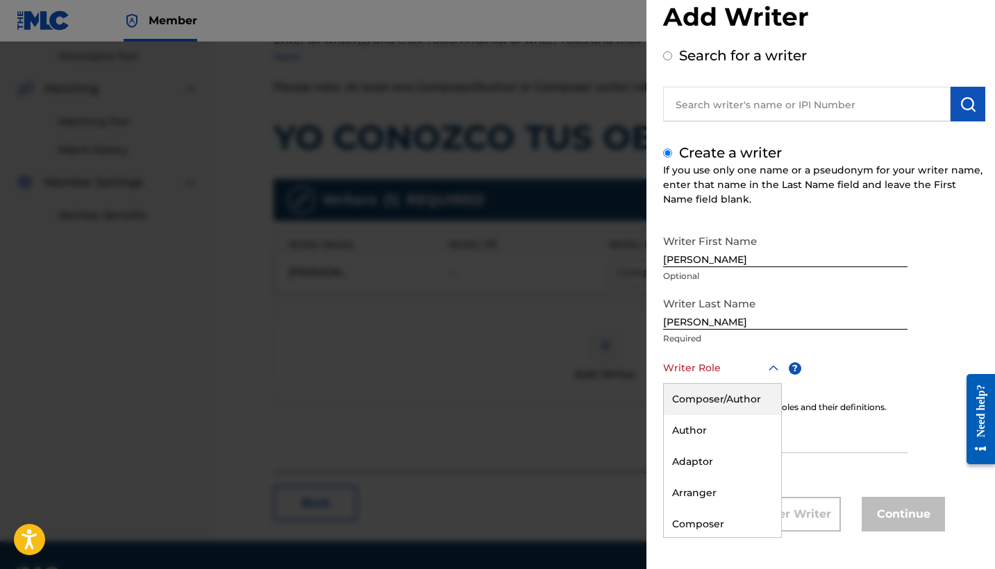
click at [716, 402] on div "Composer/Author" at bounding box center [722, 399] width 117 height 31
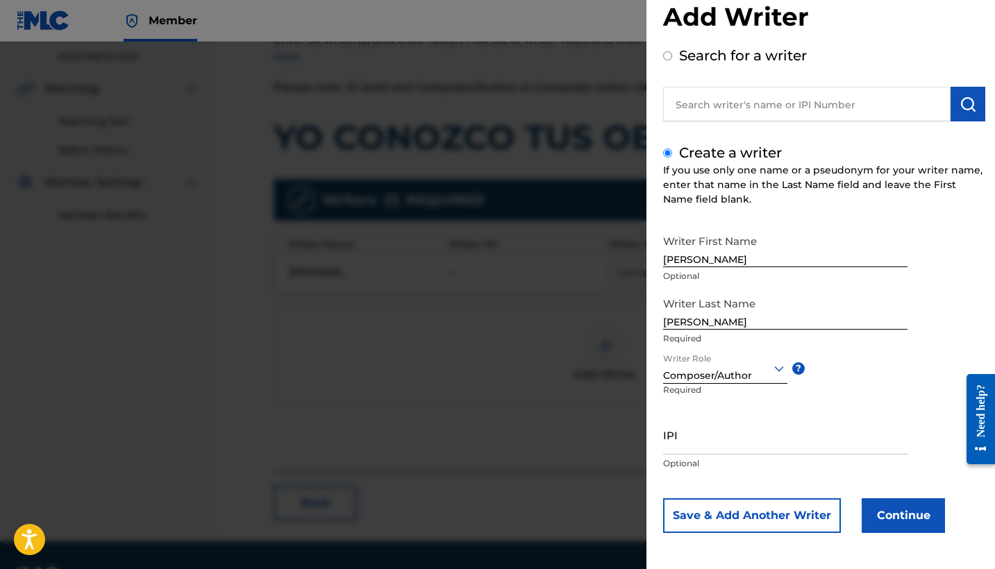
click at [868, 522] on button "Continue" at bounding box center [902, 515] width 83 height 35
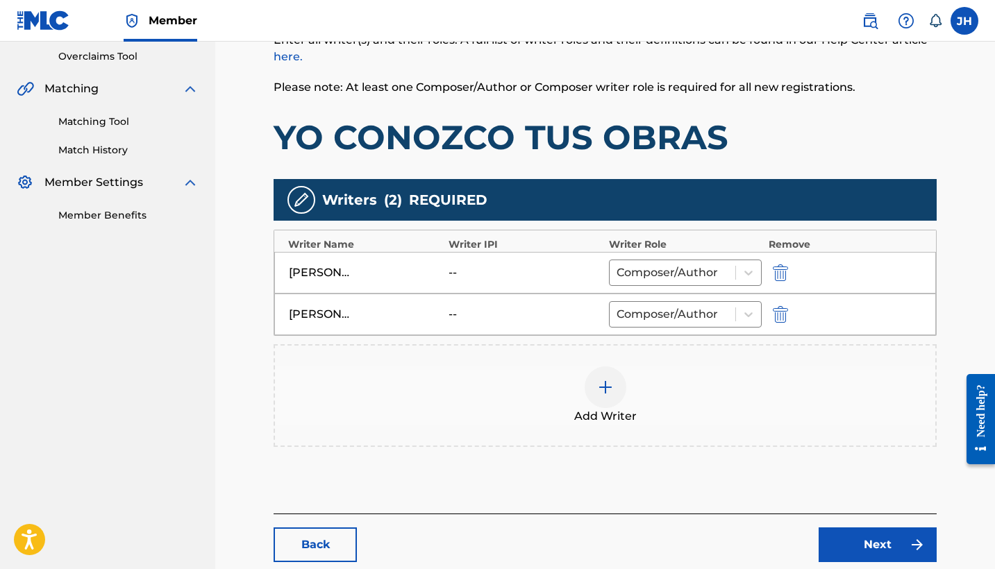
click at [779, 277] on img "submit" at bounding box center [780, 272] width 15 height 17
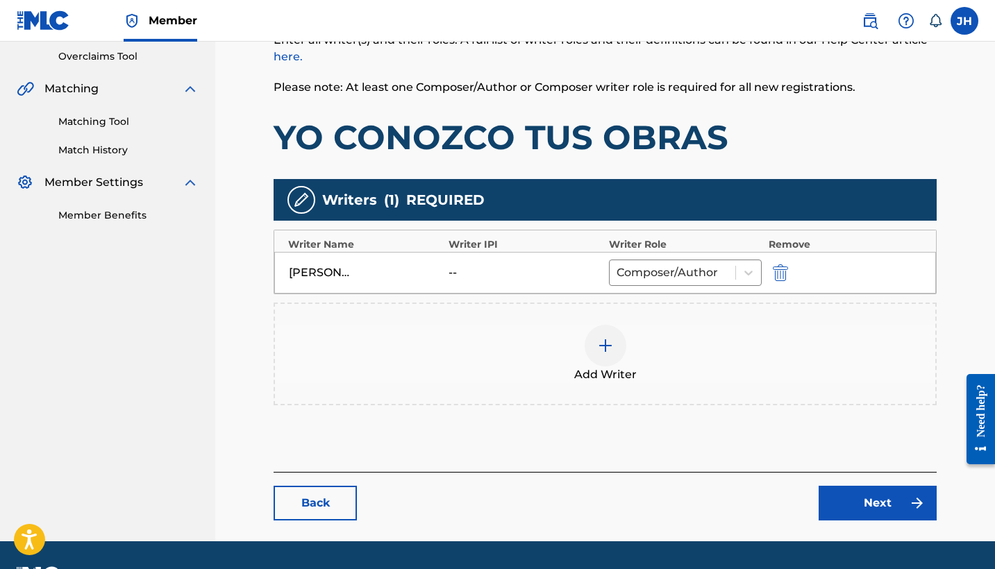
click at [897, 498] on link "Next" at bounding box center [877, 503] width 118 height 35
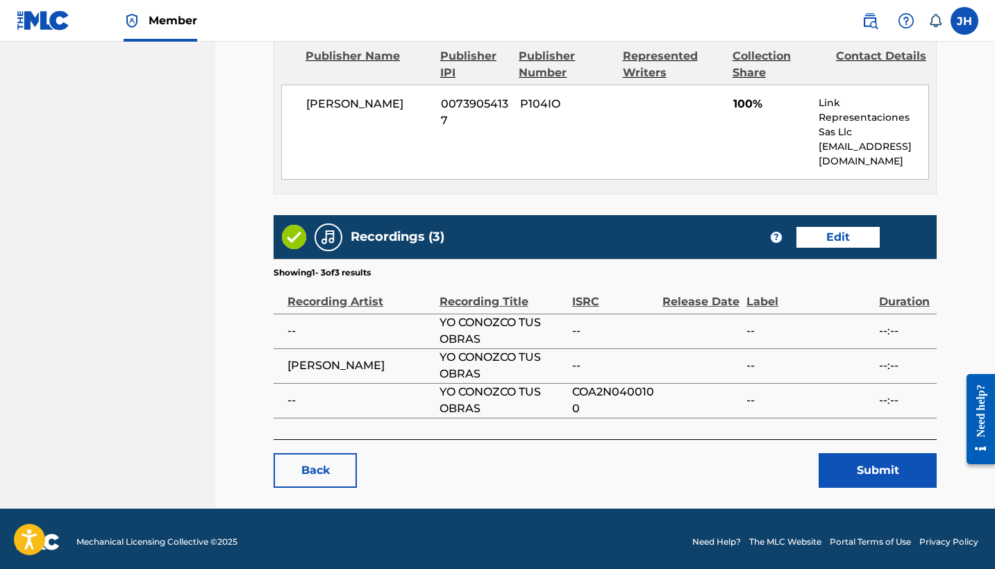
scroll to position [625, 0]
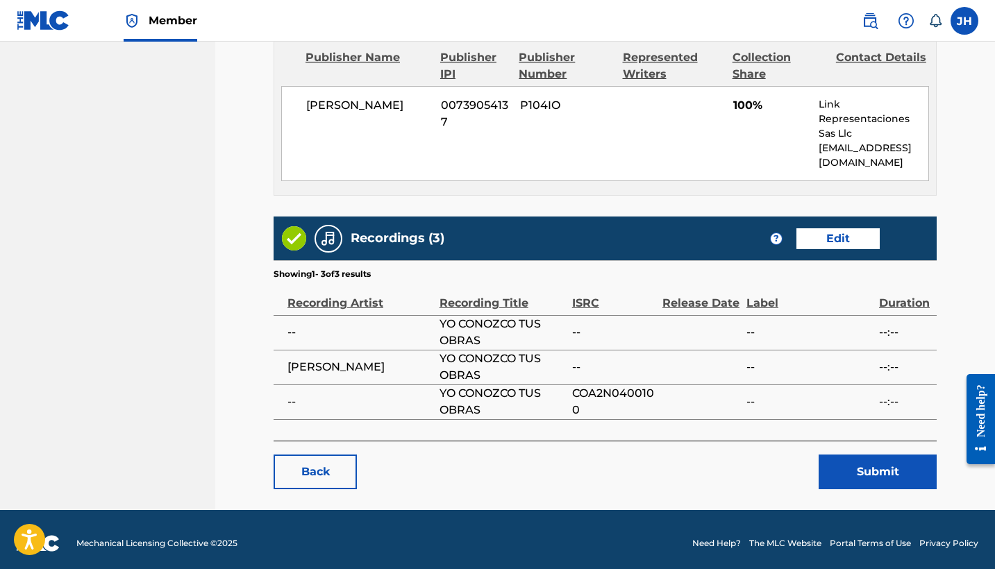
click at [882, 469] on button "Submit" at bounding box center [877, 472] width 118 height 35
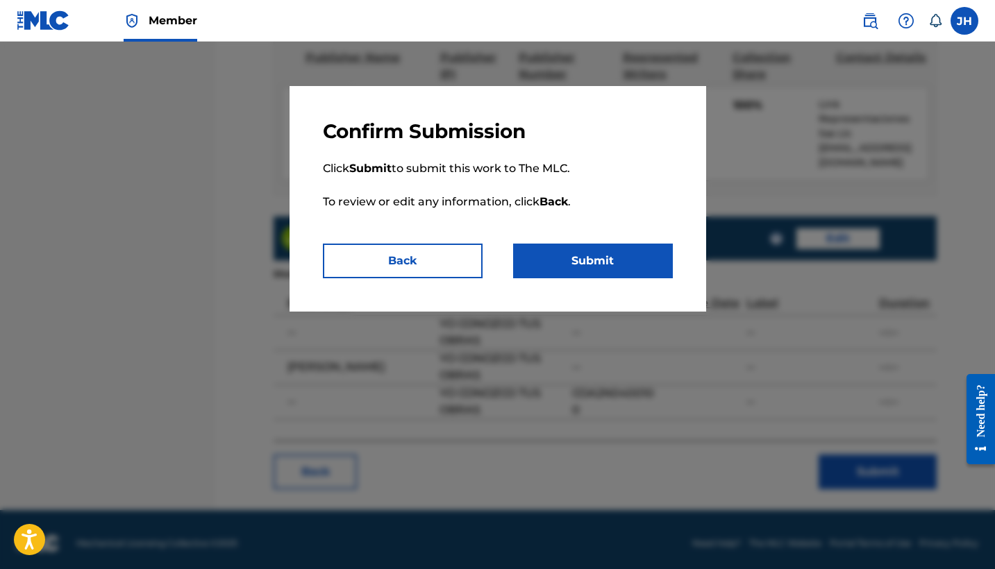
click at [623, 272] on button "Submit" at bounding box center [593, 261] width 160 height 35
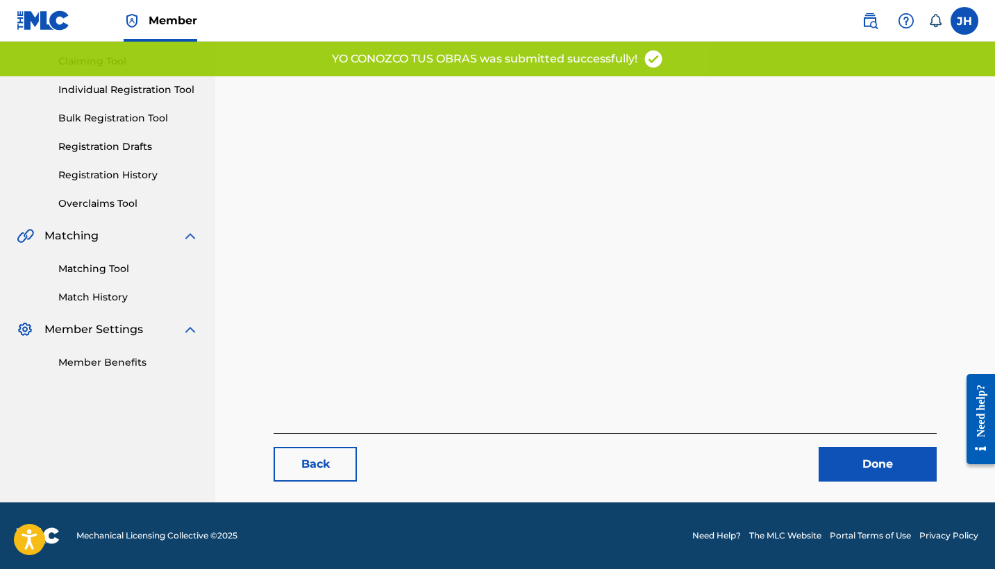
scroll to position [143, 0]
click at [882, 471] on link "Done" at bounding box center [877, 464] width 118 height 35
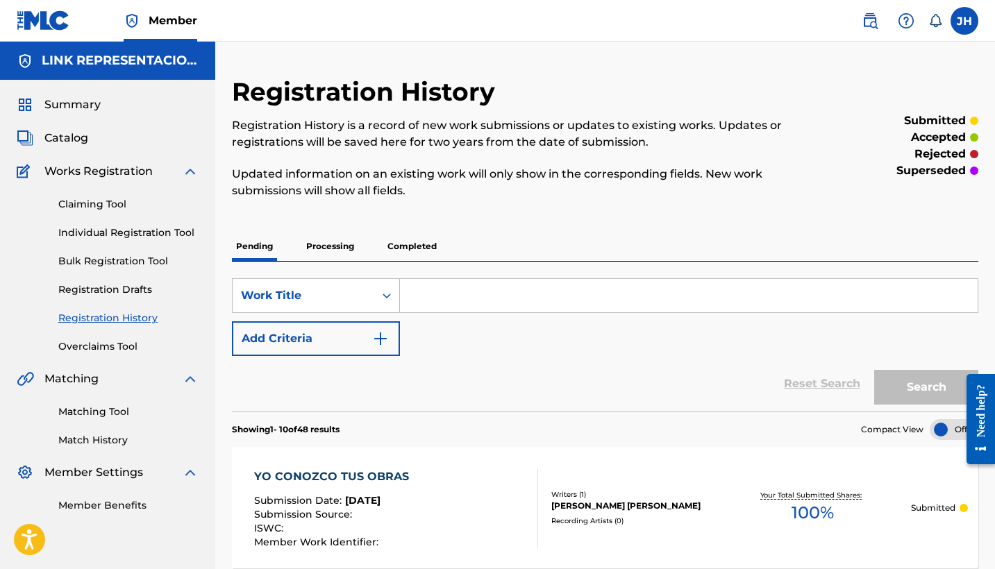
click at [68, 133] on span "Catalog" at bounding box center [66, 138] width 44 height 17
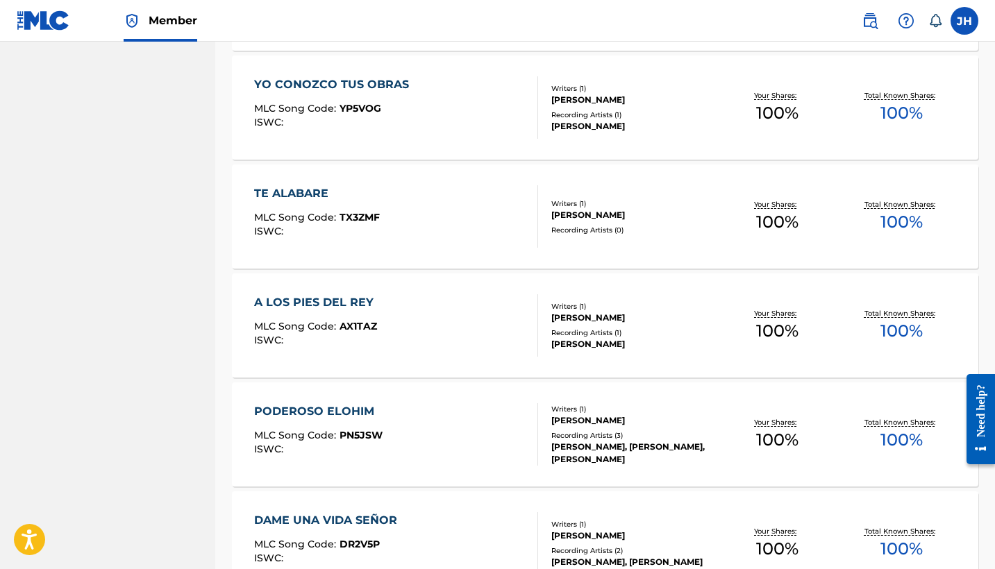
scroll to position [5327, 0]
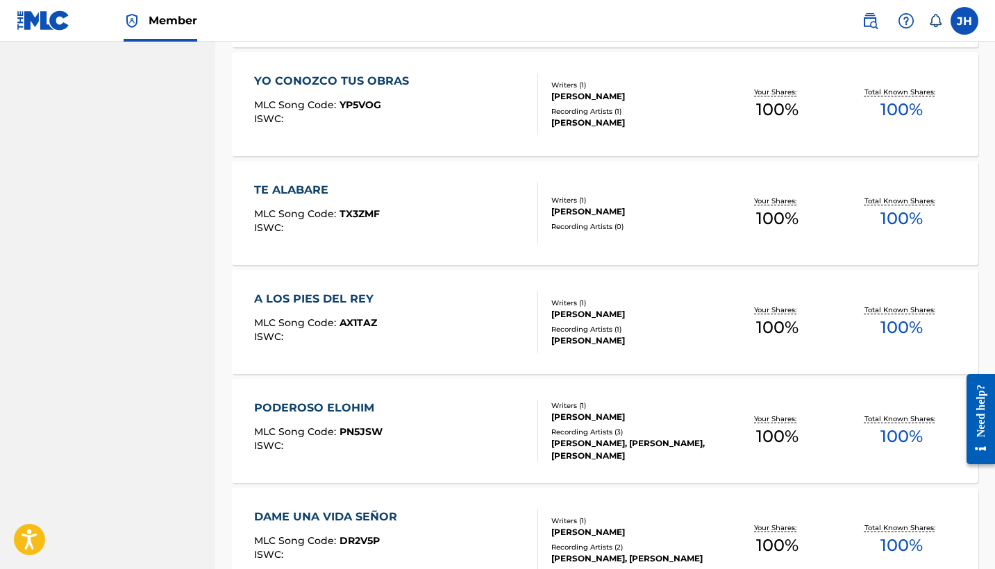
click at [358, 196] on div "TE ALABARE" at bounding box center [317, 190] width 126 height 17
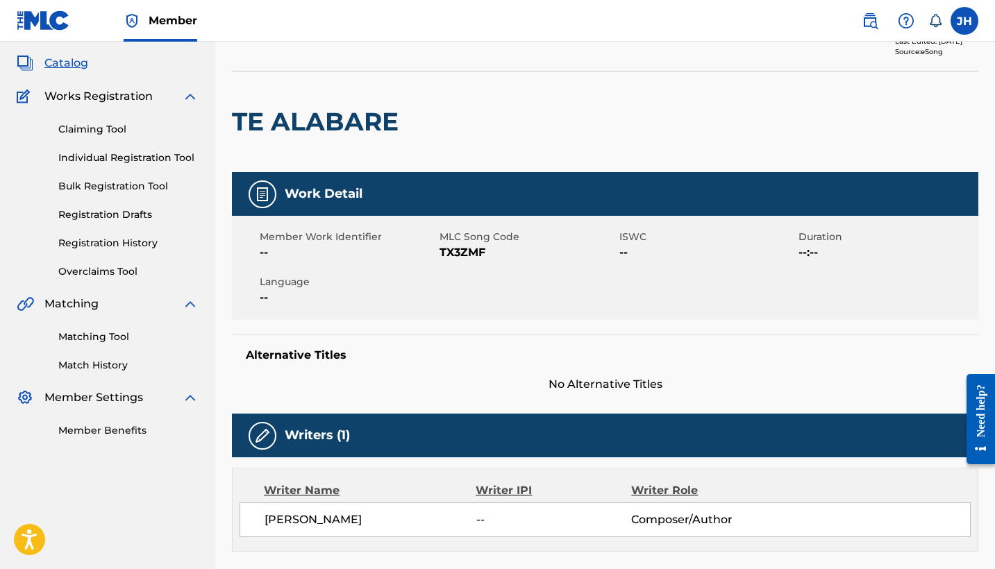
scroll to position [47, 0]
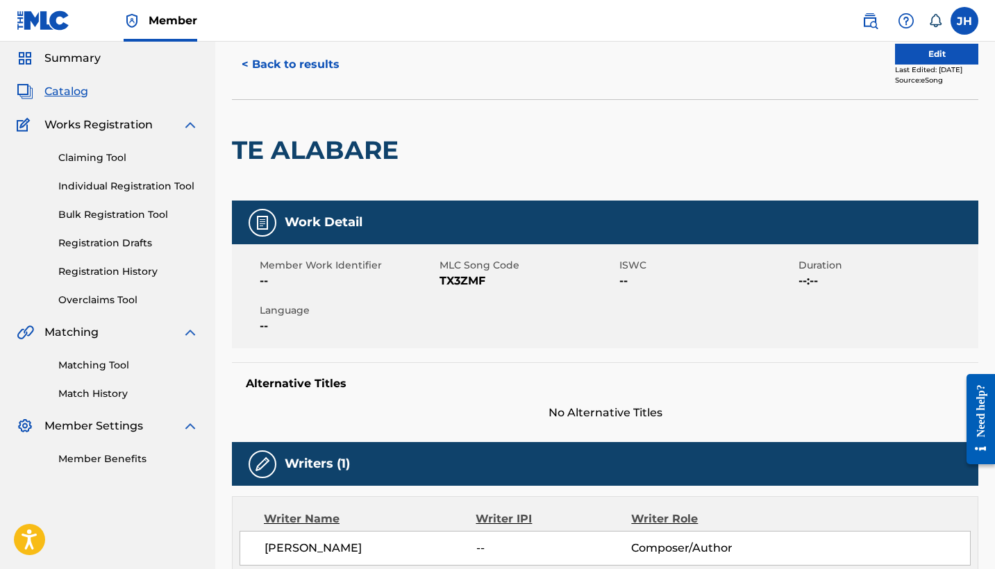
click at [942, 56] on button "Edit" at bounding box center [936, 54] width 83 height 21
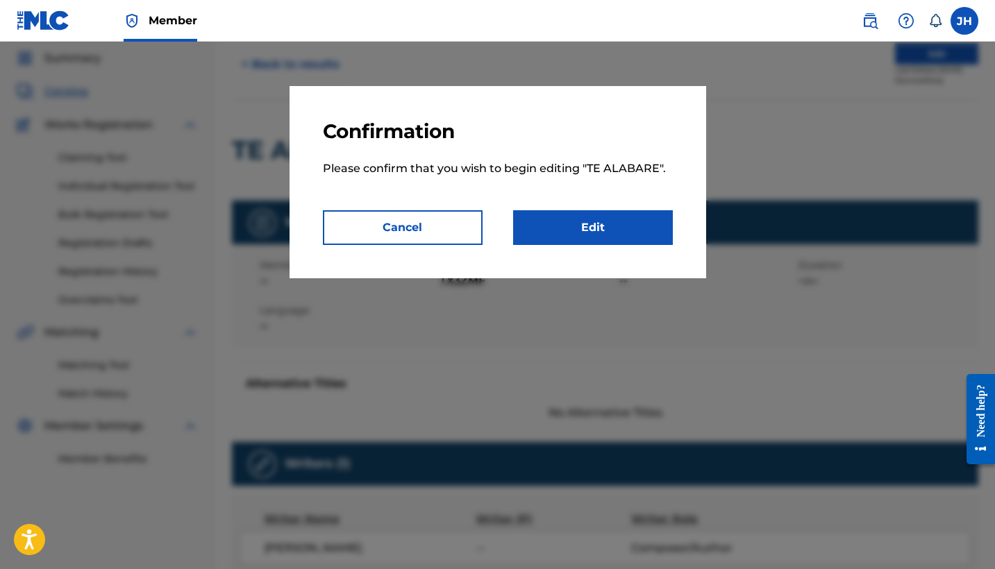
click at [598, 214] on link "Edit" at bounding box center [593, 227] width 160 height 35
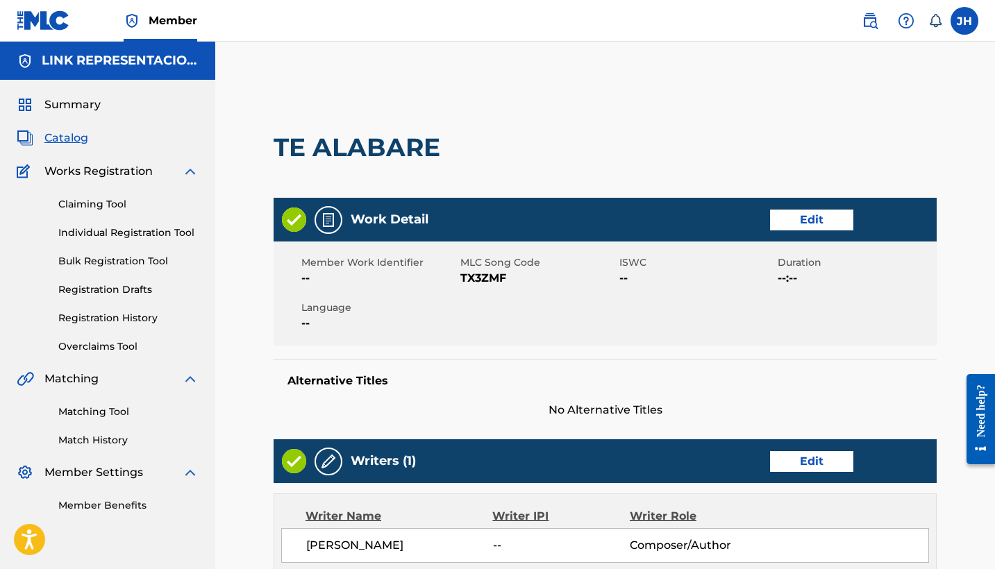
scroll to position [91, 0]
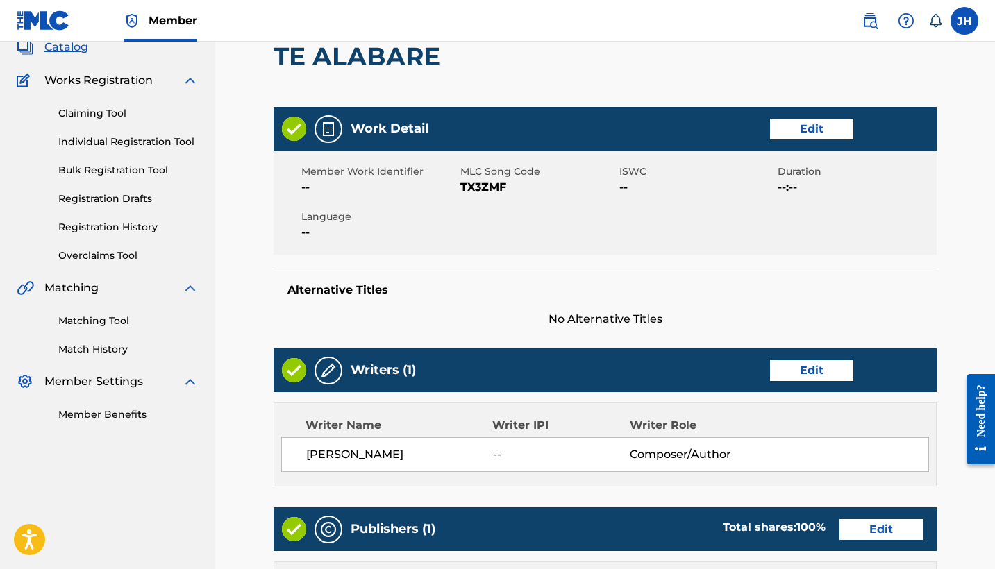
click at [811, 368] on link "Edit" at bounding box center [811, 370] width 83 height 21
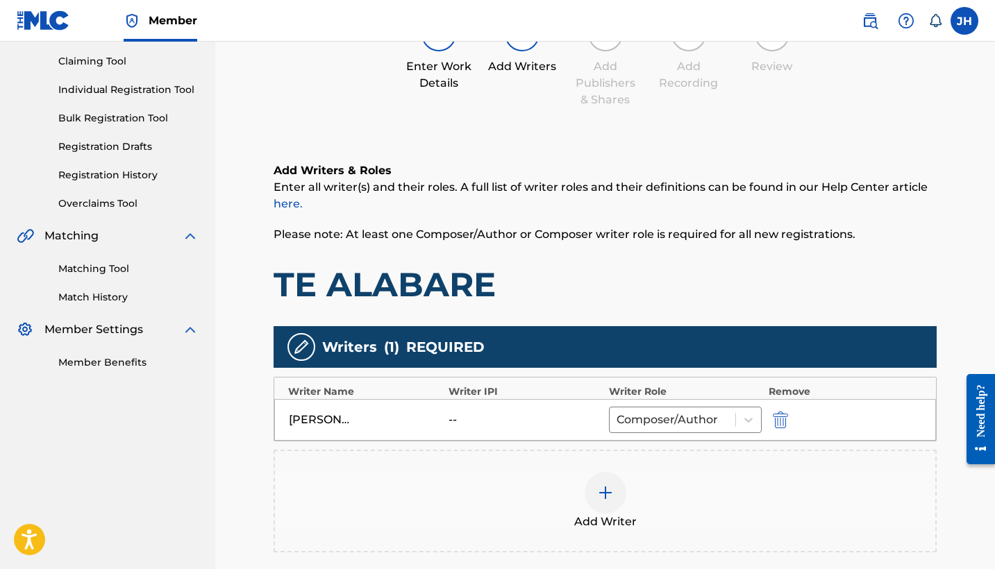
scroll to position [174, 0]
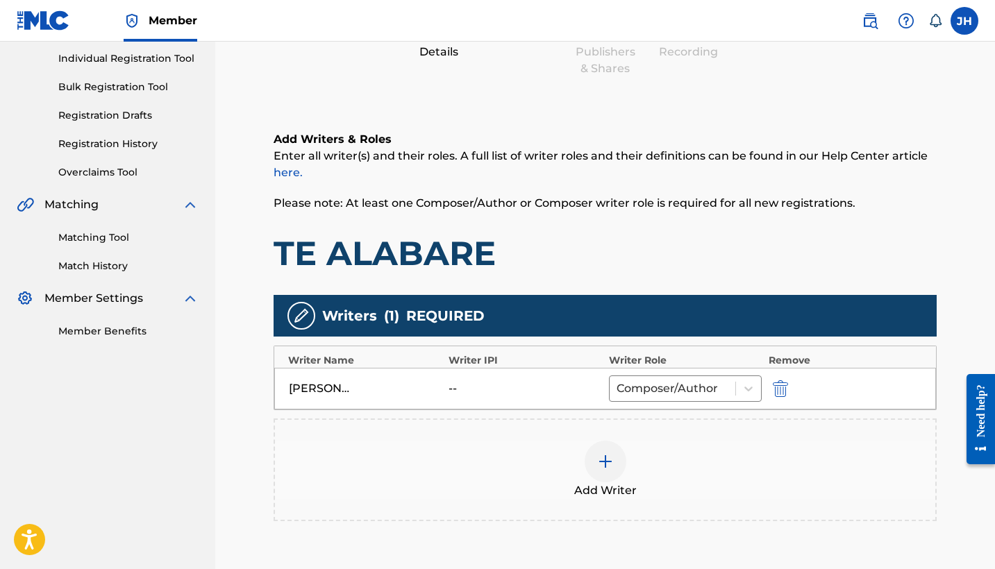
click at [605, 457] on img at bounding box center [605, 461] width 17 height 17
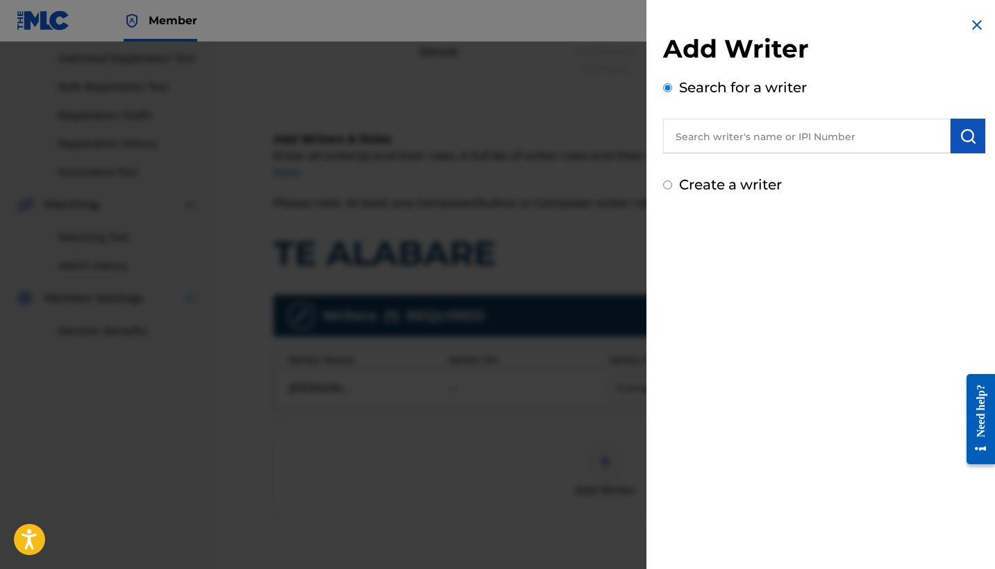
click at [740, 194] on div "Create a writer" at bounding box center [824, 184] width 322 height 21
click at [749, 183] on label "Create a writer" at bounding box center [730, 184] width 103 height 17
radio input "true"
click at [672, 183] on input "Create a writer" at bounding box center [667, 184] width 9 height 9
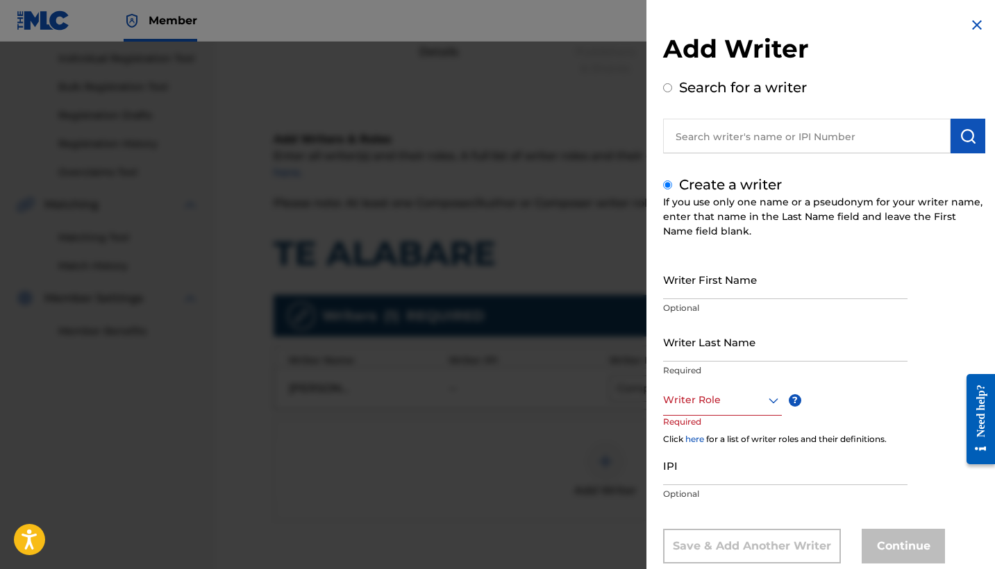
radio input "false"
radio input "true"
click at [790, 282] on input "Writer First Name" at bounding box center [785, 280] width 244 height 40
type input "Mauricio"
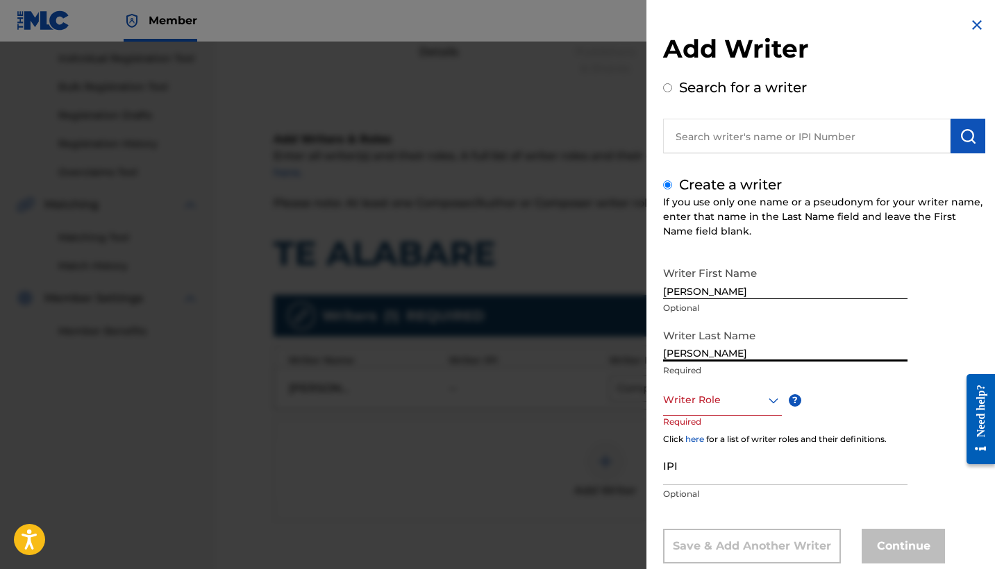
type input "Mendoza Orellana"
click at [741, 397] on div "Writer Role" at bounding box center [722, 400] width 119 height 31
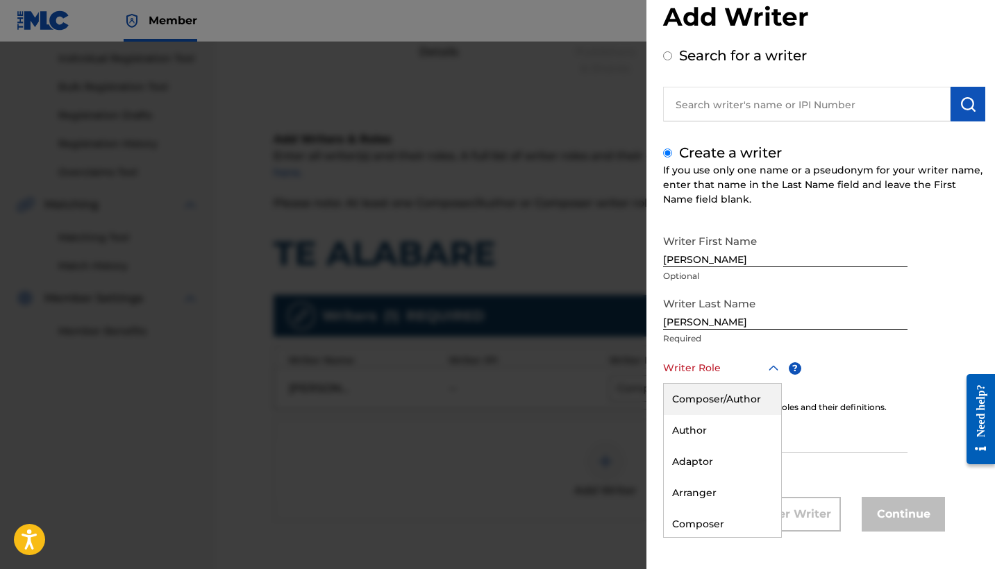
click at [758, 394] on div "Composer/Author" at bounding box center [722, 399] width 117 height 31
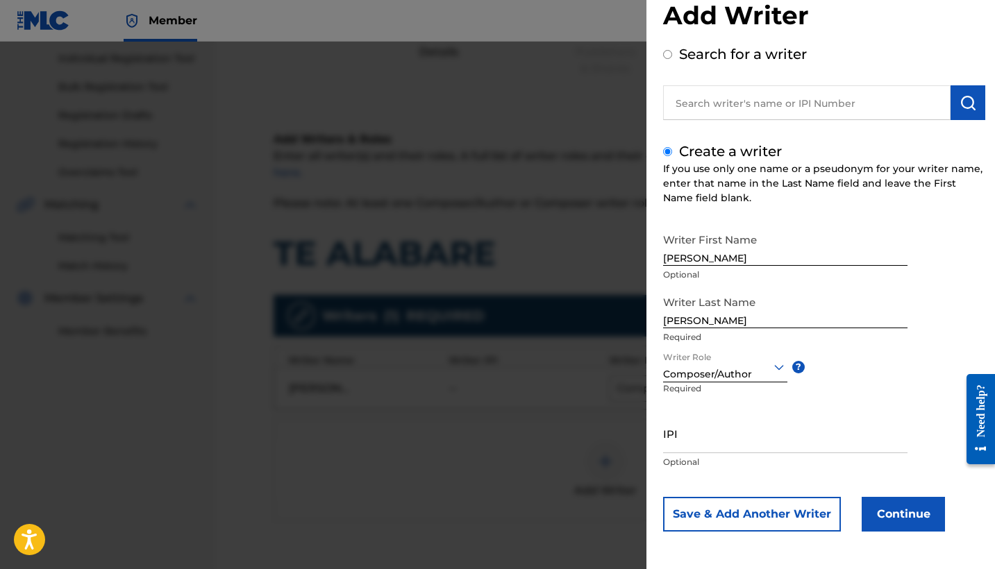
scroll to position [0, 0]
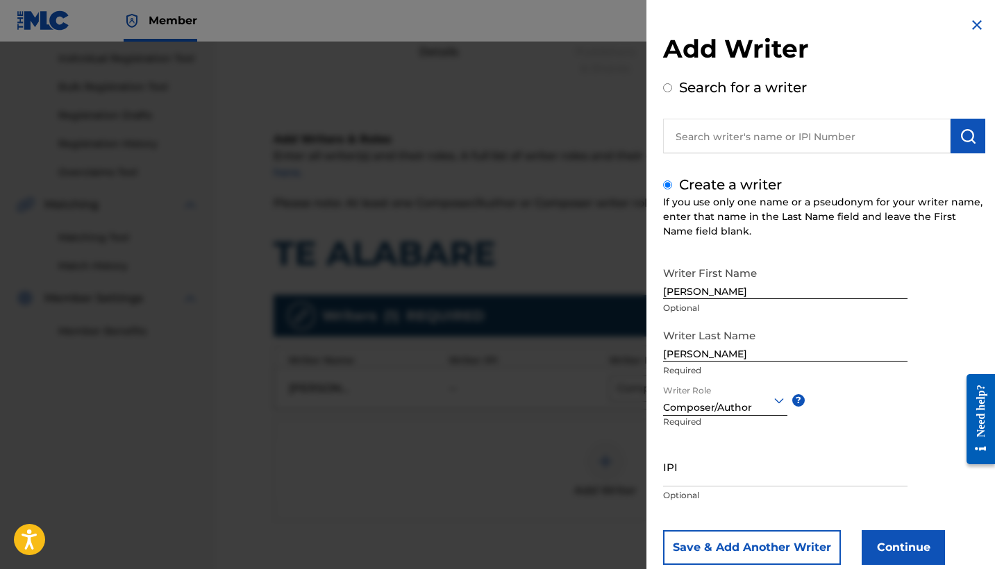
click at [906, 548] on button "Continue" at bounding box center [902, 547] width 83 height 35
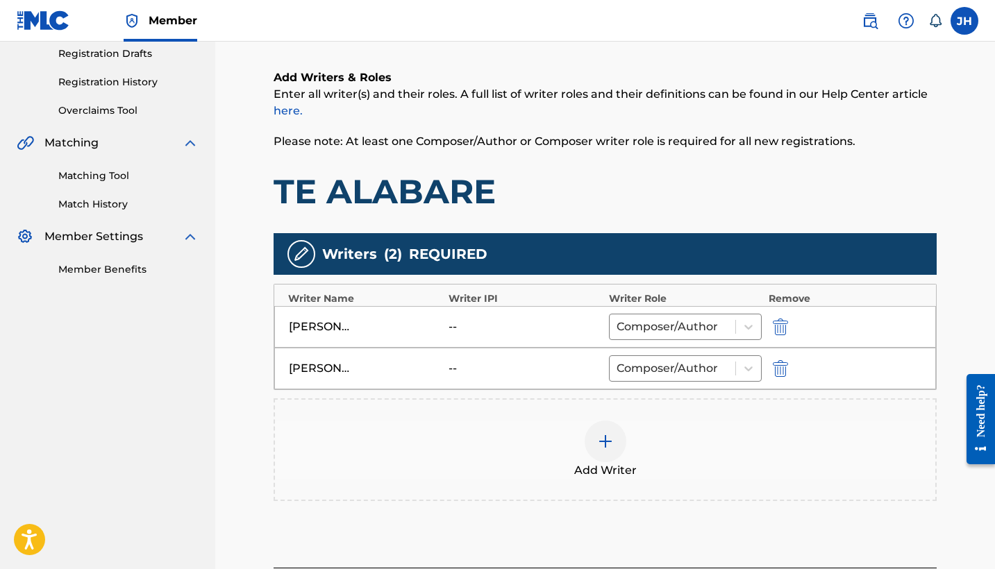
scroll to position [242, 0]
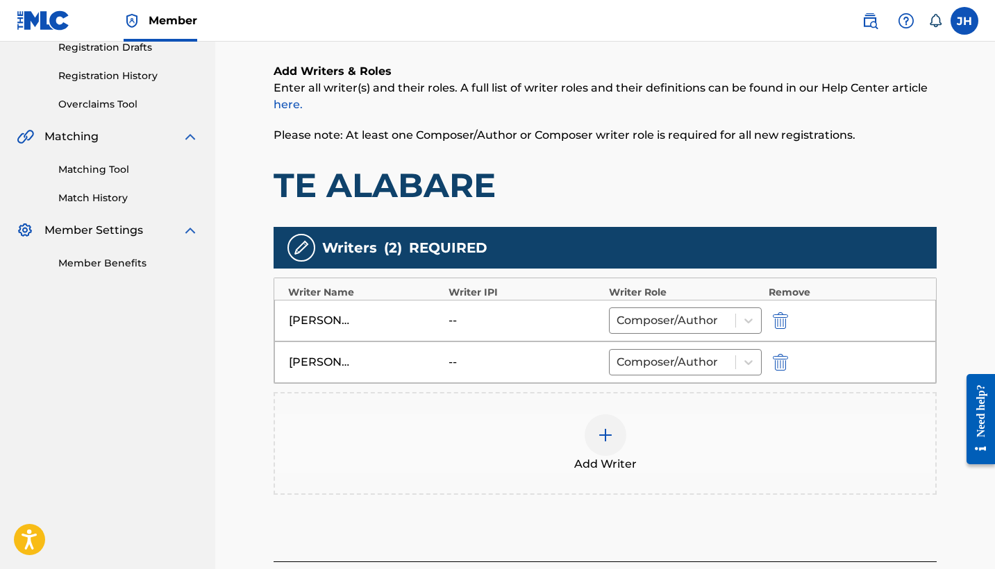
click at [776, 321] on img "submit" at bounding box center [780, 320] width 15 height 17
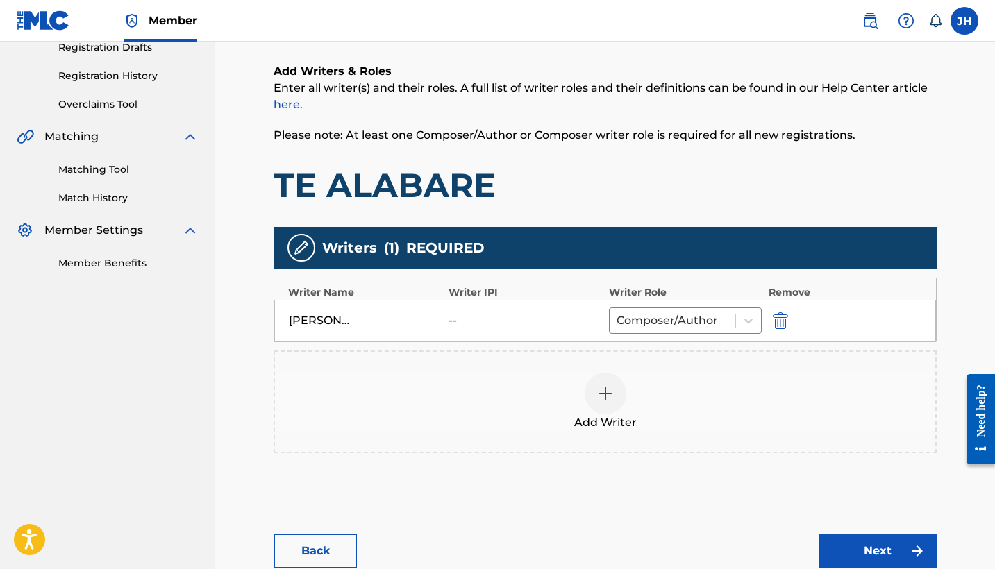
click at [861, 548] on link "Next" at bounding box center [877, 551] width 118 height 35
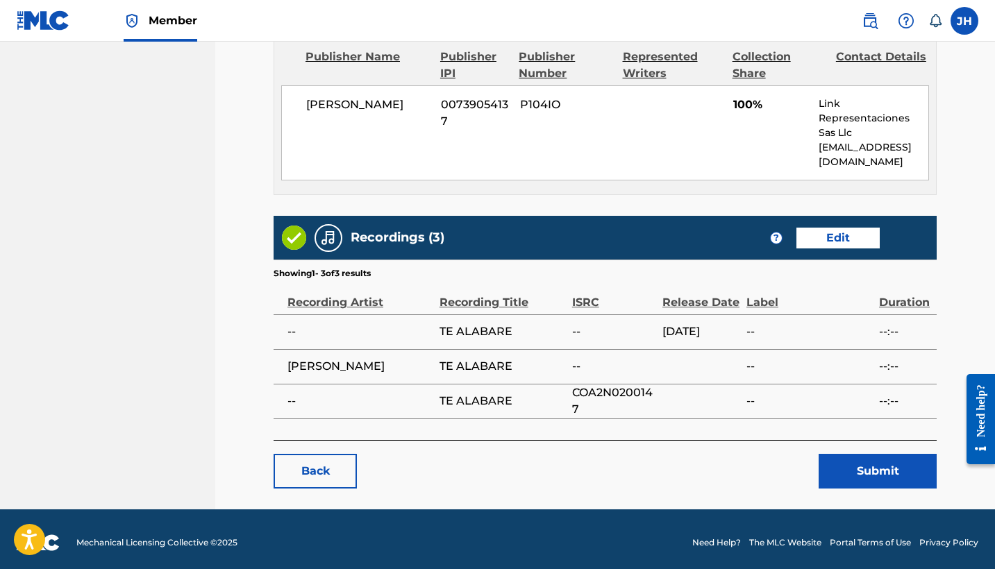
scroll to position [625, 0]
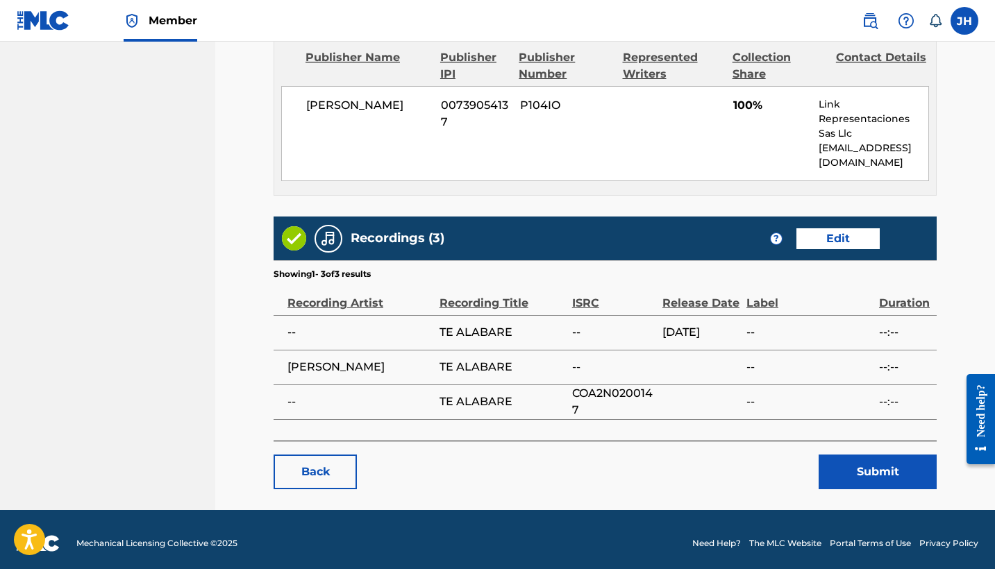
click at [868, 456] on button "Submit" at bounding box center [877, 472] width 118 height 35
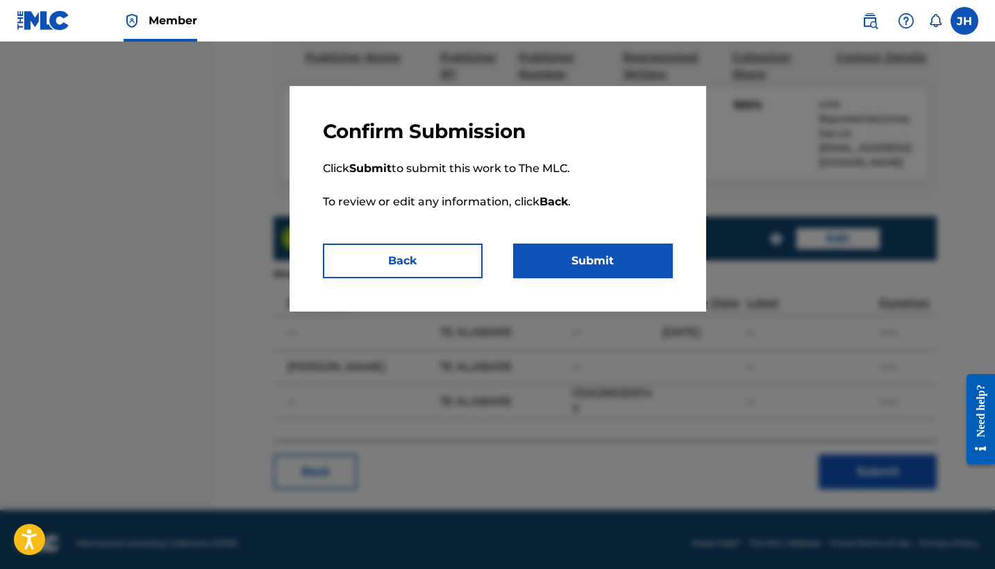
click at [624, 255] on button "Submit" at bounding box center [593, 261] width 160 height 35
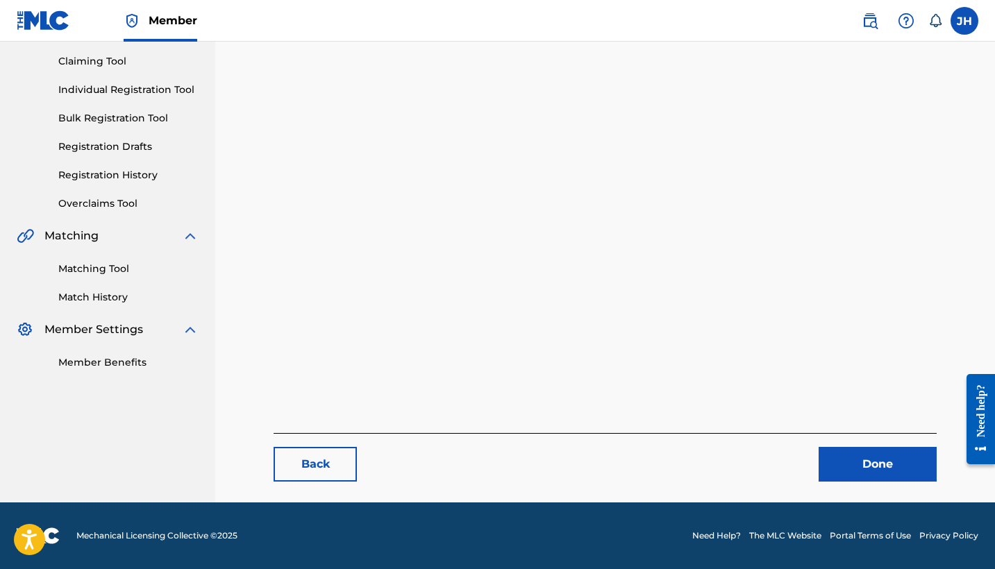
scroll to position [143, 0]
click at [880, 456] on link "Done" at bounding box center [877, 464] width 118 height 35
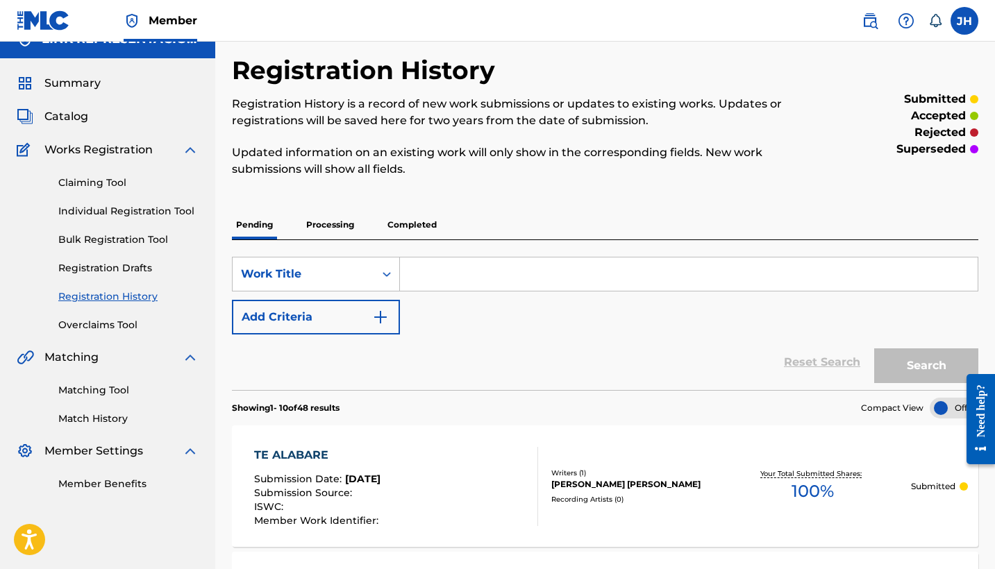
scroll to position [27, 0]
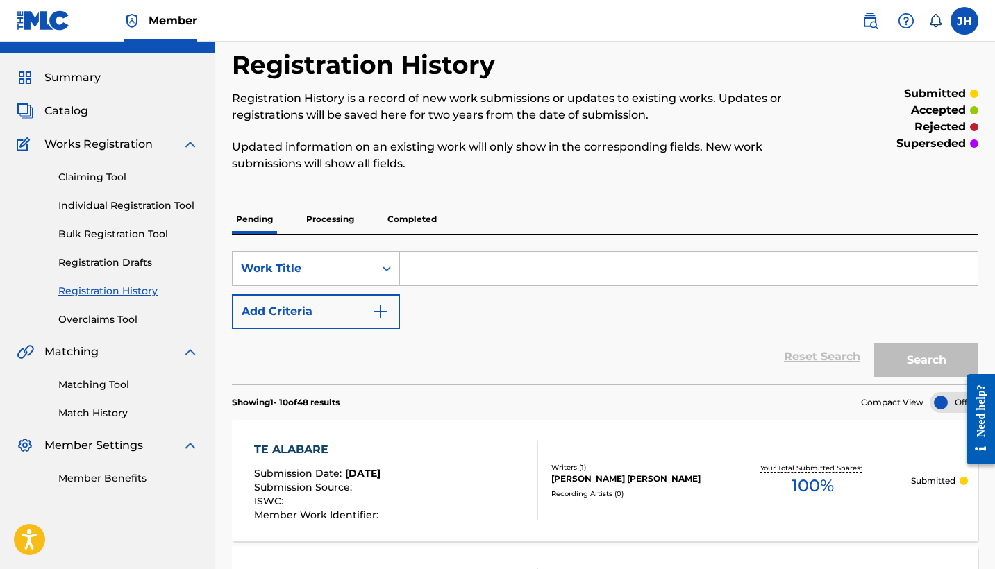
click at [60, 111] on span "Catalog" at bounding box center [66, 111] width 44 height 17
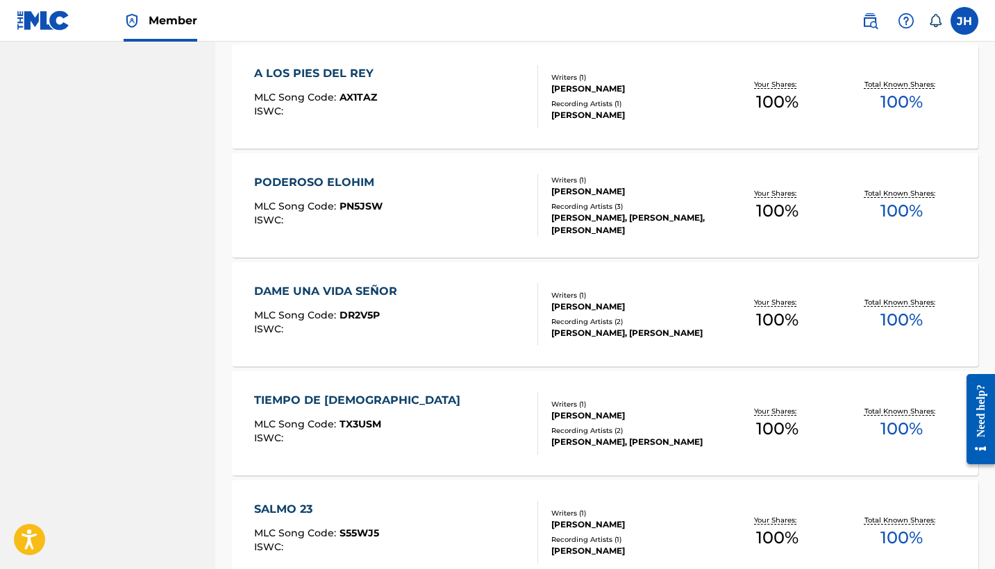
scroll to position [5555, 0]
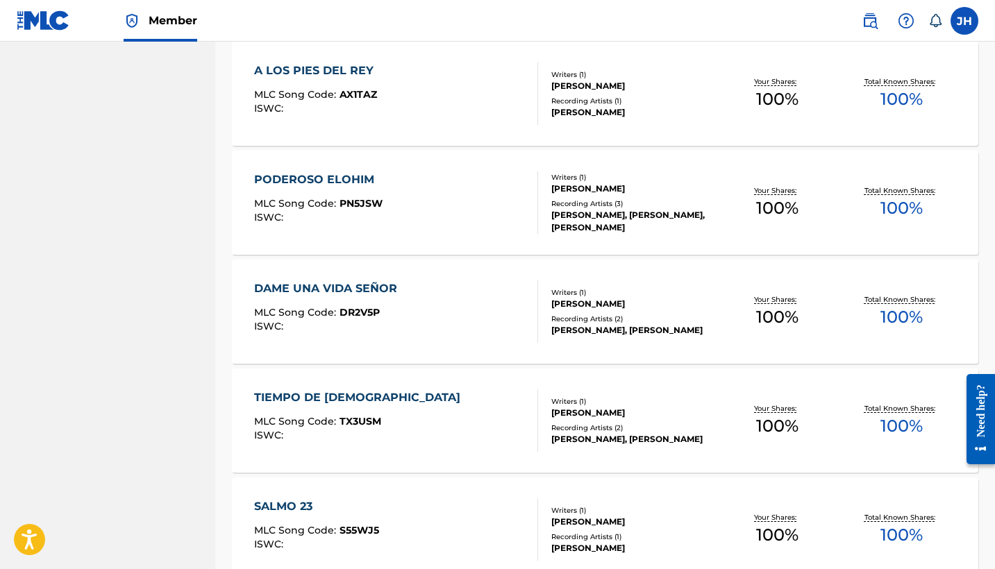
click at [379, 72] on div "A LOS PIES DEL REY MLC Song Code : AX1TAZ ISWC :" at bounding box center [396, 93] width 284 height 62
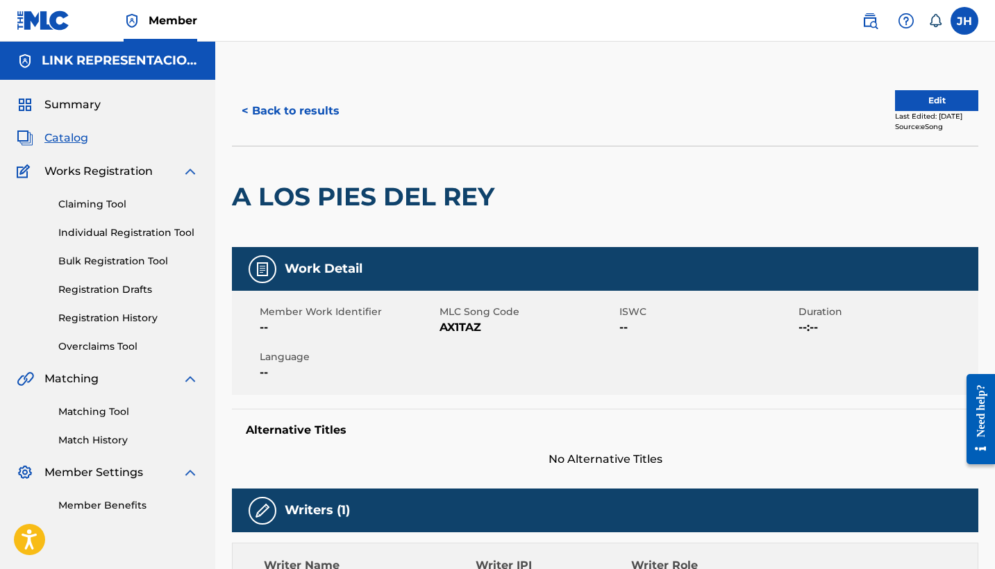
click at [929, 92] on button "Edit" at bounding box center [936, 100] width 83 height 21
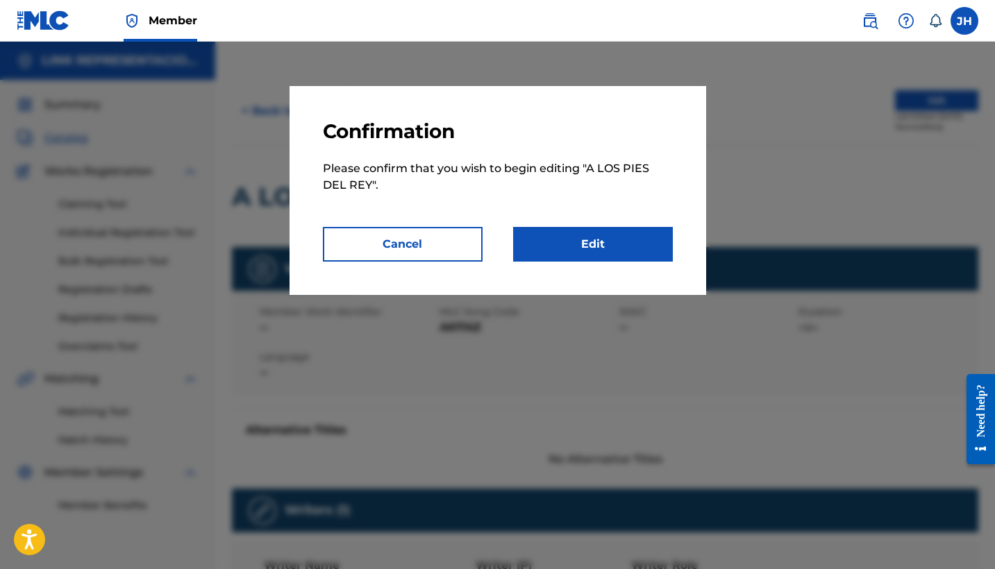
click at [650, 253] on link "Edit" at bounding box center [593, 244] width 160 height 35
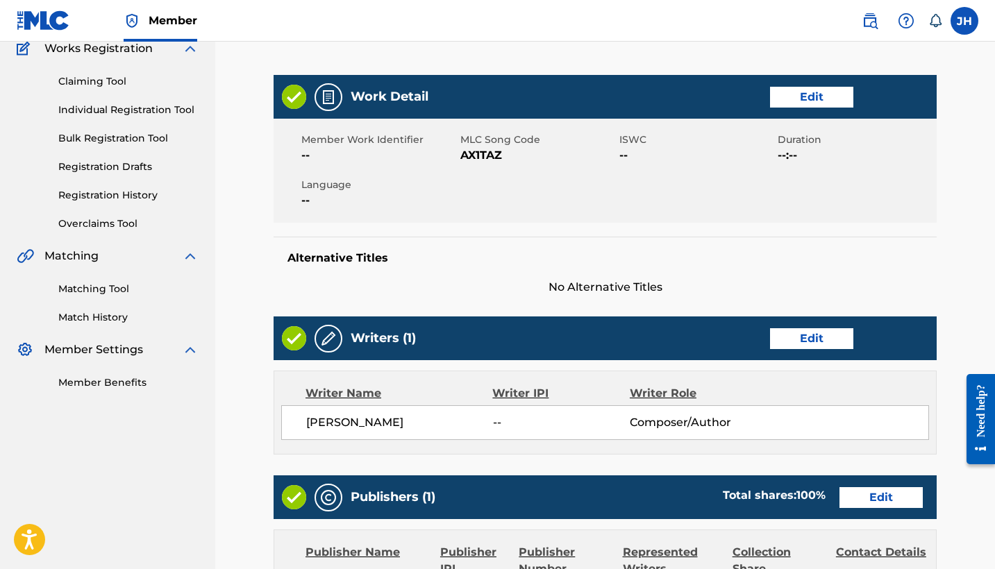
scroll to position [125, 0]
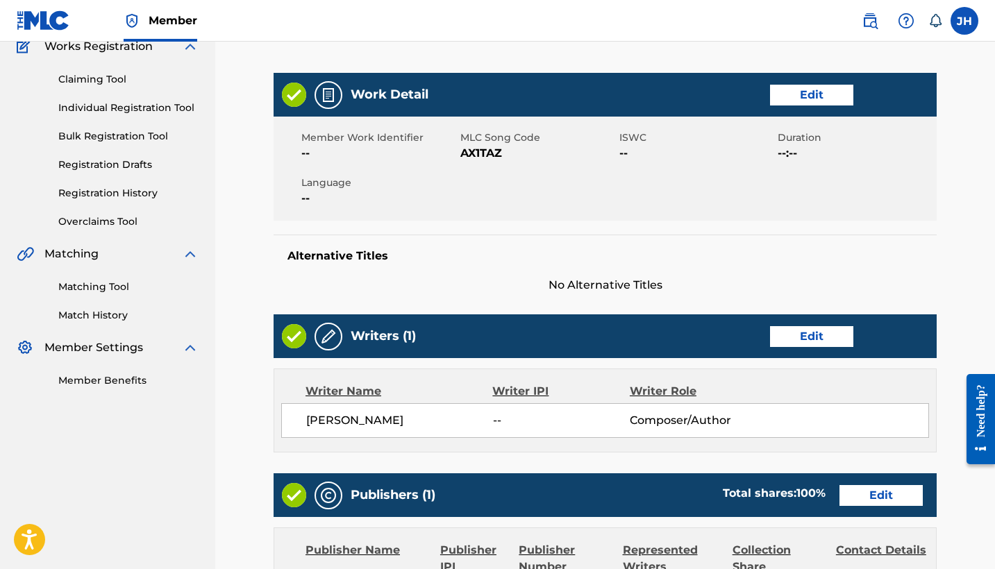
click at [799, 332] on link "Edit" at bounding box center [811, 336] width 83 height 21
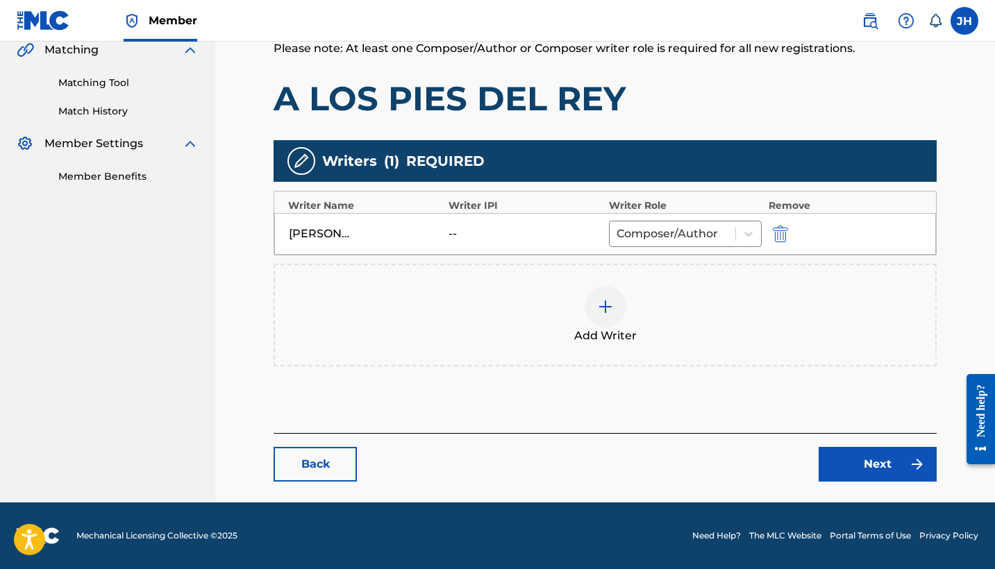
scroll to position [329, 0]
click at [782, 240] on img "submit" at bounding box center [780, 234] width 15 height 17
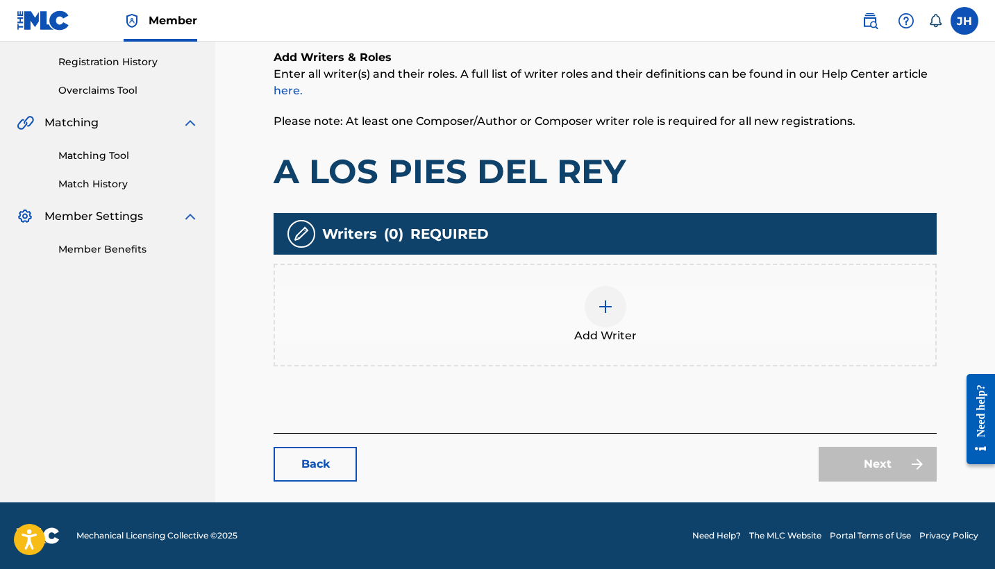
click at [588, 301] on div at bounding box center [605, 307] width 42 height 42
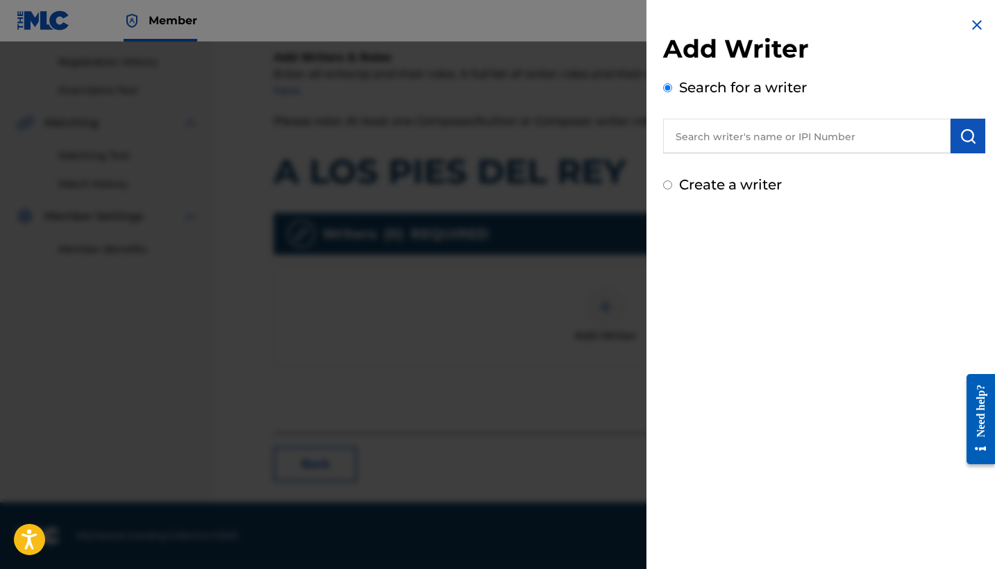
click at [746, 184] on label "Create a writer" at bounding box center [730, 184] width 103 height 17
radio input "true"
click at [672, 184] on input "Create a writer" at bounding box center [667, 184] width 9 height 9
radio input "false"
radio input "true"
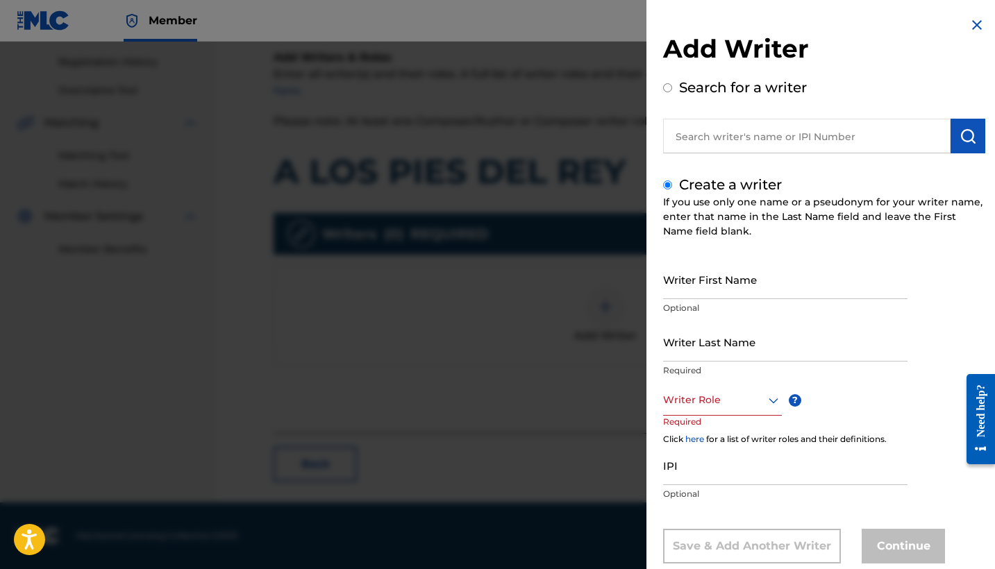
click at [730, 288] on input "Writer First Name" at bounding box center [785, 280] width 244 height 40
type input "Mauricio"
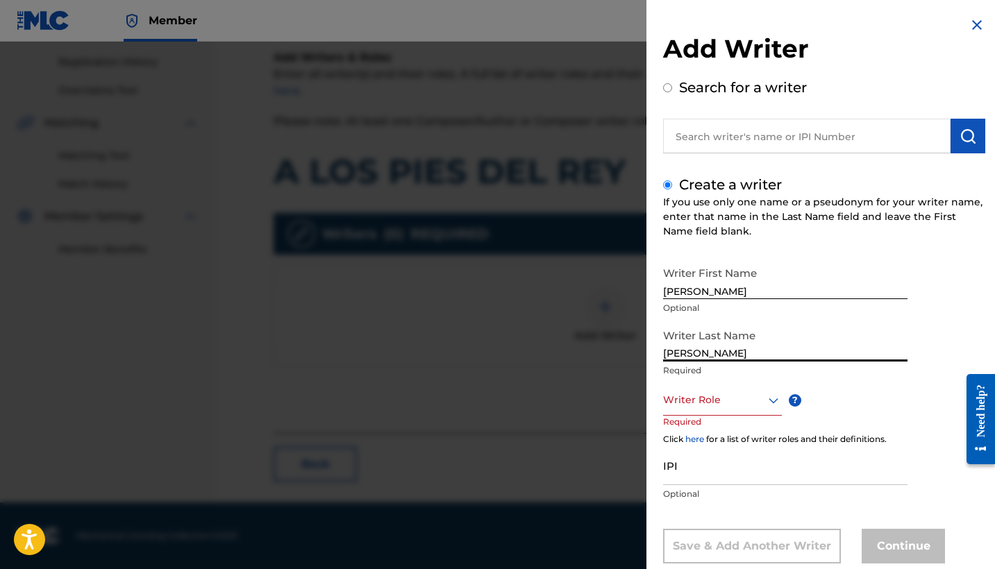
type input "Mendoza Orellana"
click at [703, 398] on div "Writer Role" at bounding box center [722, 400] width 119 height 31
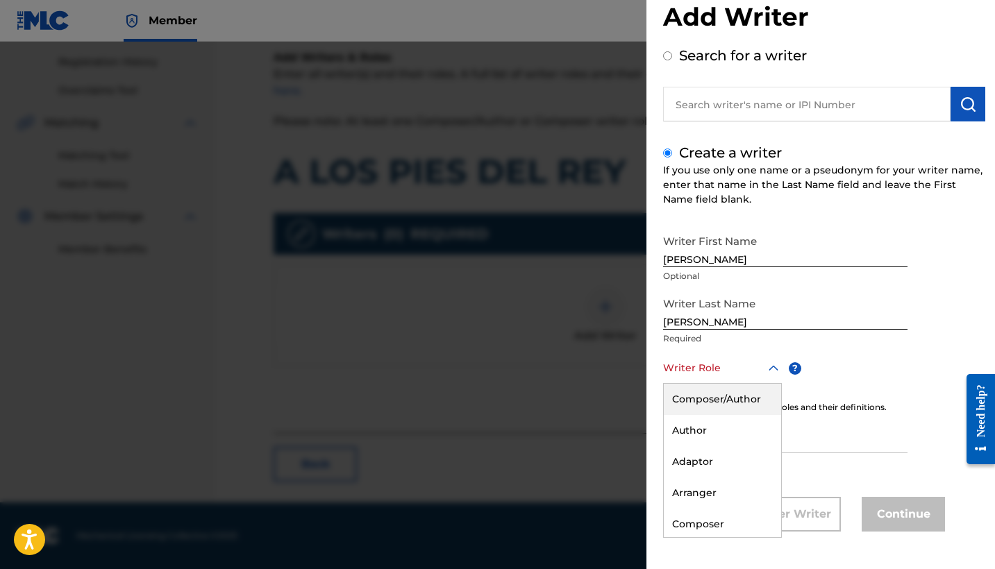
click at [731, 403] on div "Composer/Author" at bounding box center [722, 399] width 117 height 31
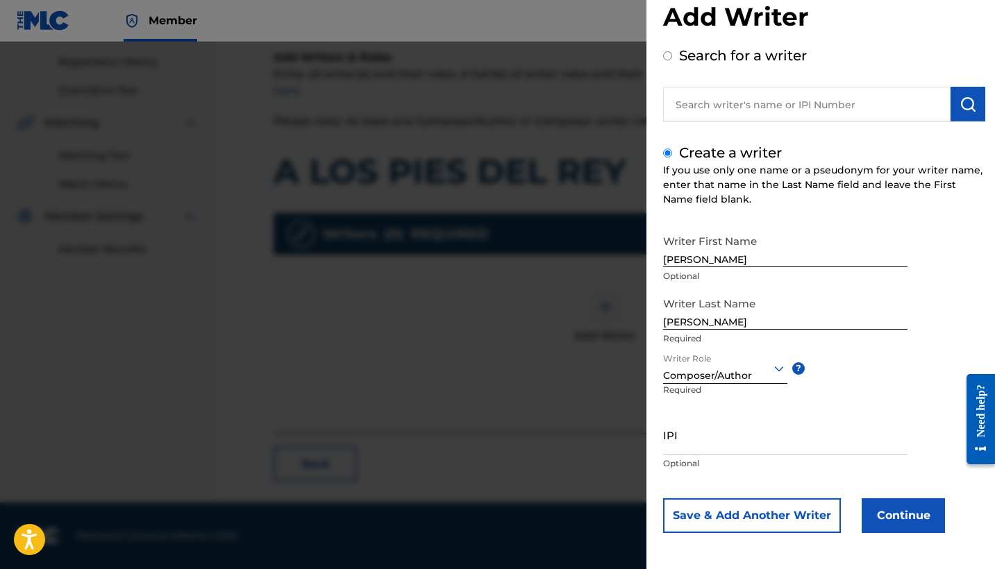
click at [874, 514] on button "Continue" at bounding box center [902, 515] width 83 height 35
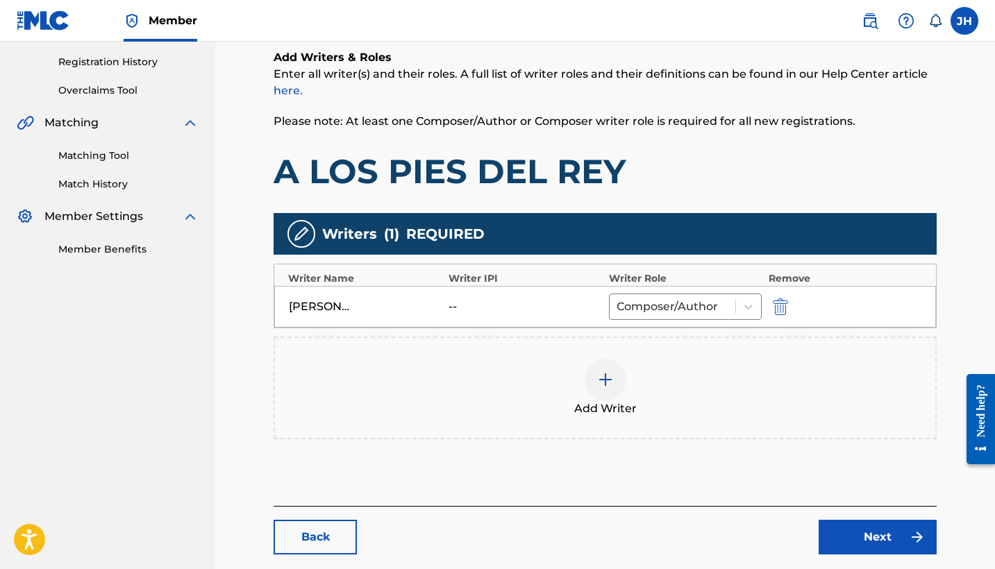
click at [891, 523] on link "Next" at bounding box center [877, 537] width 118 height 35
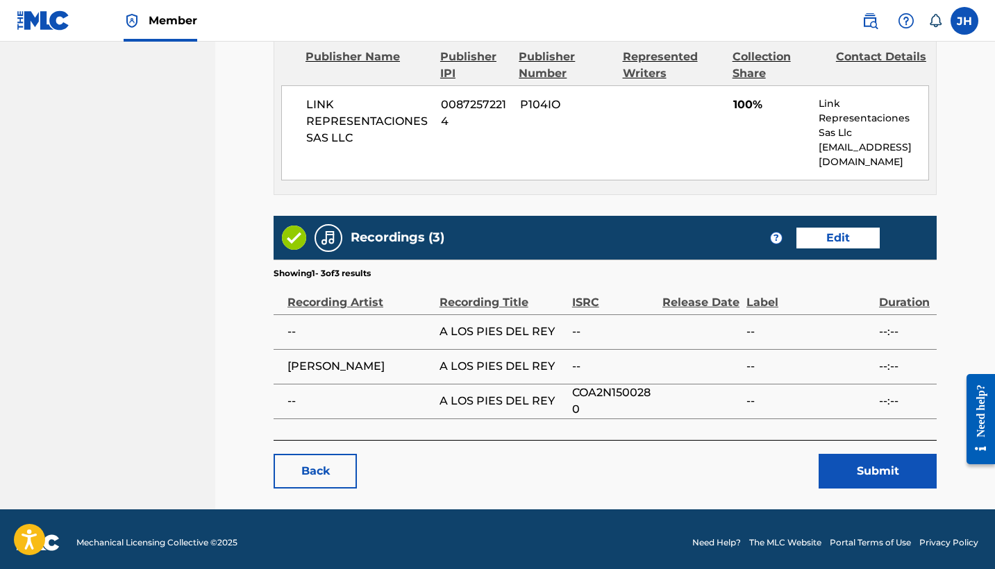
scroll to position [625, 0]
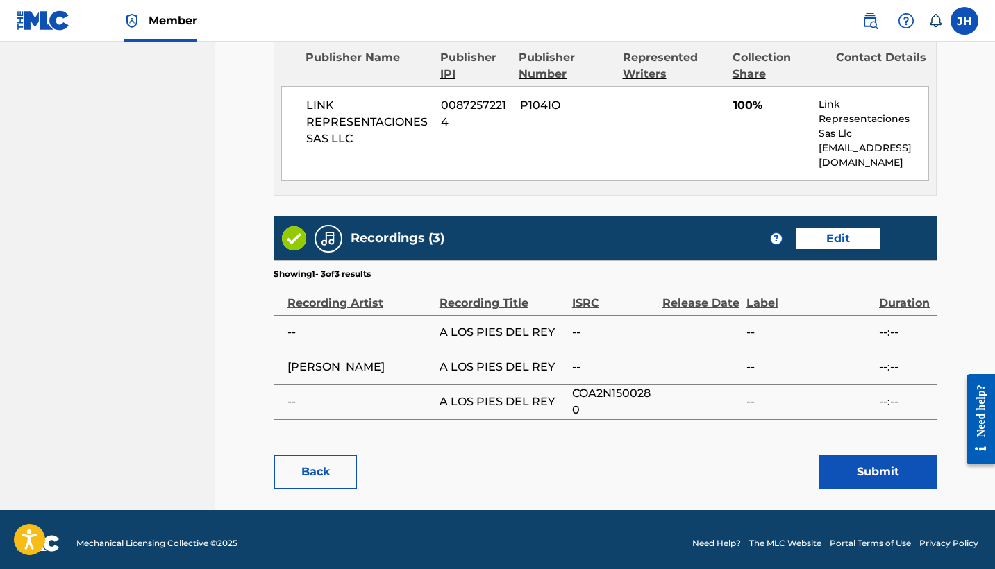
click at [898, 466] on button "Submit" at bounding box center [877, 472] width 118 height 35
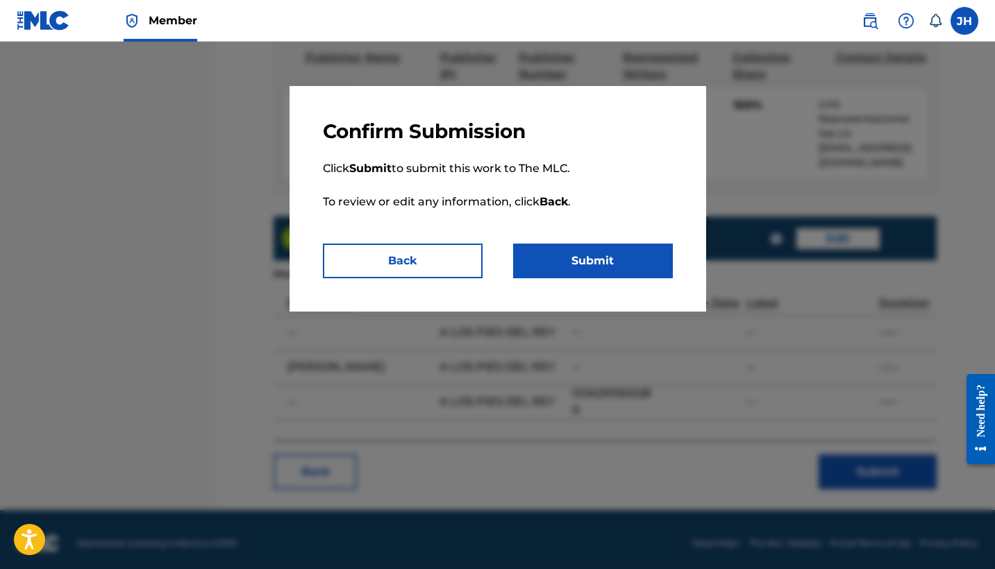
click at [594, 258] on button "Submit" at bounding box center [593, 261] width 160 height 35
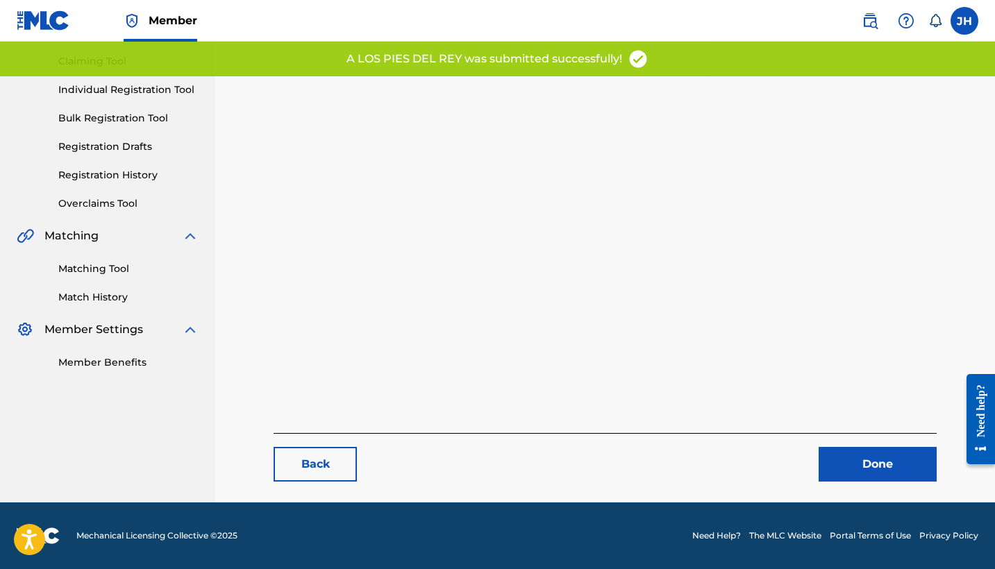
scroll to position [143, 0]
click at [889, 460] on link "Done" at bounding box center [877, 464] width 118 height 35
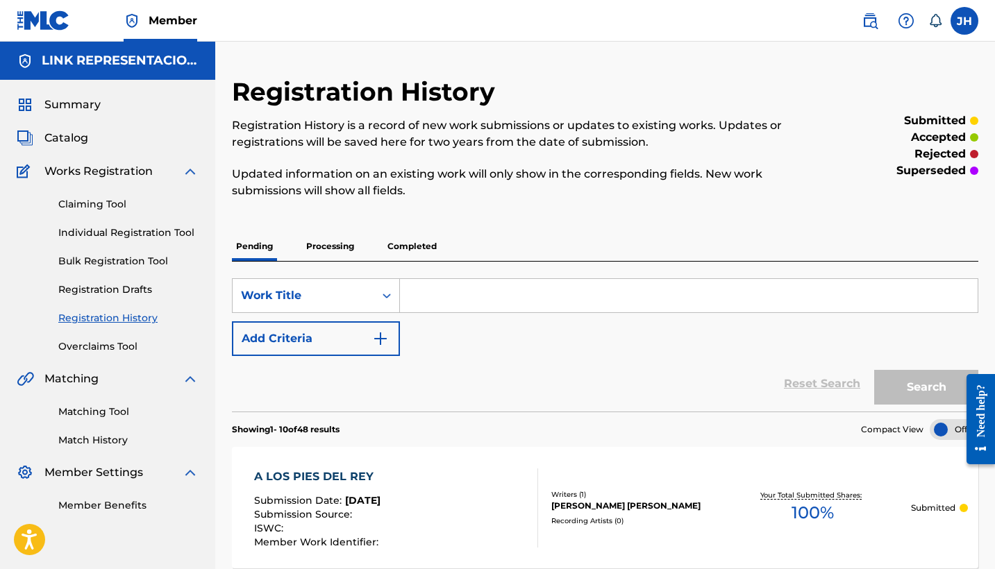
click at [73, 136] on span "Catalog" at bounding box center [66, 138] width 44 height 17
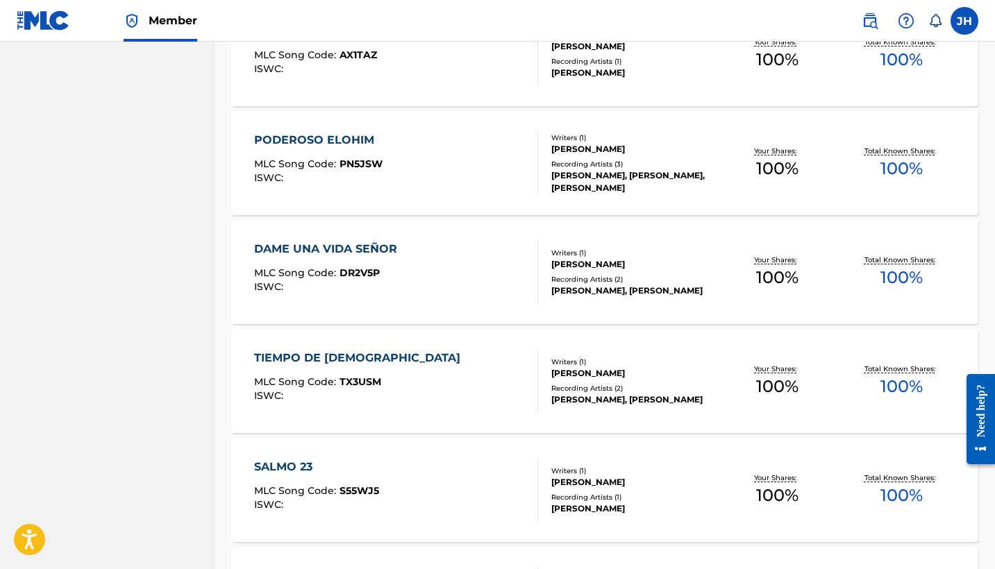
scroll to position [5599, 0]
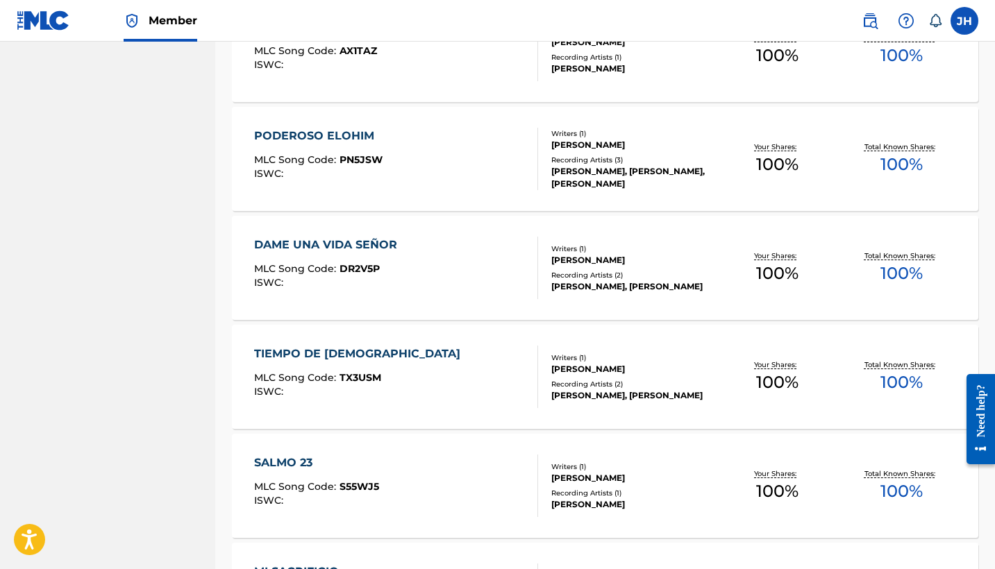
click at [359, 134] on div "PODEROSO ELOHIM" at bounding box center [318, 136] width 128 height 17
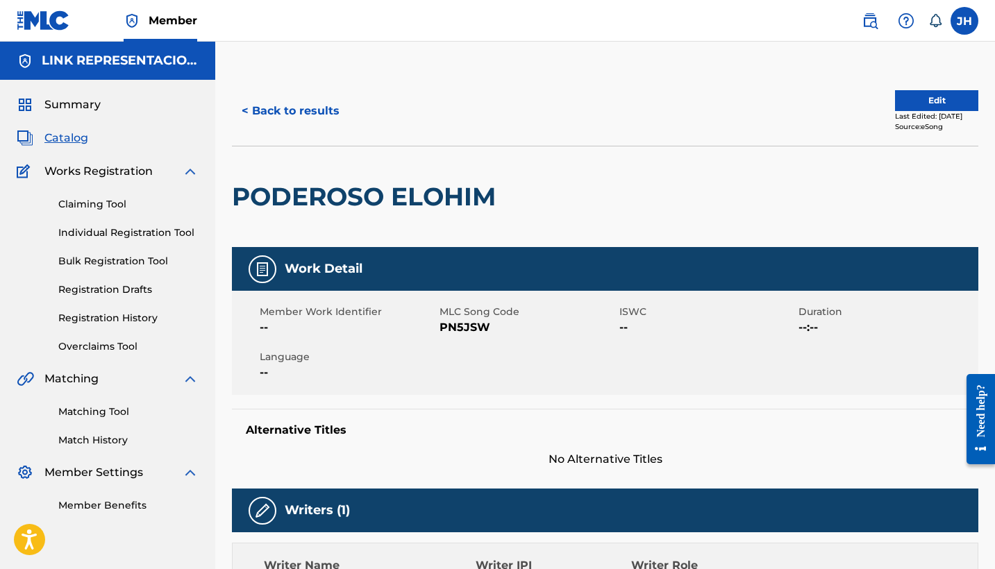
click at [926, 104] on button "Edit" at bounding box center [936, 100] width 83 height 21
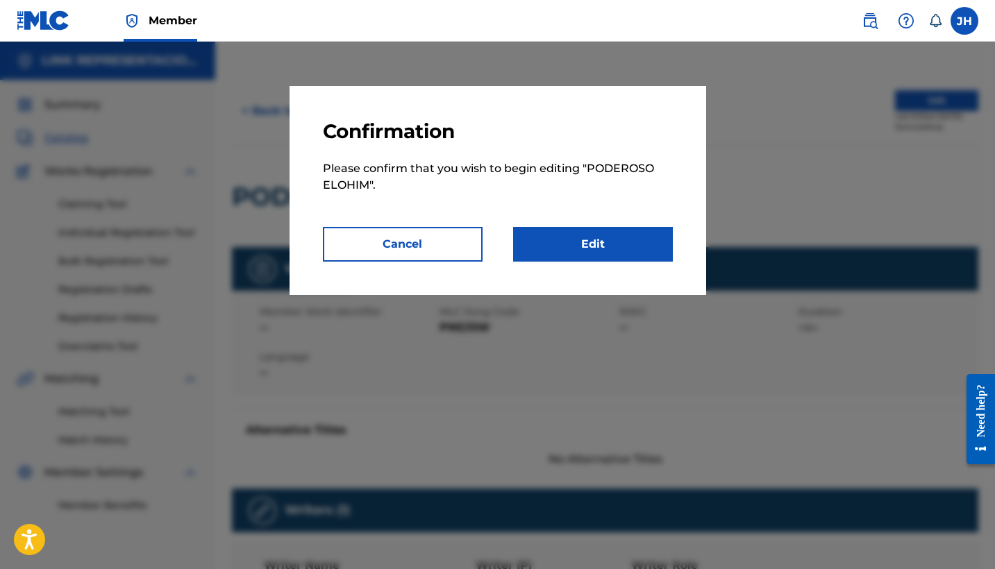
click at [603, 252] on link "Edit" at bounding box center [593, 244] width 160 height 35
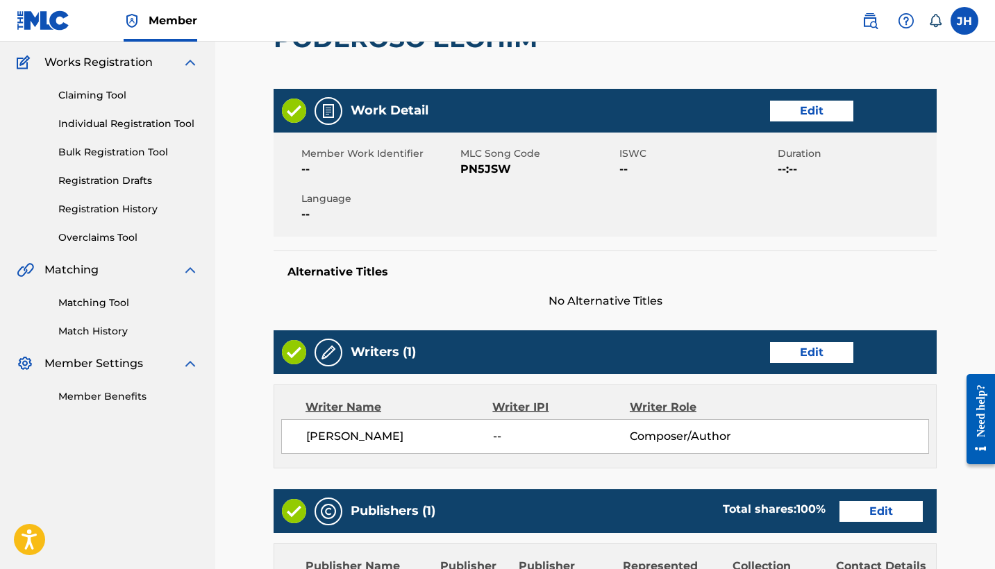
scroll to position [117, 0]
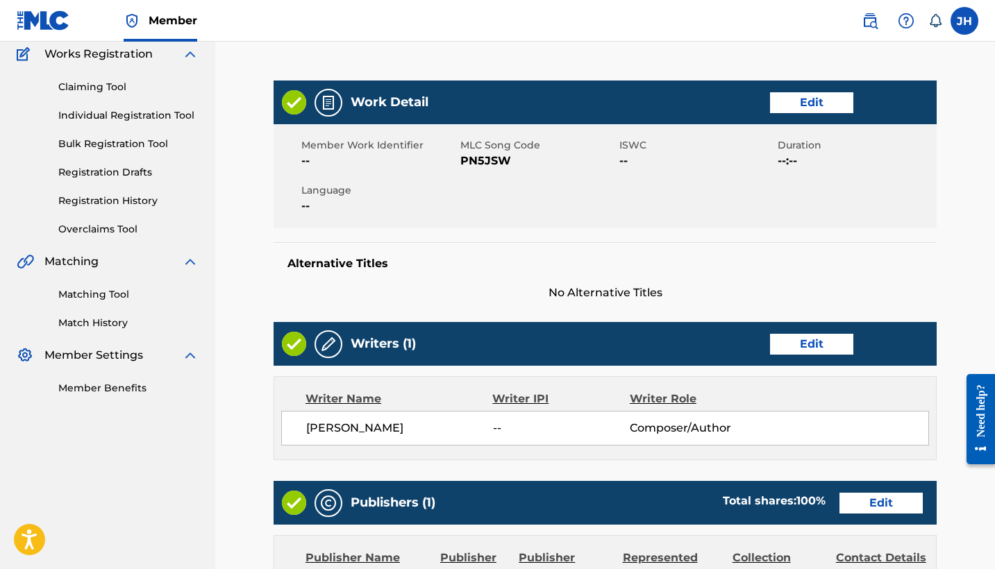
click at [822, 342] on link "Edit" at bounding box center [811, 344] width 83 height 21
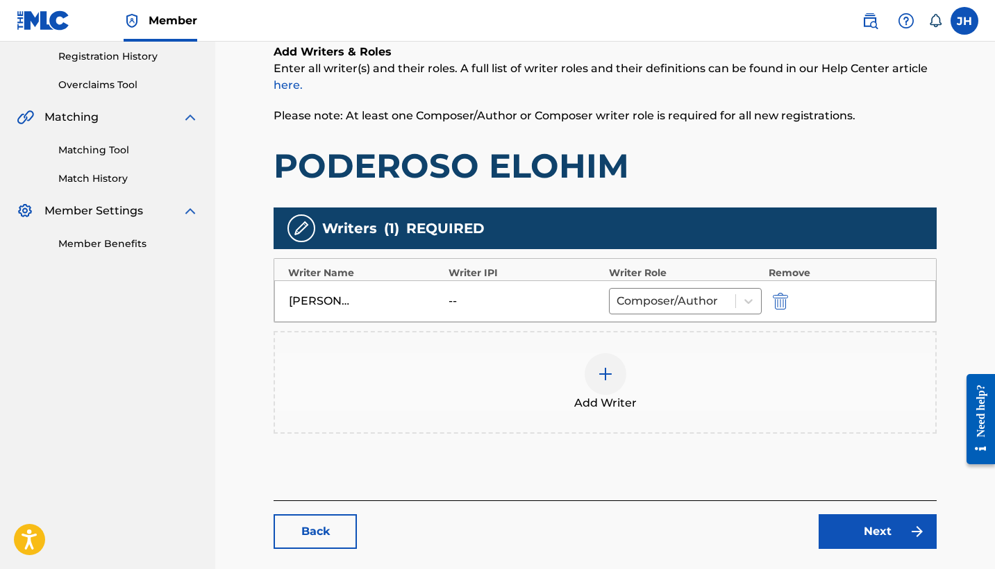
click at [789, 301] on button "submit" at bounding box center [778, 301] width 21 height 16
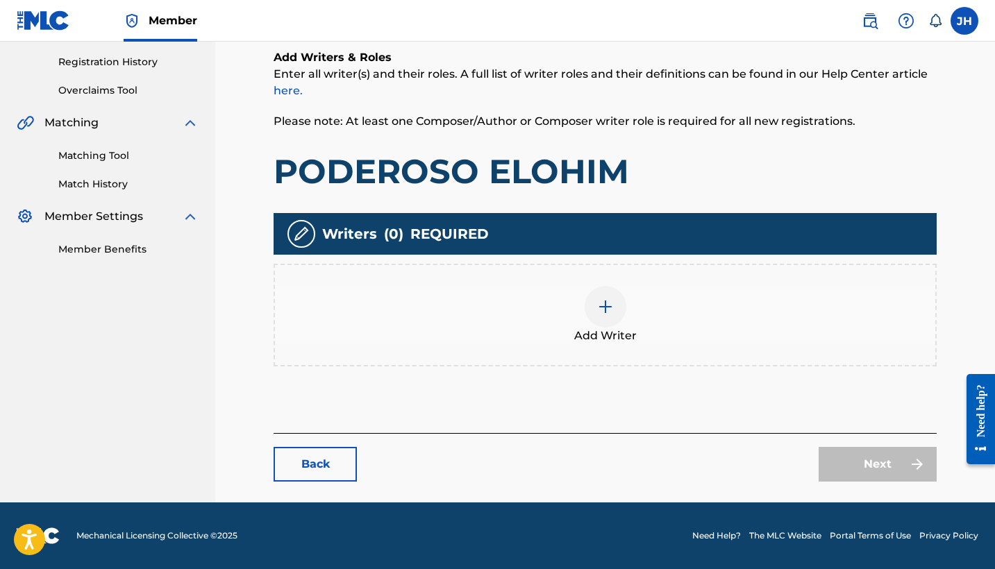
click at [614, 314] on div at bounding box center [605, 307] width 42 height 42
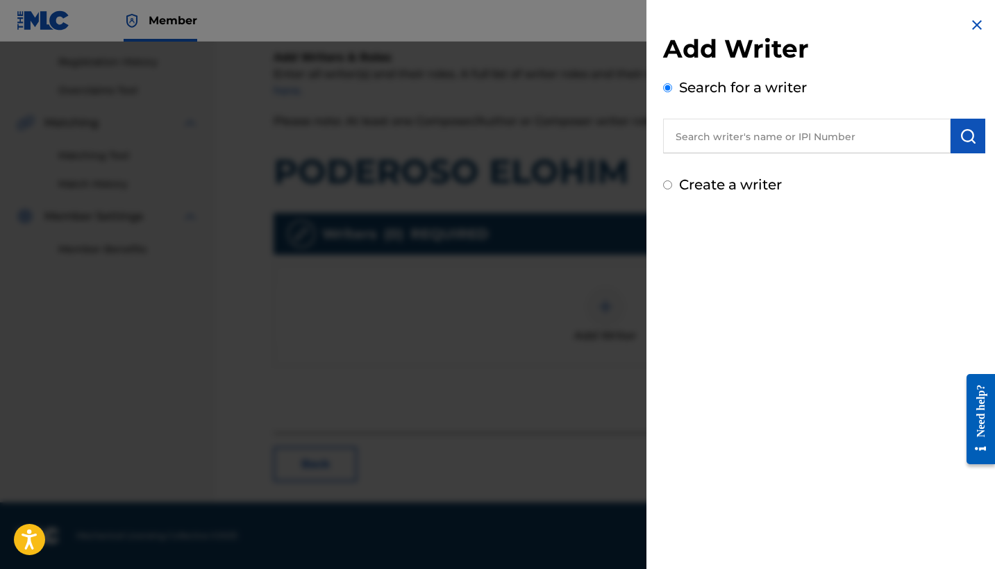
click at [706, 187] on label "Create a writer" at bounding box center [730, 184] width 103 height 17
radio input "true"
click at [672, 187] on input "Create a writer" at bounding box center [667, 184] width 9 height 9
radio input "false"
radio input "true"
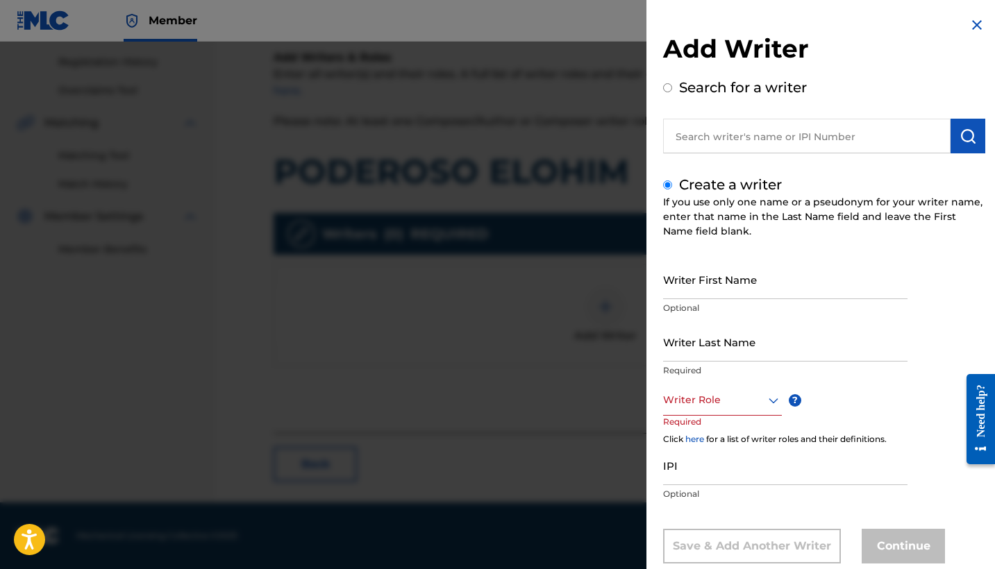
click at [736, 283] on input "Writer First Name" at bounding box center [785, 280] width 244 height 40
type input "Mauricio"
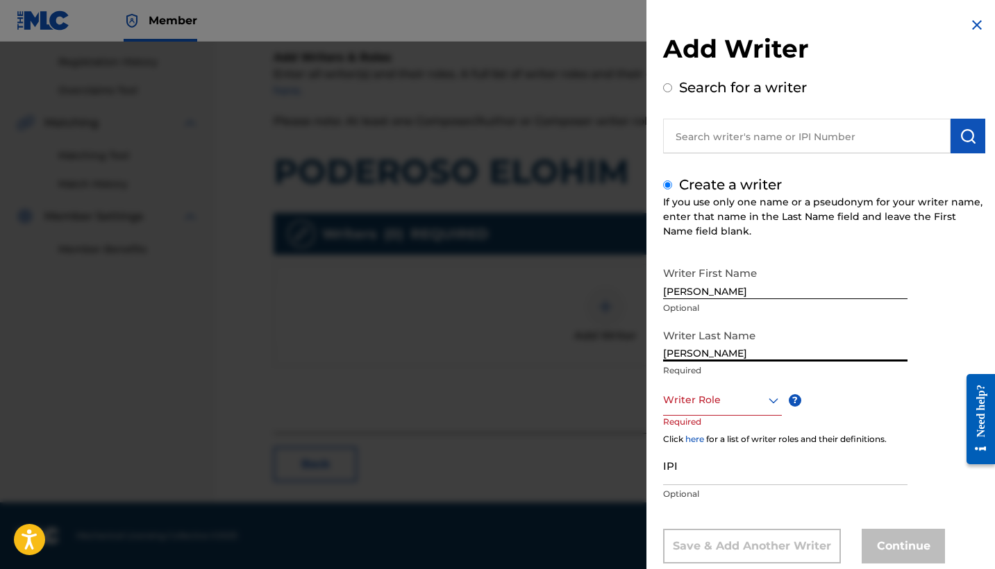
type input "Mendoza Orellana"
click at [727, 414] on div "Writer Role" at bounding box center [722, 400] width 119 height 31
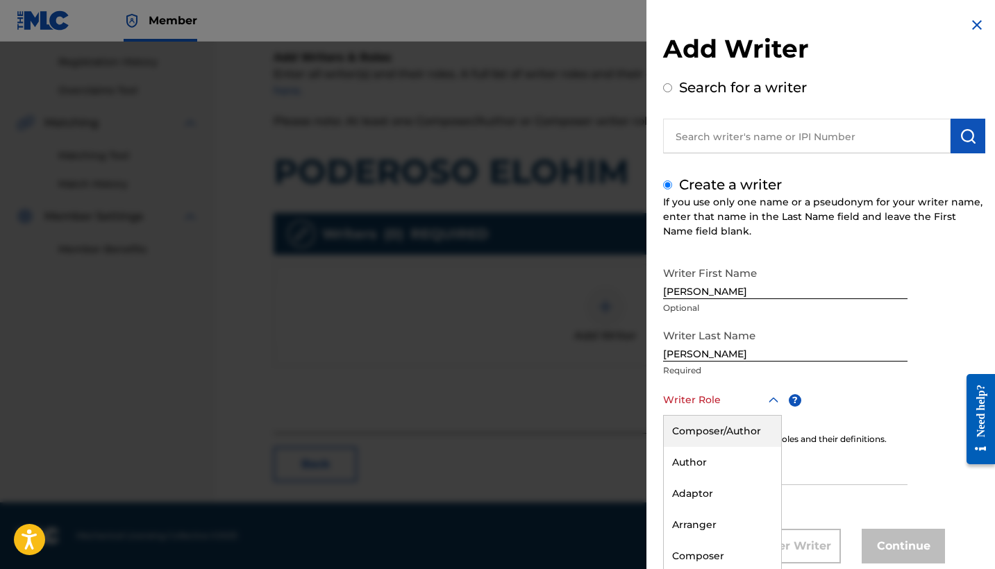
scroll to position [32, 0]
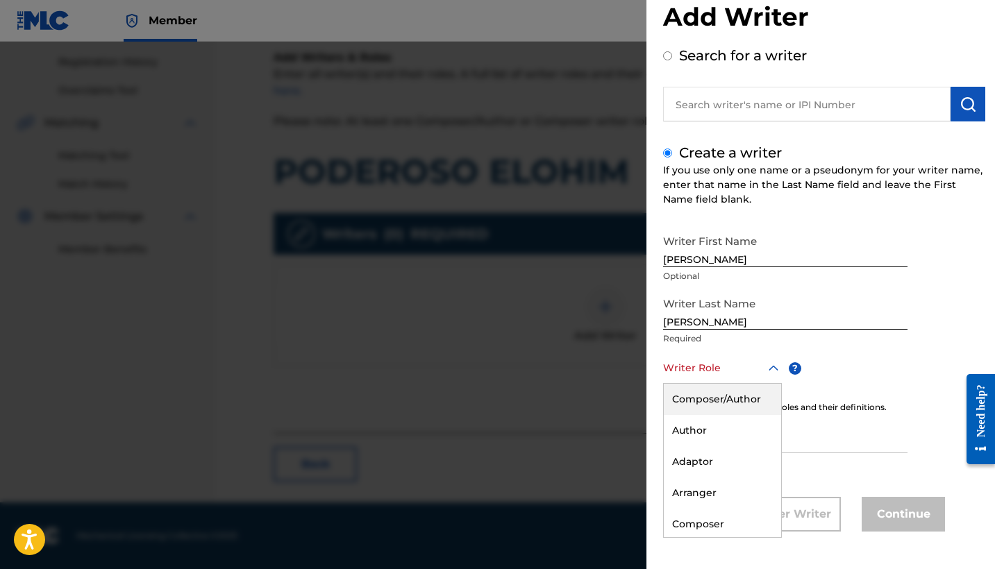
click at [743, 395] on div "Composer/Author" at bounding box center [722, 399] width 117 height 31
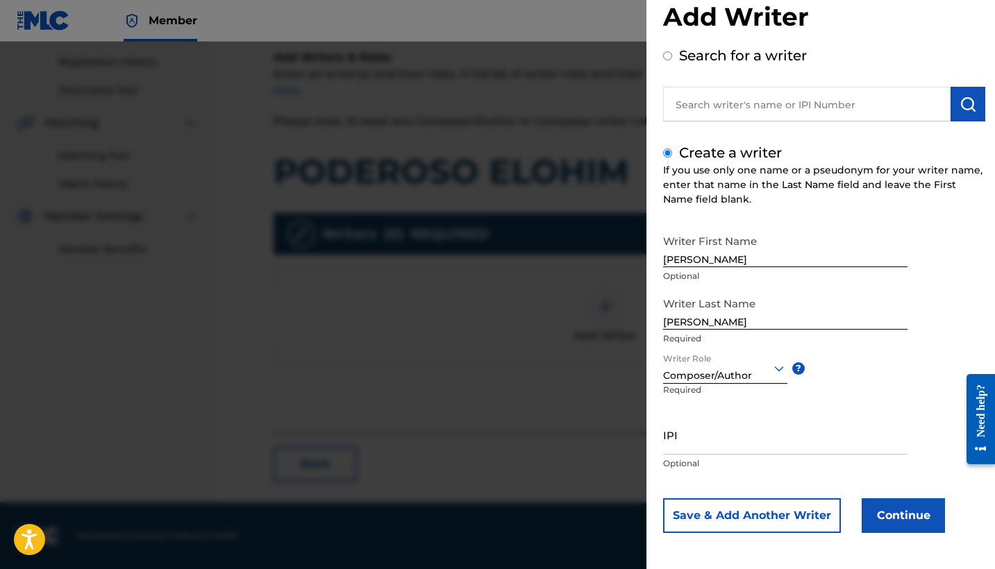
click at [891, 515] on button "Continue" at bounding box center [902, 515] width 83 height 35
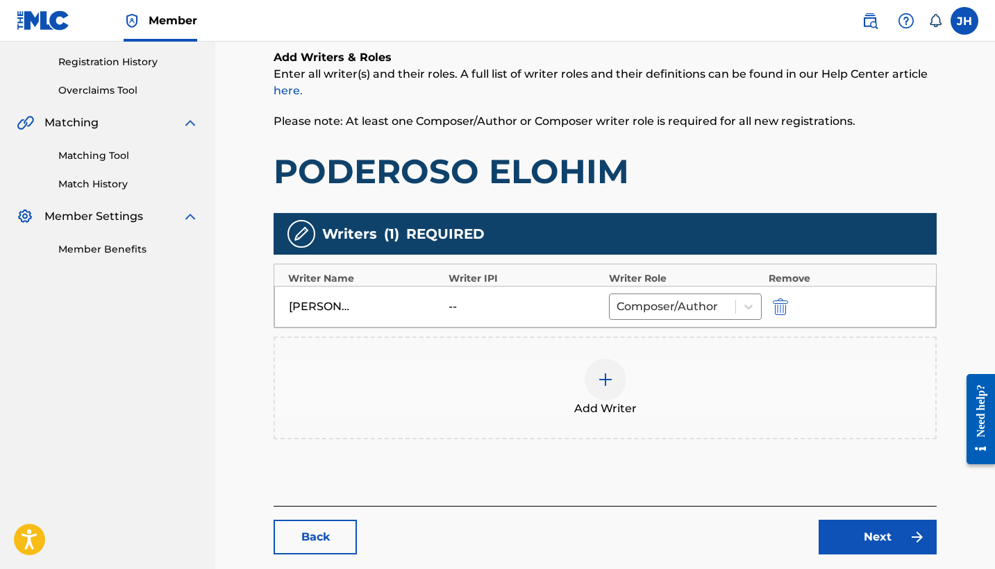
click at [895, 543] on link "Next" at bounding box center [877, 537] width 118 height 35
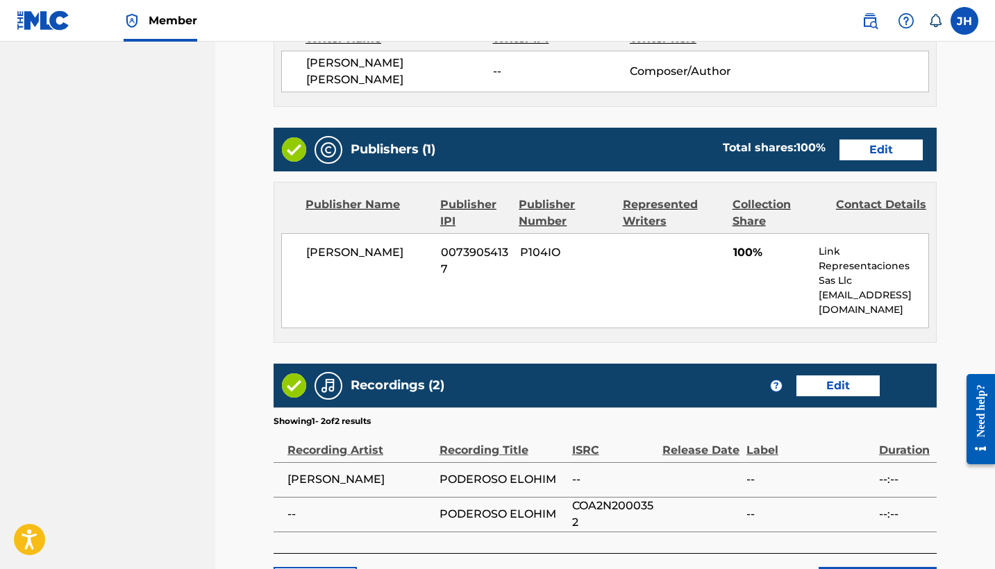
scroll to position [585, 0]
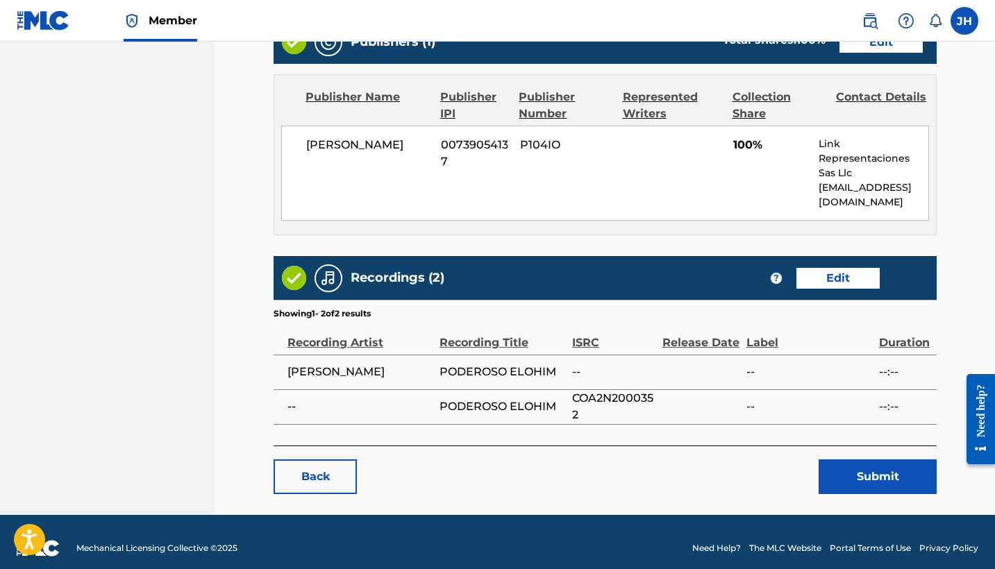
click at [880, 465] on button "Submit" at bounding box center [877, 477] width 118 height 35
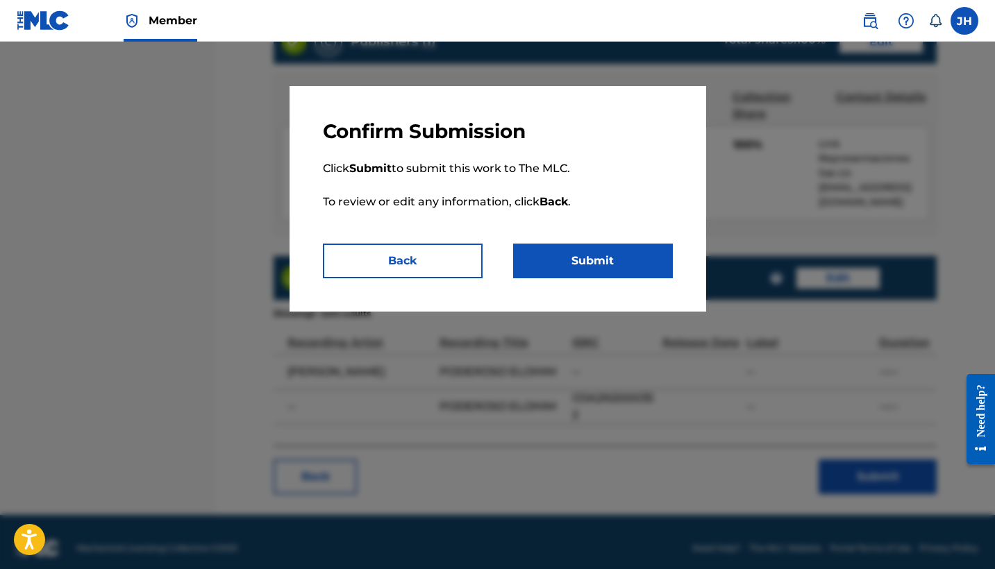
click at [636, 247] on button "Submit" at bounding box center [593, 261] width 160 height 35
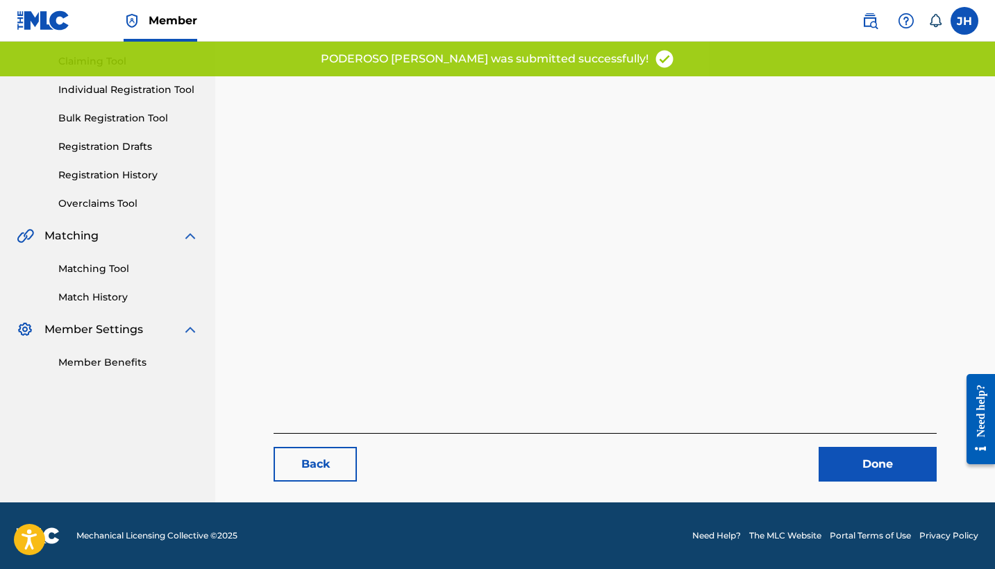
scroll to position [143, 0]
click at [886, 462] on link "Done" at bounding box center [877, 464] width 118 height 35
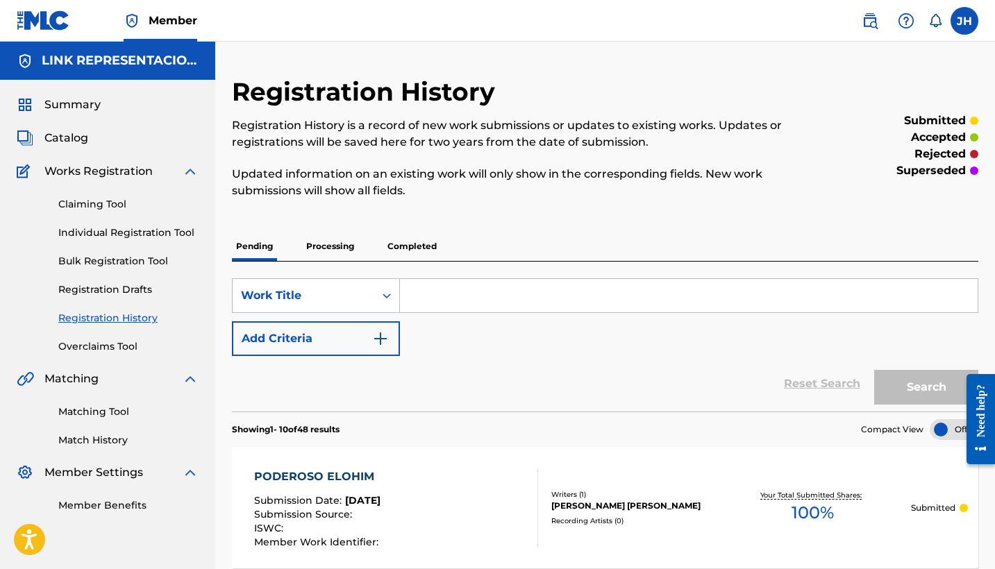
click at [85, 135] on span "Catalog" at bounding box center [66, 138] width 44 height 17
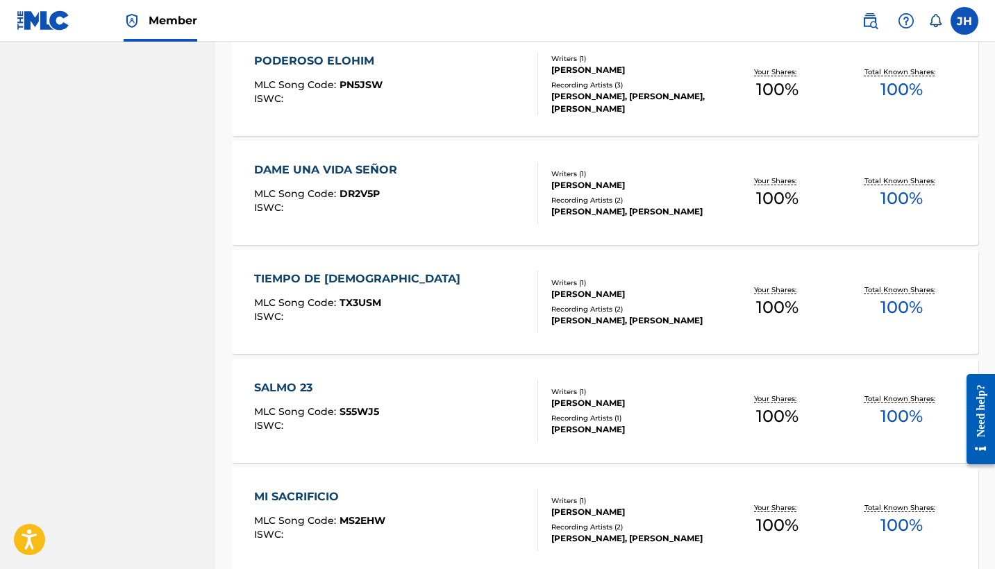
scroll to position [5675, 0]
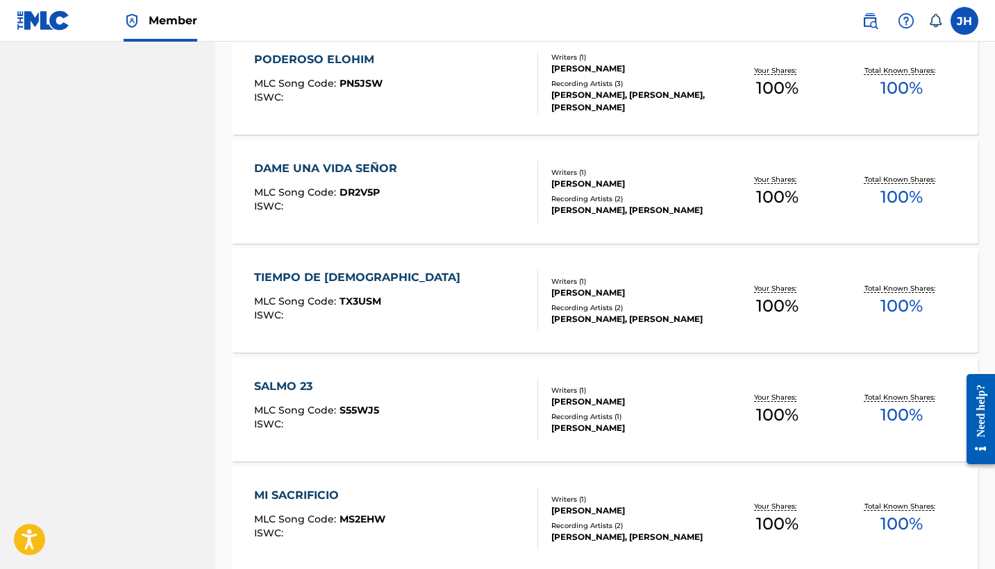
click at [336, 167] on div "DAME UNA VIDA SEÑOR" at bounding box center [329, 168] width 150 height 17
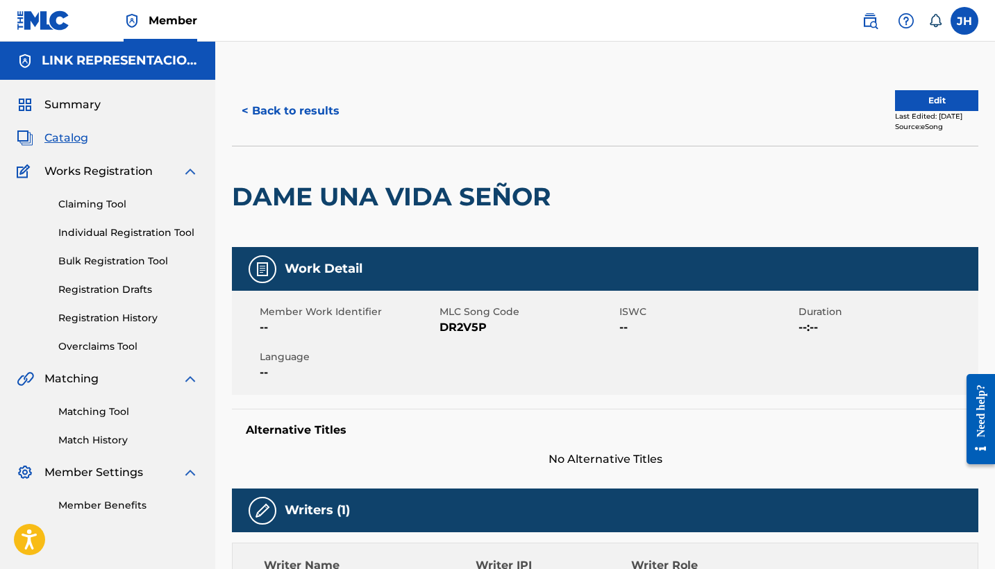
click at [938, 103] on button "Edit" at bounding box center [936, 100] width 83 height 21
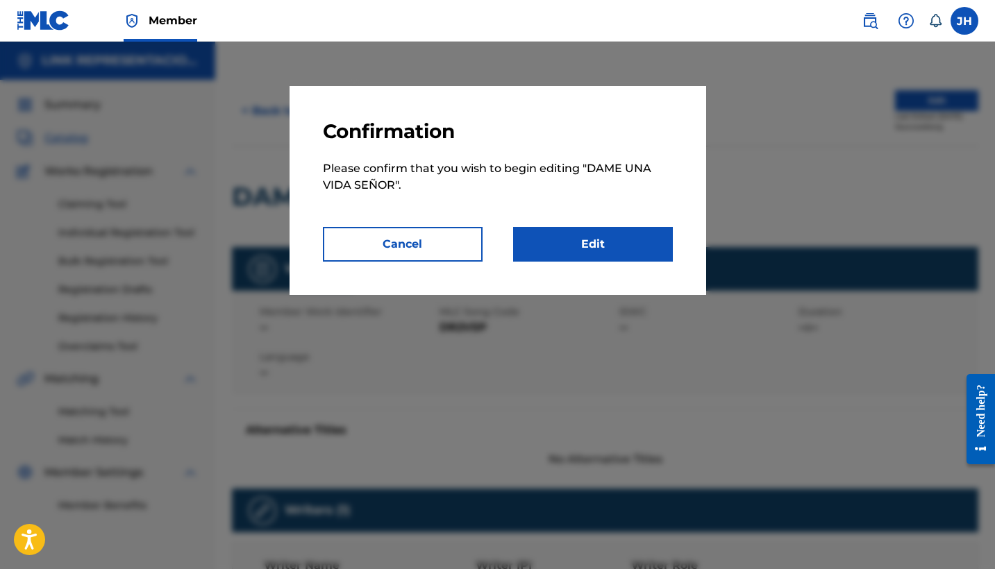
click at [553, 243] on link "Edit" at bounding box center [593, 244] width 160 height 35
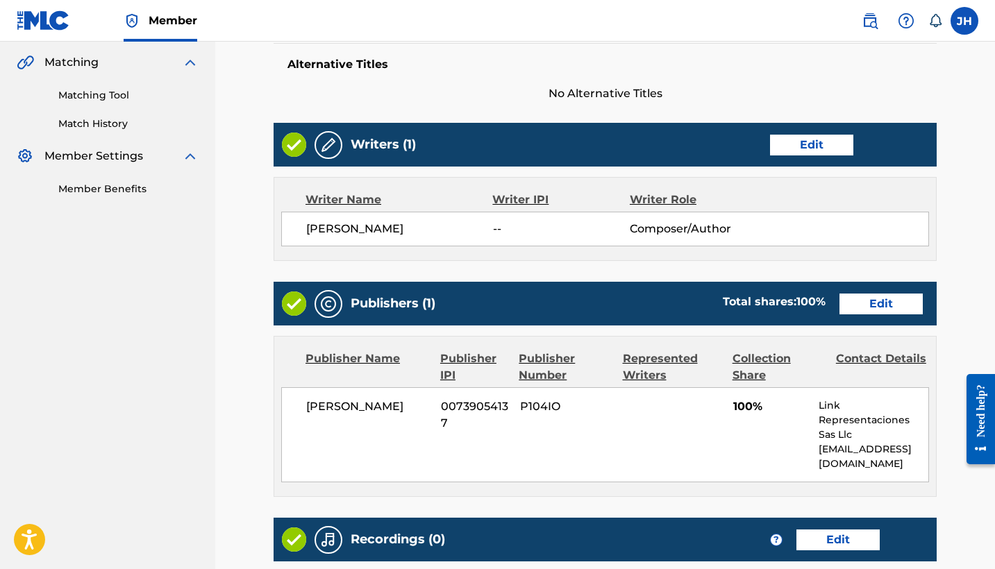
scroll to position [323, 0]
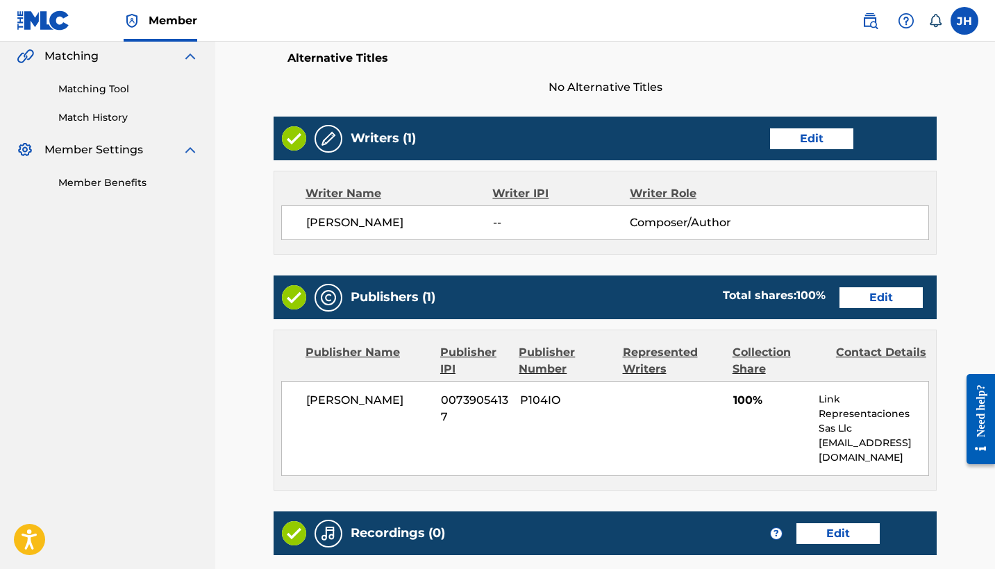
click at [798, 138] on link "Edit" at bounding box center [811, 138] width 83 height 21
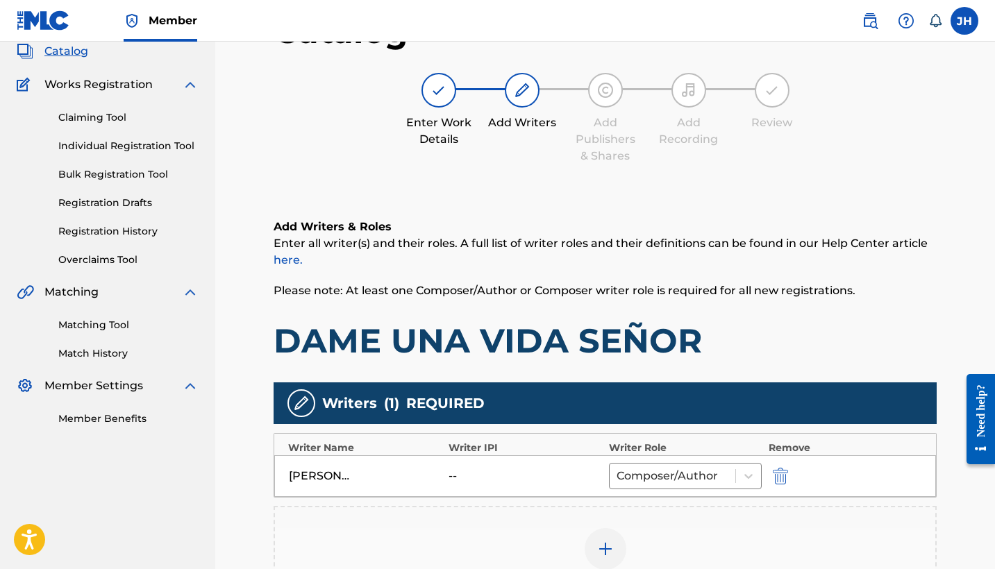
scroll to position [248, 0]
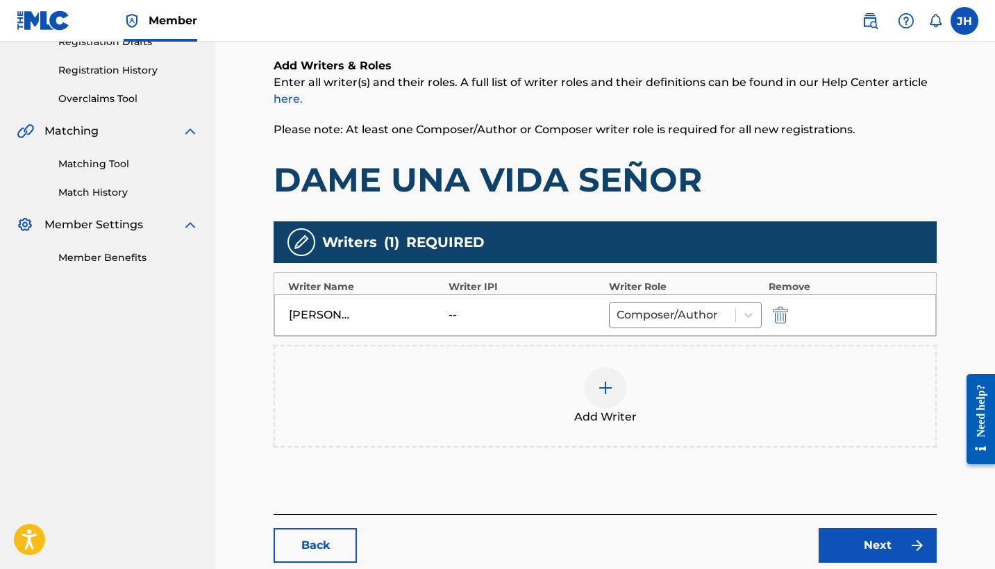
click at [788, 317] on button "submit" at bounding box center [778, 315] width 21 height 16
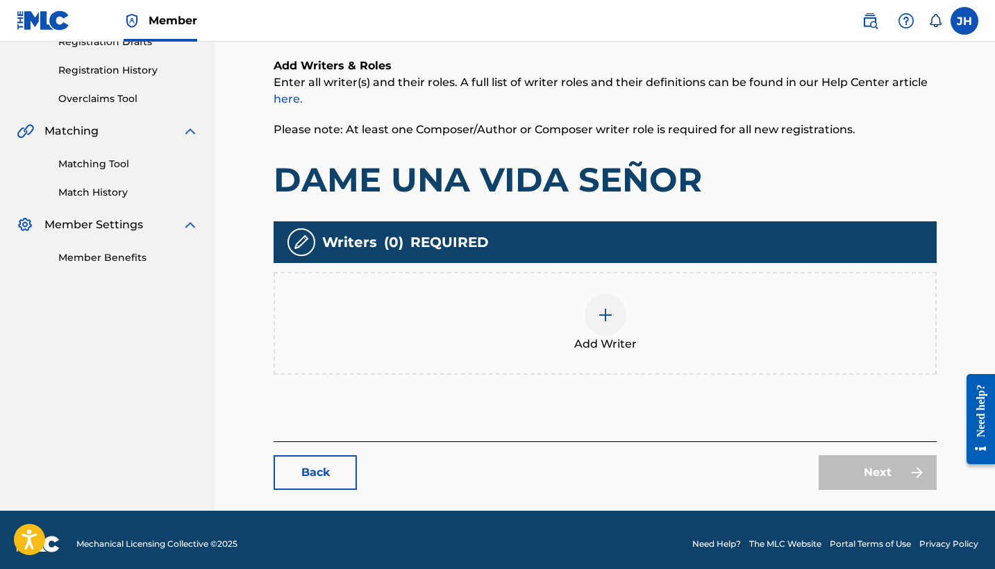
click at [620, 324] on div at bounding box center [605, 315] width 42 height 42
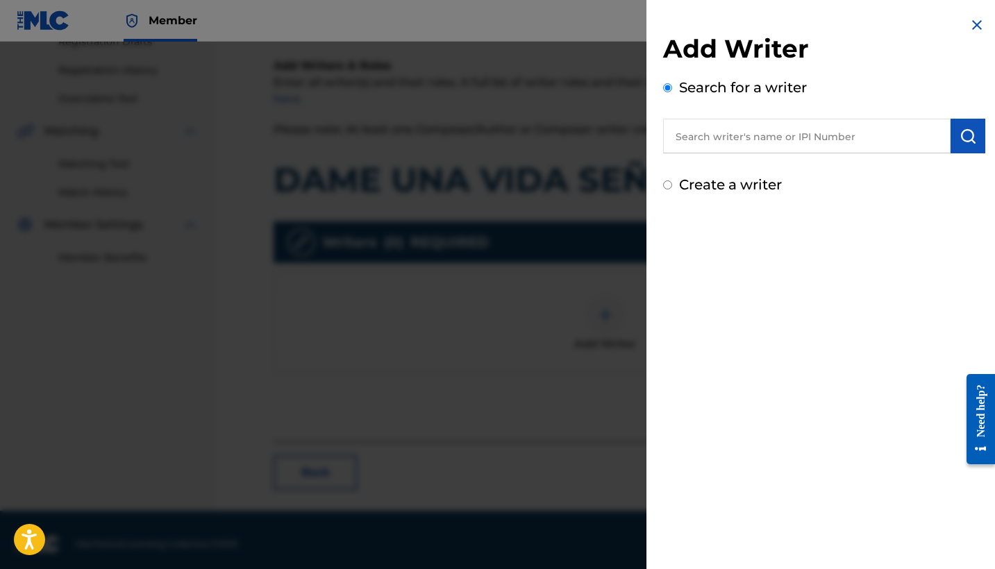
click at [733, 194] on div "Create a writer" at bounding box center [824, 184] width 322 height 21
click at [725, 189] on label "Create a writer" at bounding box center [730, 184] width 103 height 17
radio input "true"
click at [672, 189] on input "Create a writer" at bounding box center [667, 184] width 9 height 9
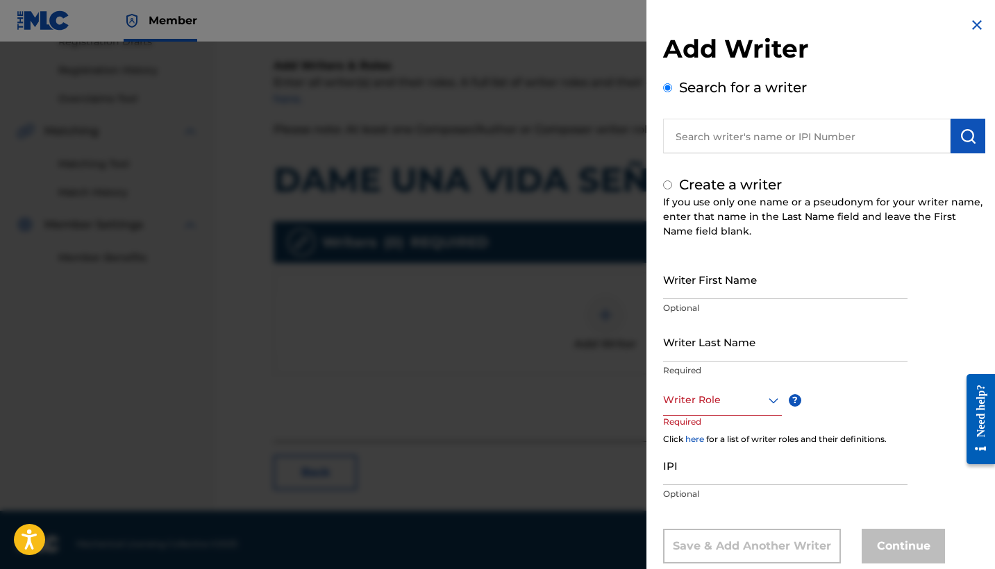
radio input "false"
radio input "true"
click at [750, 291] on input "Writer First Name" at bounding box center [785, 280] width 244 height 40
click at [732, 286] on input "Maurixio" at bounding box center [785, 280] width 244 height 40
type input "Mauricio"
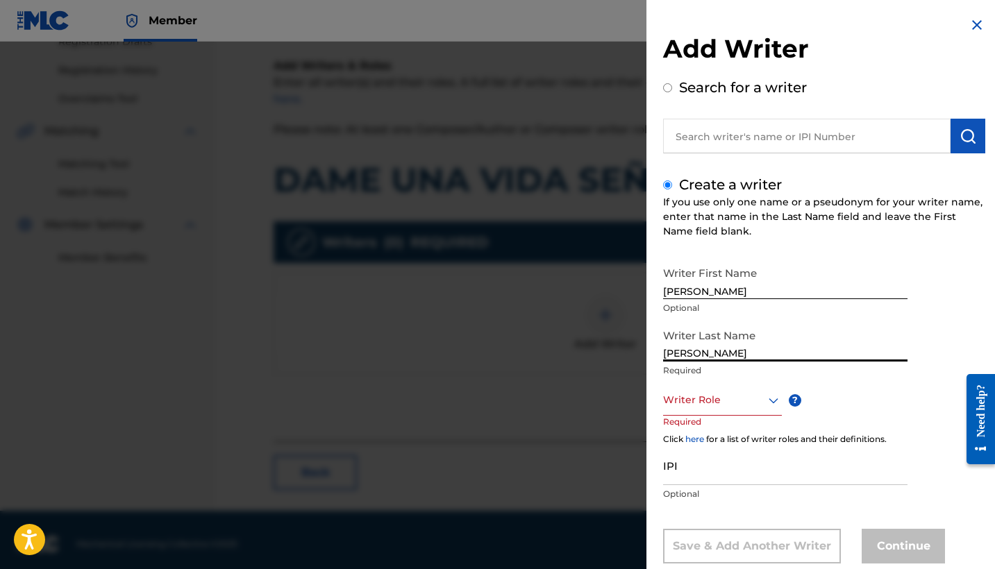
type input "Mendoza Orellana"
click at [725, 395] on div "Writer Role" at bounding box center [722, 400] width 119 height 31
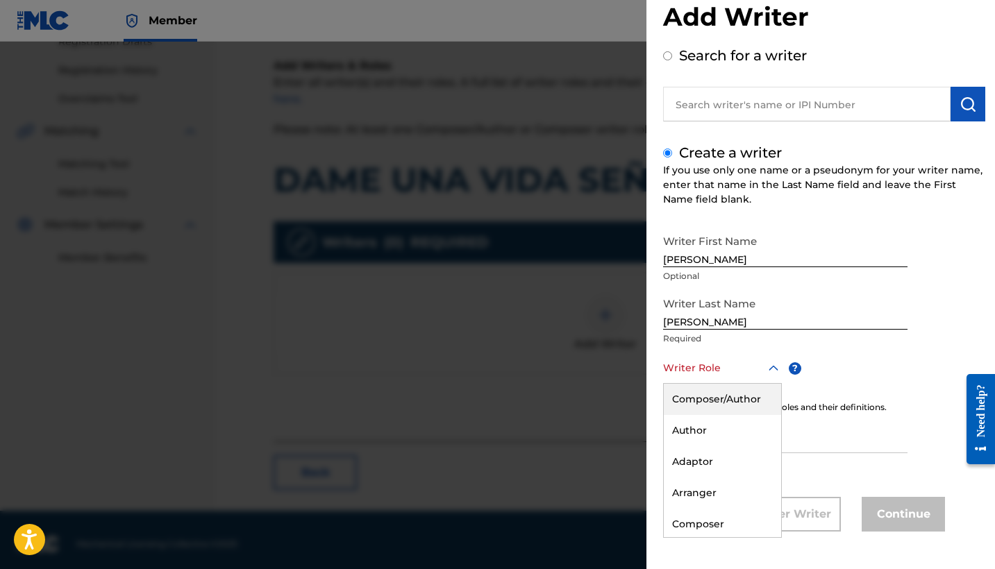
click at [747, 402] on div "Composer/Author" at bounding box center [722, 399] width 117 height 31
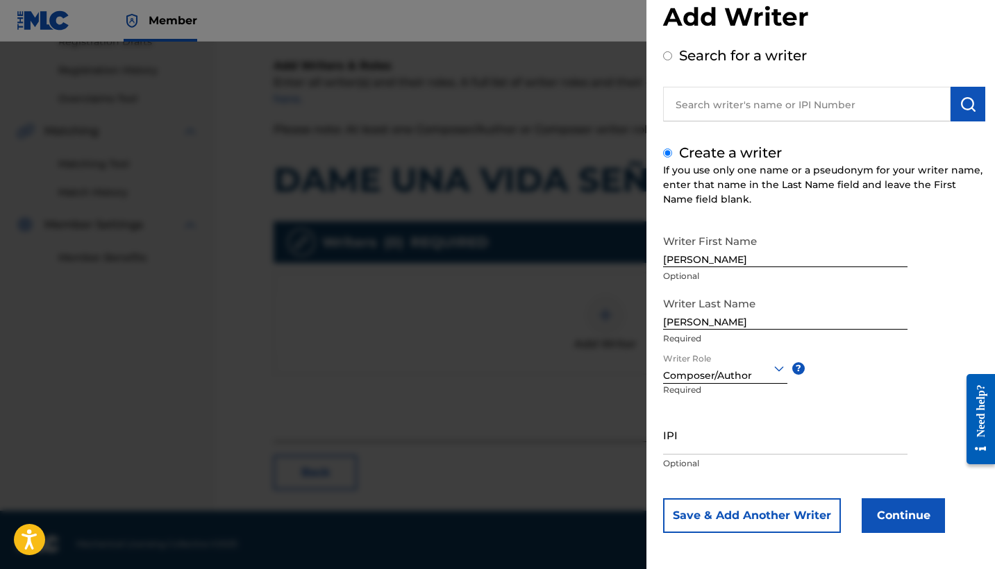
click at [909, 527] on button "Continue" at bounding box center [902, 515] width 83 height 35
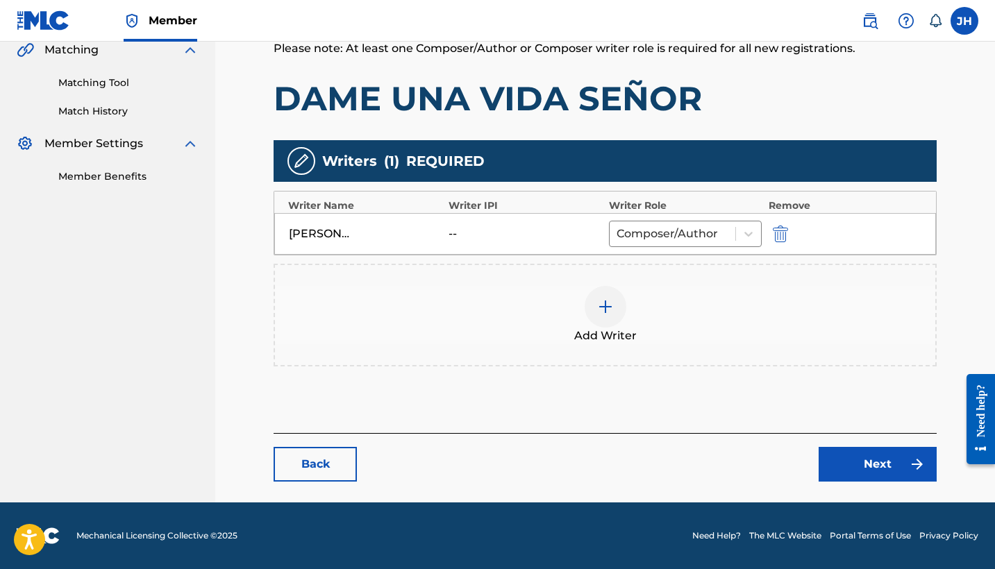
scroll to position [329, 0]
click at [922, 466] on img at bounding box center [917, 464] width 17 height 17
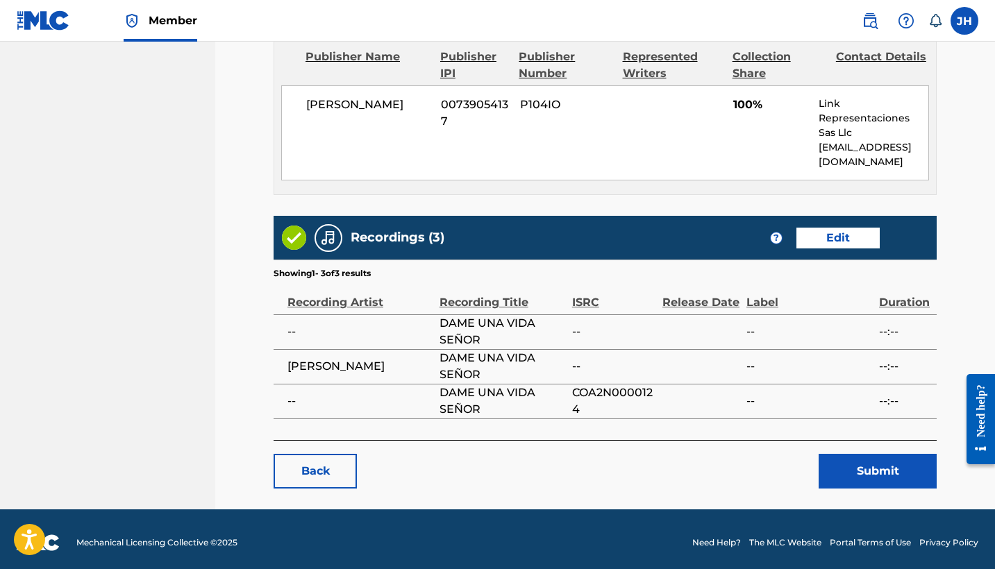
scroll to position [625, 0]
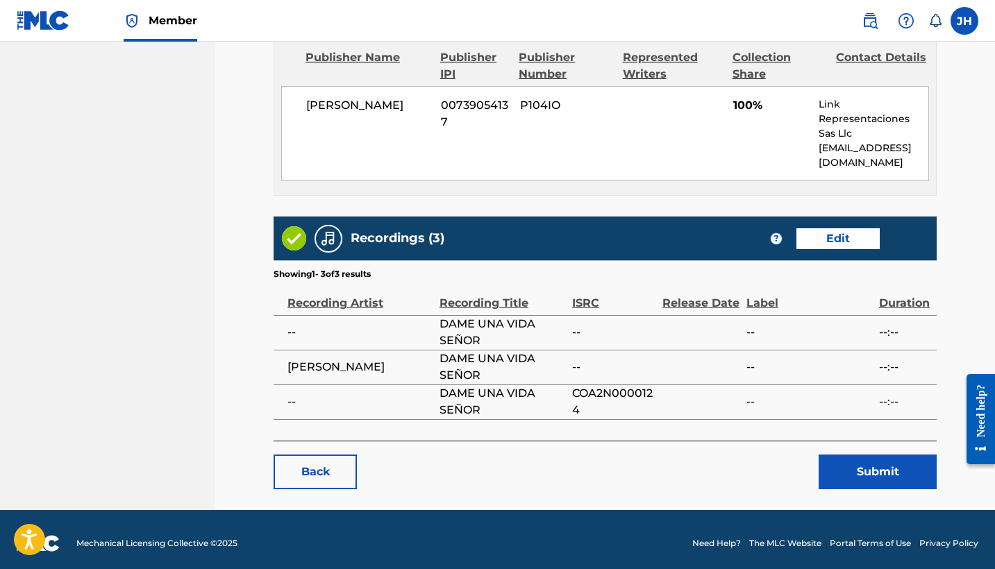
click at [884, 460] on button "Submit" at bounding box center [877, 472] width 118 height 35
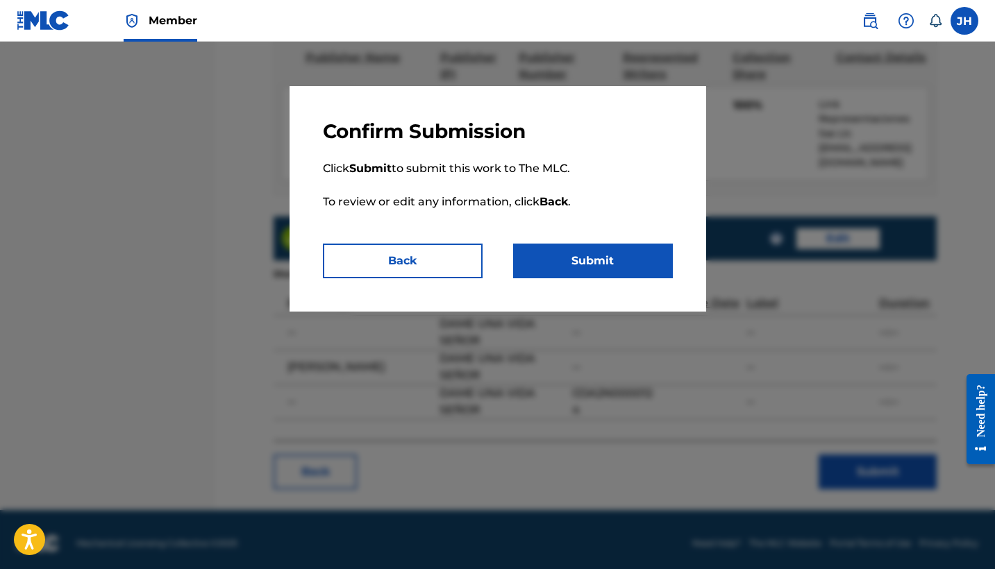
click at [599, 259] on button "Submit" at bounding box center [593, 261] width 160 height 35
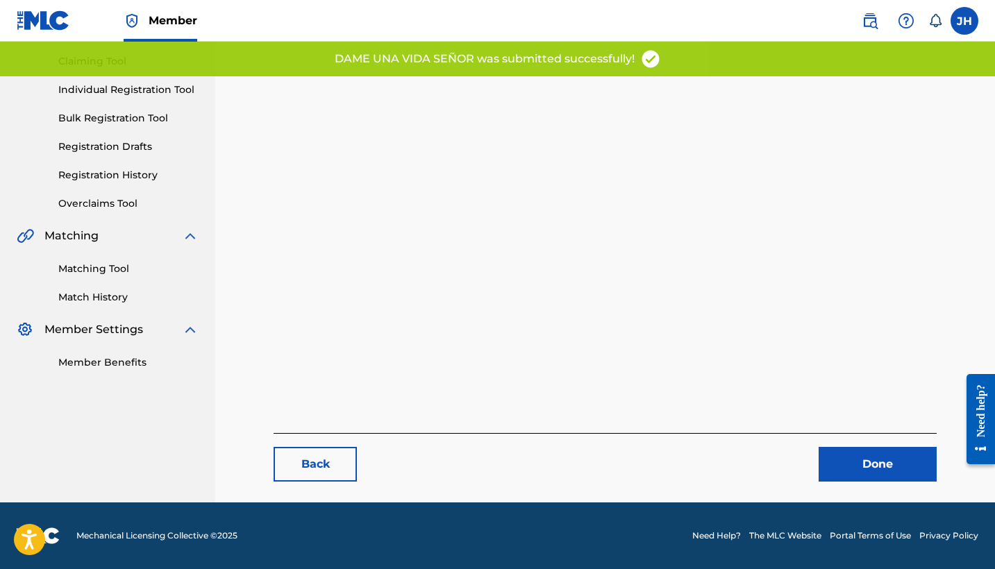
scroll to position [143, 0]
click at [853, 463] on link "Done" at bounding box center [877, 464] width 118 height 35
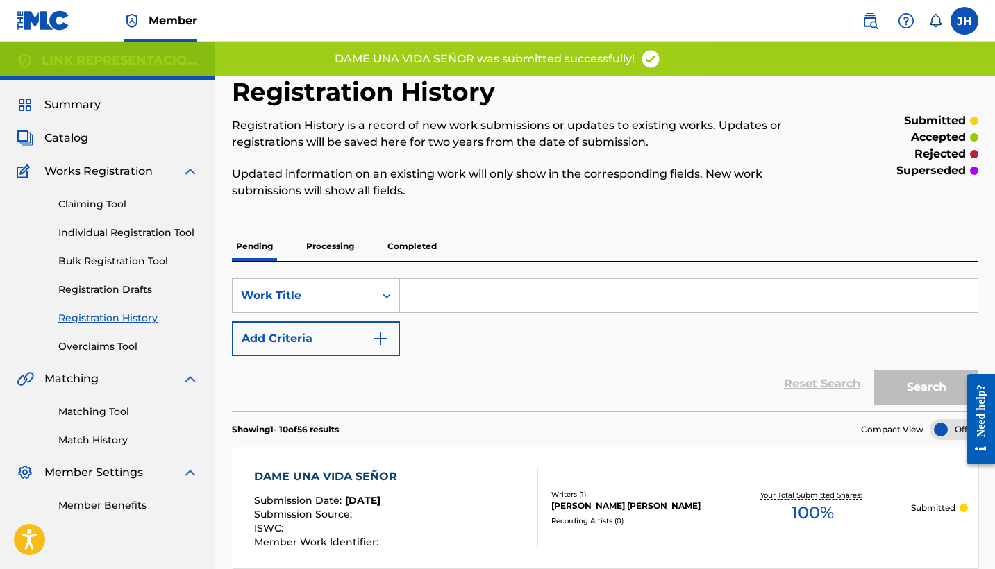
click at [74, 140] on span "Catalog" at bounding box center [66, 138] width 44 height 17
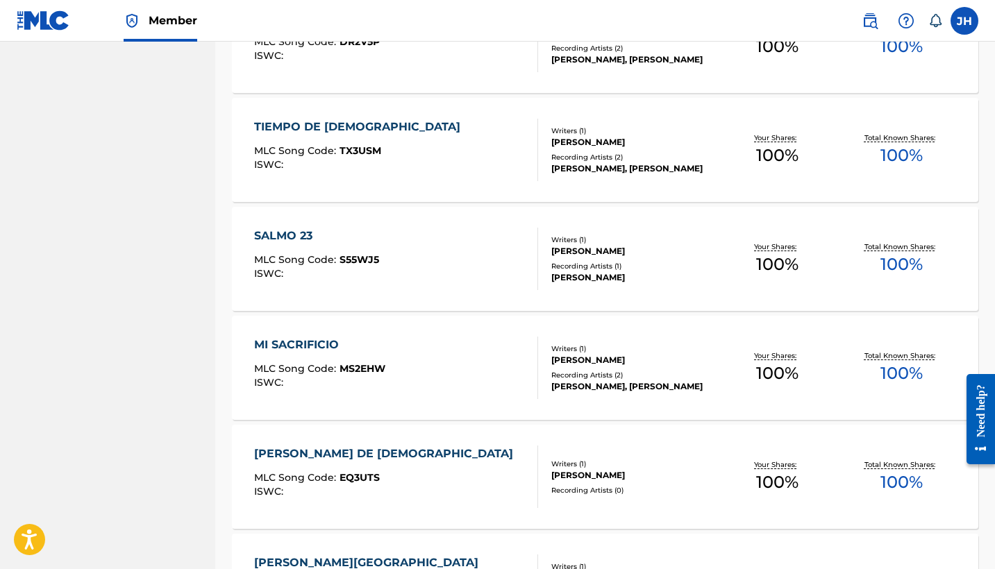
scroll to position [5831, 0]
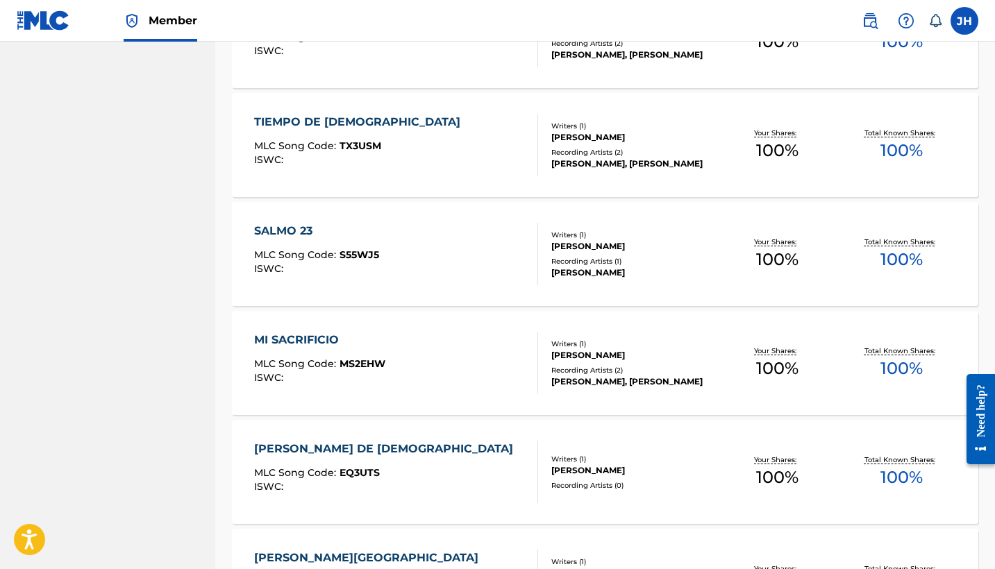
click at [281, 128] on div "TIEMPO DE DIOS" at bounding box center [360, 122] width 213 height 17
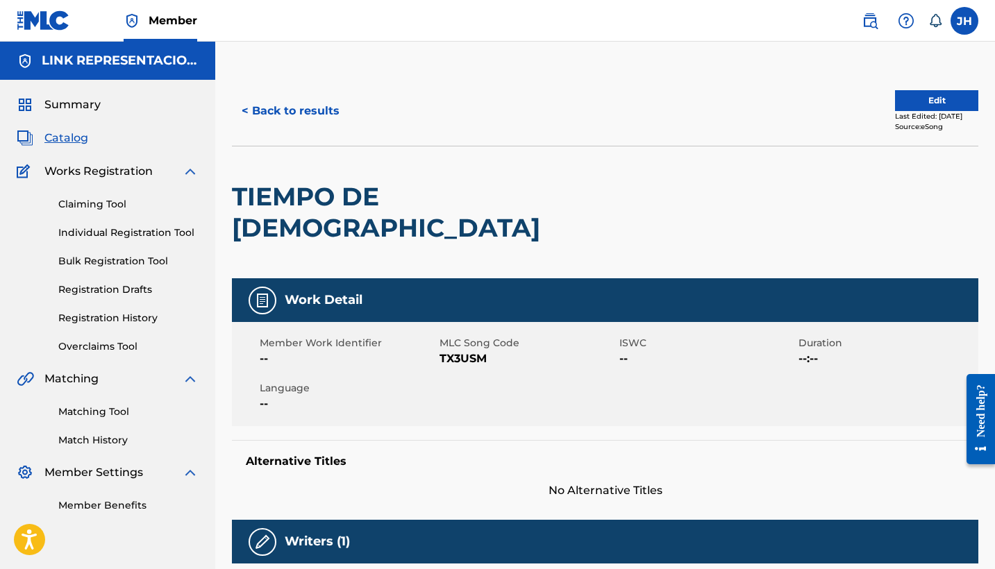
click at [949, 98] on button "Edit" at bounding box center [936, 100] width 83 height 21
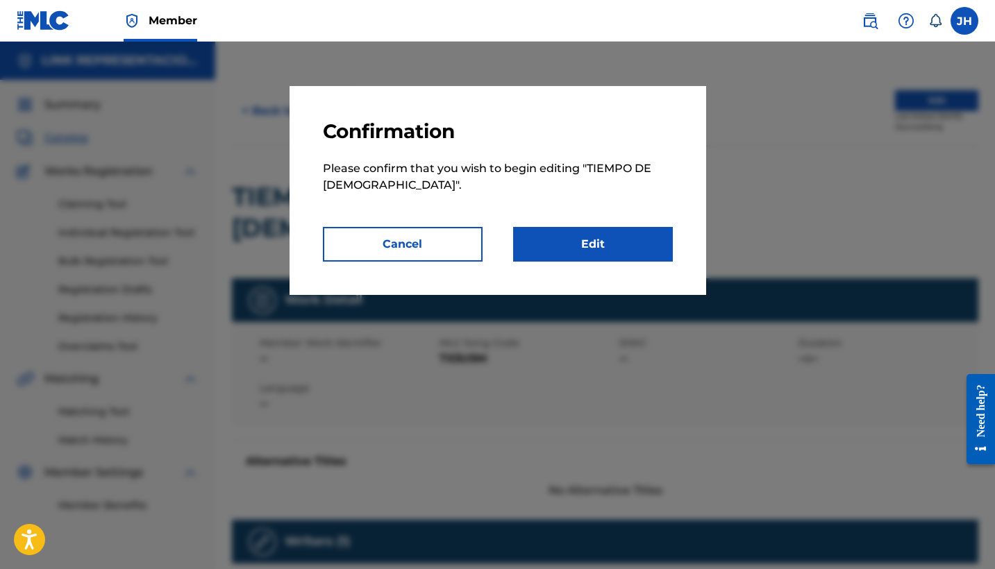
click at [560, 250] on link "Edit" at bounding box center [593, 244] width 160 height 35
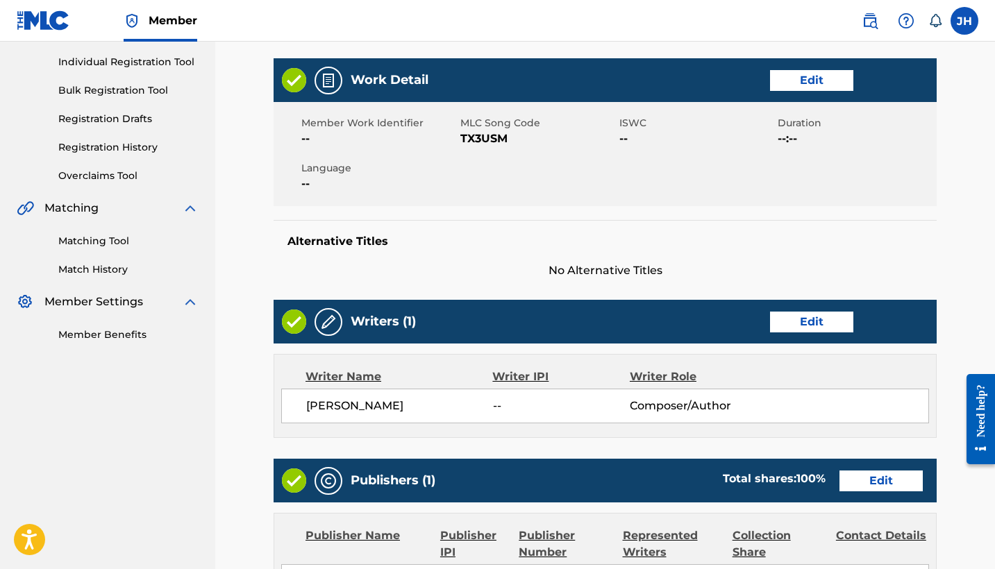
scroll to position [164, 0]
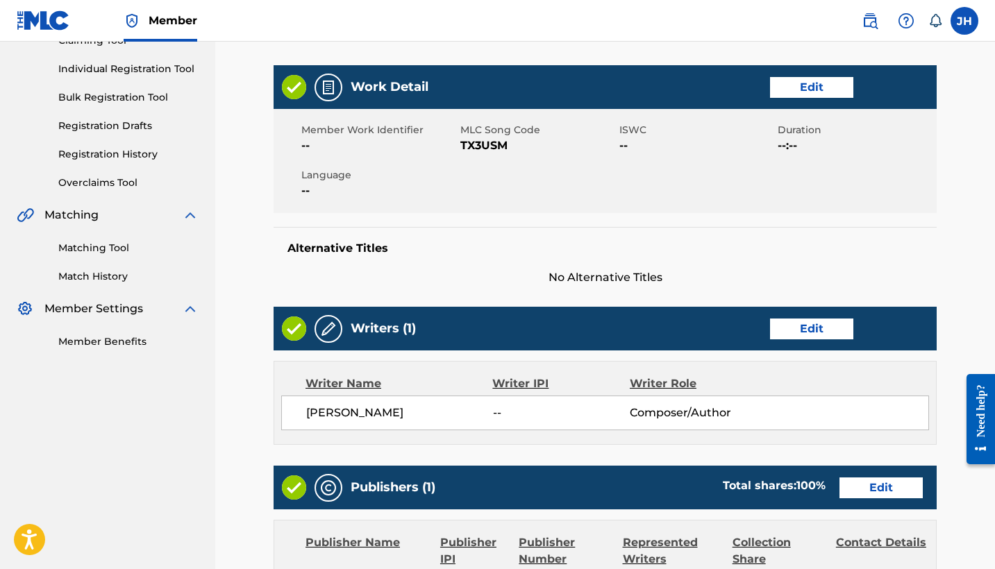
click at [820, 319] on link "Edit" at bounding box center [811, 329] width 83 height 21
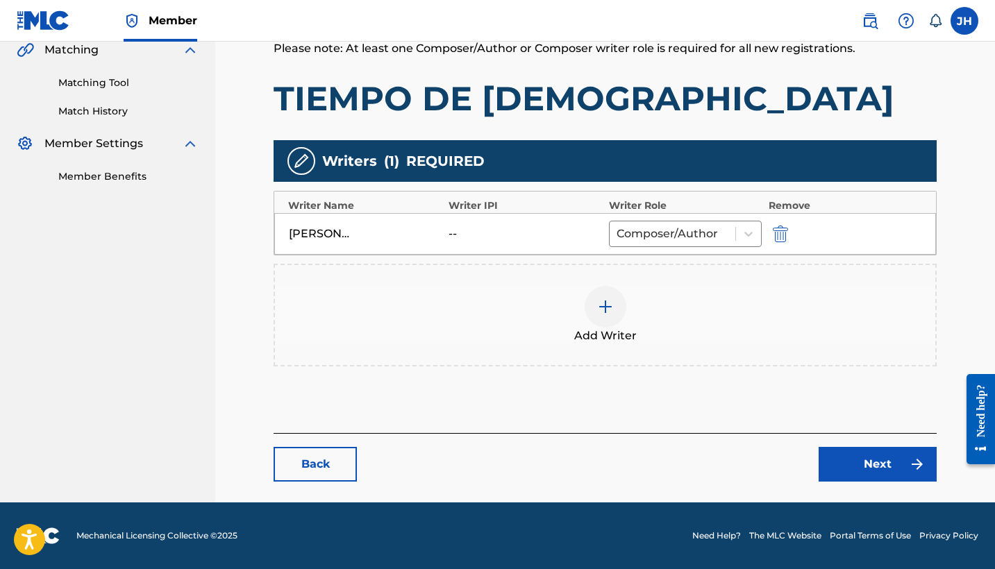
click at [780, 232] on img "submit" at bounding box center [780, 234] width 15 height 17
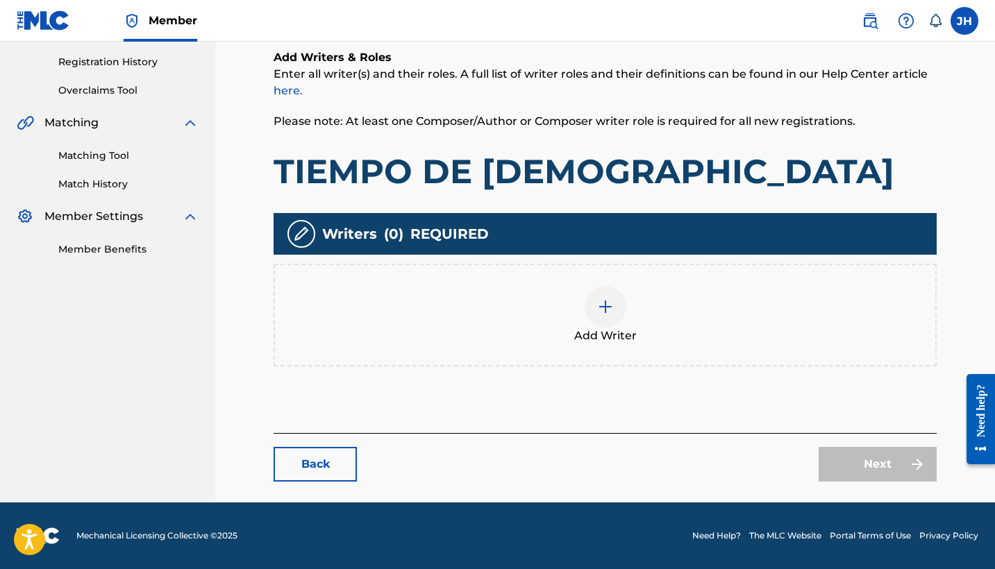
click at [604, 299] on img at bounding box center [605, 306] width 17 height 17
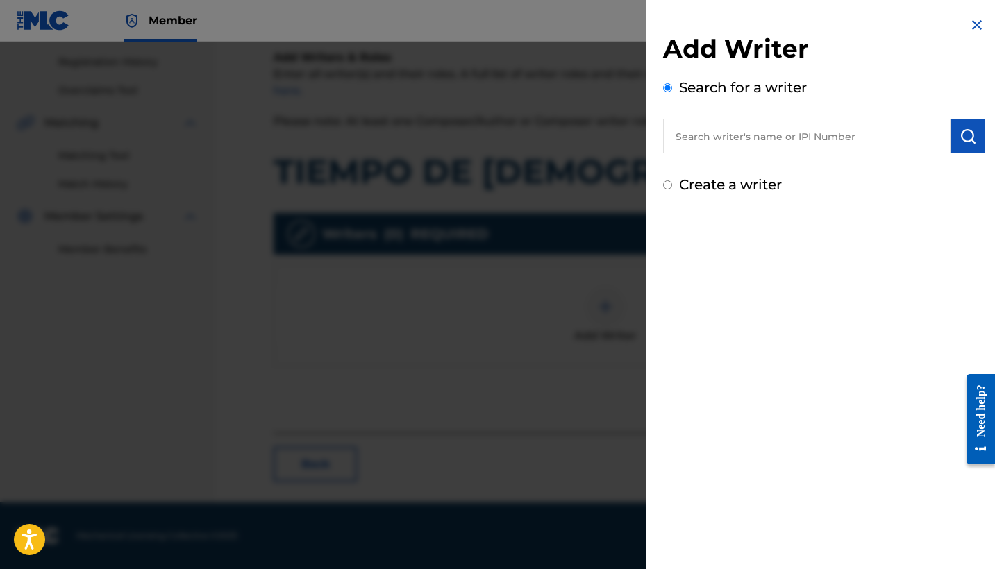
click at [759, 181] on label "Create a writer" at bounding box center [730, 184] width 103 height 17
radio input "true"
click at [672, 181] on input "Create a writer" at bounding box center [667, 184] width 9 height 9
radio input "false"
radio input "true"
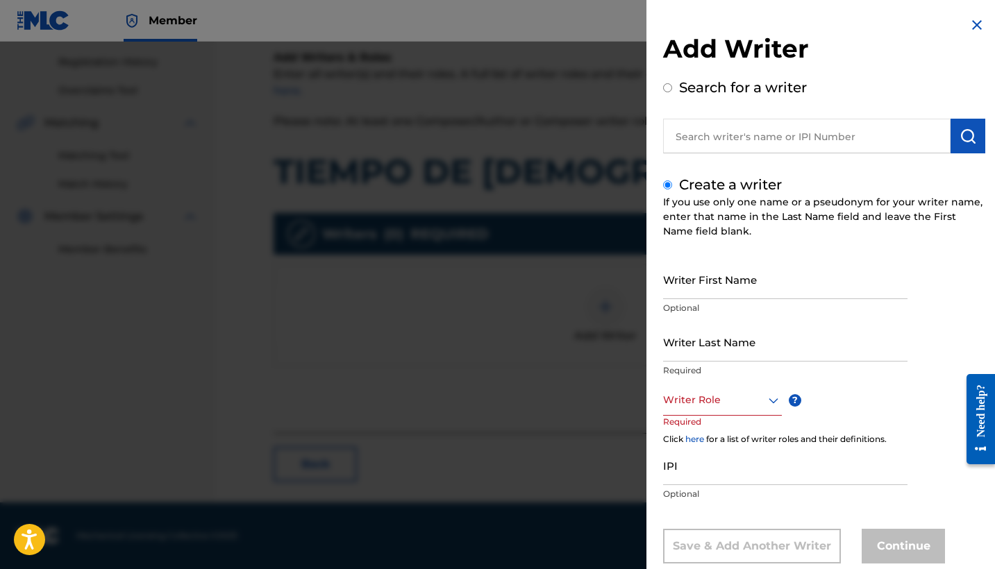
click at [768, 287] on input "Writer First Name" at bounding box center [785, 280] width 244 height 40
type input "Mauricio"
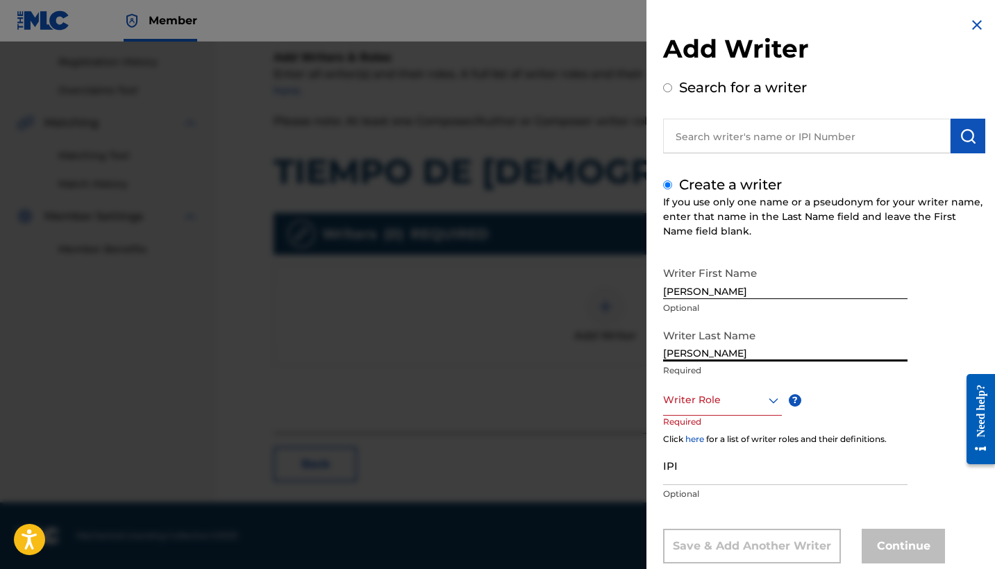
type input "Mendoza Orellana"
click at [745, 398] on div "Writer Role" at bounding box center [722, 400] width 119 height 31
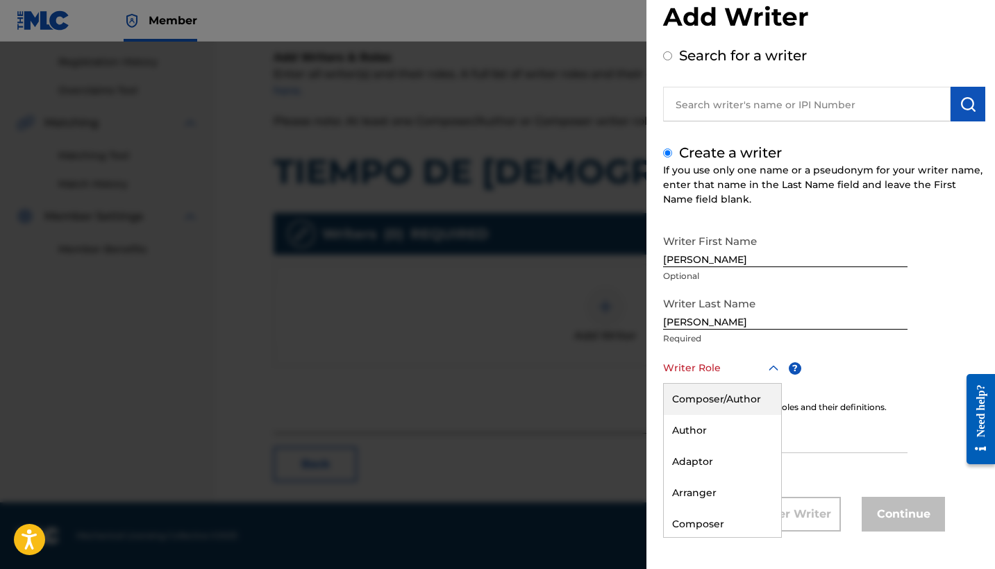
click at [748, 405] on div "Composer/Author" at bounding box center [722, 399] width 117 height 31
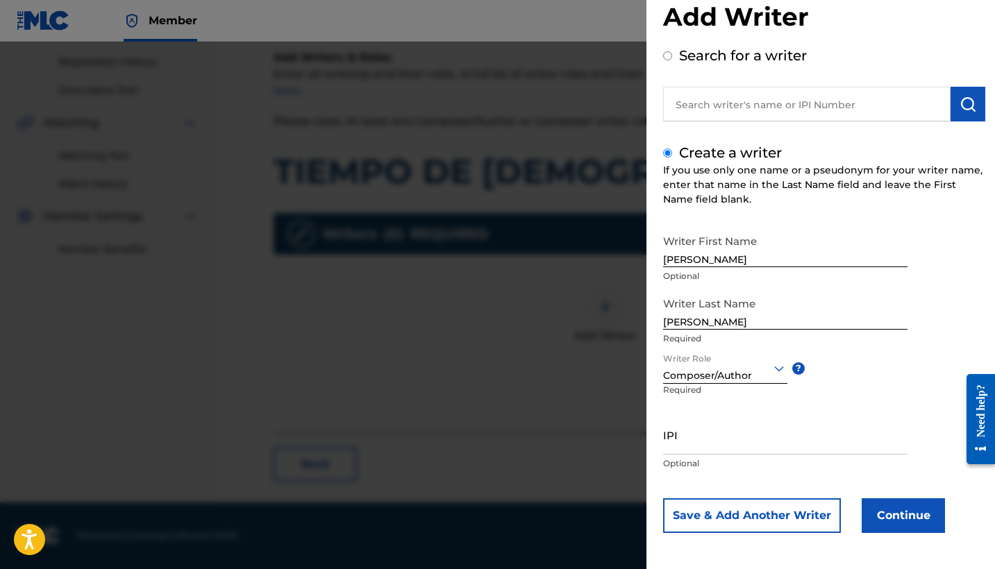
click at [918, 522] on button "Continue" at bounding box center [902, 515] width 83 height 35
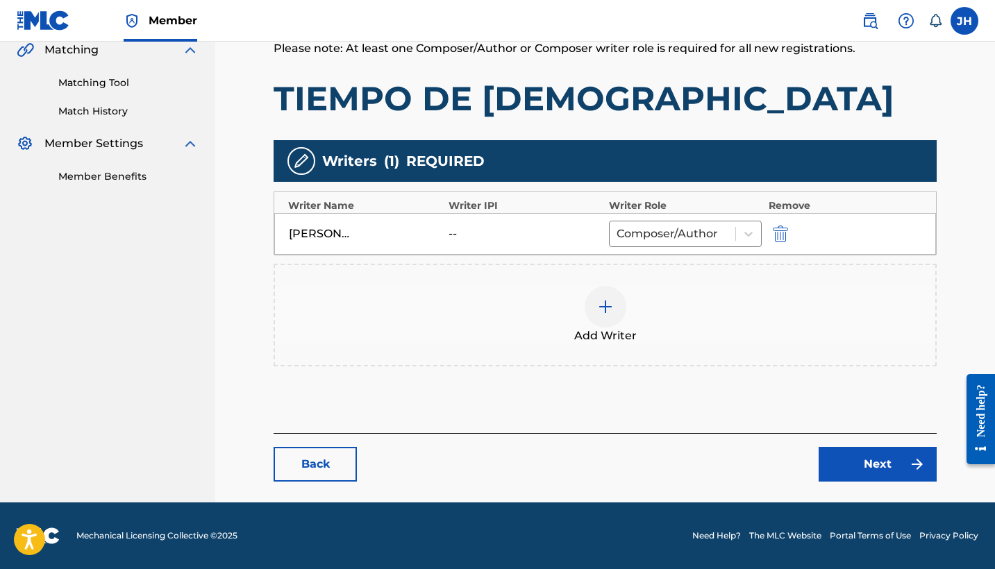
scroll to position [0, 0]
click at [884, 459] on link "Next" at bounding box center [877, 464] width 118 height 35
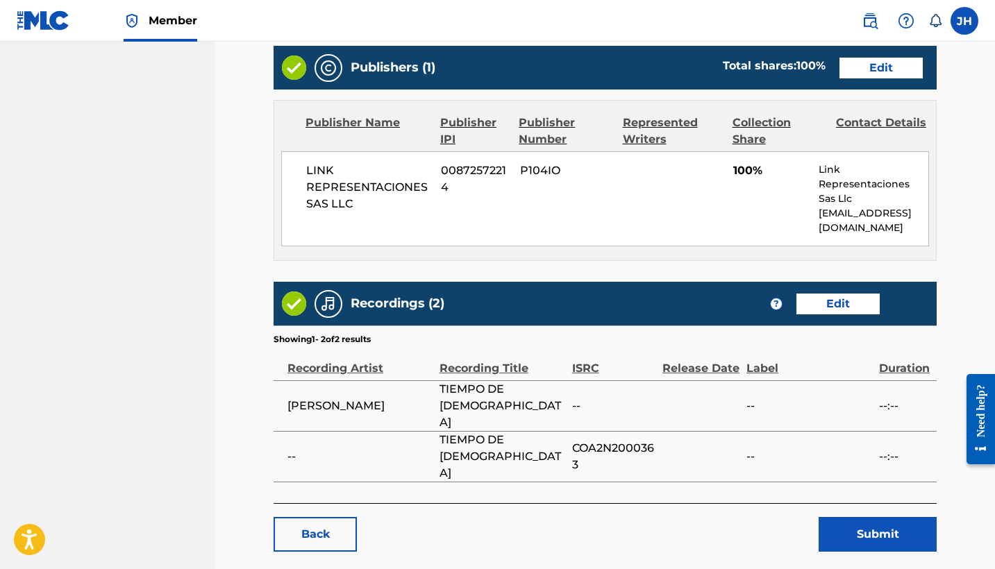
scroll to position [590, 0]
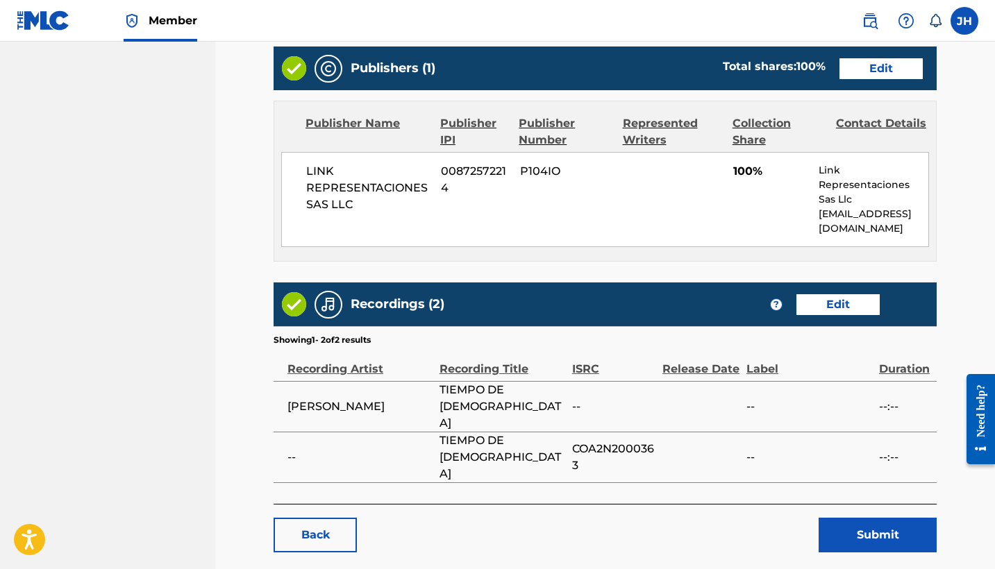
click at [917, 518] on button "Submit" at bounding box center [877, 535] width 118 height 35
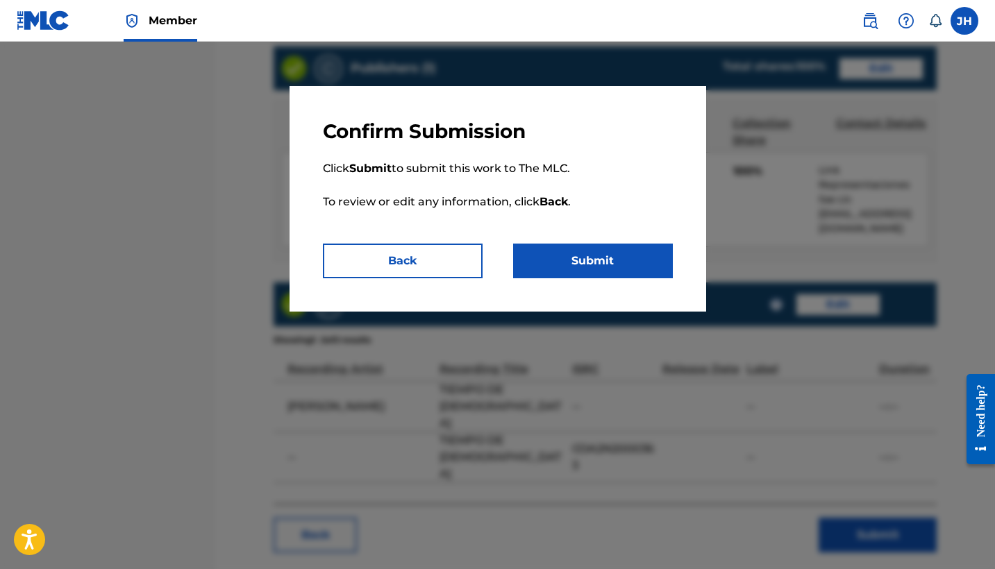
click at [621, 246] on button "Submit" at bounding box center [593, 261] width 160 height 35
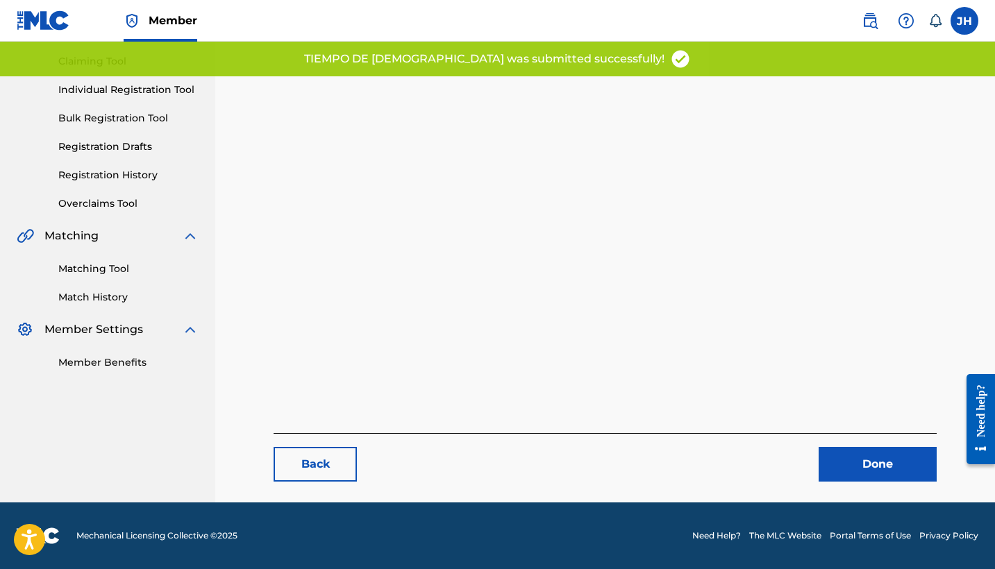
scroll to position [143, 0]
click at [841, 467] on link "Done" at bounding box center [877, 464] width 118 height 35
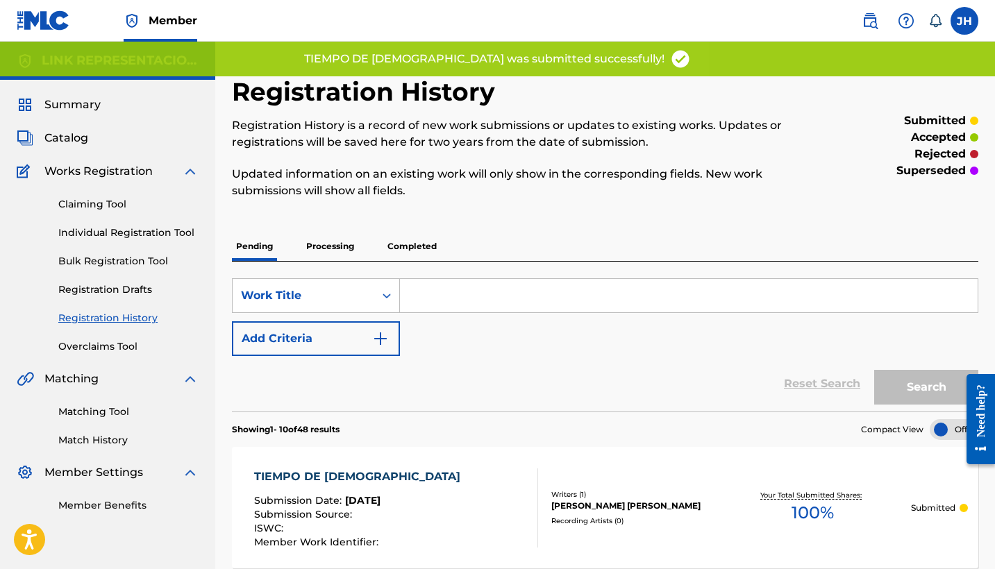
click at [72, 133] on span "Catalog" at bounding box center [66, 138] width 44 height 17
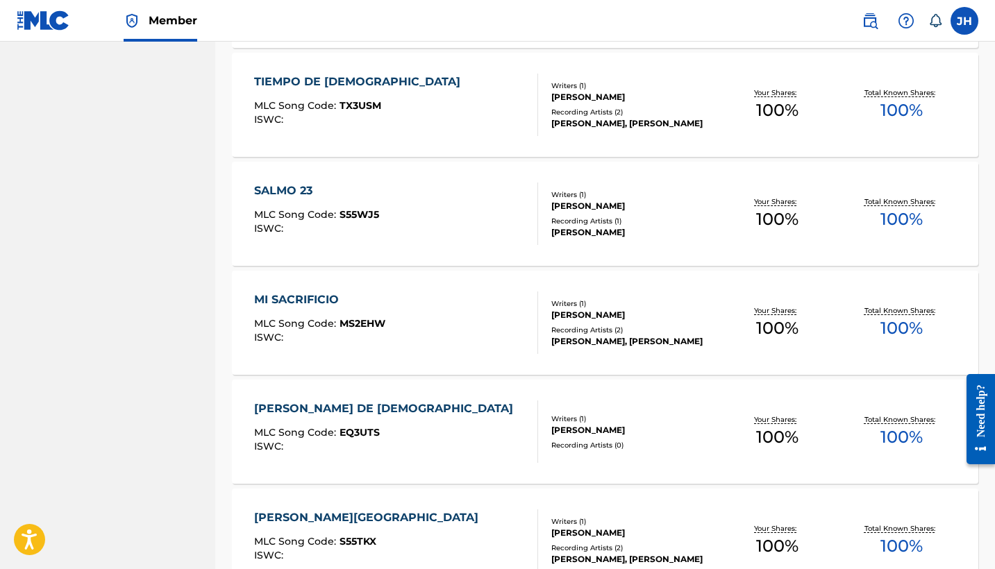
scroll to position [5886, 0]
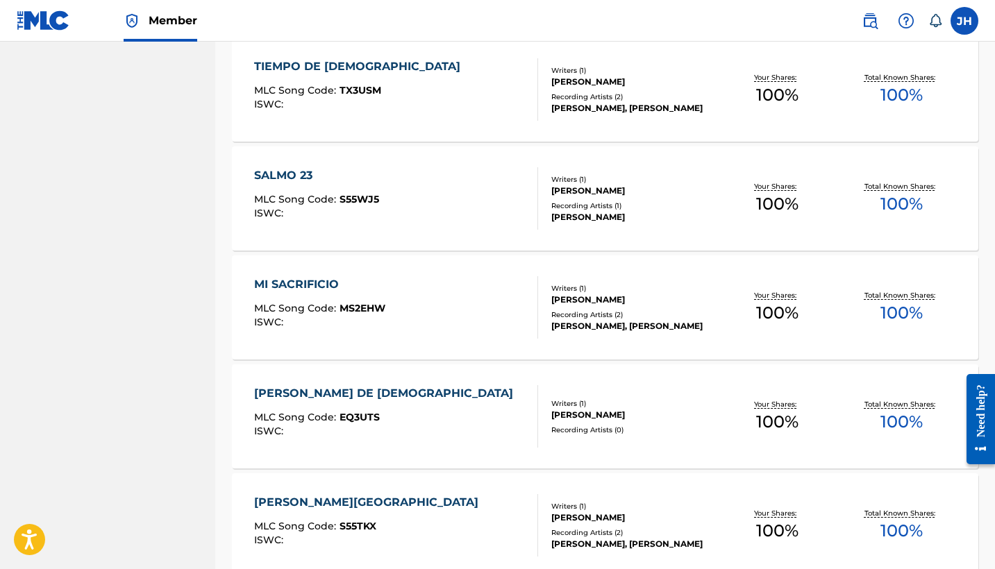
click at [305, 176] on div "SALMO 23" at bounding box center [316, 175] width 125 height 17
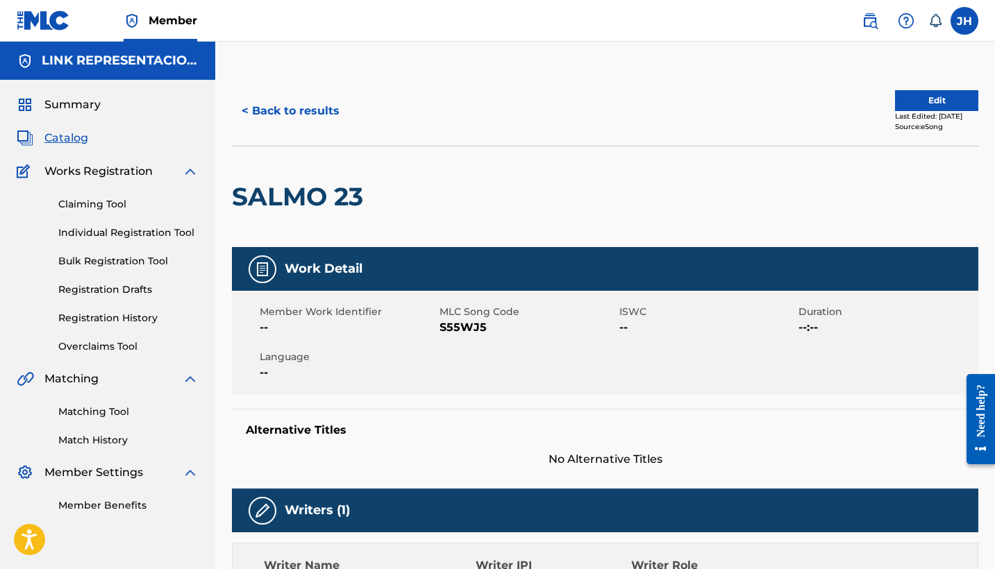
click at [922, 104] on button "Edit" at bounding box center [936, 100] width 83 height 21
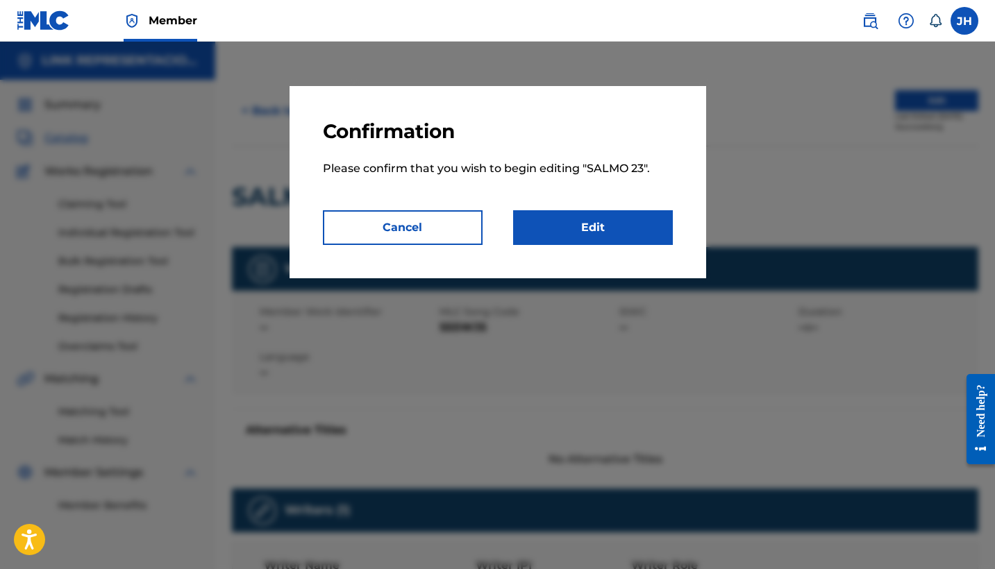
click at [591, 235] on link "Edit" at bounding box center [593, 227] width 160 height 35
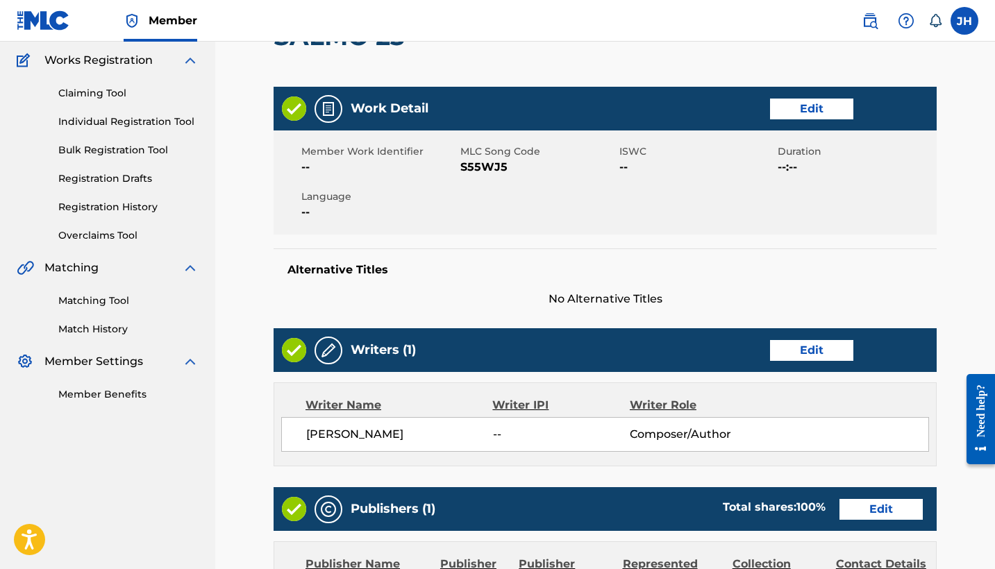
scroll to position [142, 0]
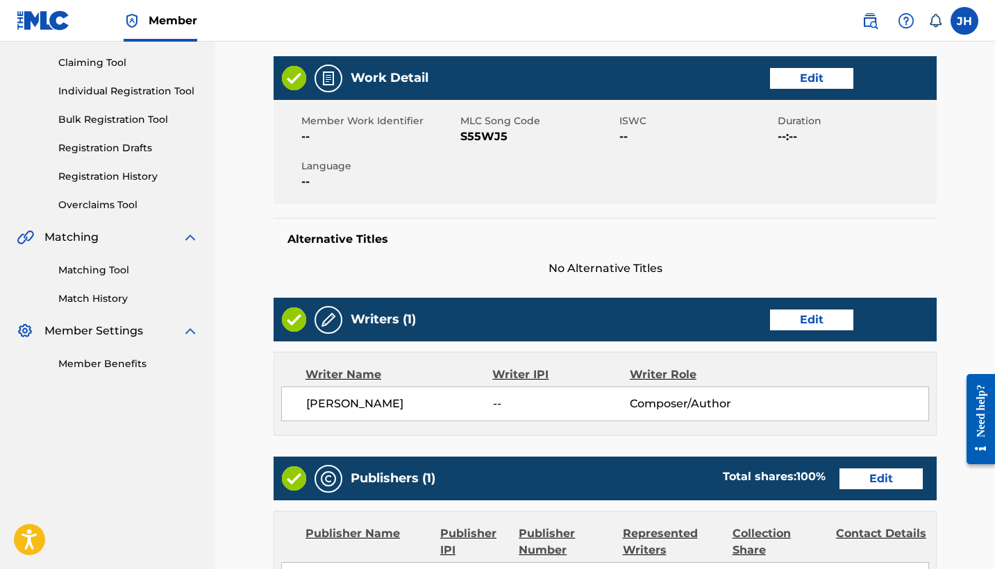
click at [803, 317] on link "Edit" at bounding box center [811, 320] width 83 height 21
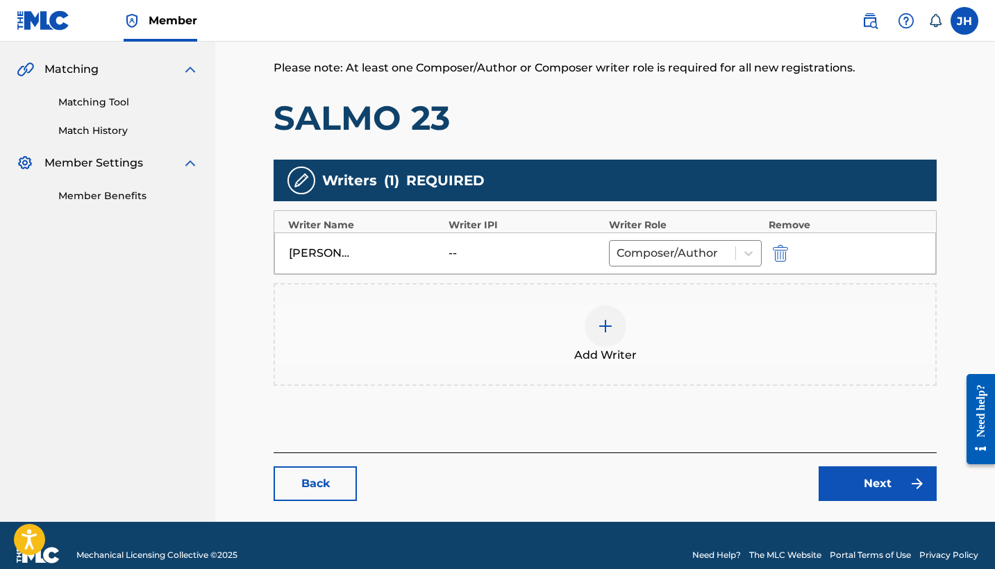
click at [786, 257] on img "submit" at bounding box center [780, 253] width 15 height 17
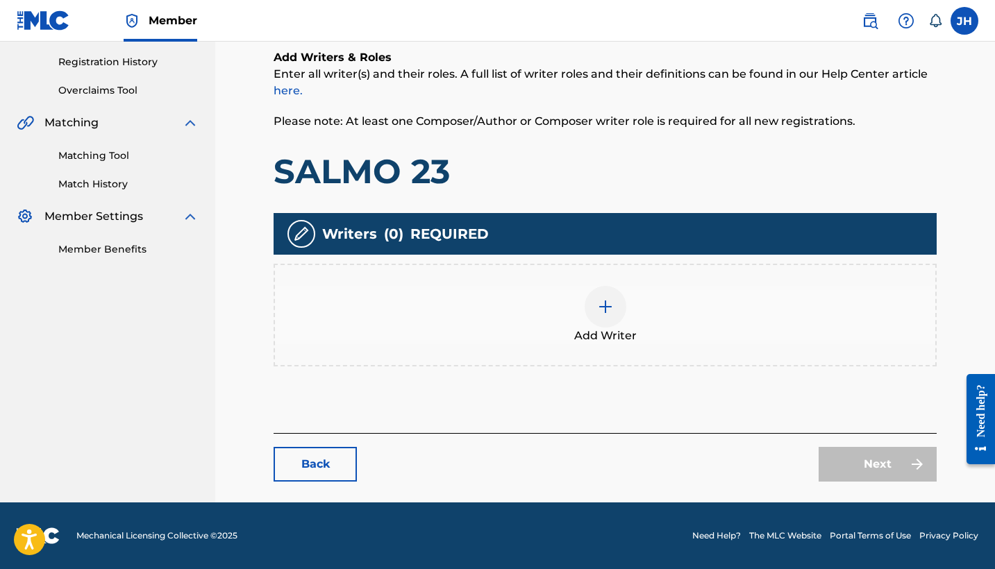
click at [603, 325] on div at bounding box center [605, 307] width 42 height 42
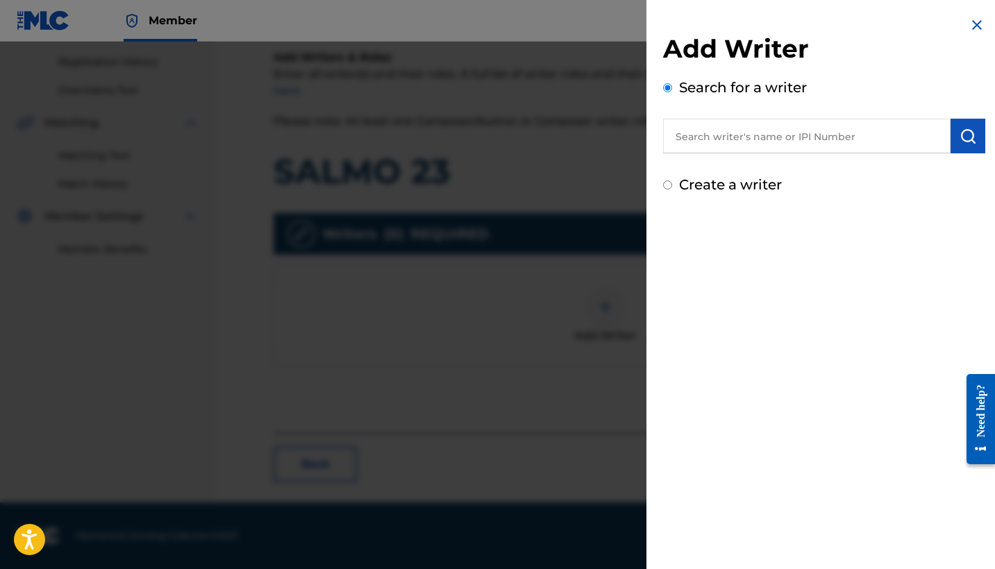
click at [708, 192] on label "Create a writer" at bounding box center [730, 184] width 103 height 17
radio input "true"
click at [672, 189] on input "Create a writer" at bounding box center [667, 184] width 9 height 9
radio input "false"
radio input "true"
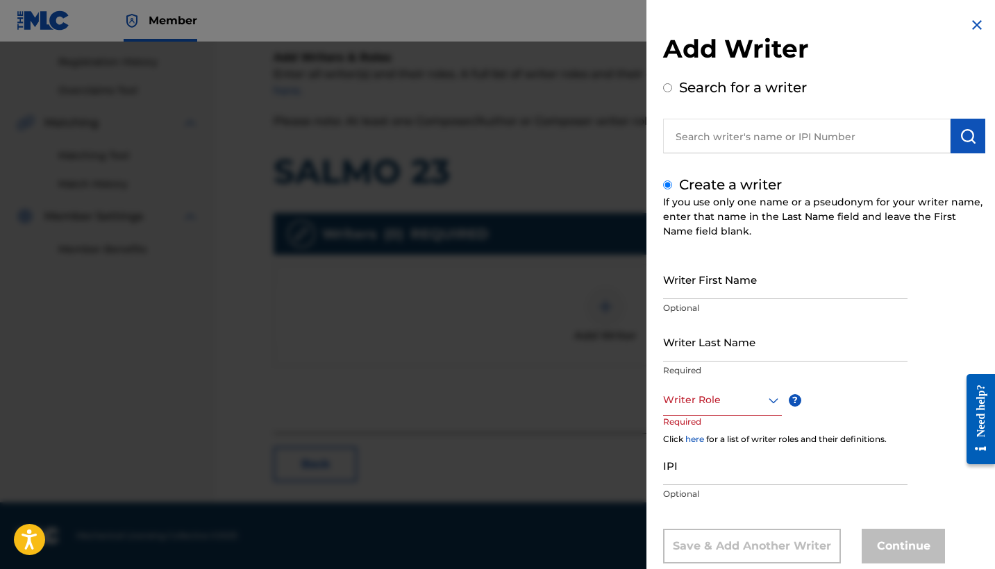
click at [756, 278] on input "Writer First Name" at bounding box center [785, 280] width 244 height 40
type input "Mauricio"
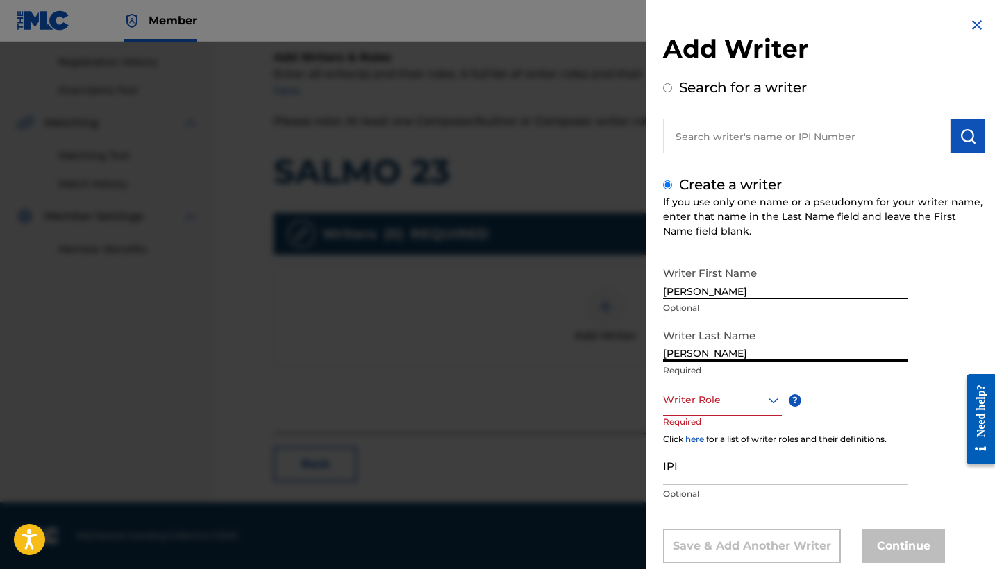
type input "Mendoza Orellana"
click at [699, 385] on div "Writer Role" at bounding box center [722, 400] width 119 height 31
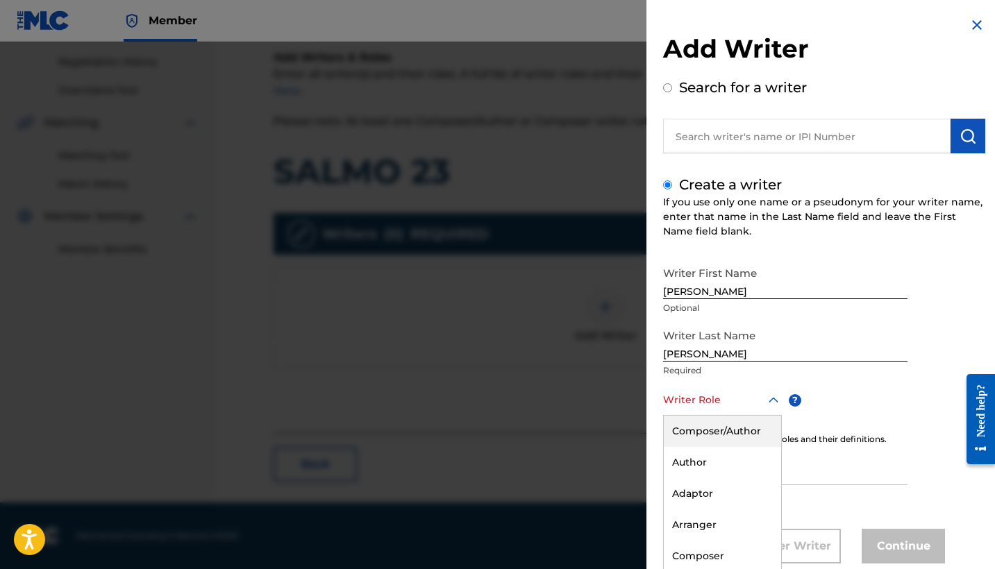
scroll to position [32, 0]
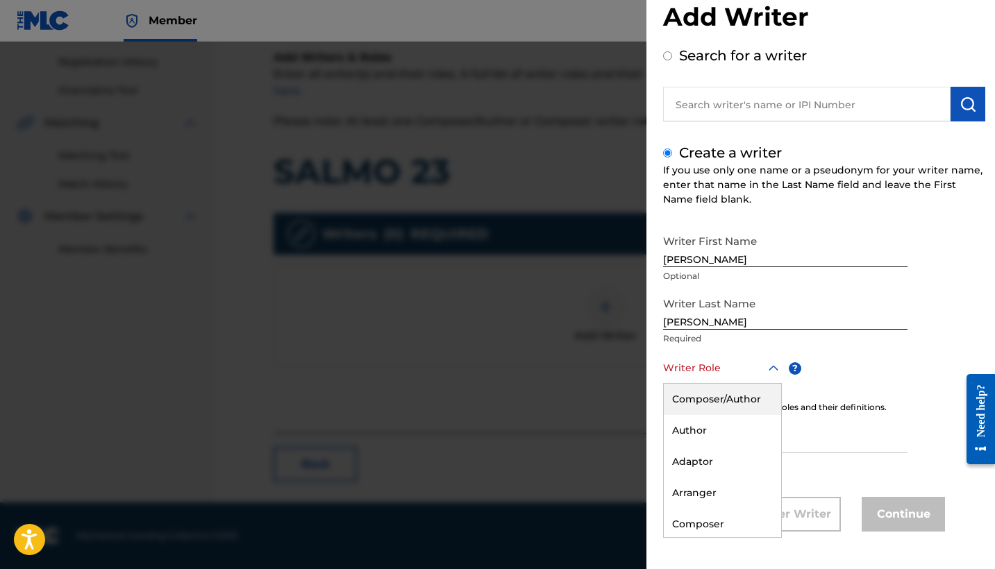
click at [723, 396] on div "Composer/Author" at bounding box center [722, 399] width 117 height 31
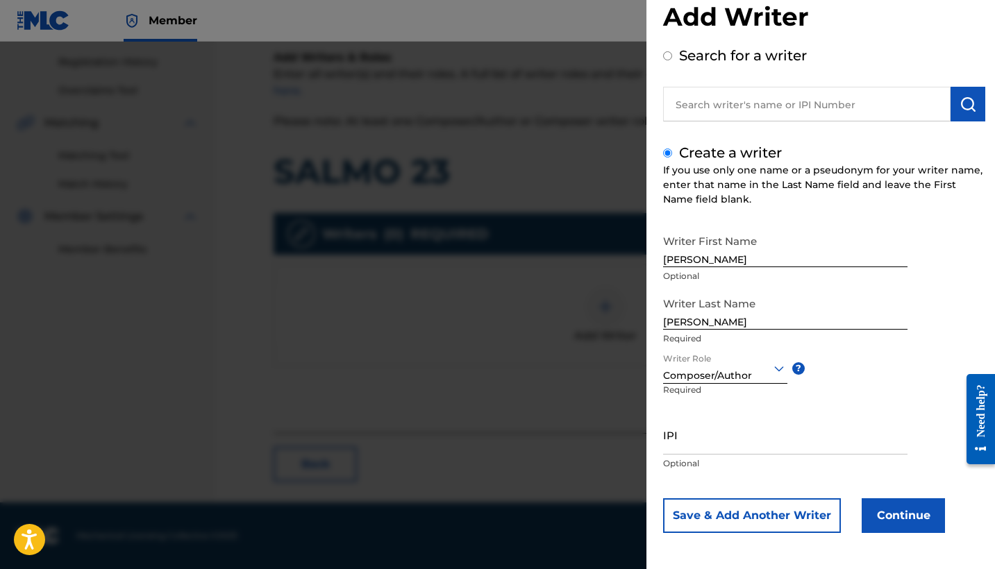
click at [884, 502] on button "Continue" at bounding box center [902, 515] width 83 height 35
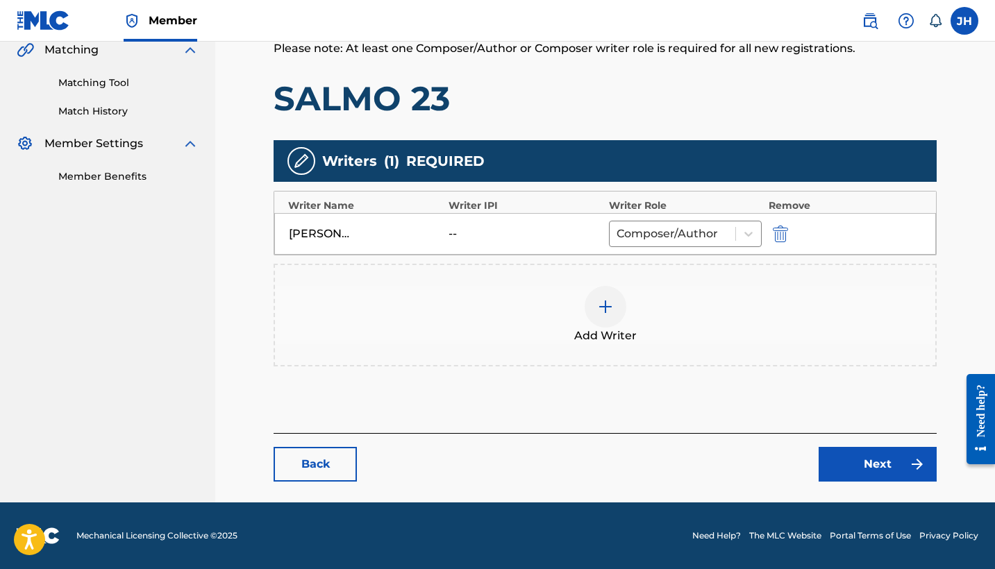
scroll to position [329, 0]
click at [891, 455] on link "Next" at bounding box center [877, 464] width 118 height 35
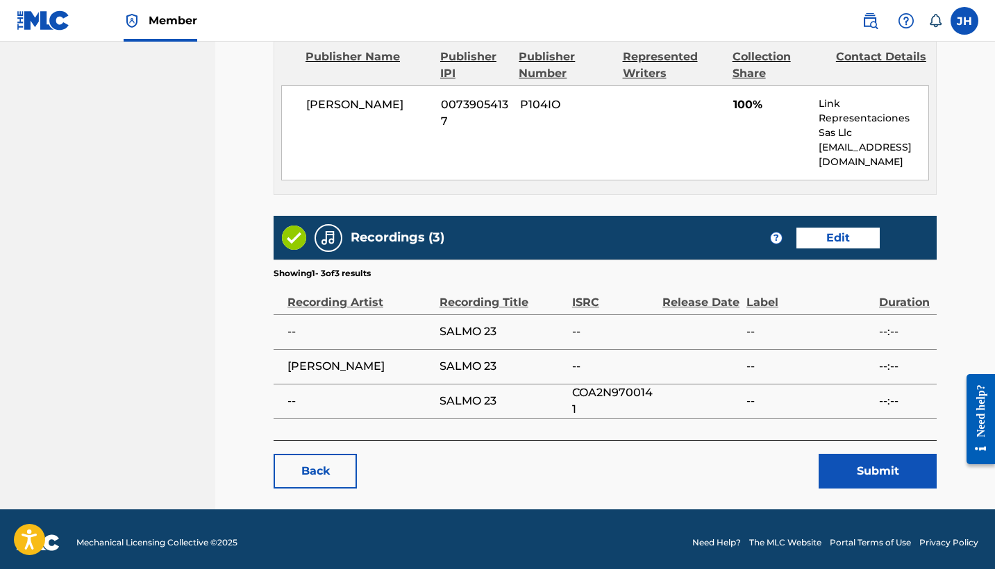
scroll to position [625, 0]
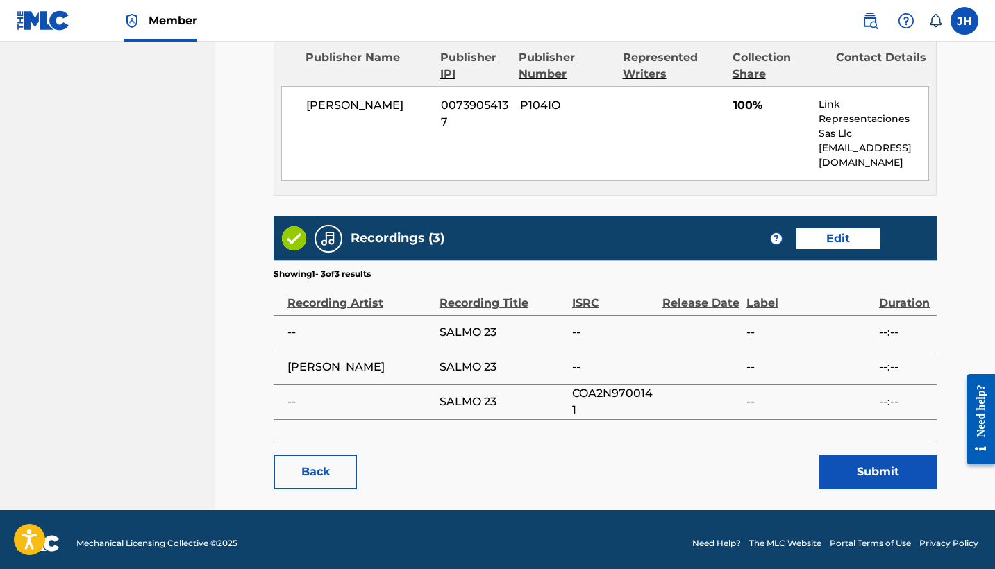
click at [914, 471] on button "Submit" at bounding box center [877, 472] width 118 height 35
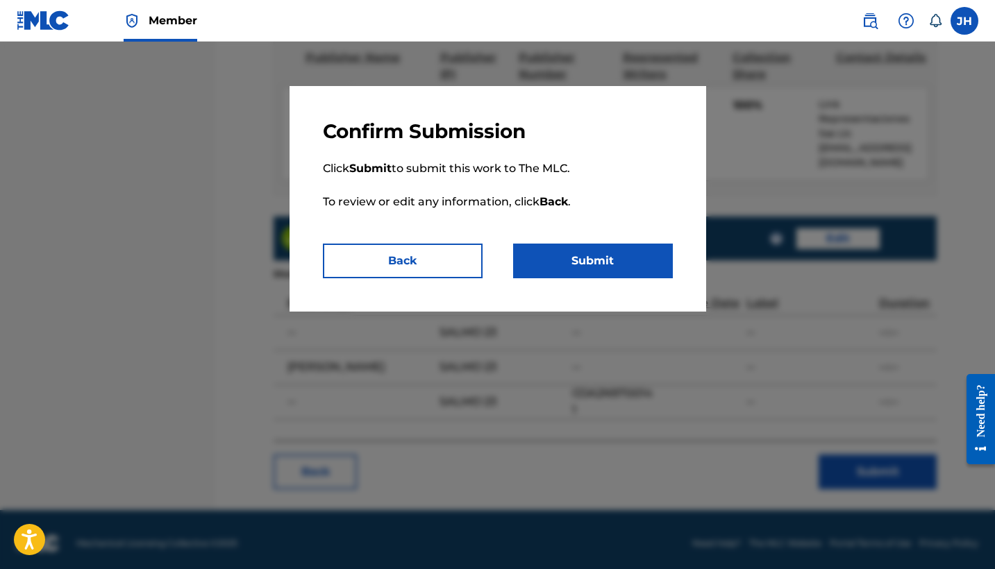
click at [618, 261] on button "Submit" at bounding box center [593, 261] width 160 height 35
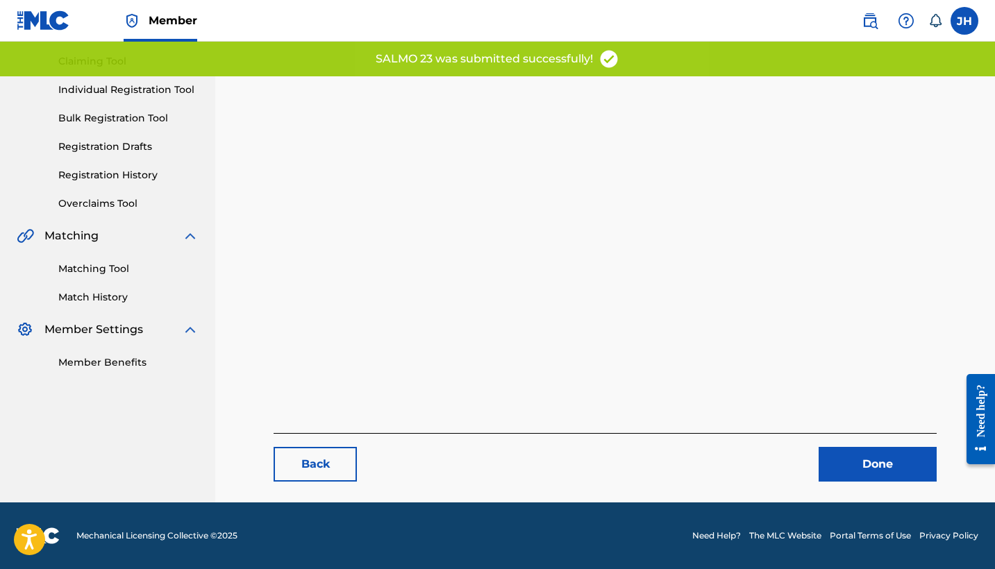
scroll to position [143, 0]
click at [841, 467] on link "Done" at bounding box center [877, 464] width 118 height 35
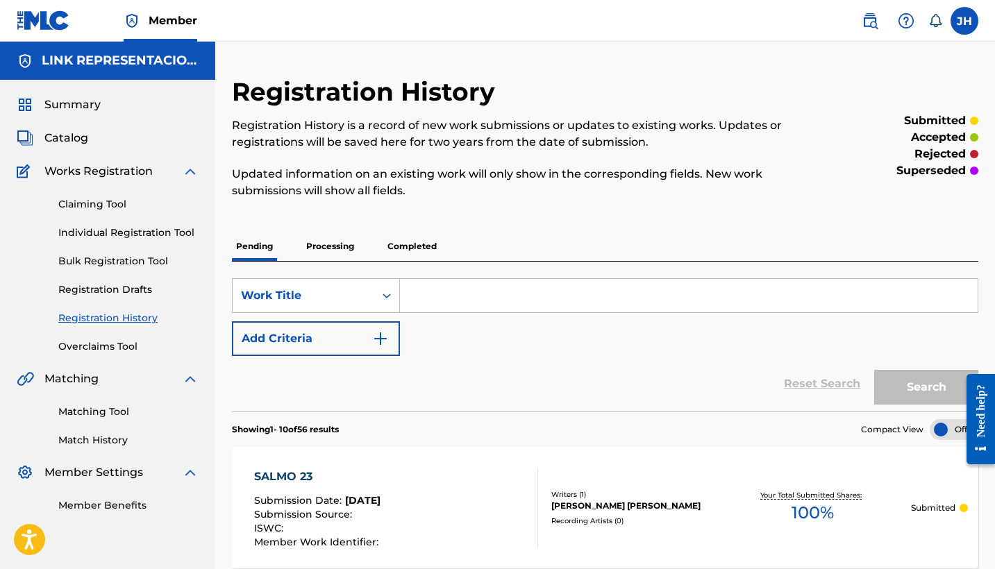
click at [70, 133] on span "Catalog" at bounding box center [66, 138] width 44 height 17
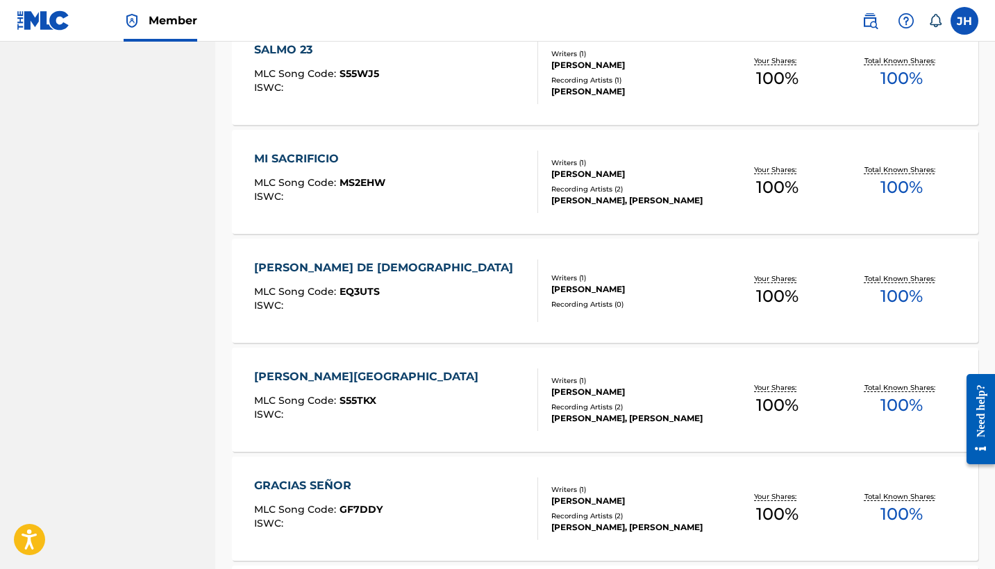
scroll to position [6016, 0]
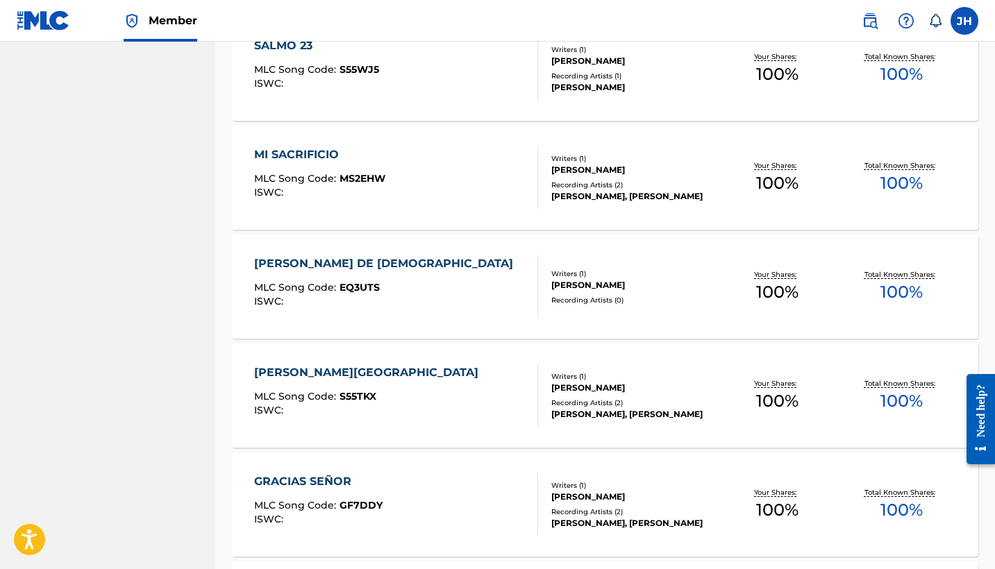
click at [339, 164] on div "MI SACRIFICIO MLC Song Code : MS2EHW ISWC :" at bounding box center [319, 177] width 131 height 62
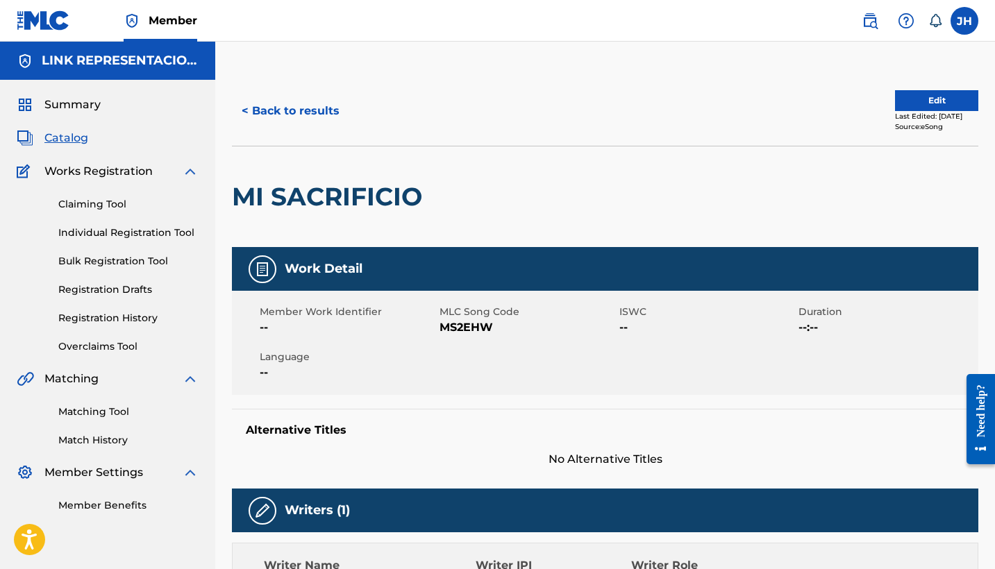
click at [941, 90] on div "< Back to results Edit Last Edited: July 06, 2024 Source: eSong" at bounding box center [605, 110] width 746 height 69
click at [938, 99] on button "Edit" at bounding box center [936, 100] width 83 height 21
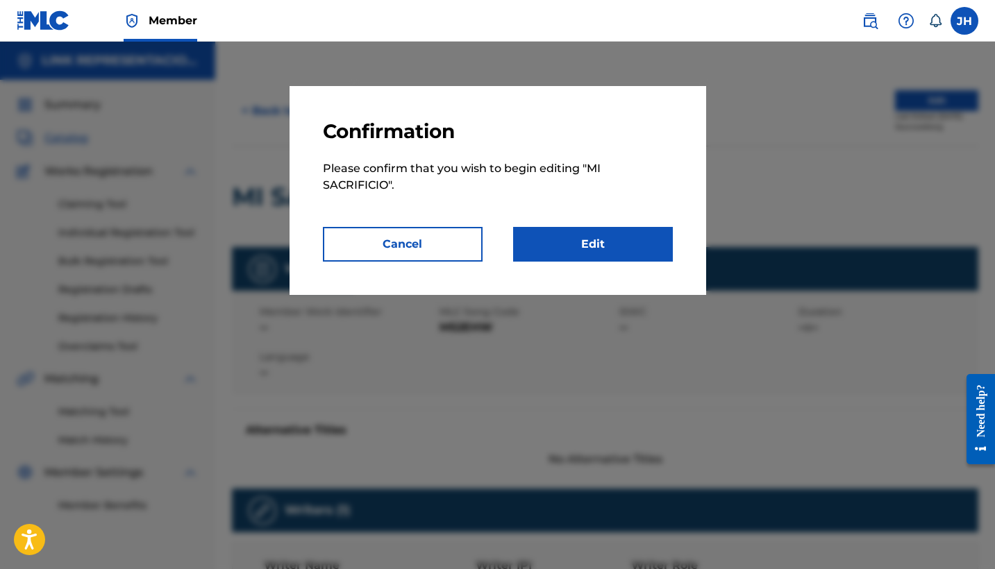
click at [618, 246] on link "Edit" at bounding box center [593, 244] width 160 height 35
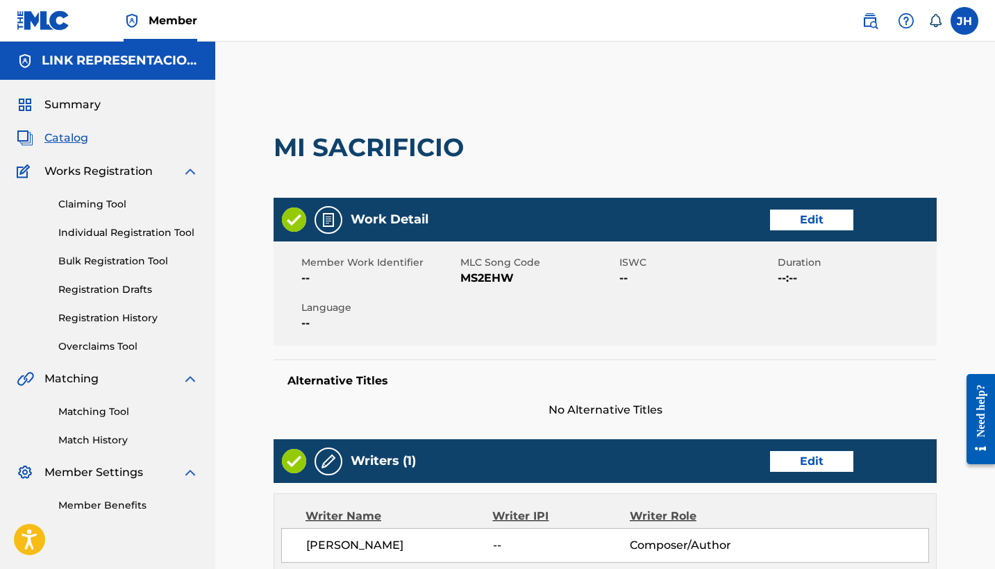
click at [796, 451] on link "Edit" at bounding box center [811, 461] width 83 height 21
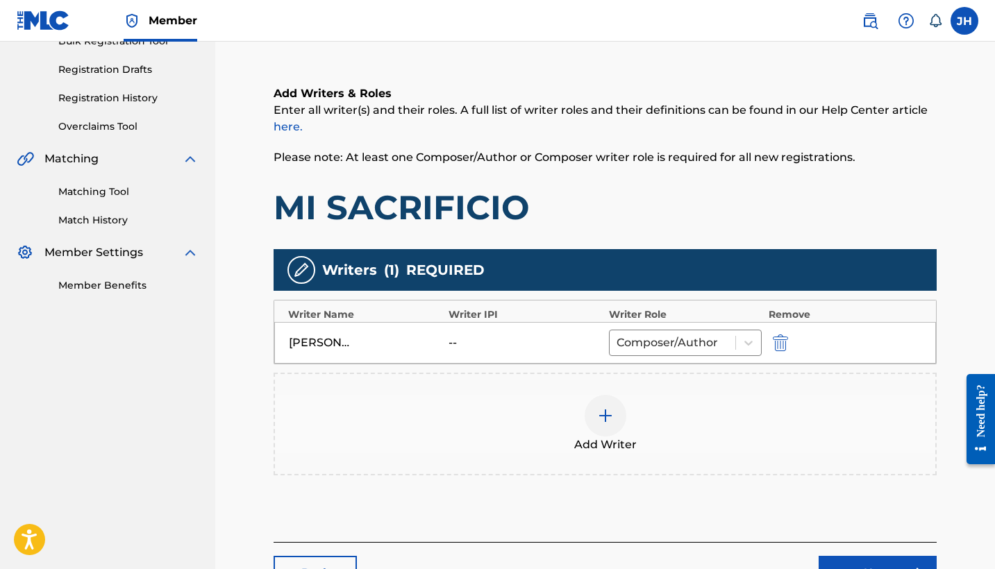
scroll to position [237, 0]
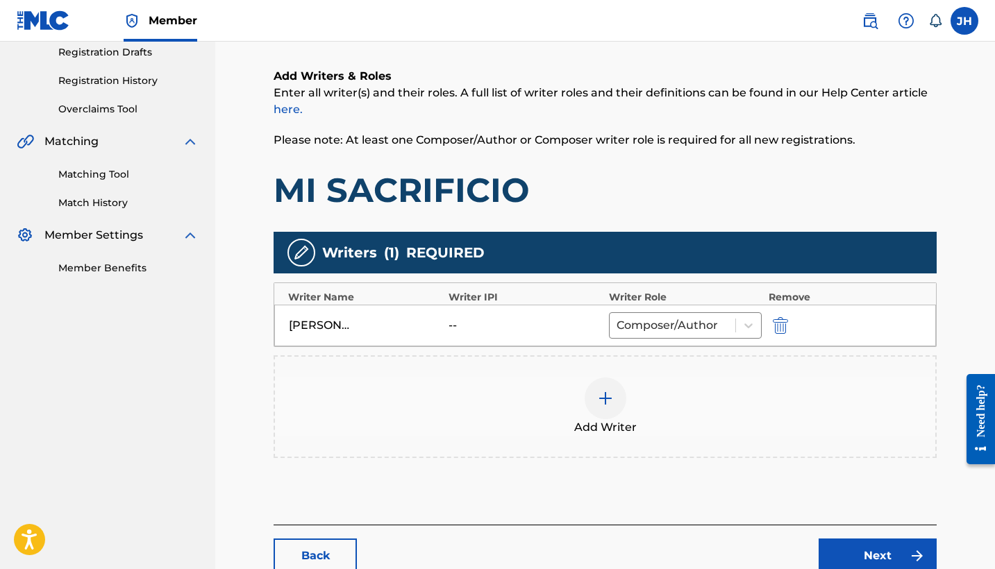
click at [776, 323] on img "submit" at bounding box center [780, 325] width 15 height 17
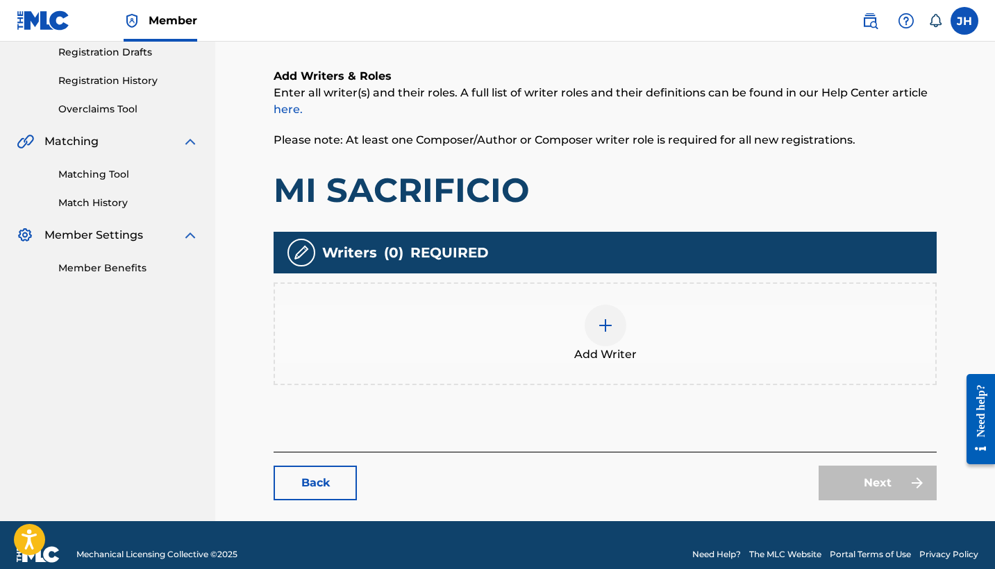
click at [632, 330] on div "Add Writer" at bounding box center [605, 334] width 660 height 58
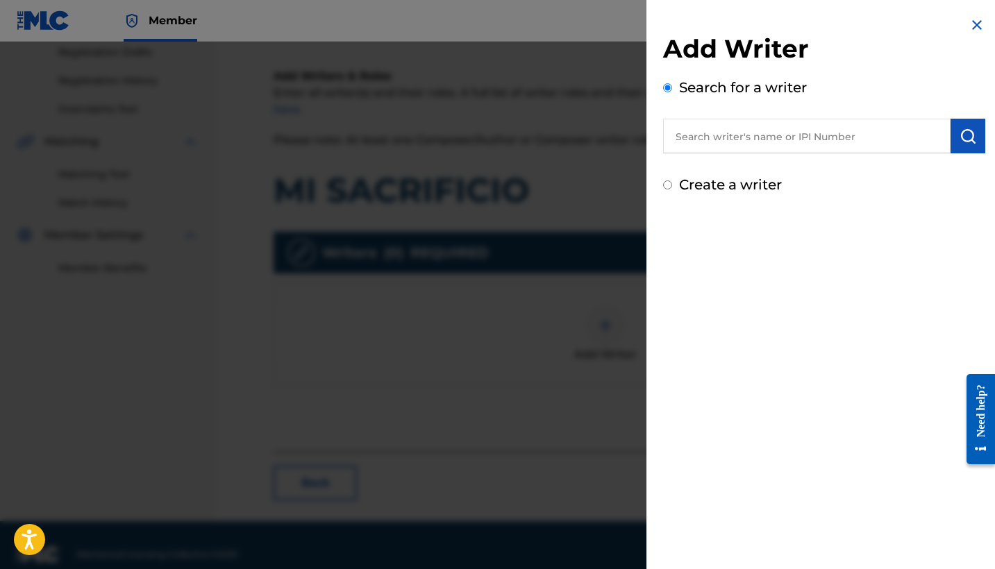
click at [695, 183] on label "Create a writer" at bounding box center [730, 184] width 103 height 17
radio input "true"
click at [672, 183] on input "Create a writer" at bounding box center [667, 184] width 9 height 9
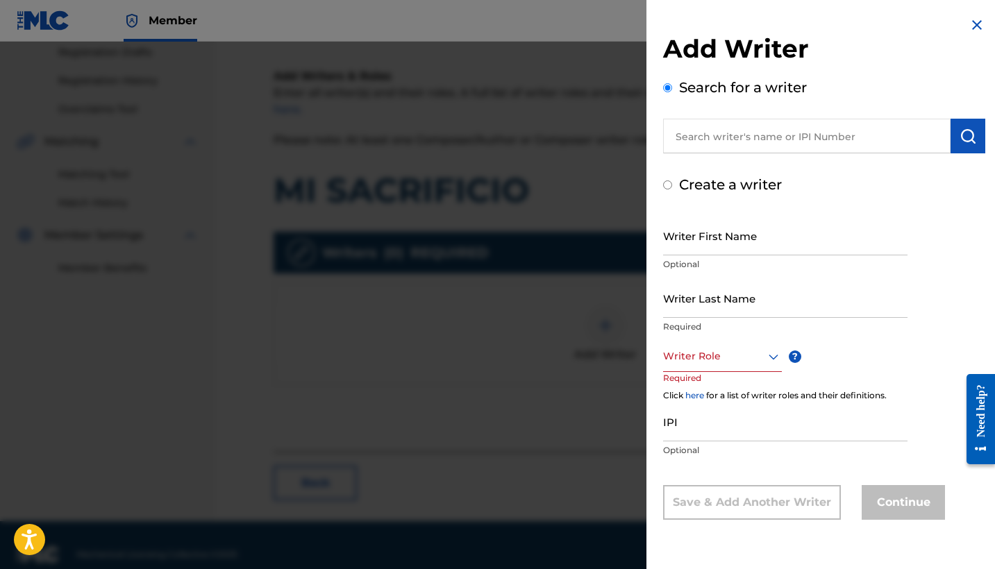
radio input "false"
radio input "true"
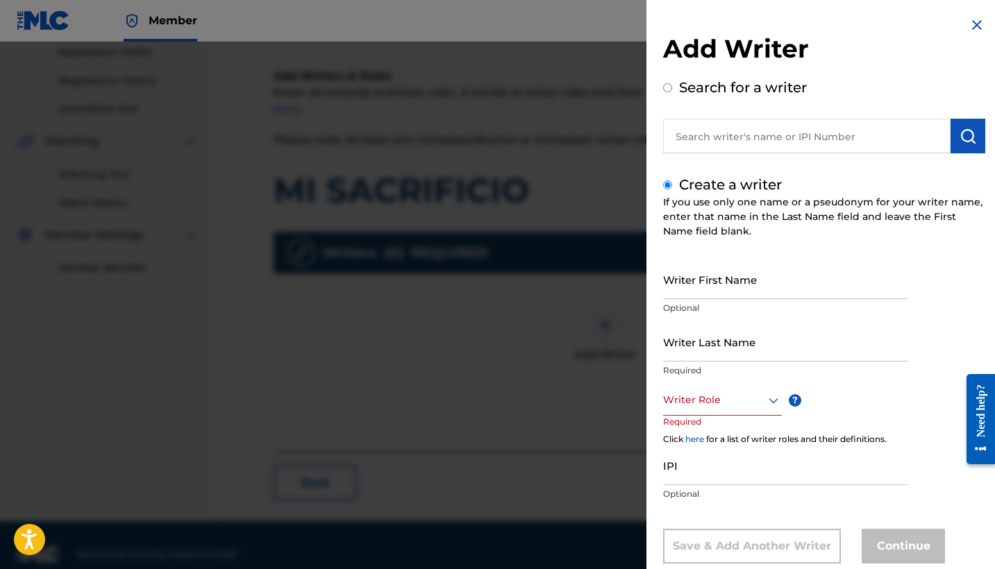
click at [743, 276] on input "Writer First Name" at bounding box center [785, 280] width 244 height 40
type input "Mauricio"
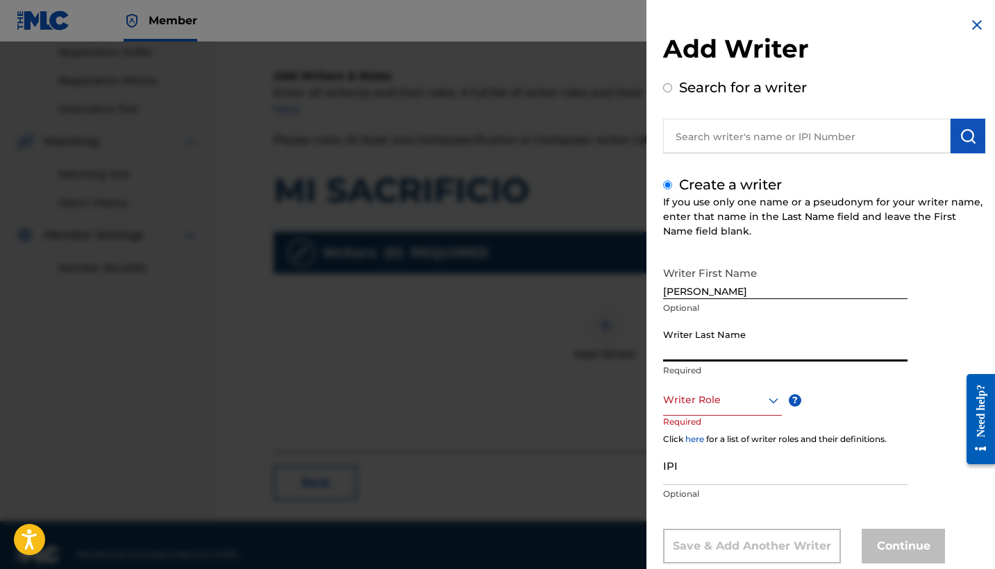
type input "m"
type input "Mendoza Orellana"
click at [746, 405] on div "Writer Role" at bounding box center [722, 400] width 119 height 31
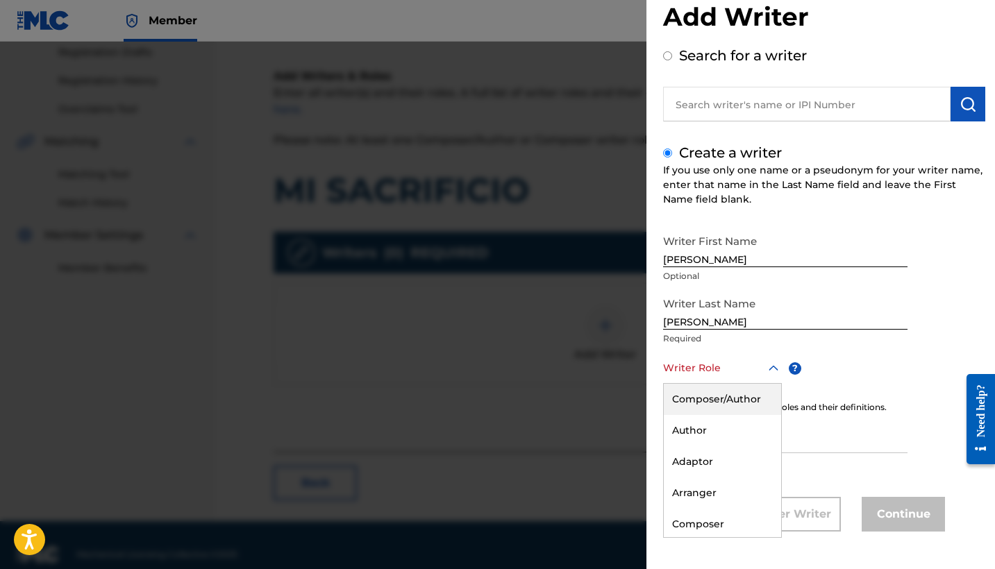
click at [744, 403] on div "Composer/Author" at bounding box center [722, 399] width 117 height 31
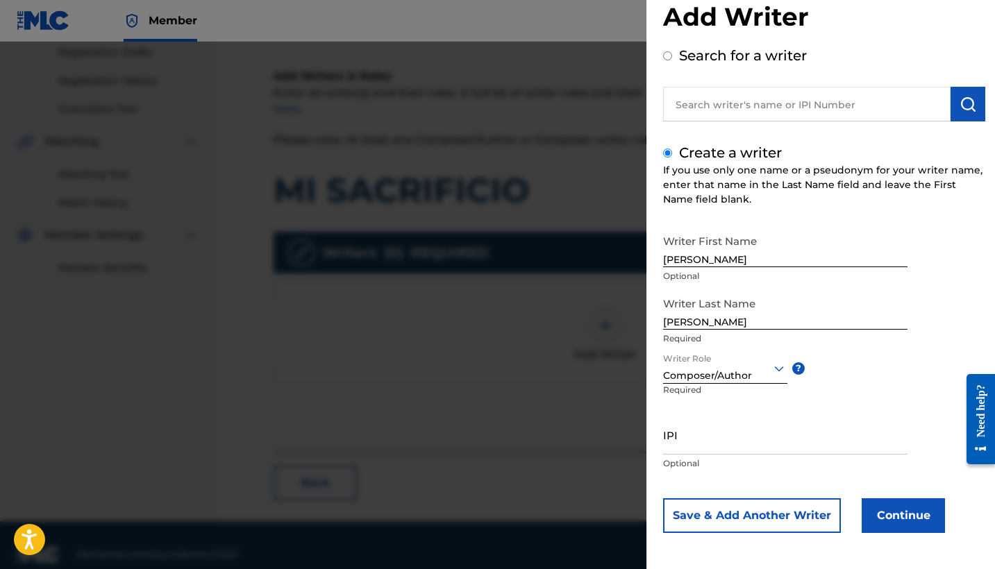
click at [913, 521] on button "Continue" at bounding box center [902, 515] width 83 height 35
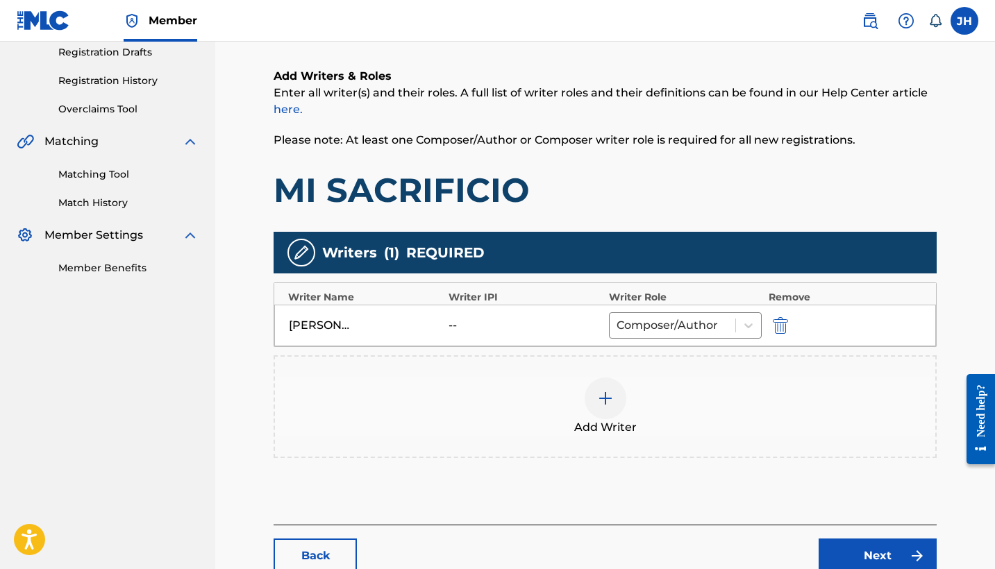
scroll to position [261, 0]
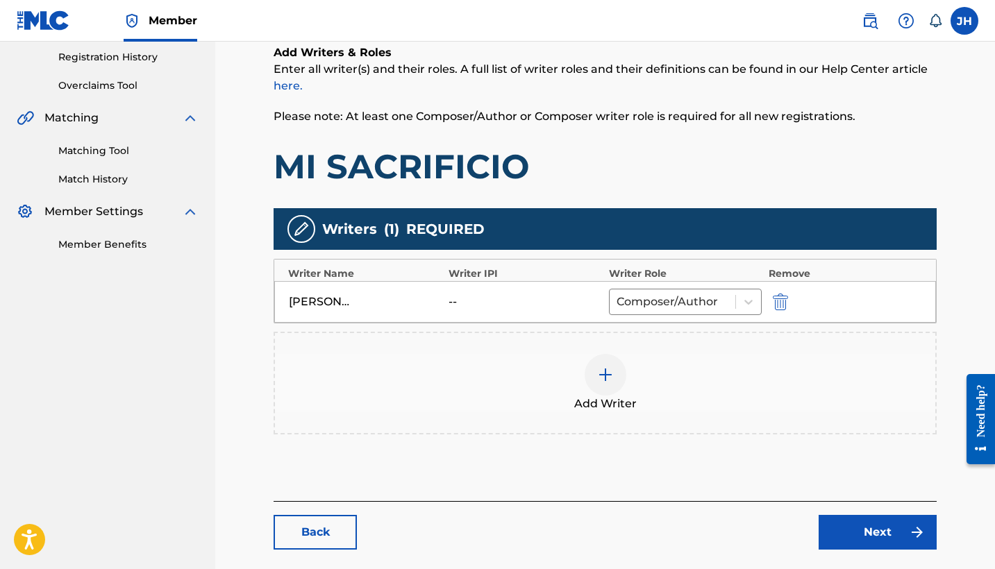
click at [918, 532] on img at bounding box center [917, 532] width 17 height 17
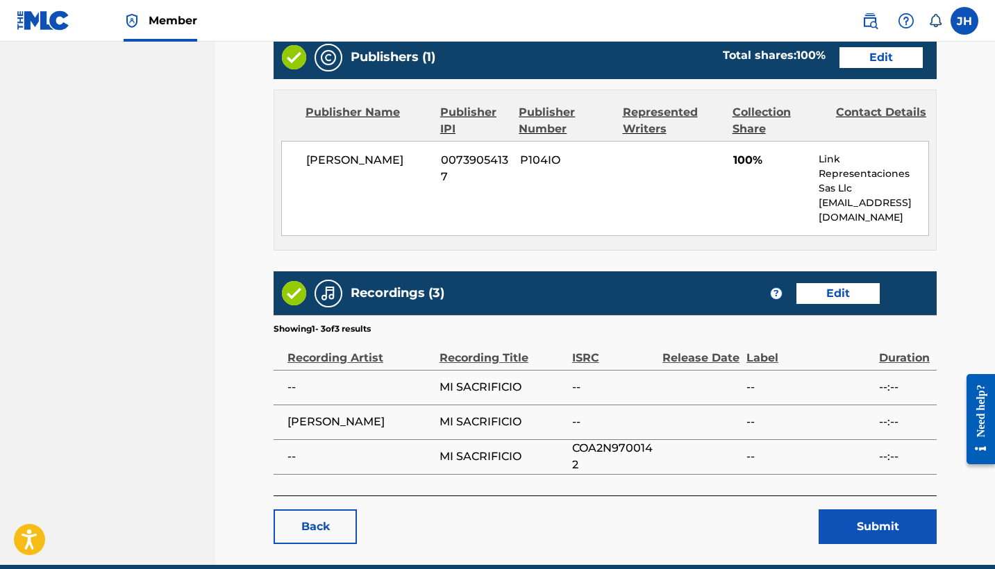
scroll to position [616, 0]
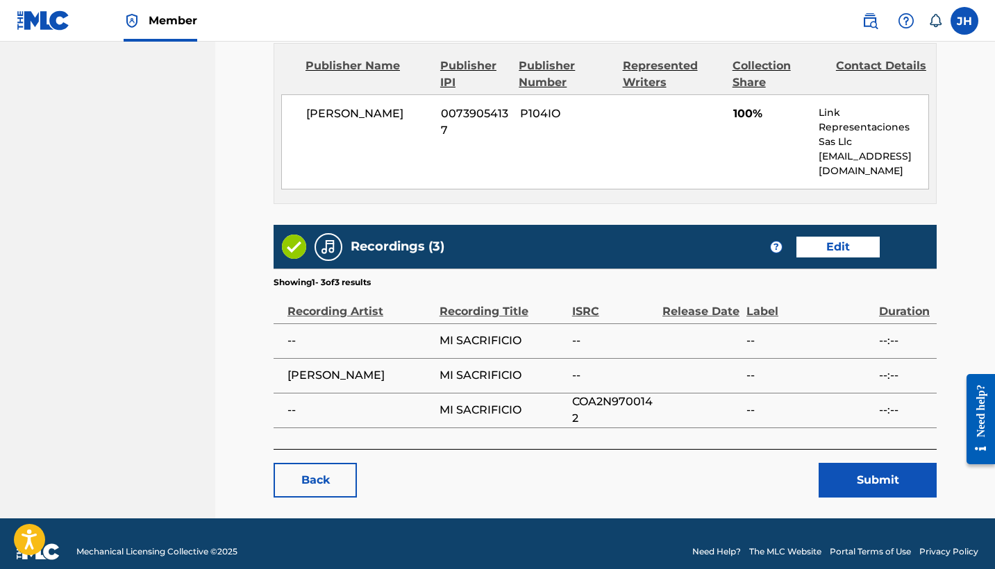
click at [866, 483] on button "Submit" at bounding box center [877, 480] width 118 height 35
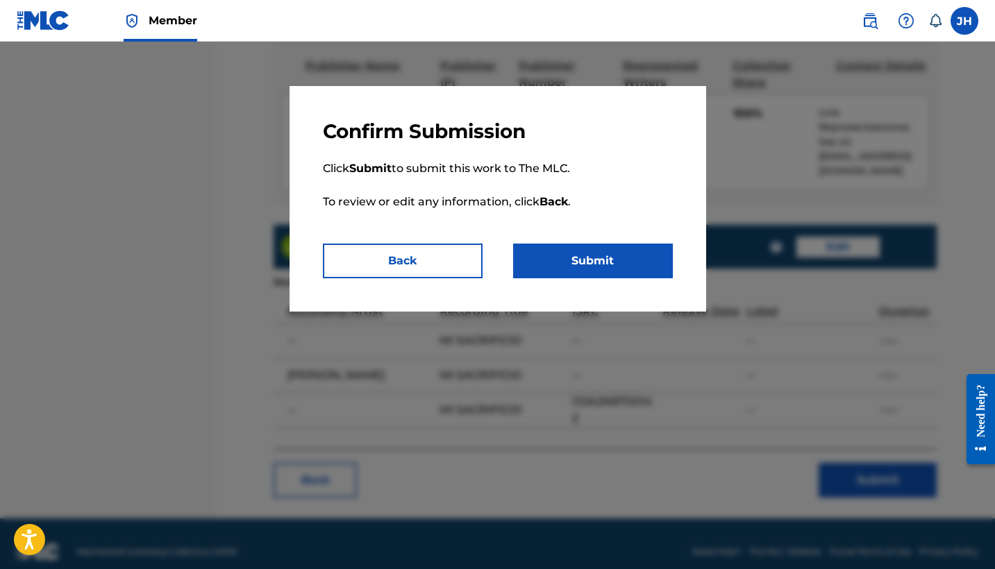
click at [650, 255] on button "Submit" at bounding box center [593, 261] width 160 height 35
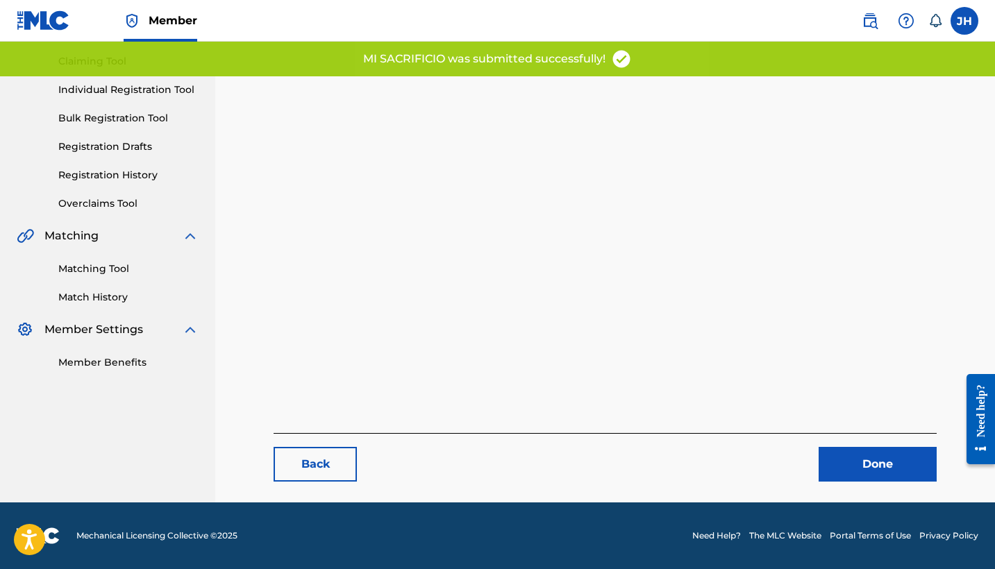
scroll to position [143, 0]
click at [879, 448] on link "Done" at bounding box center [877, 464] width 118 height 35
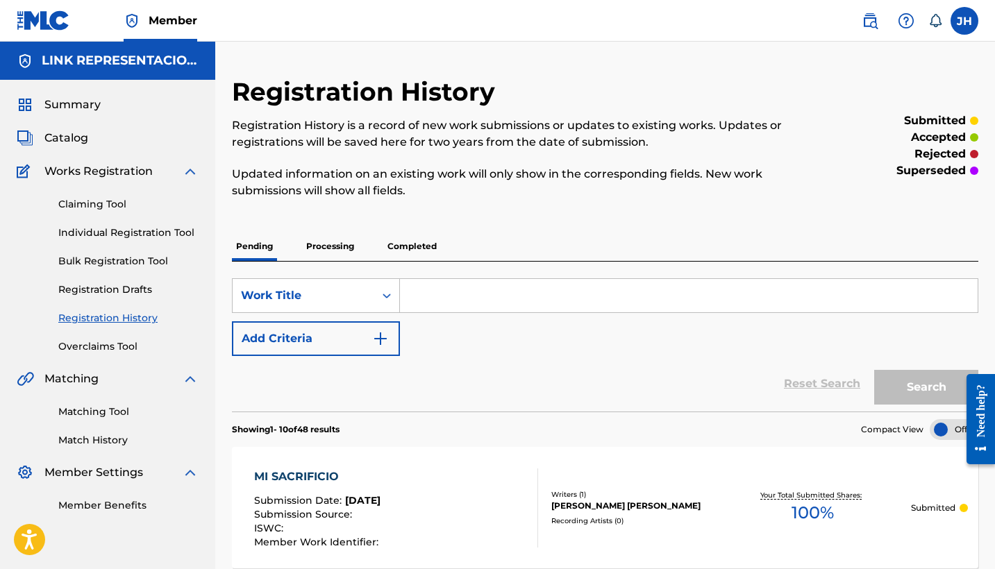
click at [81, 137] on span "Catalog" at bounding box center [66, 138] width 44 height 17
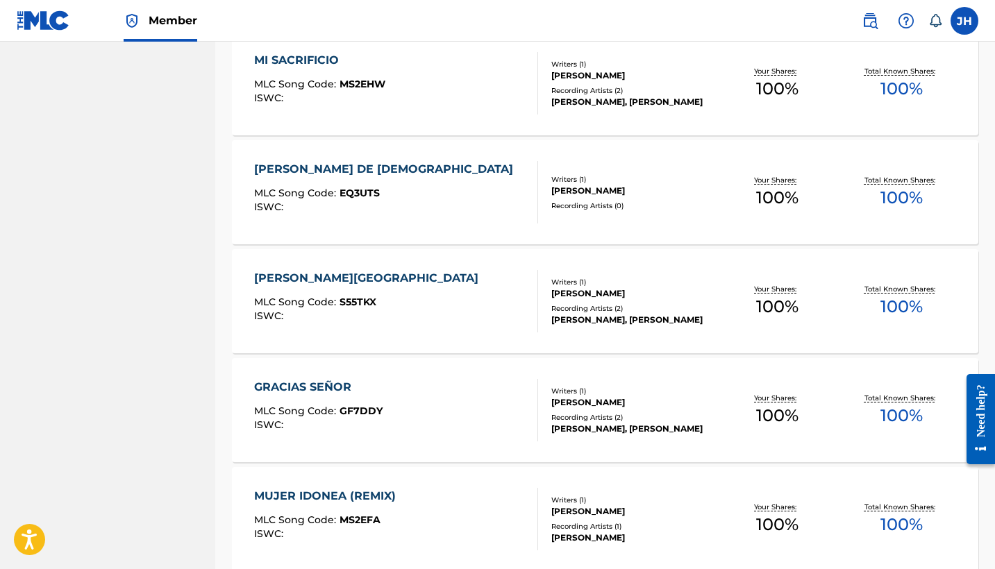
scroll to position [6115, 0]
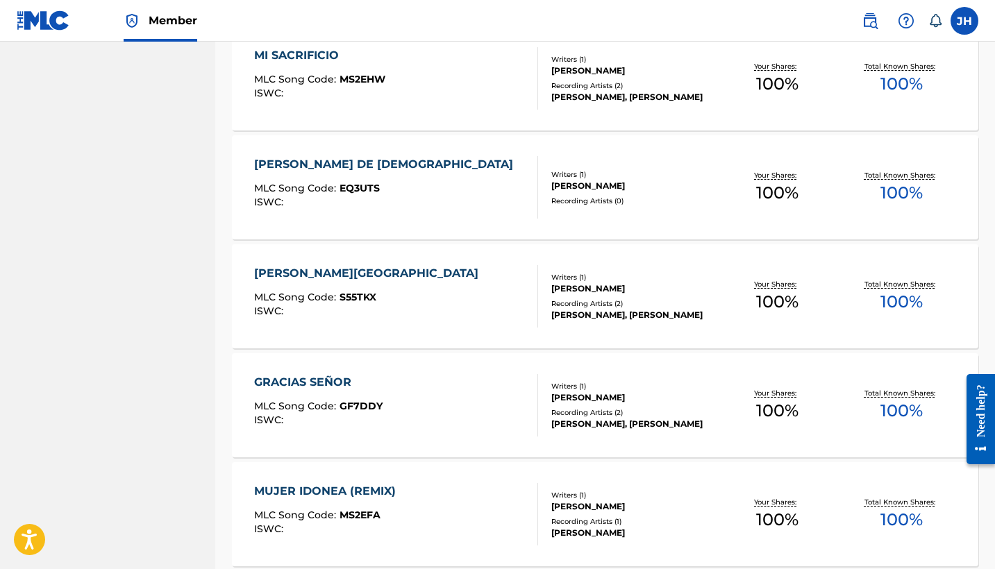
click at [330, 158] on div "ESPIRITU SANTO DE DIOS" at bounding box center [387, 164] width 266 height 17
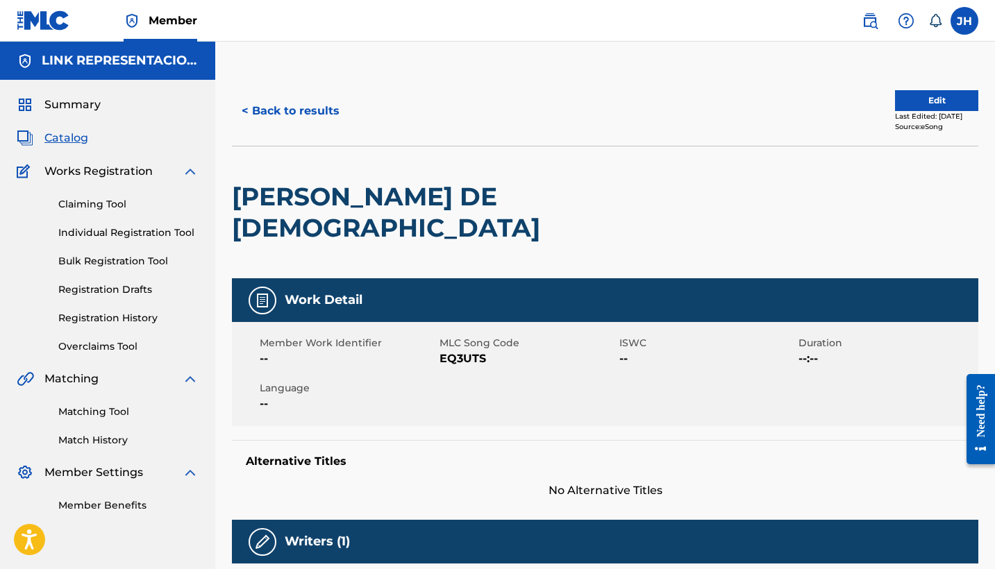
click at [940, 88] on div "< Back to results Edit Last Edited: July 06, 2024 Source: eSong" at bounding box center [605, 110] width 746 height 69
click at [938, 94] on button "Edit" at bounding box center [936, 100] width 83 height 21
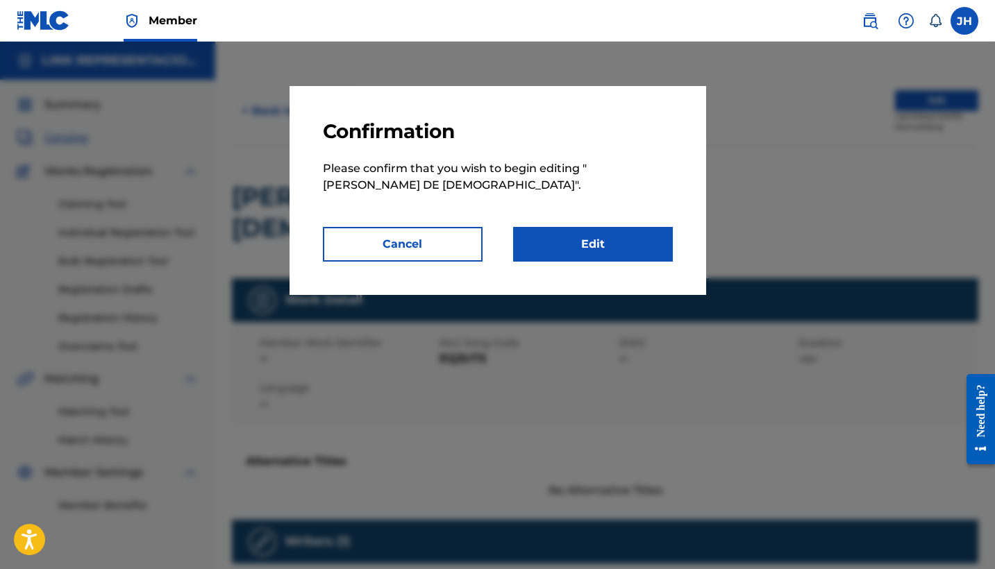
click at [648, 240] on link "Edit" at bounding box center [593, 244] width 160 height 35
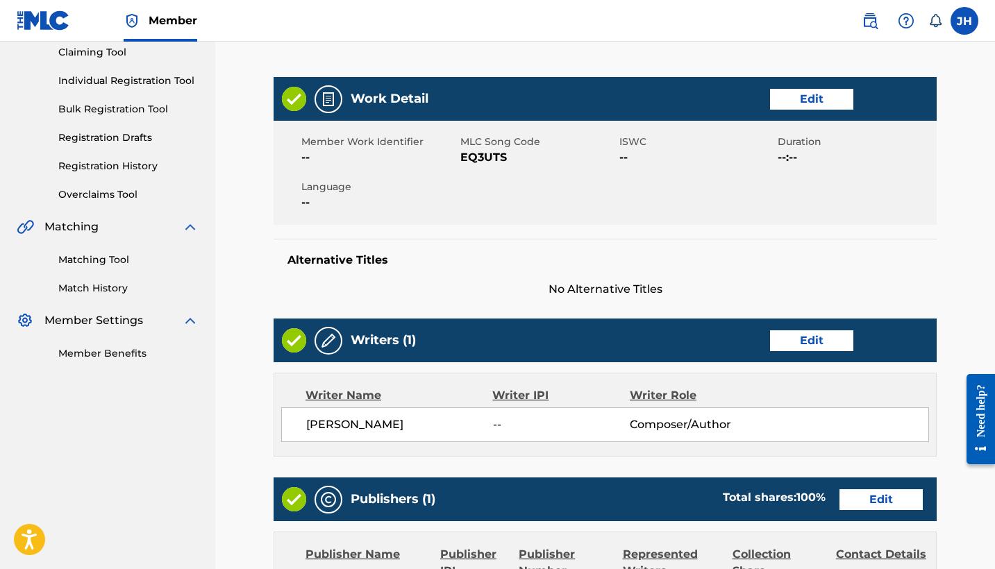
scroll to position [165, 0]
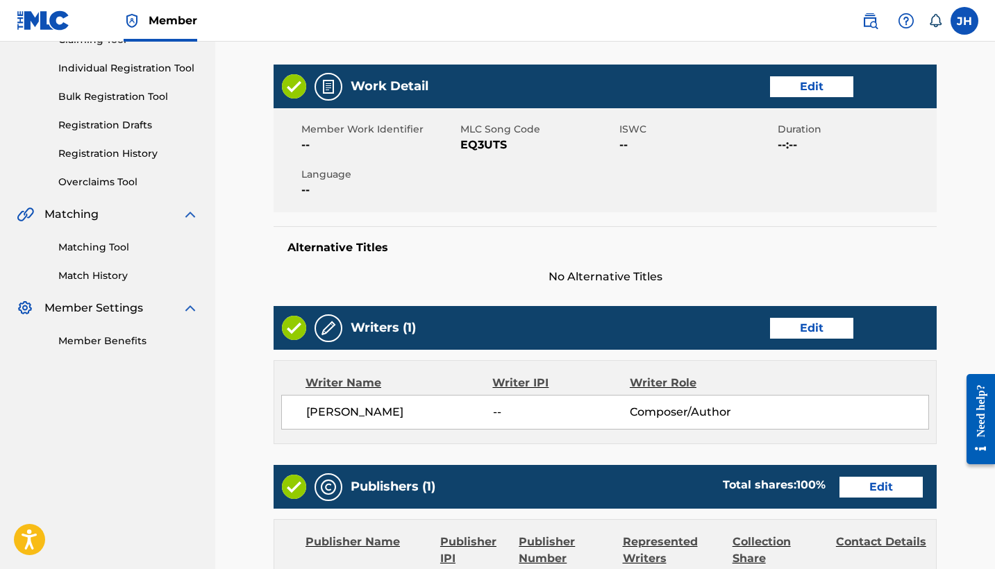
click at [804, 318] on link "Edit" at bounding box center [811, 328] width 83 height 21
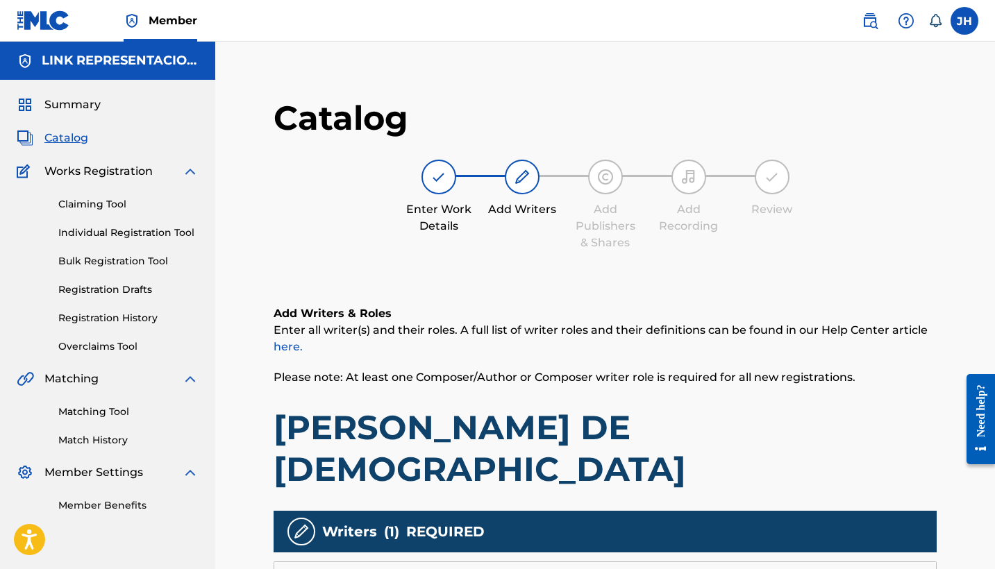
scroll to position [106, 0]
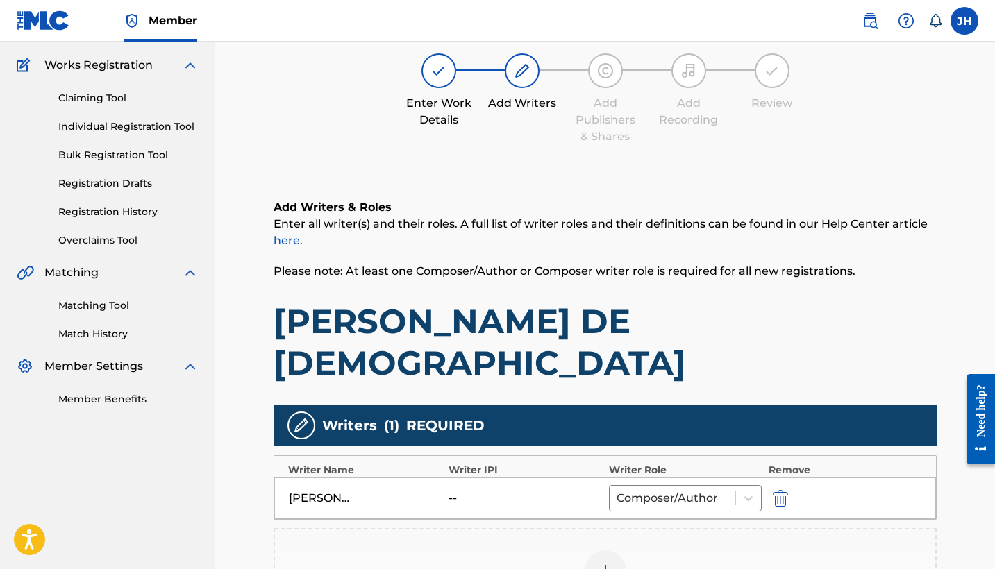
click at [789, 490] on button "submit" at bounding box center [778, 498] width 21 height 16
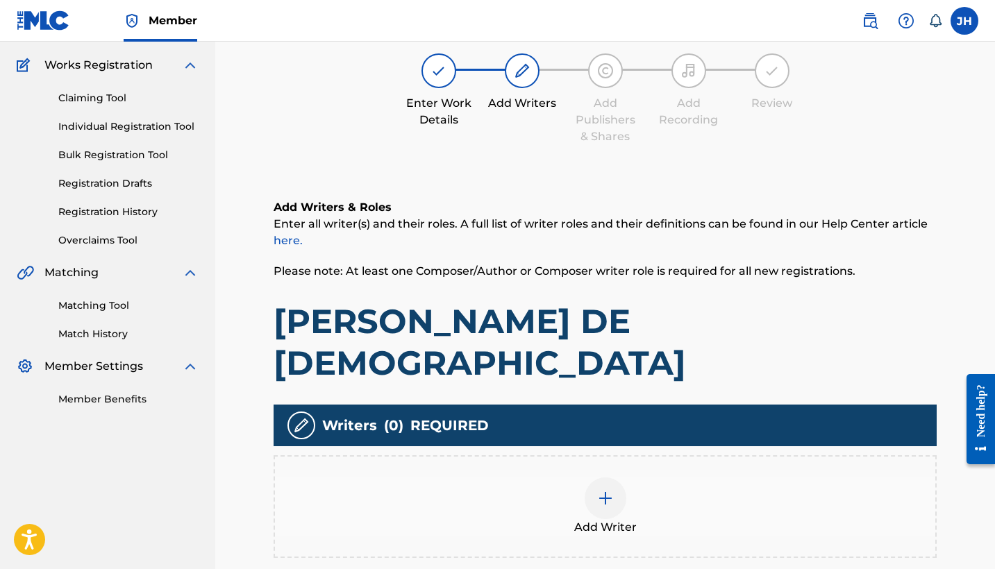
click at [621, 478] on div at bounding box center [605, 499] width 42 height 42
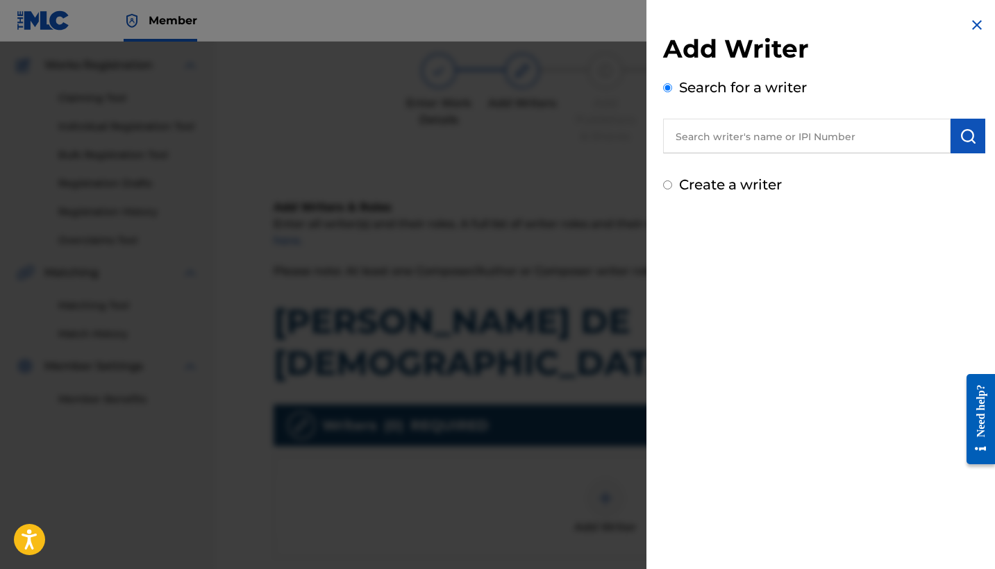
click at [664, 189] on input "Create a writer" at bounding box center [667, 184] width 9 height 9
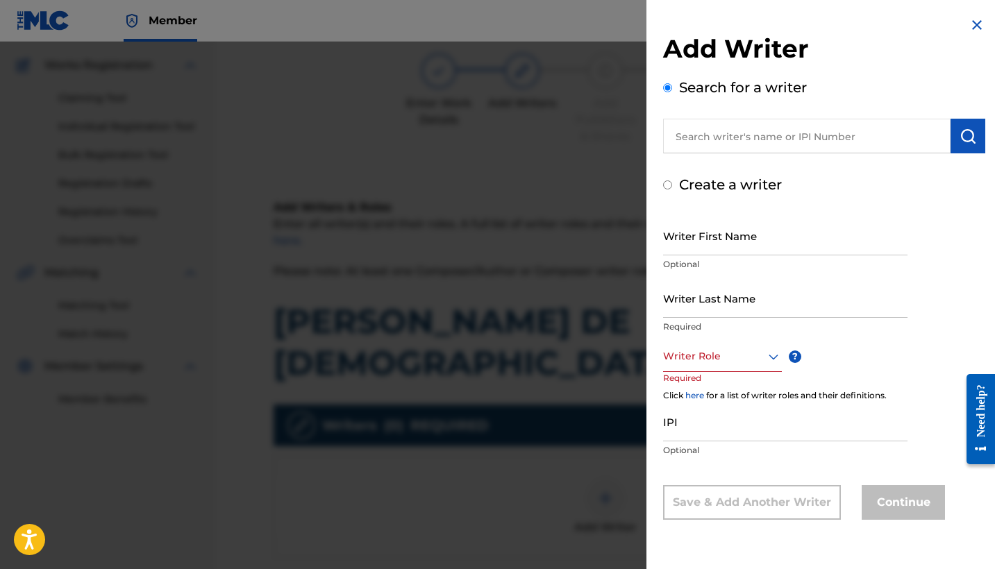
radio input "false"
radio input "true"
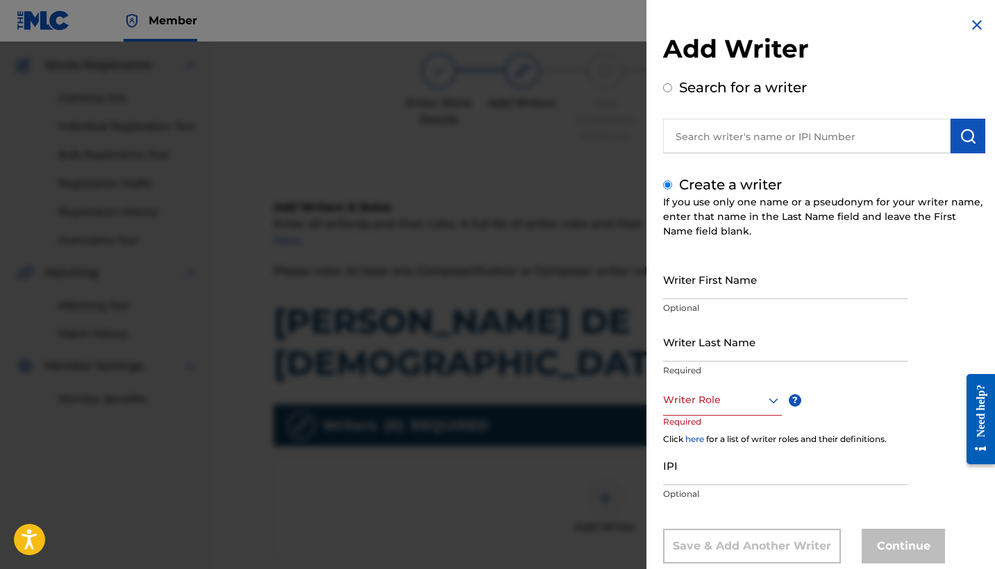
click at [734, 285] on input "Writer First Name" at bounding box center [785, 280] width 244 height 40
type input "Mauricio"
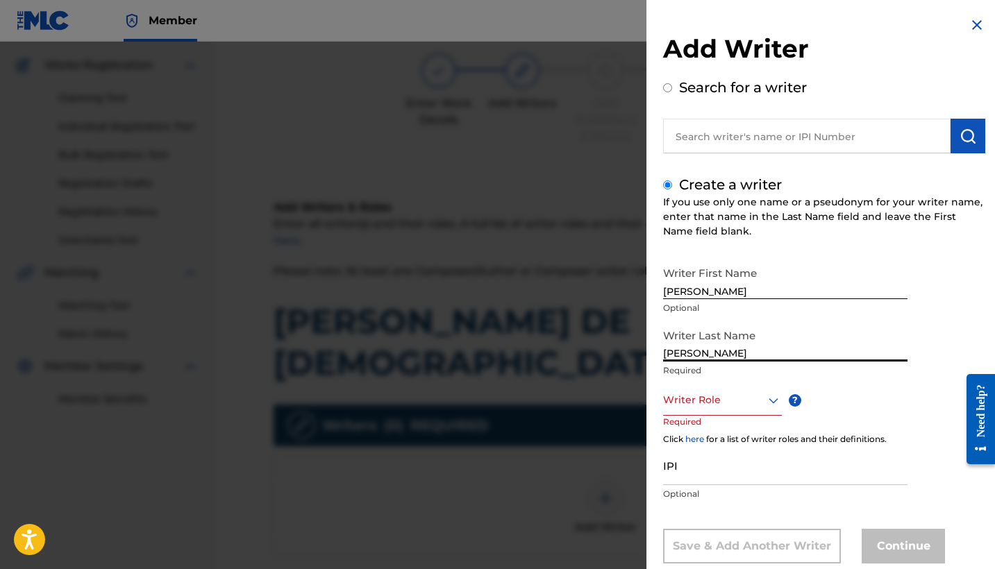
type input "Mendoza Orellana"
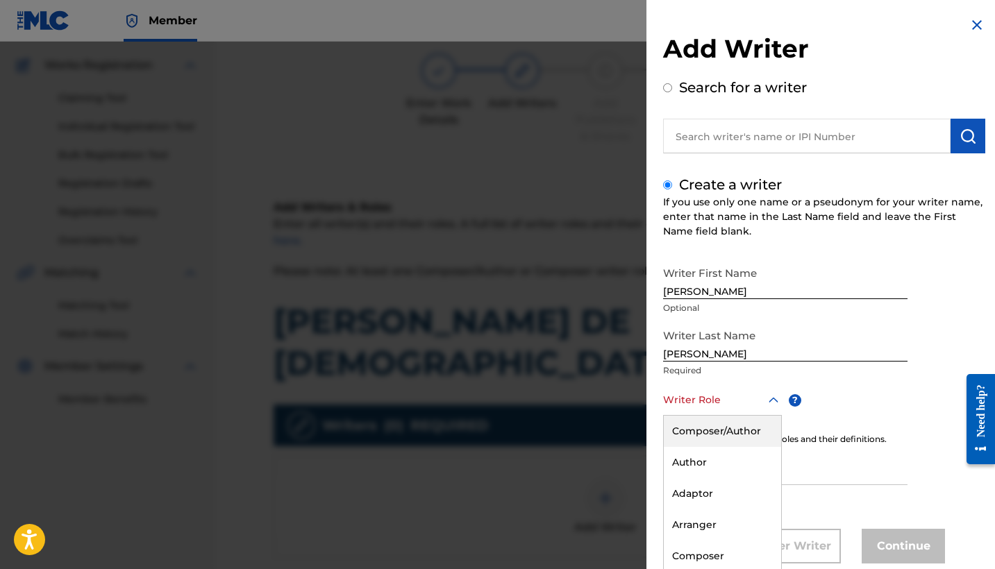
click at [725, 392] on div at bounding box center [722, 399] width 119 height 17
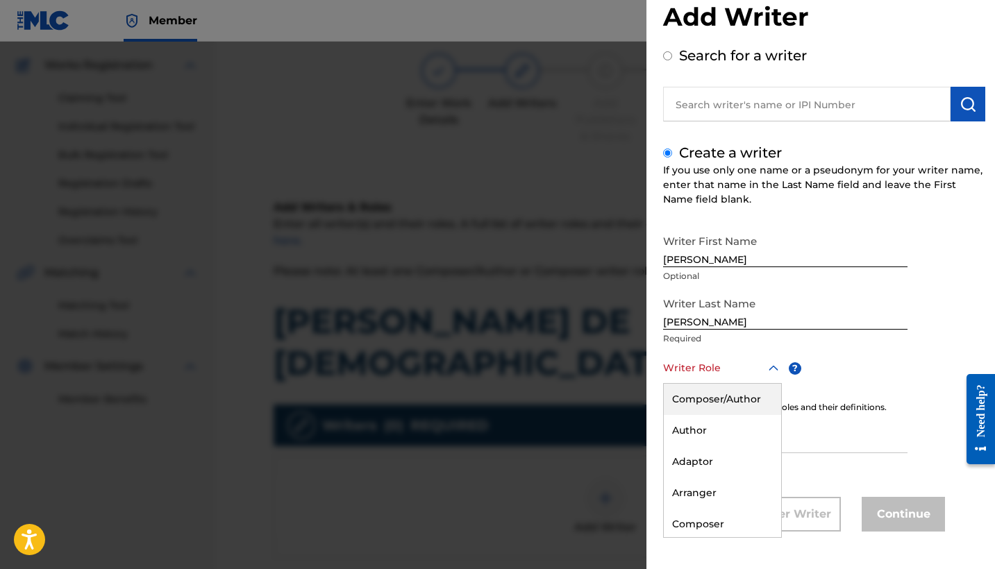
click at [747, 396] on div "Composer/Author" at bounding box center [722, 399] width 117 height 31
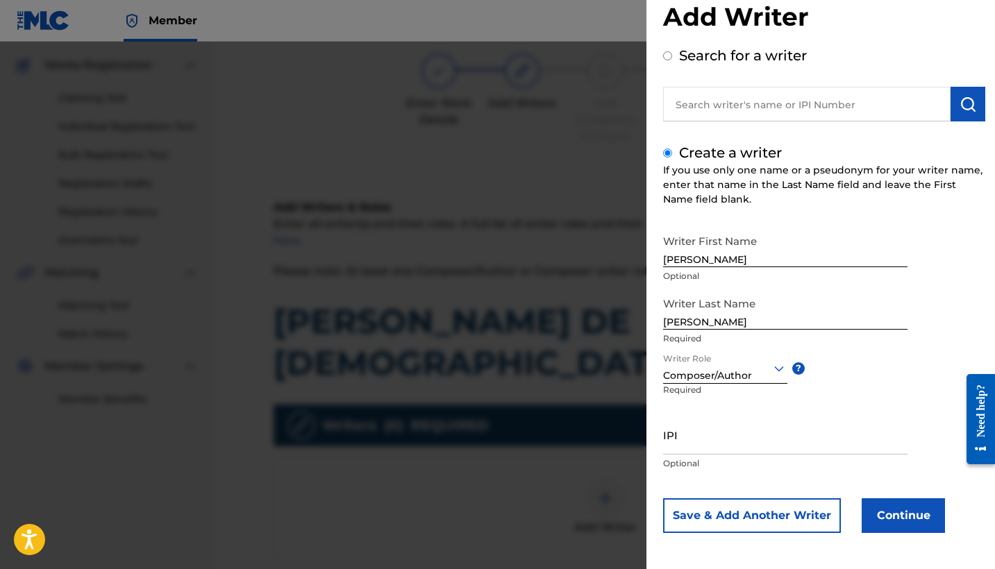
click at [892, 509] on button "Continue" at bounding box center [902, 515] width 83 height 35
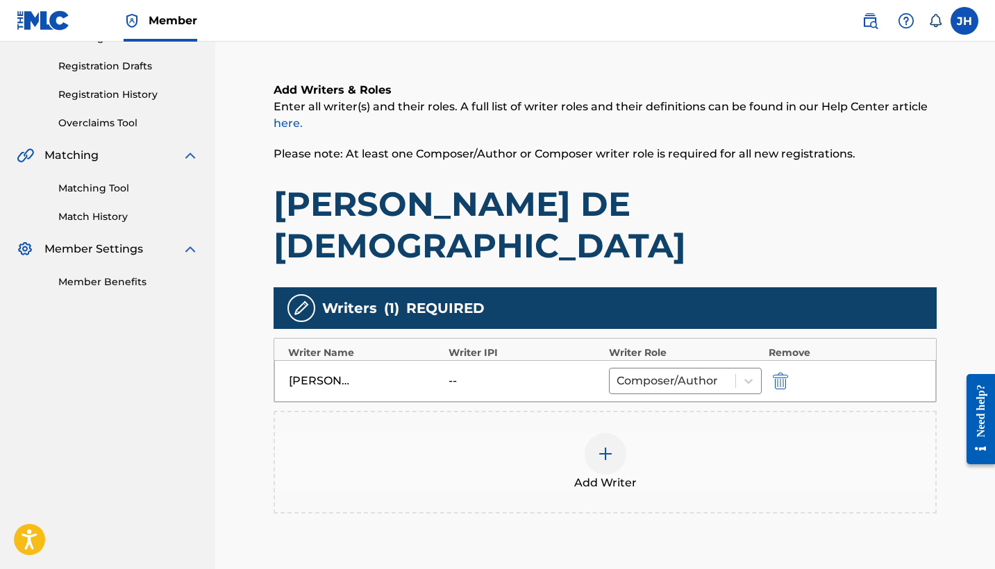
scroll to position [228, 0]
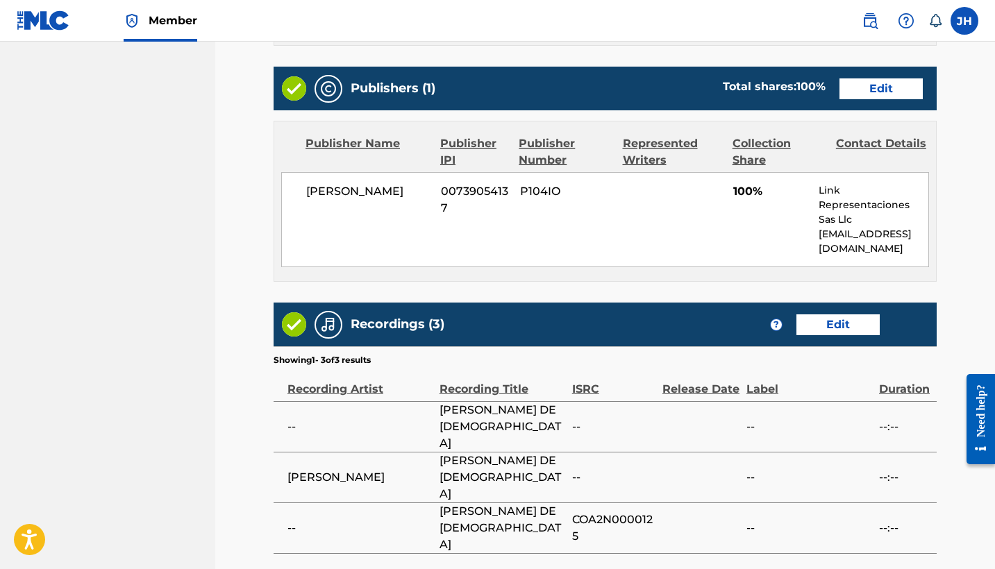
scroll to position [612, 0]
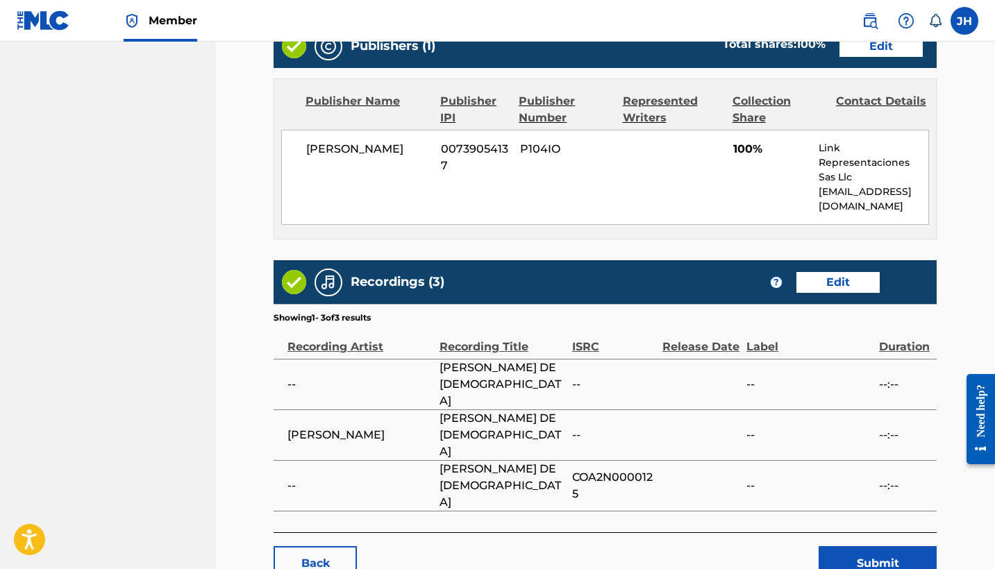
click at [879, 546] on button "Submit" at bounding box center [877, 563] width 118 height 35
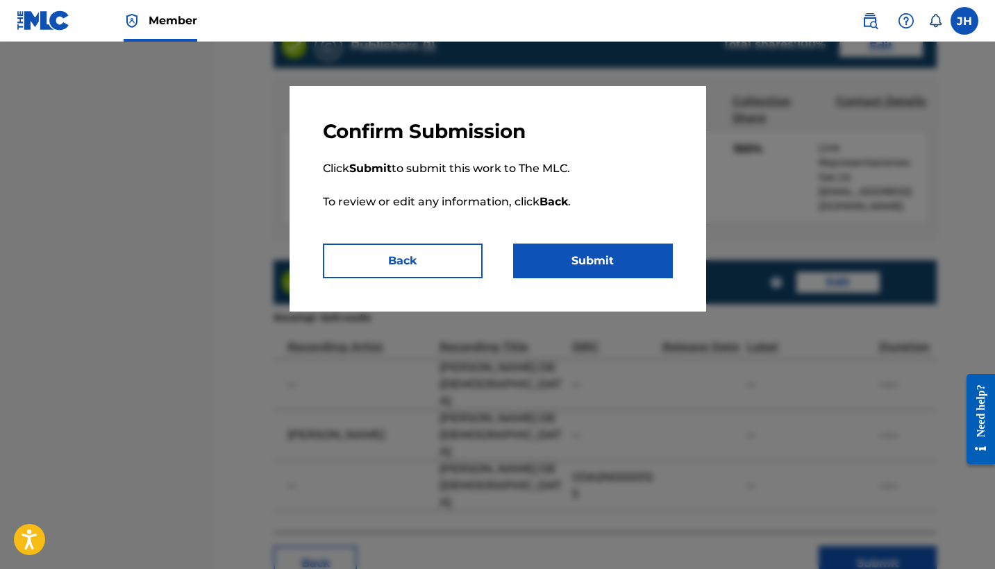
click at [579, 262] on button "Submit" at bounding box center [593, 261] width 160 height 35
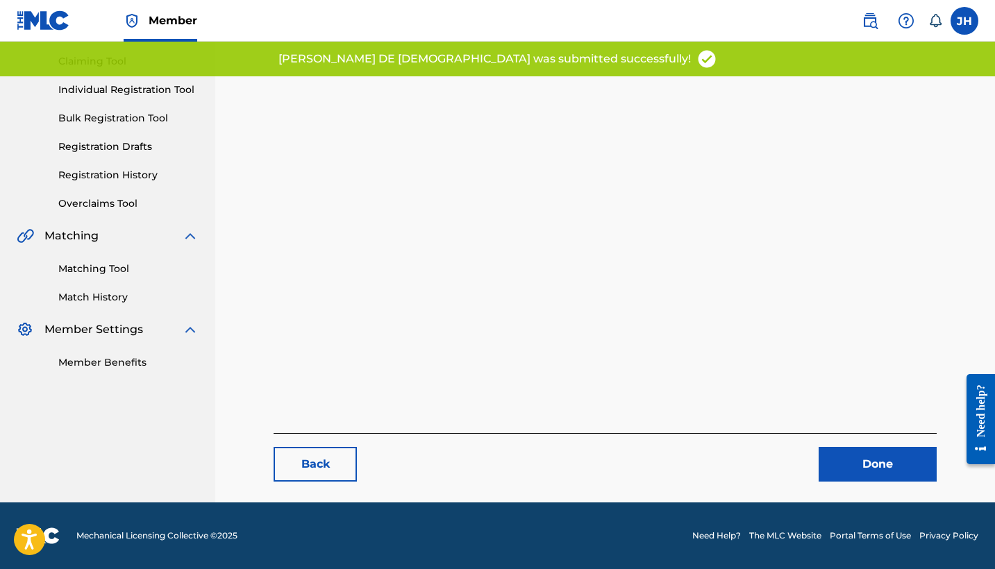
scroll to position [143, 0]
click at [873, 475] on link "Done" at bounding box center [877, 464] width 118 height 35
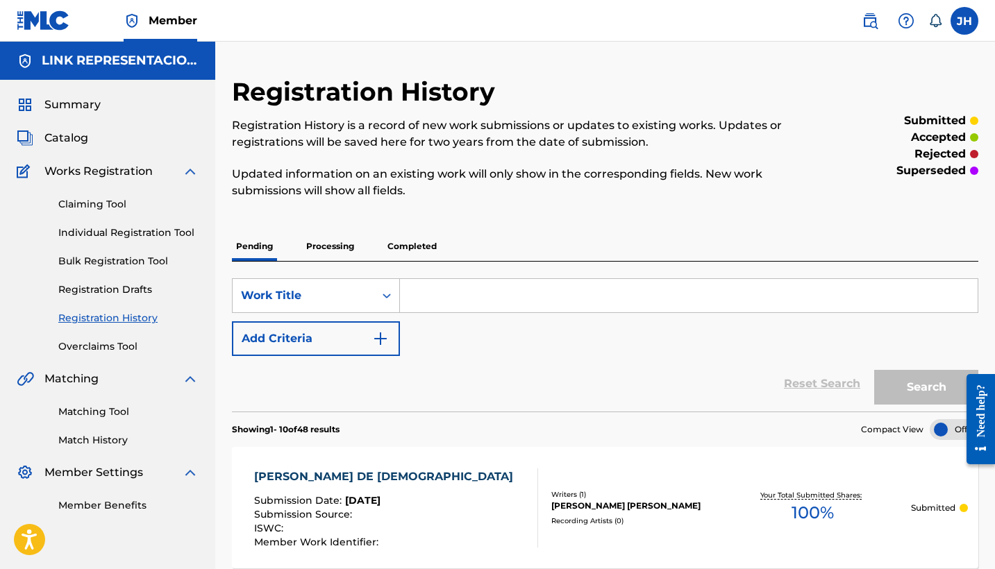
click at [54, 135] on span "Catalog" at bounding box center [66, 138] width 44 height 17
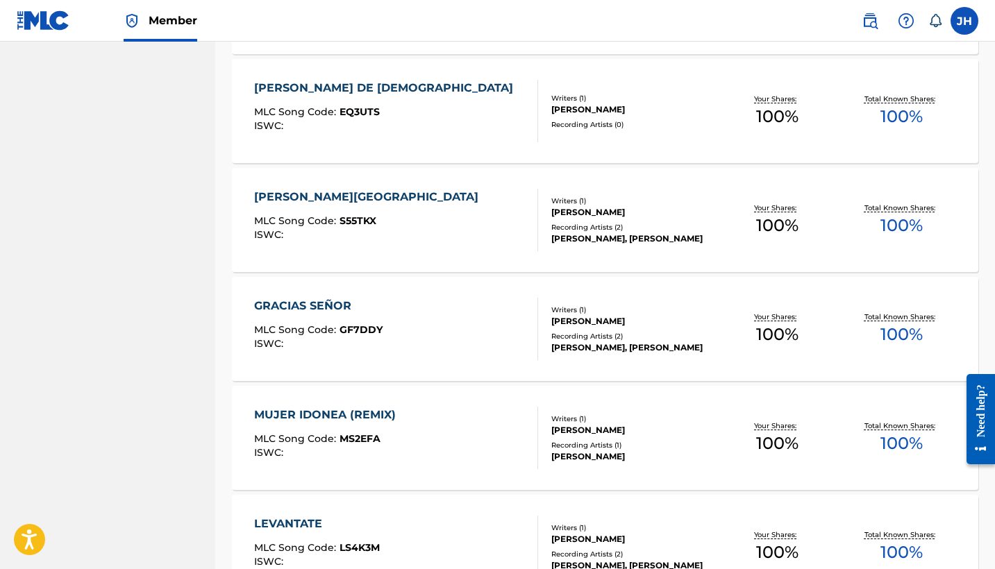
scroll to position [6193, 0]
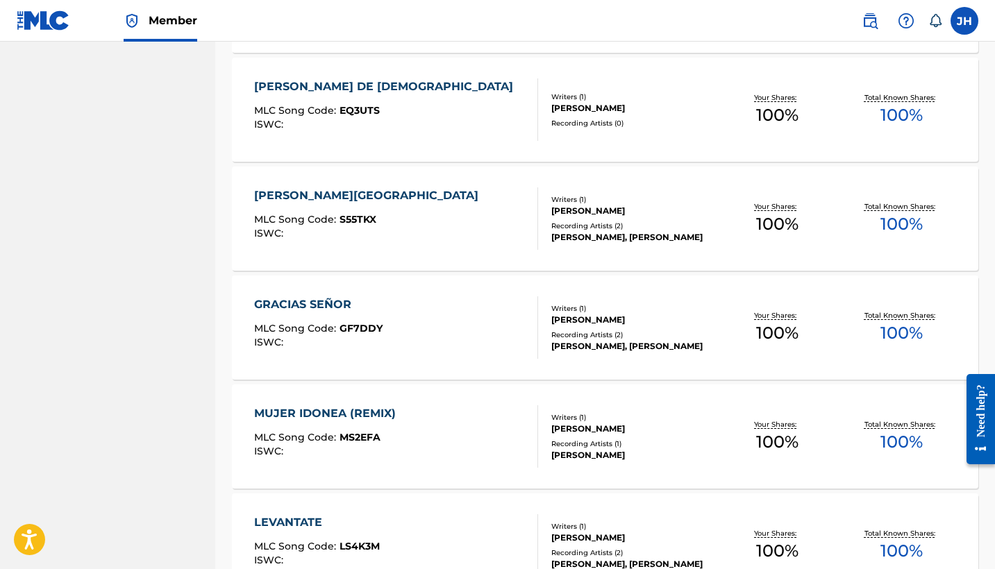
click at [318, 204] on div "SANTO ESPIRITU SANTO MLC Song Code : S55TKX ISWC :" at bounding box center [369, 218] width 231 height 62
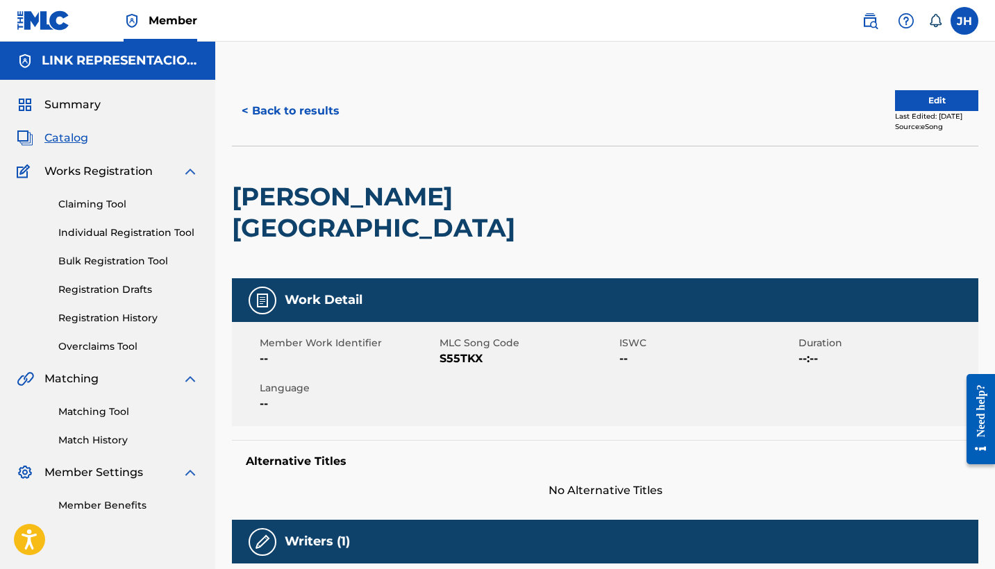
click at [925, 108] on button "Edit" at bounding box center [936, 100] width 83 height 21
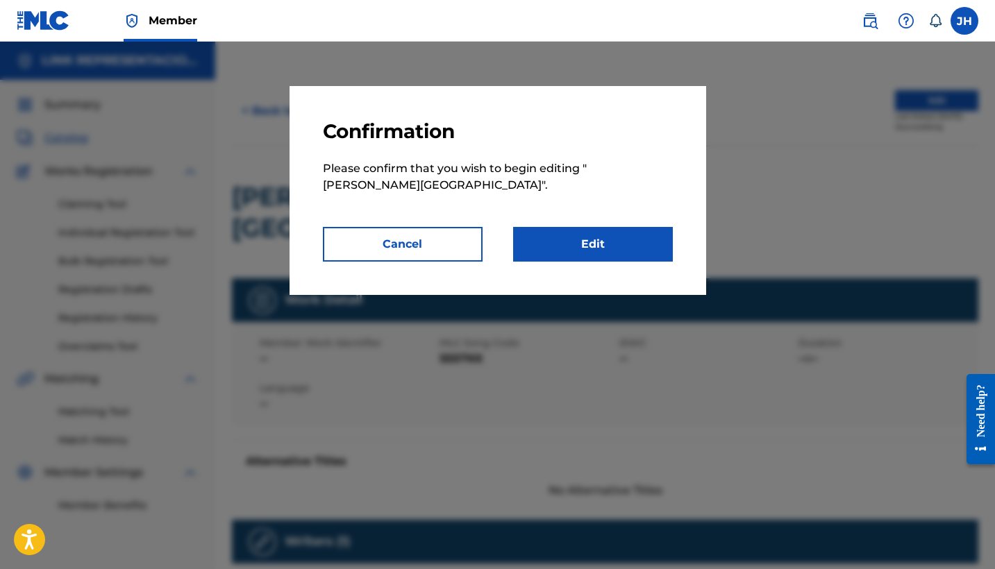
click at [643, 235] on link "Edit" at bounding box center [593, 244] width 160 height 35
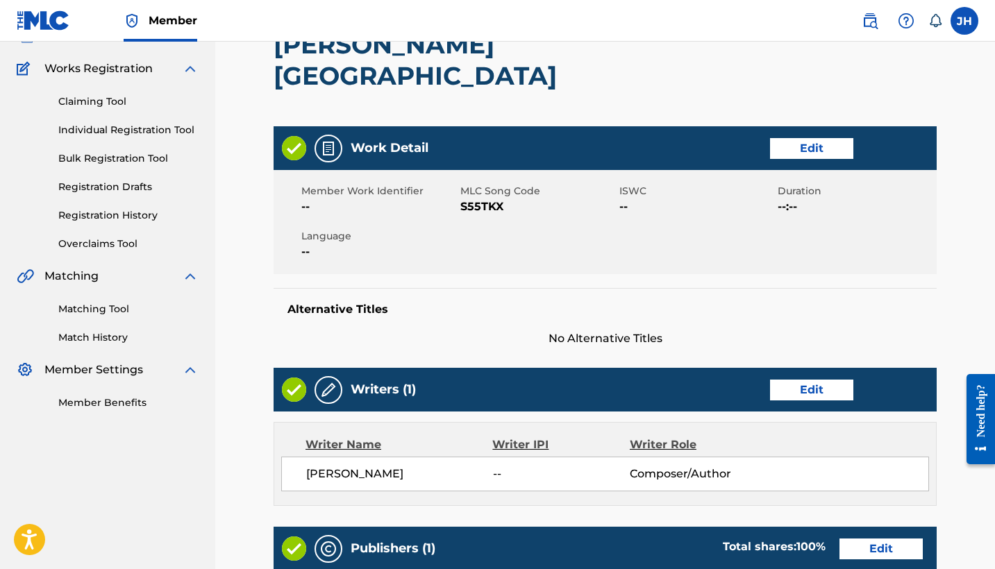
scroll to position [105, 0]
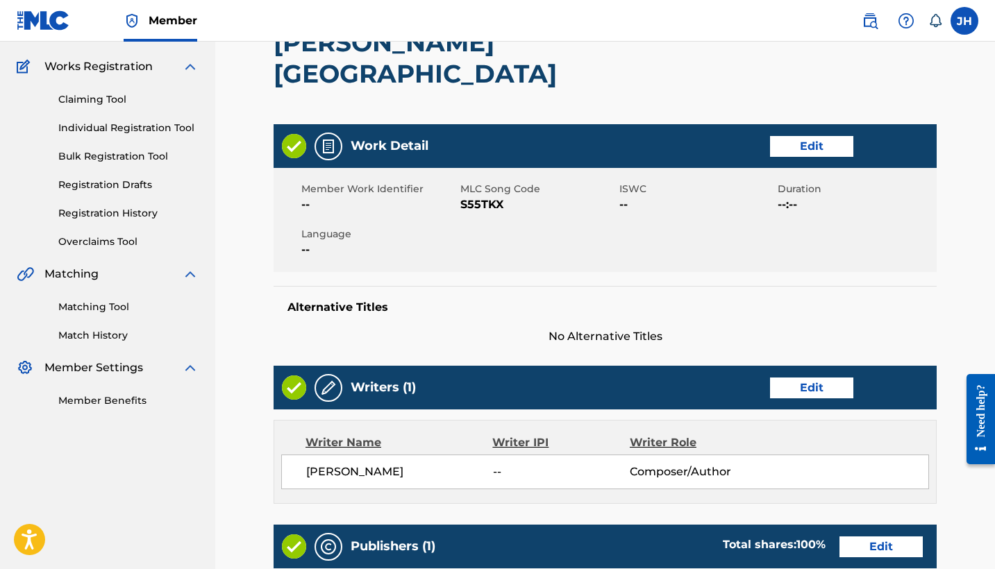
click at [802, 378] on link "Edit" at bounding box center [811, 388] width 83 height 21
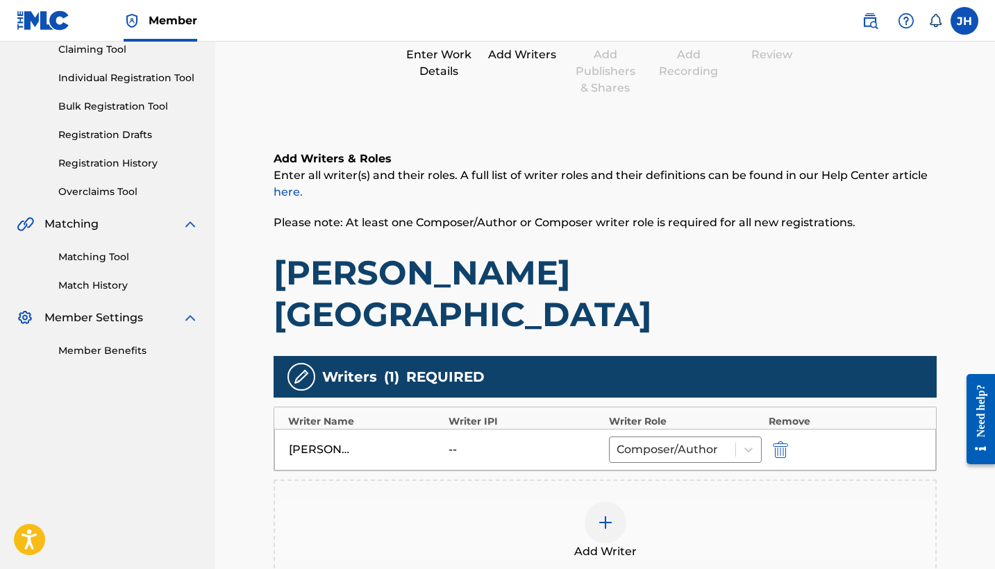
scroll to position [168, 0]
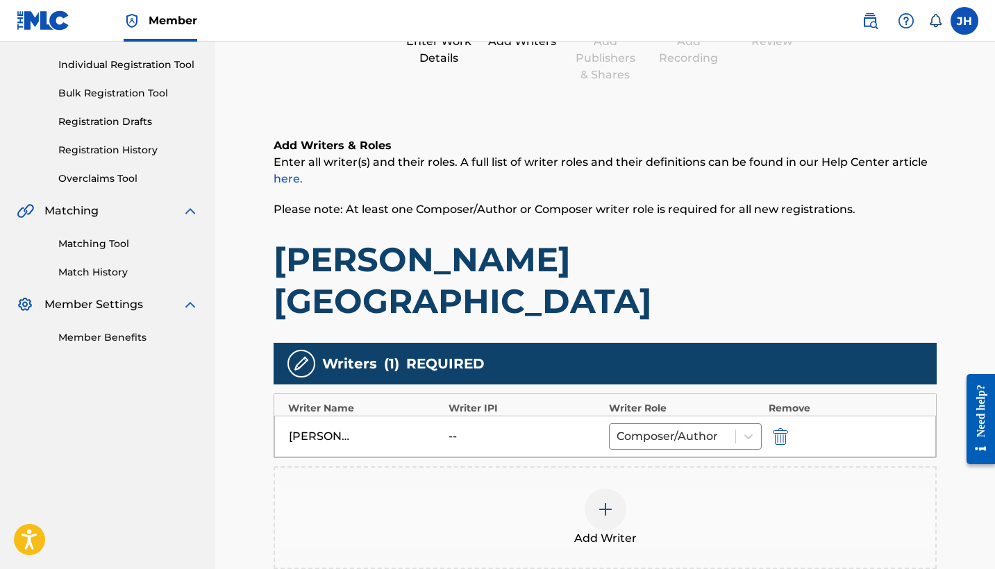
click at [788, 416] on div "MAURICIO ORELLA -- Composer/Author" at bounding box center [605, 437] width 662 height 42
click at [786, 428] on img "submit" at bounding box center [780, 436] width 15 height 17
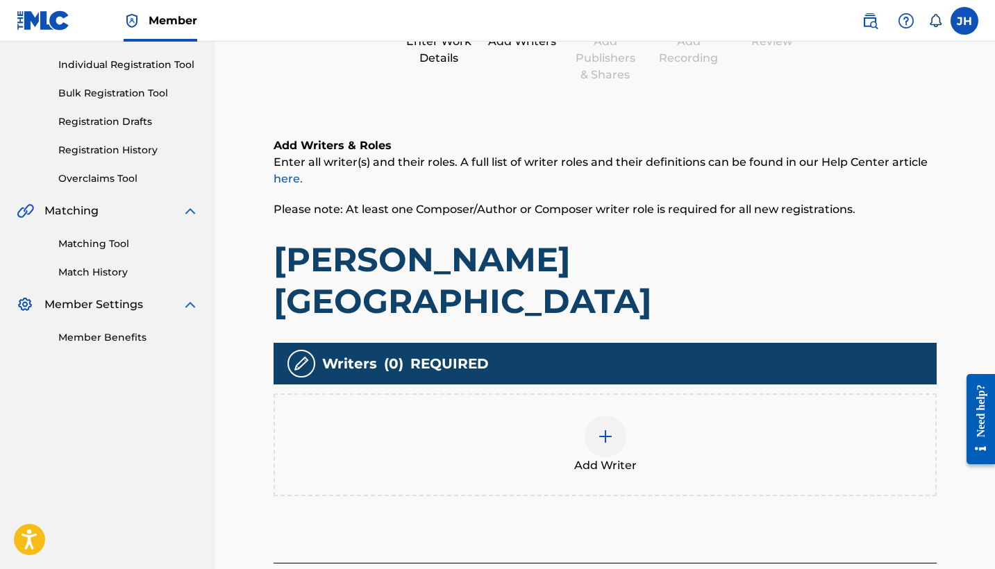
click at [605, 428] on img at bounding box center [605, 436] width 17 height 17
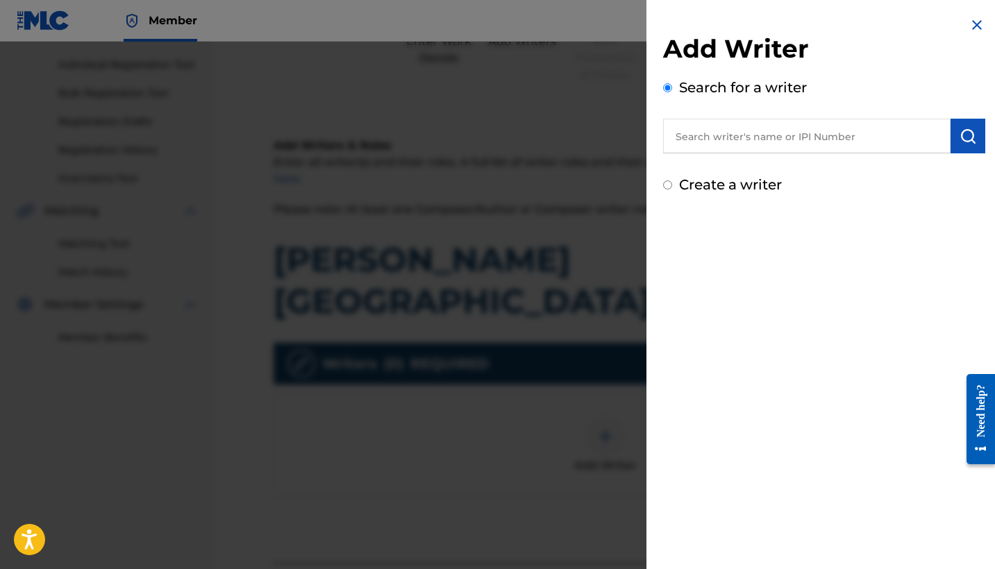
click at [702, 185] on label "Create a writer" at bounding box center [730, 184] width 103 height 17
radio input "true"
click at [672, 185] on input "Create a writer" at bounding box center [667, 184] width 9 height 9
radio input "false"
radio input "true"
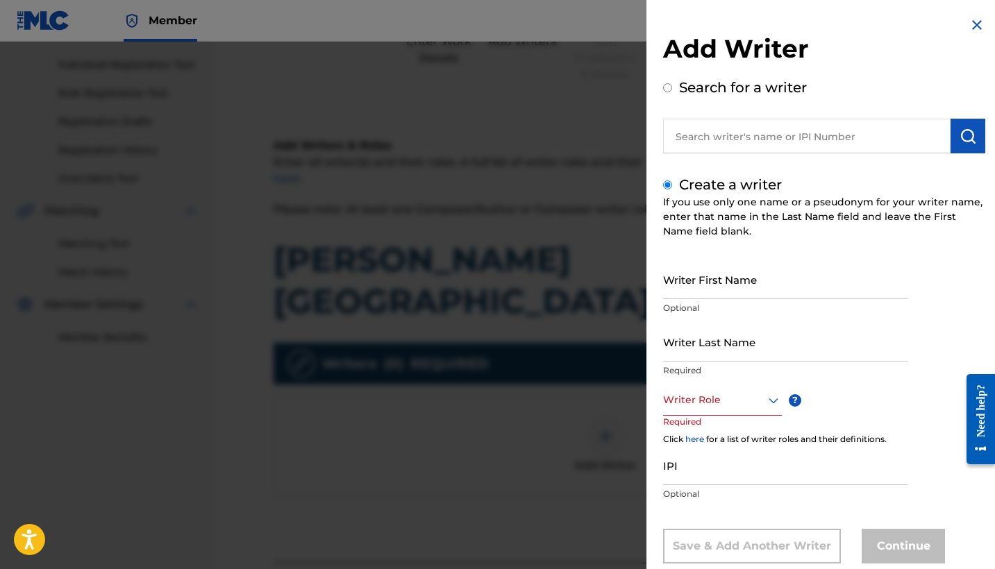
click at [738, 277] on input "Writer First Name" at bounding box center [785, 280] width 244 height 40
type input "Mauricio"
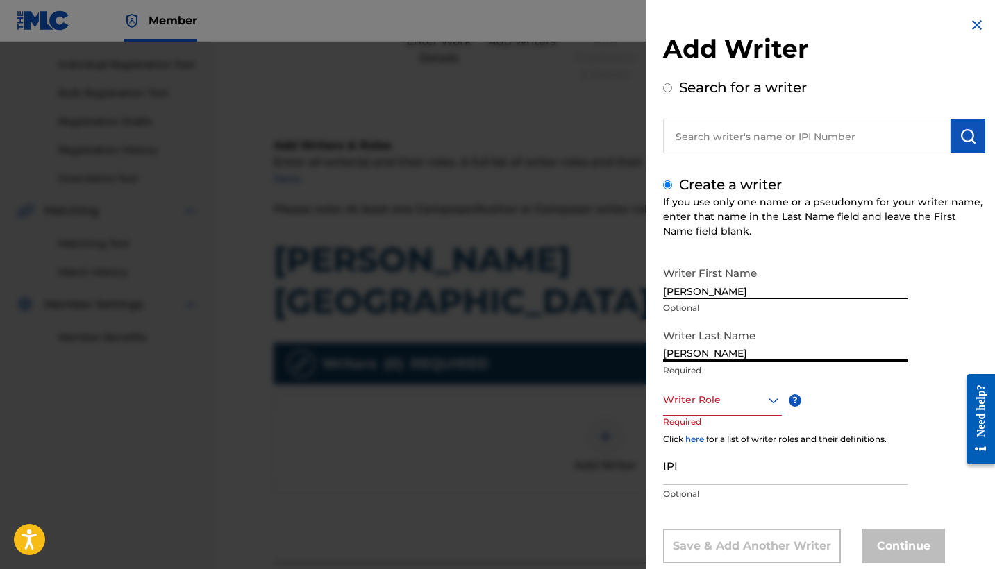
type input "Mendoza Orellana"
click at [705, 407] on div "Writer Role" at bounding box center [722, 400] width 119 height 31
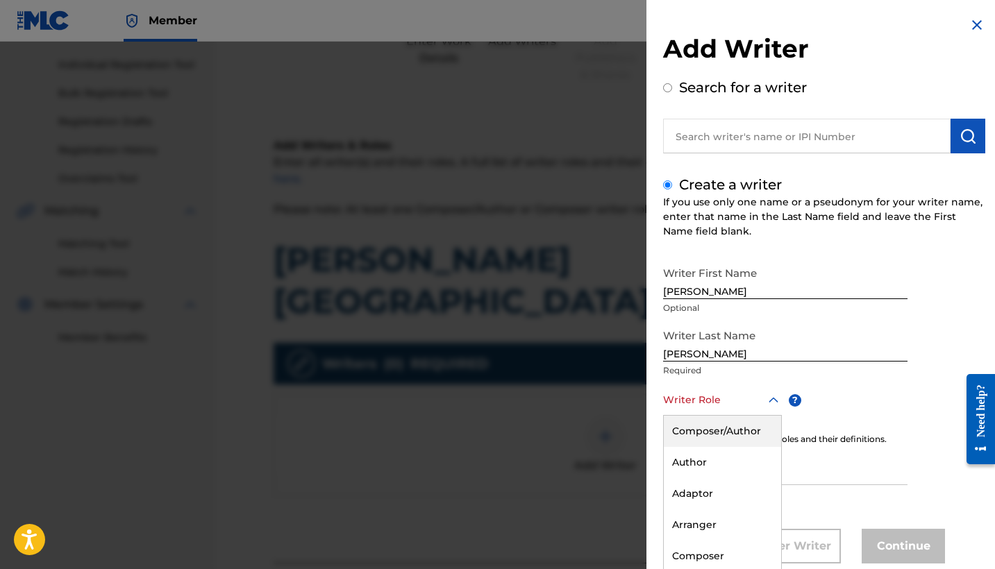
scroll to position [32, 0]
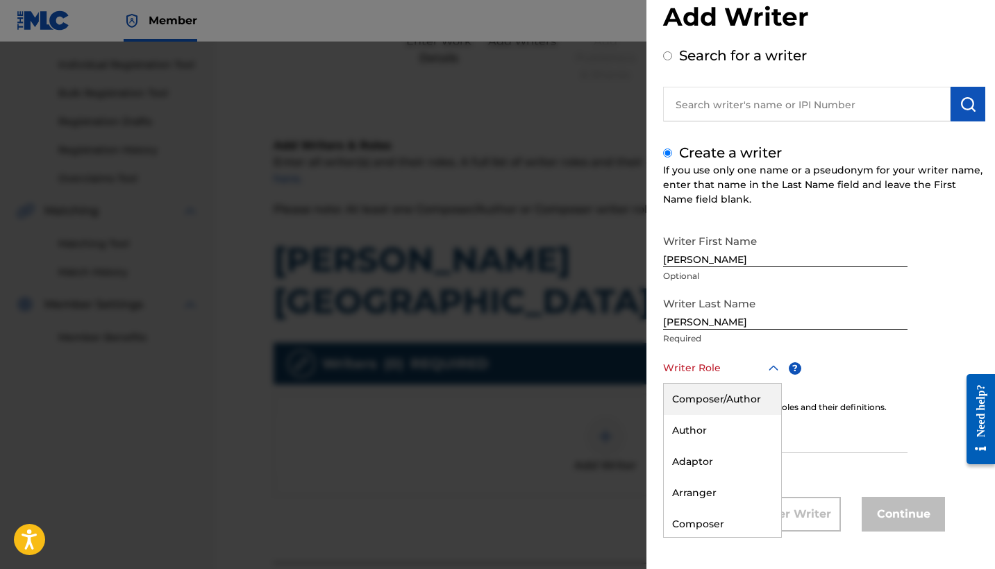
click at [727, 390] on div "Composer/Author" at bounding box center [722, 399] width 117 height 31
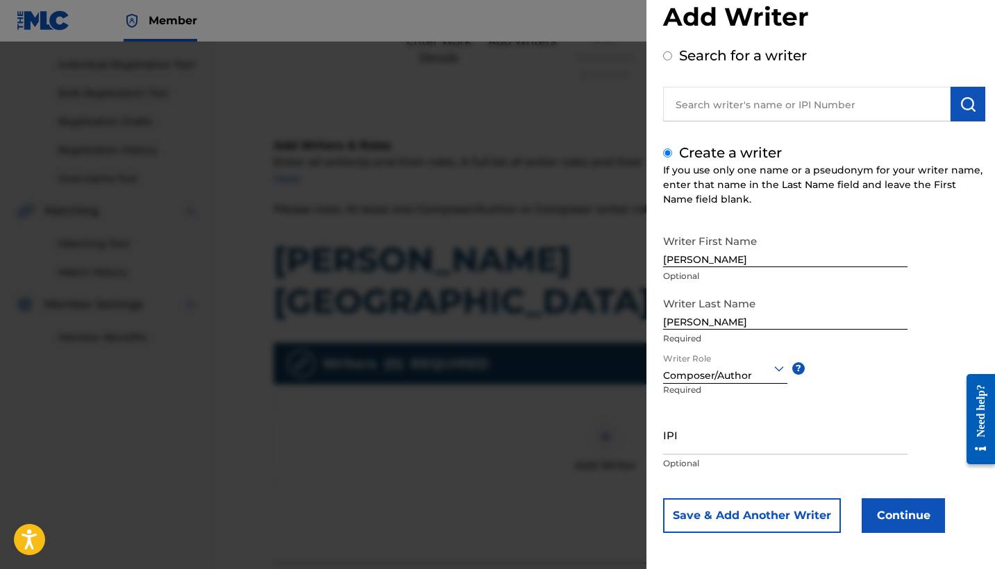
click at [900, 528] on button "Continue" at bounding box center [902, 515] width 83 height 35
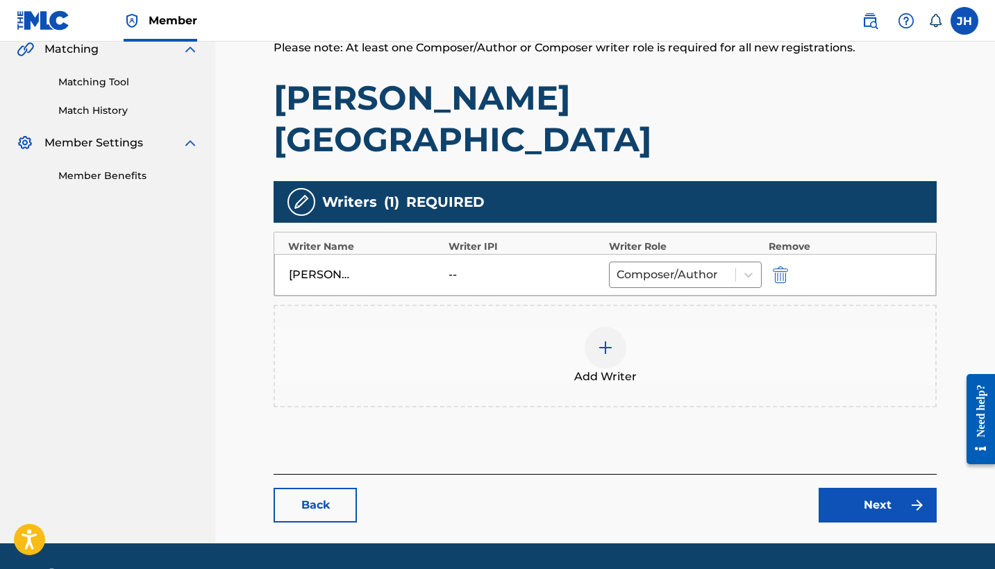
scroll to position [329, 0]
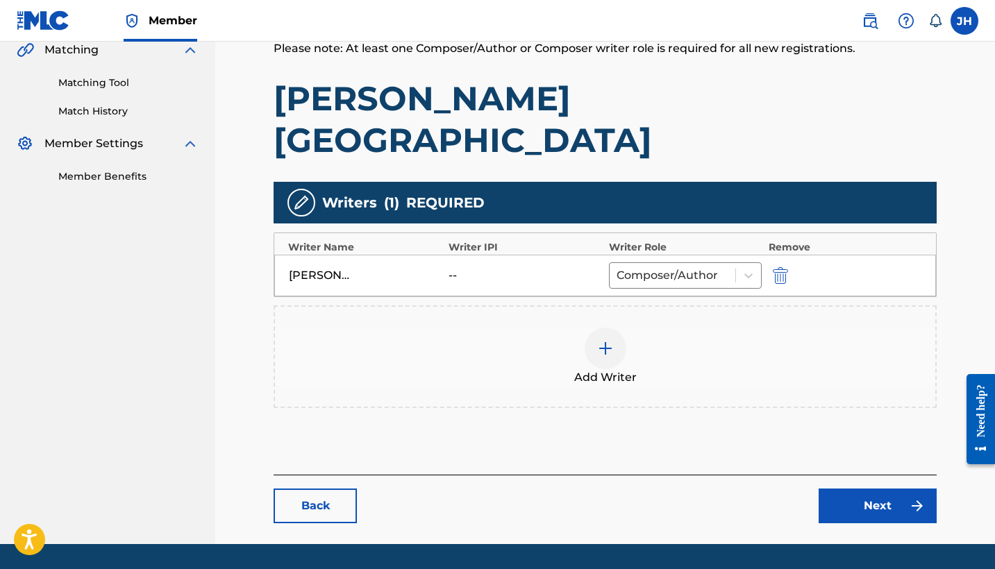
click at [878, 475] on div "Back Next" at bounding box center [604, 499] width 663 height 49
click at [858, 489] on link "Next" at bounding box center [877, 506] width 118 height 35
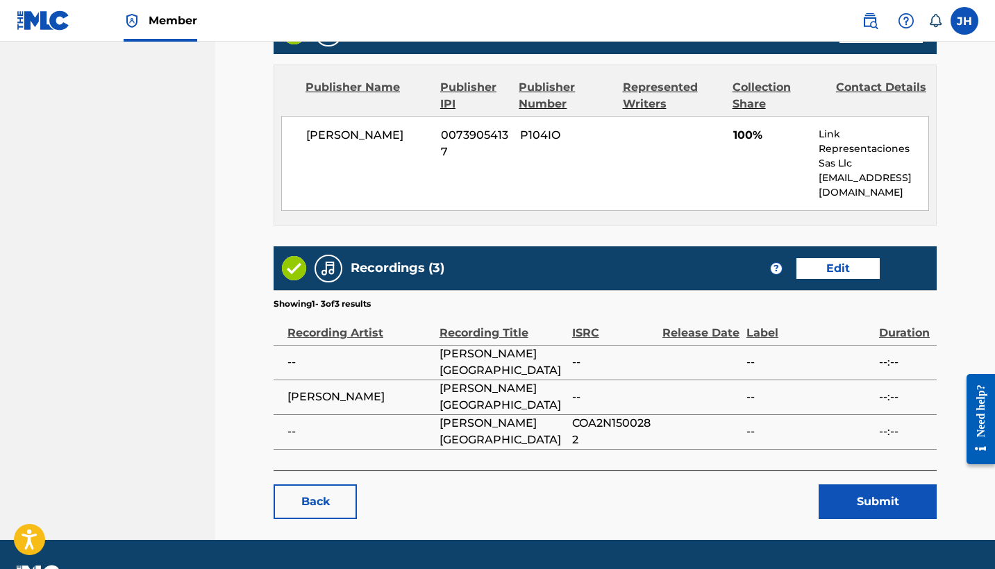
scroll to position [625, 0]
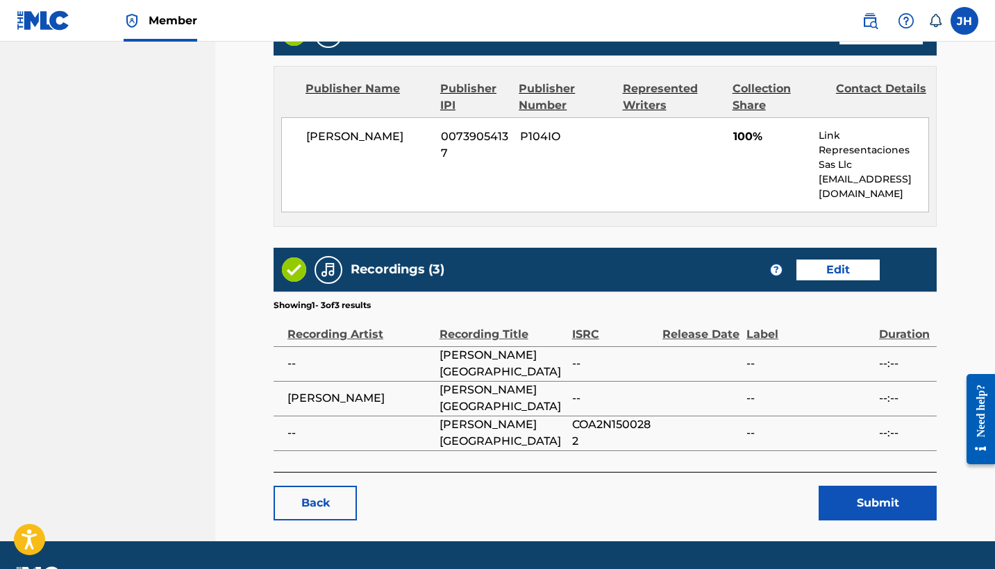
click at [862, 486] on button "Submit" at bounding box center [877, 503] width 118 height 35
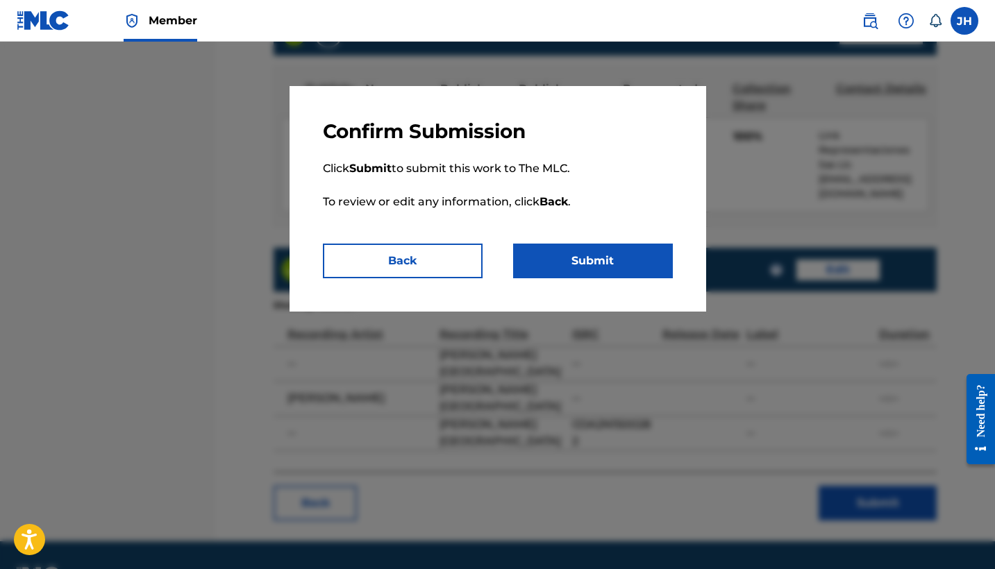
click at [648, 263] on button "Submit" at bounding box center [593, 261] width 160 height 35
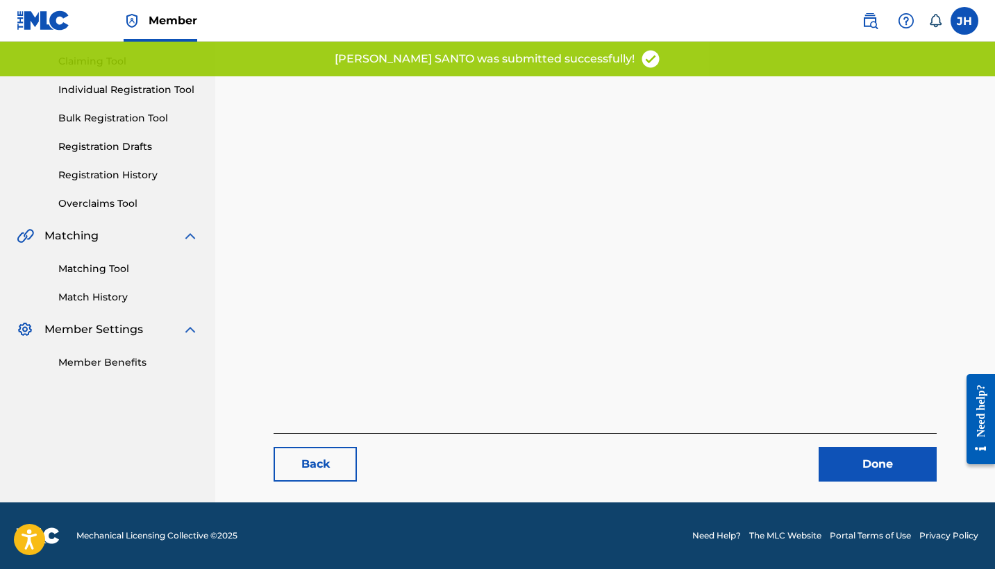
scroll to position [143, 0]
click at [905, 471] on link "Done" at bounding box center [877, 464] width 118 height 35
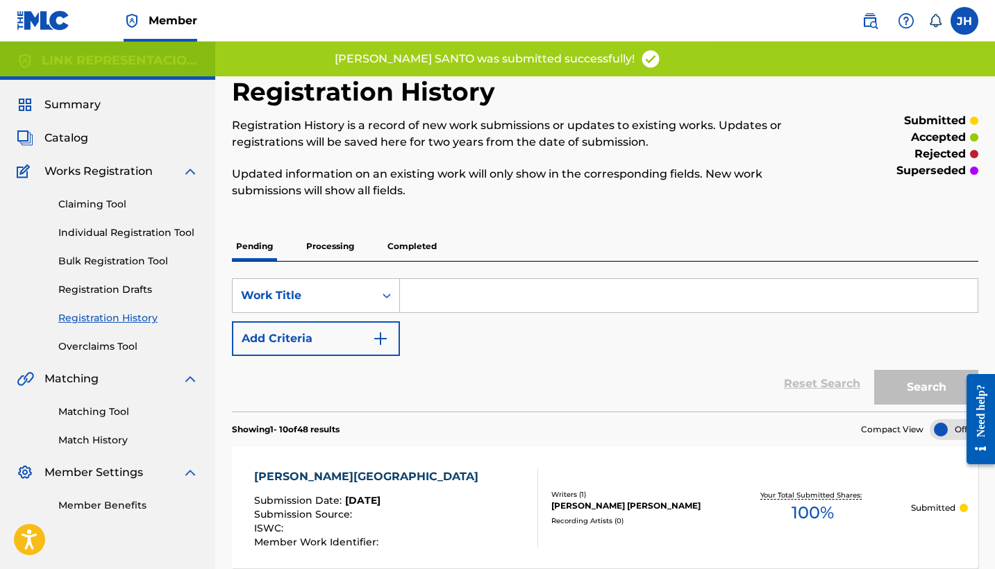
click at [53, 136] on span "Catalog" at bounding box center [66, 138] width 44 height 17
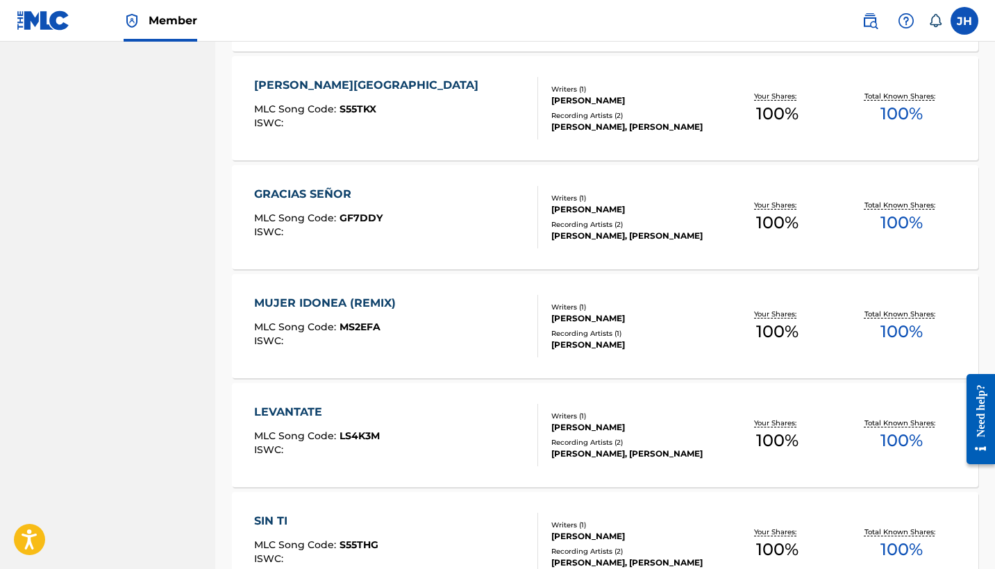
scroll to position [6328, 0]
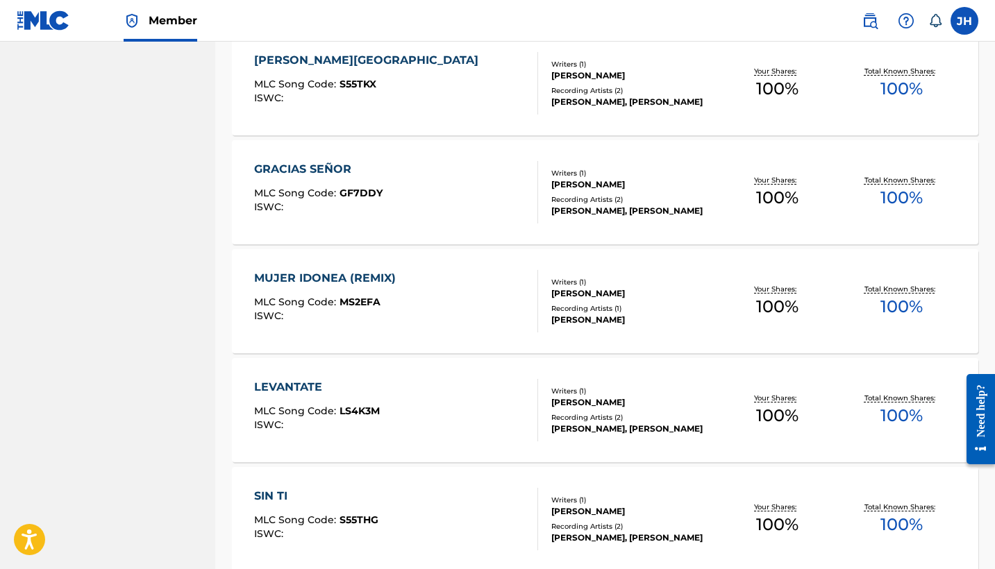
click at [330, 160] on div "GRACIAS SEÑOR MLC Song Code : GF7DDY ISWC : Writers ( 1 ) MAURICIO ORELLA Recor…" at bounding box center [605, 192] width 746 height 104
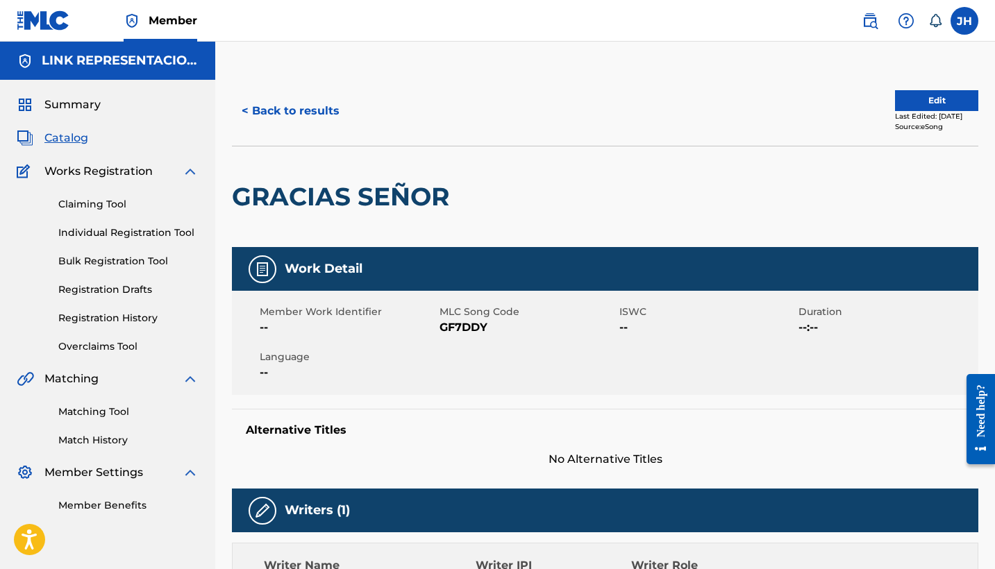
click at [925, 93] on button "Edit" at bounding box center [936, 100] width 83 height 21
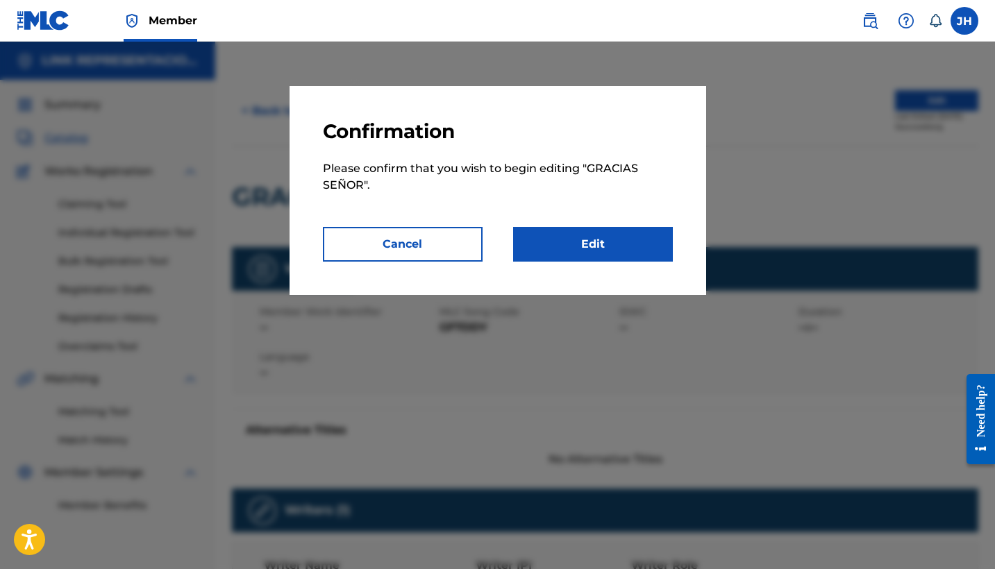
click at [580, 258] on link "Edit" at bounding box center [593, 244] width 160 height 35
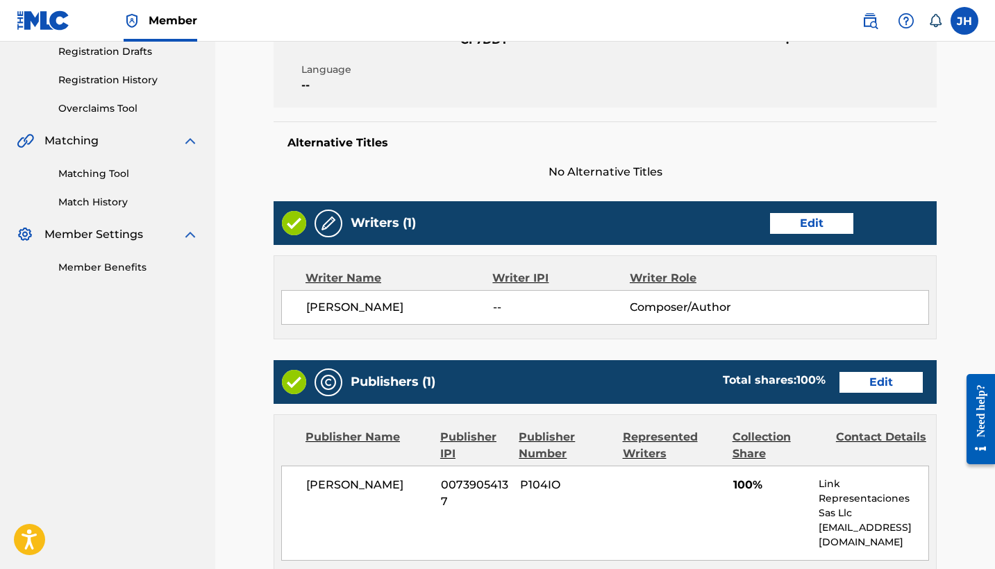
scroll to position [254, 0]
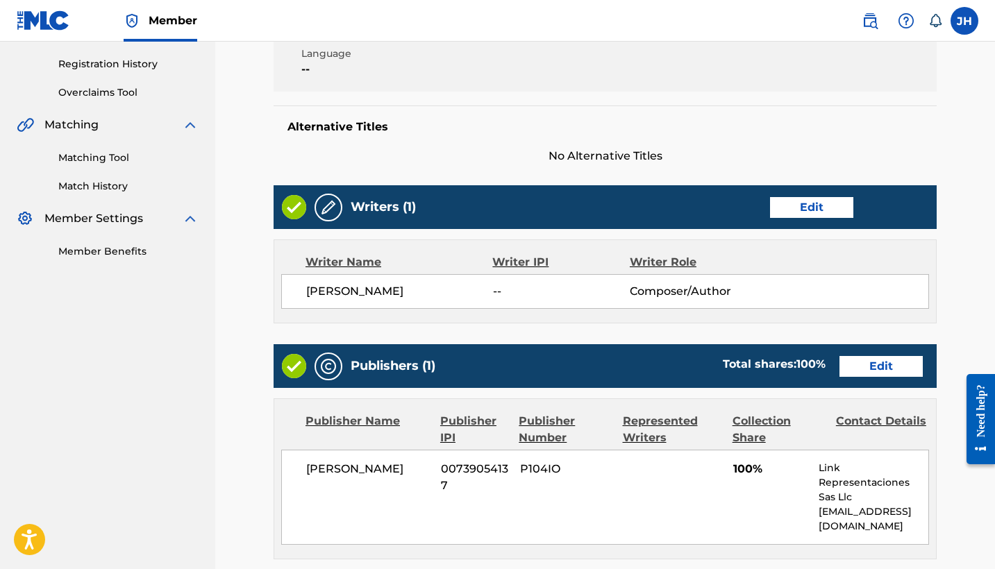
click at [845, 217] on link "Edit" at bounding box center [811, 207] width 83 height 21
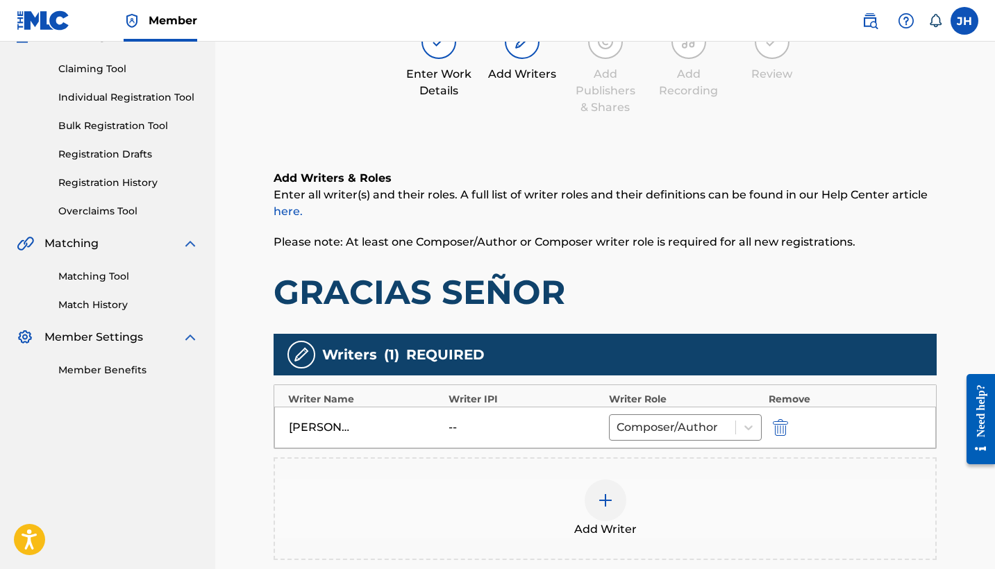
scroll to position [162, 0]
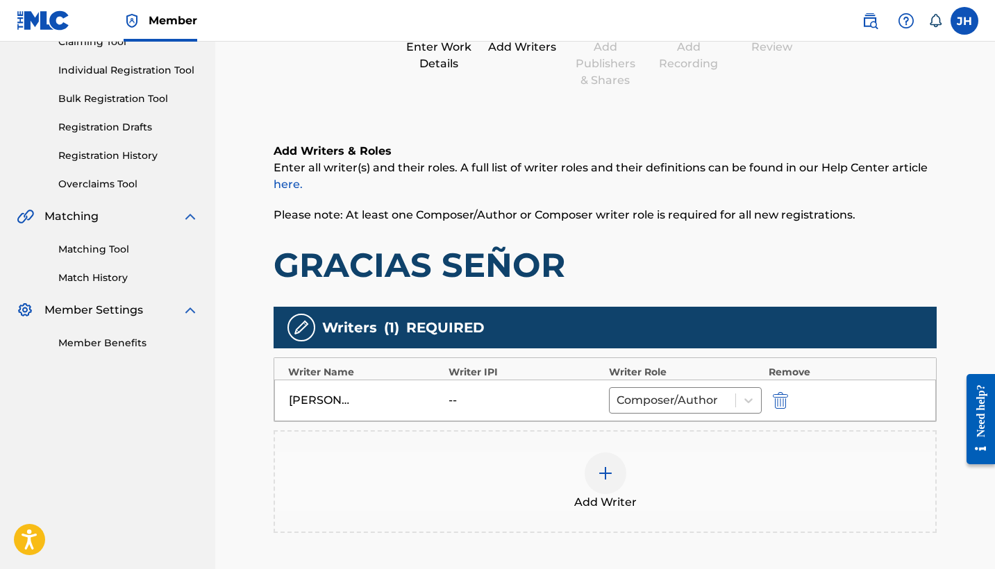
click at [777, 398] on img "submit" at bounding box center [780, 400] width 15 height 17
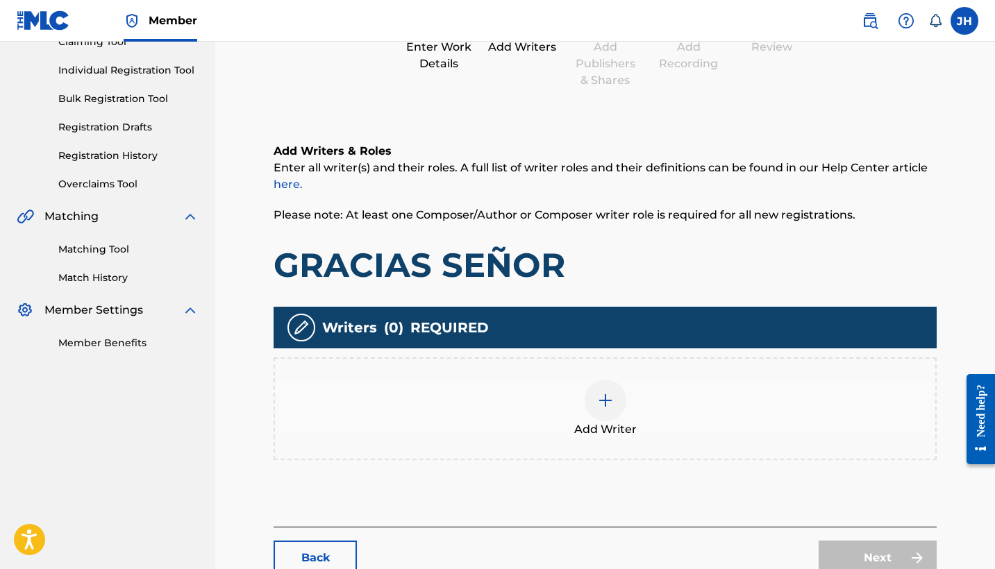
click at [598, 407] on img at bounding box center [605, 400] width 17 height 17
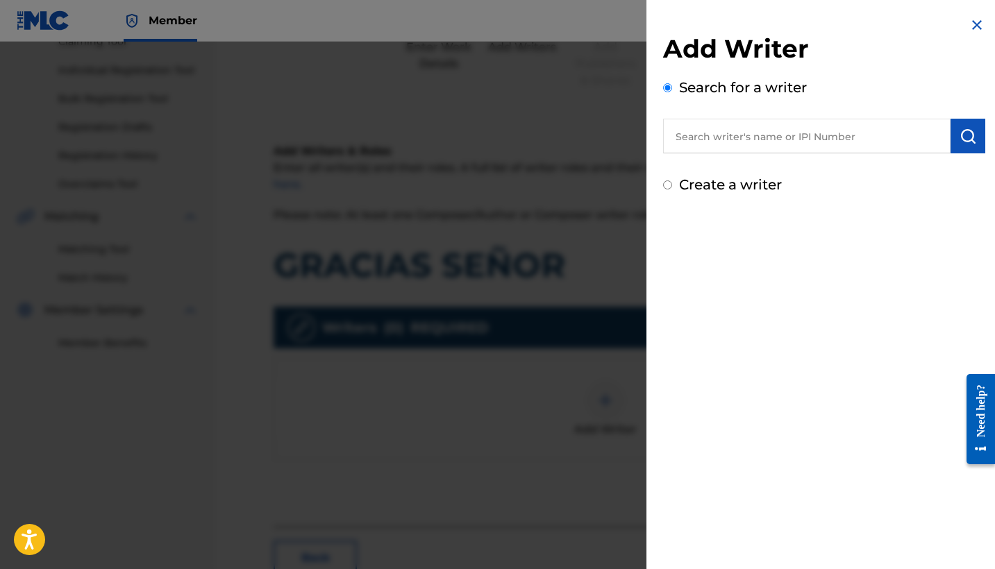
click at [690, 184] on label "Create a writer" at bounding box center [730, 184] width 103 height 17
radio input "true"
click at [672, 184] on input "Create a writer" at bounding box center [667, 184] width 9 height 9
radio input "false"
radio input "true"
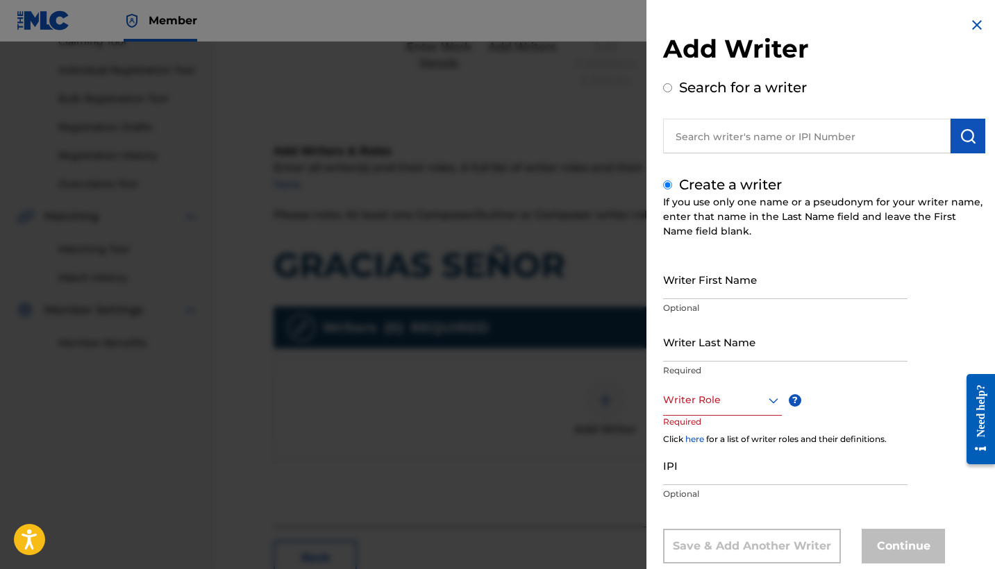
click at [771, 279] on input "Writer First Name" at bounding box center [785, 280] width 244 height 40
type input "Mauricio"
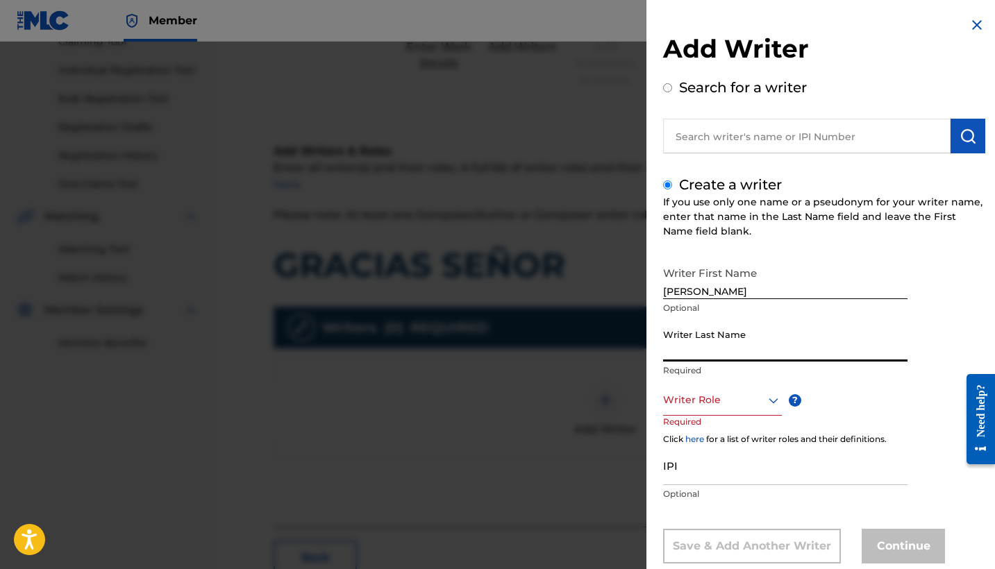
type input "m"
type input "Mendoza Orellana"
click at [704, 407] on div "Writer Role" at bounding box center [722, 400] width 119 height 31
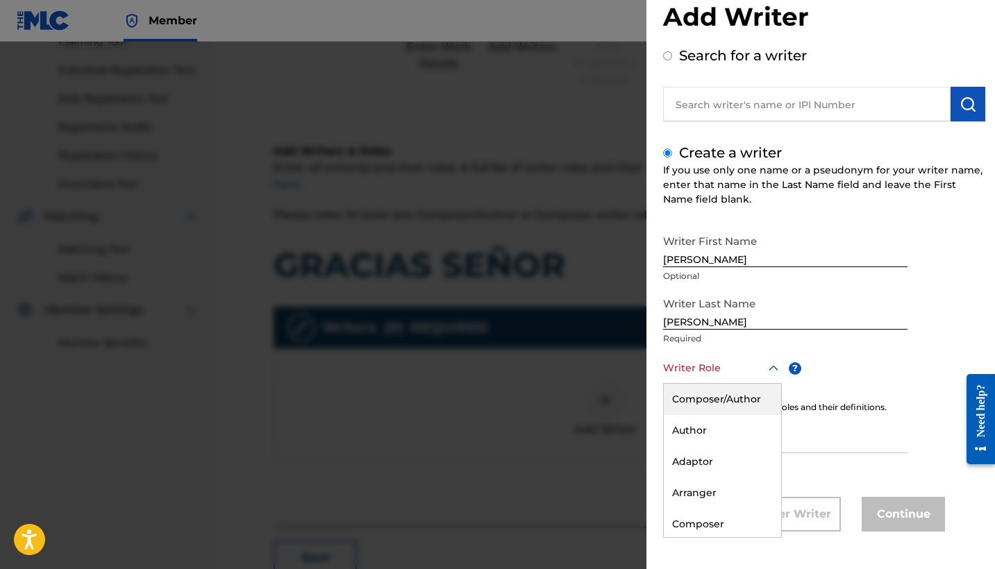
click at [723, 400] on div "Composer/Author" at bounding box center [722, 399] width 117 height 31
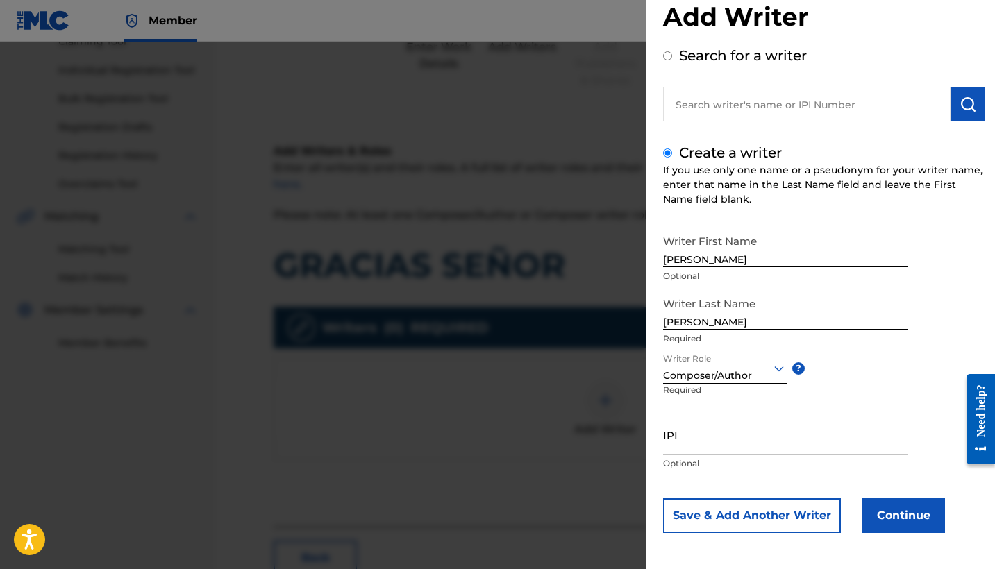
click at [904, 510] on button "Continue" at bounding box center [902, 515] width 83 height 35
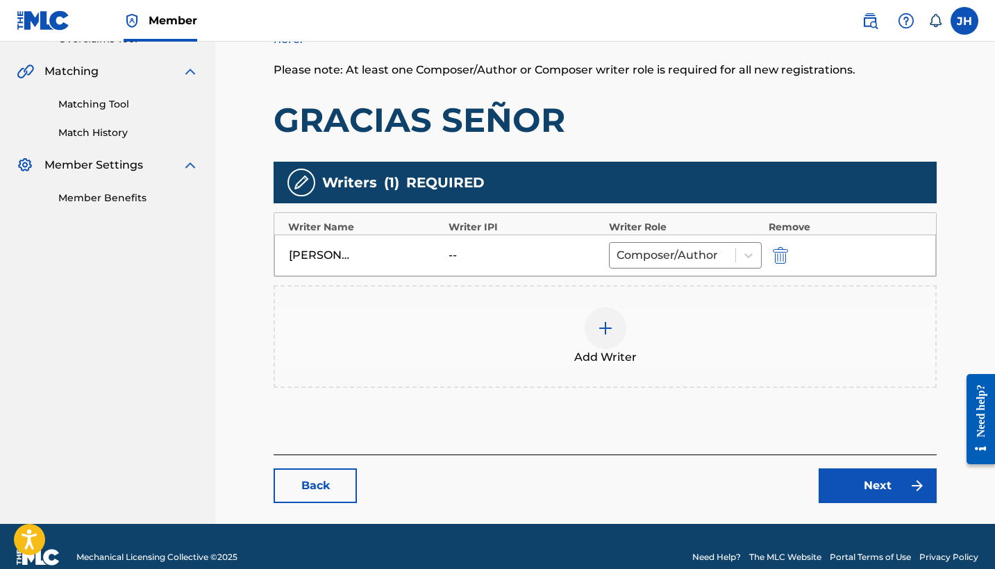
scroll to position [318, 0]
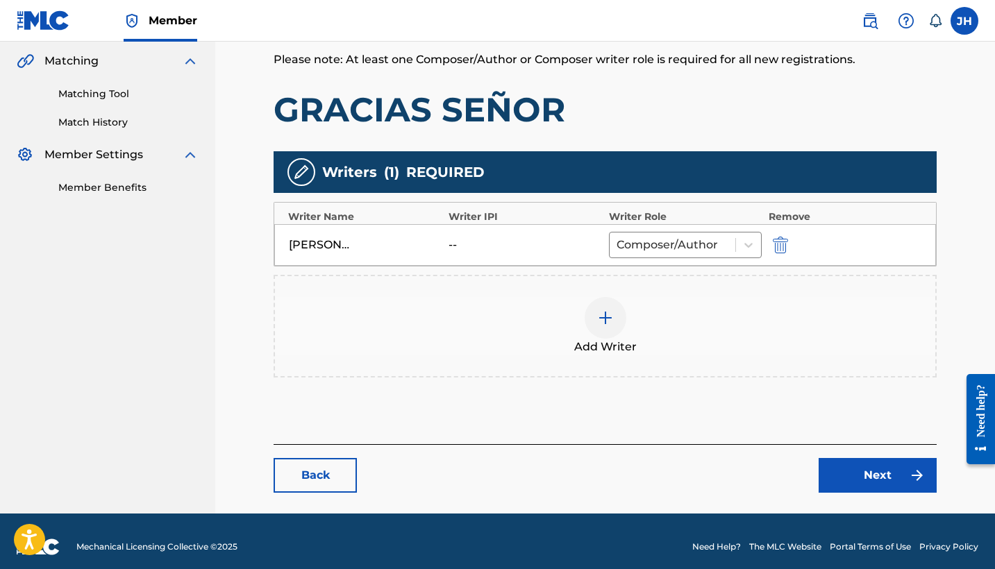
click at [876, 483] on link "Next" at bounding box center [877, 475] width 118 height 35
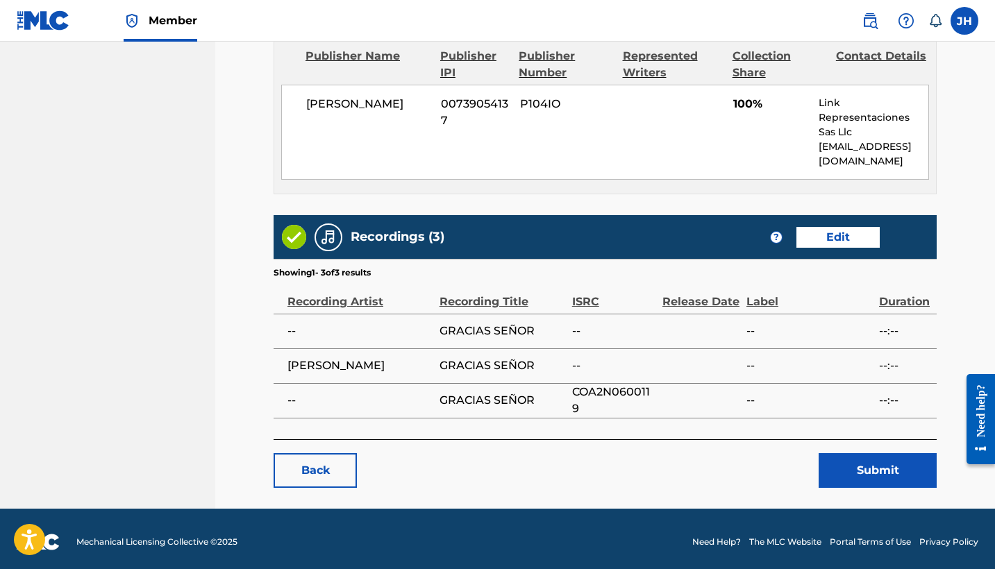
scroll to position [625, 0]
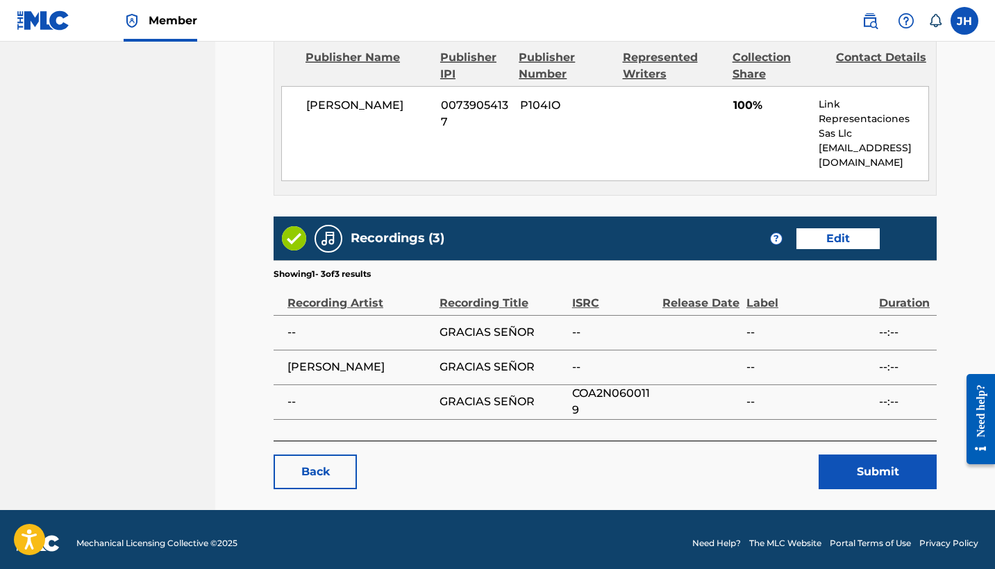
click at [886, 455] on button "Submit" at bounding box center [877, 472] width 118 height 35
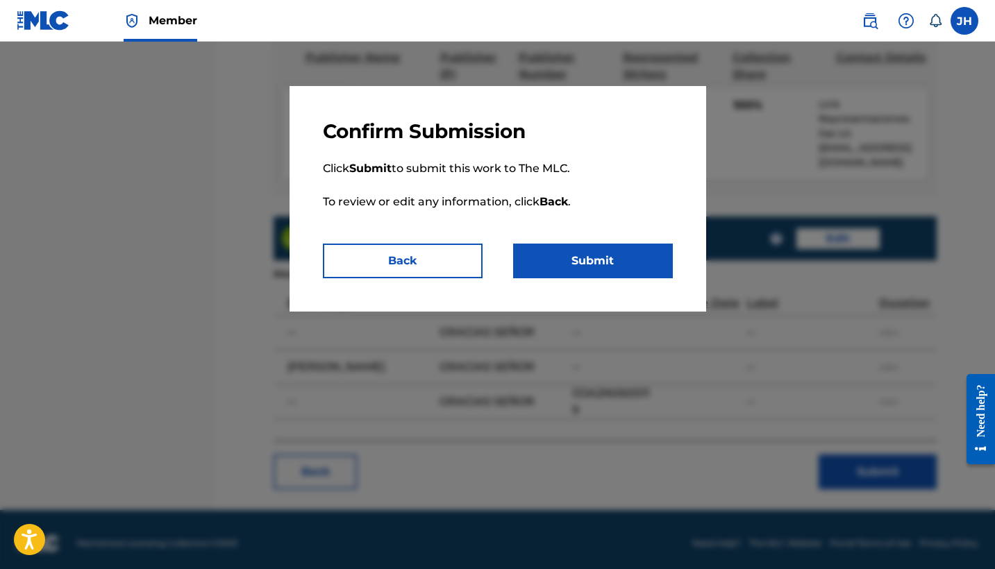
click at [566, 256] on button "Submit" at bounding box center [593, 261] width 160 height 35
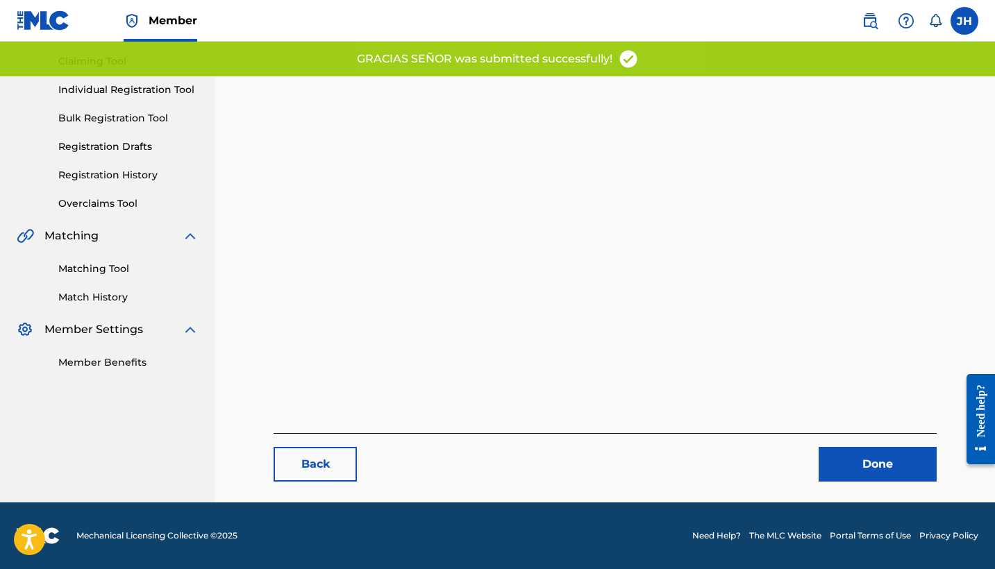
scroll to position [143, 0]
click at [874, 462] on link "Done" at bounding box center [877, 464] width 118 height 35
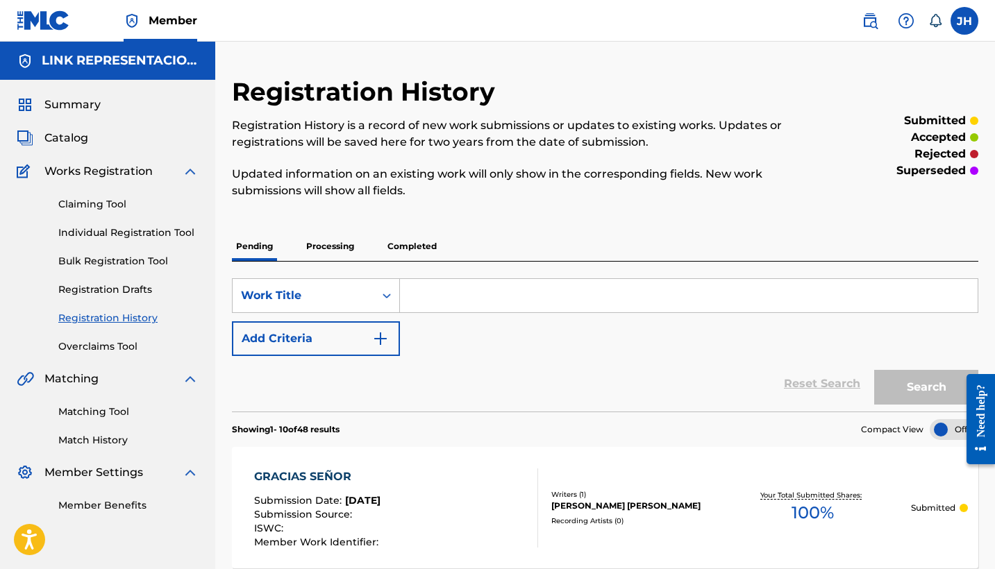
click at [62, 141] on span "Catalog" at bounding box center [66, 138] width 44 height 17
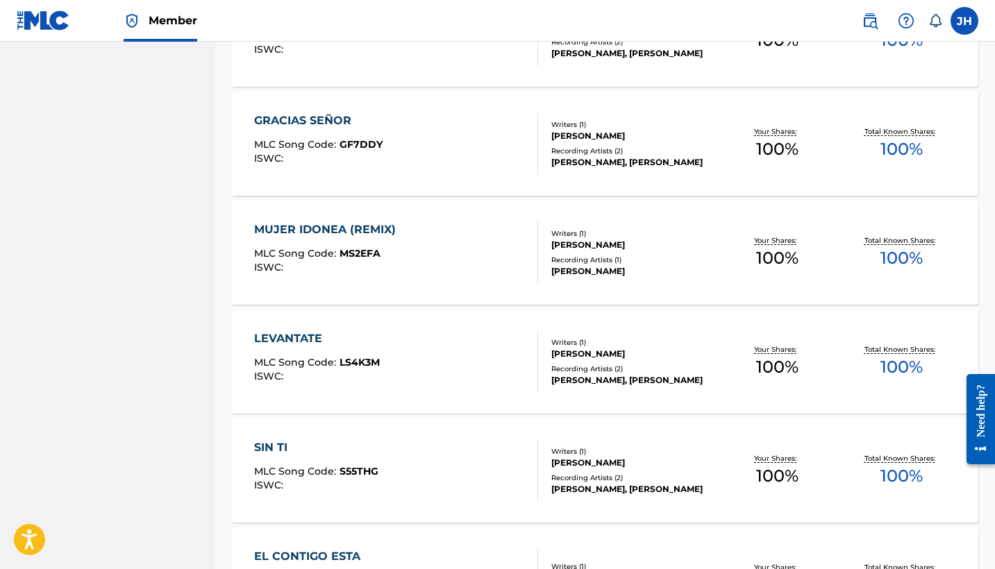
scroll to position [6395, 0]
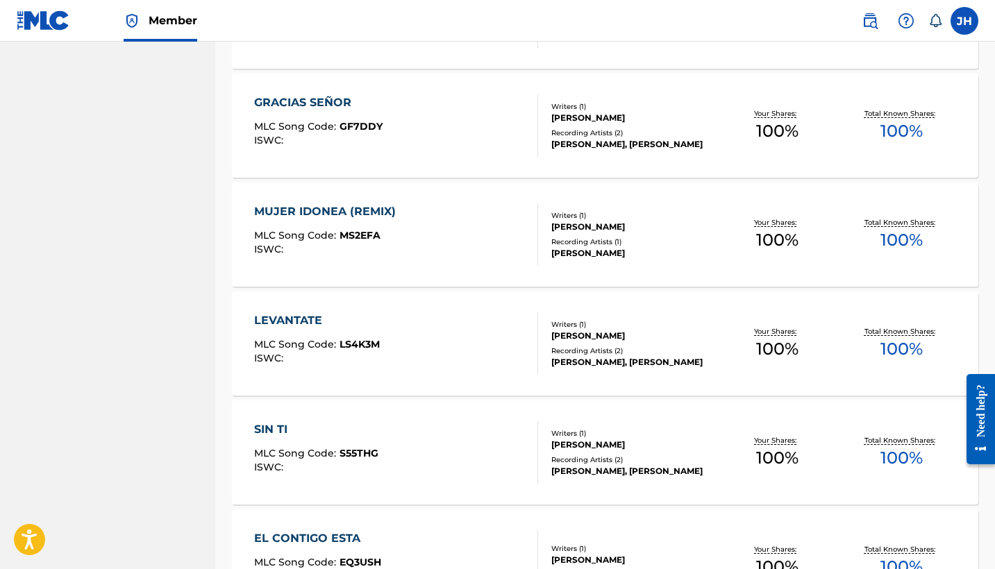
click at [370, 217] on div "MUJER IDONEA (REMIX)" at bounding box center [328, 211] width 149 height 17
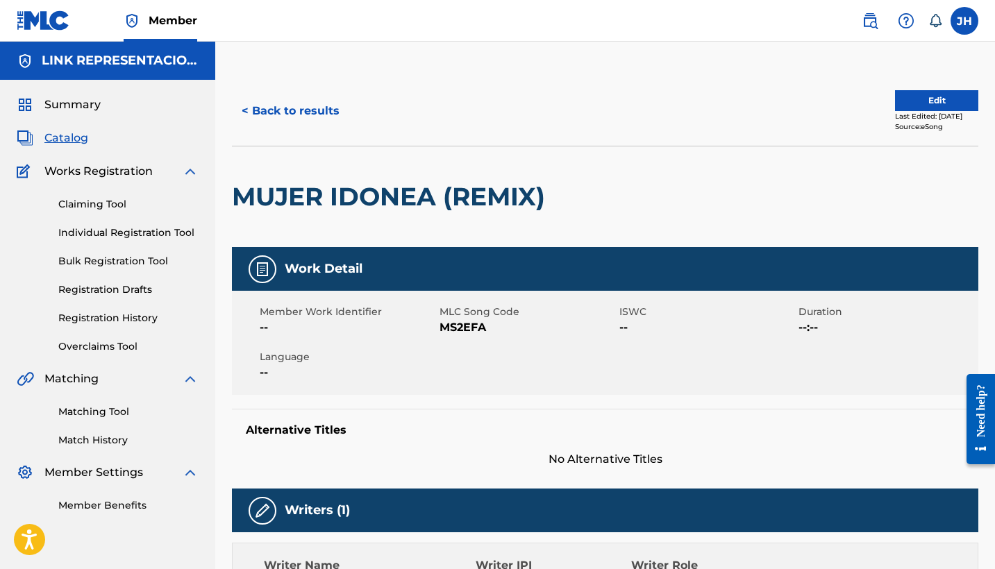
click at [919, 95] on button "Edit" at bounding box center [936, 100] width 83 height 21
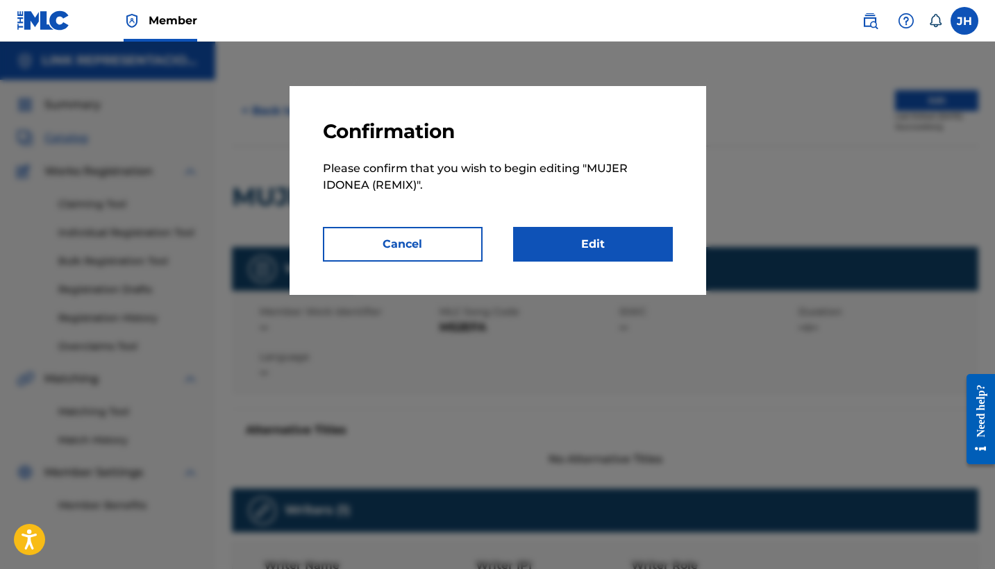
click at [587, 247] on link "Edit" at bounding box center [593, 244] width 160 height 35
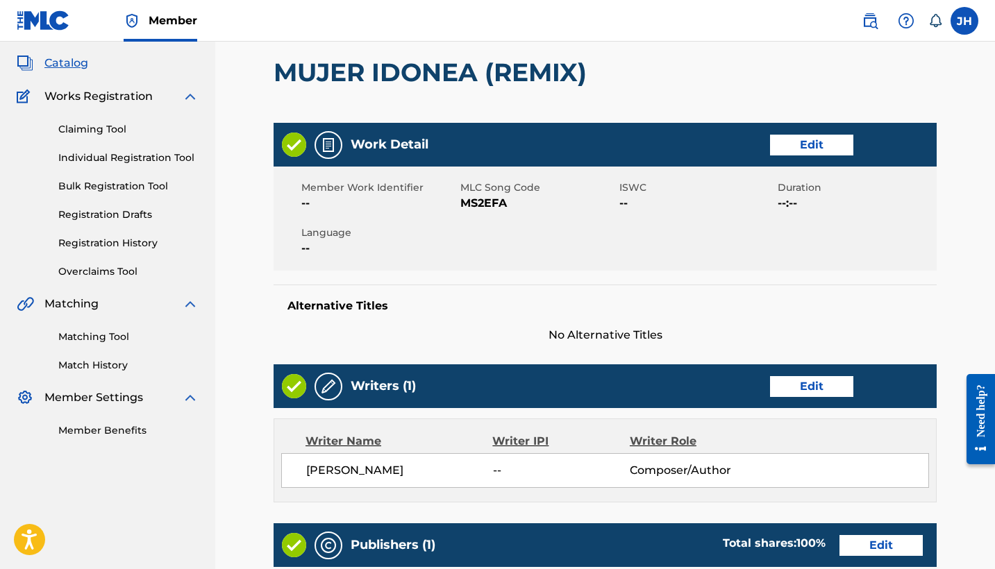
scroll to position [77, 0]
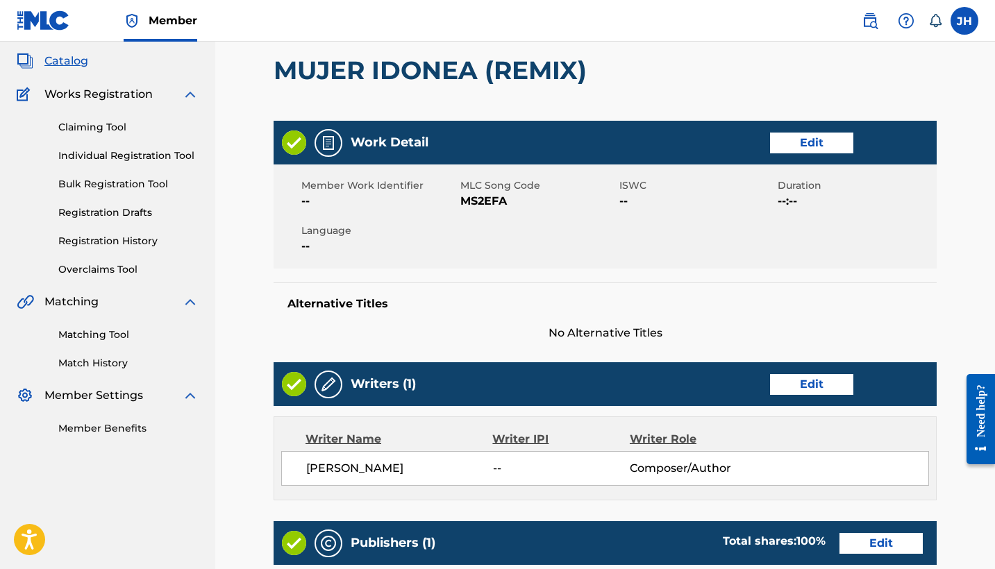
click at [823, 225] on div "Member Work Identifier -- MLC Song Code MS2EFA ISWC -- Duration --:-- Language …" at bounding box center [604, 217] width 663 height 104
click at [848, 394] on link "Edit" at bounding box center [811, 384] width 83 height 21
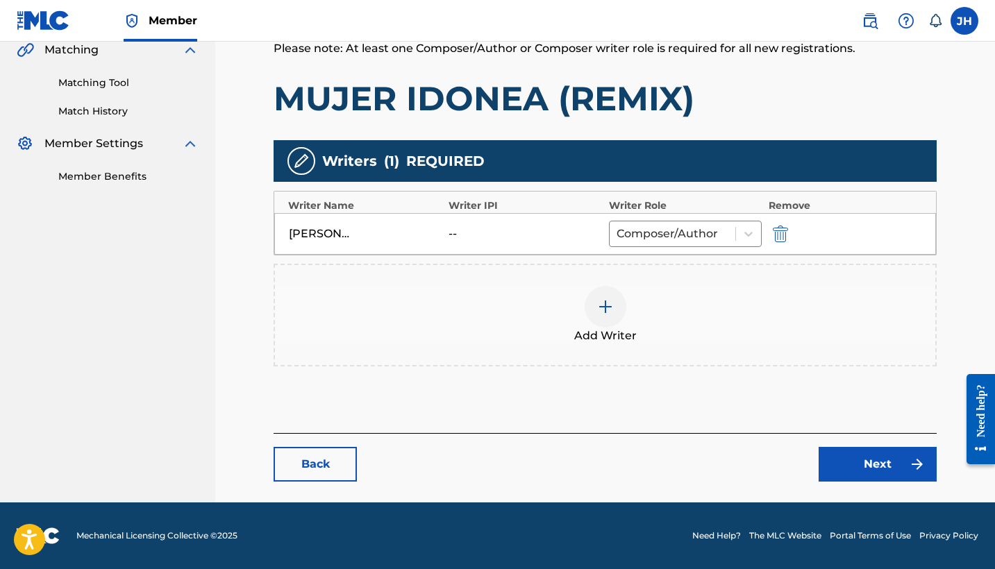
click at [779, 237] on img "submit" at bounding box center [780, 234] width 15 height 17
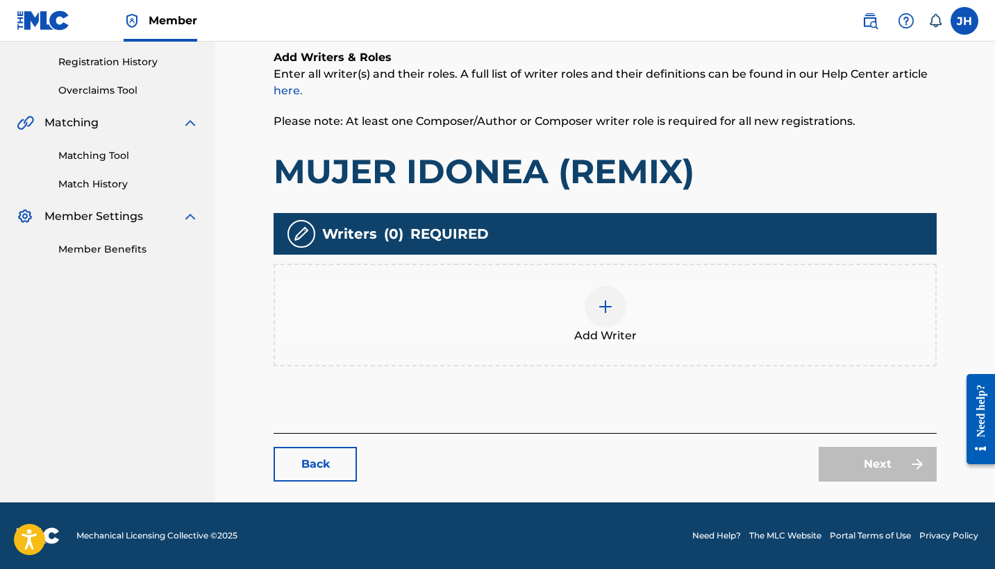
click at [600, 288] on div at bounding box center [605, 307] width 42 height 42
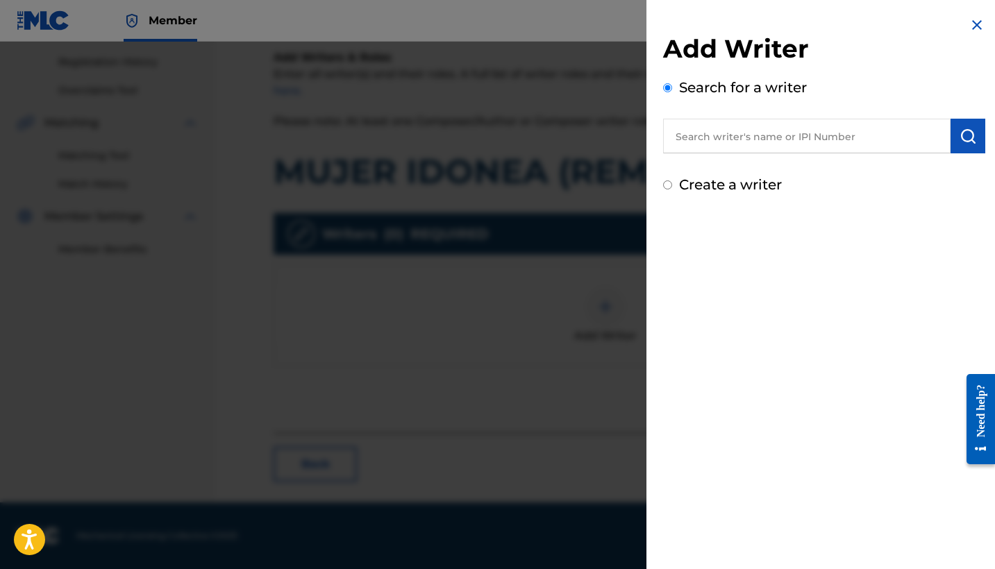
click at [741, 189] on label "Create a writer" at bounding box center [730, 184] width 103 height 17
radio input "true"
click at [672, 189] on input "Create a writer" at bounding box center [667, 184] width 9 height 9
radio input "false"
radio input "true"
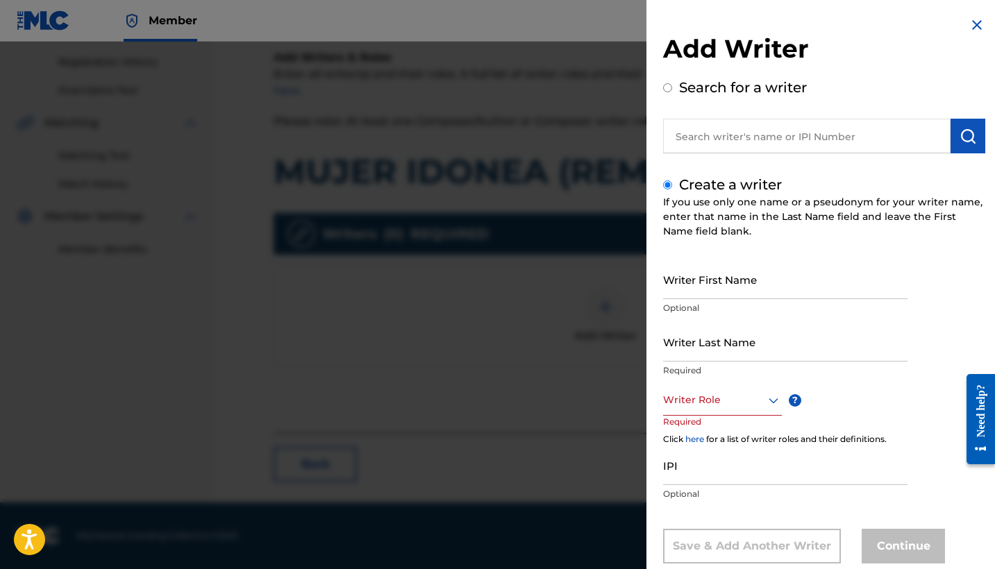
click at [761, 276] on input "Writer First Name" at bounding box center [785, 280] width 244 height 40
type input "Mauricio"
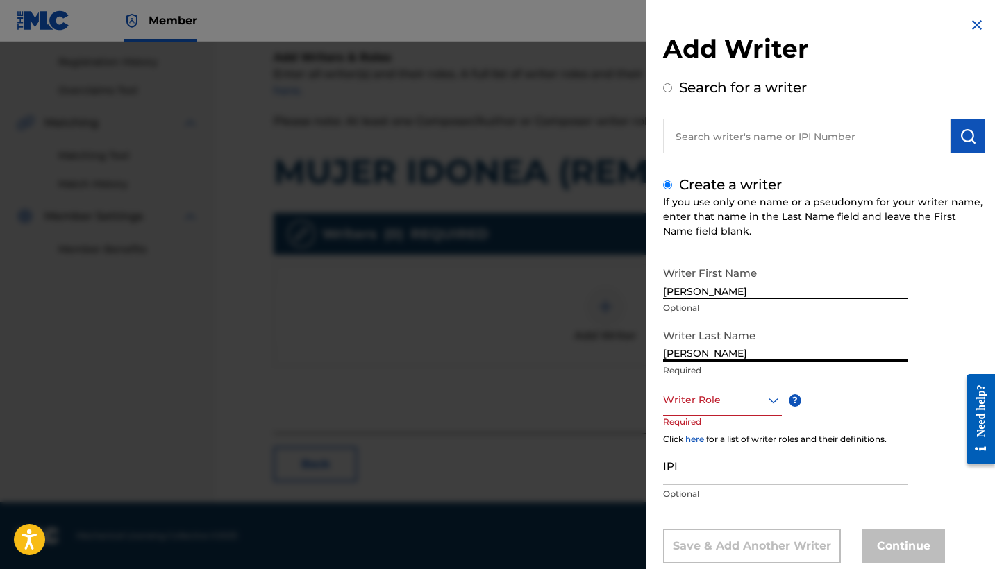
type input "Mendoza Orellana"
click at [761, 405] on div "Writer Role" at bounding box center [722, 400] width 119 height 31
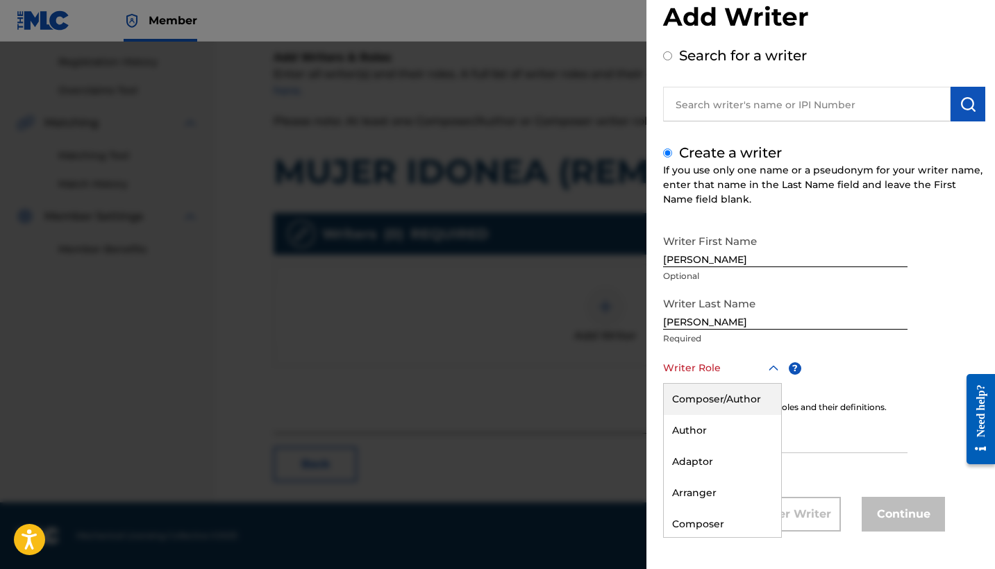
click at [749, 400] on div "Composer/Author" at bounding box center [722, 399] width 117 height 31
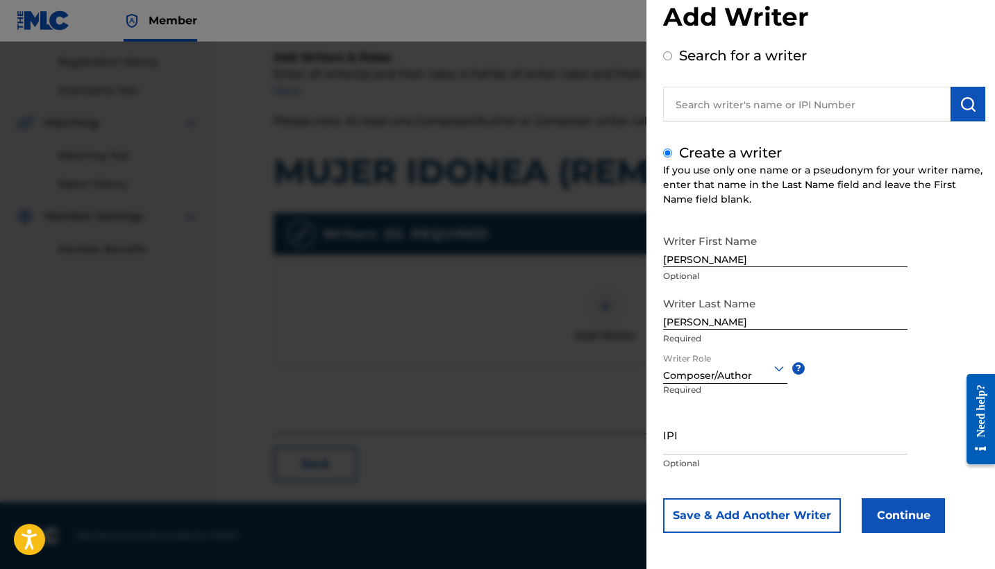
click at [887, 513] on button "Continue" at bounding box center [902, 515] width 83 height 35
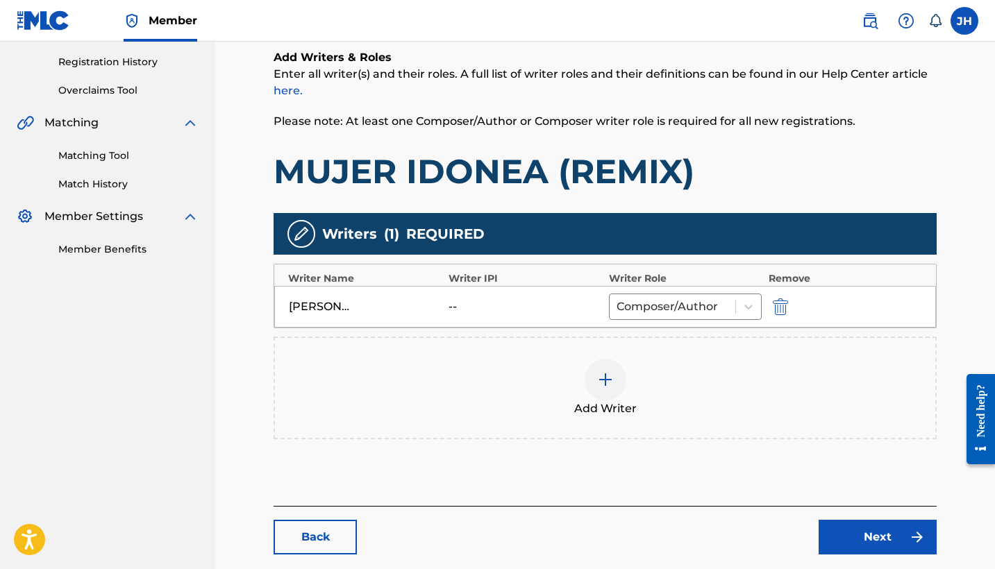
click at [887, 513] on div "Back Next" at bounding box center [604, 530] width 663 height 49
click at [887, 541] on link "Next" at bounding box center [877, 537] width 118 height 35
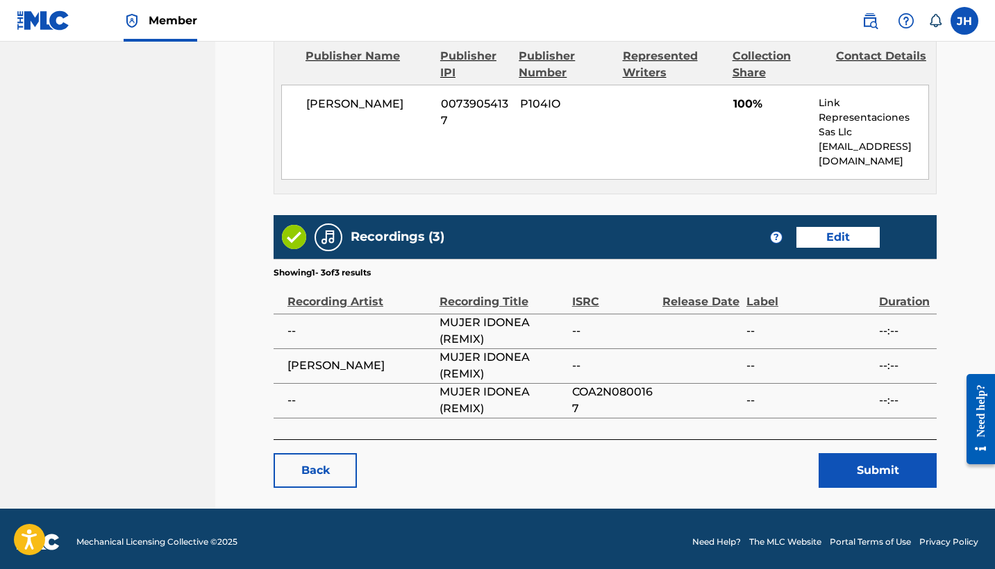
scroll to position [625, 0]
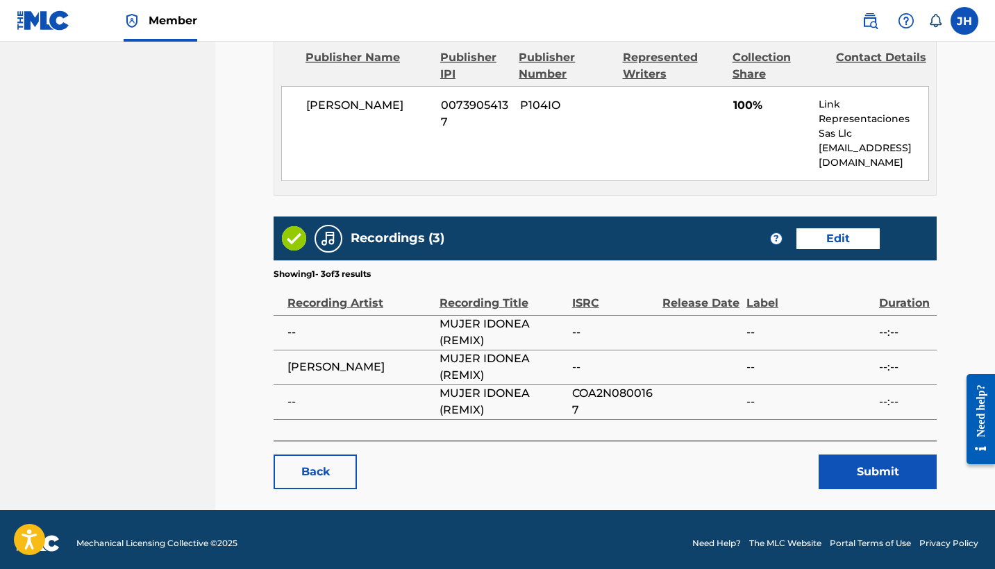
click at [910, 464] on button "Submit" at bounding box center [877, 472] width 118 height 35
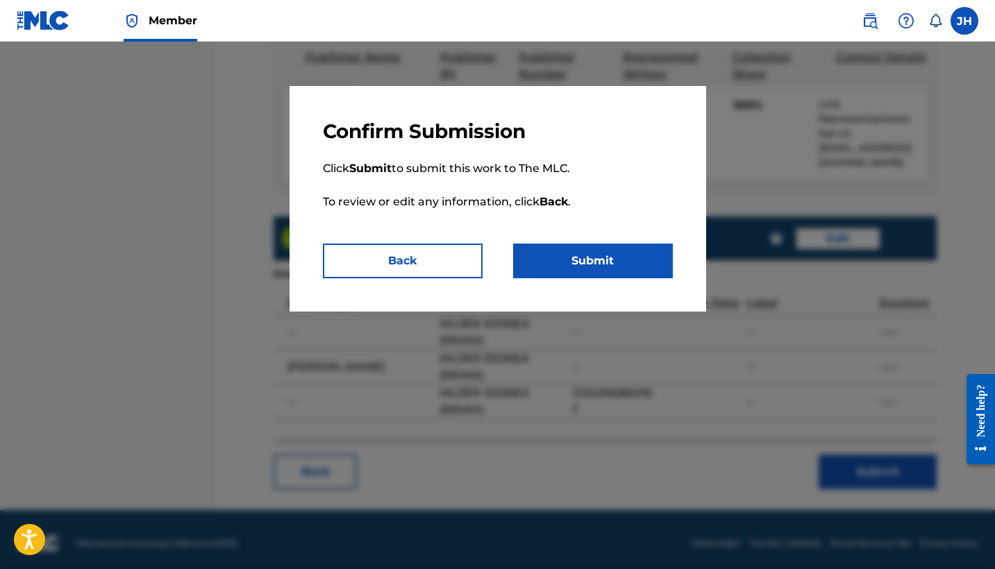
click at [614, 251] on button "Submit" at bounding box center [593, 261] width 160 height 35
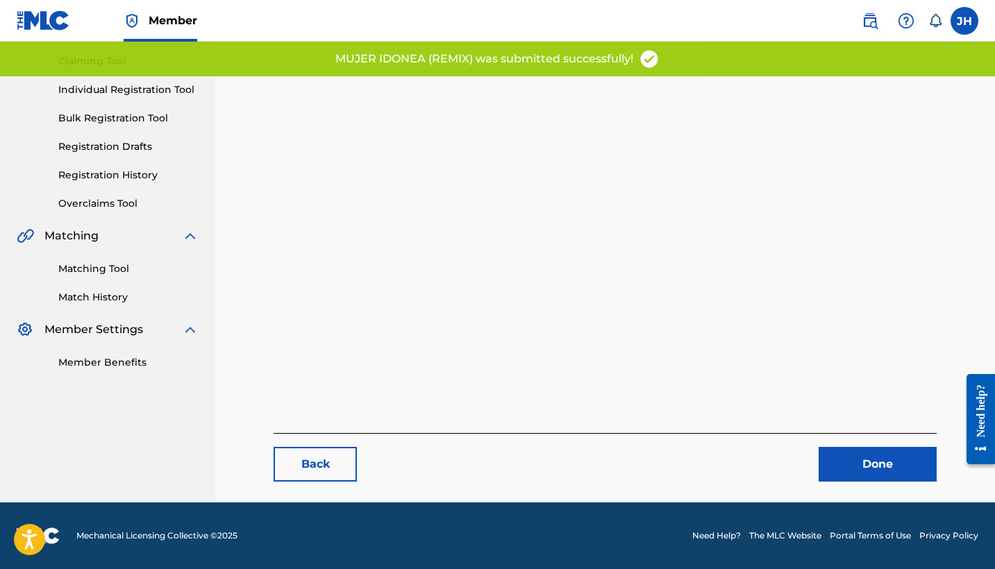
scroll to position [143, 0]
click at [909, 471] on link "Done" at bounding box center [877, 464] width 118 height 35
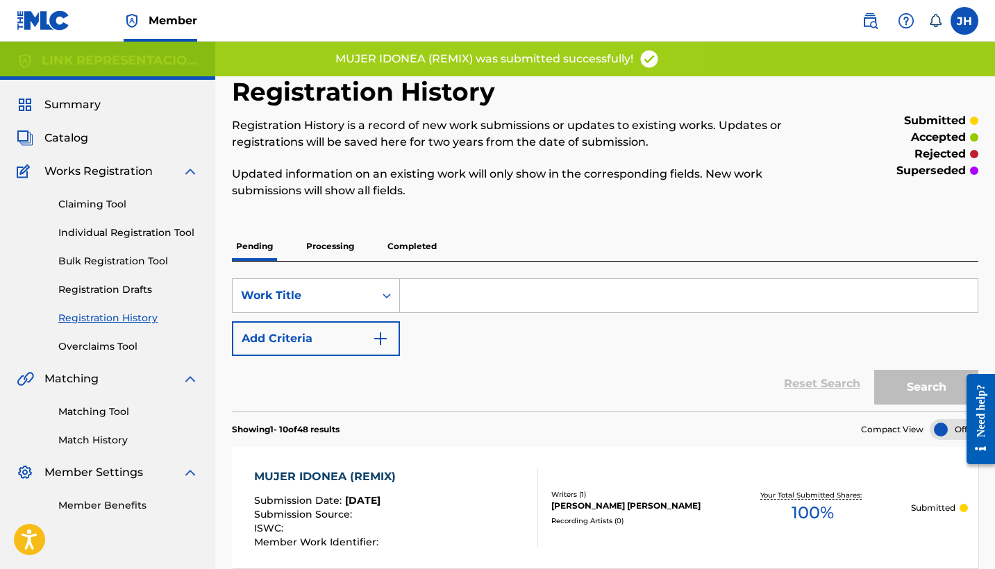
click at [62, 139] on span "Catalog" at bounding box center [66, 138] width 44 height 17
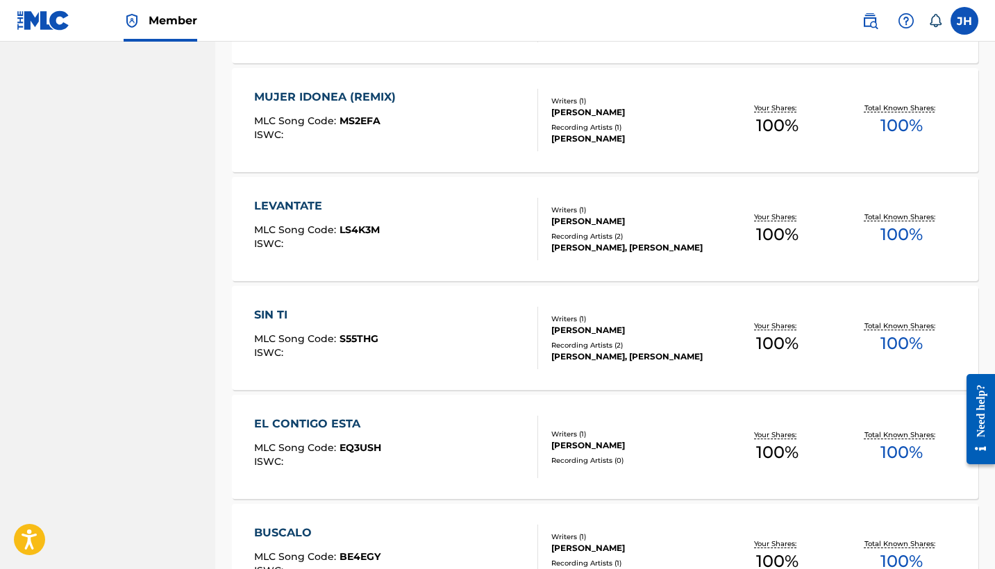
scroll to position [6520, 0]
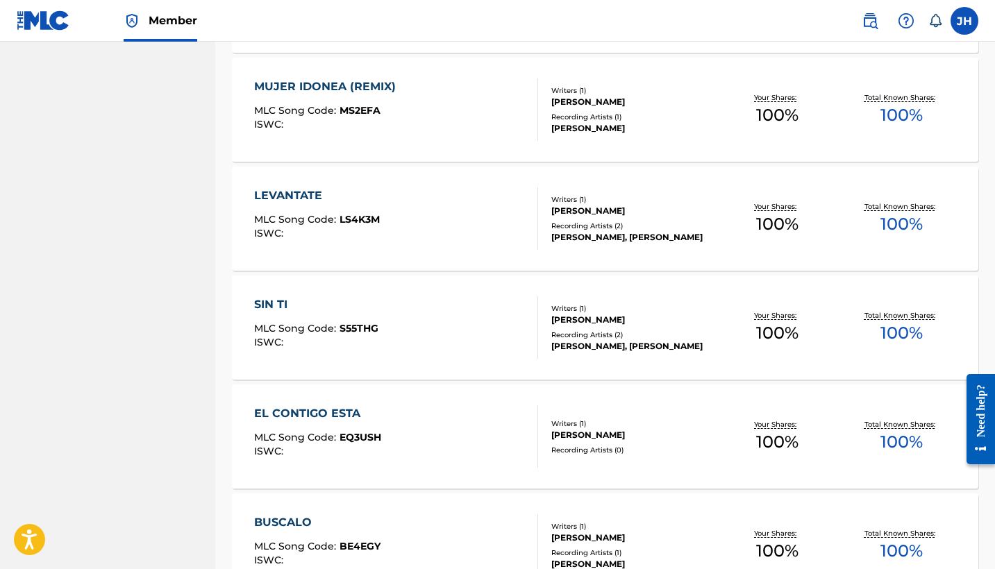
click at [323, 194] on div "LEVANTATE" at bounding box center [317, 195] width 126 height 17
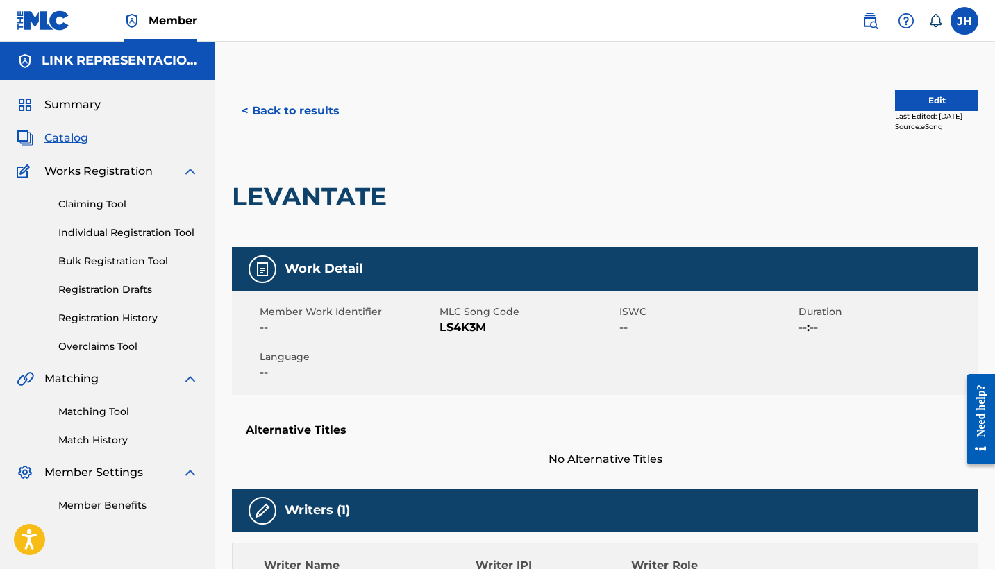
click at [947, 105] on button "Edit" at bounding box center [936, 100] width 83 height 21
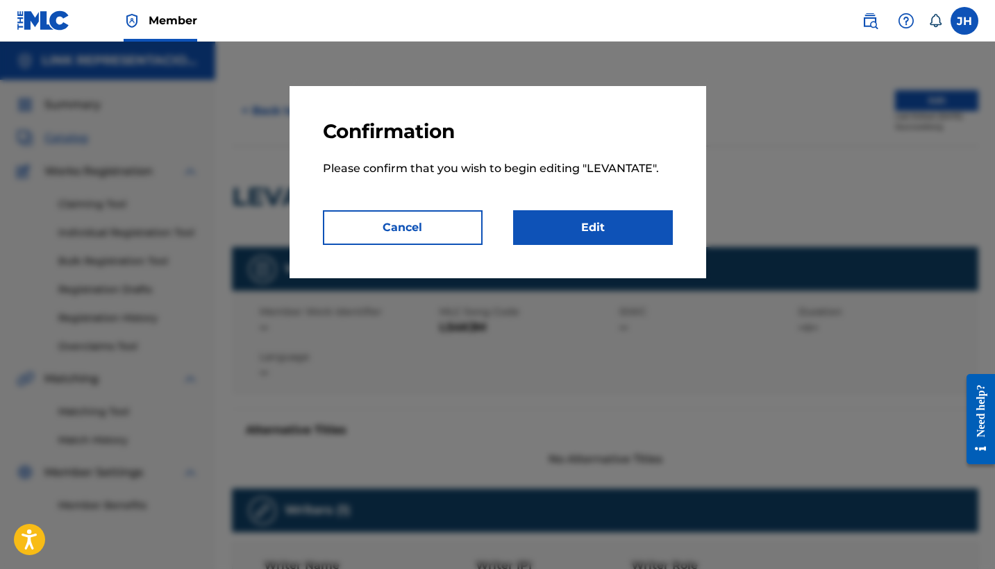
click at [649, 219] on link "Edit" at bounding box center [593, 227] width 160 height 35
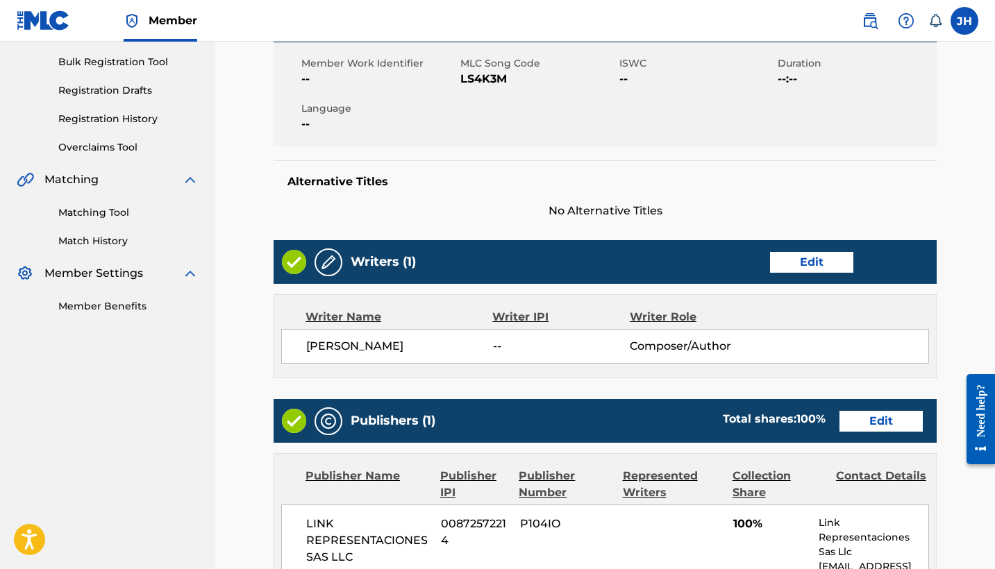
scroll to position [221, 0]
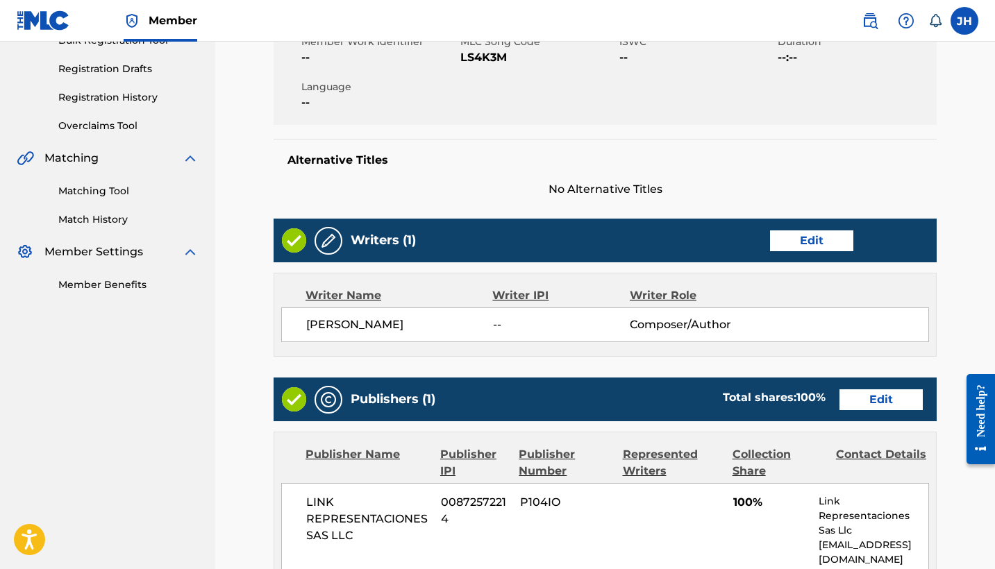
click at [798, 245] on link "Edit" at bounding box center [811, 240] width 83 height 21
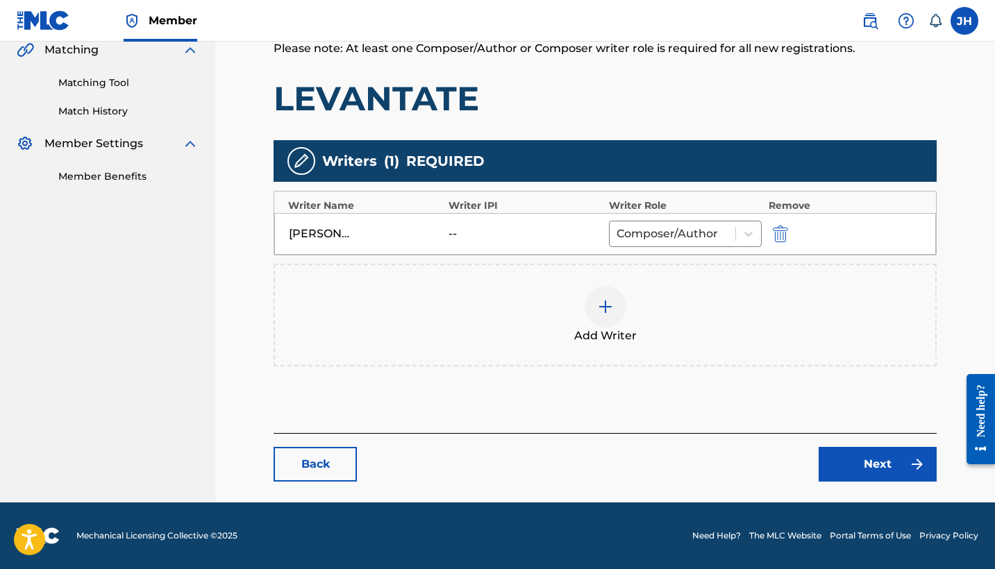
click at [774, 233] on img "submit" at bounding box center [780, 234] width 15 height 17
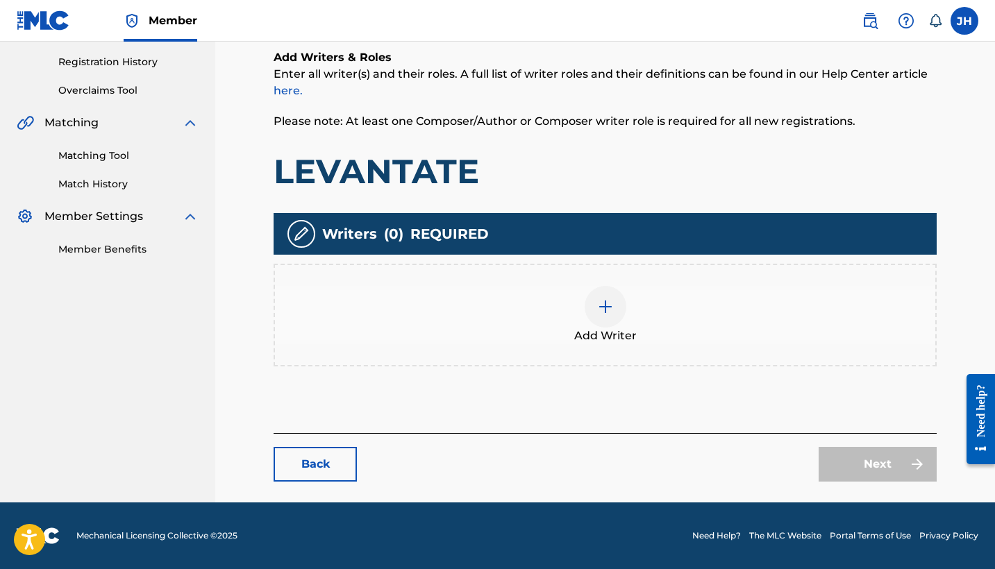
scroll to position [256, 0]
click at [587, 305] on div at bounding box center [605, 307] width 42 height 42
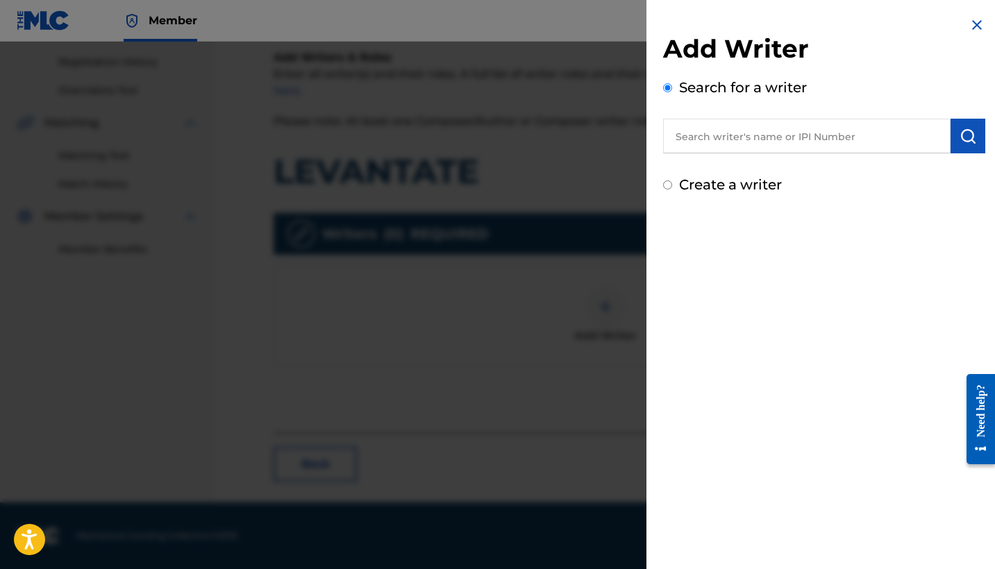
click at [765, 187] on label "Create a writer" at bounding box center [730, 184] width 103 height 17
radio input "true"
click at [672, 187] on input "Create a writer" at bounding box center [667, 184] width 9 height 9
radio input "false"
radio input "true"
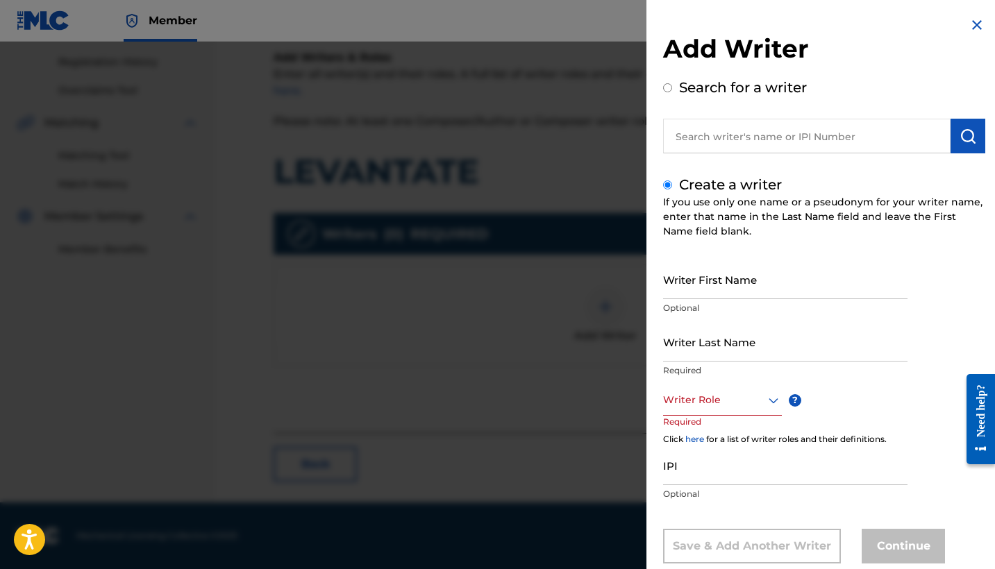
click at [797, 292] on input "Writer First Name" at bounding box center [785, 280] width 244 height 40
type input "Mauricio"
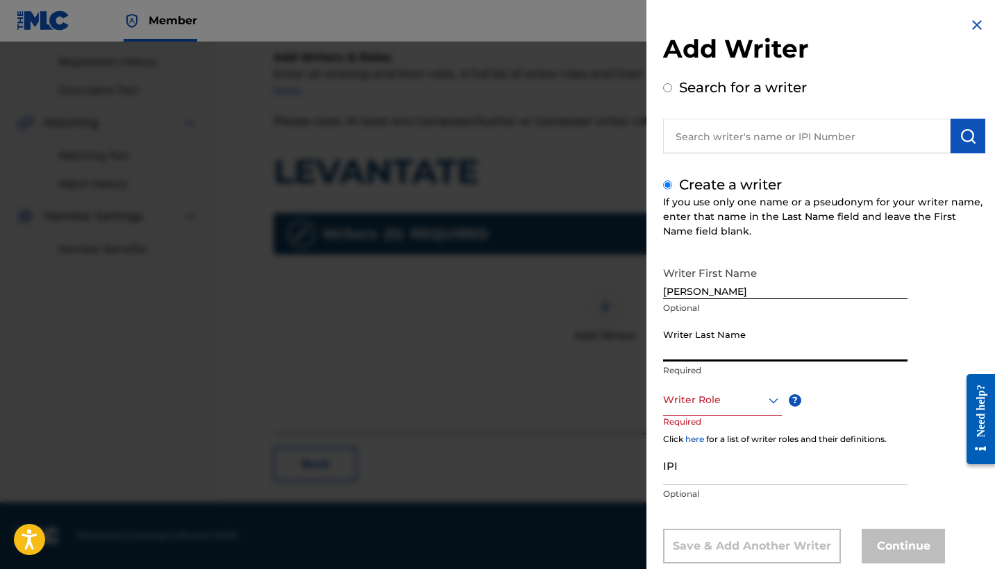
type input "m"
type input "Mendoza Orellana"
click at [773, 394] on div "Writer Role" at bounding box center [722, 400] width 119 height 31
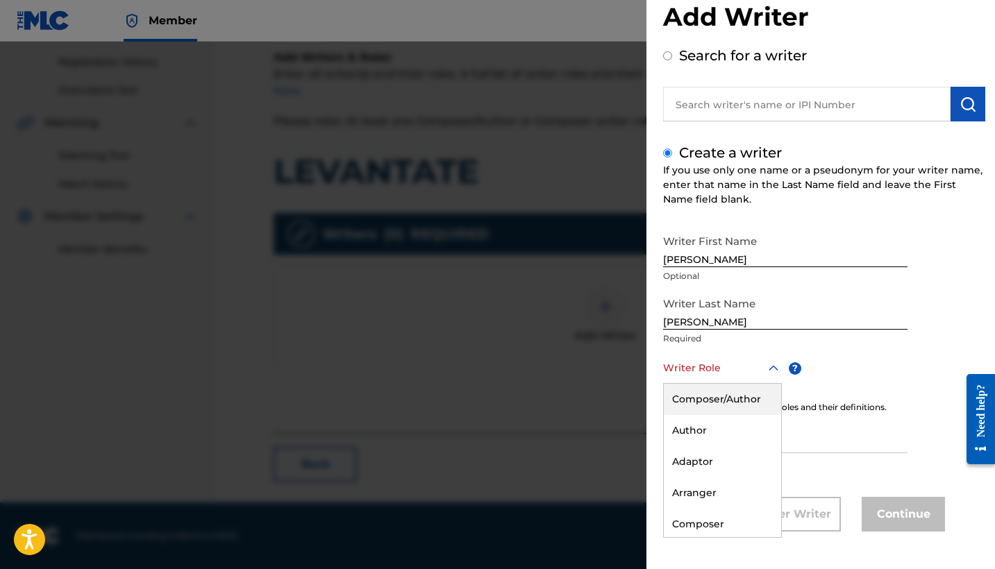
click at [766, 401] on div "Composer/Author" at bounding box center [722, 399] width 117 height 31
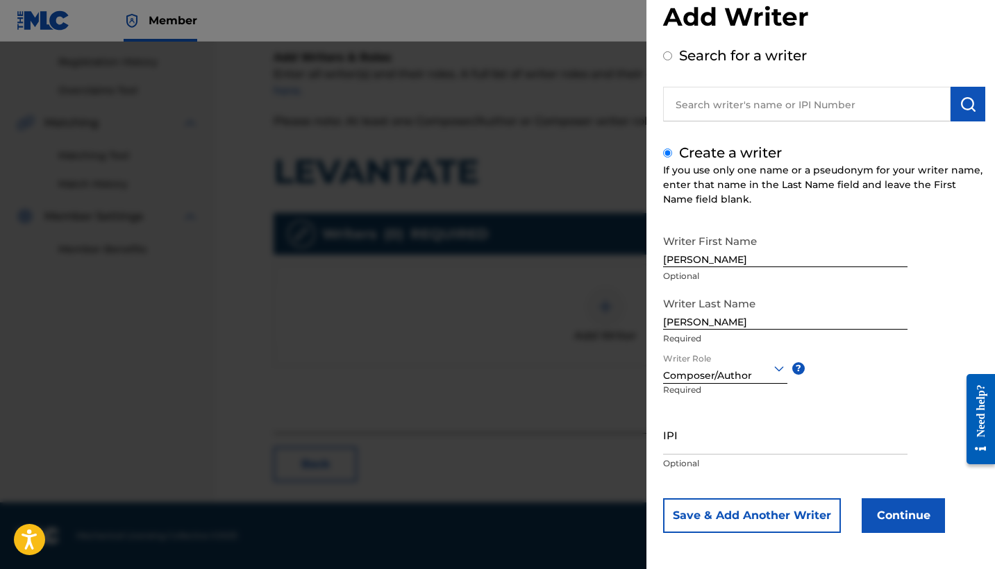
click at [901, 501] on button "Continue" at bounding box center [902, 515] width 83 height 35
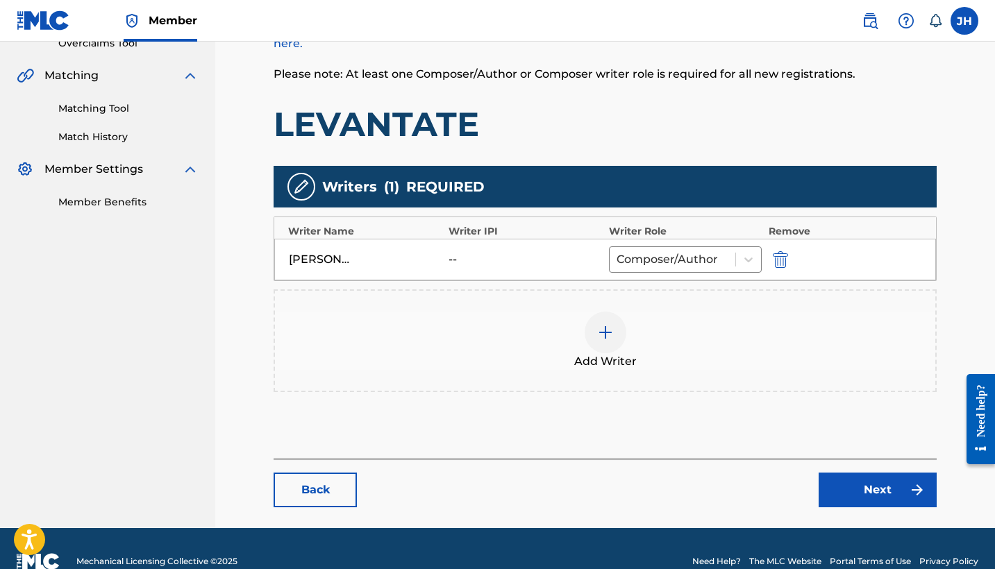
scroll to position [327, 0]
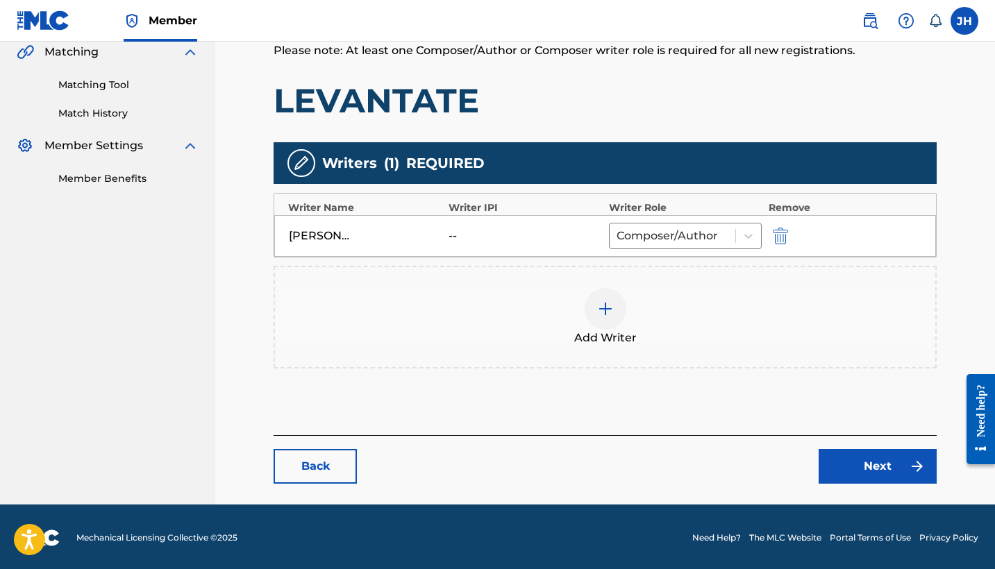
click at [883, 465] on link "Next" at bounding box center [877, 466] width 118 height 35
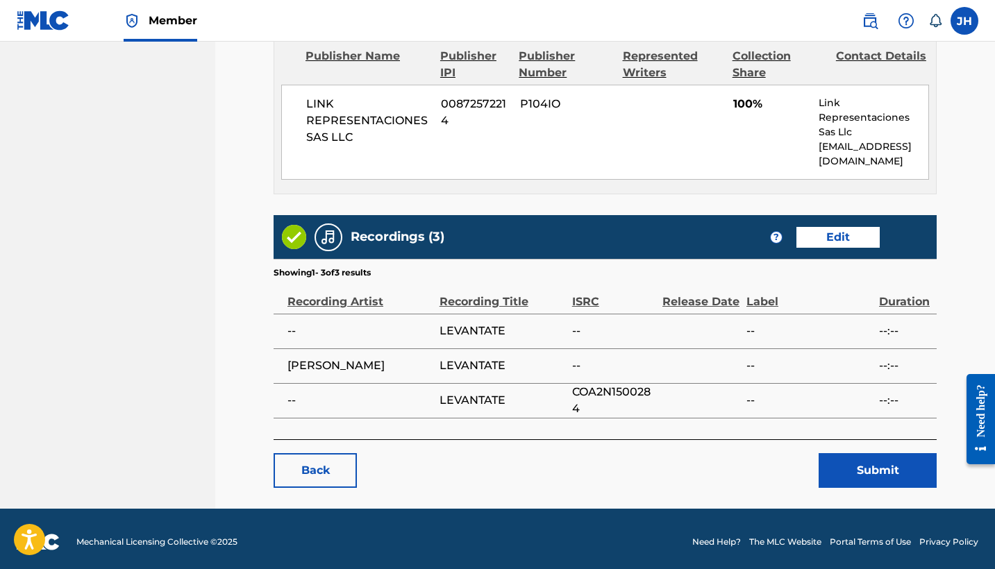
scroll to position [625, 0]
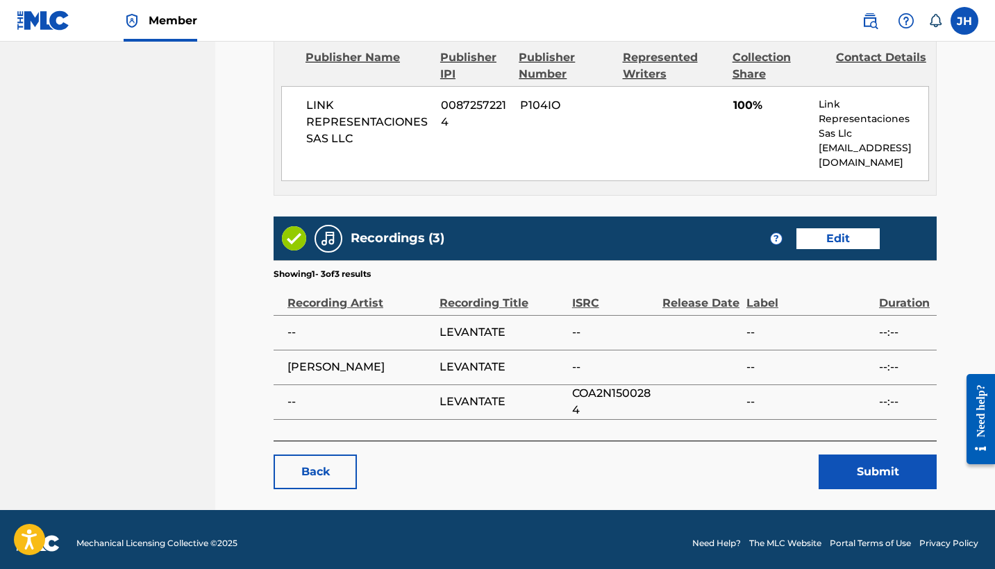
click at [870, 455] on button "Submit" at bounding box center [877, 472] width 118 height 35
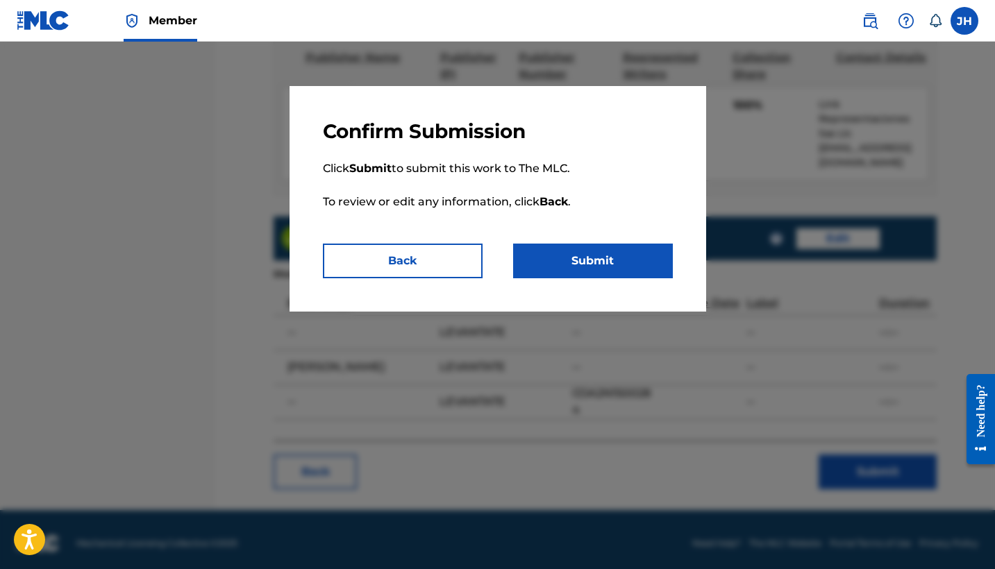
click at [621, 255] on button "Submit" at bounding box center [593, 261] width 160 height 35
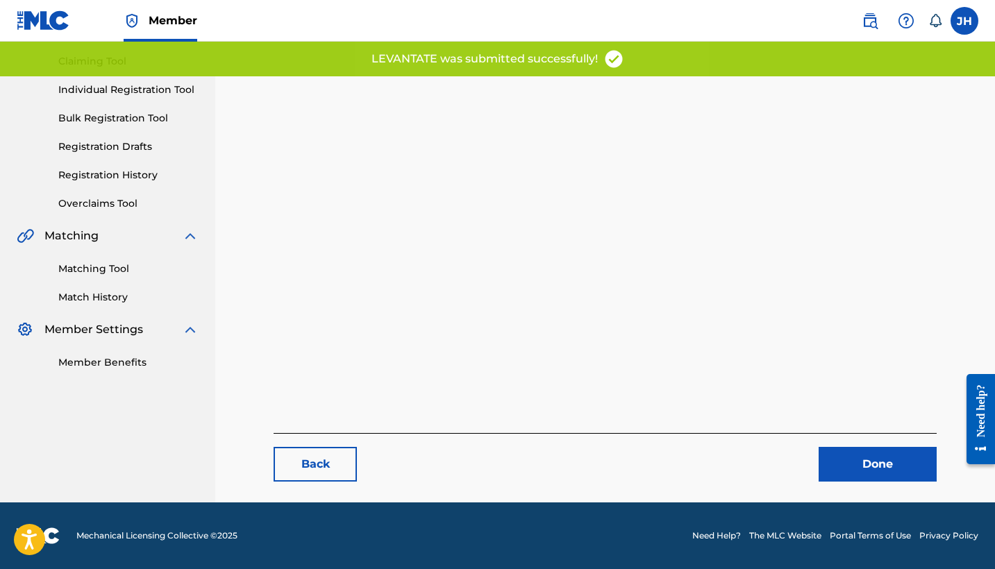
scroll to position [143, 0]
click at [852, 477] on link "Done" at bounding box center [877, 464] width 118 height 35
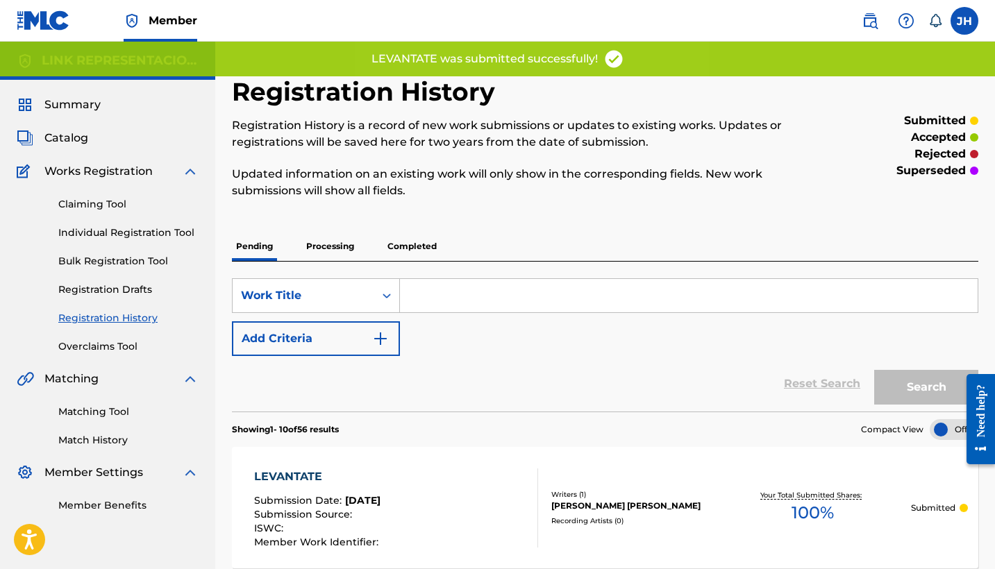
click at [81, 142] on span "Catalog" at bounding box center [66, 138] width 44 height 17
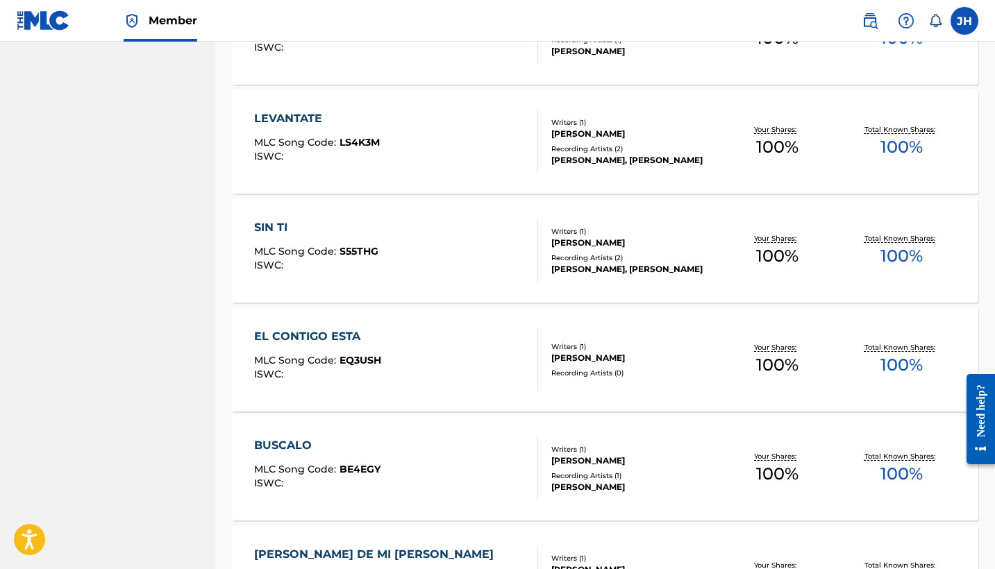
scroll to position [6635, 0]
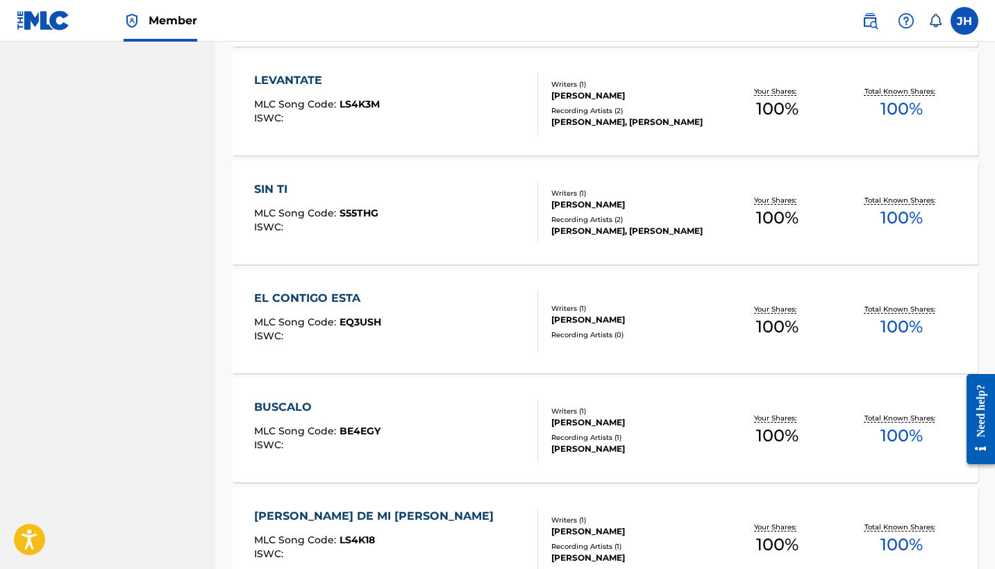
click at [423, 221] on div "SIN TI MLC Song Code : S55THG ISWC :" at bounding box center [396, 212] width 284 height 62
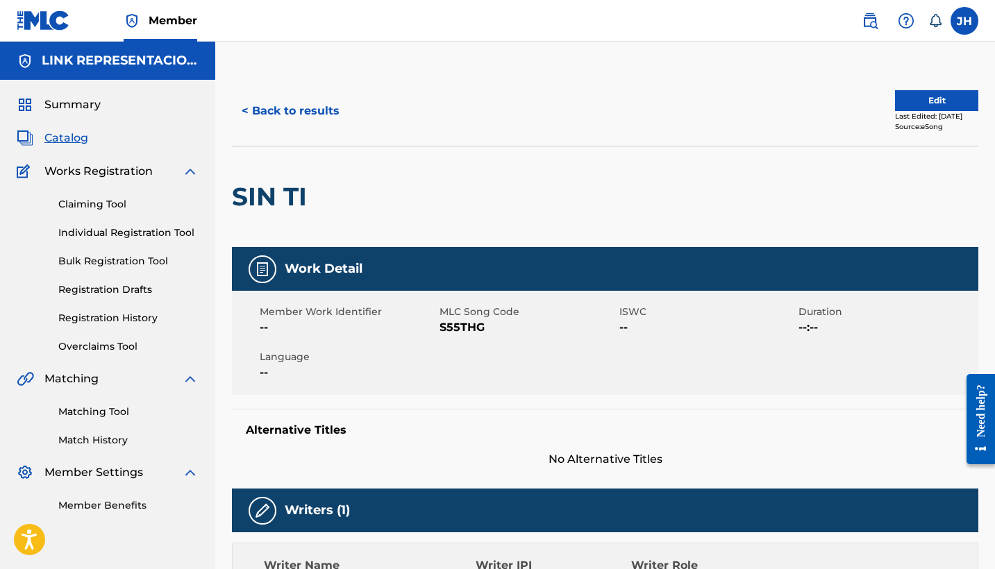
click at [901, 113] on div "Last Edited: July 06, 2024" at bounding box center [936, 116] width 83 height 10
click at [920, 97] on button "Edit" at bounding box center [936, 100] width 83 height 21
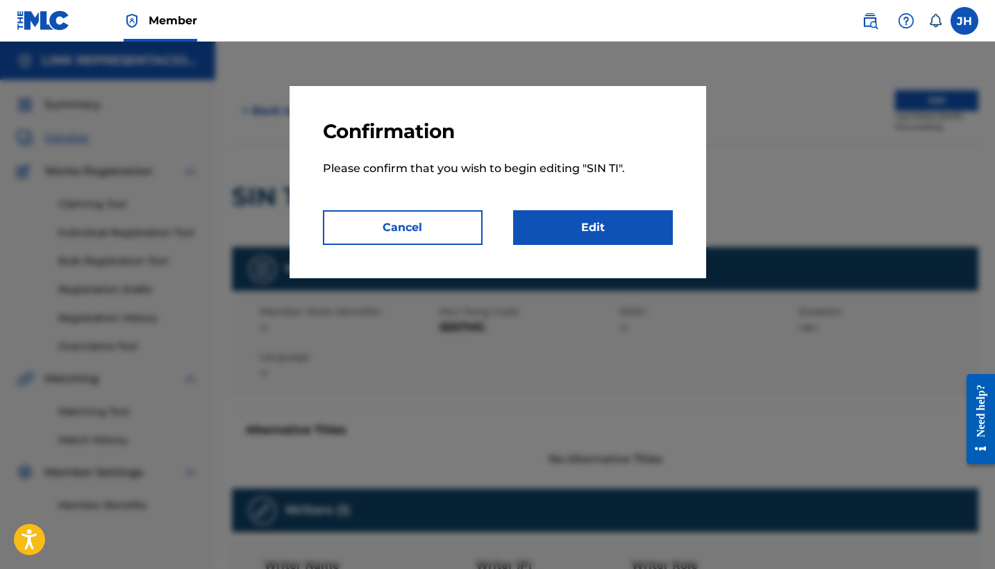
click at [660, 238] on link "Edit" at bounding box center [593, 227] width 160 height 35
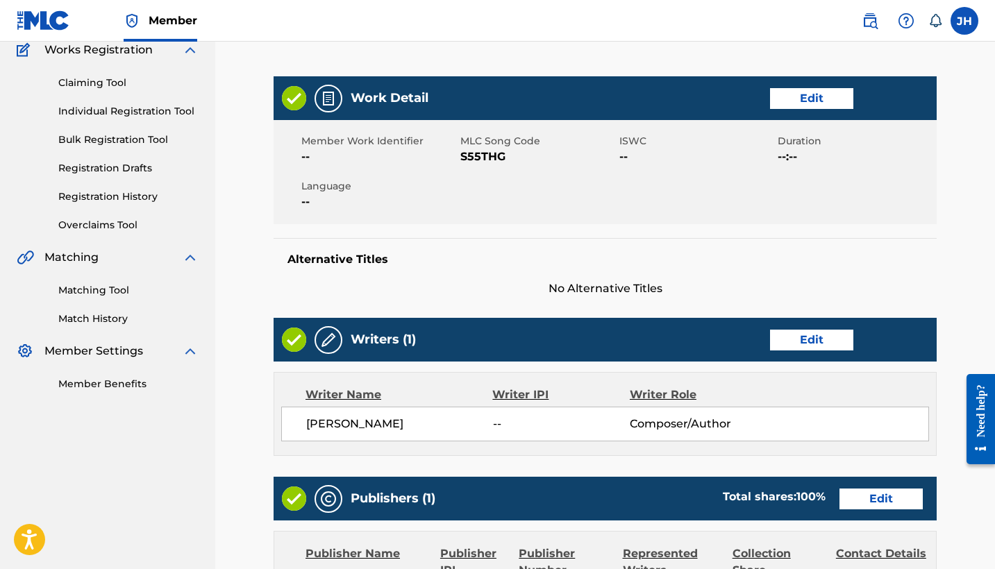
scroll to position [124, 0]
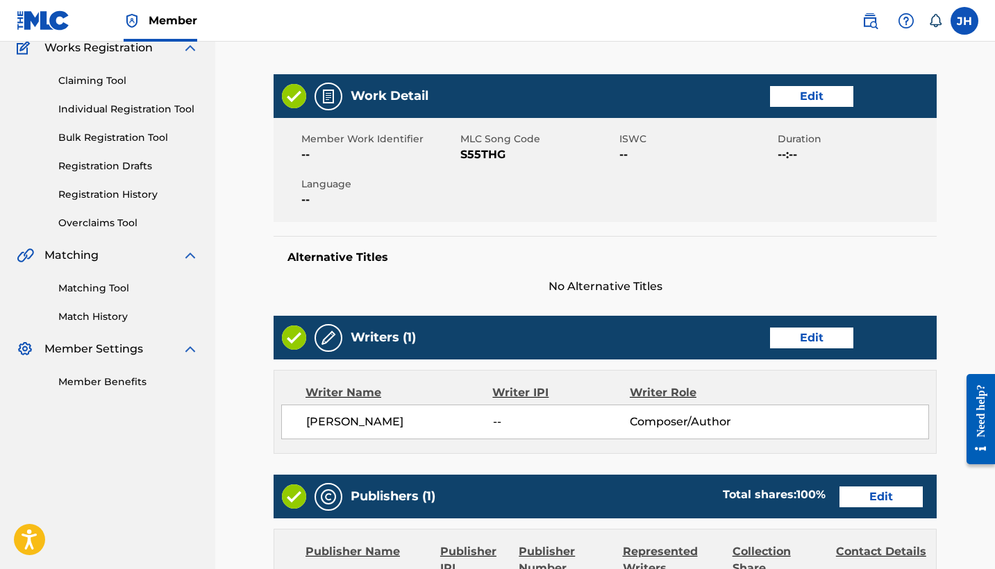
click at [791, 344] on link "Edit" at bounding box center [811, 338] width 83 height 21
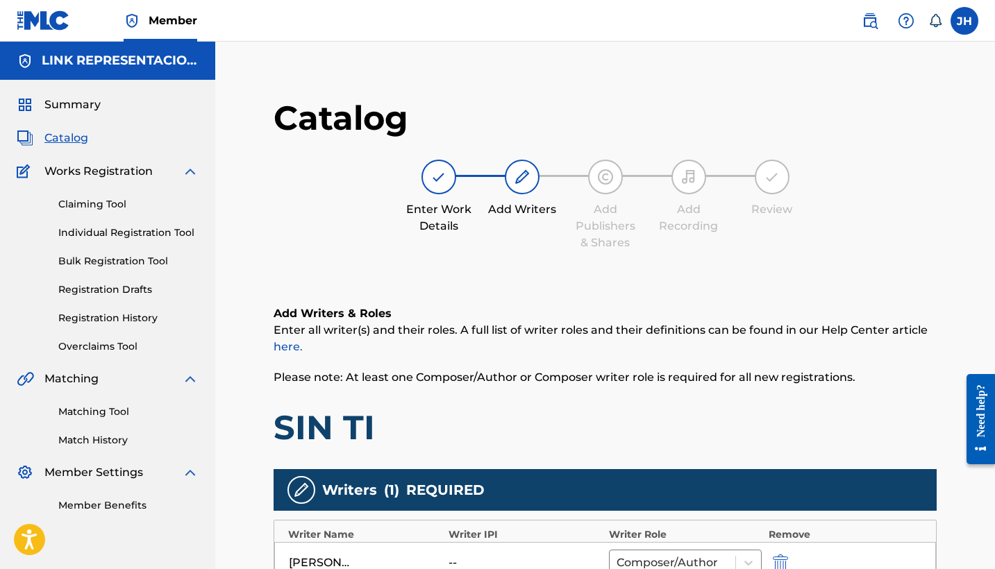
scroll to position [108, 0]
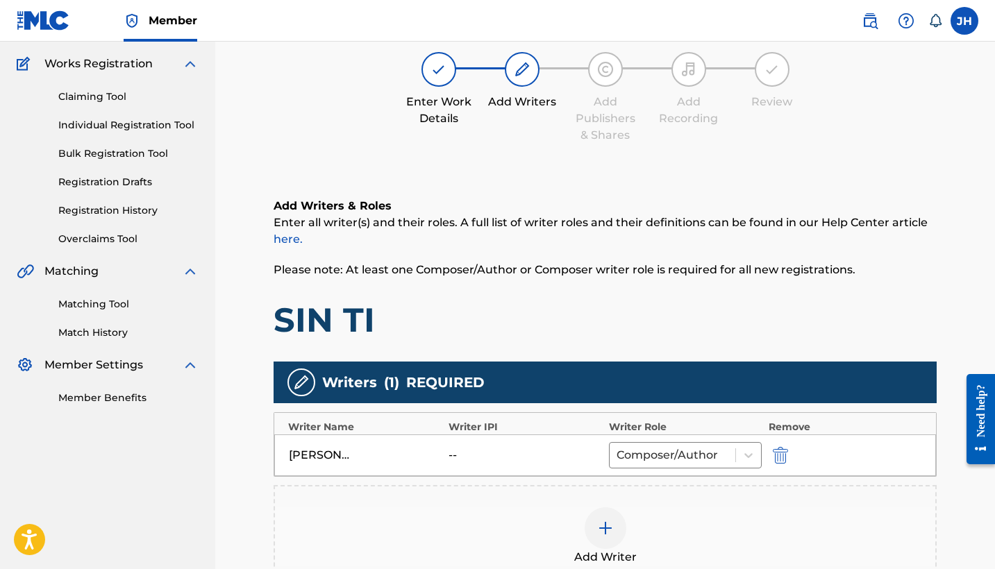
click at [788, 453] on button "submit" at bounding box center [778, 455] width 21 height 16
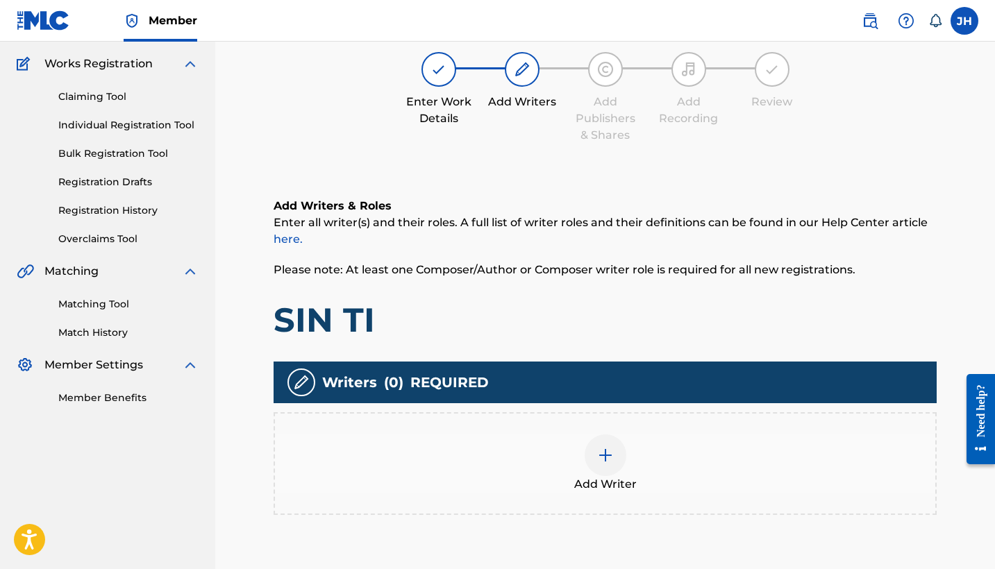
click at [613, 453] on img at bounding box center [605, 455] width 17 height 17
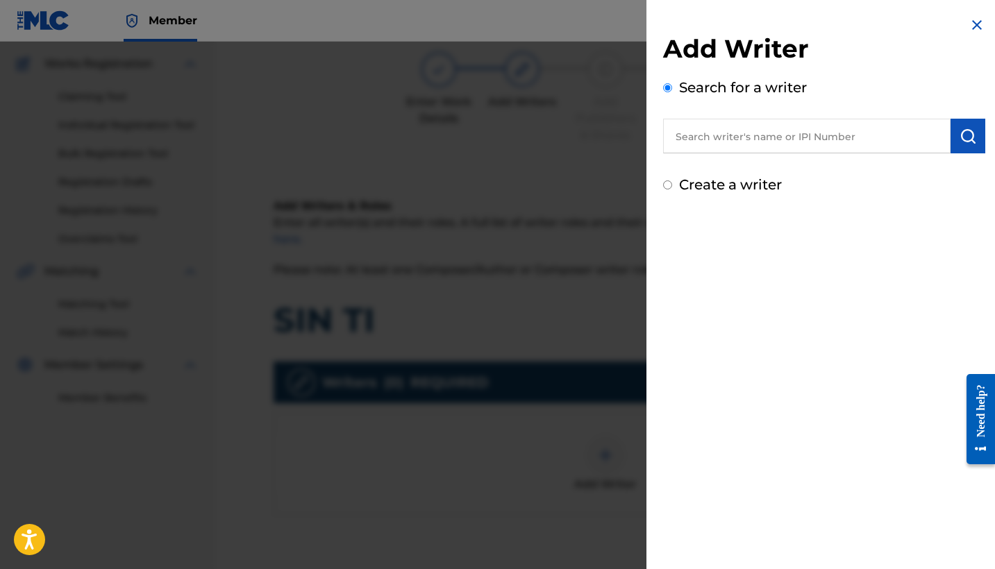
click at [708, 189] on label "Create a writer" at bounding box center [730, 184] width 103 height 17
radio input "true"
click at [672, 189] on input "Create a writer" at bounding box center [667, 184] width 9 height 9
radio input "false"
radio input "true"
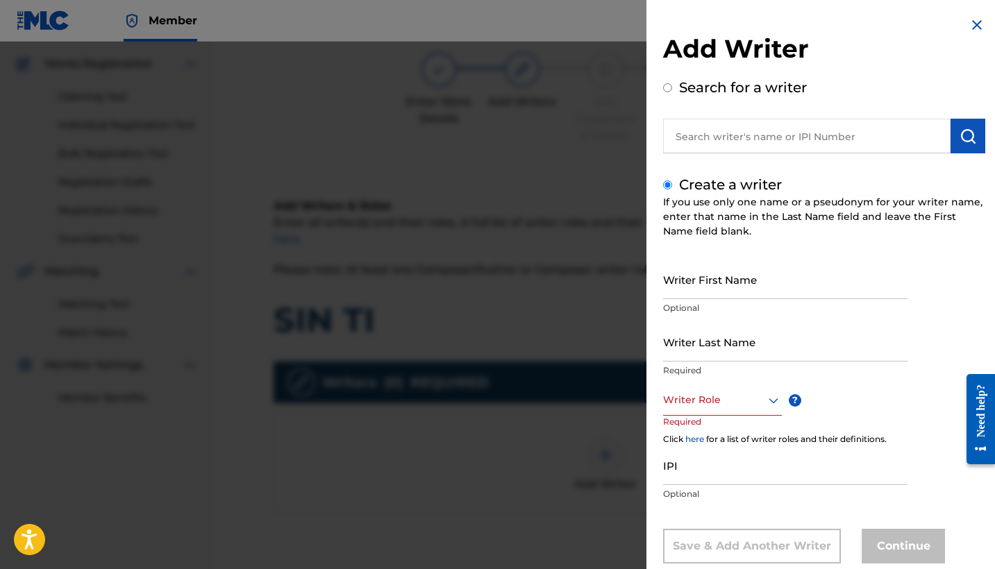
click at [770, 289] on input "Writer First Name" at bounding box center [785, 280] width 244 height 40
type input "Mauricio"
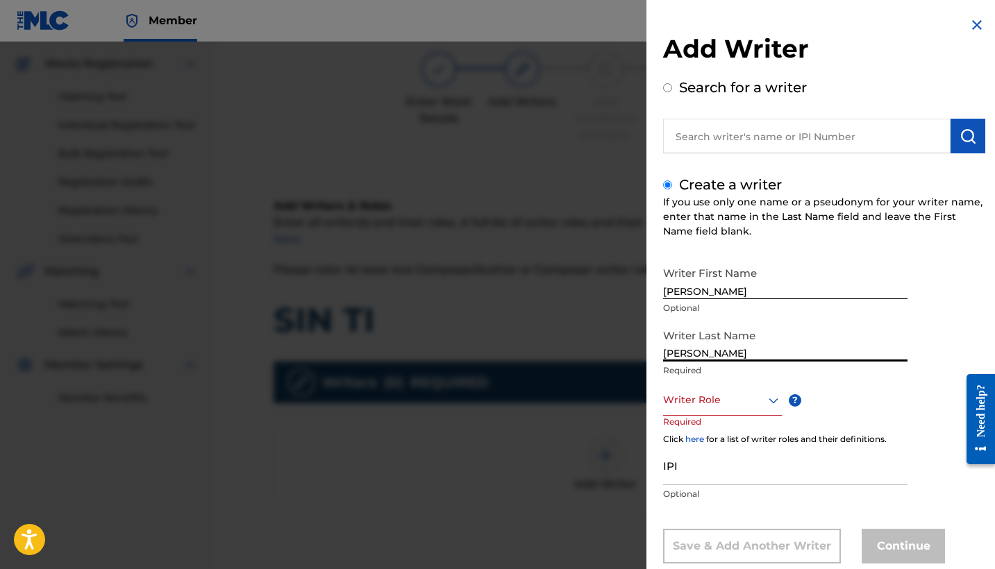
type input "Mendoza Orellana"
click at [727, 406] on div "Writer Role" at bounding box center [722, 400] width 119 height 31
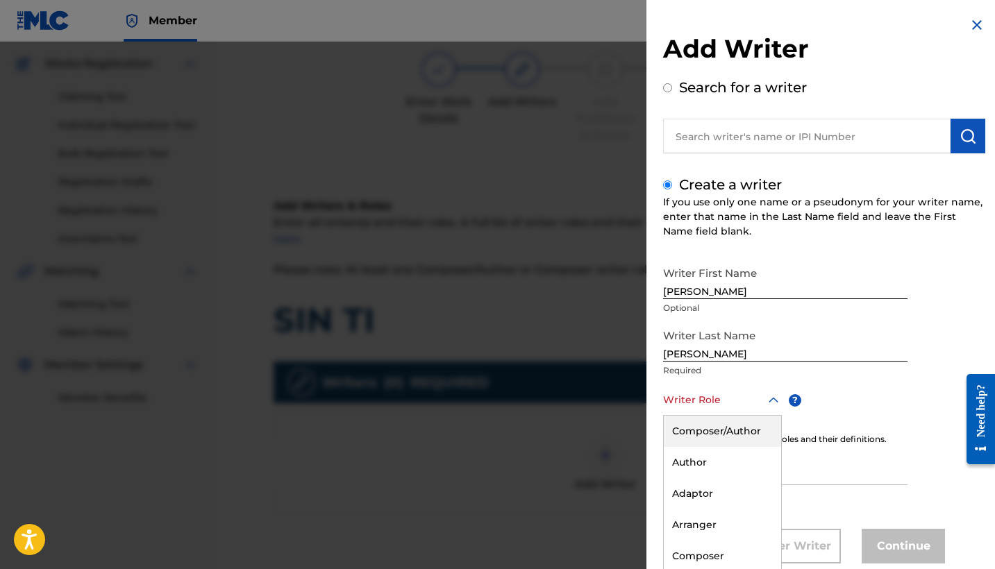
scroll to position [32, 0]
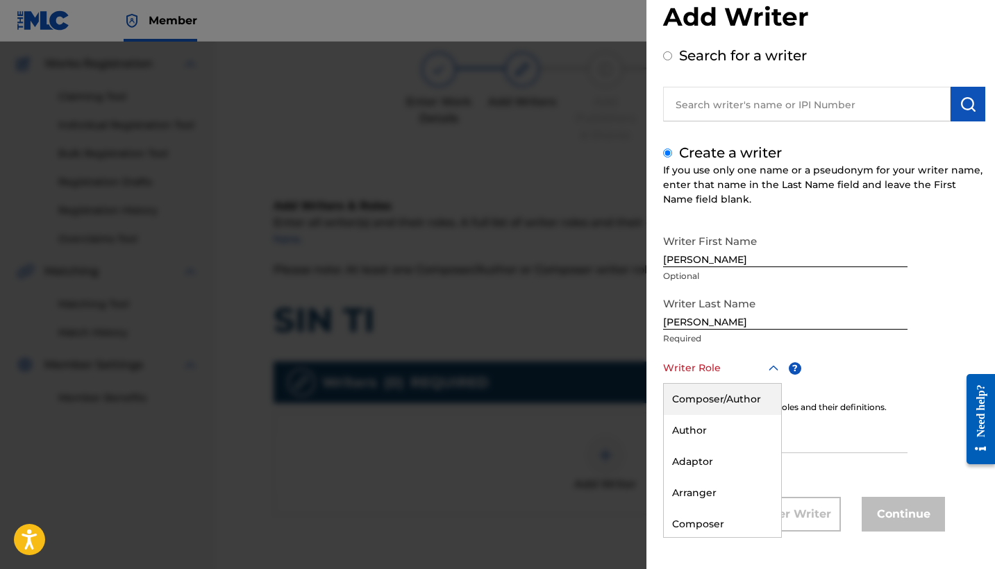
click at [730, 388] on div "Composer/Author" at bounding box center [722, 399] width 117 height 31
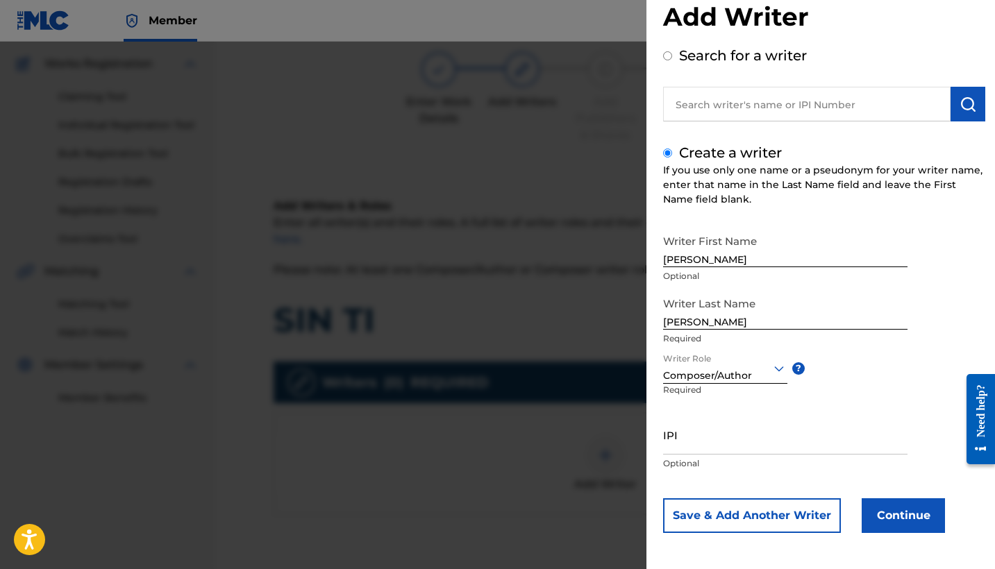
click at [900, 519] on button "Continue" at bounding box center [902, 515] width 83 height 35
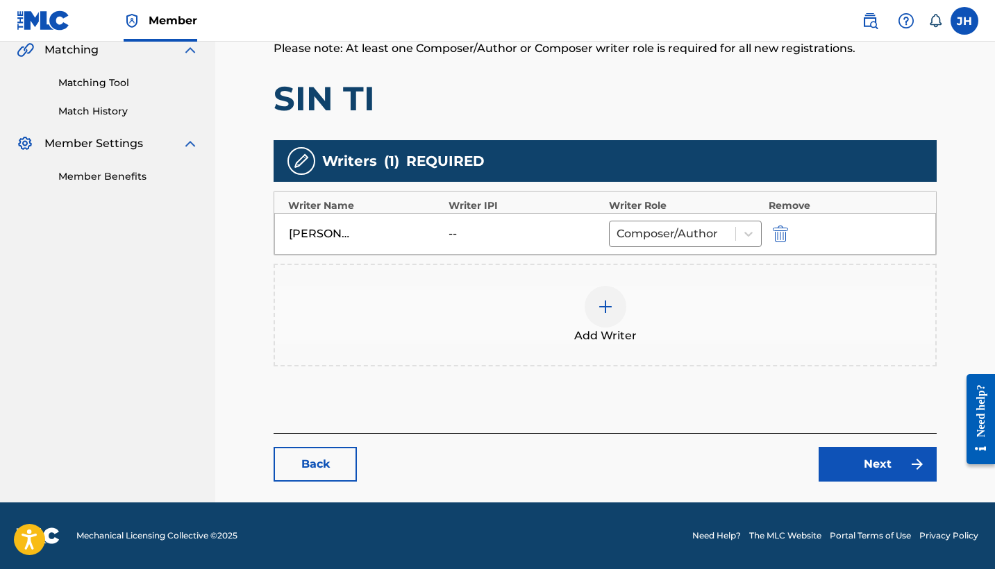
scroll to position [329, 0]
click at [868, 482] on main "Catalog Enter Work Details Add Writers Add Publishers & Shares Add Recording Re…" at bounding box center [605, 124] width 746 height 755
click at [866, 467] on link "Next" at bounding box center [877, 464] width 118 height 35
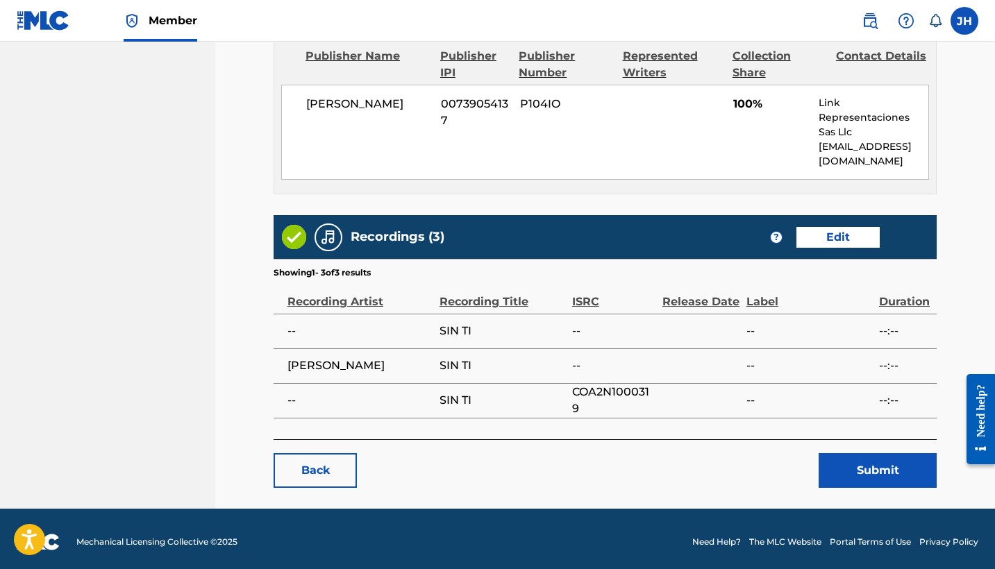
scroll to position [625, 0]
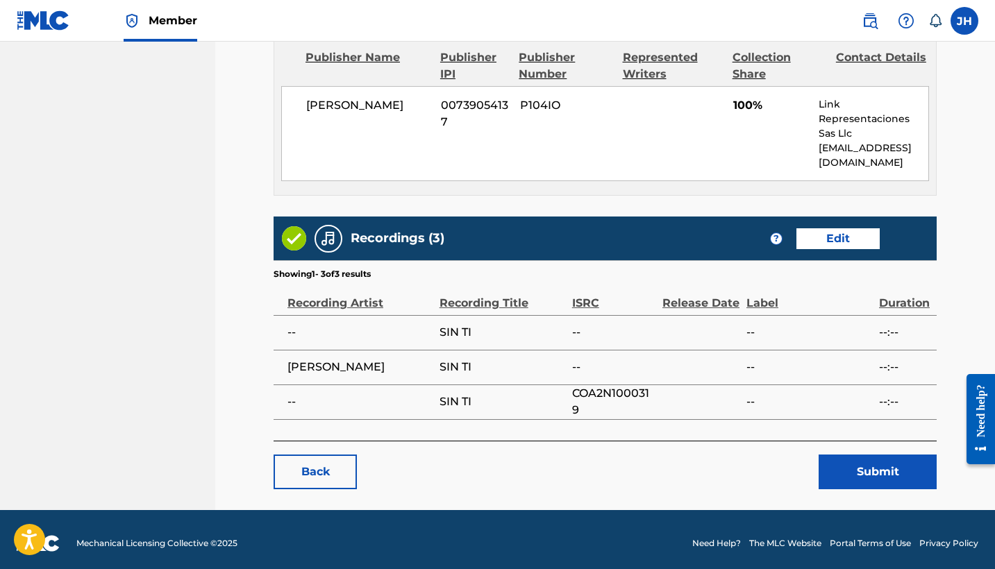
click at [885, 460] on button "Submit" at bounding box center [877, 472] width 118 height 35
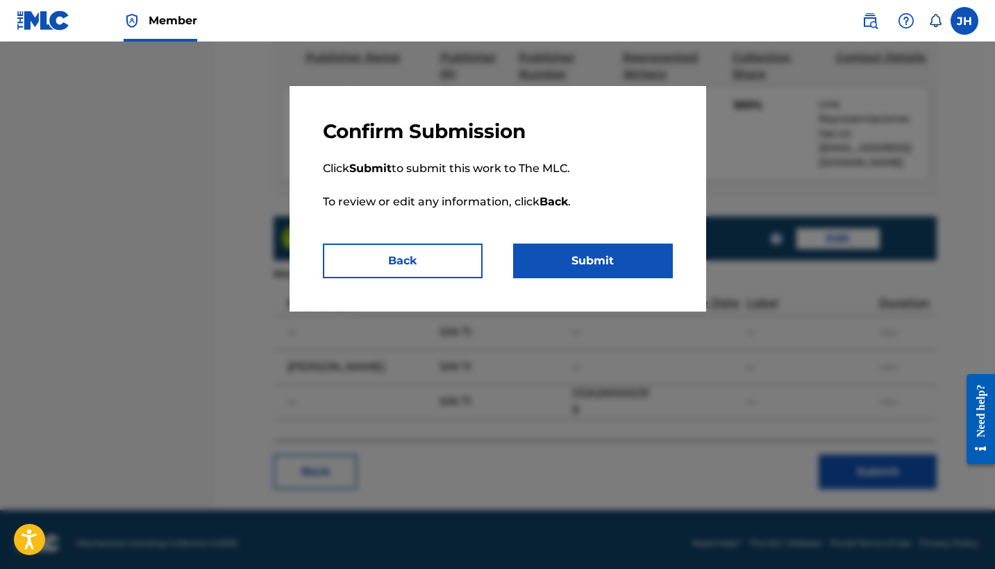
click at [579, 253] on button "Submit" at bounding box center [593, 261] width 160 height 35
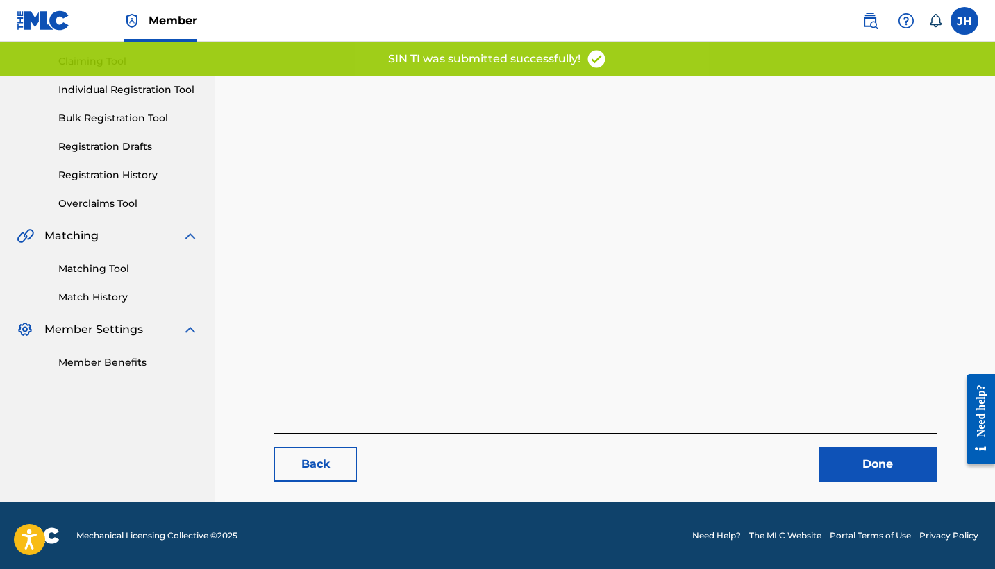
scroll to position [143, 0]
click at [866, 458] on link "Done" at bounding box center [877, 464] width 118 height 35
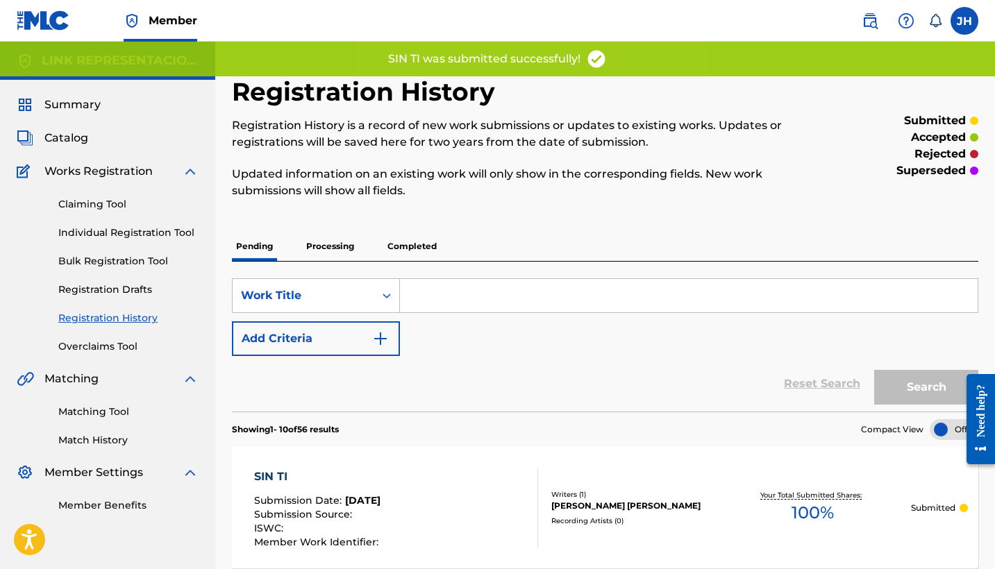
click at [42, 132] on link "Catalog" at bounding box center [52, 138] width 71 height 17
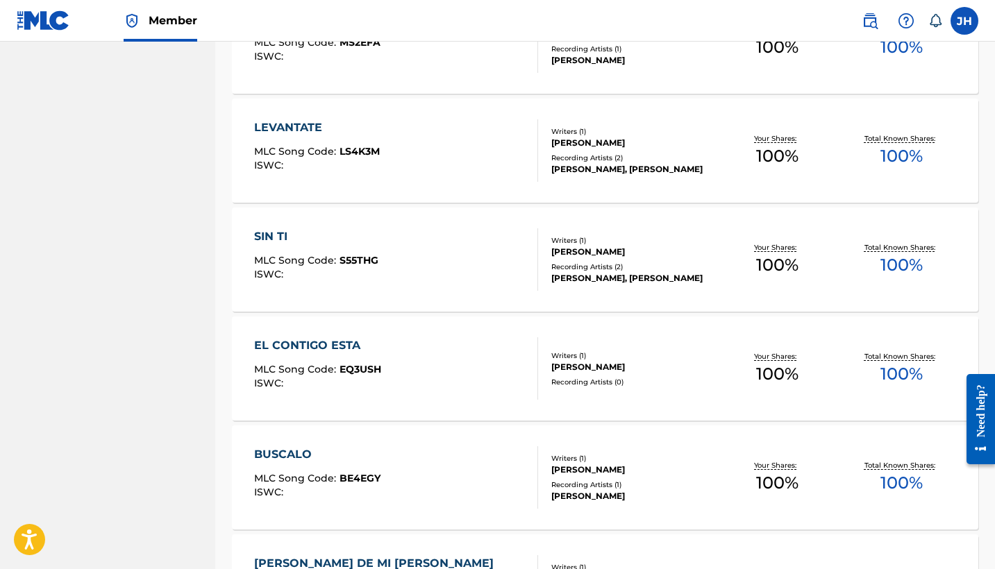
scroll to position [6582, 0]
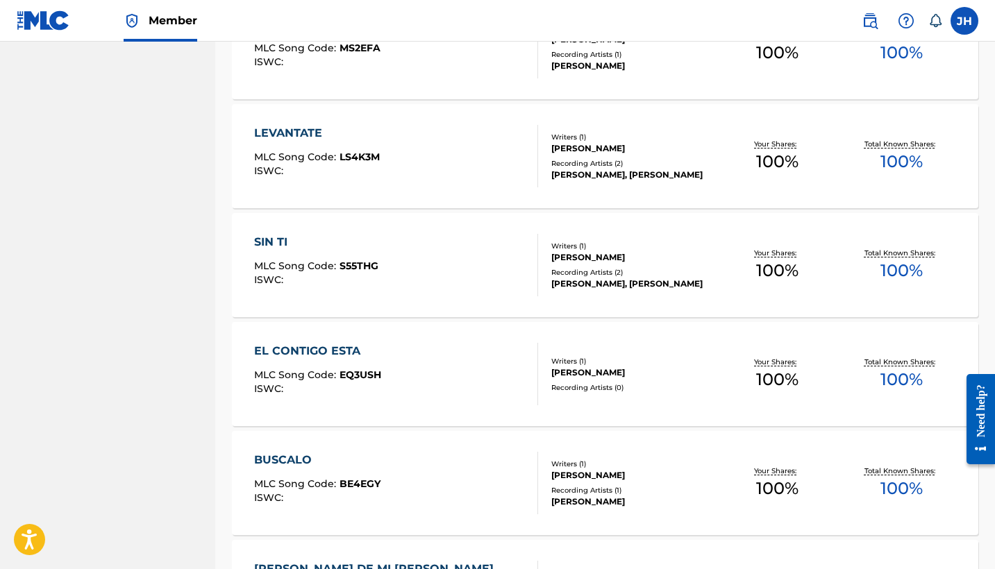
click at [322, 355] on div "EL CONTIGO ESTA" at bounding box center [317, 351] width 127 height 17
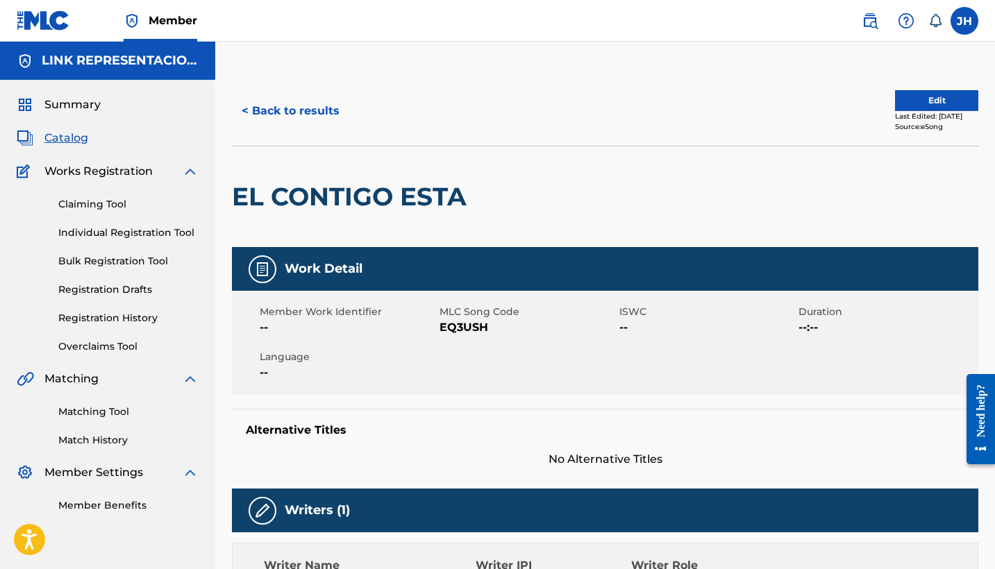
click at [929, 108] on button "Edit" at bounding box center [936, 100] width 83 height 21
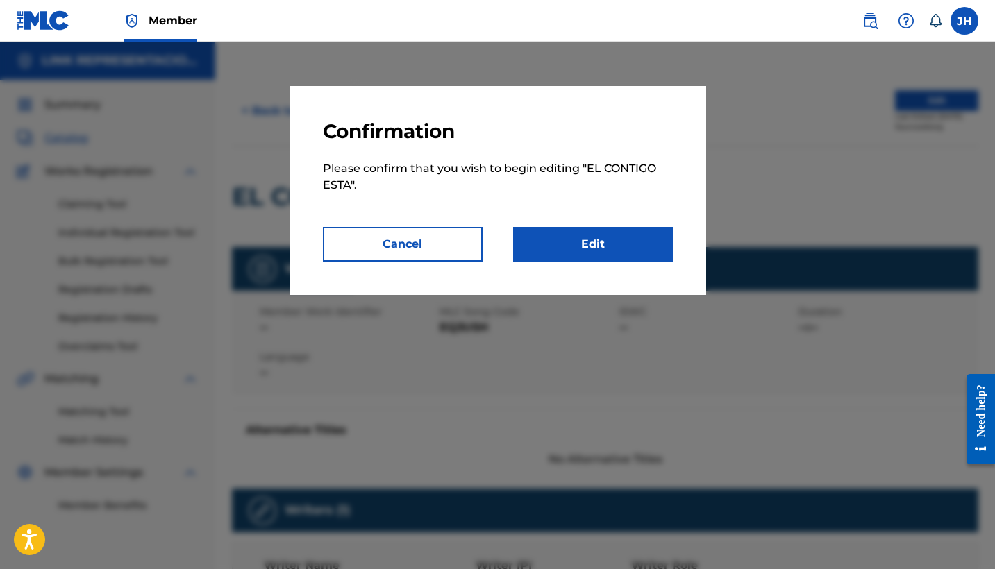
click at [929, 108] on div at bounding box center [497, 326] width 995 height 569
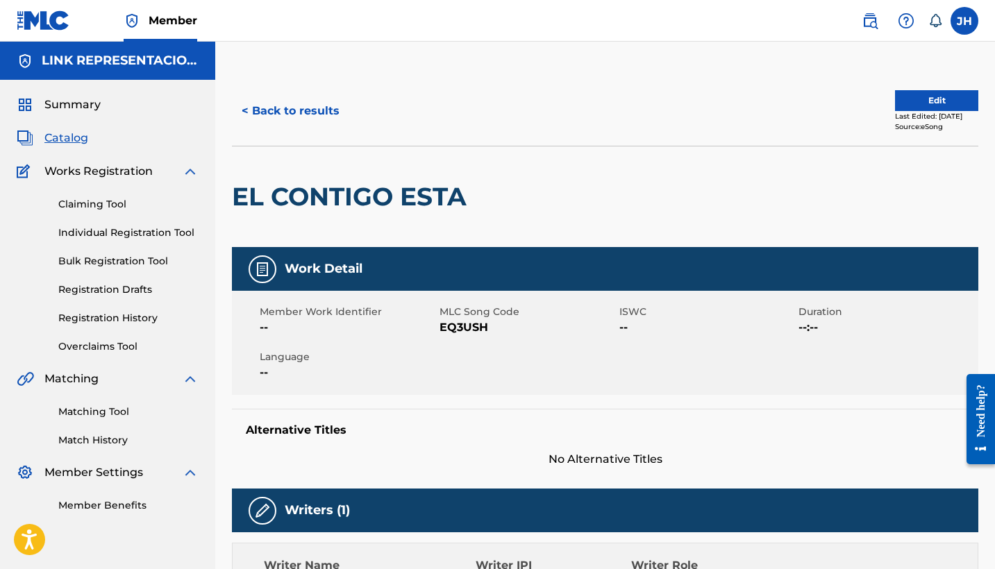
click at [909, 99] on button "Edit" at bounding box center [936, 100] width 83 height 21
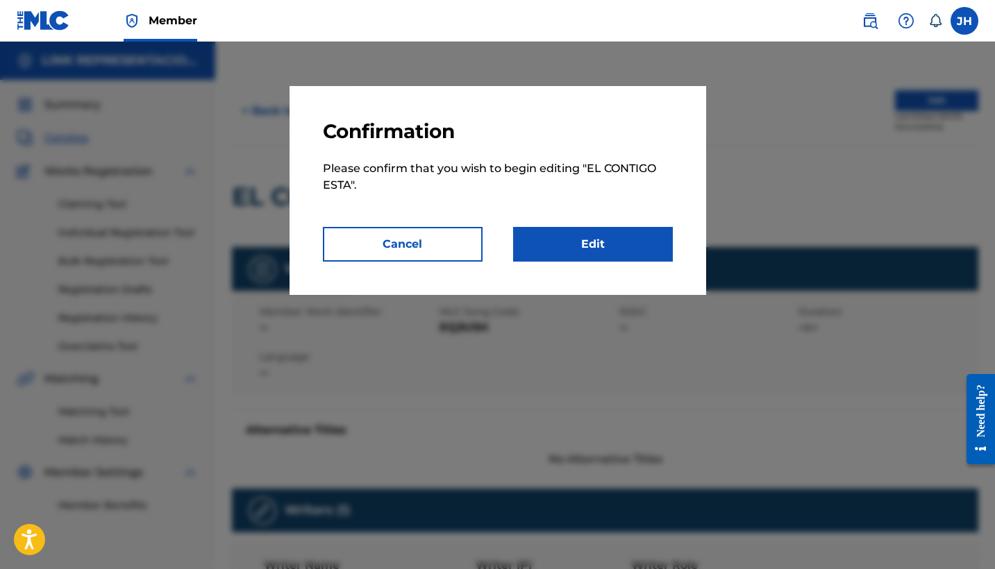
click at [650, 238] on link "Edit" at bounding box center [593, 244] width 160 height 35
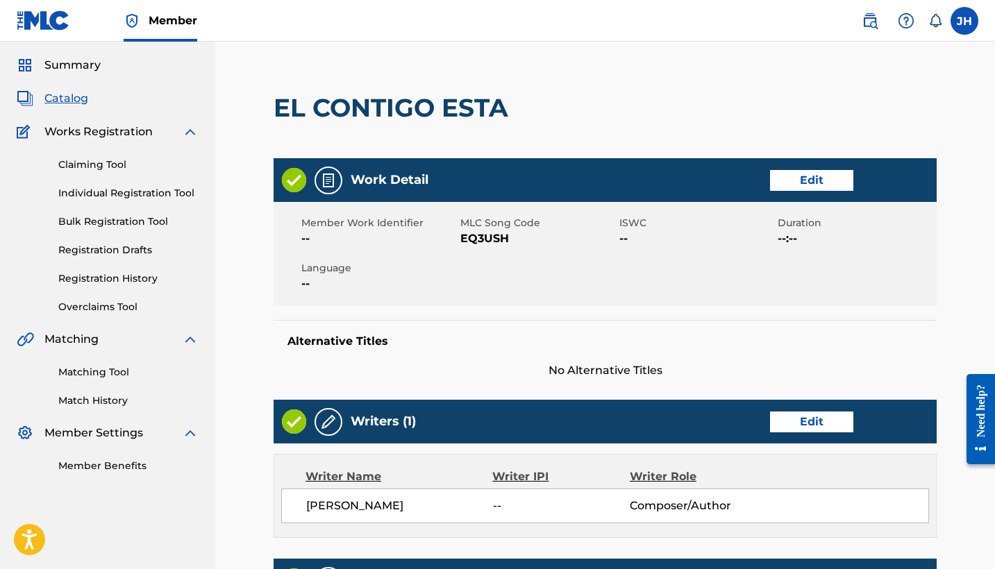
scroll to position [60, 0]
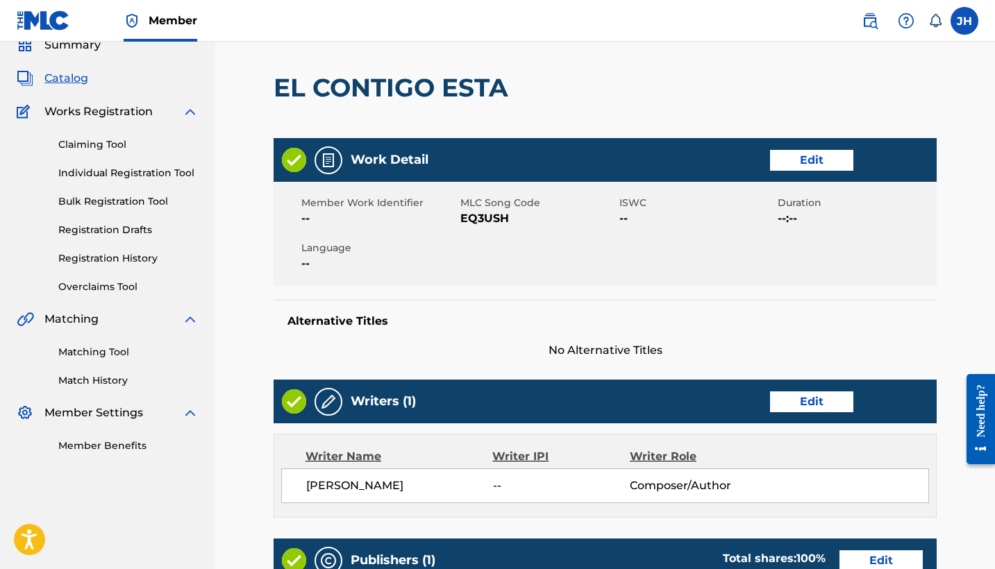
click at [820, 393] on link "Edit" at bounding box center [811, 401] width 83 height 21
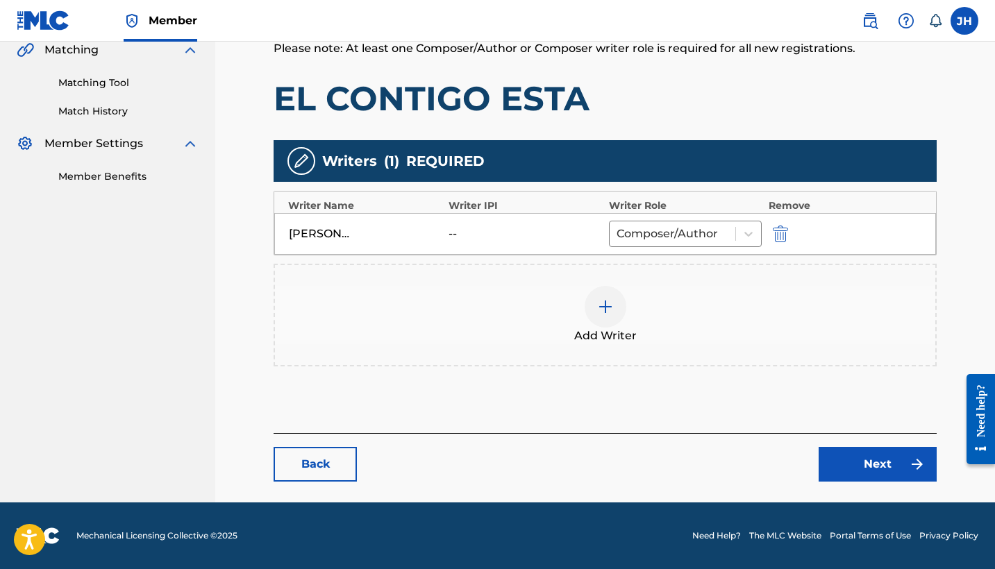
click at [783, 233] on img "submit" at bounding box center [780, 234] width 15 height 17
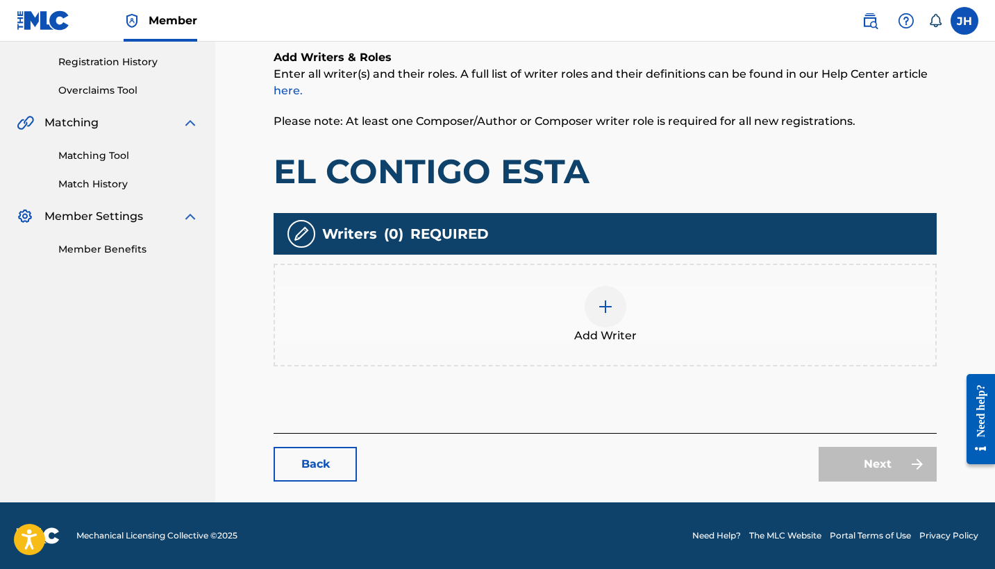
scroll to position [256, 0]
click at [573, 304] on div "Add Writer" at bounding box center [605, 315] width 660 height 58
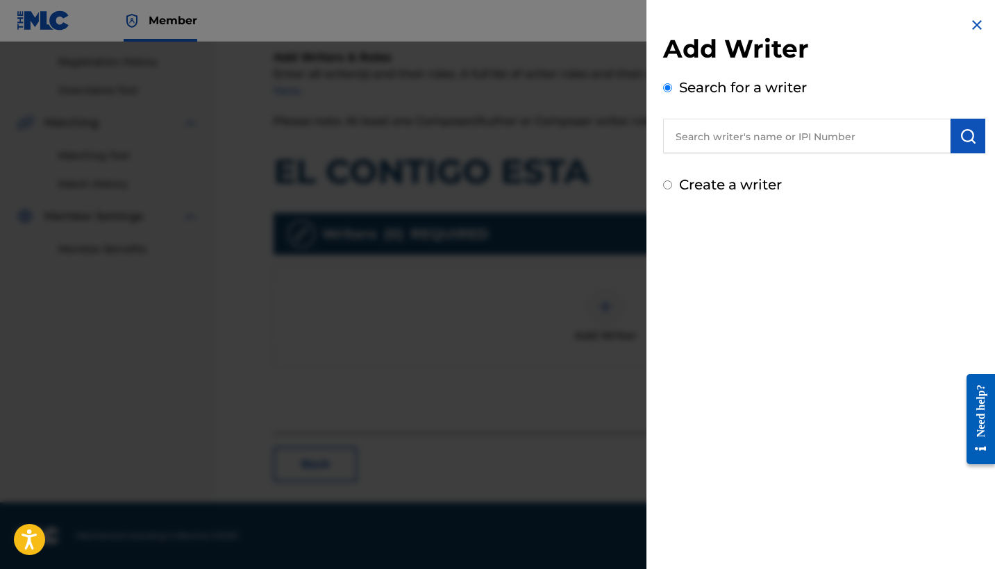
click at [745, 185] on label "Create a writer" at bounding box center [730, 184] width 103 height 17
radio input "true"
click at [672, 185] on input "Create a writer" at bounding box center [667, 184] width 9 height 9
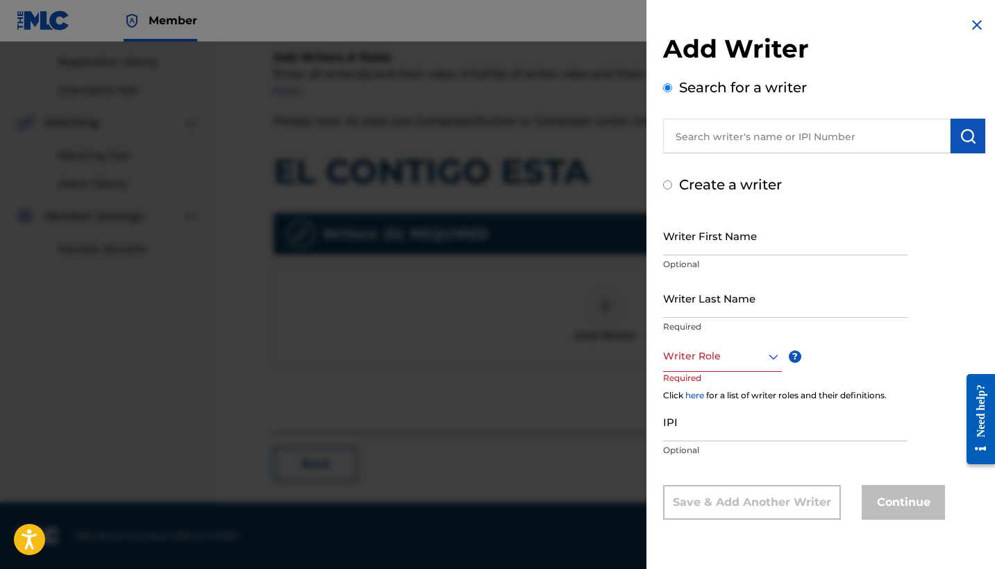
radio input "false"
radio input "true"
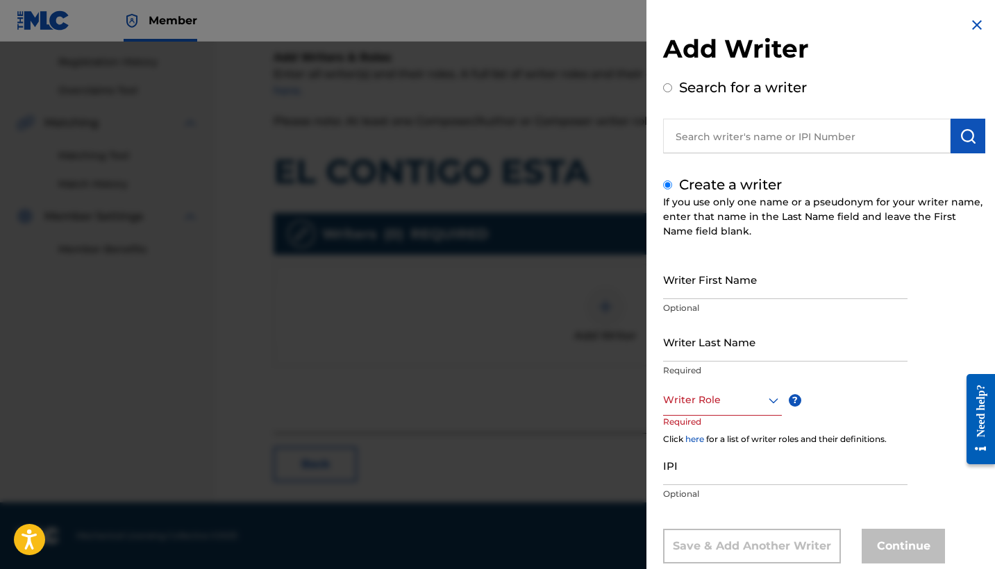
click at [791, 283] on input "Writer First Name" at bounding box center [785, 280] width 244 height 40
type input "Mauricio"
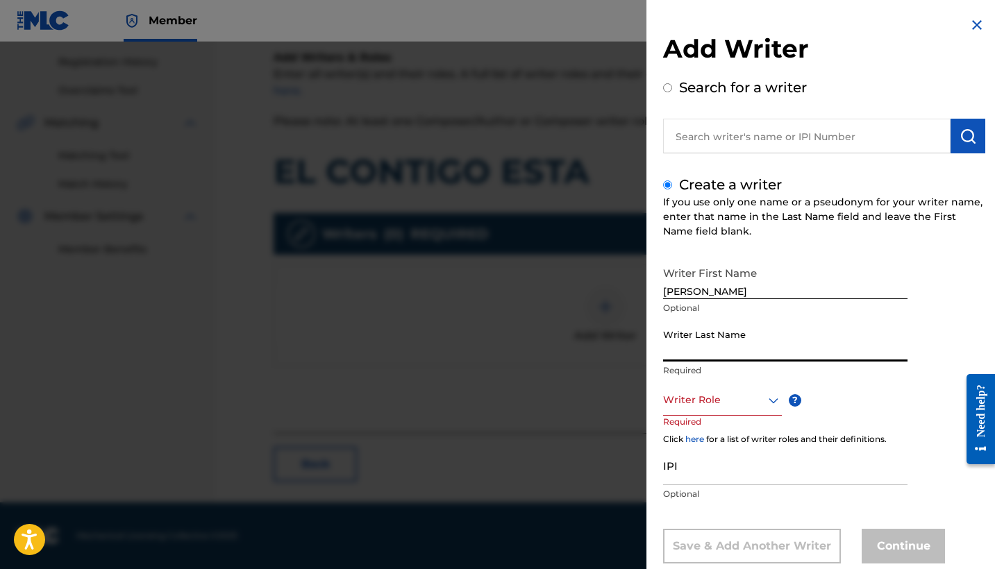
type input "m"
type input "Mendoza Orellana"
click at [752, 411] on div "Writer Role" at bounding box center [722, 400] width 119 height 31
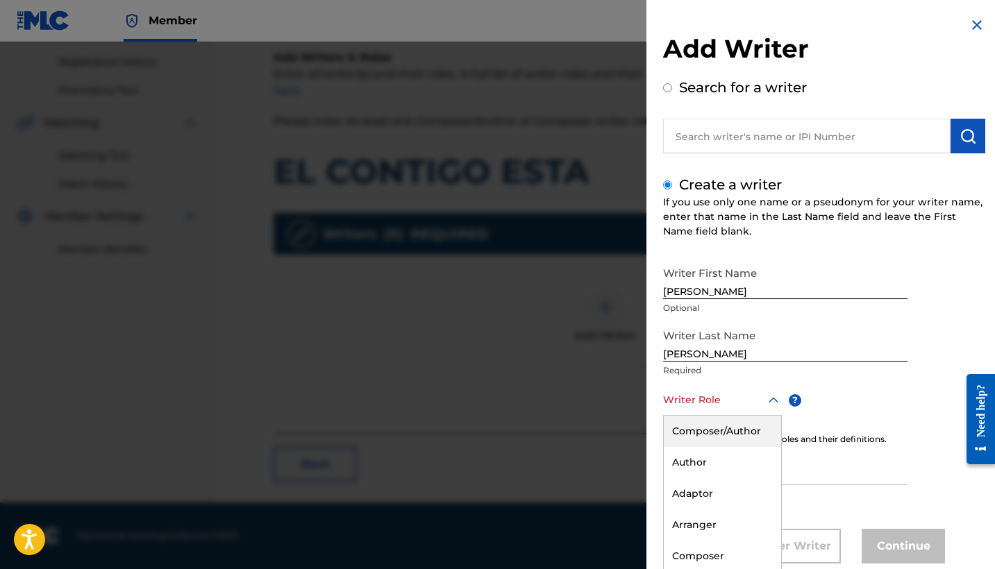
scroll to position [32, 0]
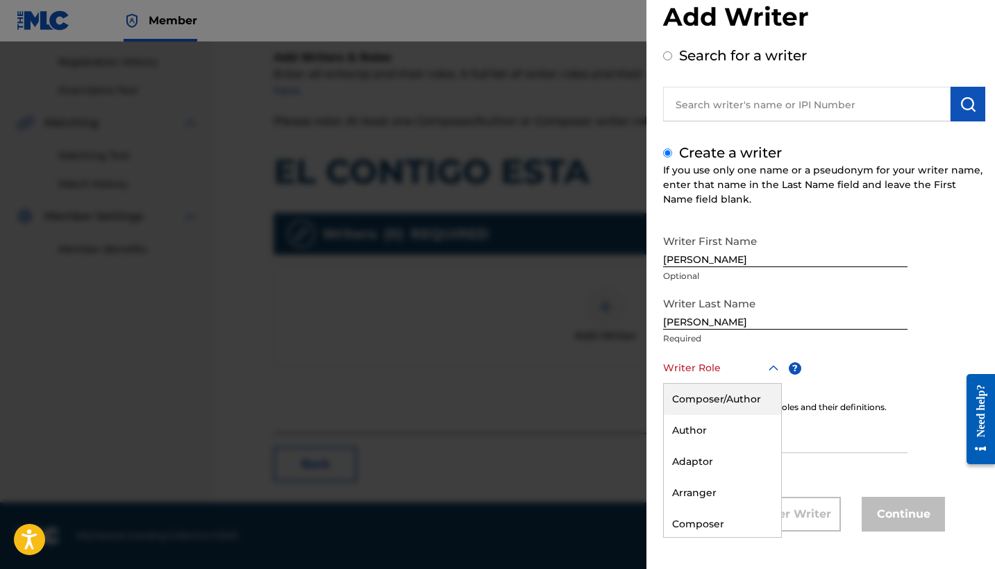
click at [755, 406] on div "Composer/Author" at bounding box center [722, 399] width 117 height 31
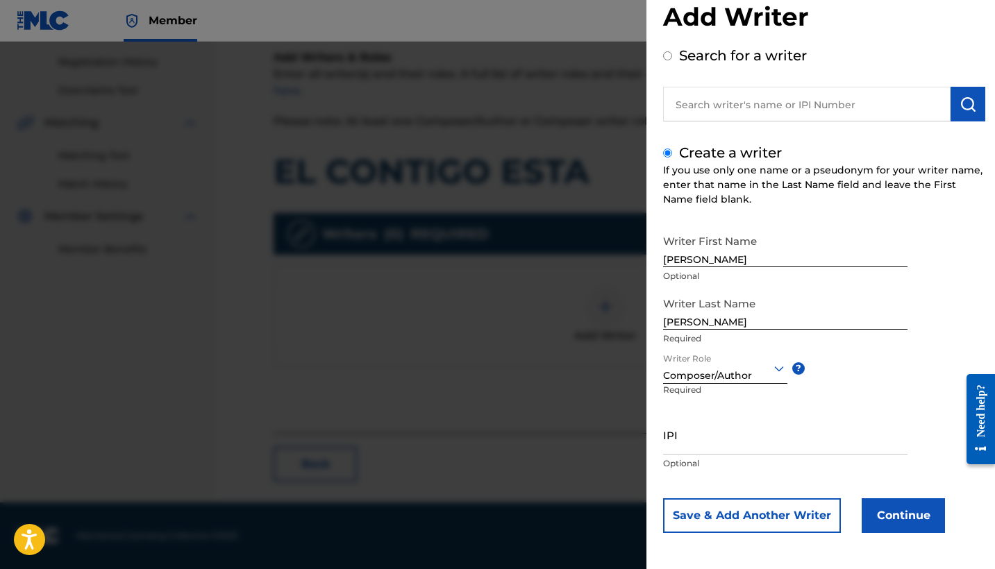
click at [895, 500] on button "Continue" at bounding box center [902, 515] width 83 height 35
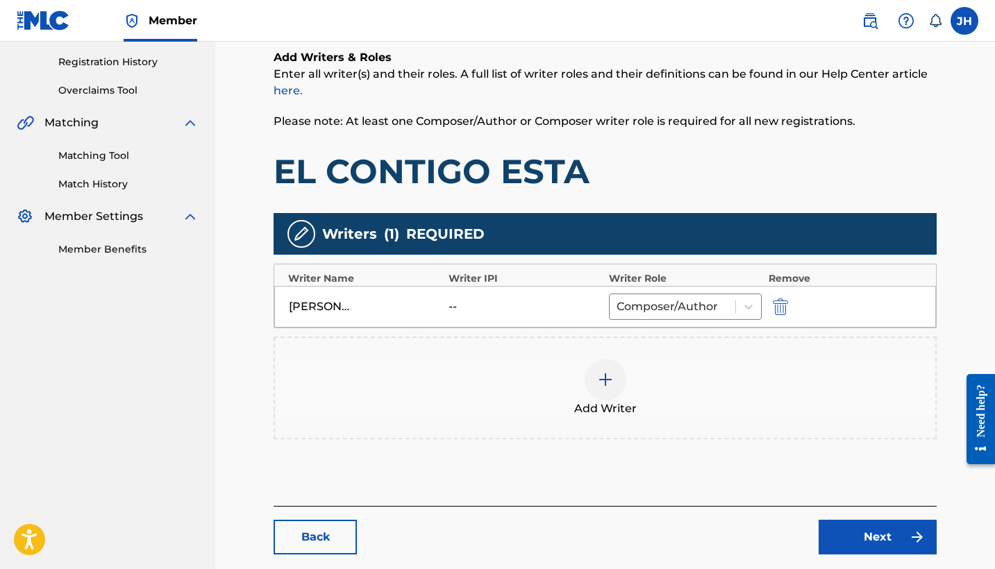
click at [879, 525] on link "Next" at bounding box center [877, 537] width 118 height 35
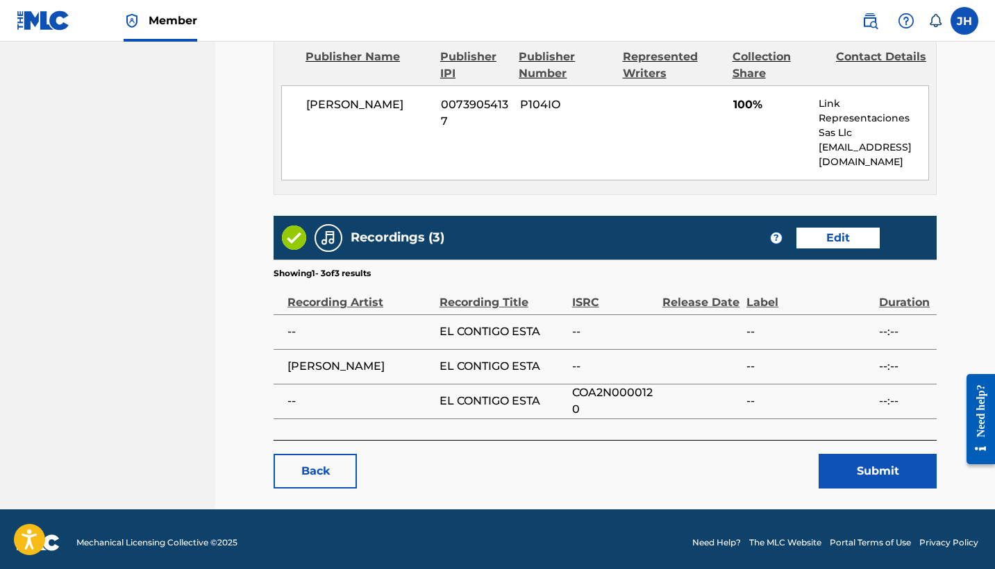
scroll to position [625, 0]
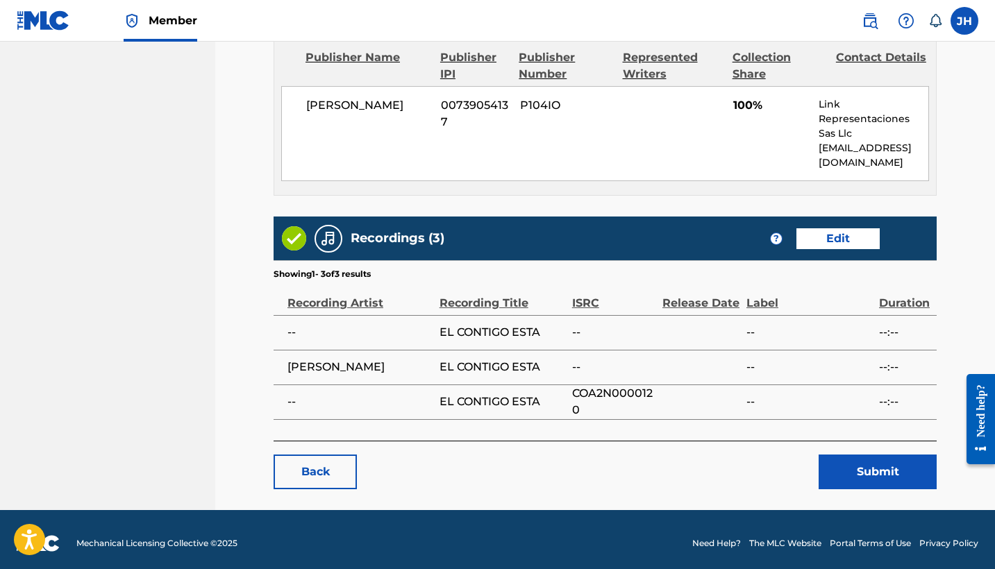
click at [877, 455] on button "Submit" at bounding box center [877, 472] width 118 height 35
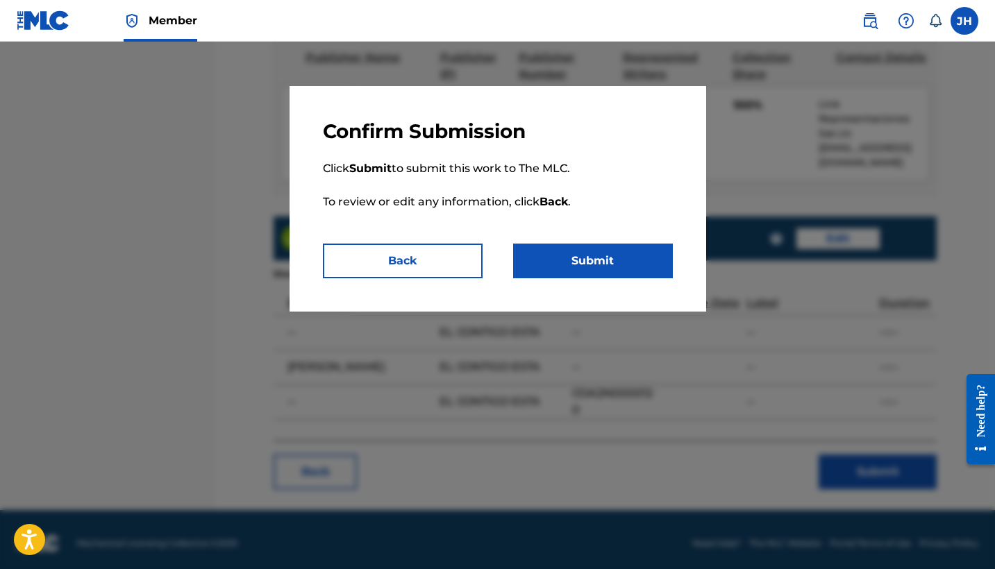
click at [634, 259] on button "Submit" at bounding box center [593, 261] width 160 height 35
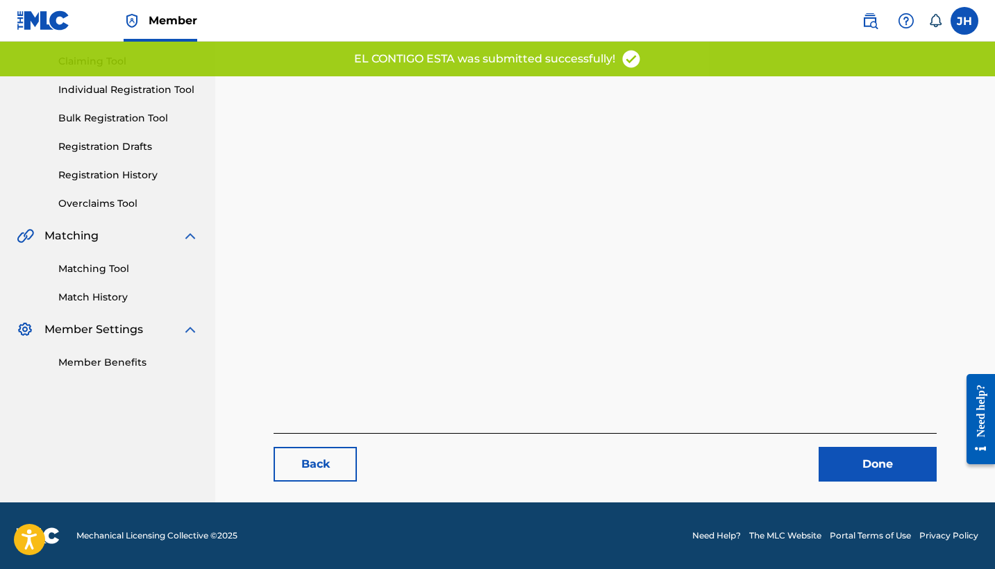
scroll to position [143, 0]
click at [862, 471] on link "Done" at bounding box center [877, 464] width 118 height 35
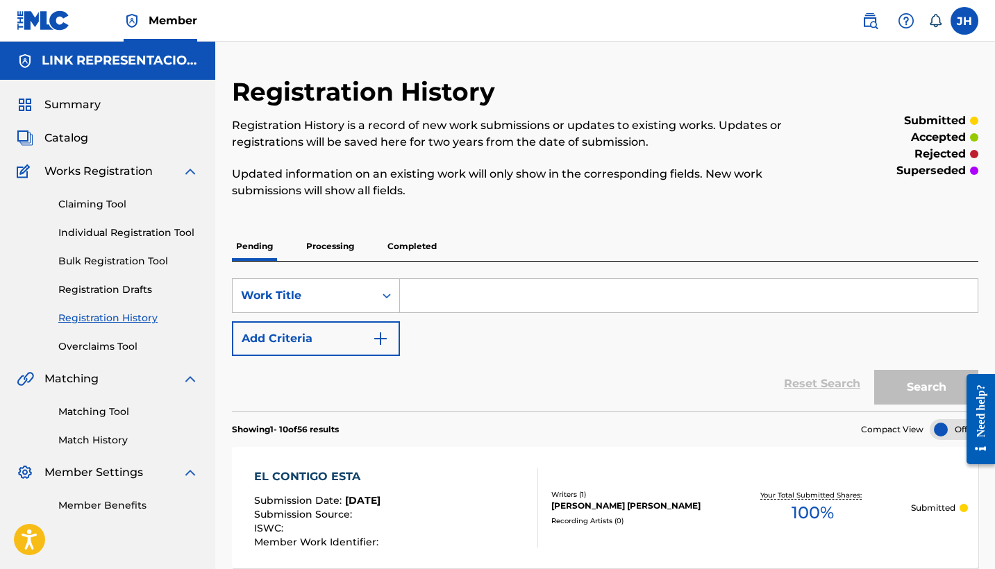
click at [71, 140] on span "Catalog" at bounding box center [66, 138] width 44 height 17
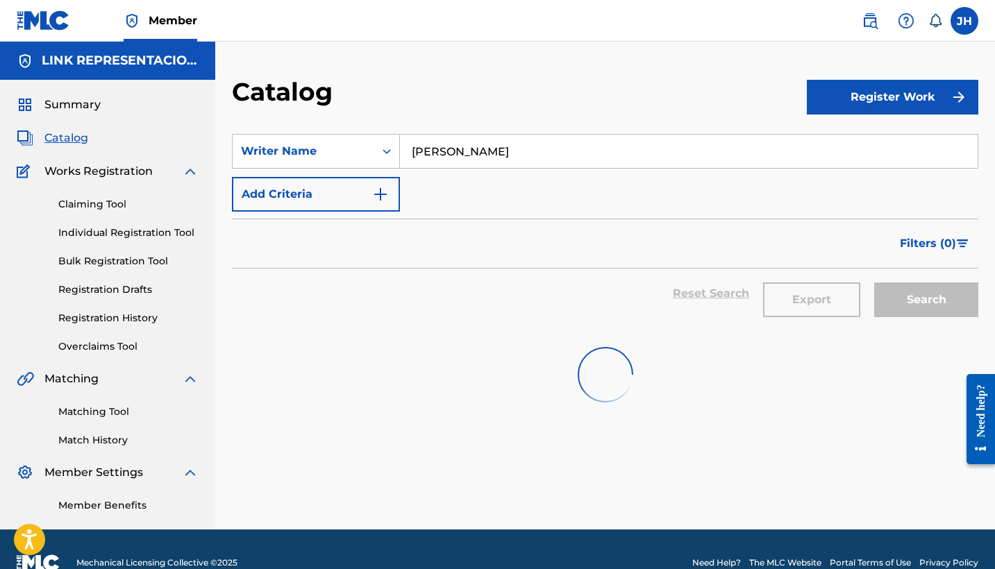
click at [71, 140] on span "Catalog" at bounding box center [66, 138] width 44 height 17
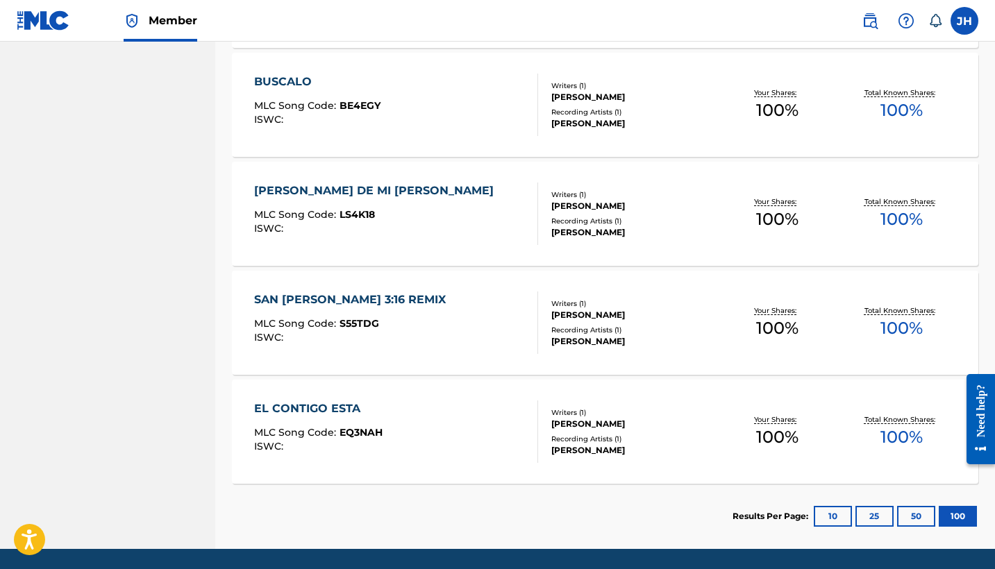
scroll to position [6954, 0]
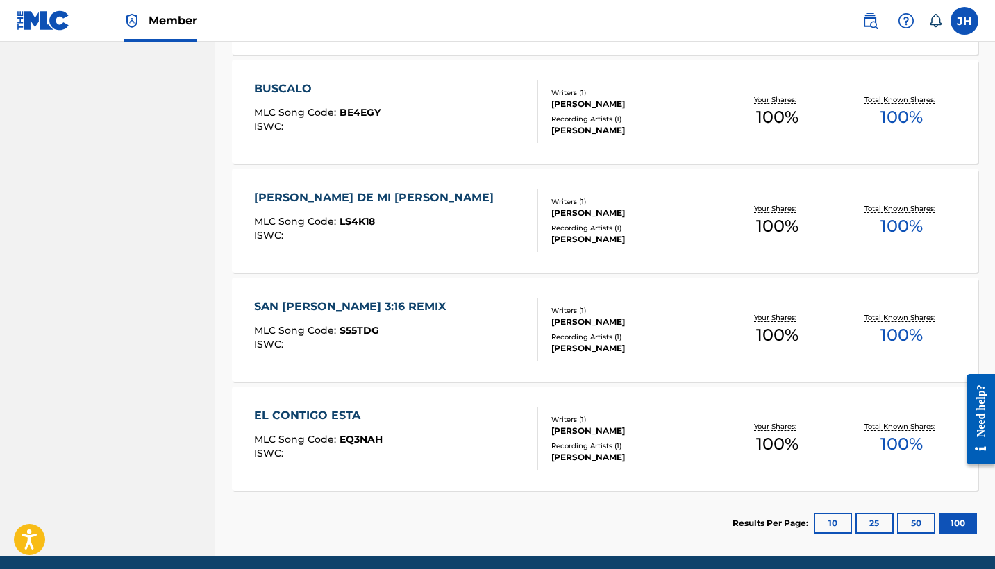
click at [303, 96] on div "BUSCALO" at bounding box center [317, 89] width 126 height 17
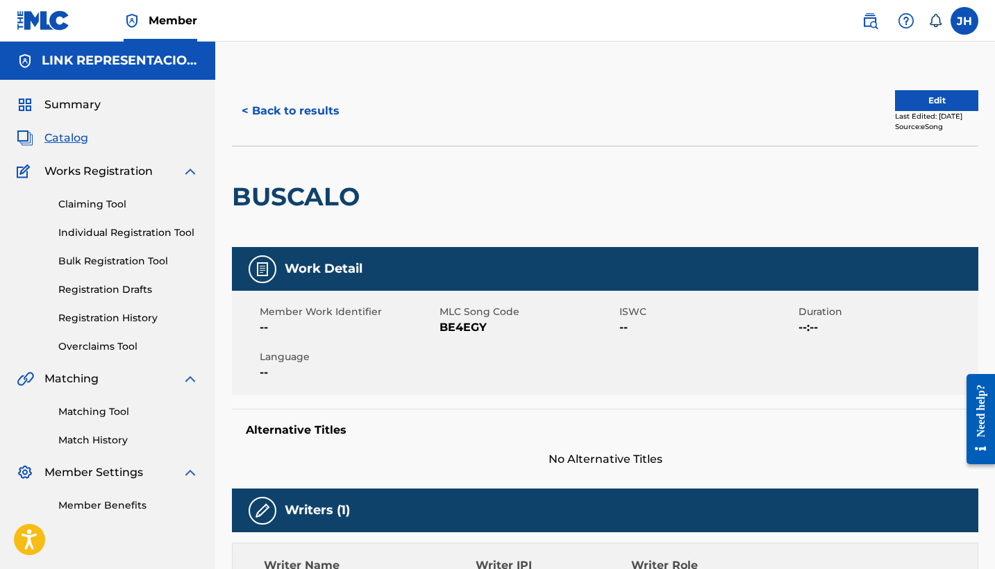
click at [934, 97] on button "Edit" at bounding box center [936, 100] width 83 height 21
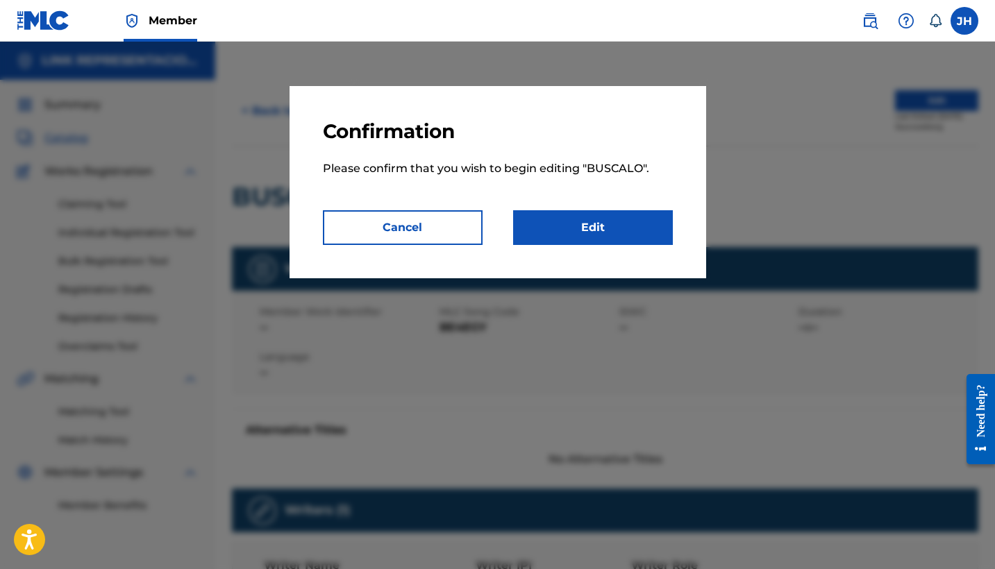
click at [600, 228] on link "Edit" at bounding box center [593, 227] width 160 height 35
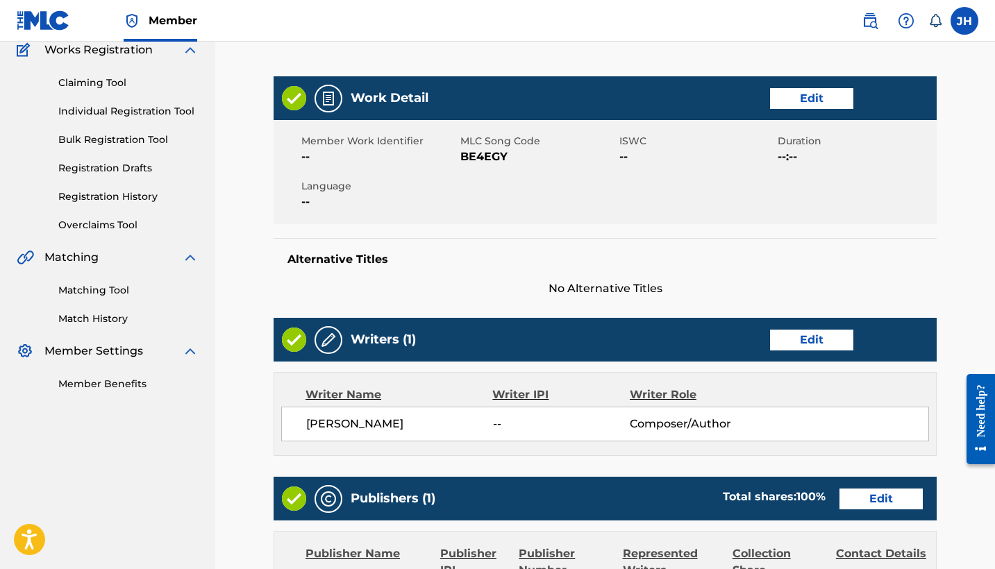
scroll to position [129, 0]
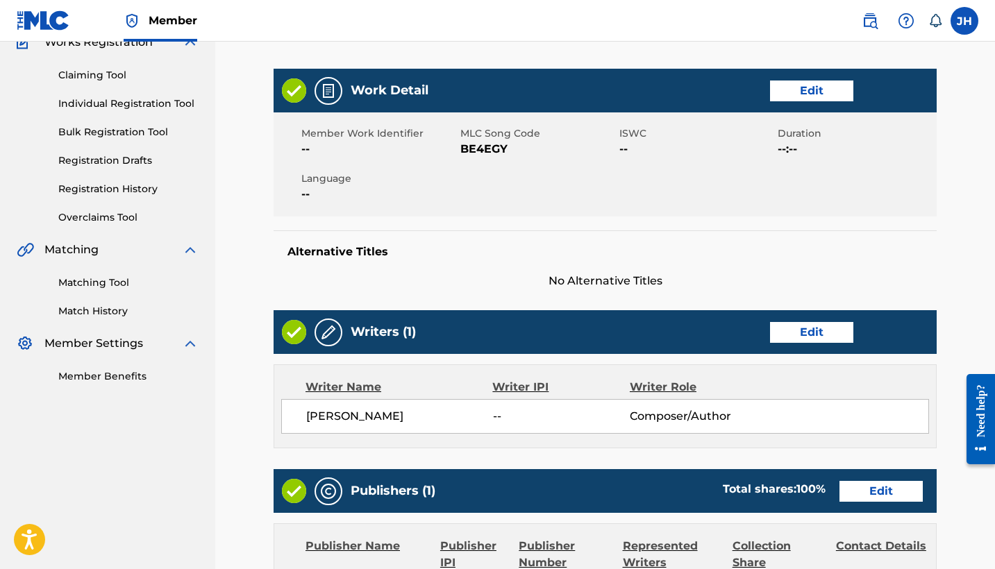
click at [807, 322] on link "Edit" at bounding box center [811, 332] width 83 height 21
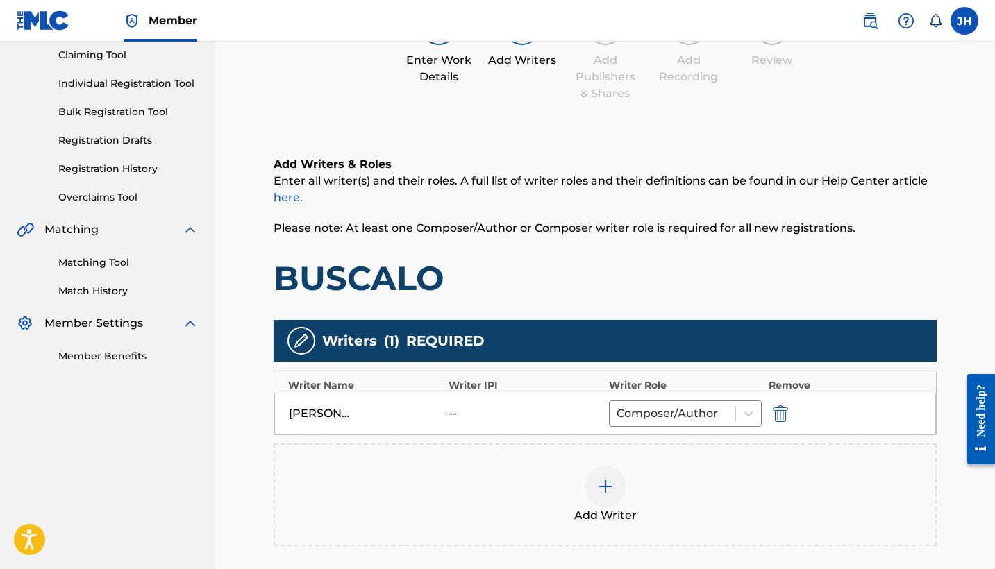
scroll to position [170, 0]
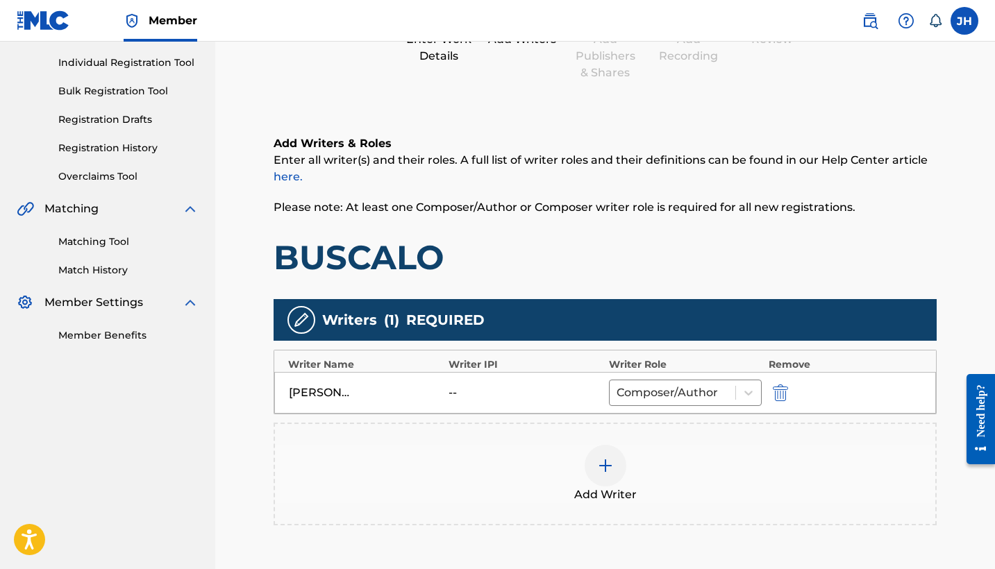
click at [783, 394] on img "submit" at bounding box center [780, 393] width 15 height 17
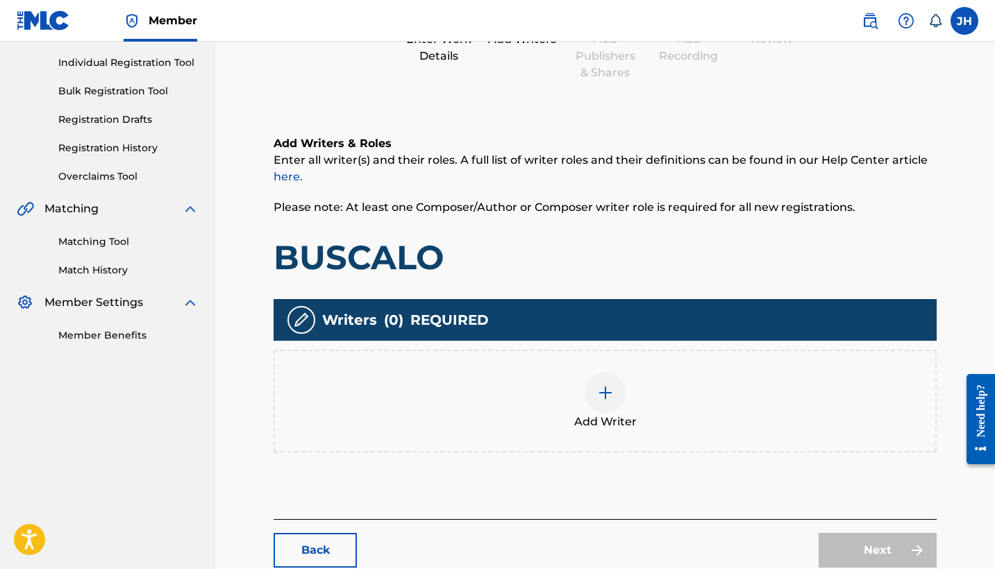
click at [612, 391] on img at bounding box center [605, 393] width 17 height 17
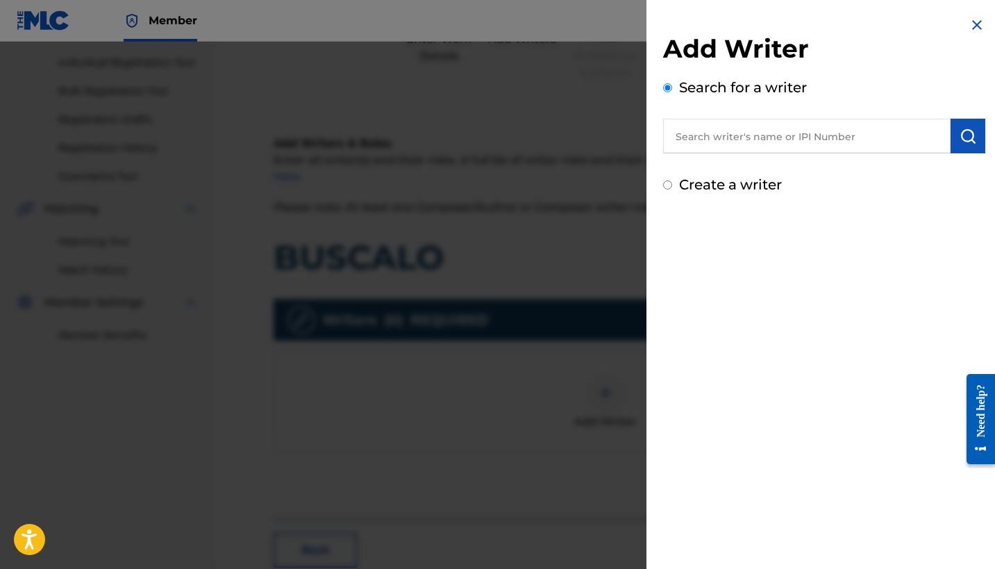
click at [667, 185] on input "Create a writer" at bounding box center [667, 184] width 9 height 9
radio input "false"
radio input "true"
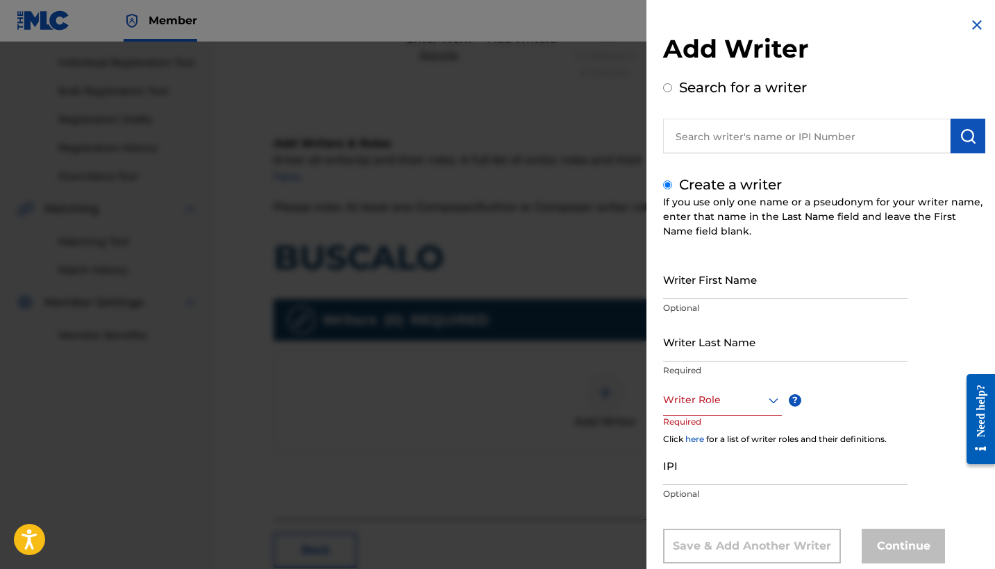
click at [744, 278] on input "Writer First Name" at bounding box center [785, 280] width 244 height 40
type input "Mauricio"
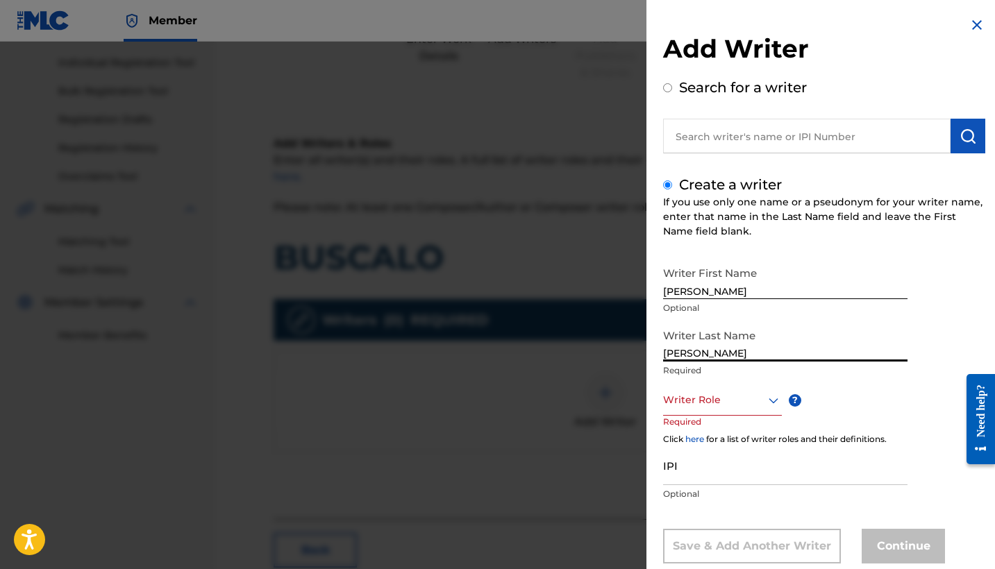
type input "Mendoza Orellana"
click at [745, 401] on div "Writer Role" at bounding box center [722, 400] width 119 height 31
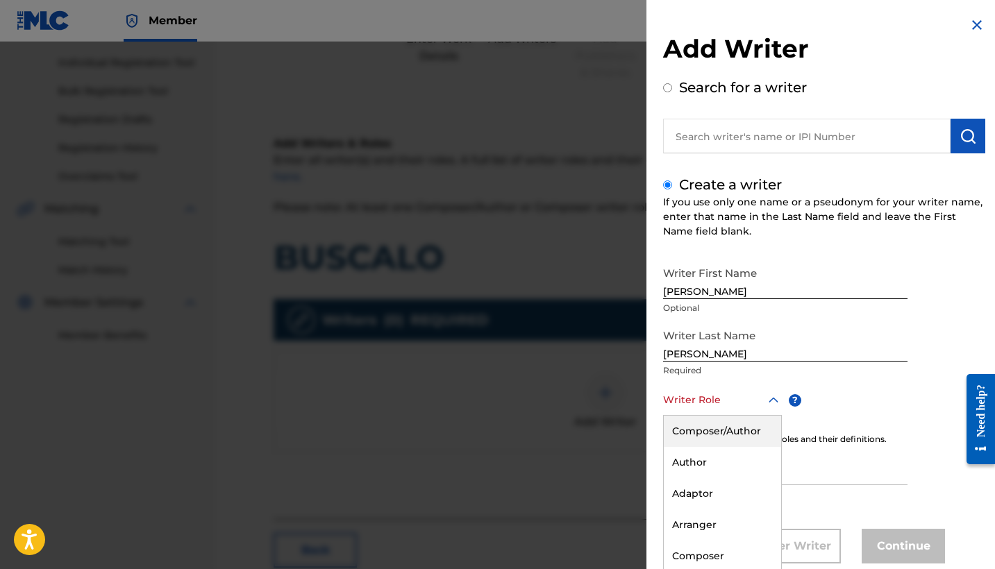
scroll to position [32, 0]
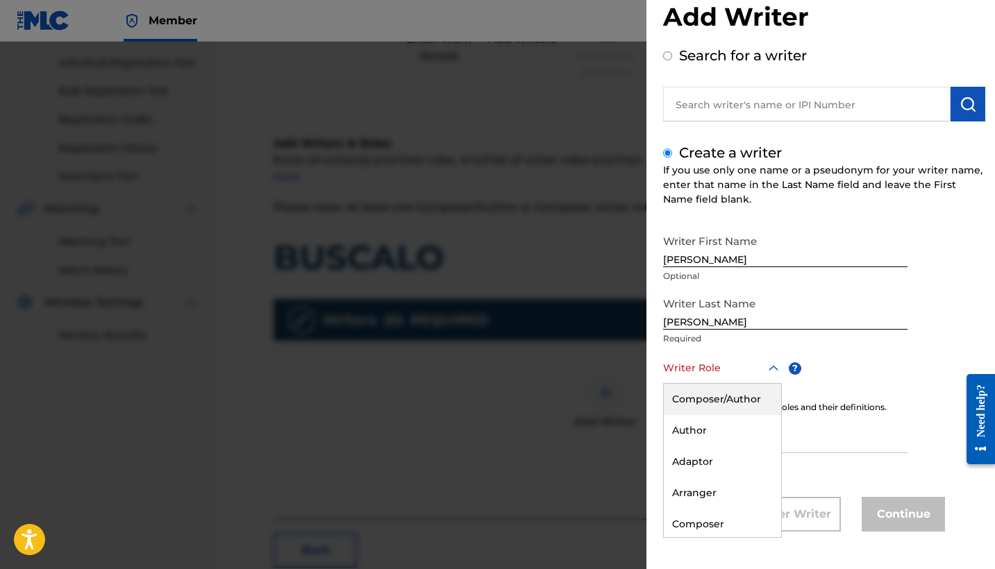
click at [727, 412] on div "Composer/Author" at bounding box center [722, 399] width 117 height 31
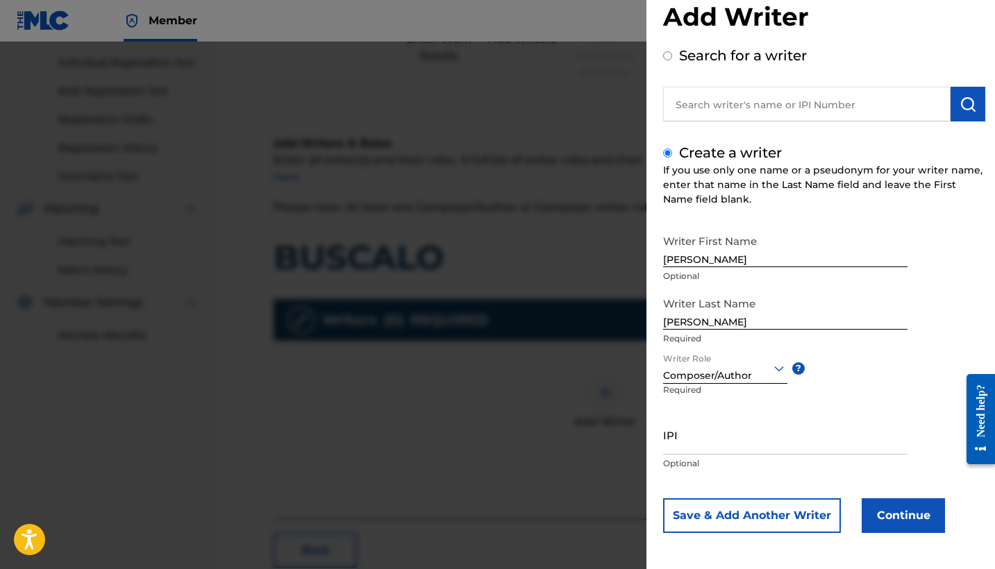
click at [885, 516] on button "Continue" at bounding box center [902, 515] width 83 height 35
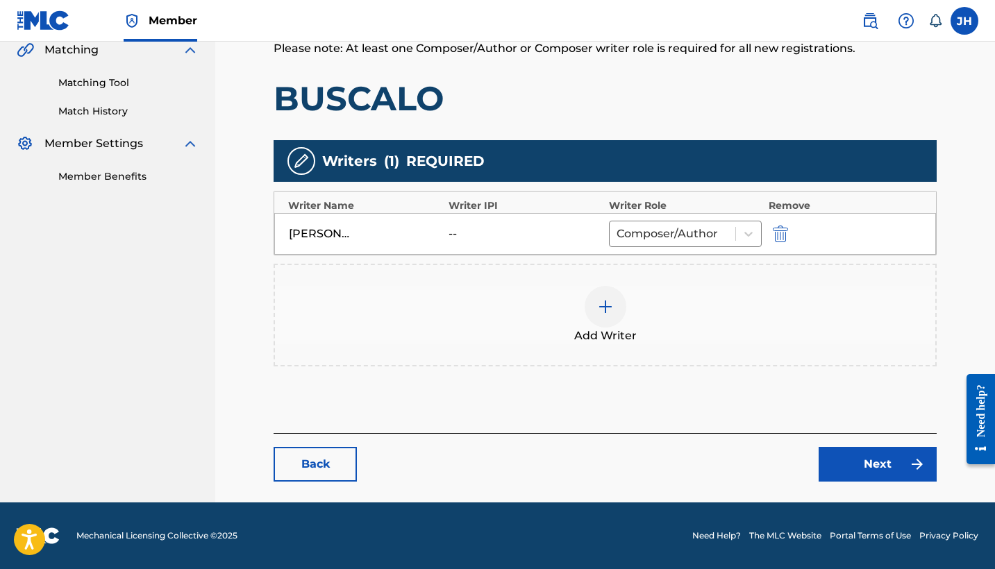
scroll to position [329, 0]
click at [875, 468] on link "Next" at bounding box center [877, 464] width 118 height 35
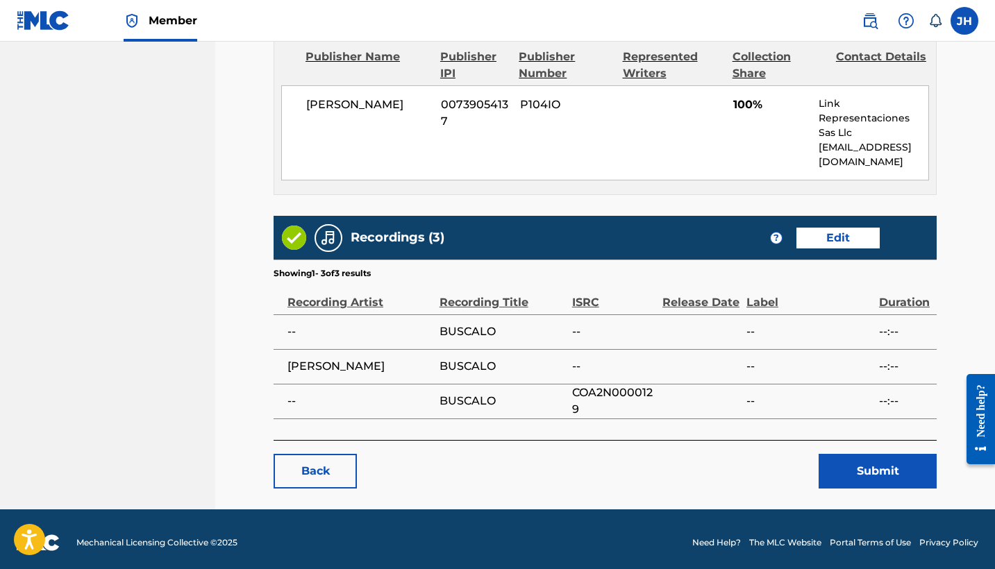
scroll to position [625, 0]
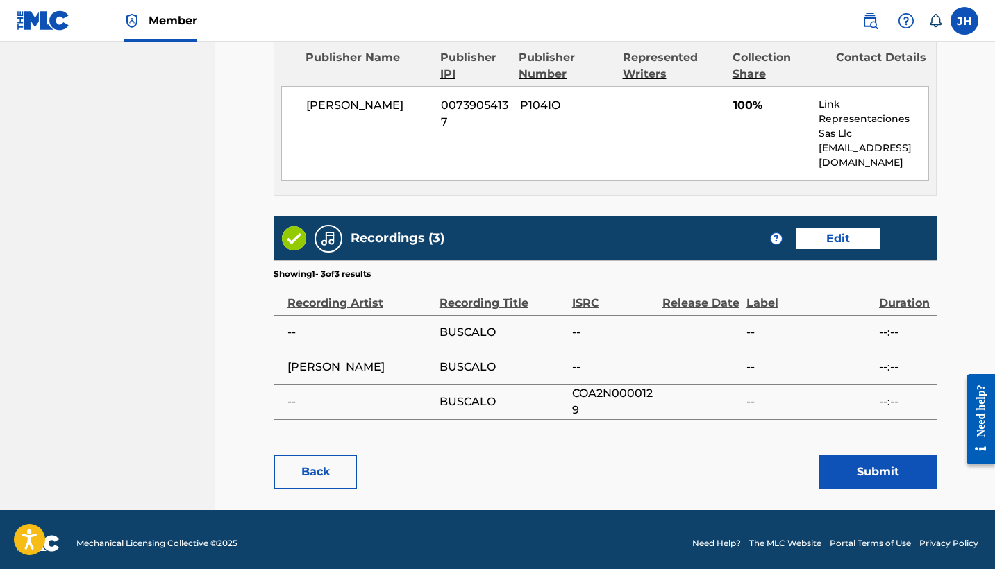
click at [861, 462] on button "Submit" at bounding box center [877, 472] width 118 height 35
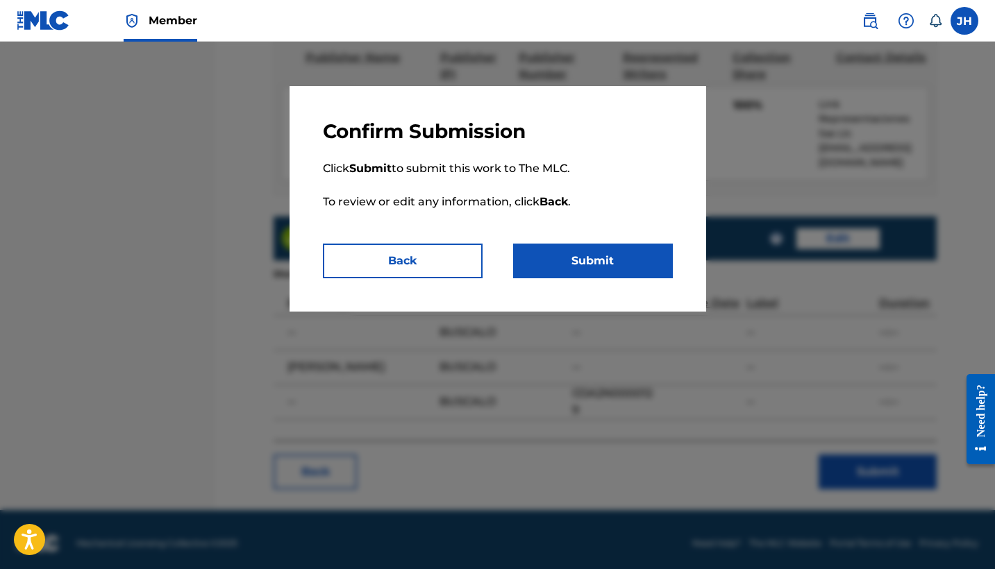
click at [591, 255] on button "Submit" at bounding box center [593, 261] width 160 height 35
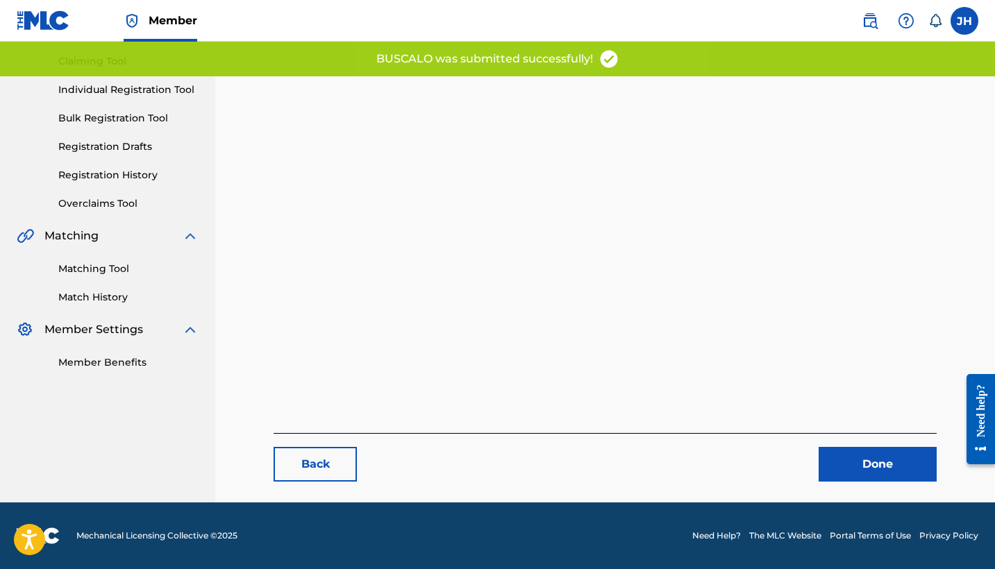
scroll to position [143, 0]
click at [882, 453] on link "Done" at bounding box center [877, 464] width 118 height 35
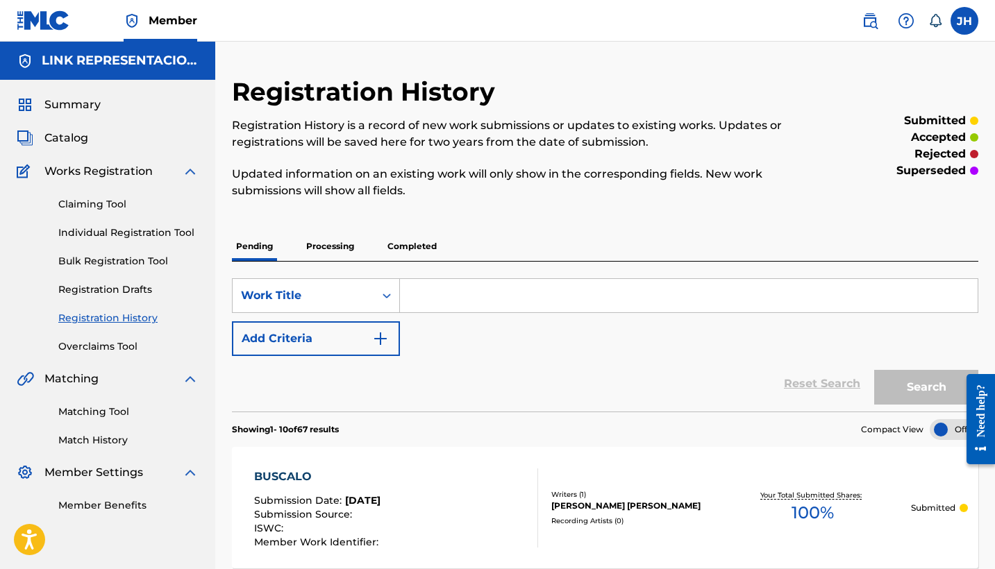
click at [62, 133] on span "Catalog" at bounding box center [66, 138] width 44 height 17
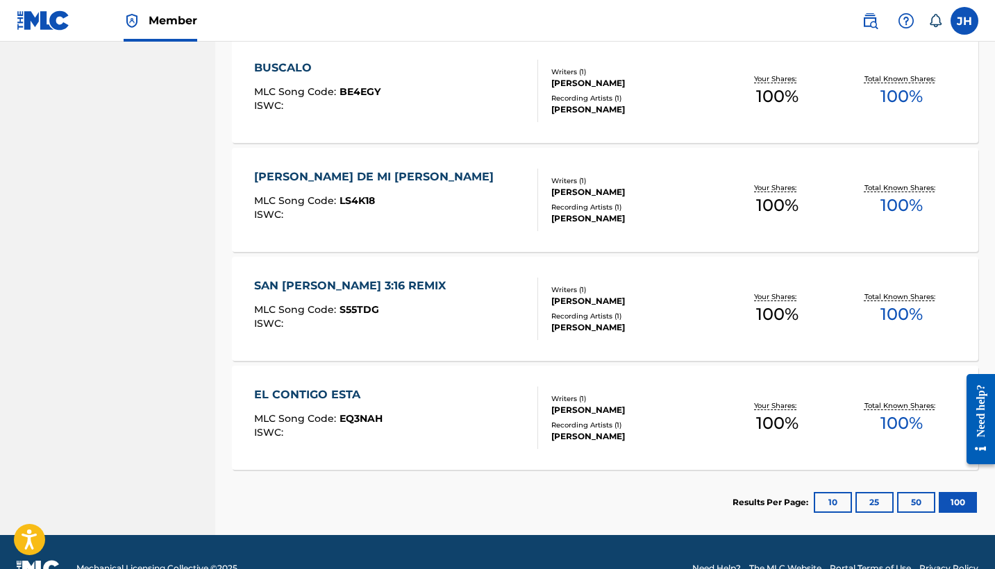
scroll to position [6979, 0]
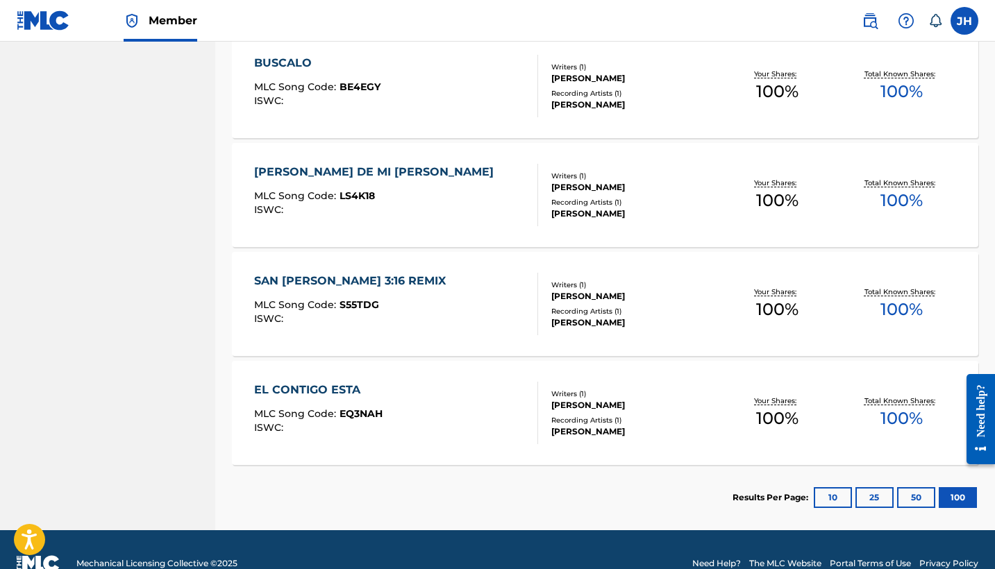
click at [375, 178] on div "LUZ DE MI SALVACION" at bounding box center [377, 172] width 246 height 17
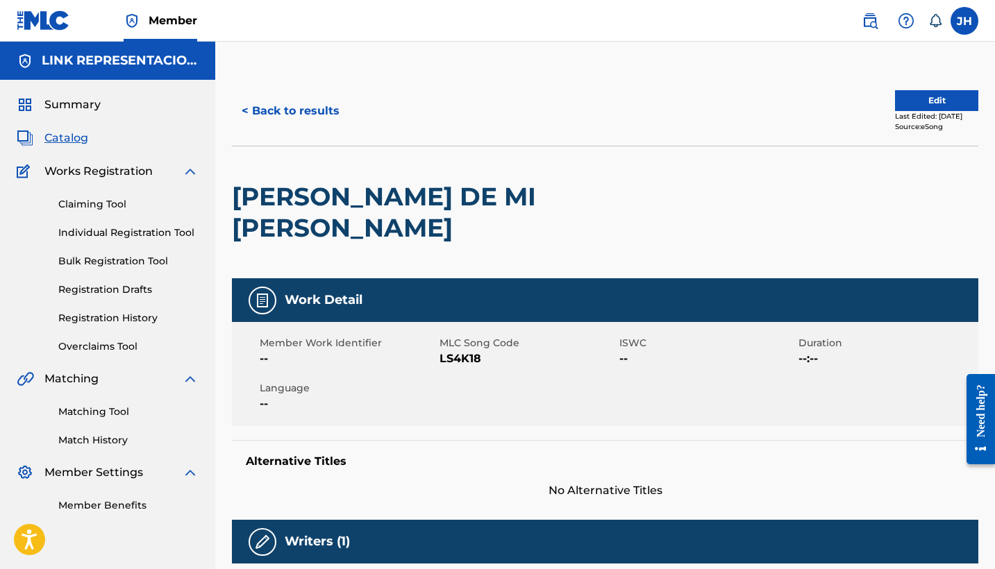
click at [927, 90] on button "Edit" at bounding box center [936, 100] width 83 height 21
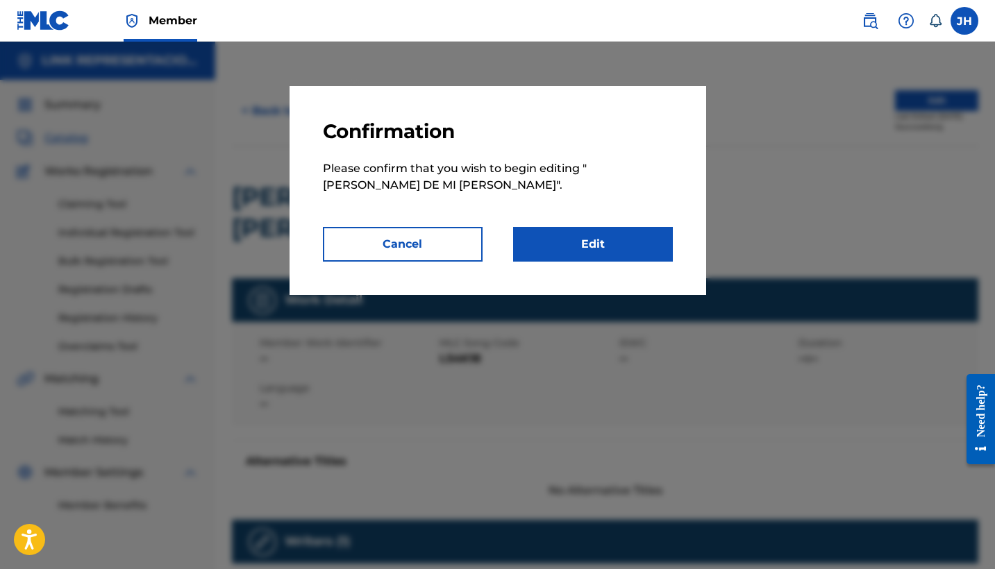
click at [625, 258] on link "Edit" at bounding box center [593, 244] width 160 height 35
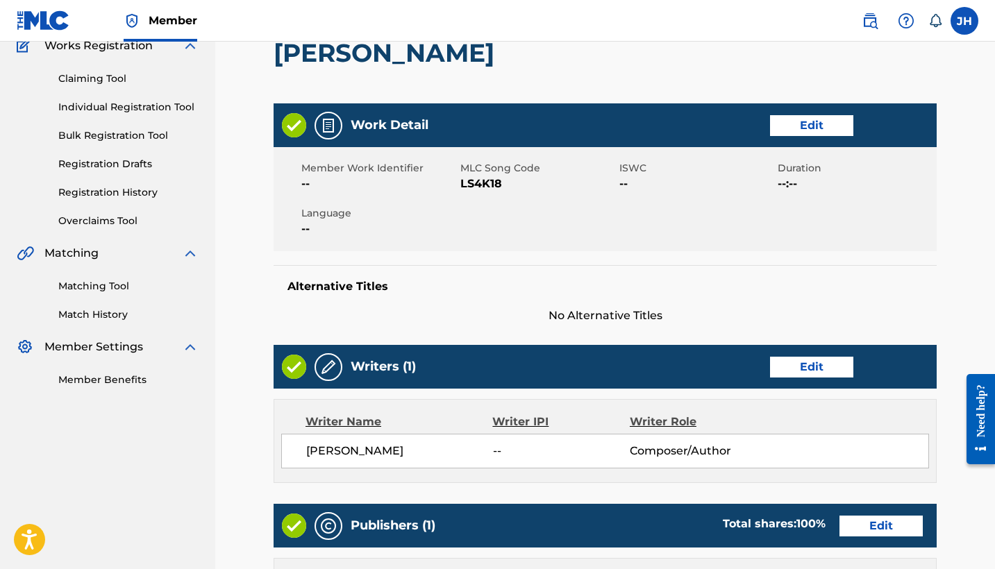
scroll to position [131, 0]
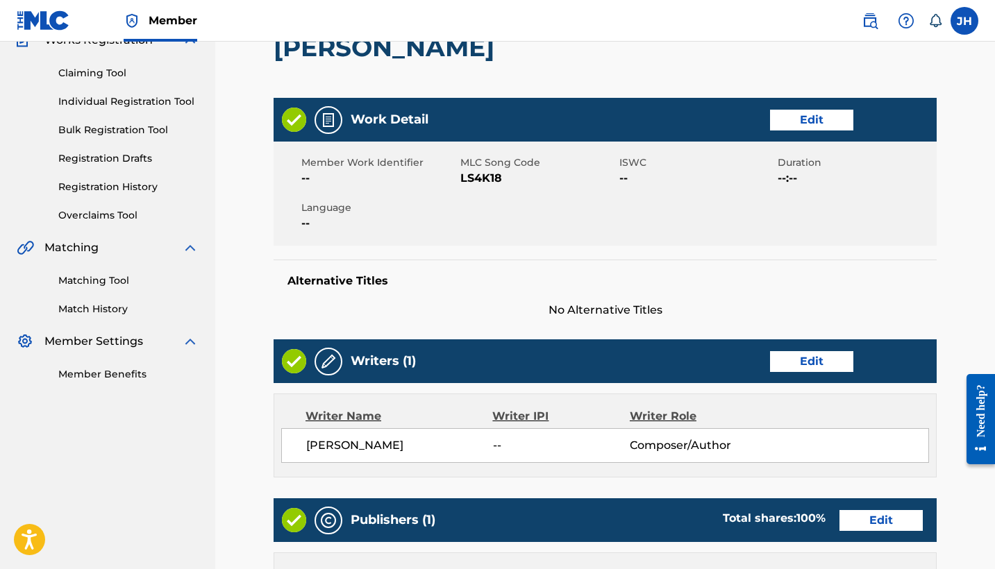
click at [848, 341] on div "Writers (1) Edit" at bounding box center [604, 361] width 663 height 44
click at [830, 351] on link "Edit" at bounding box center [811, 361] width 83 height 21
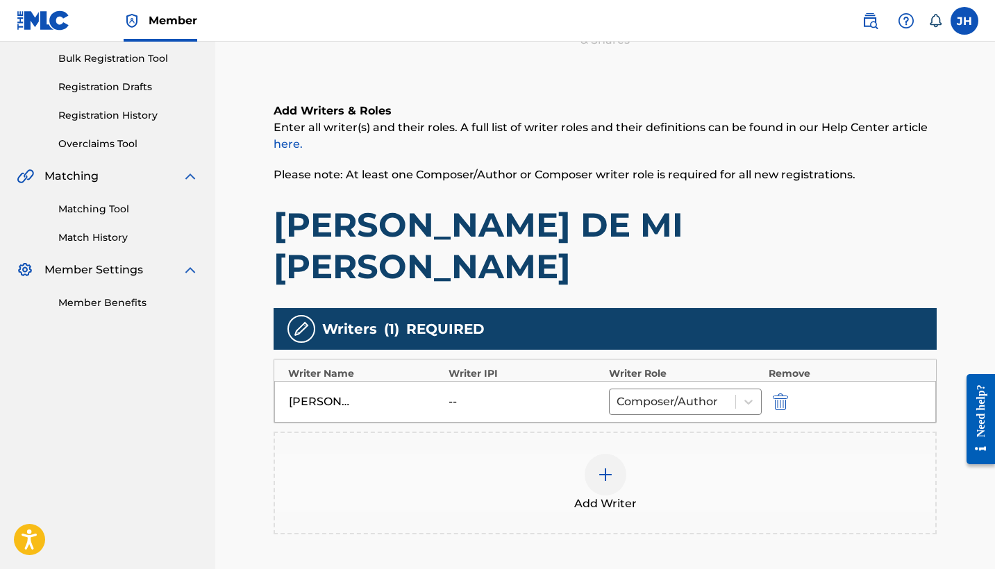
scroll to position [212, 0]
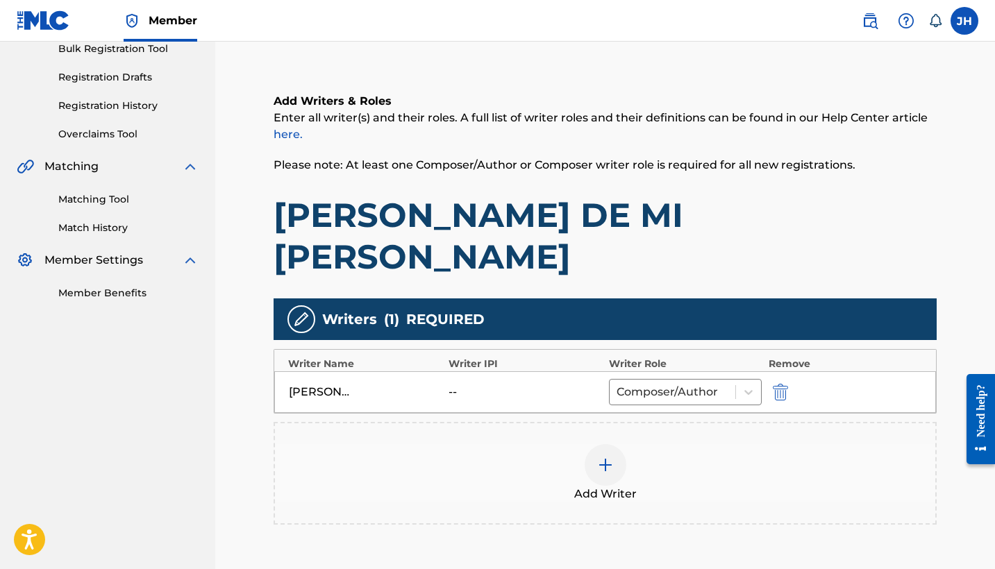
click at [782, 384] on img "submit" at bounding box center [780, 392] width 15 height 17
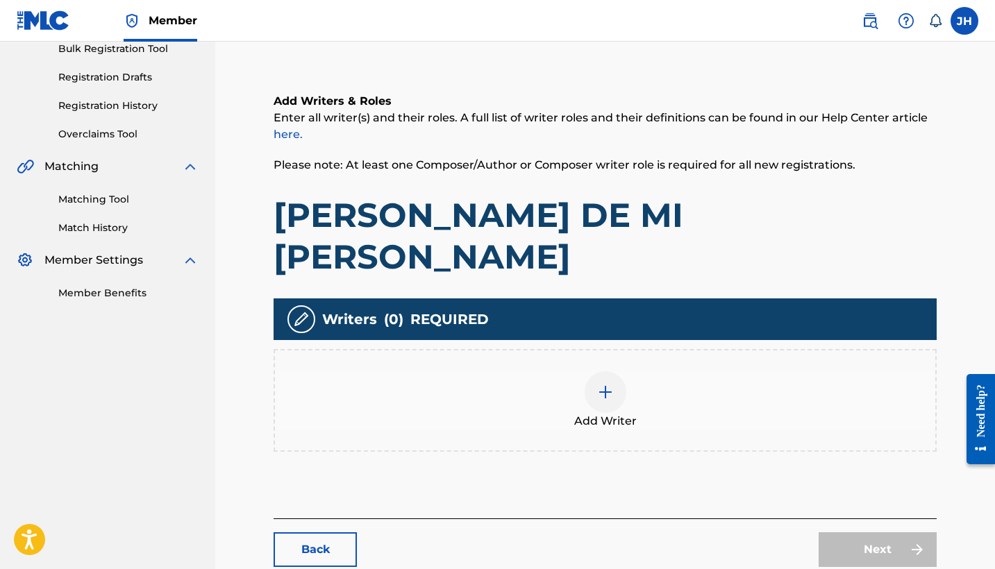
click at [613, 384] on img at bounding box center [605, 392] width 17 height 17
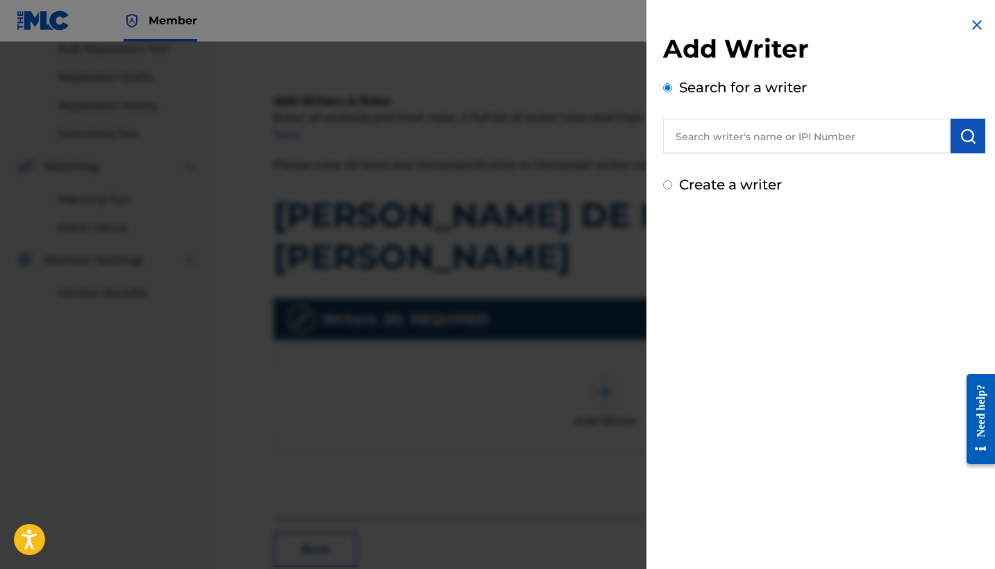
click at [721, 189] on label "Create a writer" at bounding box center [730, 184] width 103 height 17
radio input "true"
click at [672, 189] on input "Create a writer" at bounding box center [667, 184] width 9 height 9
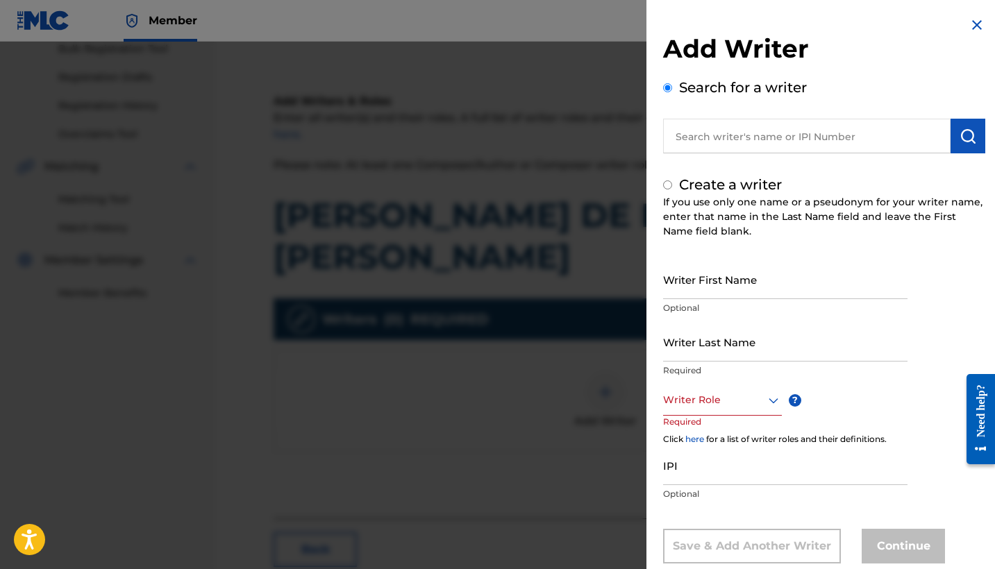
radio input "false"
radio input "true"
click at [736, 270] on input "Writer First Name" at bounding box center [785, 280] width 244 height 40
type input "Mauricio"
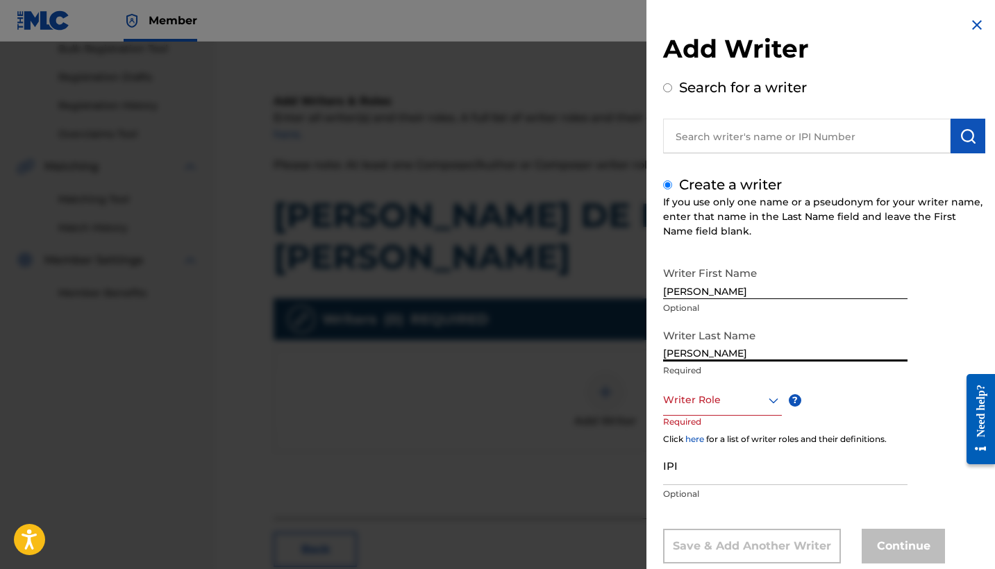
type input "Mendoza Orellana"
click at [708, 399] on div "Writer Role" at bounding box center [722, 400] width 119 height 31
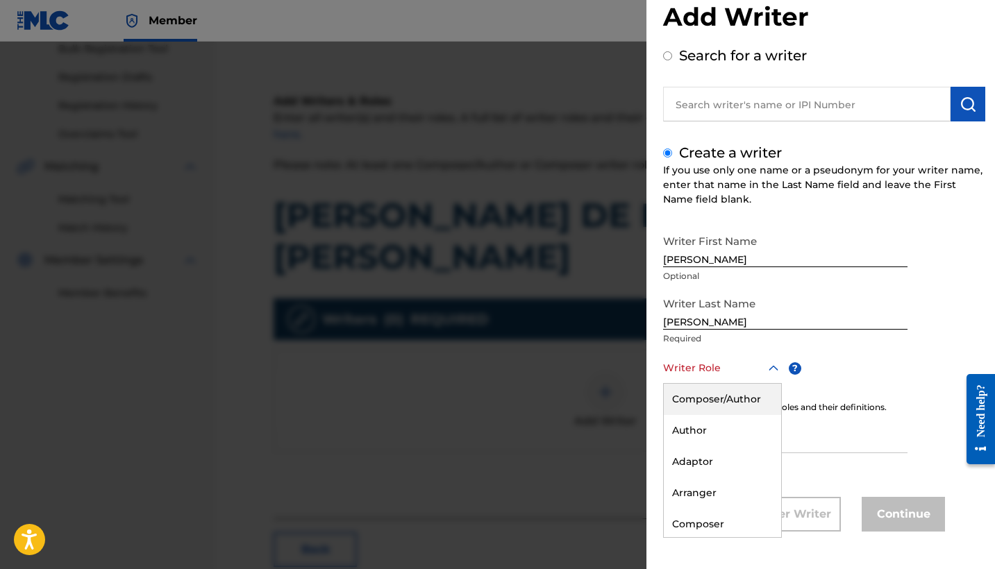
scroll to position [32, 0]
click at [724, 389] on div "Composer/Author" at bounding box center [722, 399] width 117 height 31
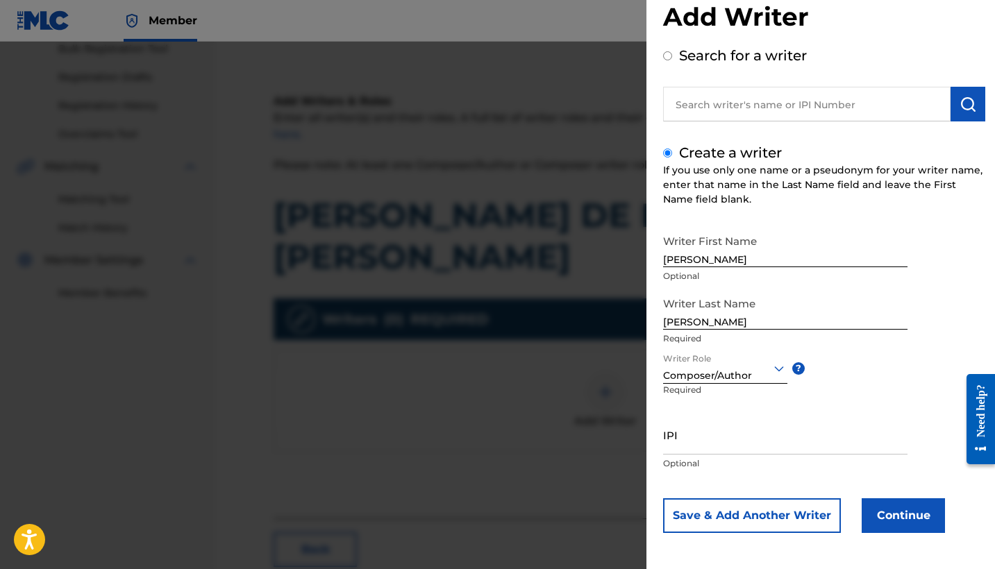
click at [907, 528] on button "Continue" at bounding box center [902, 515] width 83 height 35
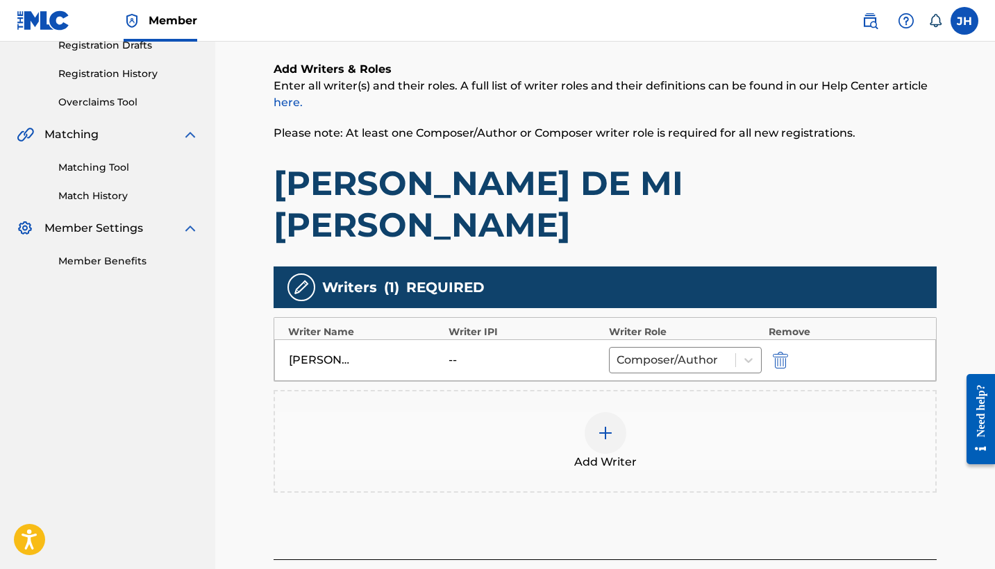
scroll to position [256, 0]
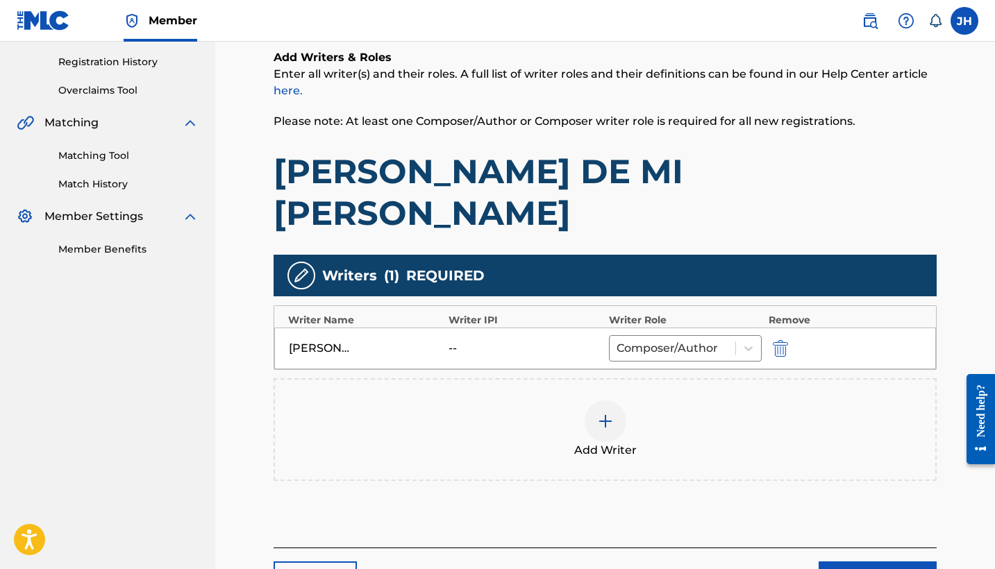
click at [879, 562] on link "Next" at bounding box center [877, 579] width 118 height 35
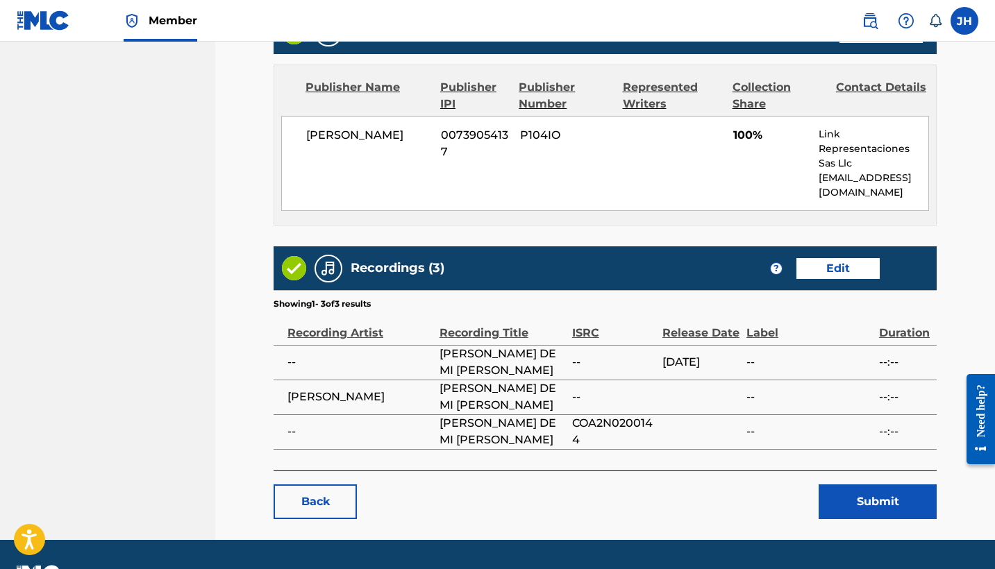
scroll to position [625, 0]
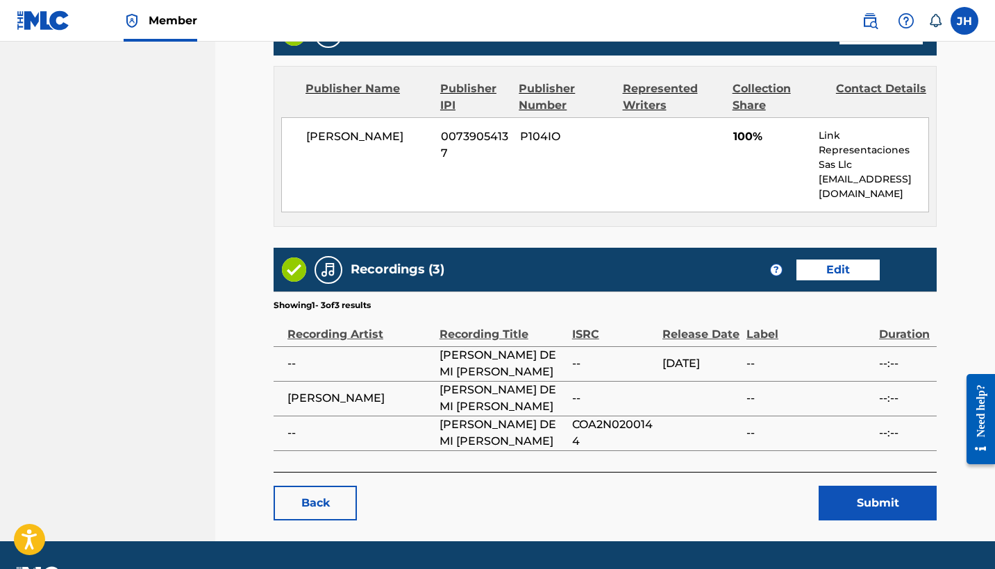
click at [887, 486] on button "Submit" at bounding box center [877, 503] width 118 height 35
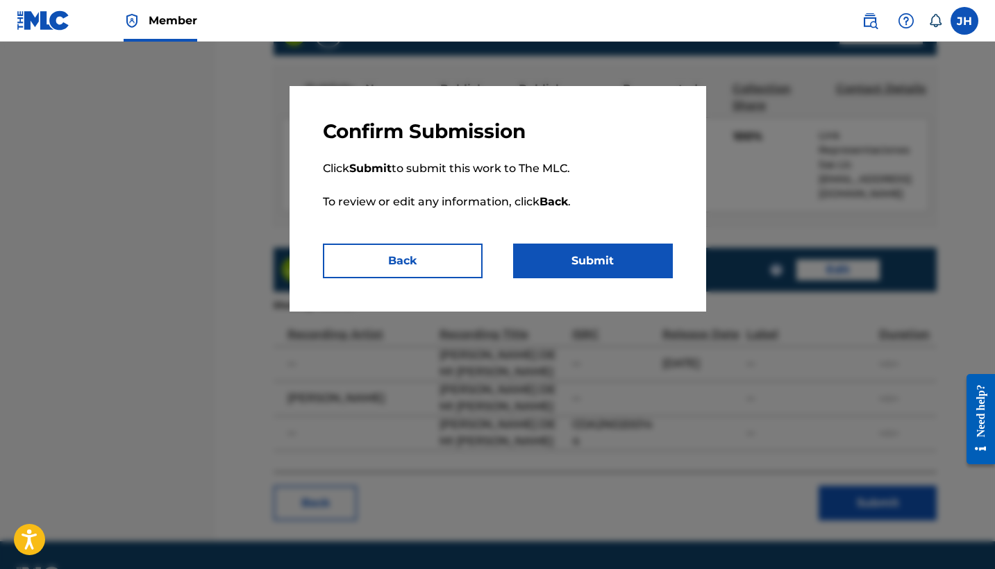
click at [587, 269] on button "Submit" at bounding box center [593, 261] width 160 height 35
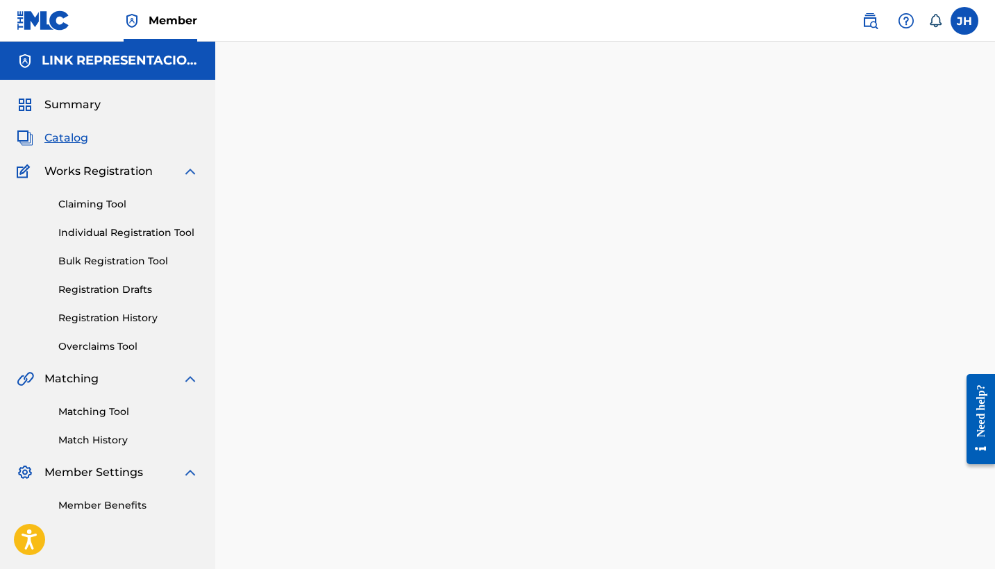
click at [65, 134] on span "Catalog" at bounding box center [66, 138] width 44 height 17
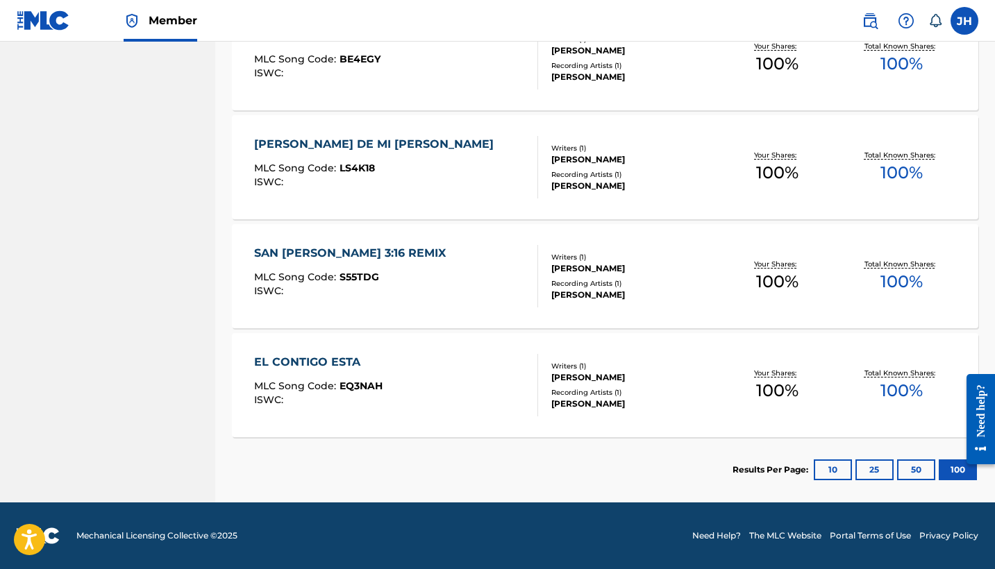
scroll to position [7007, 0]
click at [332, 255] on div "SAN [PERSON_NAME] 3:16 REMIX" at bounding box center [353, 253] width 199 height 17
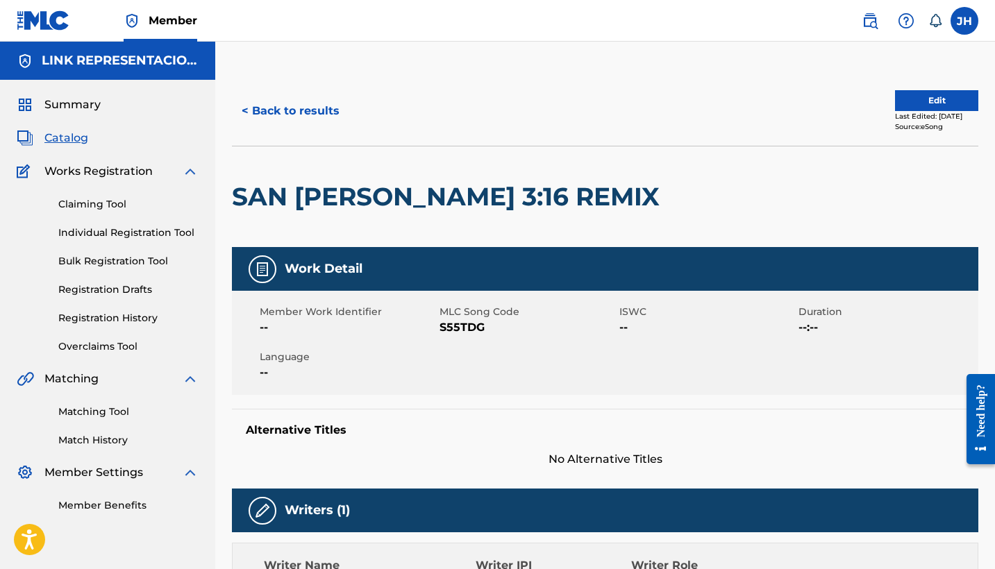
click at [920, 102] on button "Edit" at bounding box center [936, 100] width 83 height 21
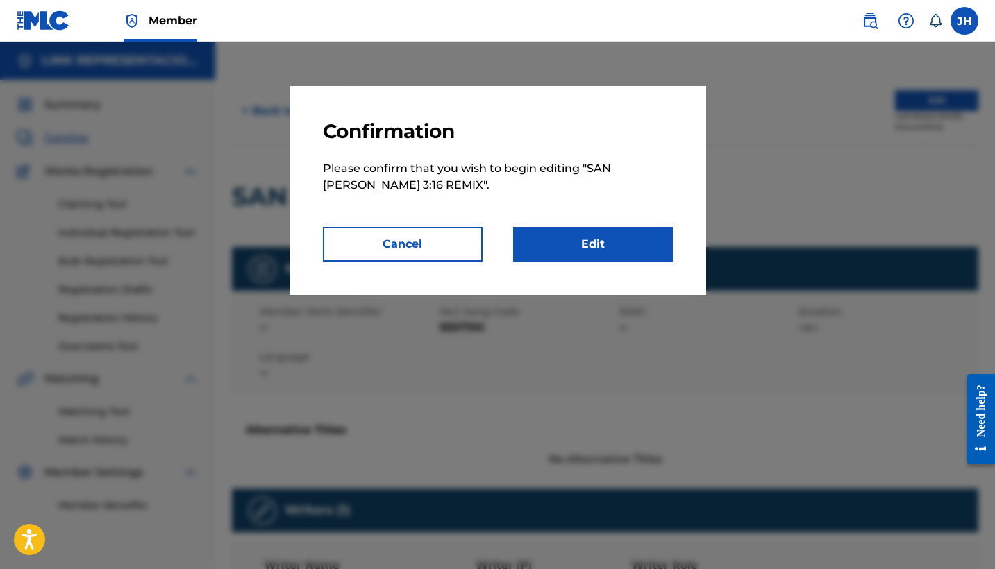
click at [583, 244] on link "Edit" at bounding box center [593, 244] width 160 height 35
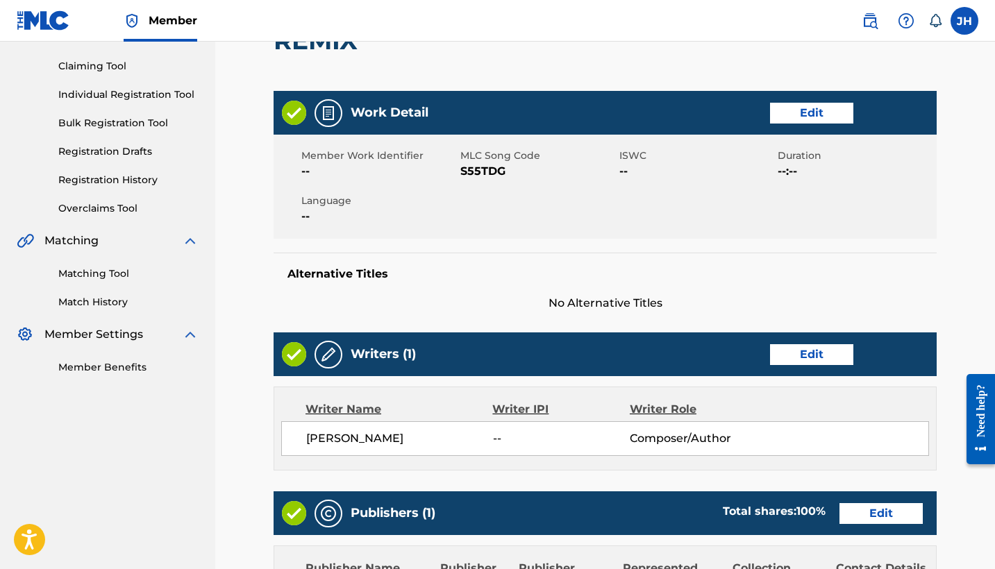
scroll to position [149, 0]
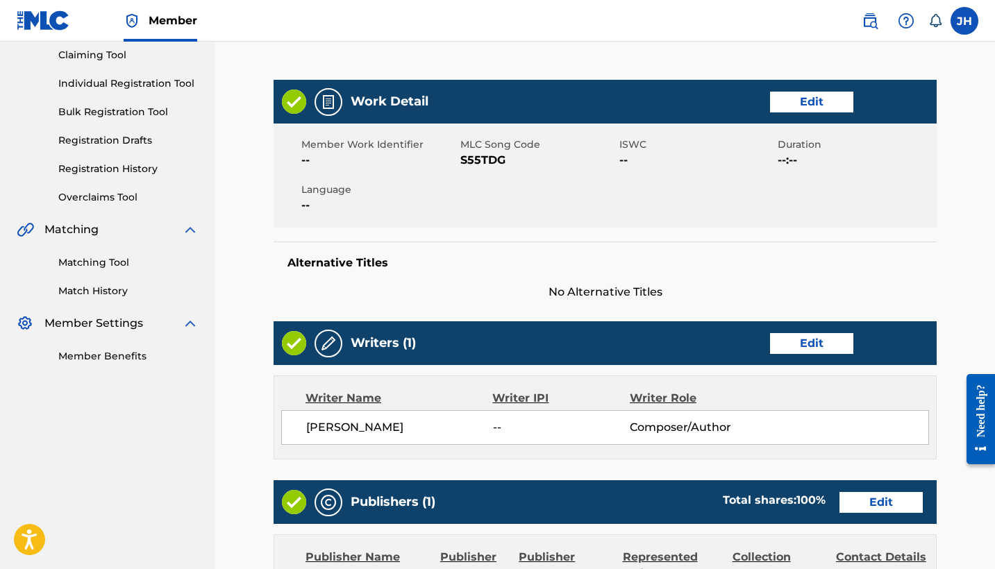
click at [815, 333] on link "Edit" at bounding box center [811, 343] width 83 height 21
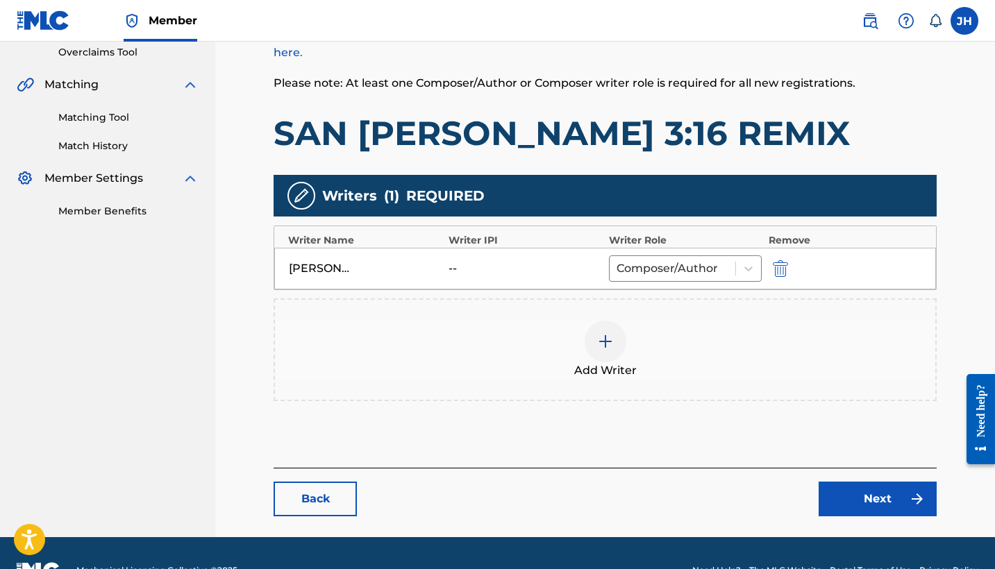
click at [786, 265] on img "submit" at bounding box center [780, 268] width 15 height 17
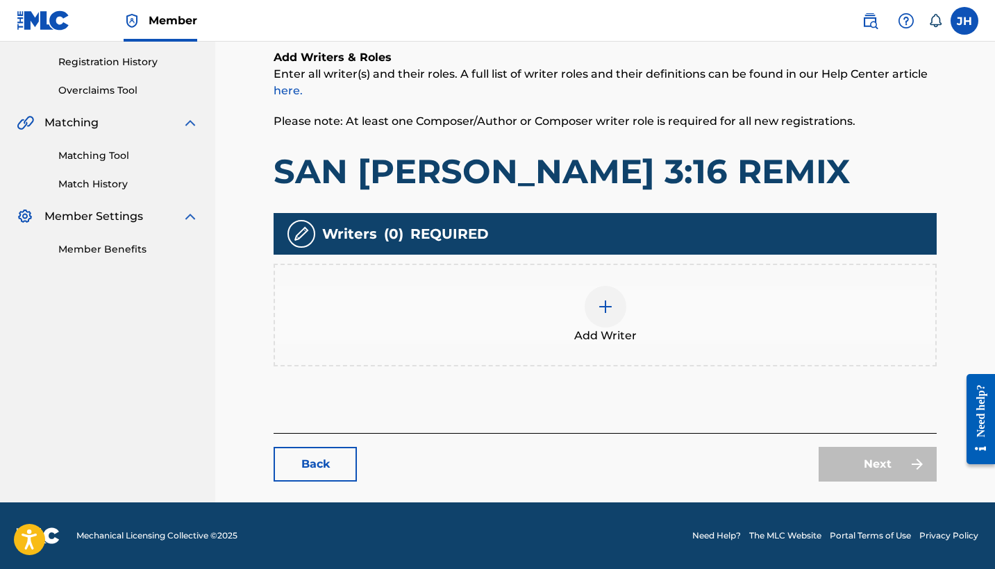
scroll to position [256, 0]
click at [612, 308] on img at bounding box center [605, 306] width 17 height 17
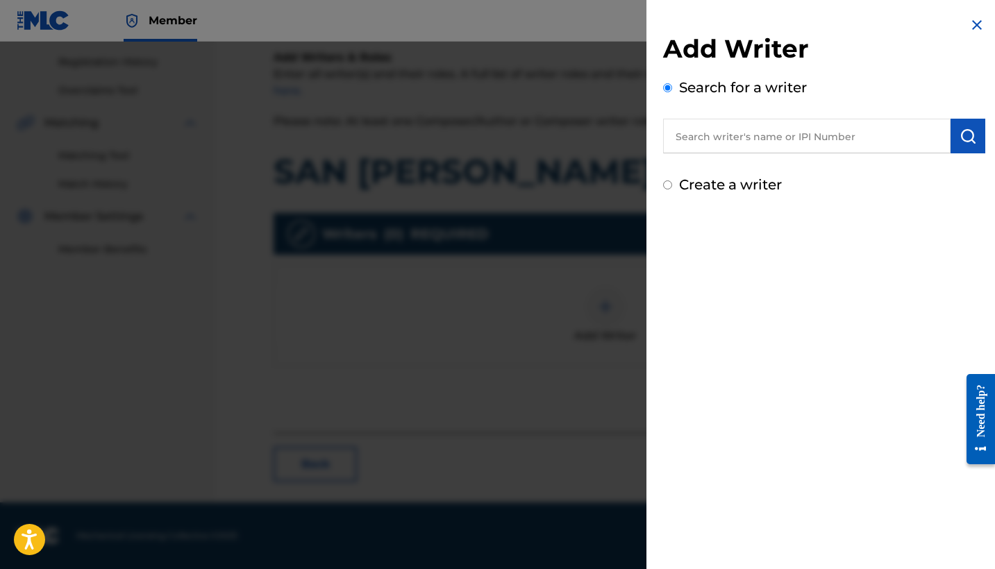
click at [667, 187] on input "Create a writer" at bounding box center [667, 184] width 9 height 9
radio input "false"
radio input "true"
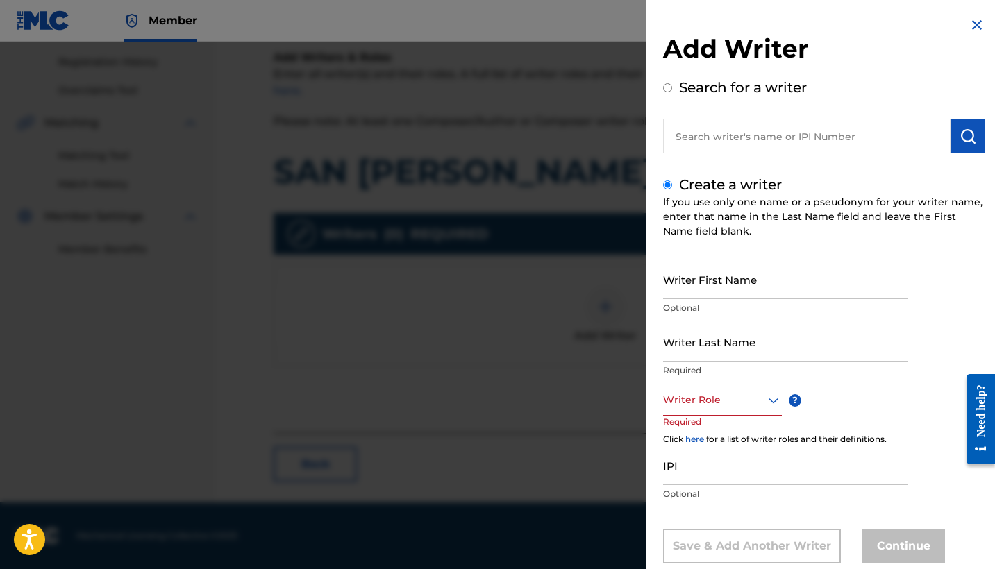
click at [714, 297] on input "Writer First Name" at bounding box center [785, 280] width 244 height 40
type input "Mauricio"
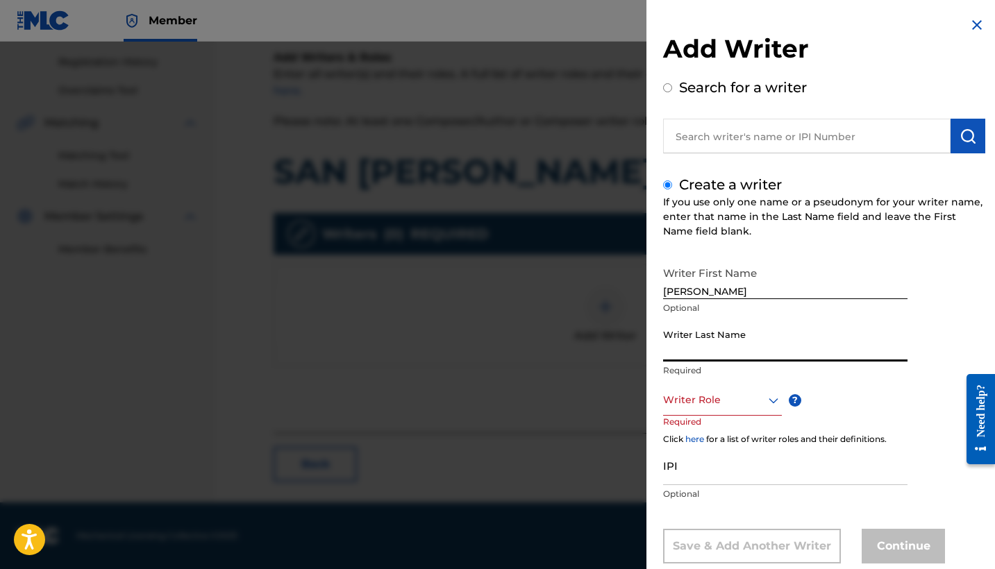
type input "m"
type input "Mendoza Orellana"
click at [748, 391] on div "Writer Role" at bounding box center [722, 400] width 119 height 31
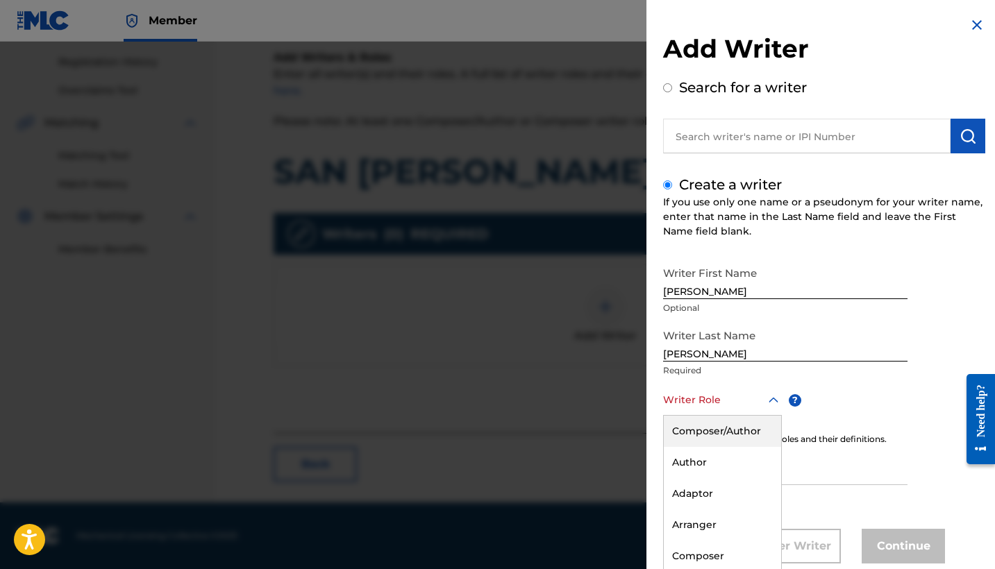
scroll to position [32, 0]
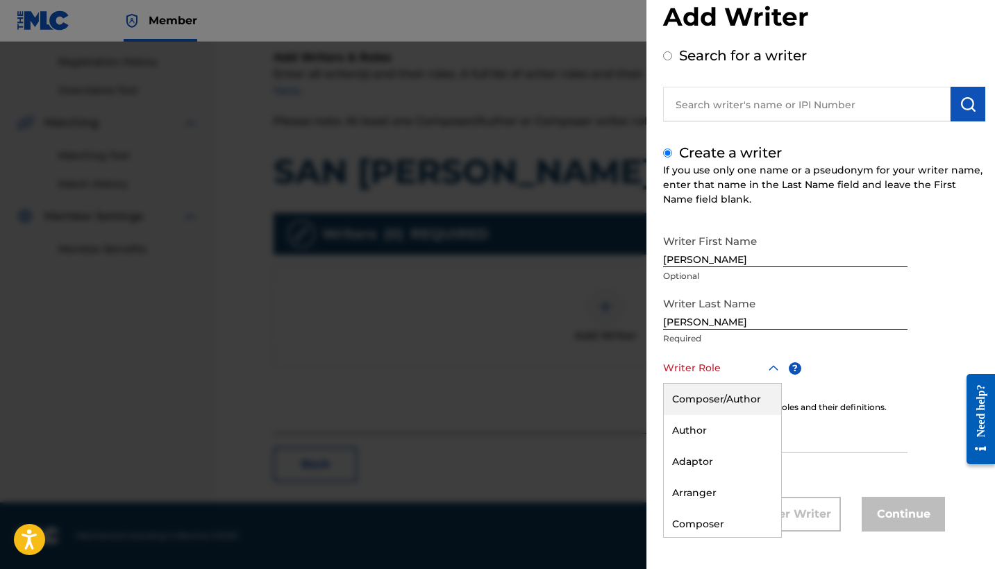
click at [748, 403] on div "Composer/Author" at bounding box center [722, 399] width 117 height 31
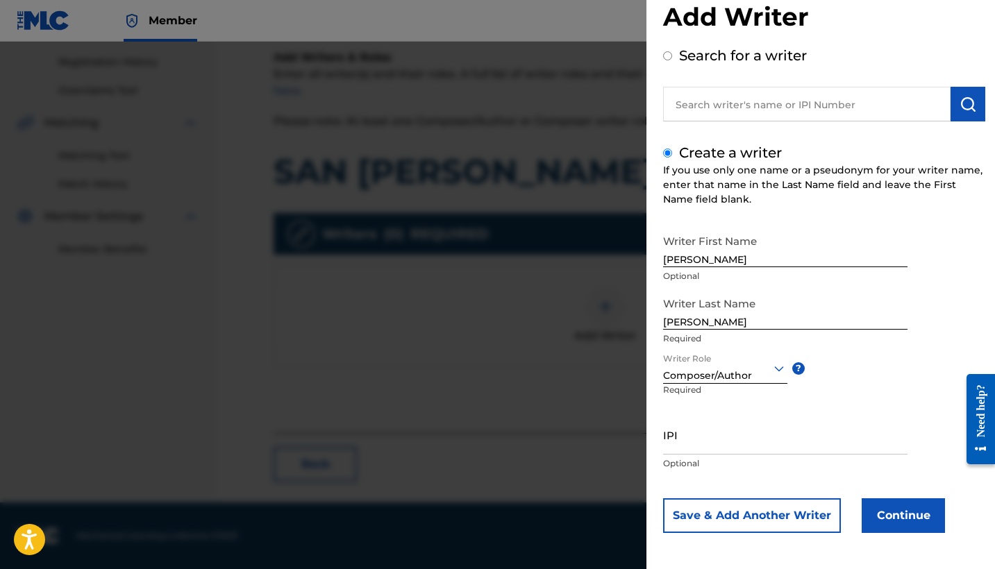
click at [884, 509] on button "Continue" at bounding box center [902, 515] width 83 height 35
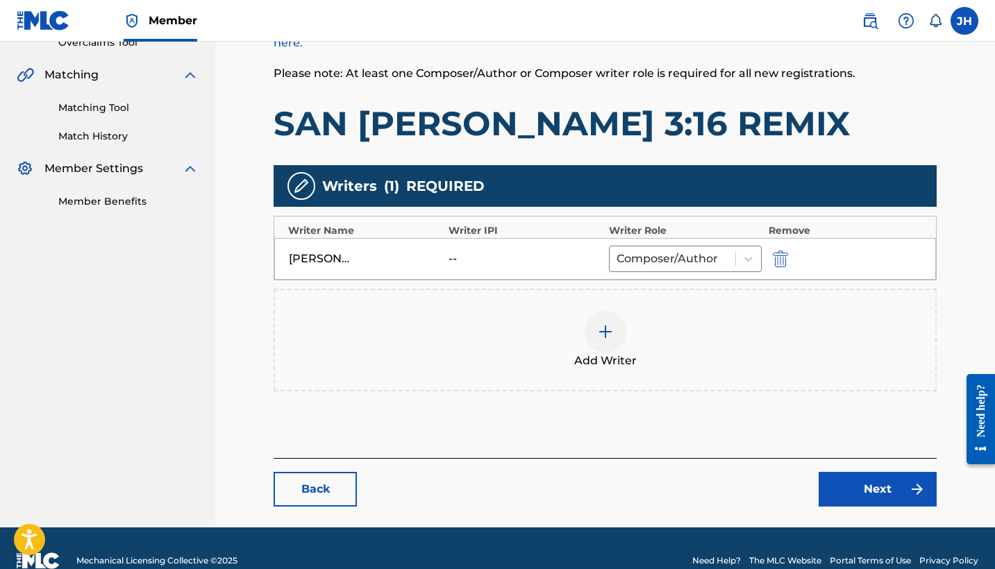
scroll to position [326, 0]
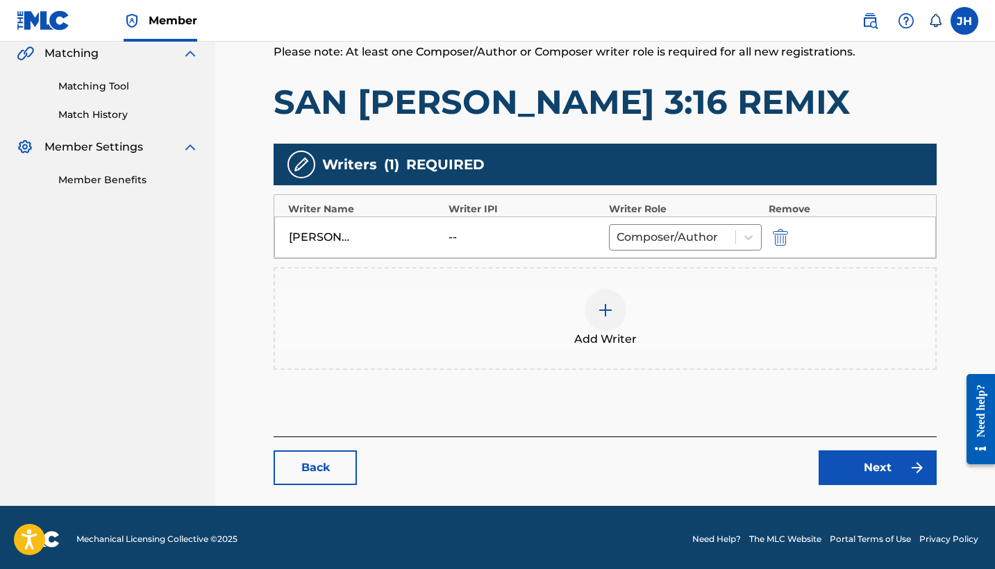
click at [888, 466] on link "Next" at bounding box center [877, 467] width 118 height 35
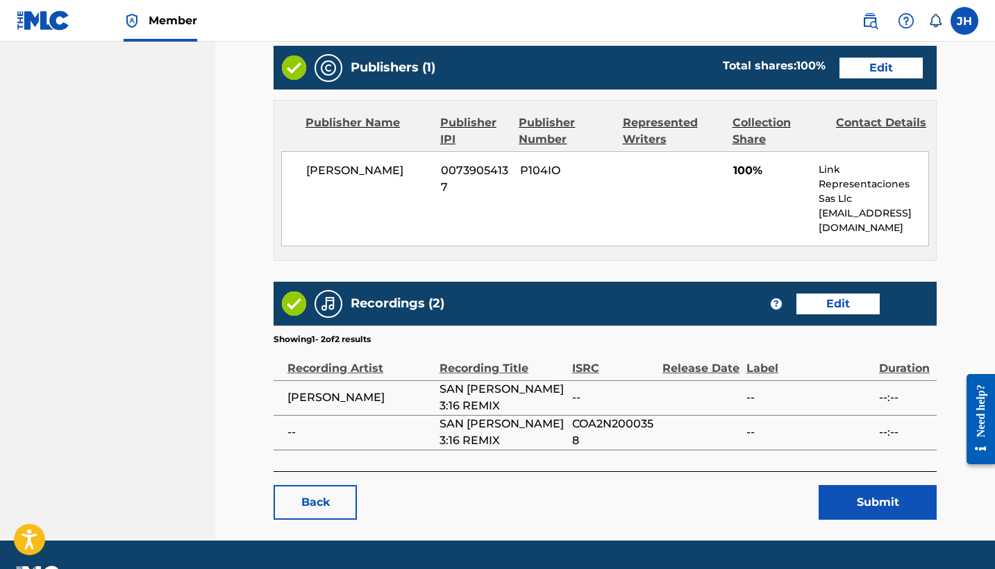
scroll to position [590, 0]
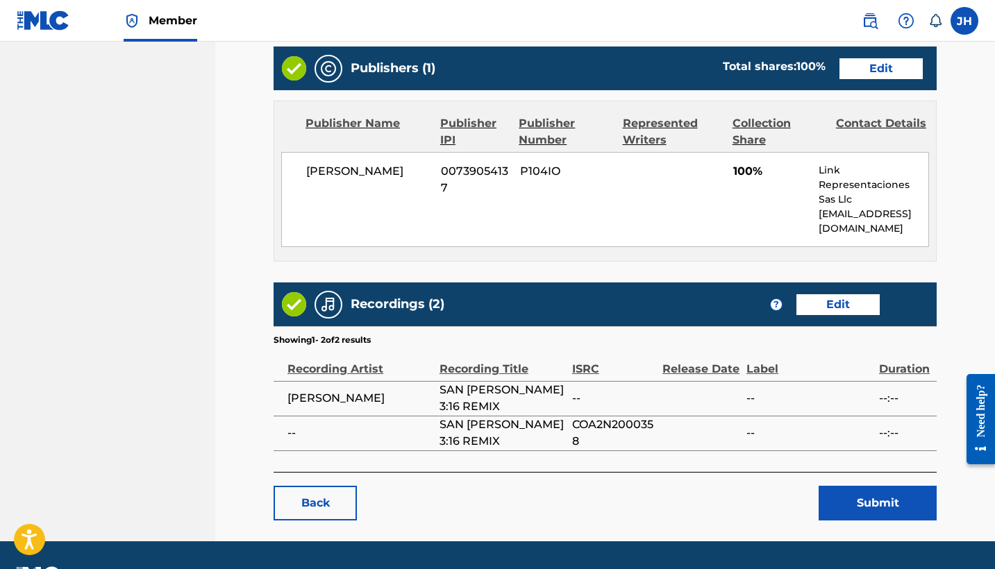
click at [845, 486] on button "Submit" at bounding box center [877, 503] width 118 height 35
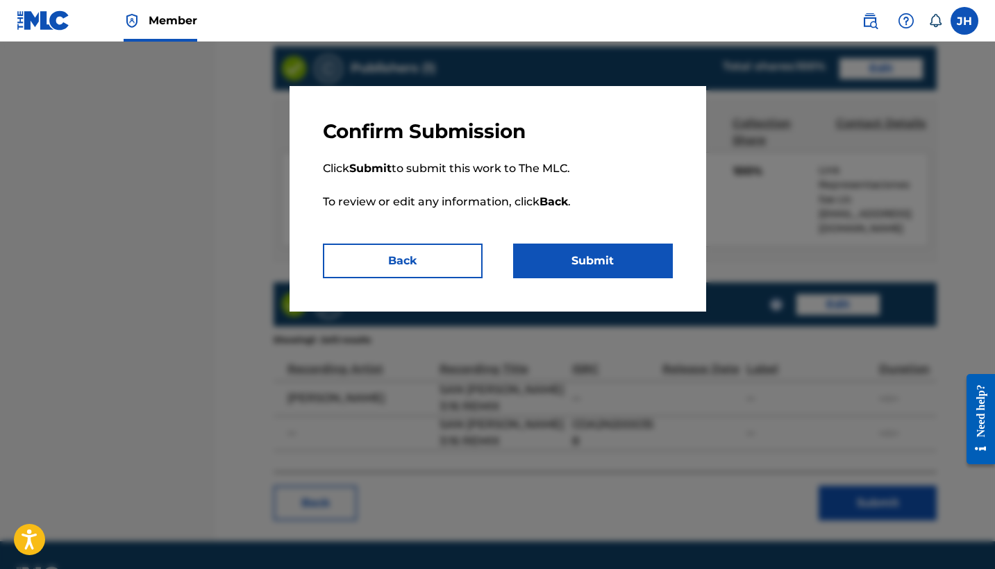
click at [646, 262] on button "Submit" at bounding box center [593, 261] width 160 height 35
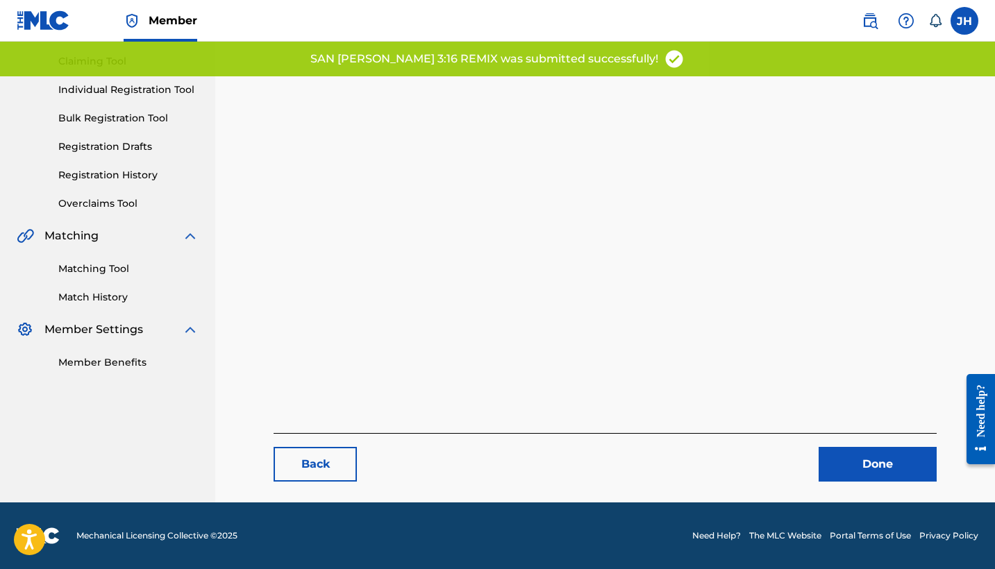
scroll to position [143, 0]
click at [868, 458] on link "Done" at bounding box center [877, 464] width 118 height 35
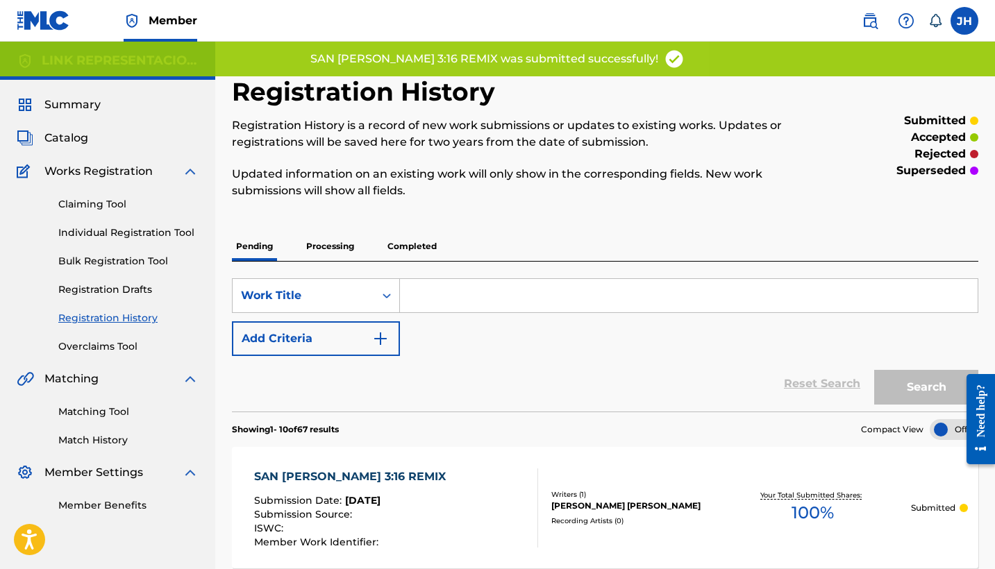
click at [53, 136] on span "Catalog" at bounding box center [66, 138] width 44 height 17
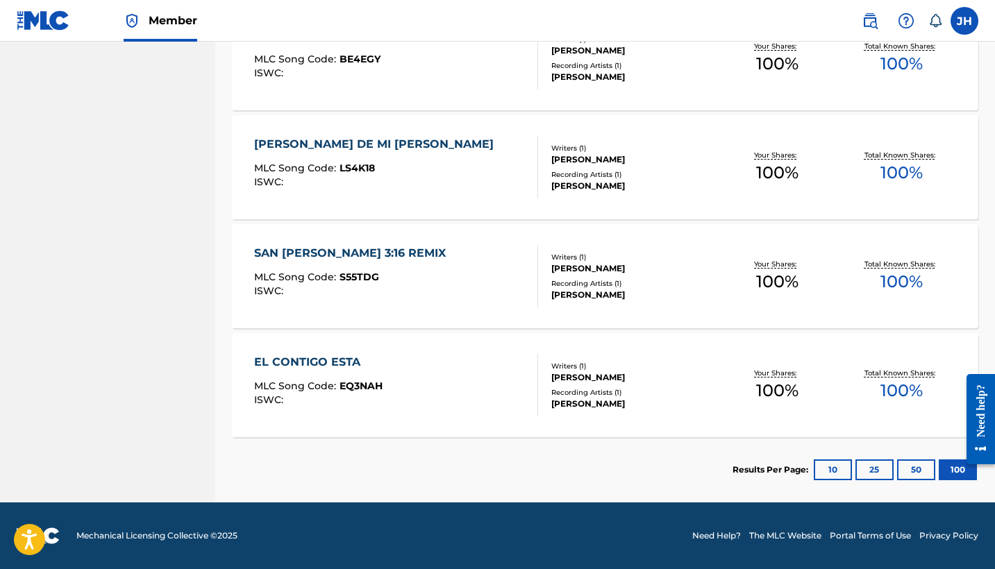
scroll to position [7007, 0]
click at [337, 360] on div "EL CONTIGO ESTA" at bounding box center [318, 362] width 128 height 17
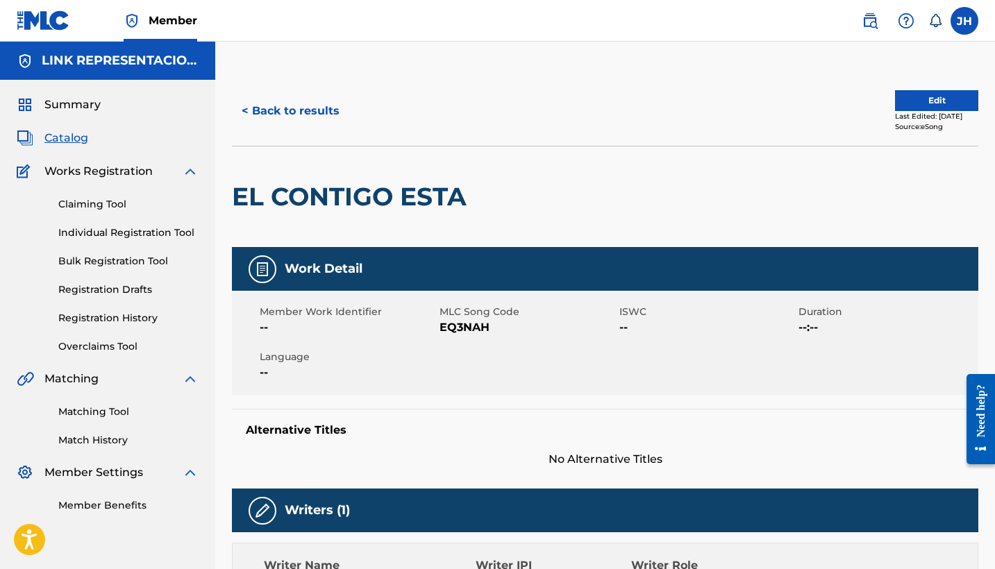
click at [895, 94] on button "Edit" at bounding box center [936, 100] width 83 height 21
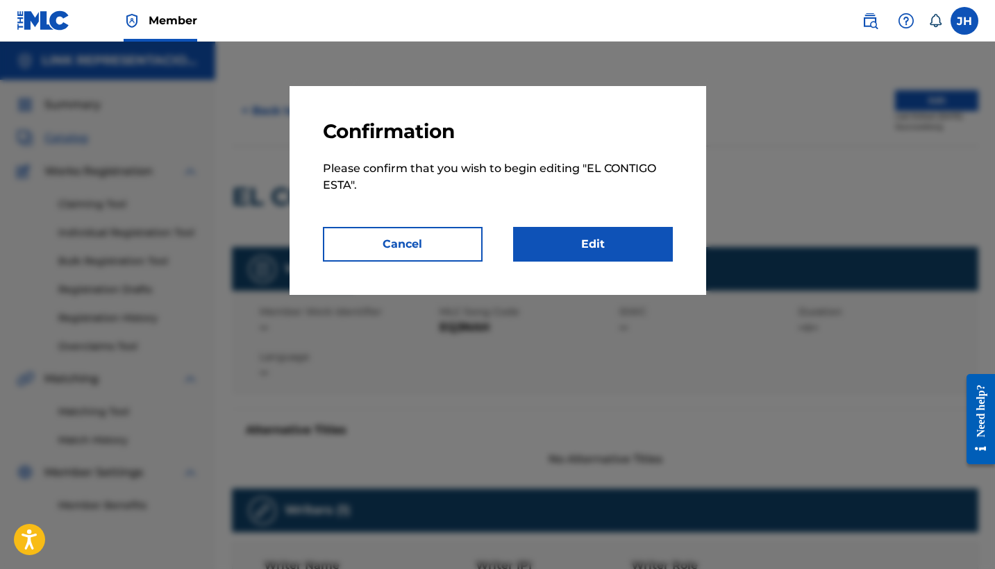
click at [638, 239] on link "Edit" at bounding box center [593, 244] width 160 height 35
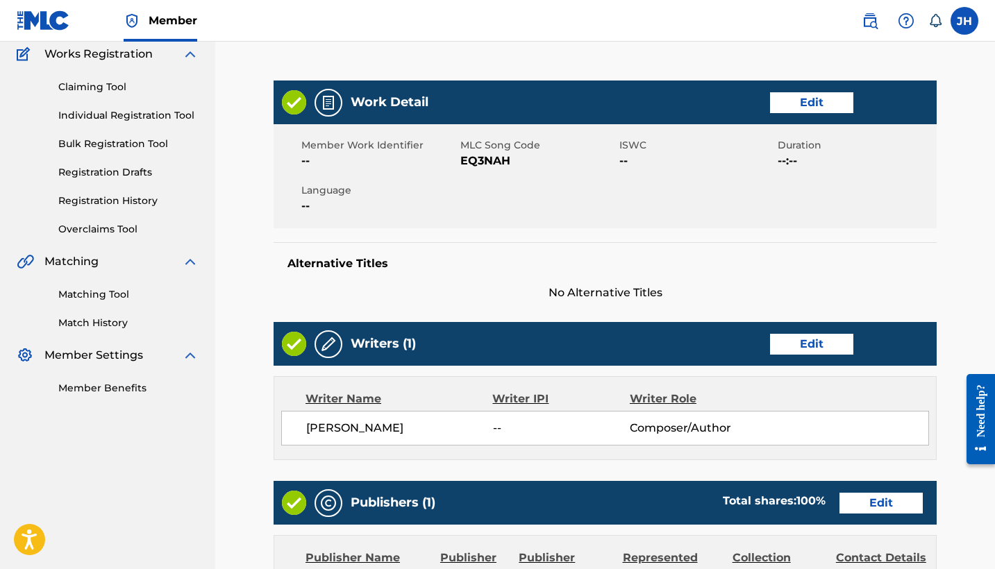
scroll to position [137, 0]
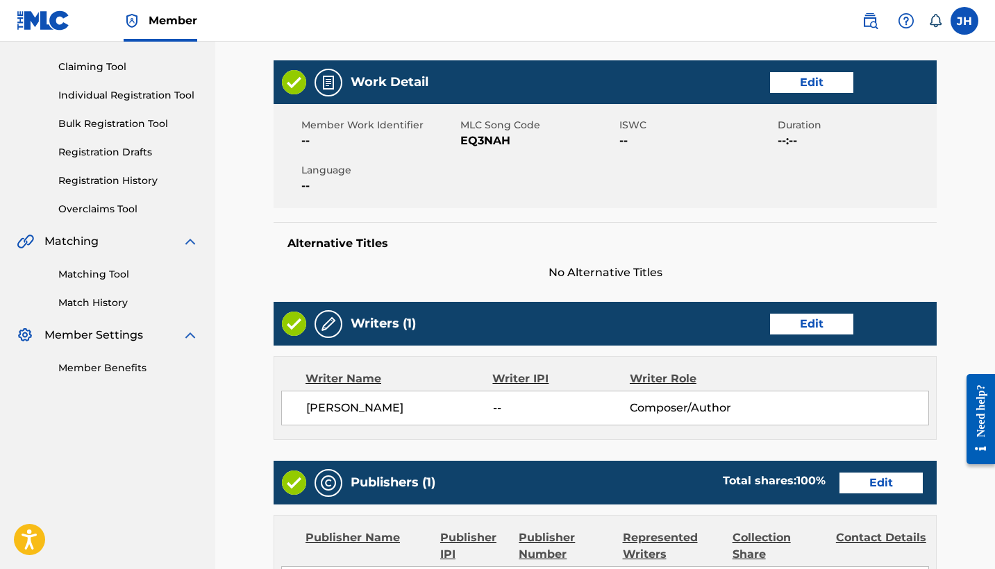
click at [825, 322] on link "Edit" at bounding box center [811, 324] width 83 height 21
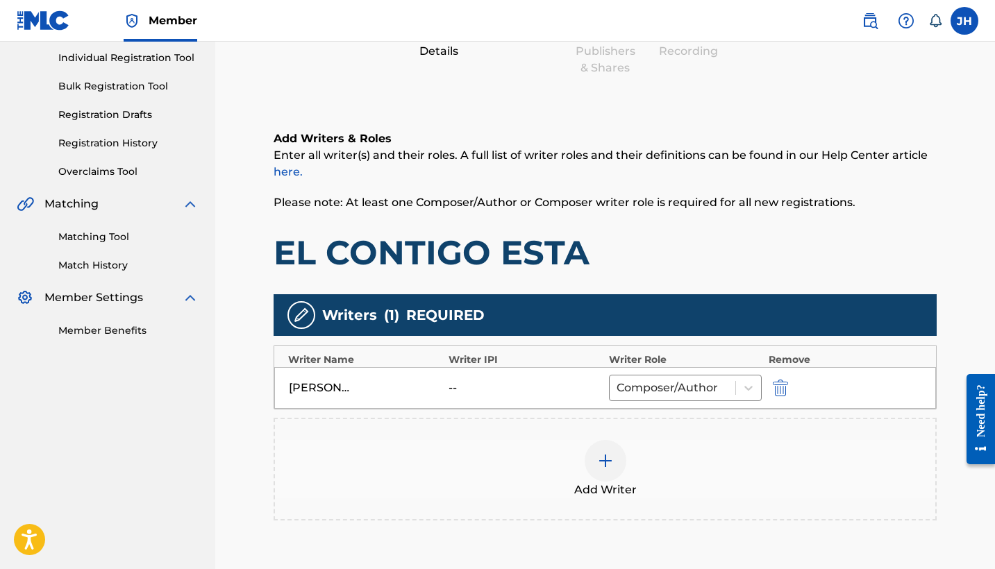
scroll to position [183, 0]
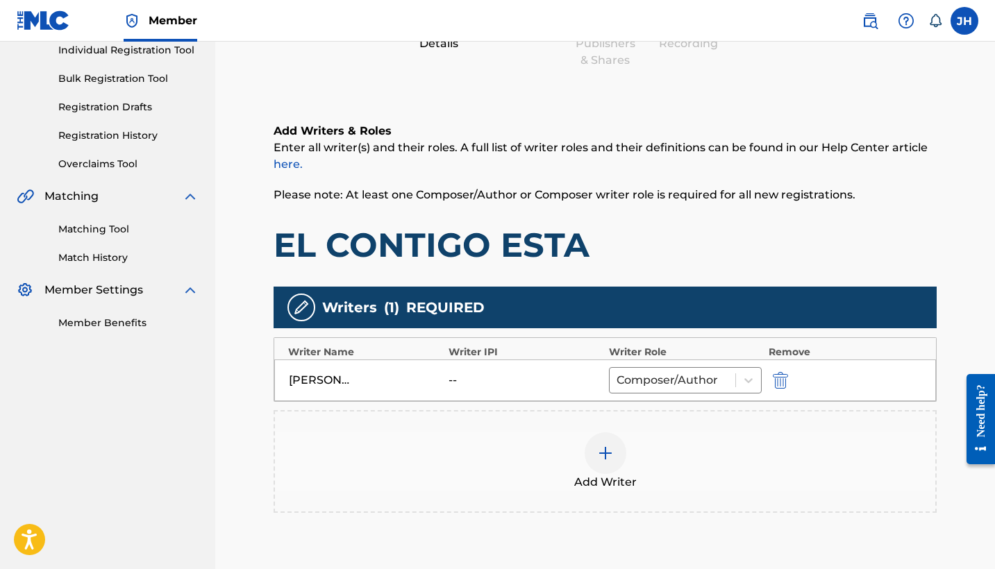
click at [779, 378] on img "submit" at bounding box center [780, 380] width 15 height 17
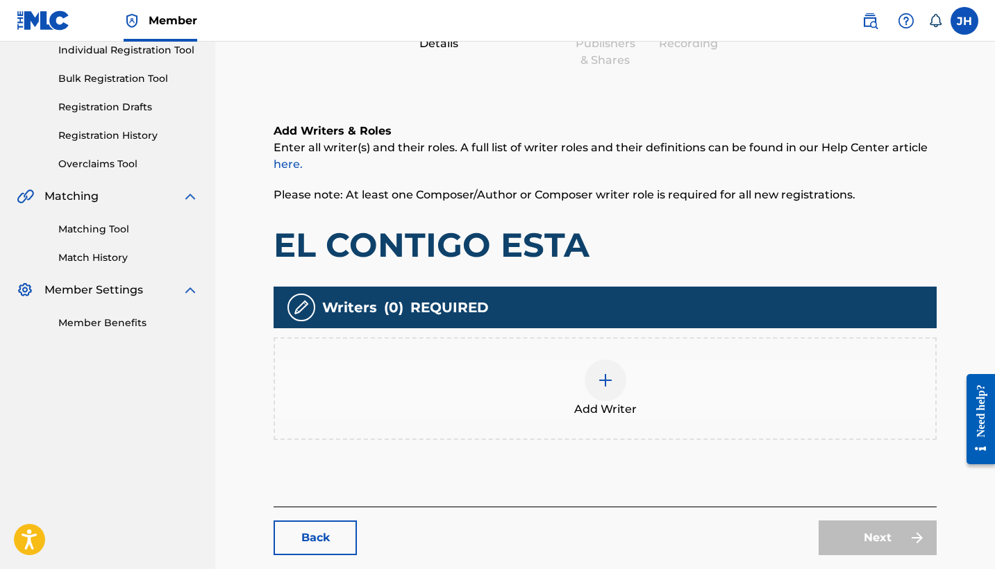
click at [612, 386] on img at bounding box center [605, 380] width 17 height 17
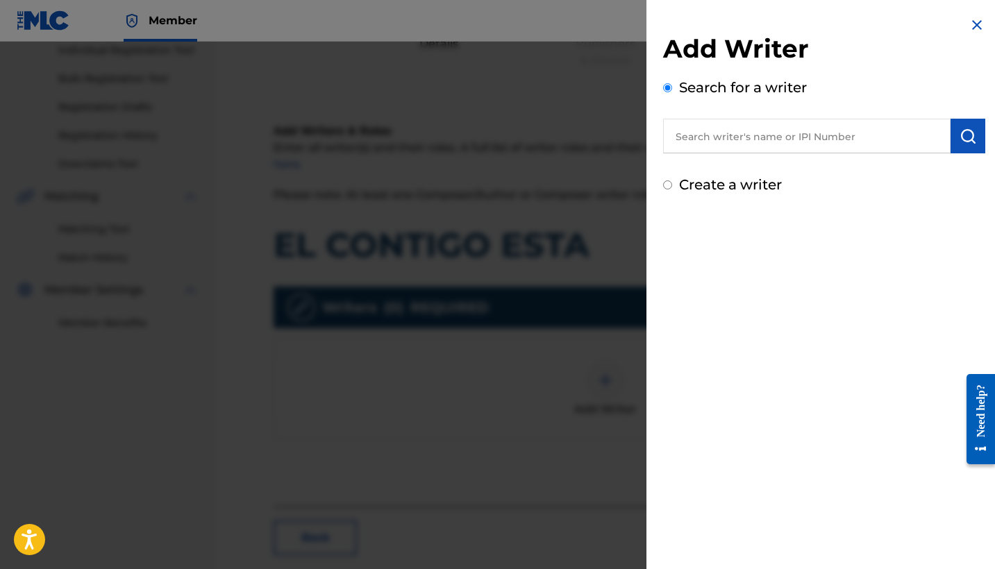
click at [721, 187] on label "Create a writer" at bounding box center [730, 184] width 103 height 17
radio input "true"
click at [672, 187] on input "Create a writer" at bounding box center [667, 184] width 9 height 9
radio input "false"
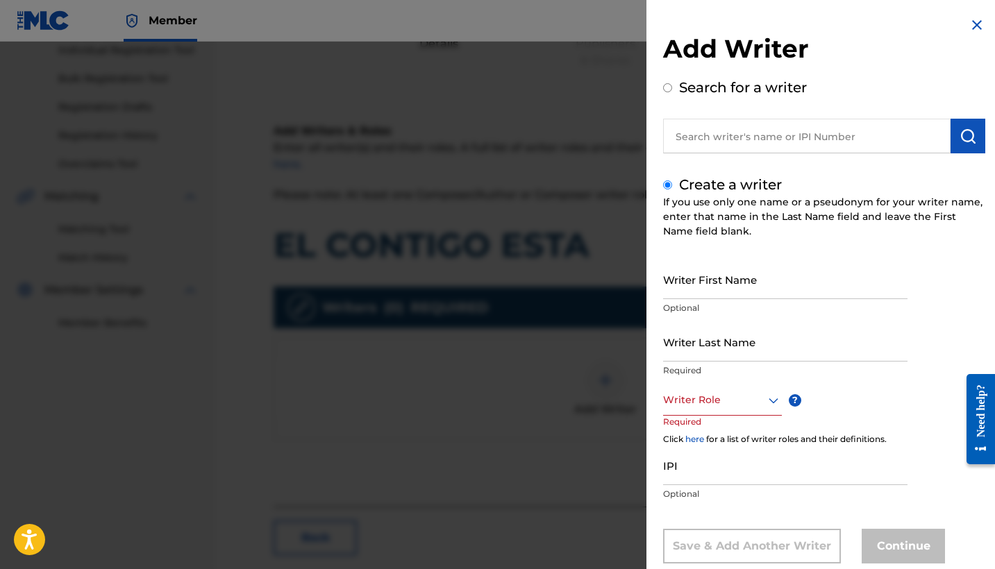
click at [742, 285] on input "Writer First Name" at bounding box center [785, 280] width 244 height 40
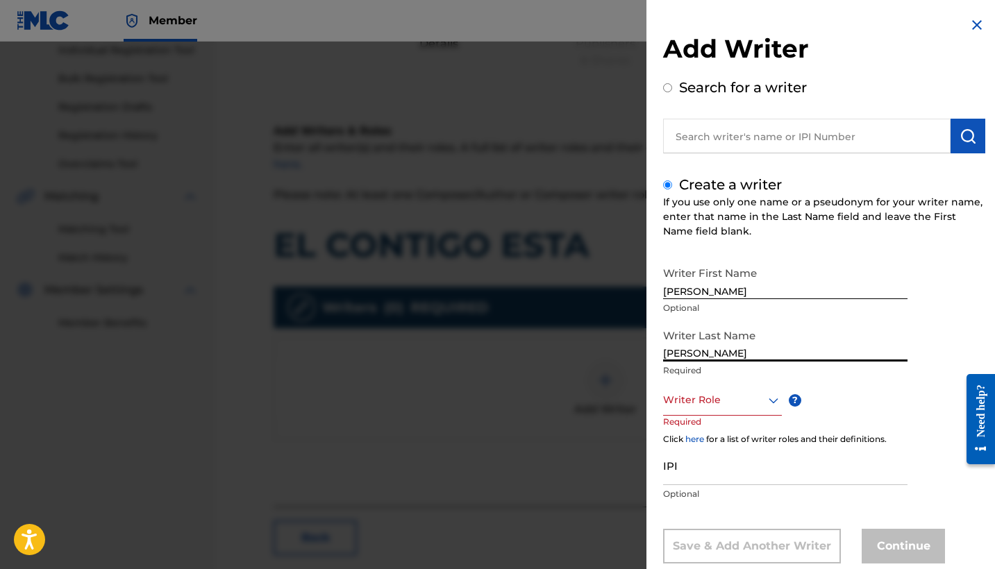
click at [722, 406] on div "Writer Role" at bounding box center [722, 400] width 119 height 31
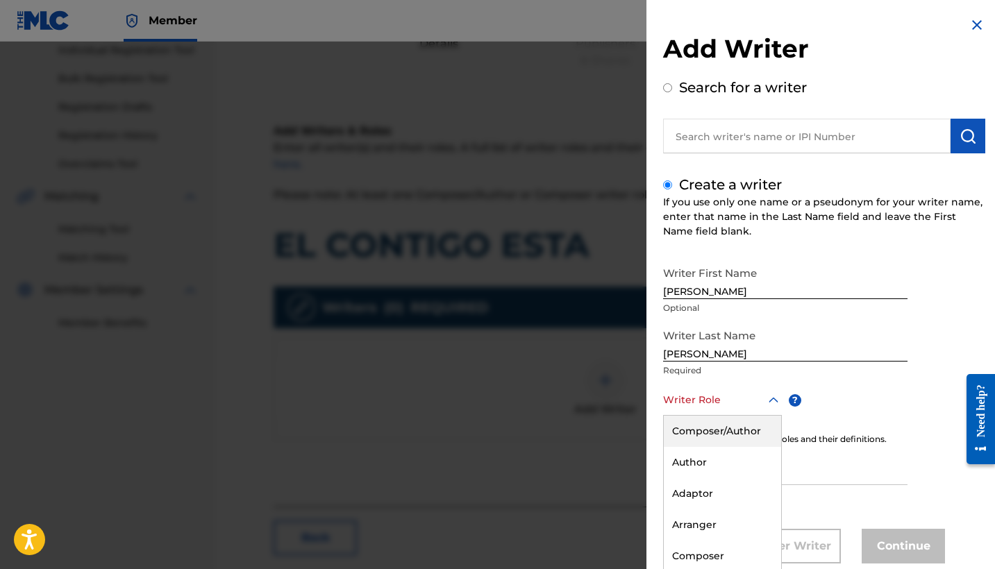
scroll to position [32, 0]
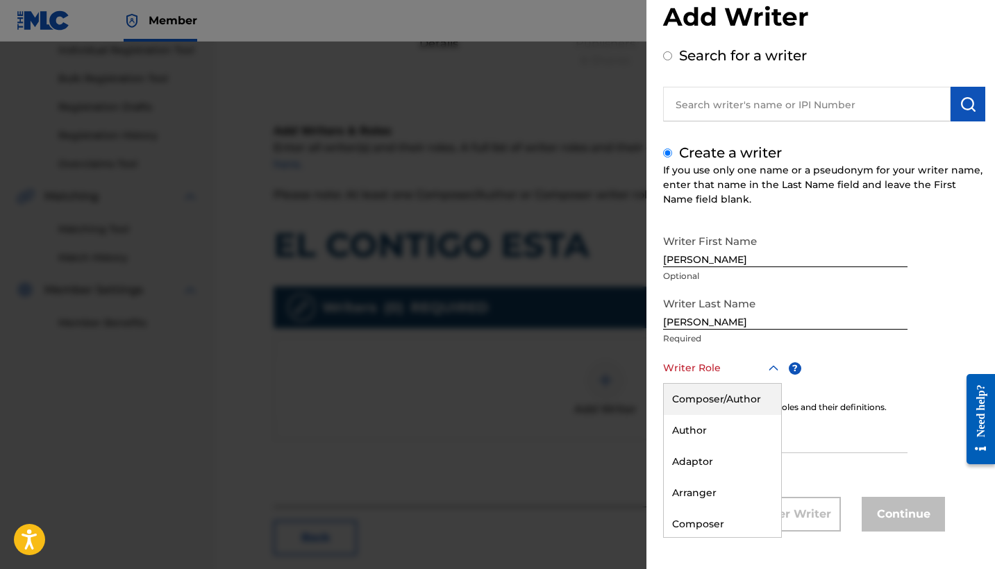
click at [735, 408] on div "Composer/Author" at bounding box center [722, 399] width 117 height 31
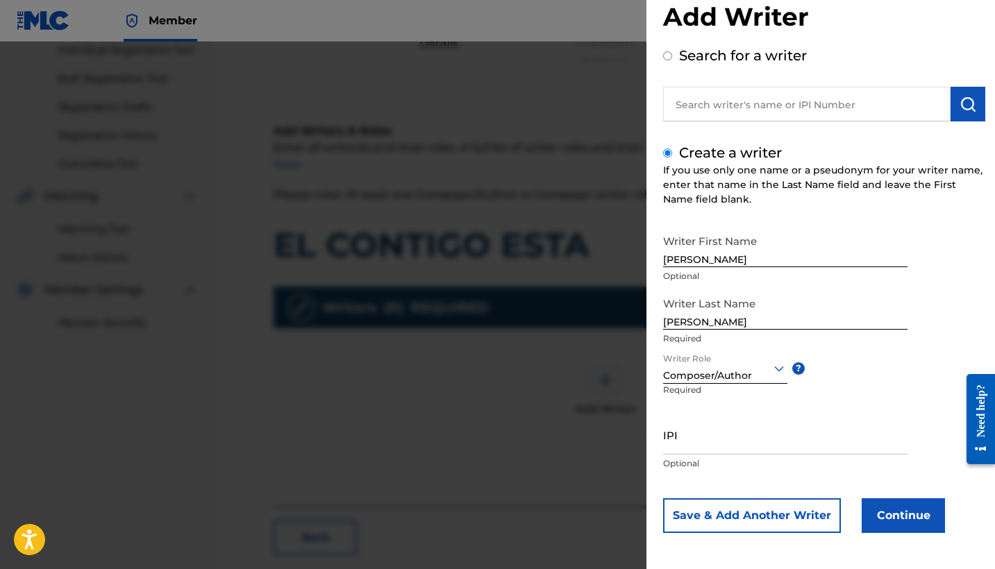
click at [900, 514] on button "Continue" at bounding box center [902, 515] width 83 height 35
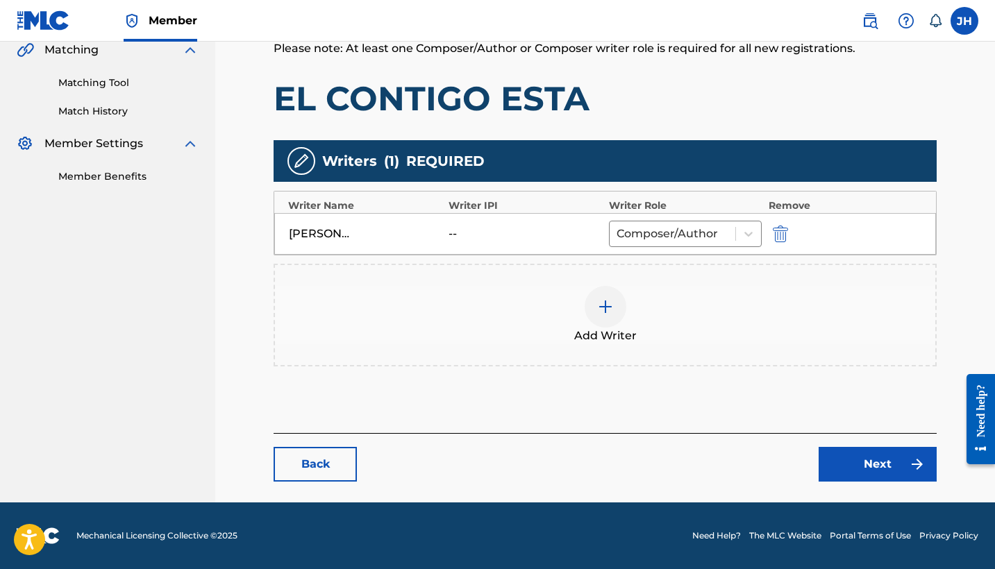
scroll to position [329, 0]
click at [867, 469] on link "Next" at bounding box center [877, 464] width 118 height 35
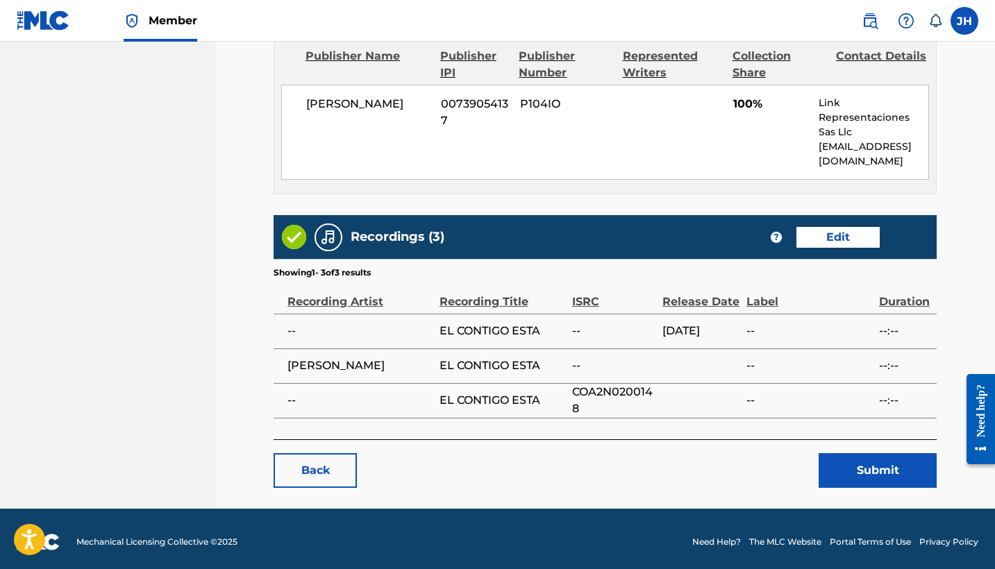
scroll to position [625, 0]
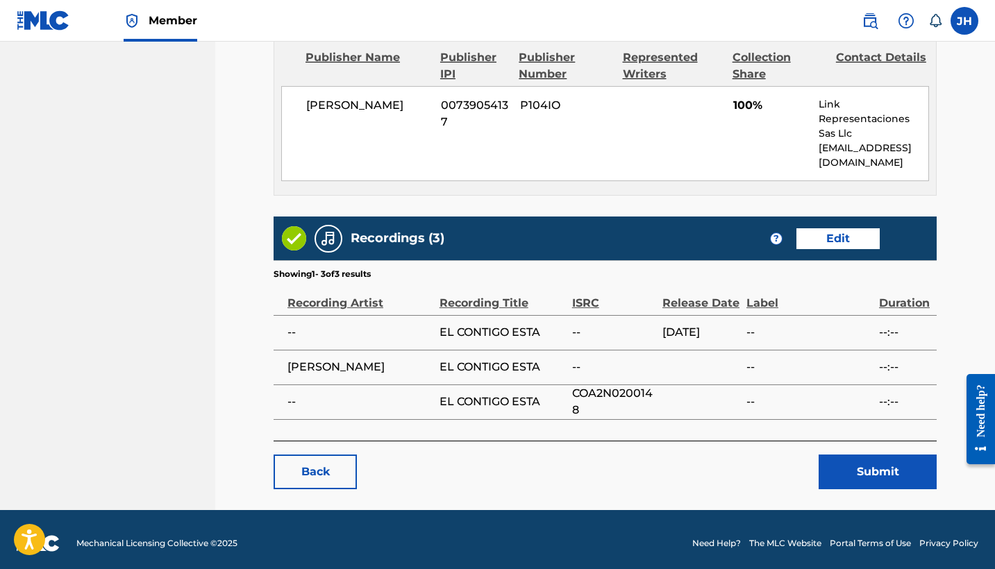
click at [868, 481] on button "Submit" at bounding box center [877, 472] width 118 height 35
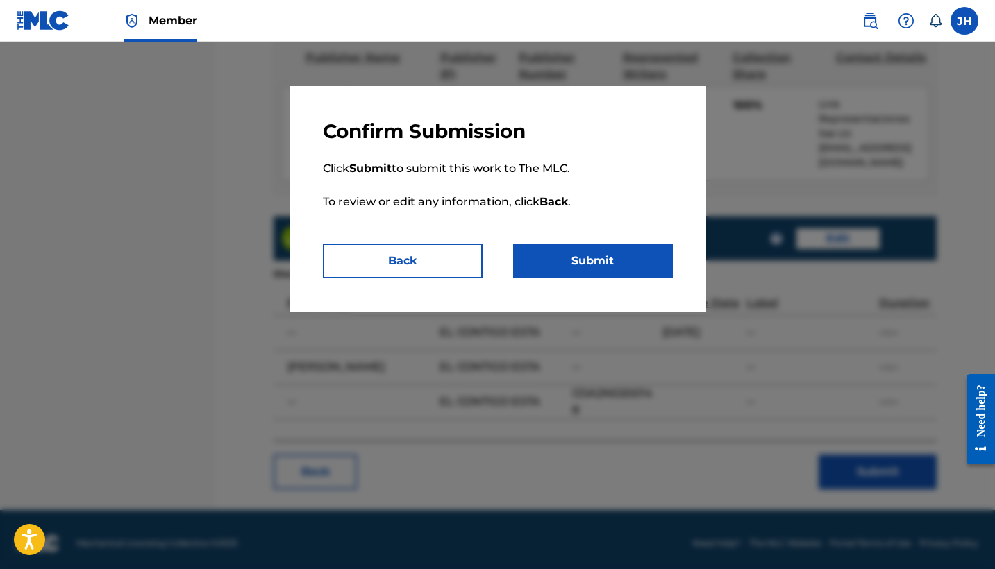
click at [632, 246] on button "Submit" at bounding box center [593, 261] width 160 height 35
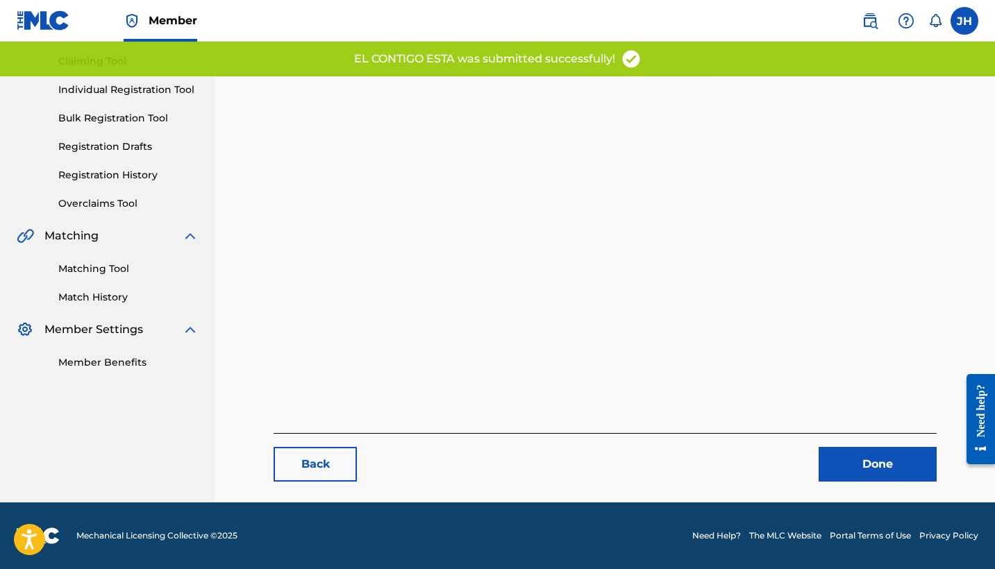
scroll to position [143, 0]
click at [877, 455] on link "Done" at bounding box center [877, 464] width 118 height 35
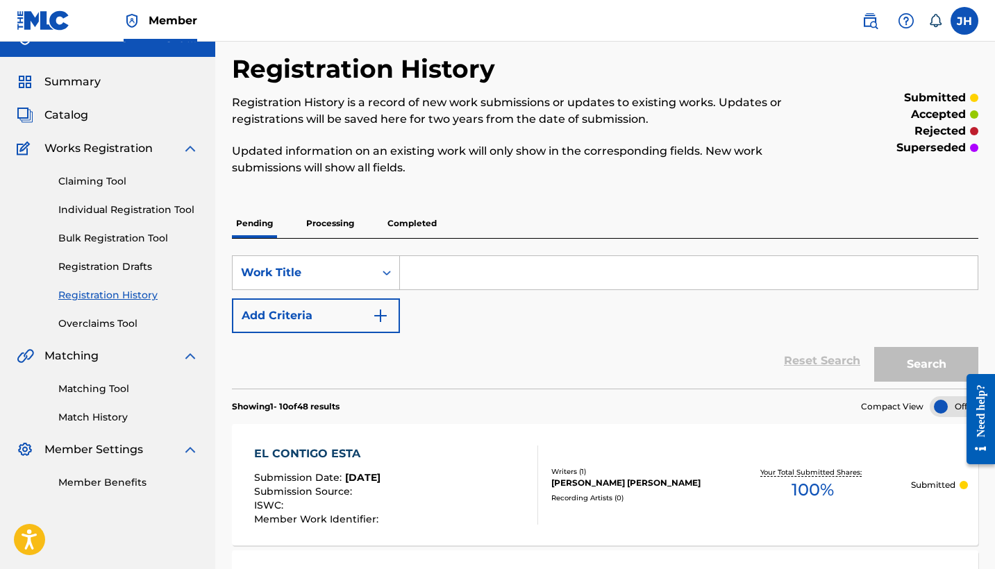
scroll to position [4, 0]
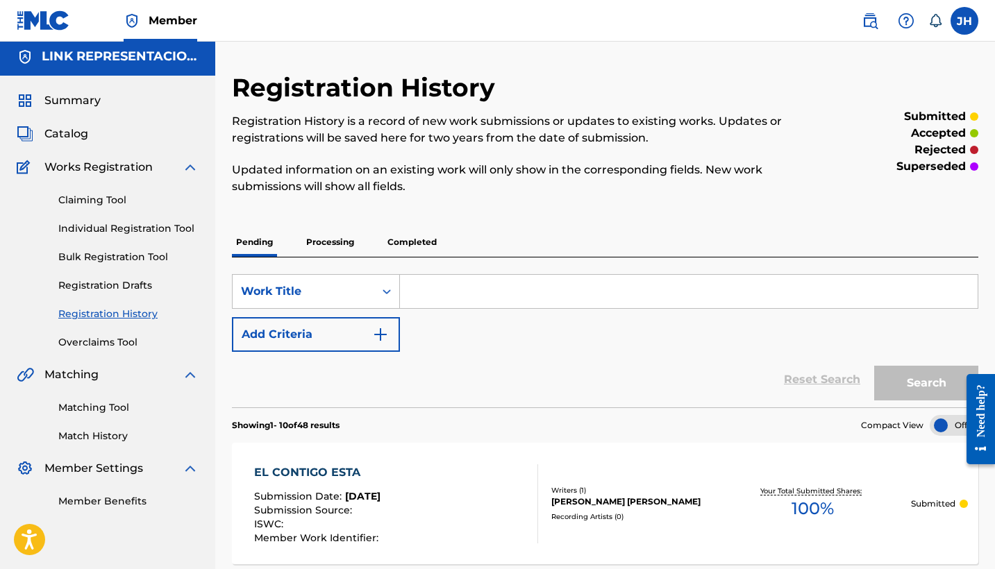
click at [57, 130] on span "Catalog" at bounding box center [66, 134] width 44 height 17
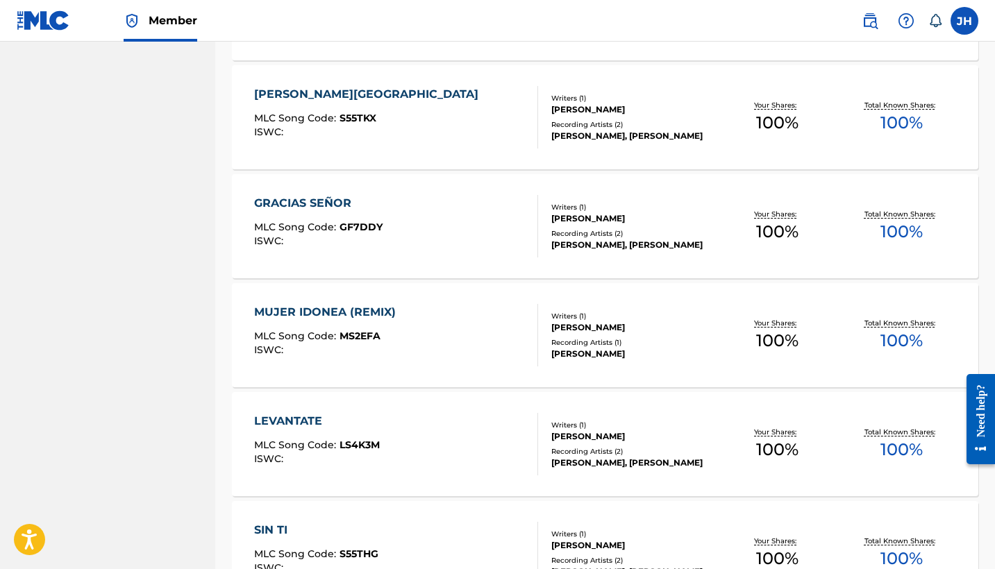
scroll to position [6260, 0]
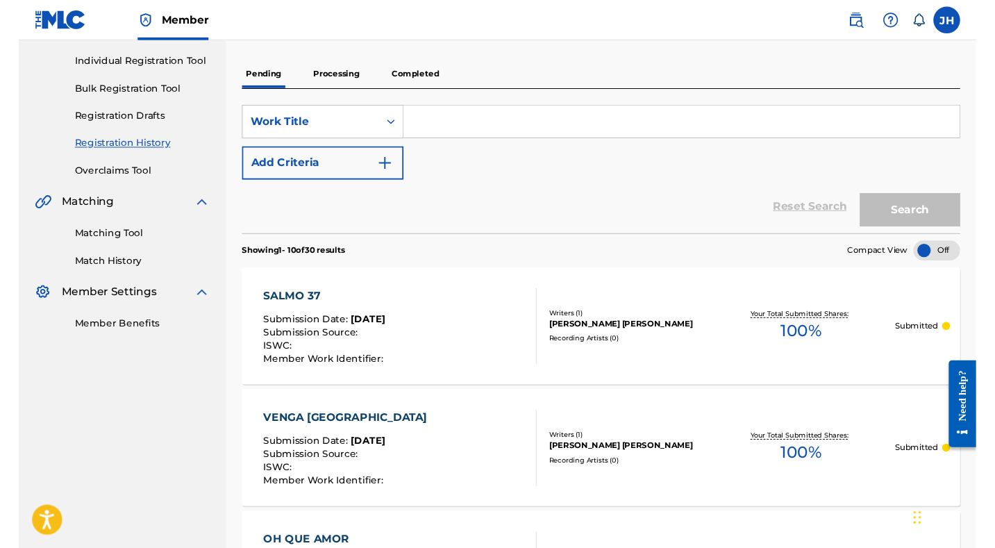
scroll to position [171, 0]
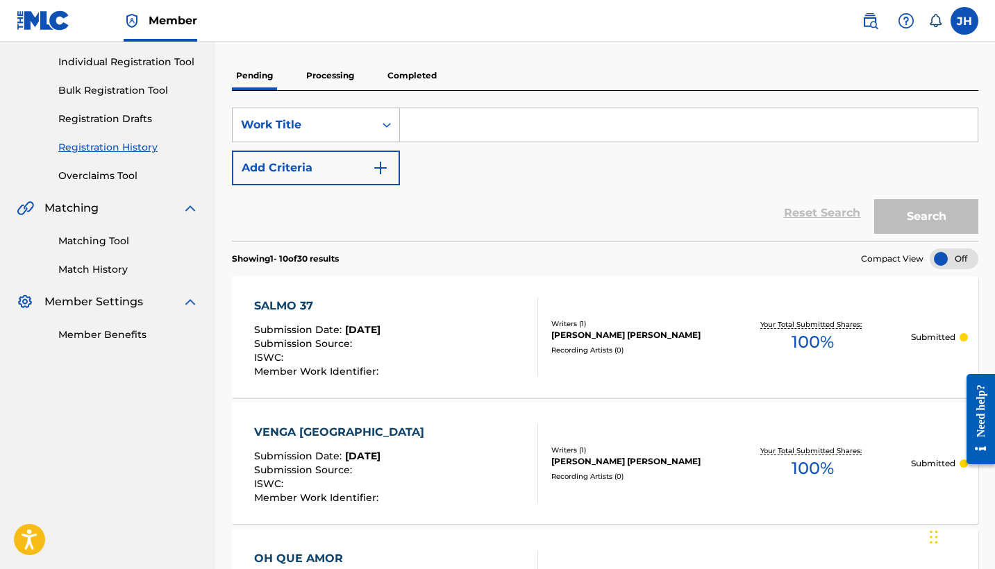
click at [746, 185] on div "Reset Search Search" at bounding box center [605, 213] width 746 height 56
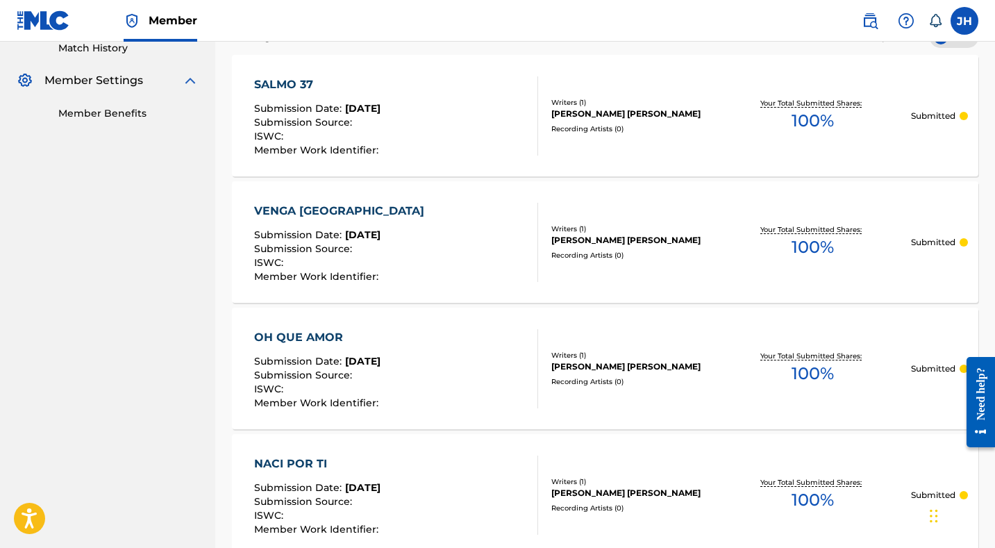
scroll to position [202, 0]
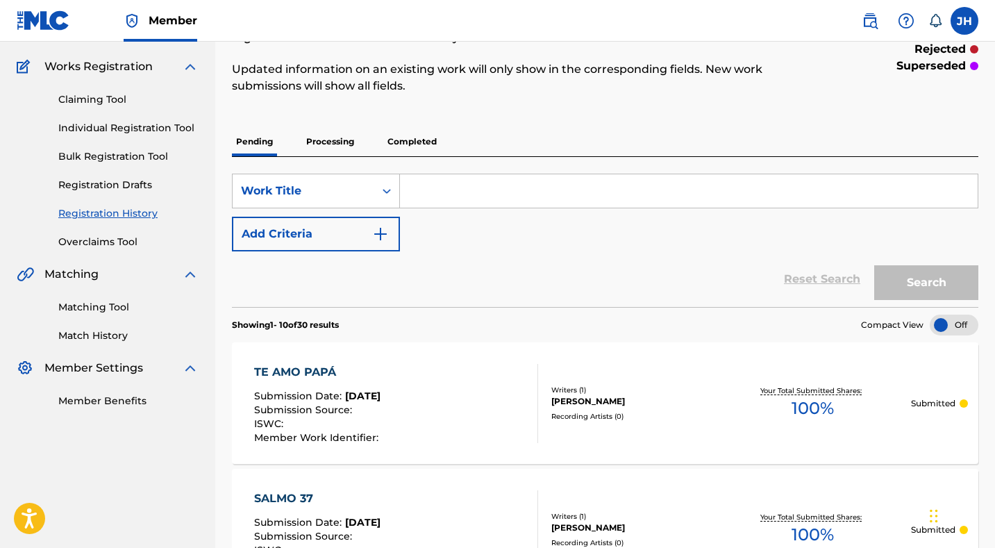
scroll to position [112, 0]
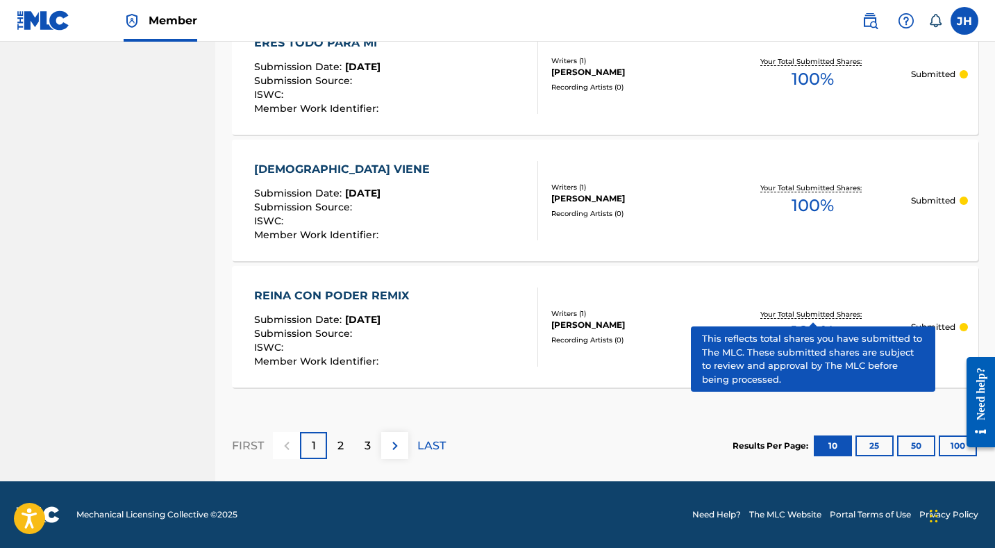
click at [948, 435] on button "100" at bounding box center [957, 445] width 38 height 21
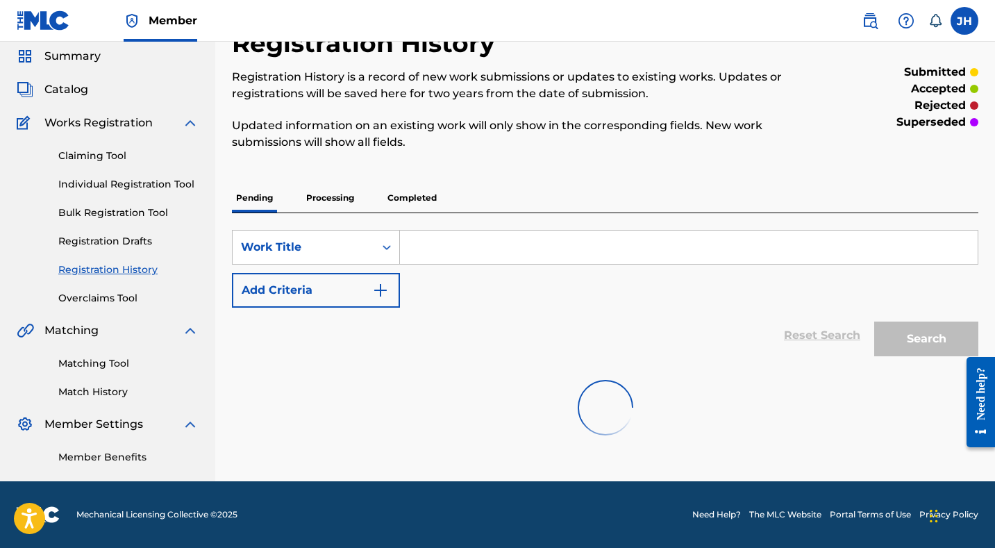
scroll to position [49, 0]
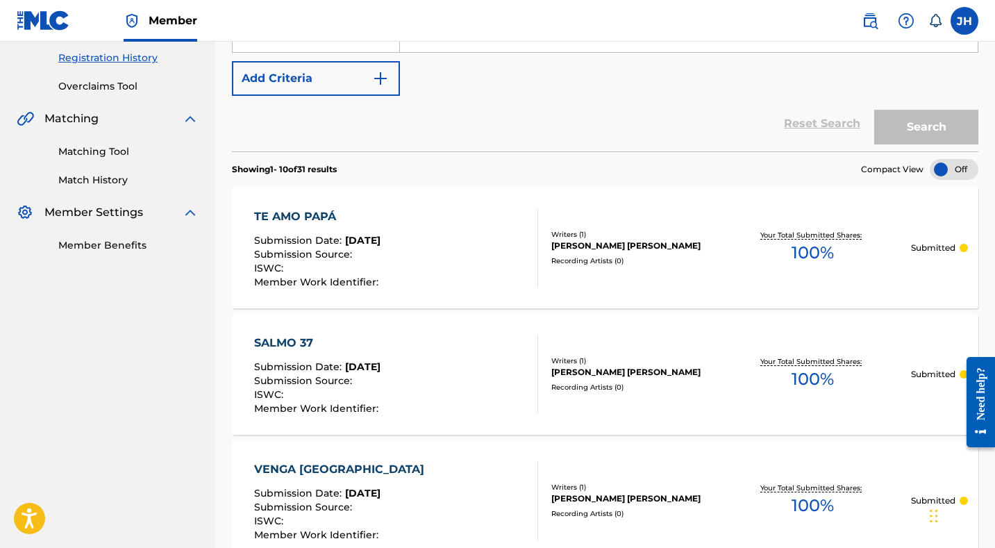
scroll to position [262, 0]
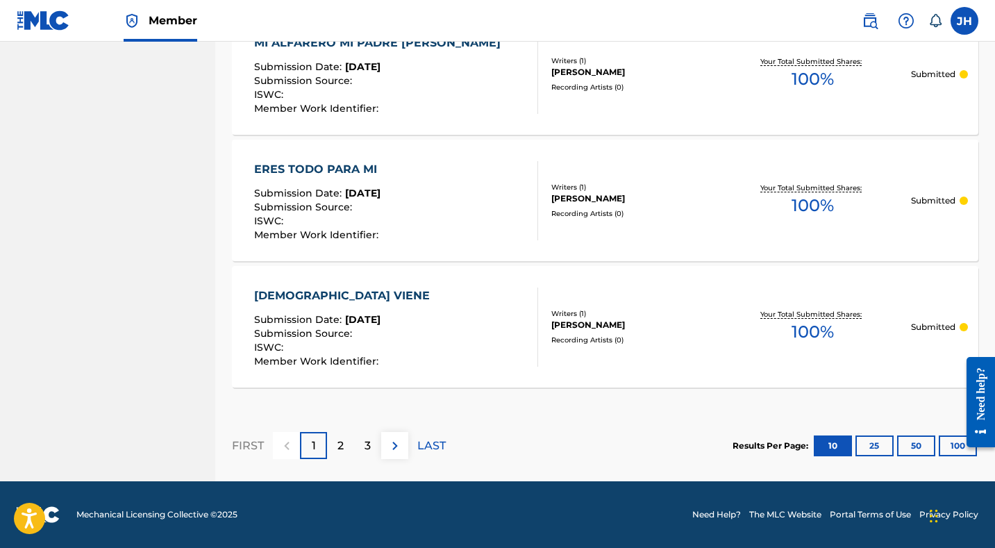
click at [948, 444] on button "100" at bounding box center [957, 445] width 38 height 21
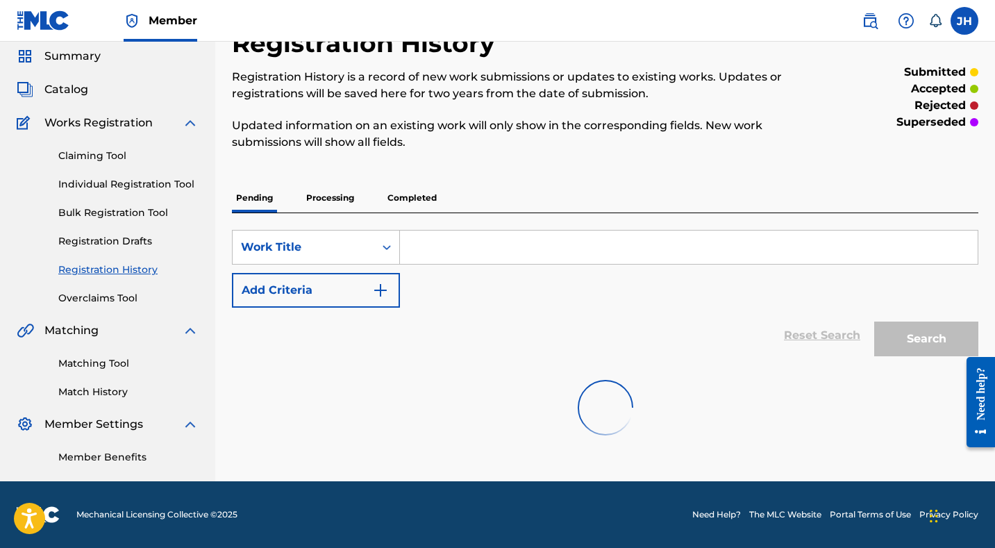
scroll to position [49, 0]
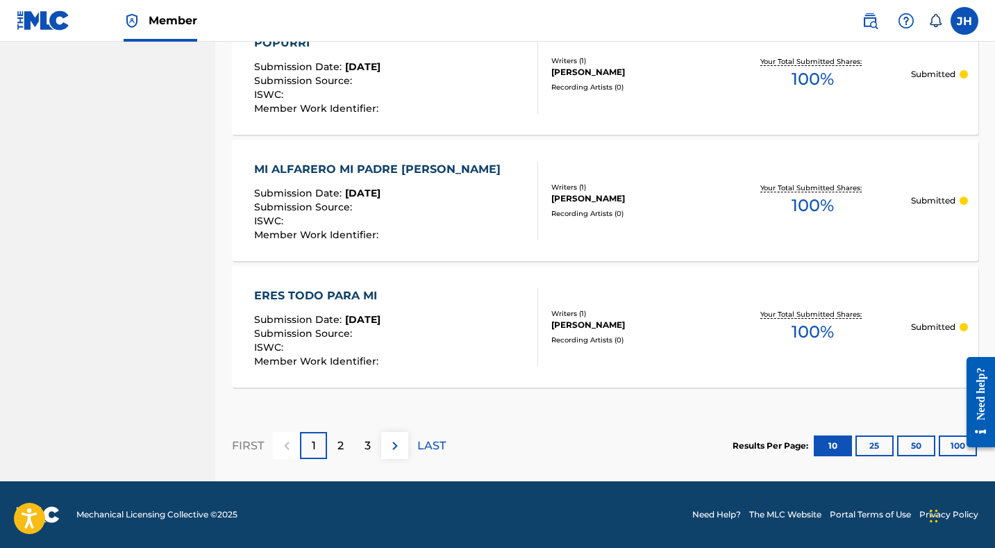
click at [951, 444] on button "100" at bounding box center [957, 445] width 38 height 21
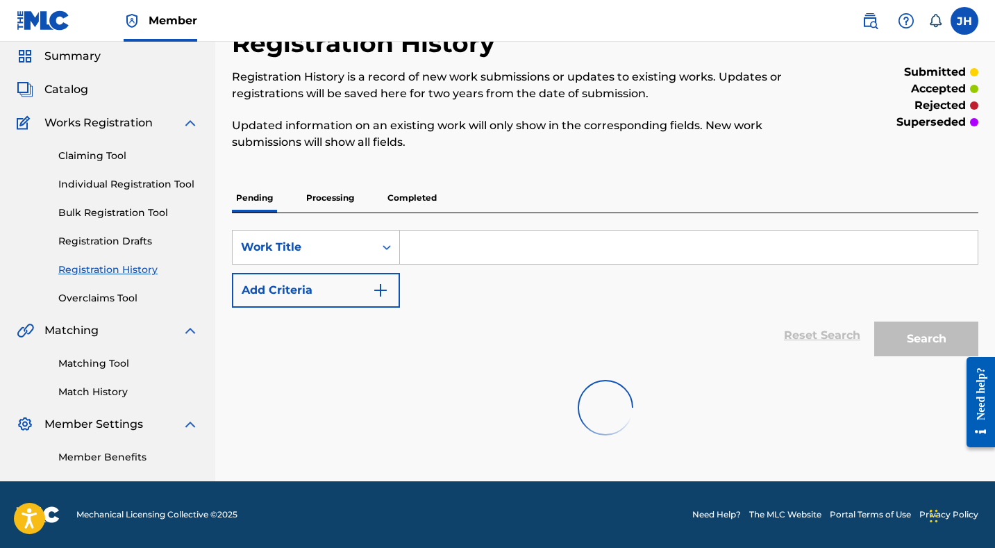
scroll to position [49, 0]
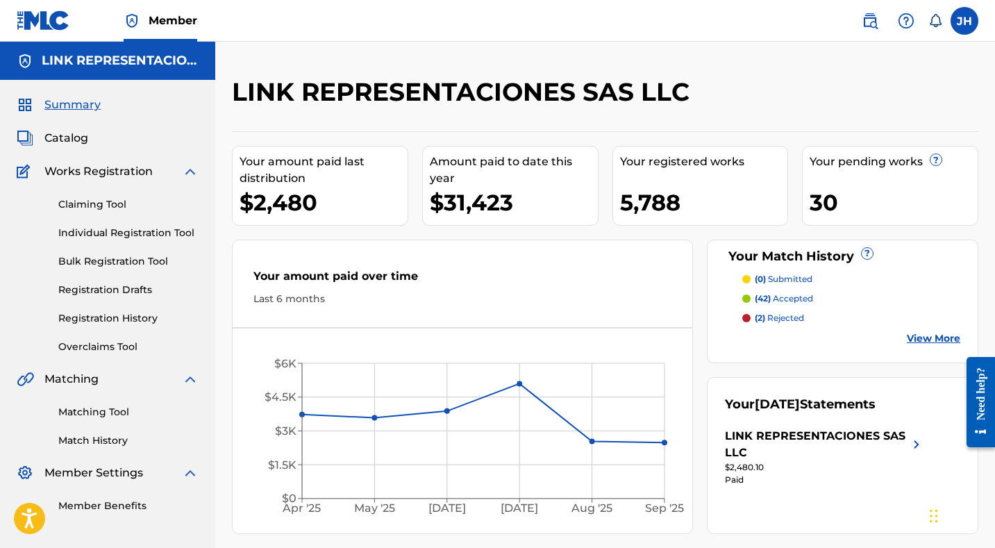
click at [104, 308] on div "Claiming Tool Individual Registration Tool Bulk Registration Tool Registration …" at bounding box center [108, 267] width 182 height 174
click at [101, 322] on link "Registration History" at bounding box center [128, 318] width 140 height 15
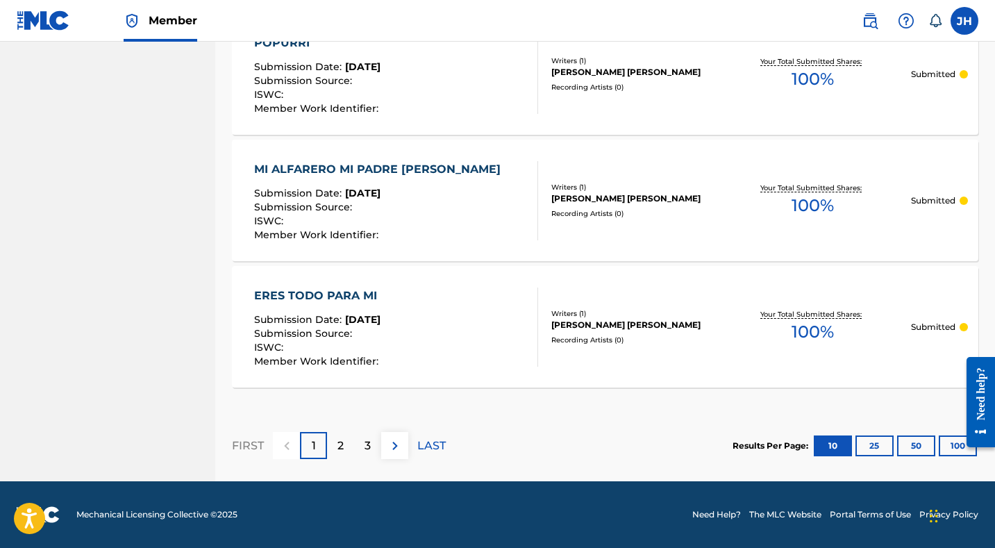
scroll to position [1318, 0]
click at [957, 446] on div at bounding box center [975, 401] width 39 height 119
click at [956, 446] on div at bounding box center [975, 401] width 39 height 119
click at [952, 447] on button "100" at bounding box center [957, 445] width 38 height 21
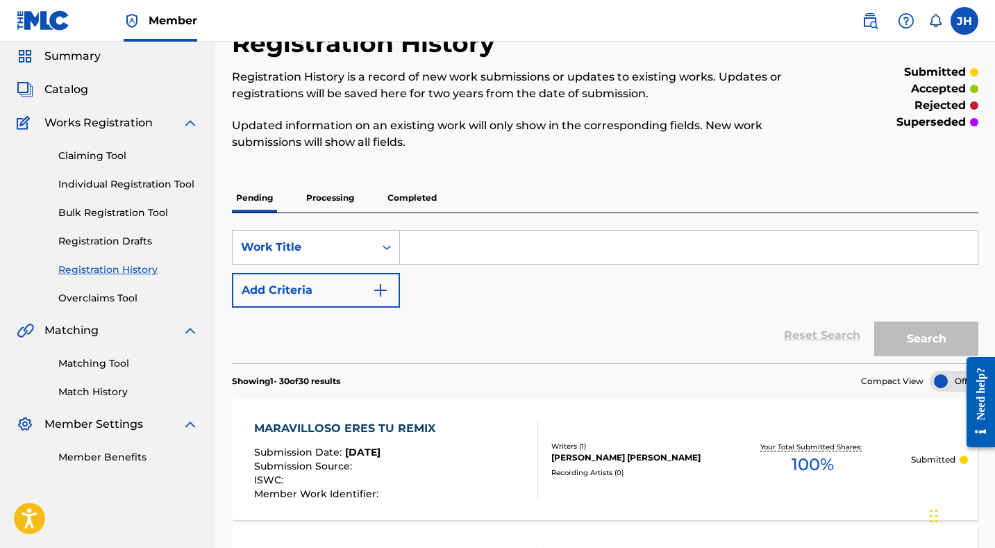
scroll to position [85, 0]
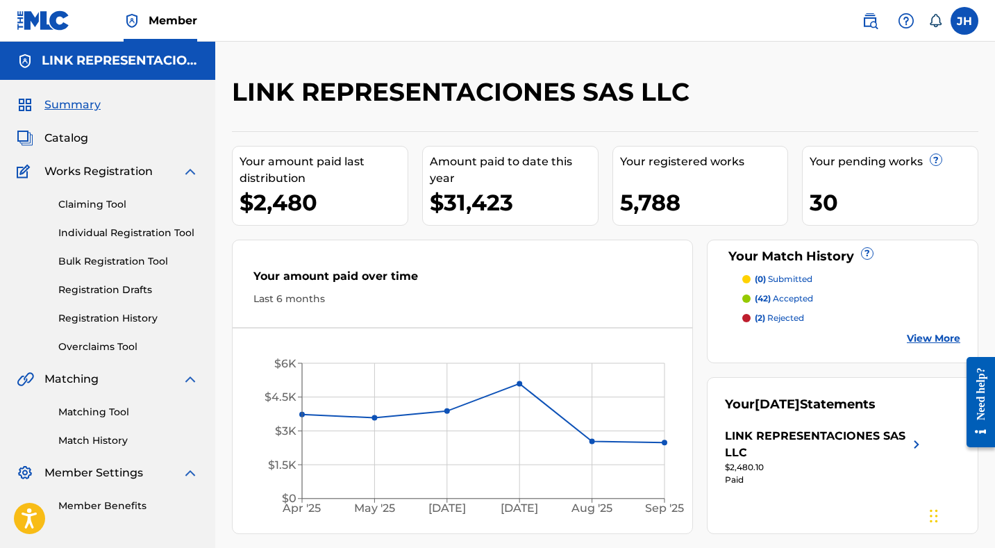
click at [118, 319] on link "Registration History" at bounding box center [128, 318] width 140 height 15
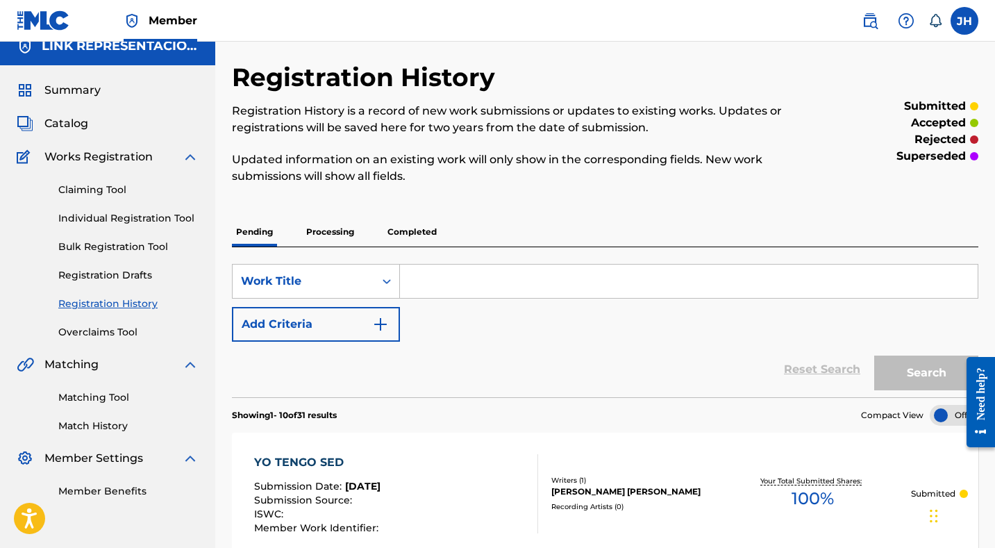
scroll to position [17, 0]
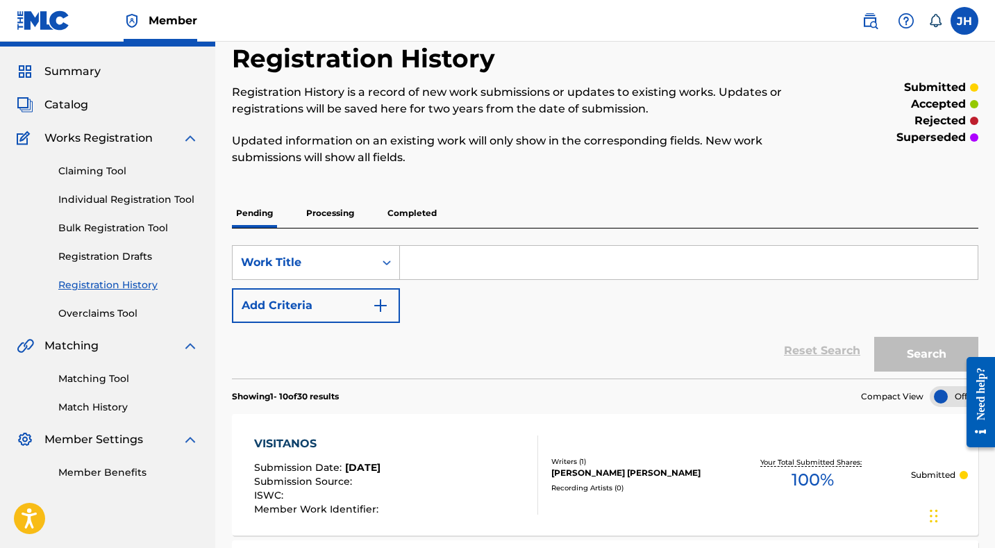
scroll to position [72, 0]
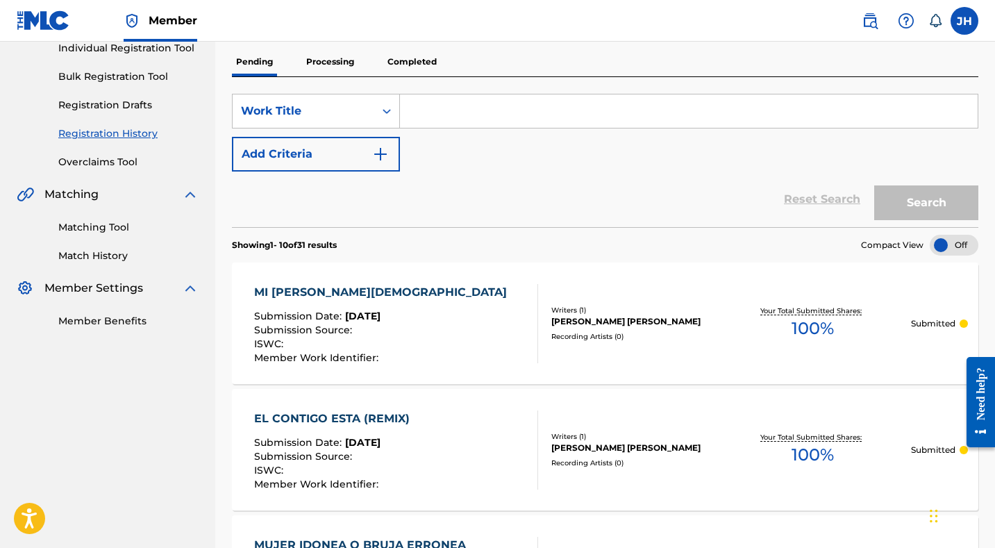
scroll to position [194, 0]
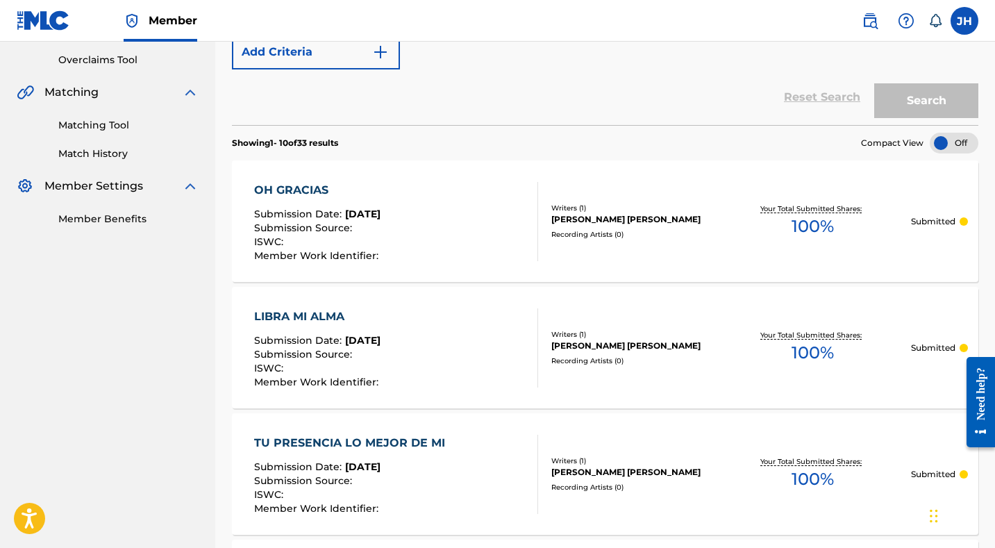
scroll to position [302, 0]
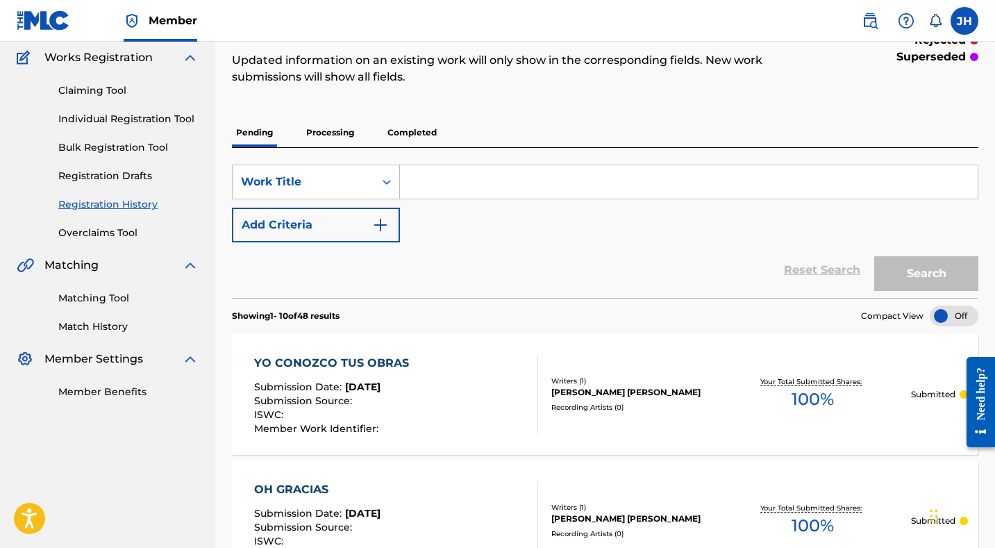
scroll to position [115, 0]
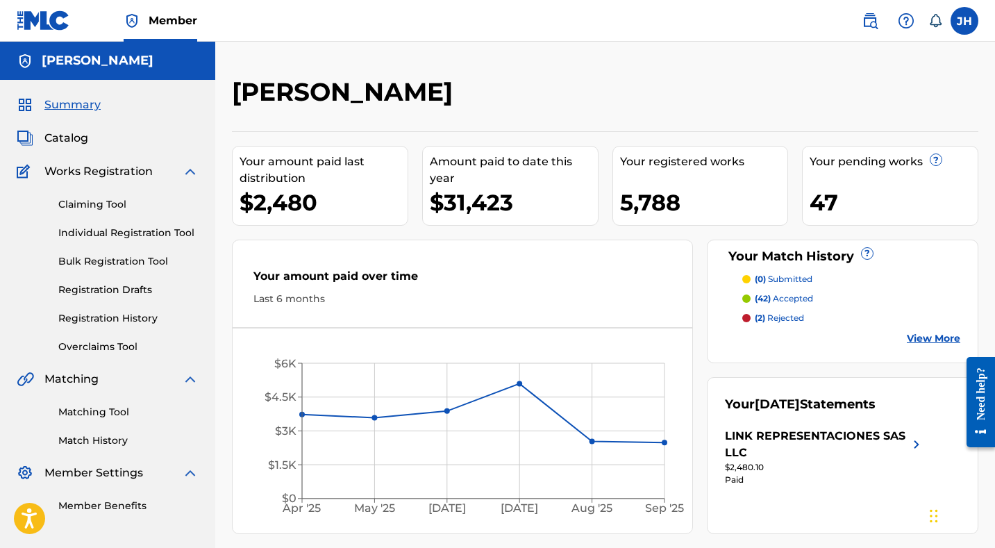
click at [126, 325] on link "Registration History" at bounding box center [128, 318] width 140 height 15
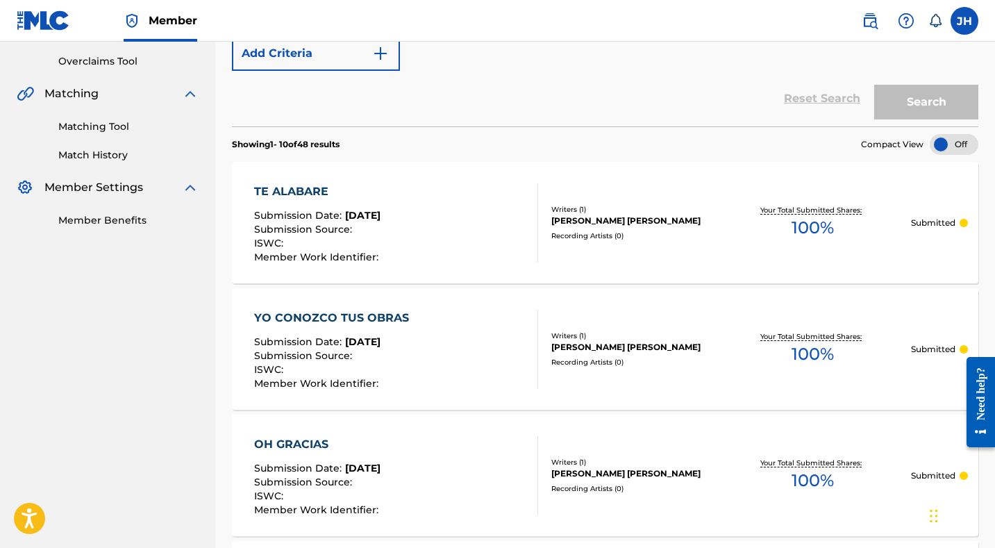
scroll to position [290, 0]
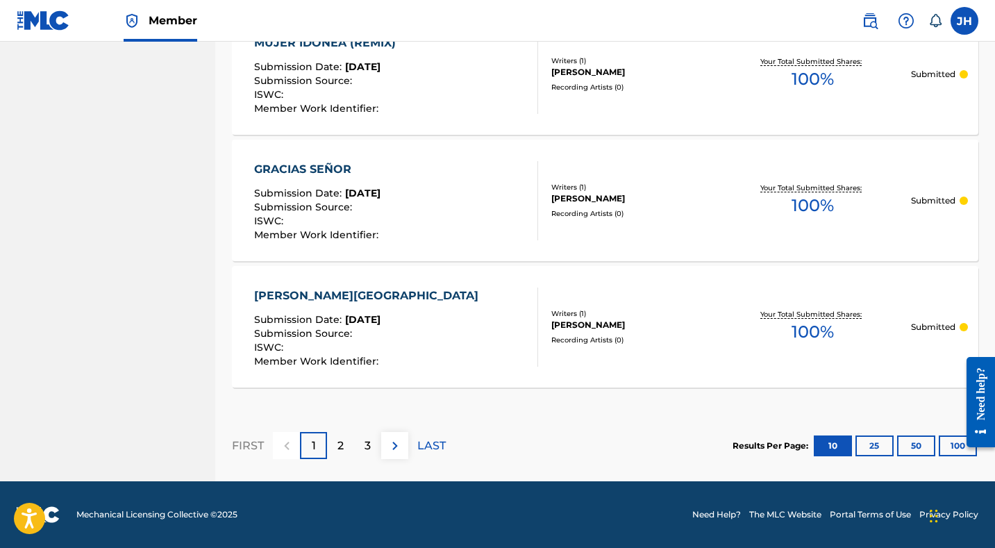
scroll to position [1319, 0]
click at [943, 435] on button "100" at bounding box center [957, 445] width 38 height 21
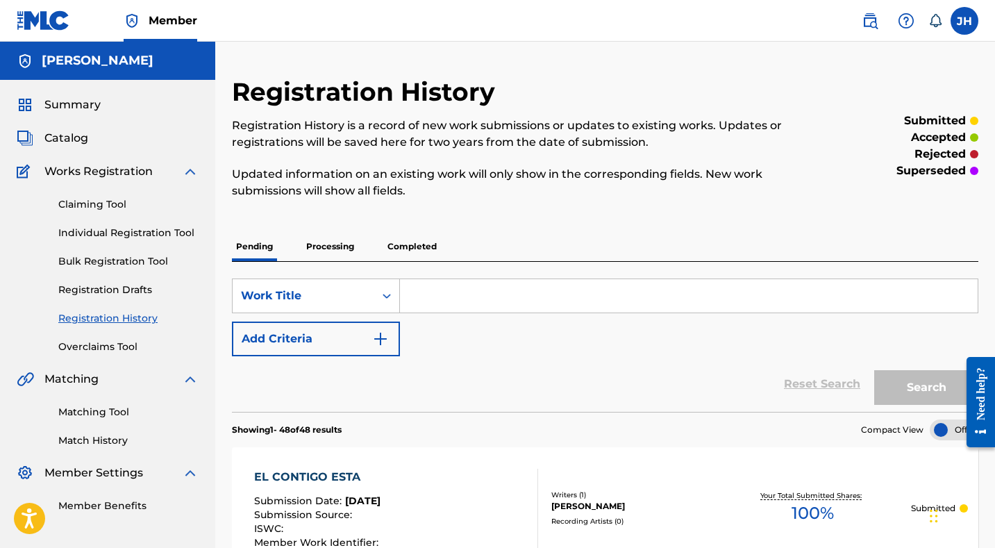
scroll to position [0, 0]
